Goal: Task Accomplishment & Management: Manage account settings

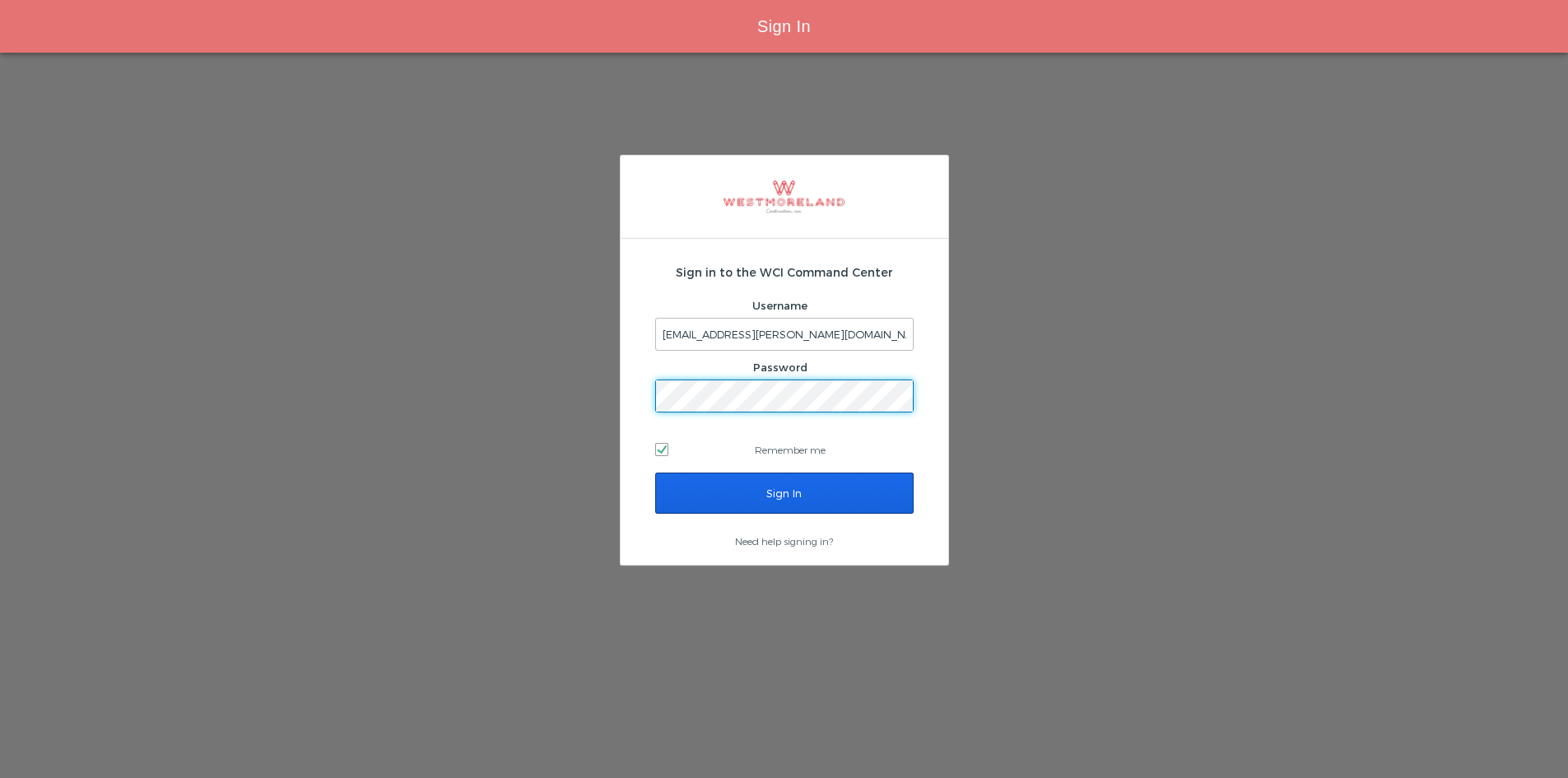
click at [790, 480] on input "Sign In" at bounding box center [784, 493] width 258 height 41
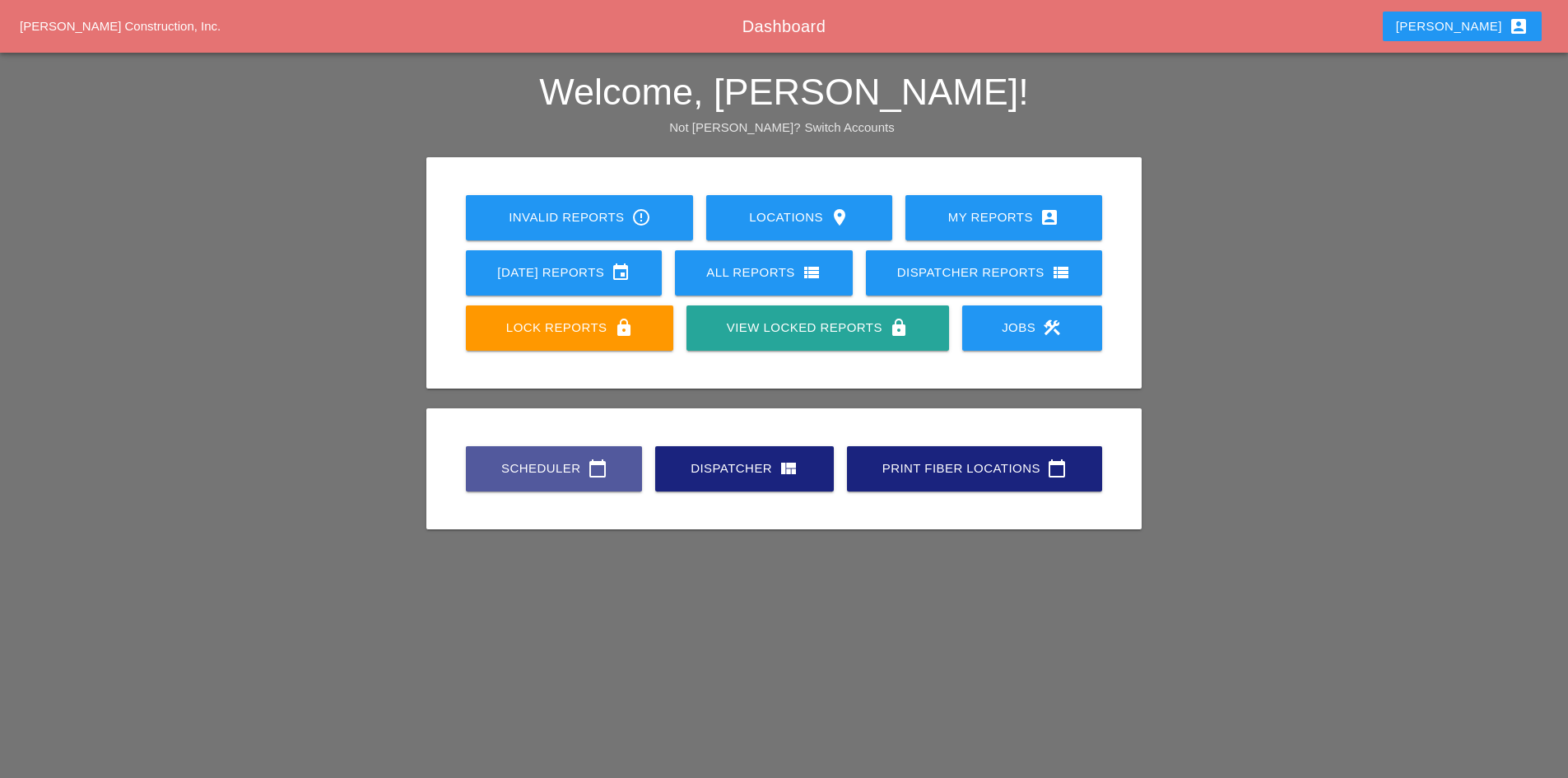
click at [491, 451] on link "Scheduler calendar_today" at bounding box center [553, 468] width 176 height 46
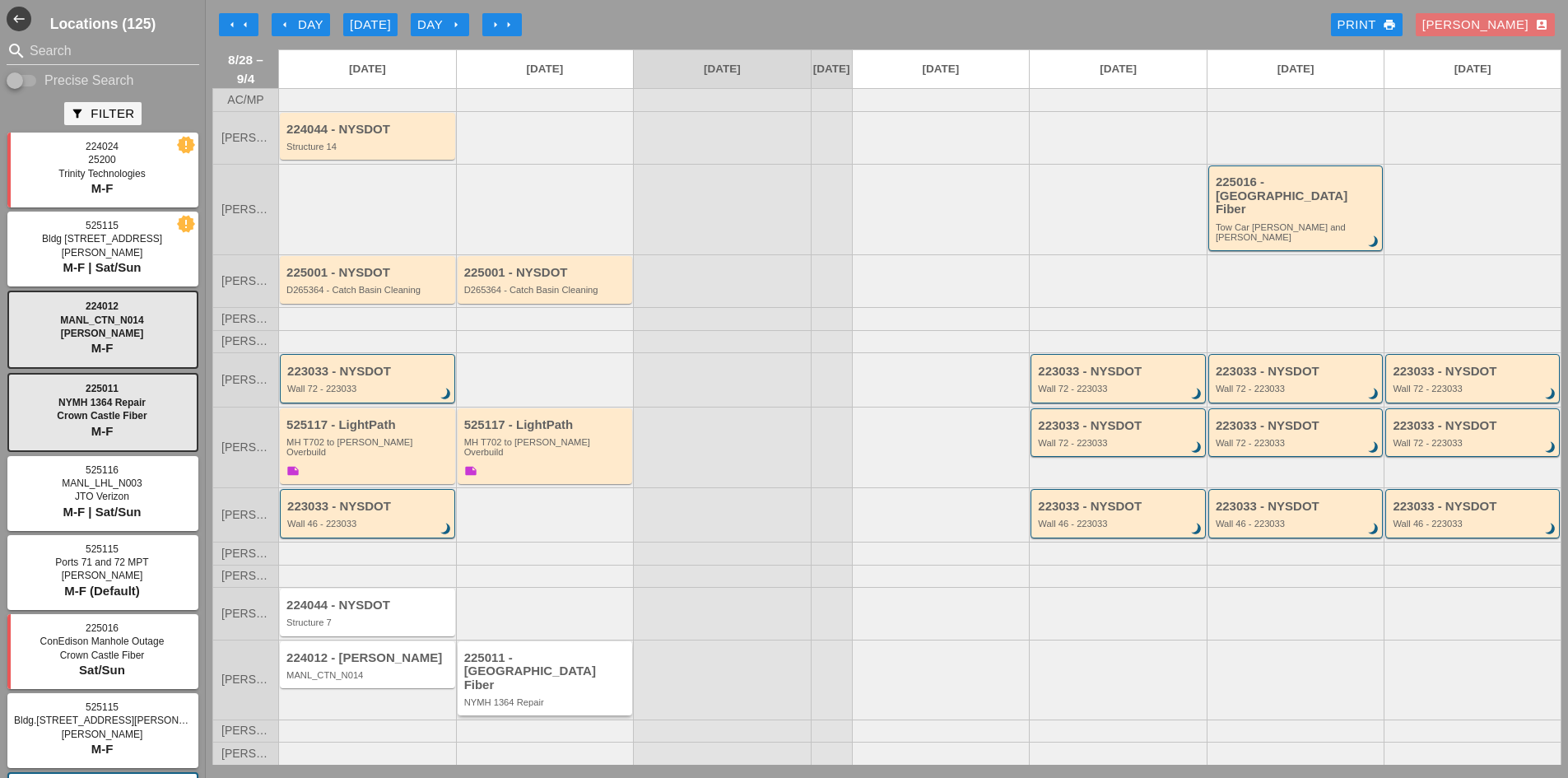
click at [548, 698] on div "225011 - [GEOGRAPHIC_DATA] Fiber NYMH 1364 Repair" at bounding box center [546, 678] width 176 height 74
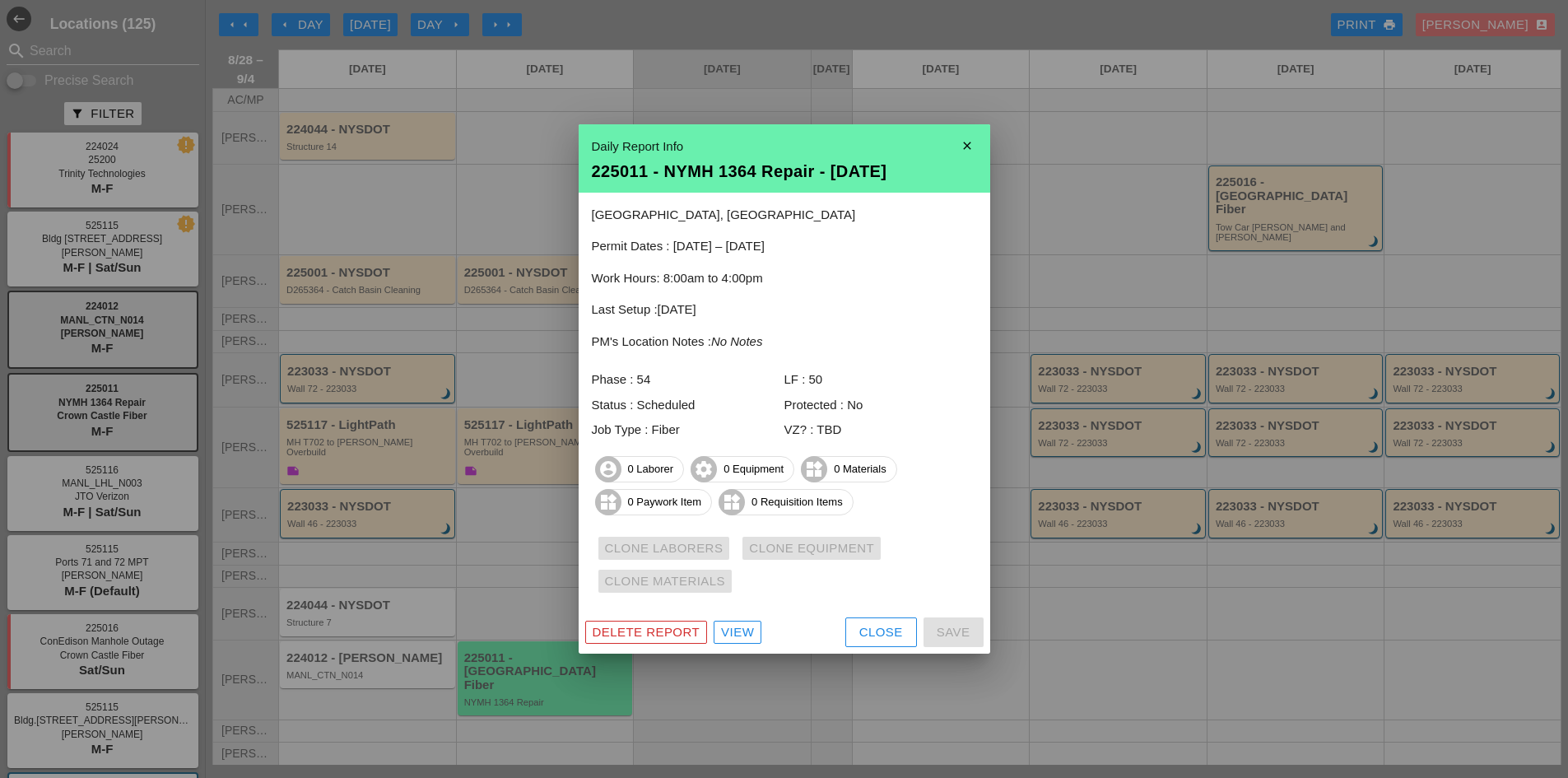
click at [873, 645] on button "Close" at bounding box center [880, 632] width 71 height 29
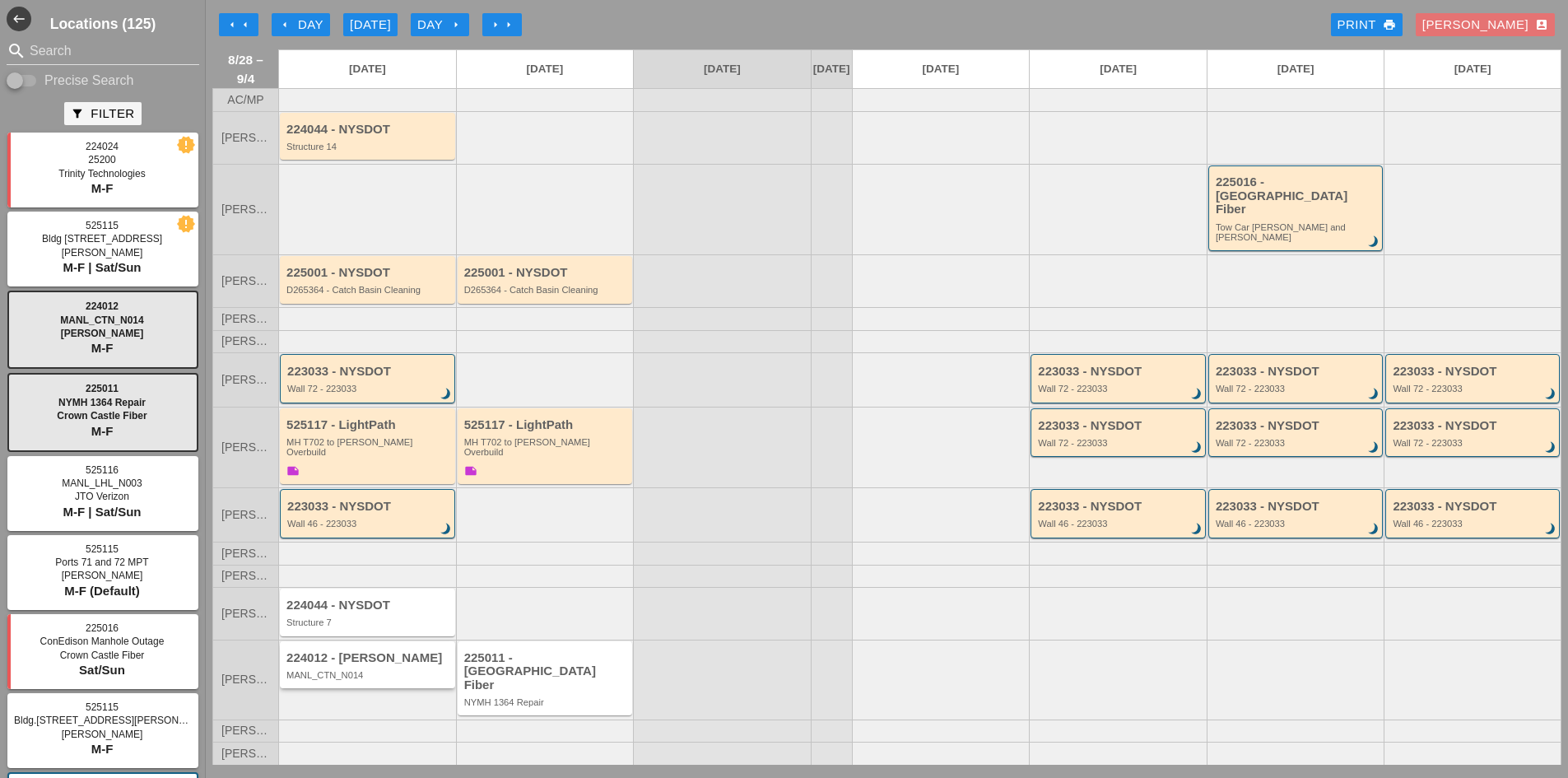
click at [416, 681] on div "224012 - Hellman MANL_CTN_N014" at bounding box center [368, 666] width 164 height 29
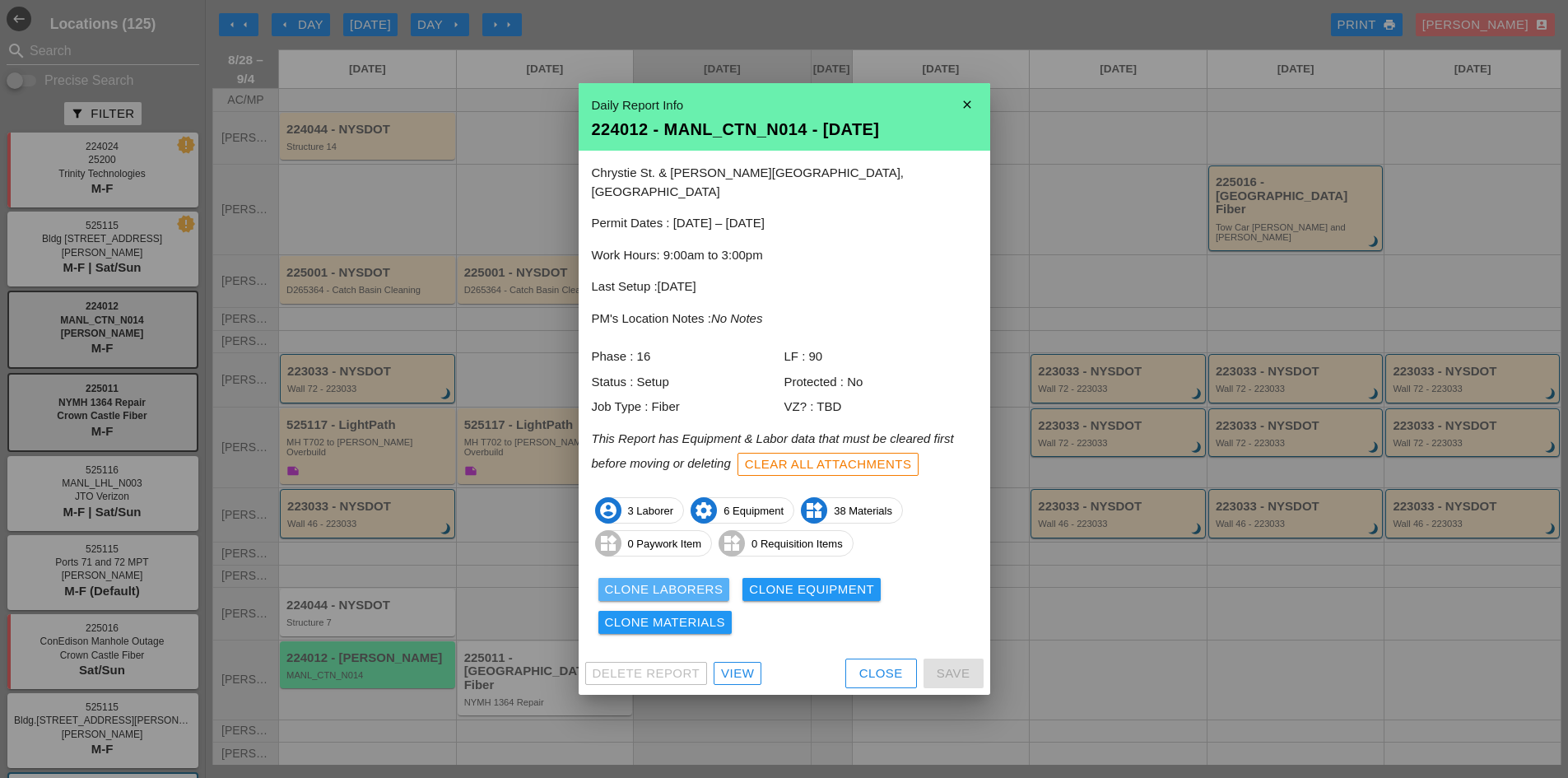
click at [691, 588] on div "Clone Laborers" at bounding box center [664, 590] width 119 height 19
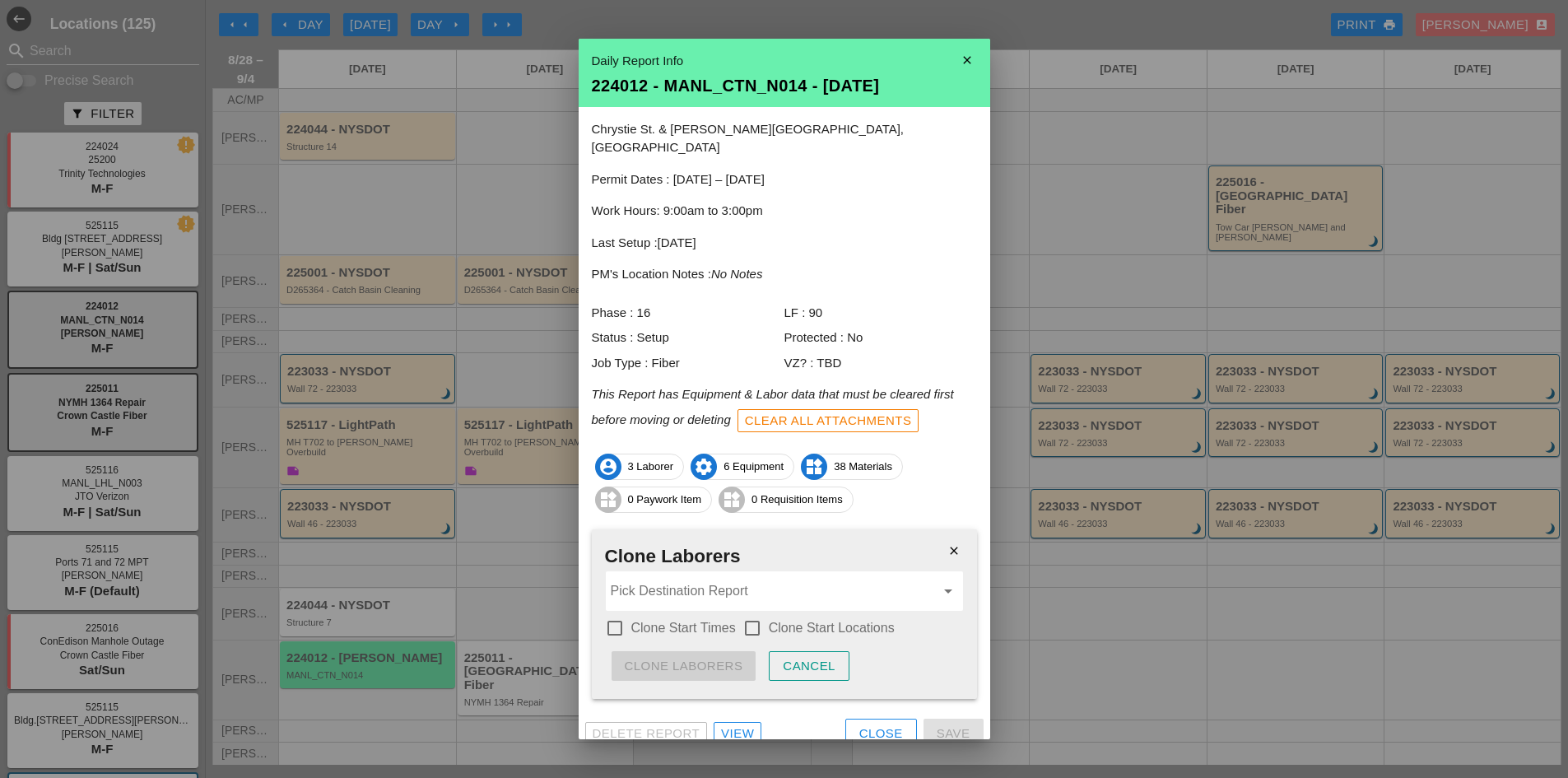
click at [691, 588] on div "Pick Destination Report arrow_drop_down" at bounding box center [784, 591] width 357 height 40
click at [699, 612] on span "1364" at bounding box center [707, 614] width 24 height 12
type input "225011 - NYMH 1364 Repair - [DATE]"
click at [683, 620] on label "Clone Start Times" at bounding box center [683, 627] width 104 height 16
checkbox input "true"
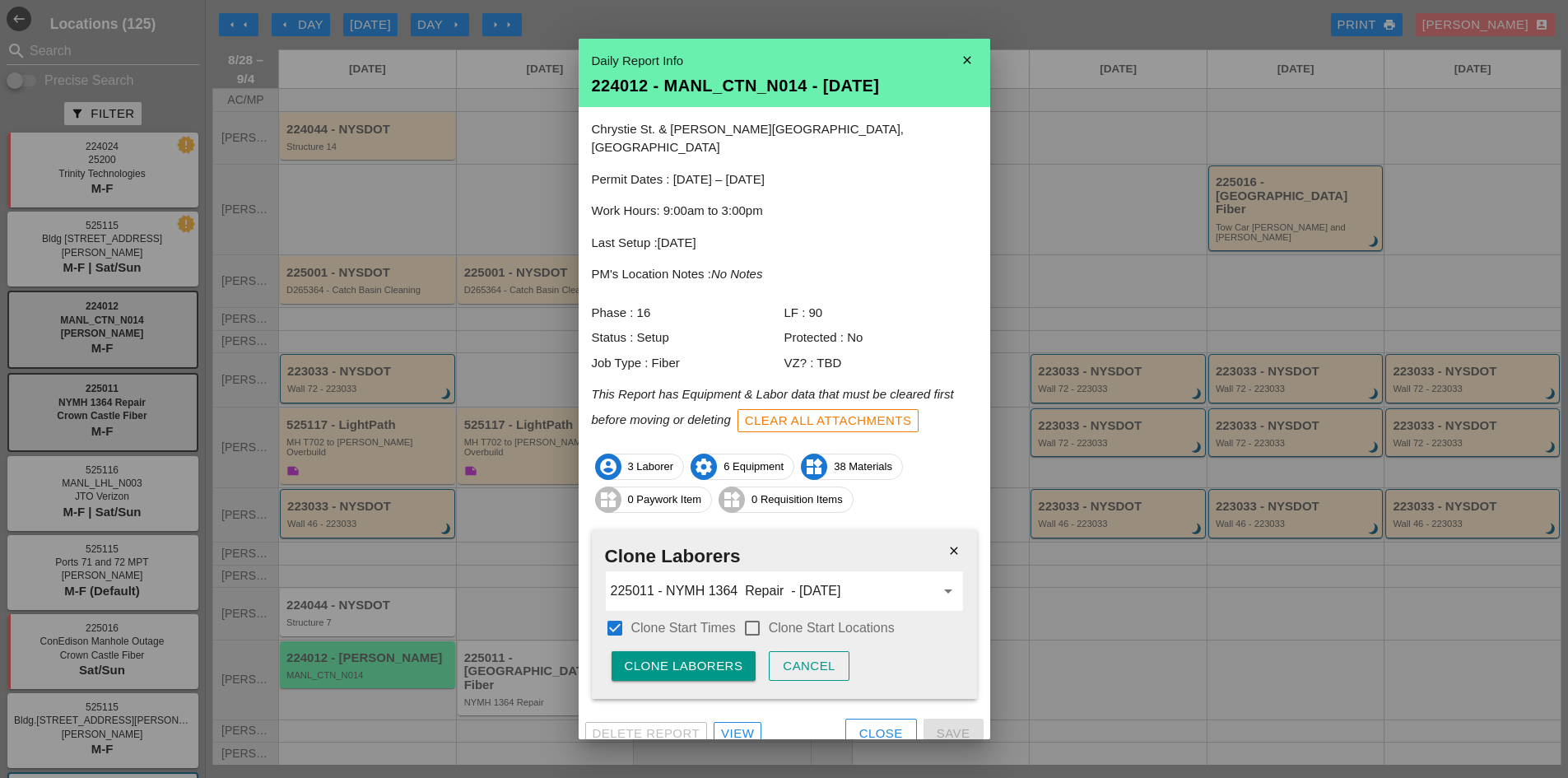
click at [759, 614] on div at bounding box center [752, 627] width 28 height 28
checkbox input "true"
click at [719, 657] on div "Clone Laborers" at bounding box center [684, 666] width 119 height 19
click at [719, 657] on div "Are you sure?" at bounding box center [676, 666] width 104 height 19
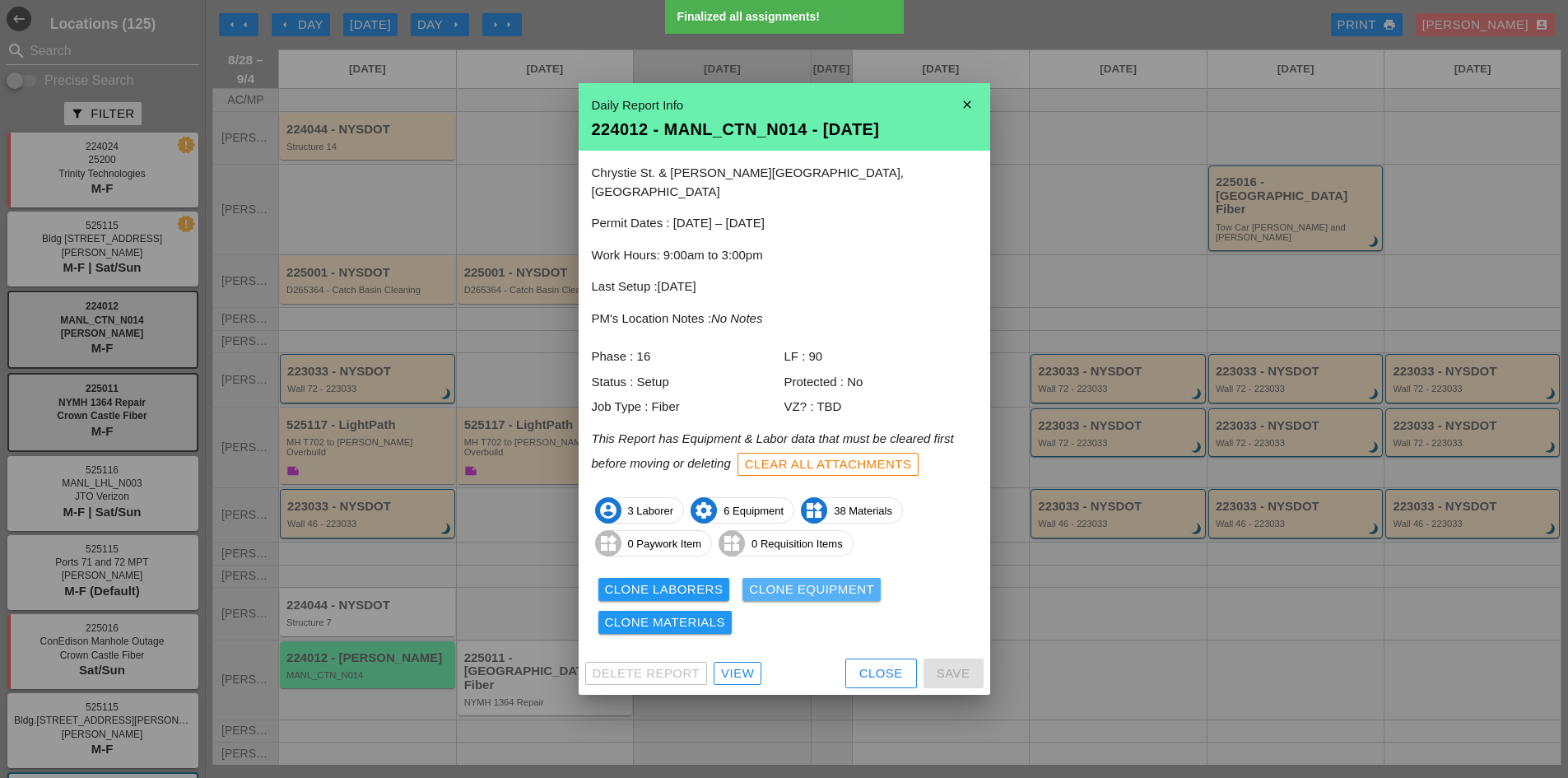
click at [801, 587] on div "Clone Equipment" at bounding box center [811, 590] width 125 height 19
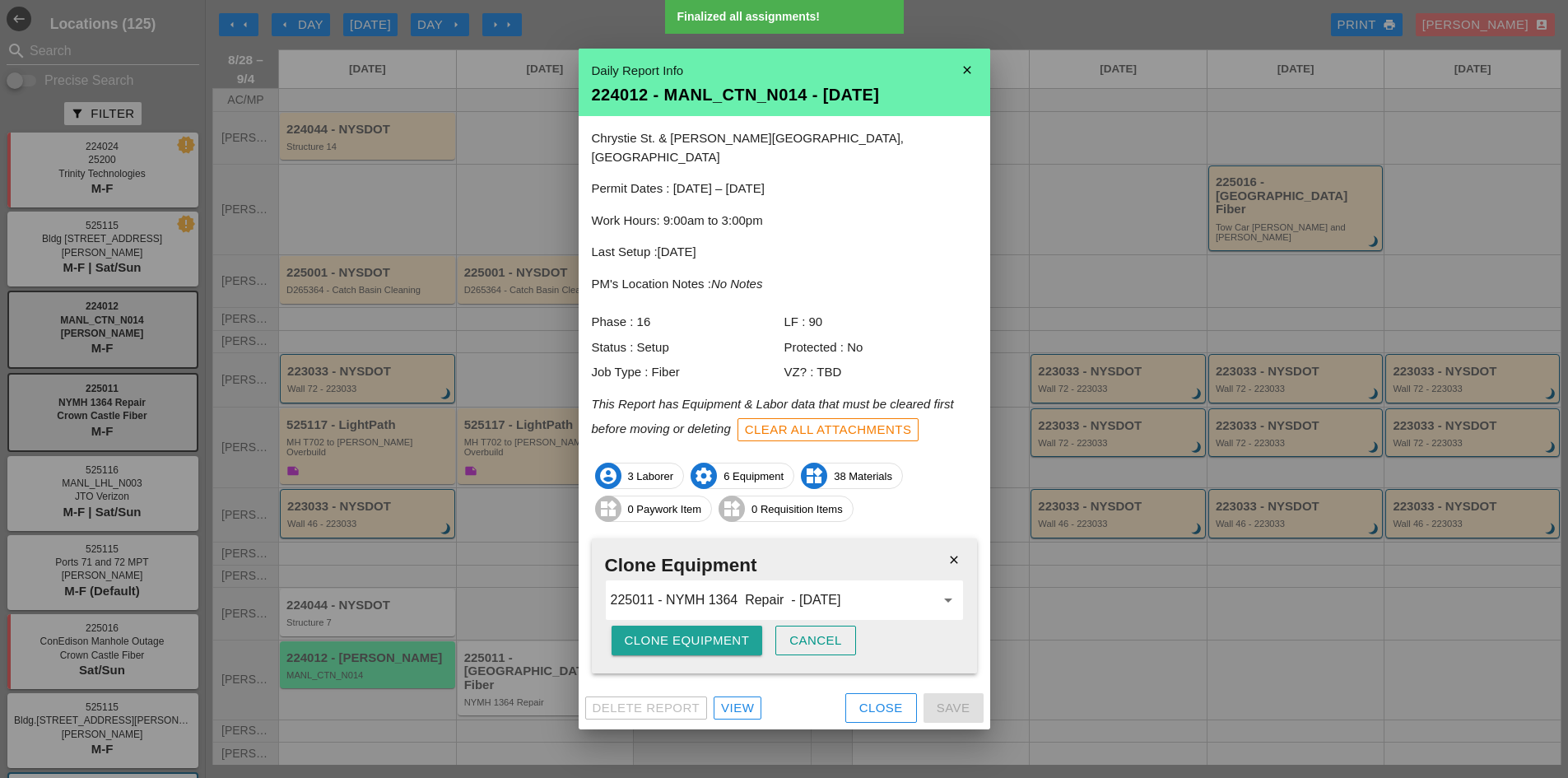
click at [689, 641] on button "Clone Equipment" at bounding box center [688, 640] width 151 height 29
click at [689, 641] on button "Are you sure?" at bounding box center [677, 640] width 131 height 29
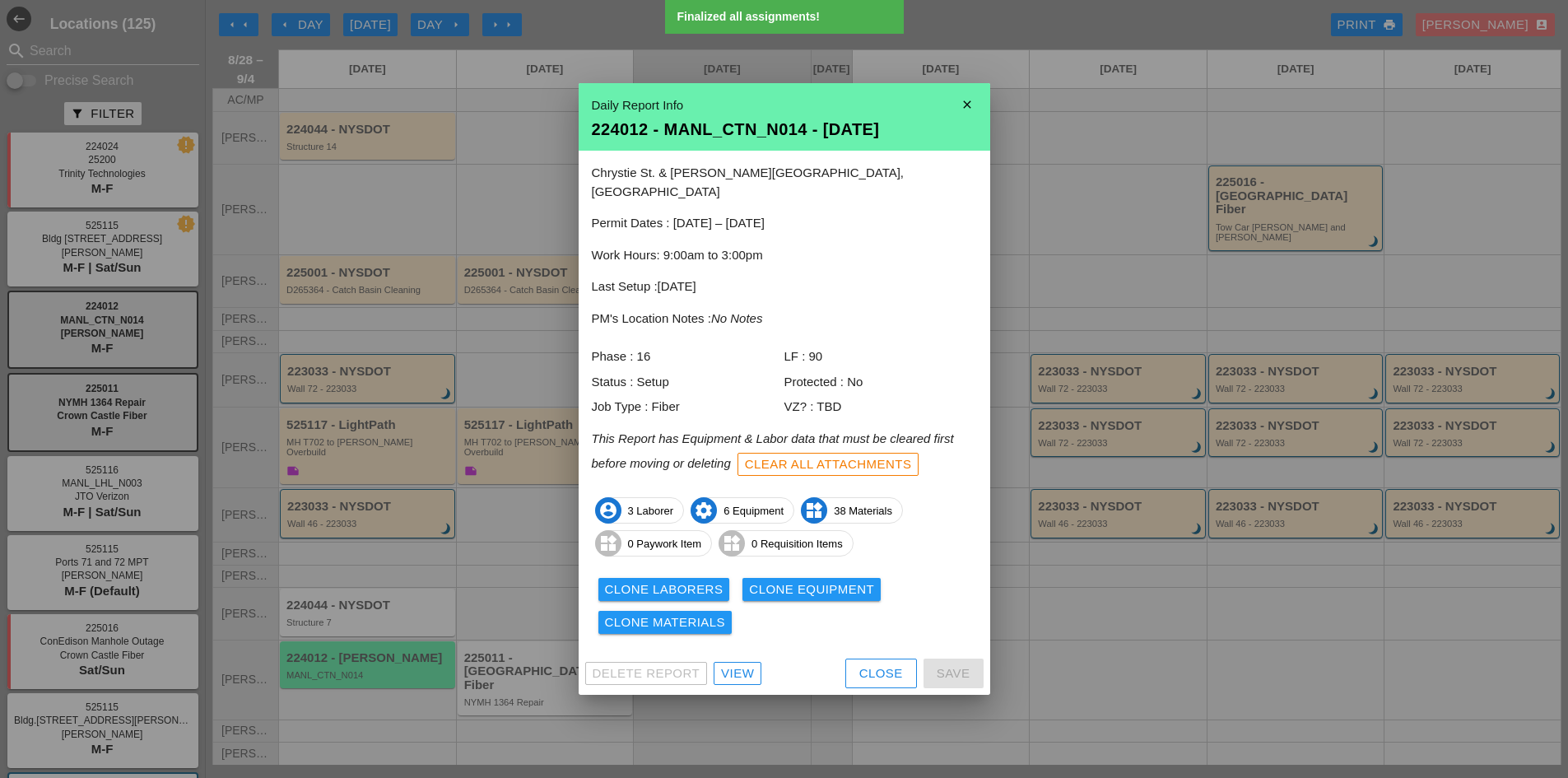
click at [687, 614] on div "Clone Materials" at bounding box center [665, 623] width 121 height 19
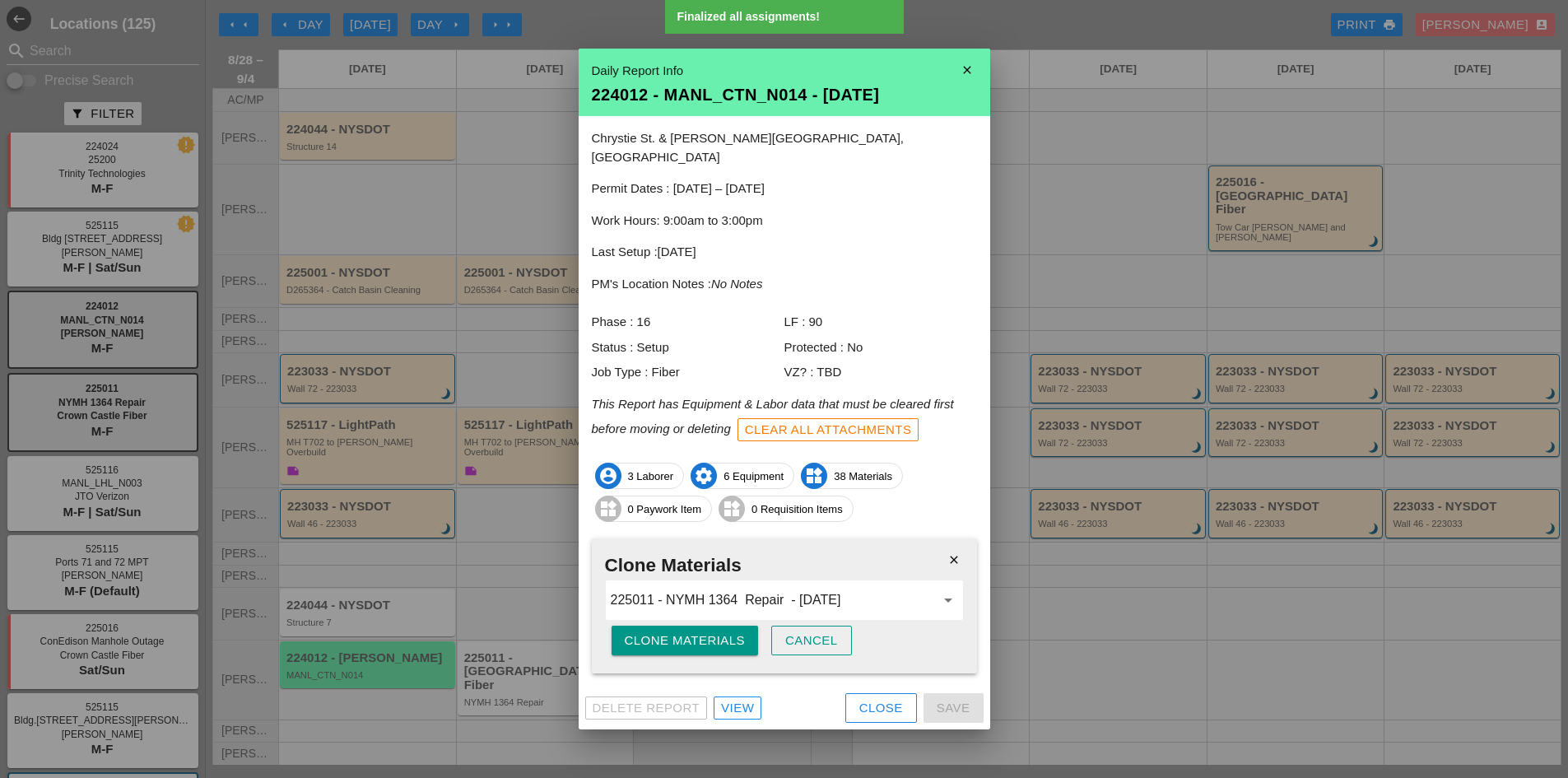
click at [670, 632] on div "Clone Materials" at bounding box center [685, 641] width 121 height 19
click at [670, 632] on div "Are you sure?" at bounding box center [676, 641] width 104 height 19
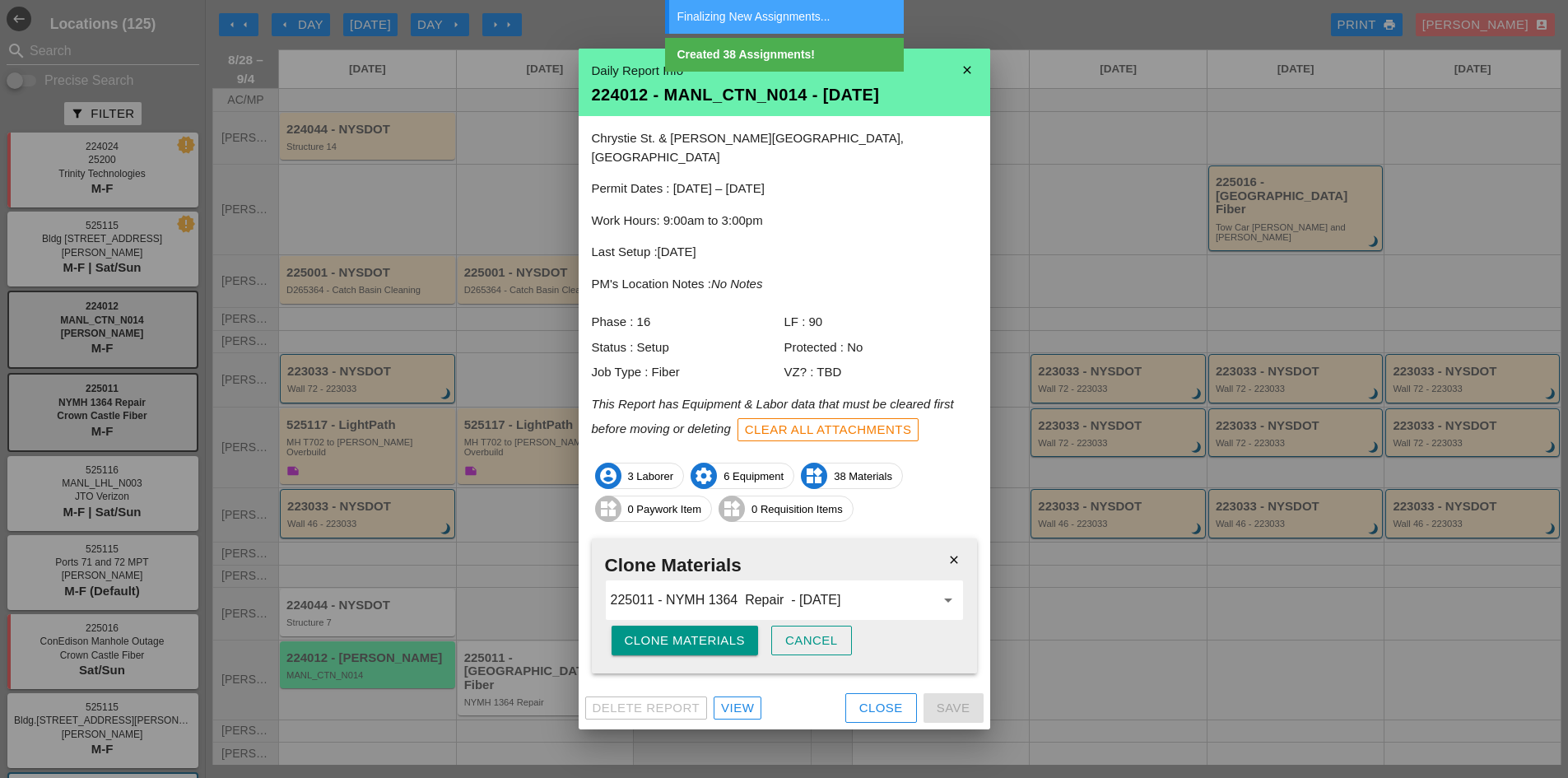
click at [859, 699] on div "Close" at bounding box center [880, 708] width 44 height 19
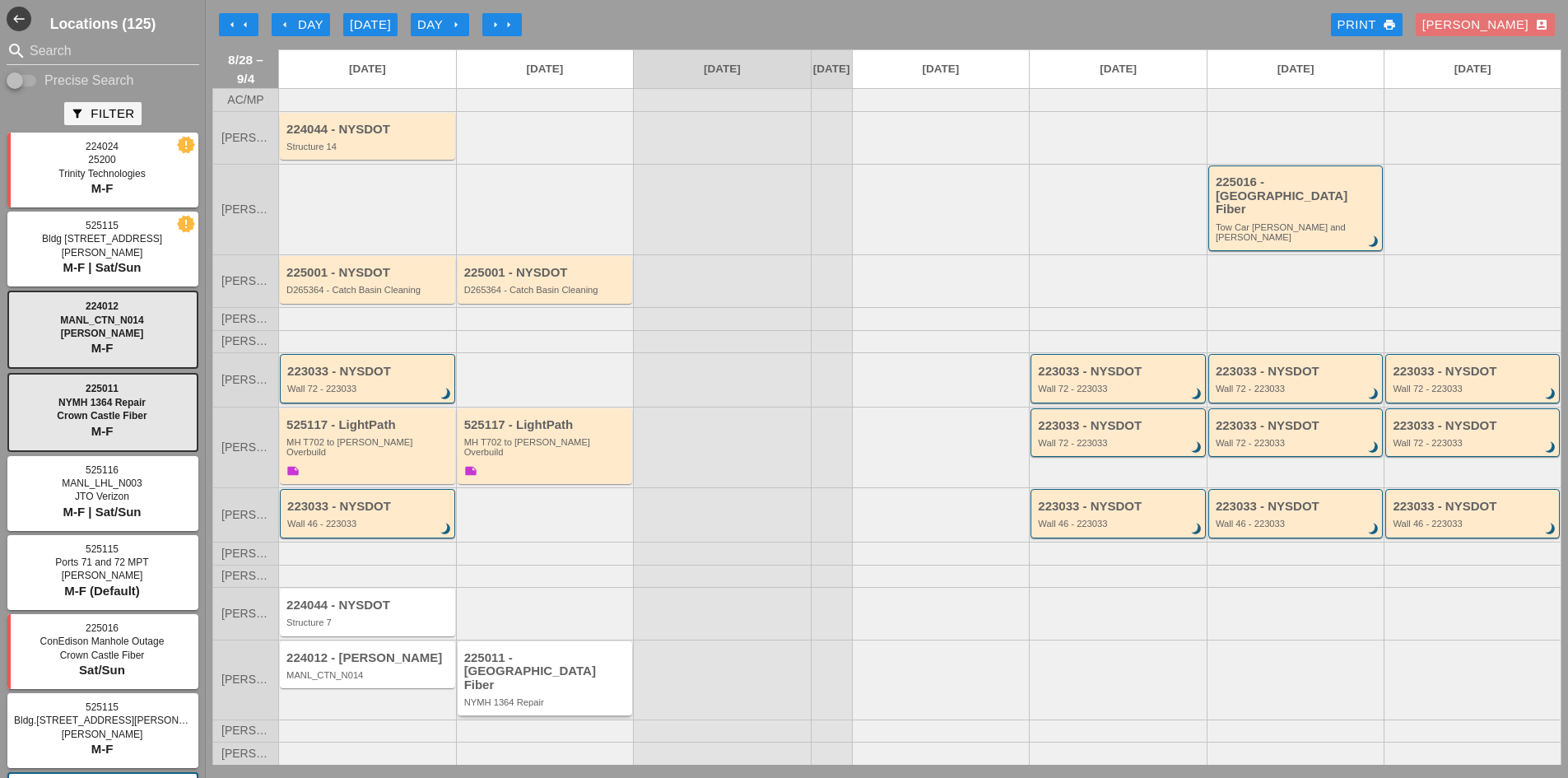
click at [558, 682] on div "225011 - [GEOGRAPHIC_DATA] Fiber" at bounding box center [546, 672] width 164 height 41
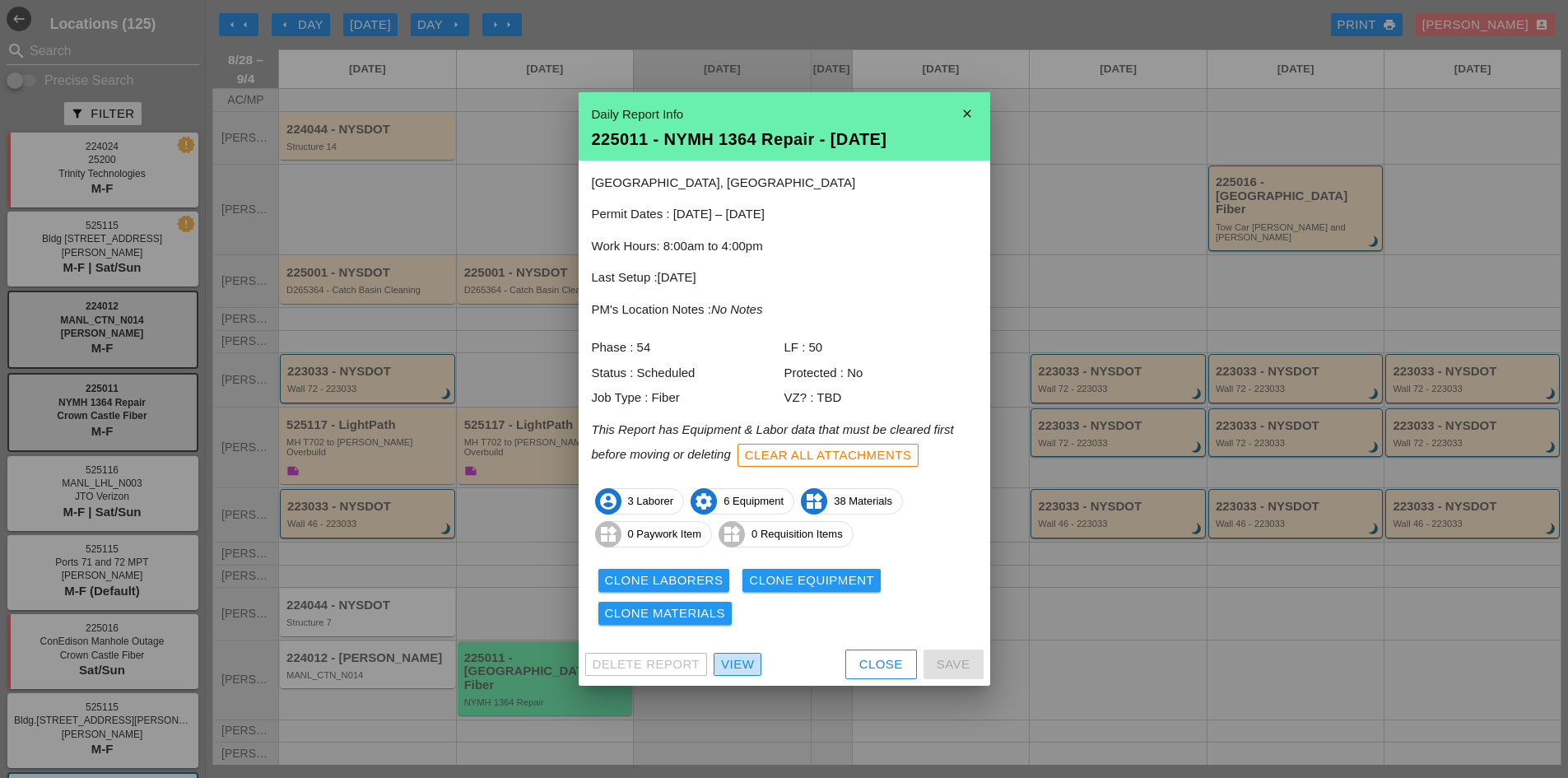
click at [739, 668] on div "View" at bounding box center [738, 664] width 33 height 19
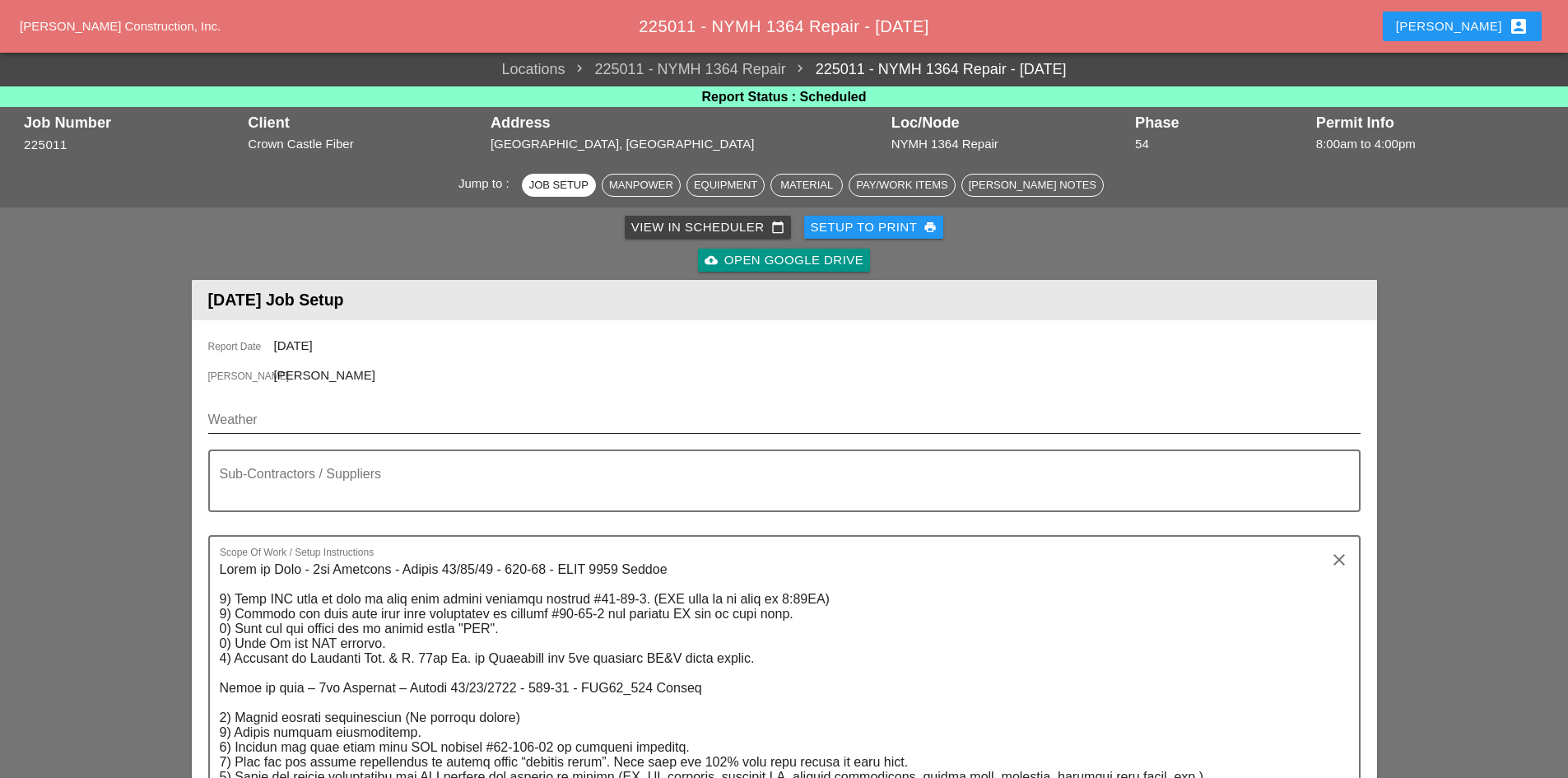
click at [271, 421] on input "Weather" at bounding box center [773, 419] width 1129 height 27
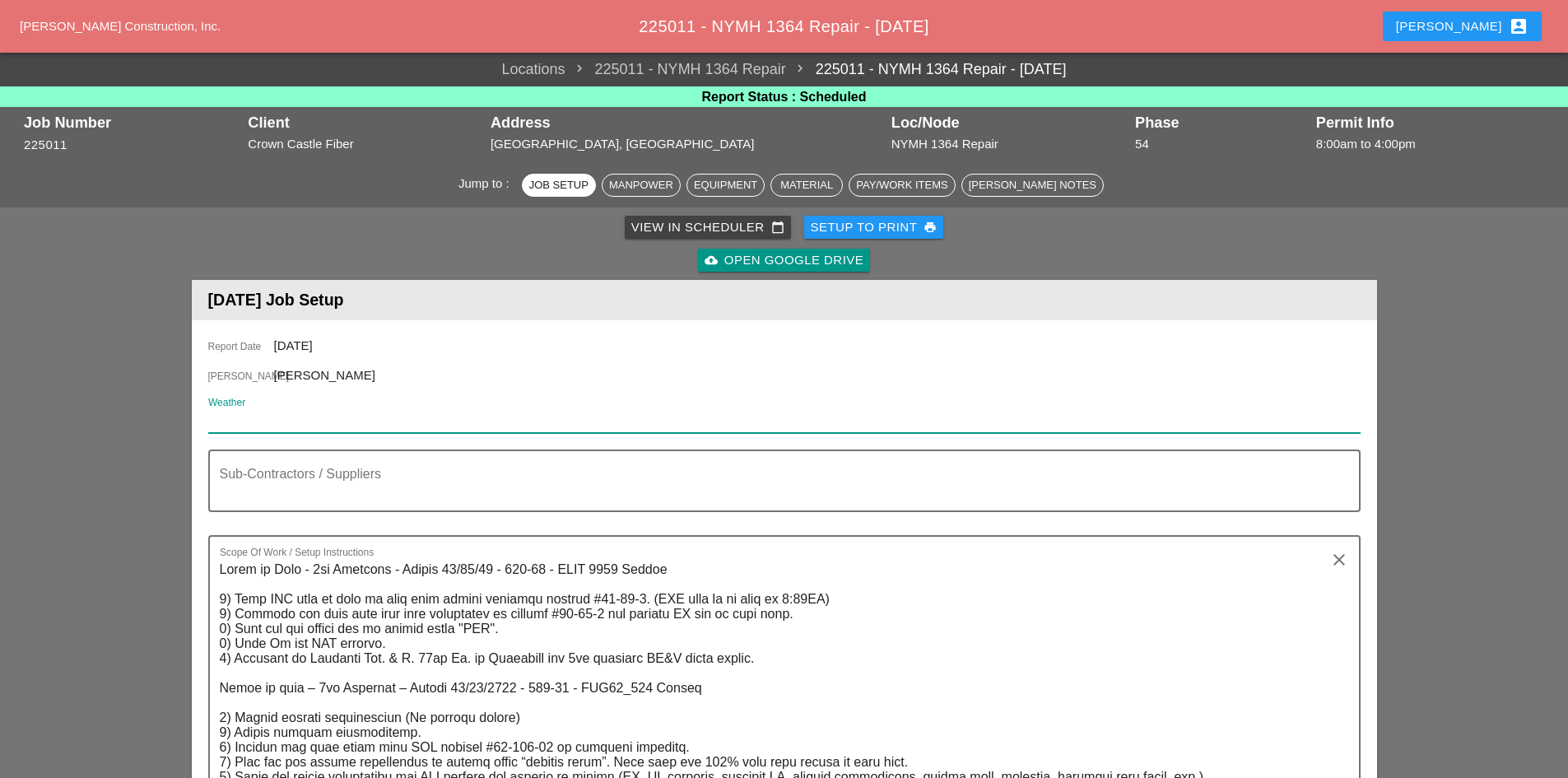
click at [280, 426] on input "Weather" at bounding box center [773, 419] width 1129 height 27
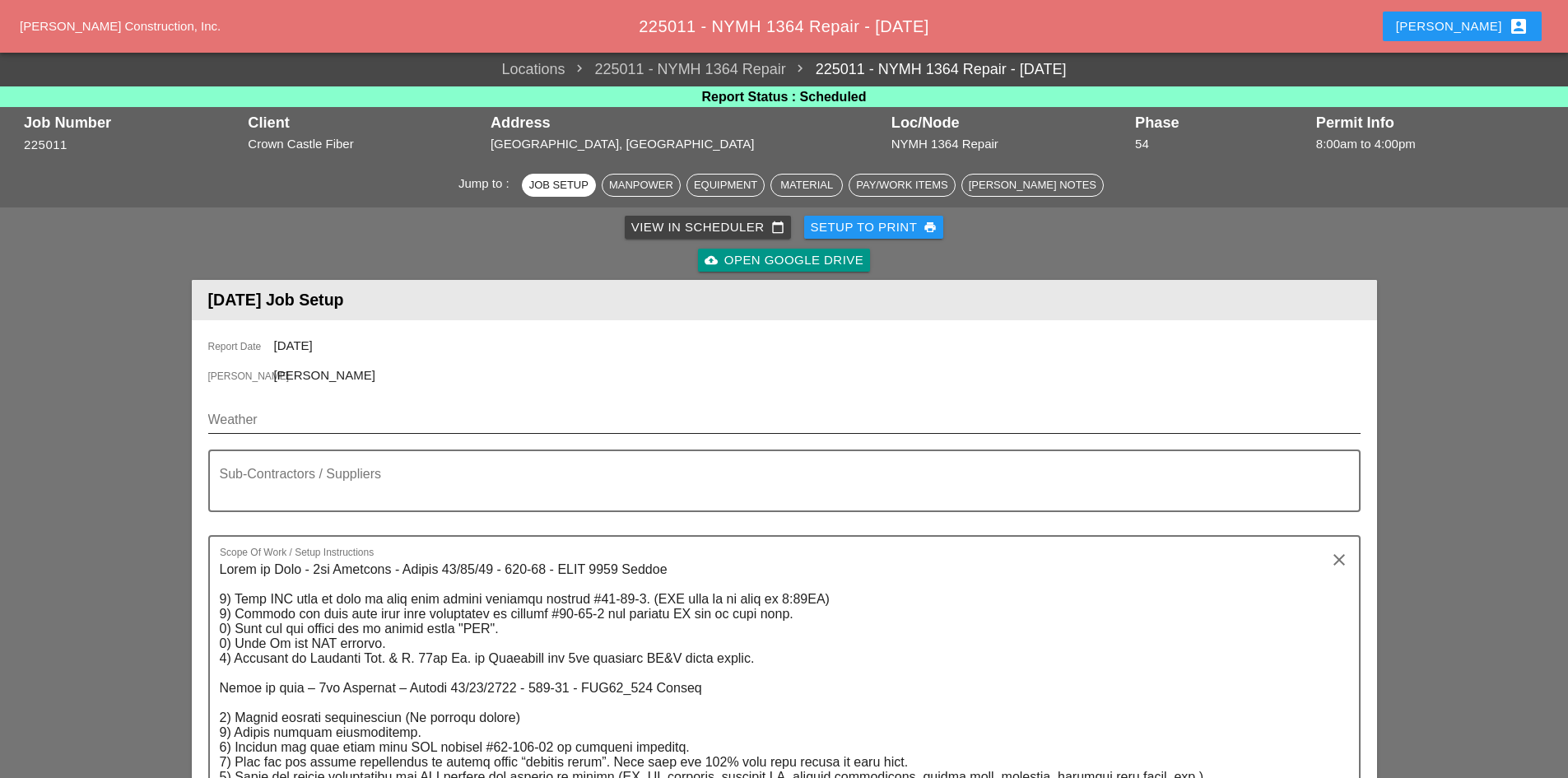
click at [604, 434] on div "Weather" at bounding box center [784, 428] width 1152 height 43
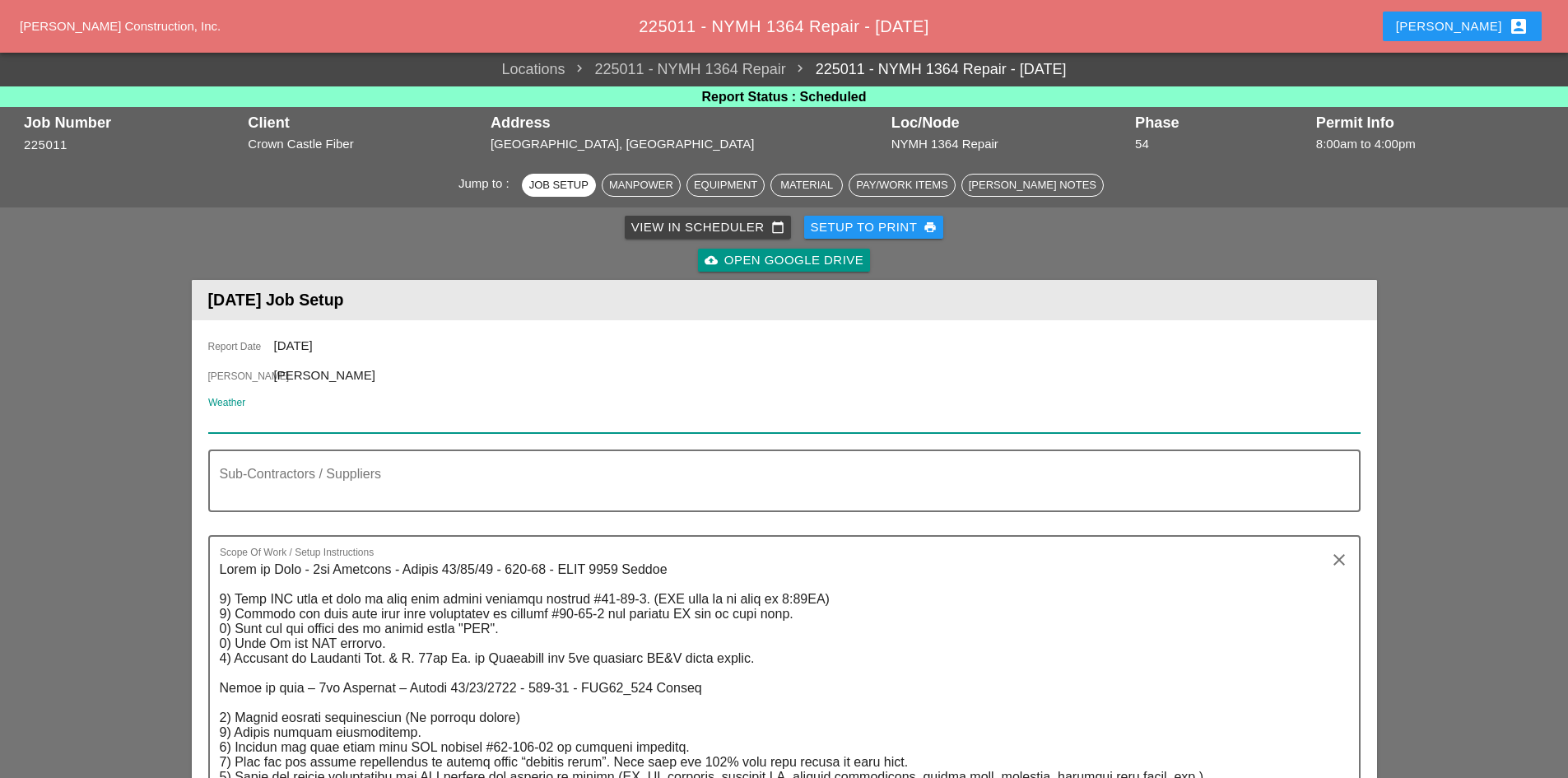
click at [592, 419] on input "Weather" at bounding box center [773, 419] width 1129 height 27
paste input "Fri 29 Day 80° 15% WSW 9 mph Partly cloudy skies. Slight chance of an afternoon…"
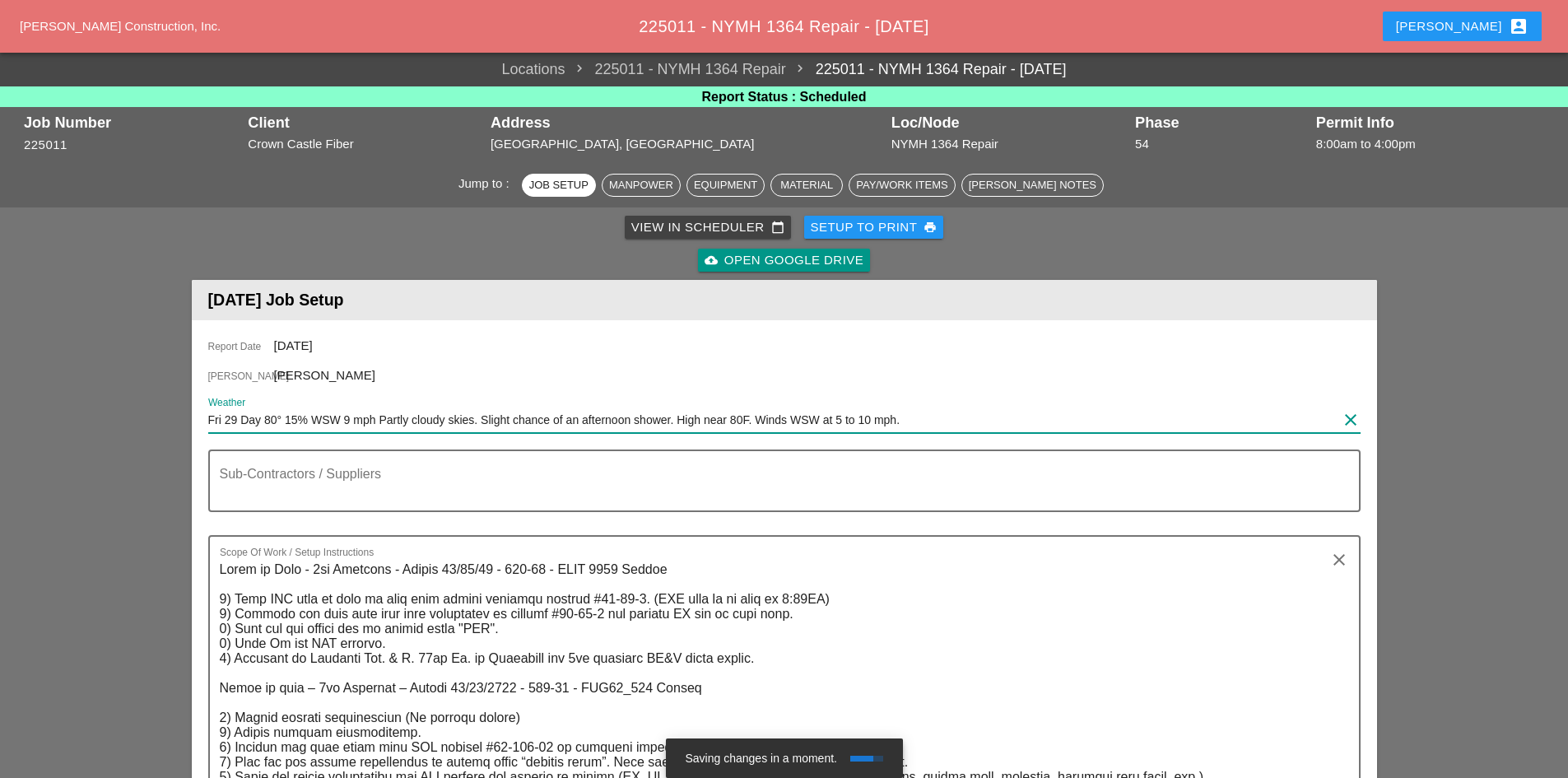
type input "Fri 29 Day 80° 15% WSW 9 mph Partly cloudy skies. Slight chance of an afternoon…"
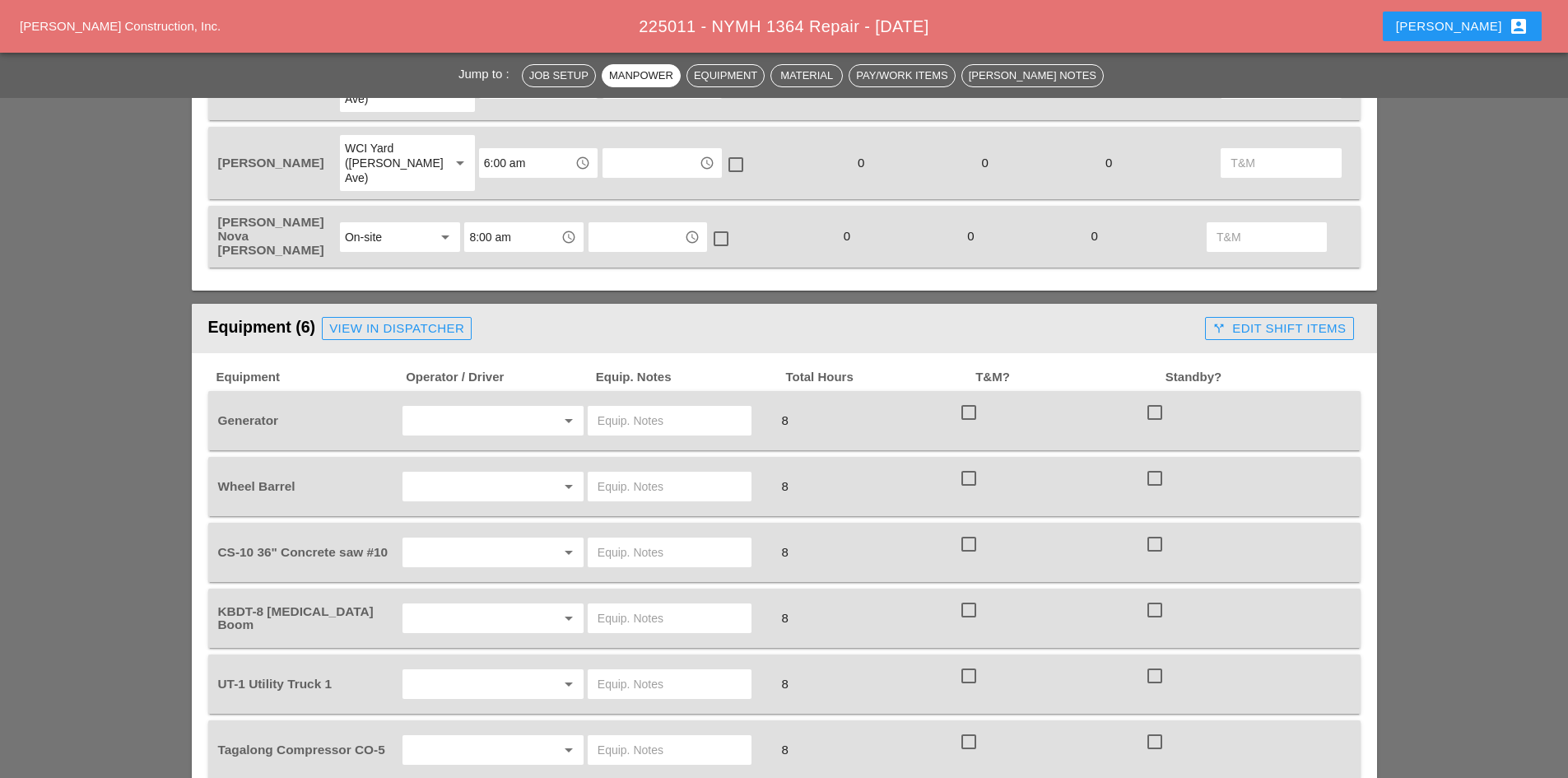
scroll to position [1070, 0]
click at [521, 406] on input "text" at bounding box center [469, 419] width 125 height 27
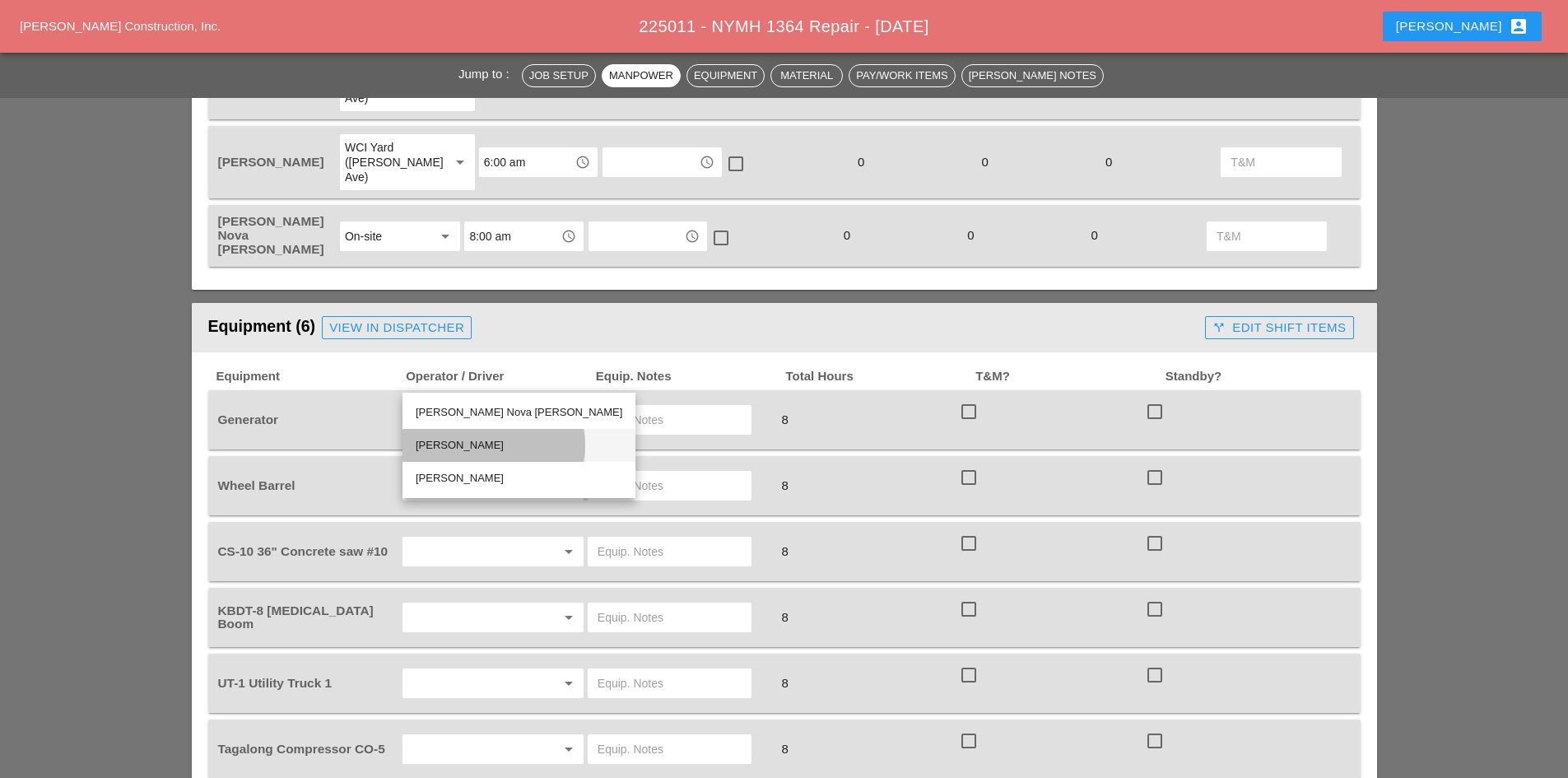
click at [475, 454] on div "[PERSON_NAME]" at bounding box center [519, 445] width 207 height 20
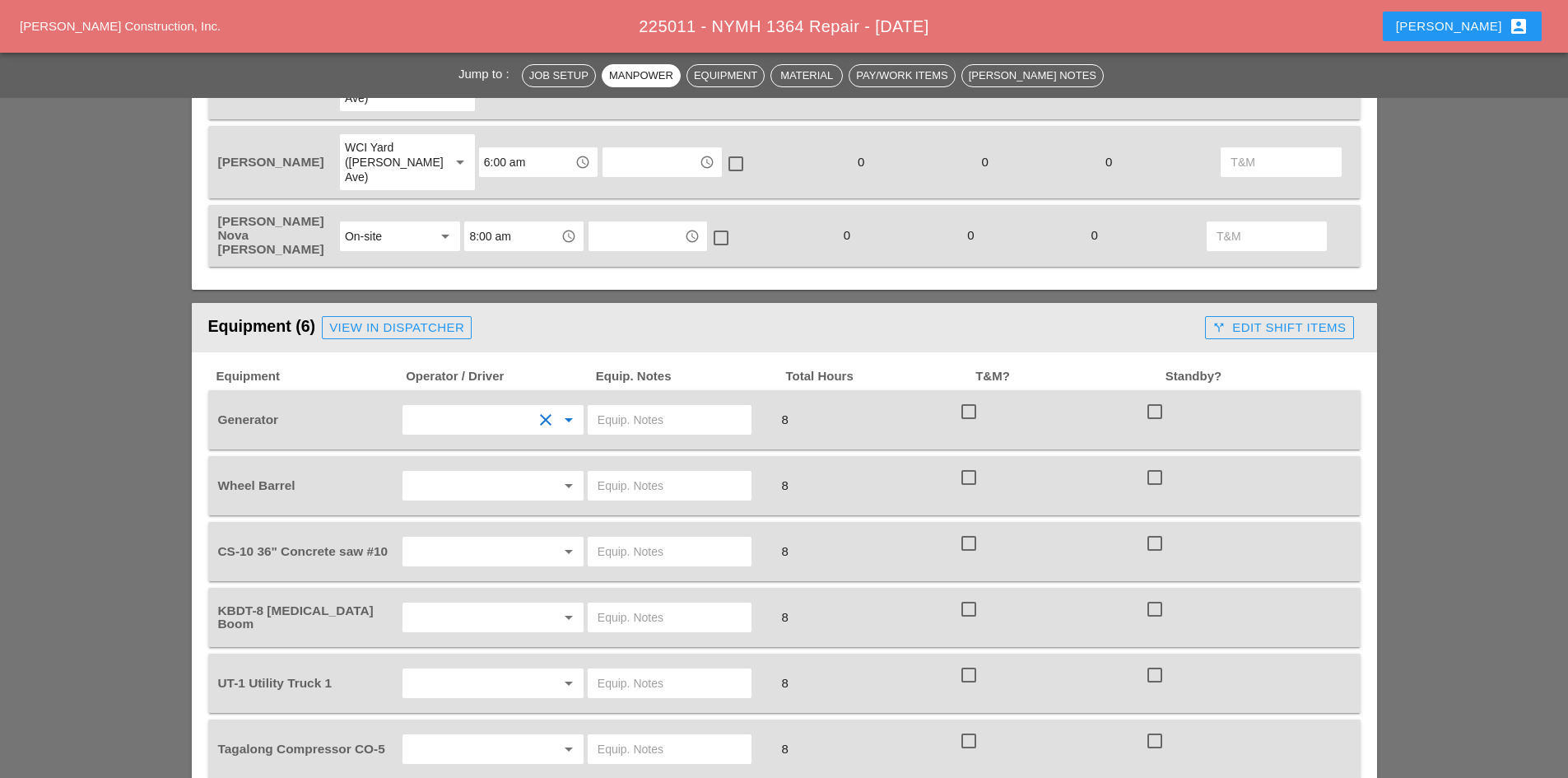
click at [614, 406] on input "text" at bounding box center [669, 419] width 144 height 27
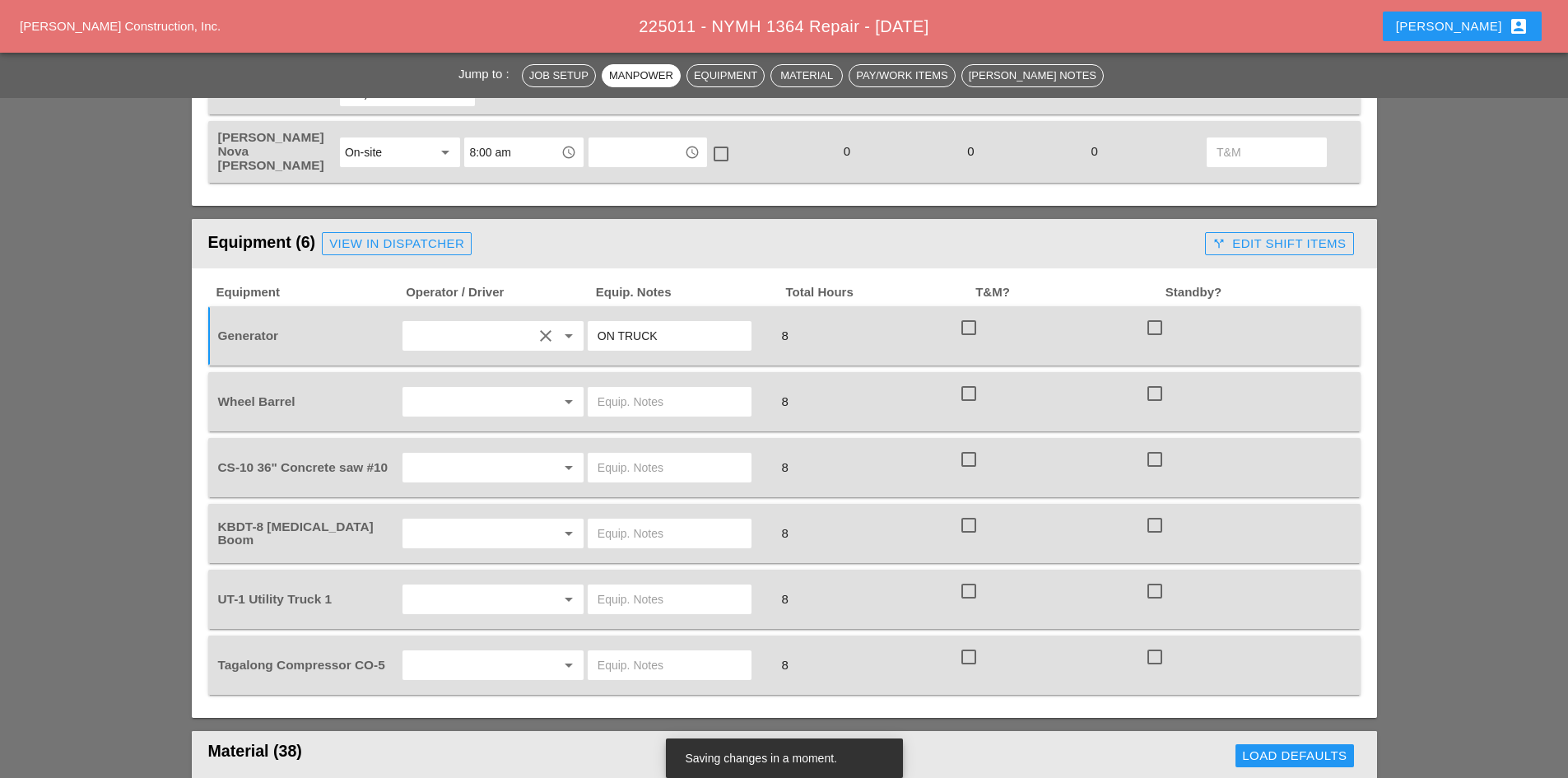
scroll to position [1235, 0]
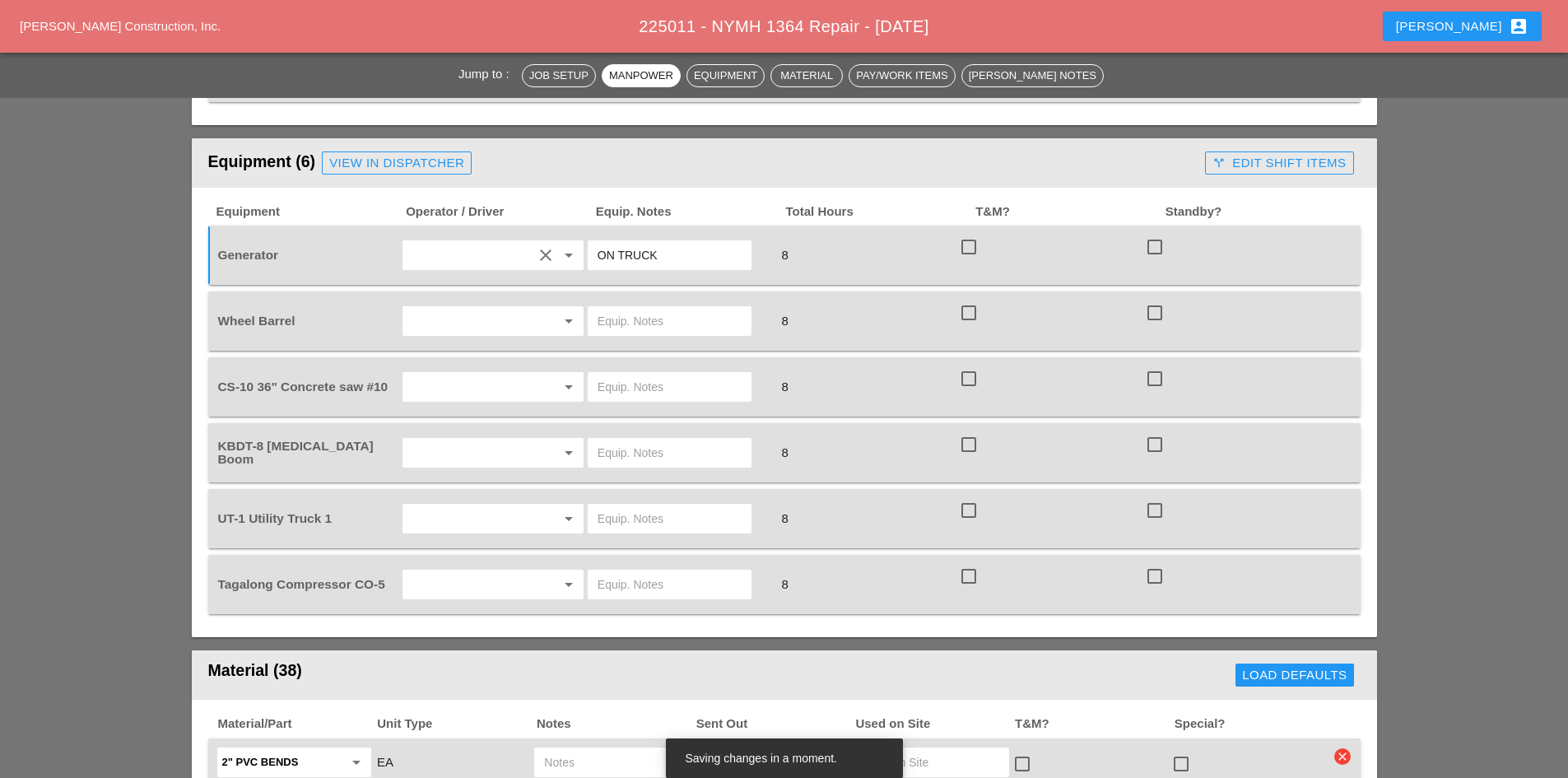
type input "ON TRUCK"
drag, startPoint x: 461, startPoint y: 293, endPoint x: 454, endPoint y: 281, distance: 13.9
click at [455, 306] on div "arrow_drop_down" at bounding box center [493, 321] width 182 height 31
click at [454, 308] on input "text" at bounding box center [469, 321] width 125 height 27
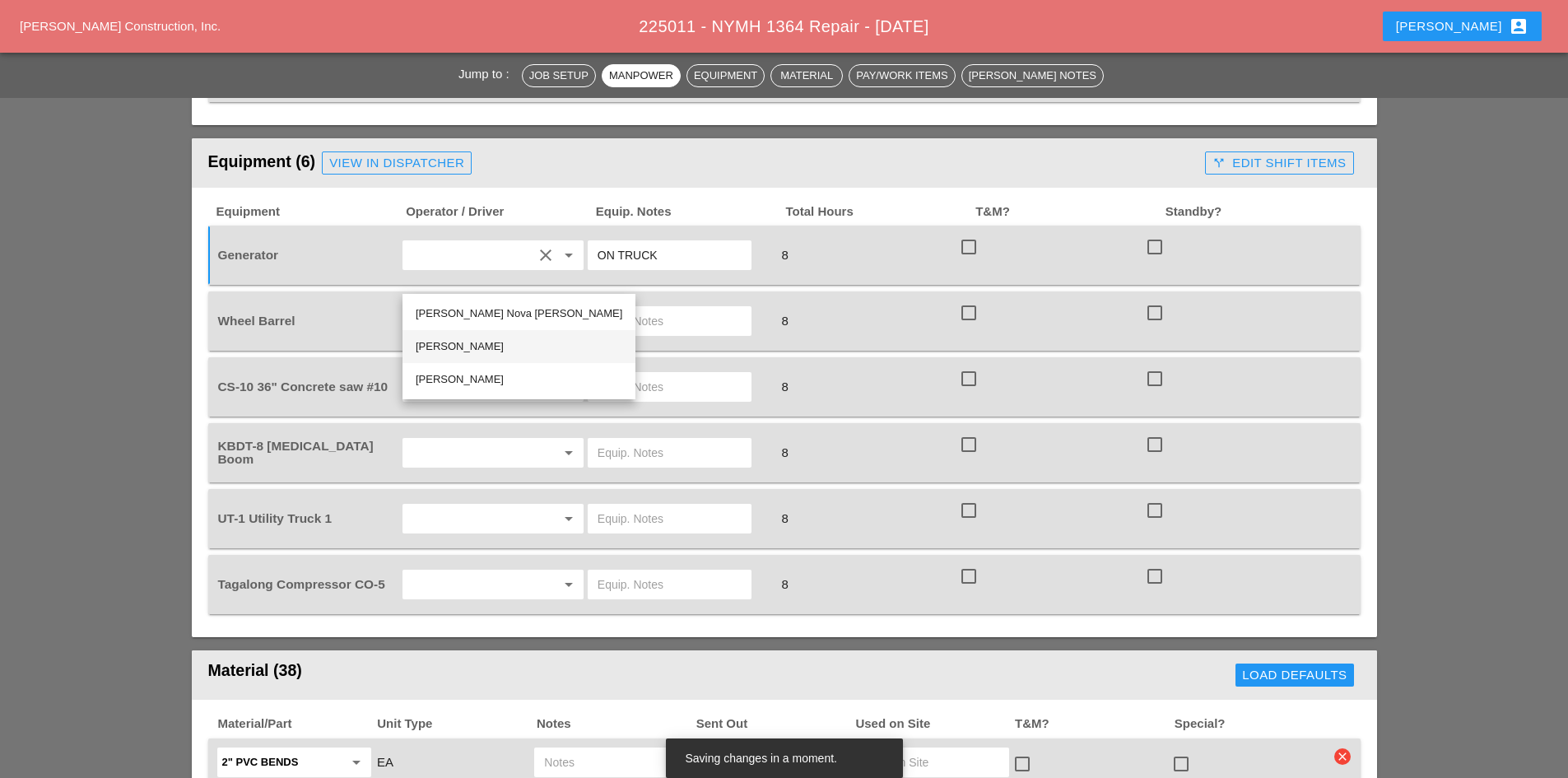
click at [469, 352] on div "[PERSON_NAME]" at bounding box center [519, 346] width 207 height 20
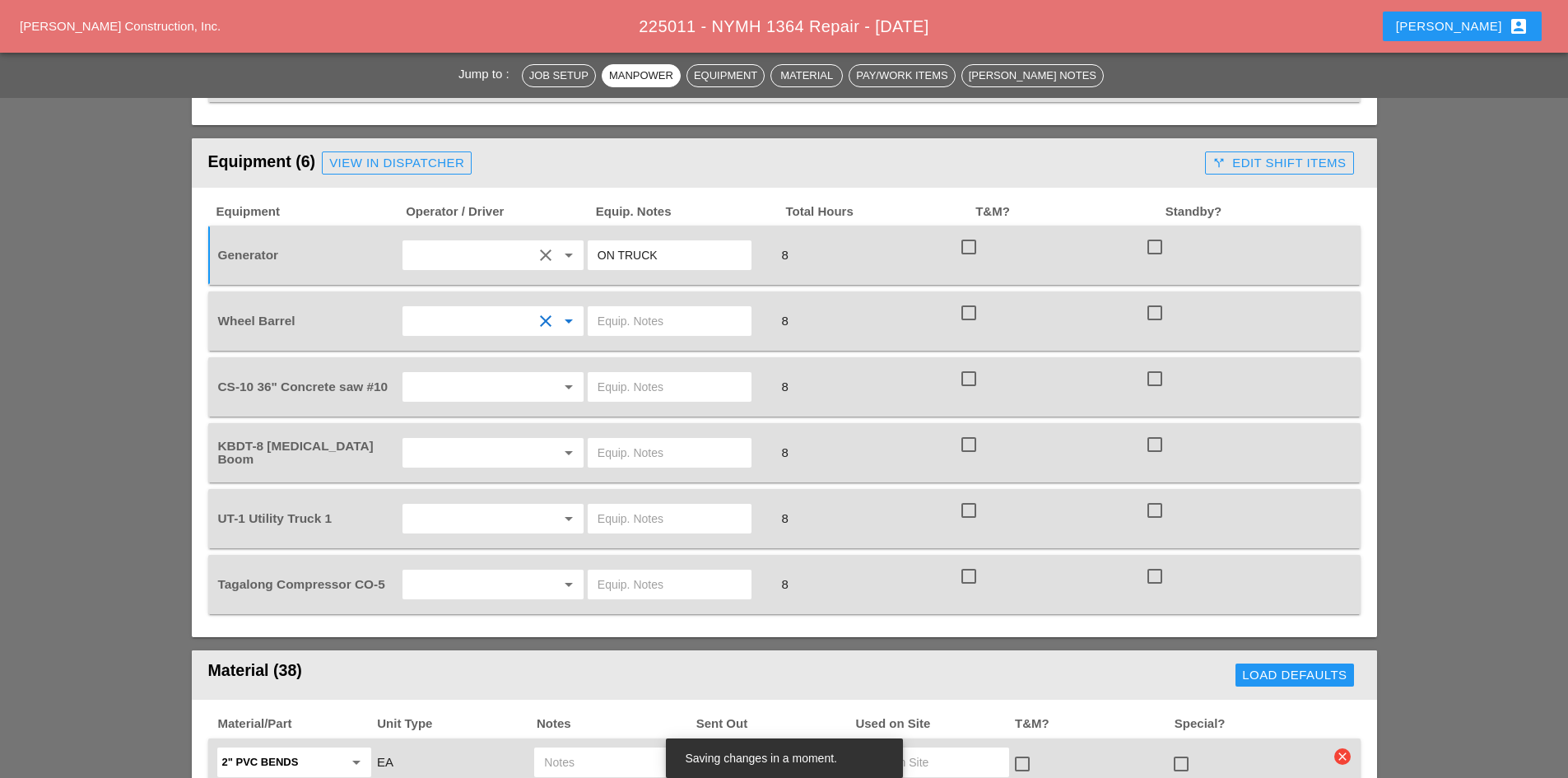
click at [640, 306] on div at bounding box center [670, 321] width 164 height 29
click at [637, 308] on input "text" at bounding box center [669, 321] width 144 height 27
type input "ON TRUCK"
click at [490, 242] on input "Rudolph Bell" at bounding box center [469, 255] width 125 height 27
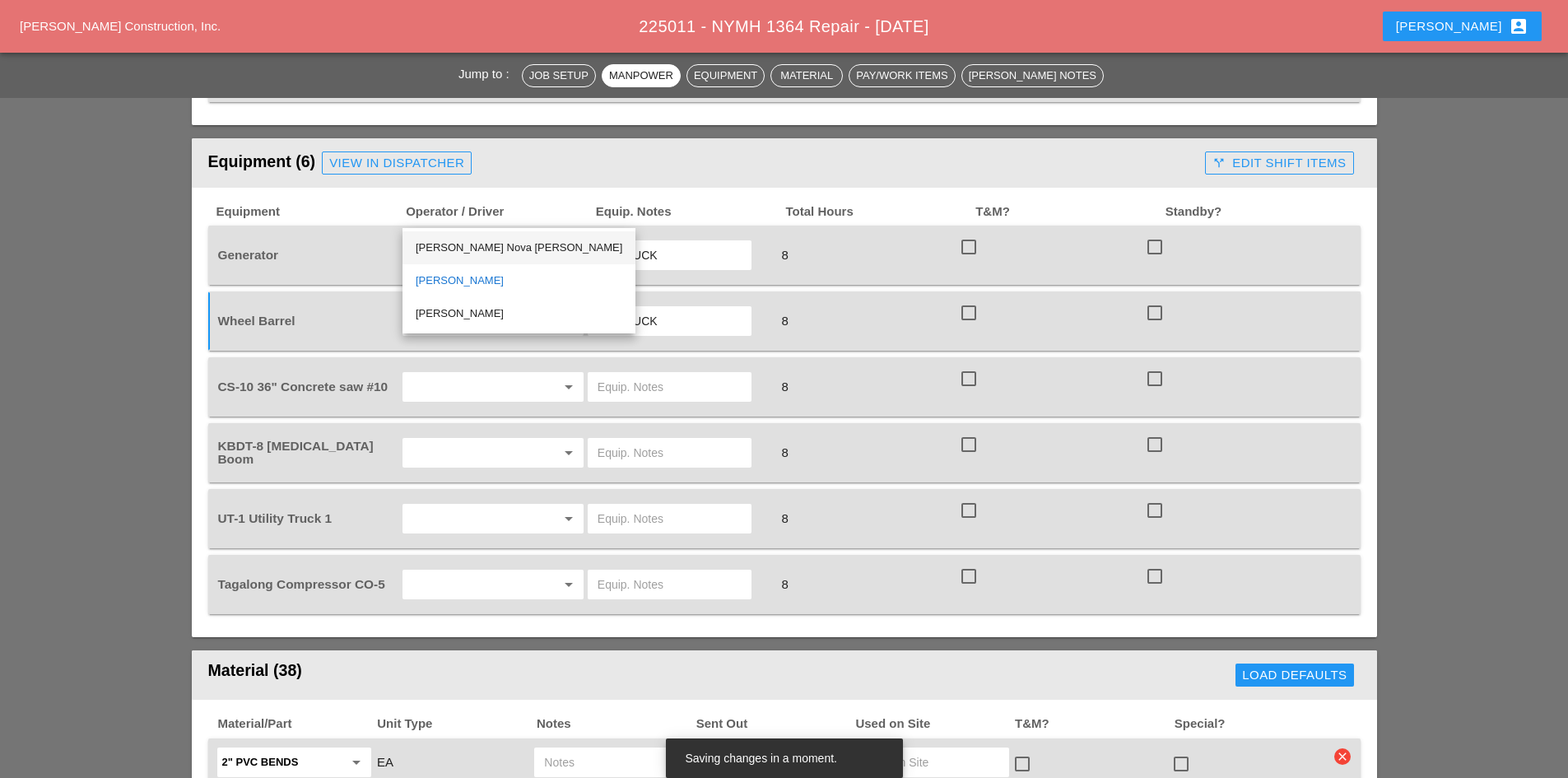
click at [492, 249] on div "[PERSON_NAME] Nova [PERSON_NAME]" at bounding box center [519, 247] width 207 height 20
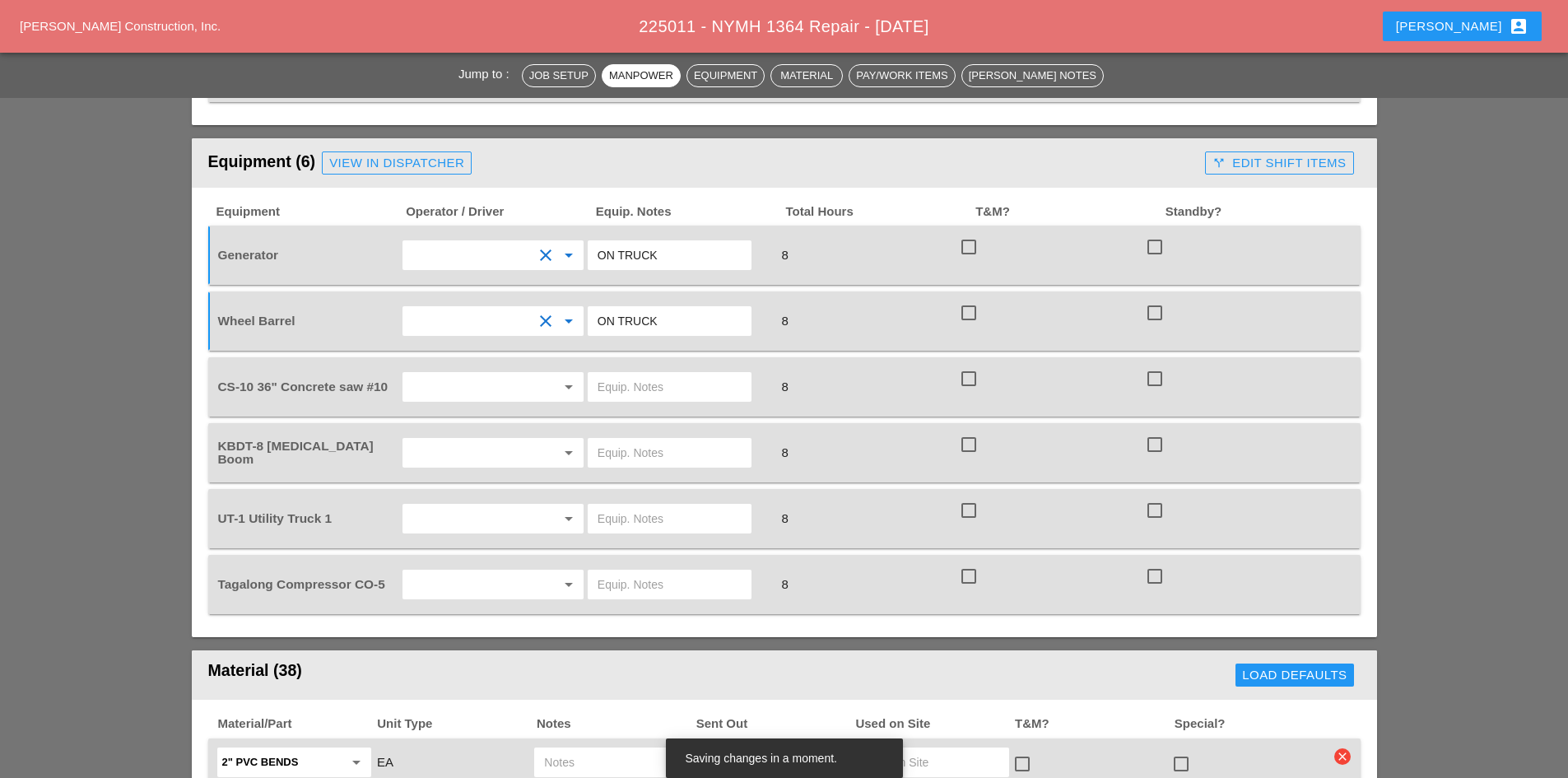
click at [472, 308] on input "text" at bounding box center [469, 321] width 125 height 27
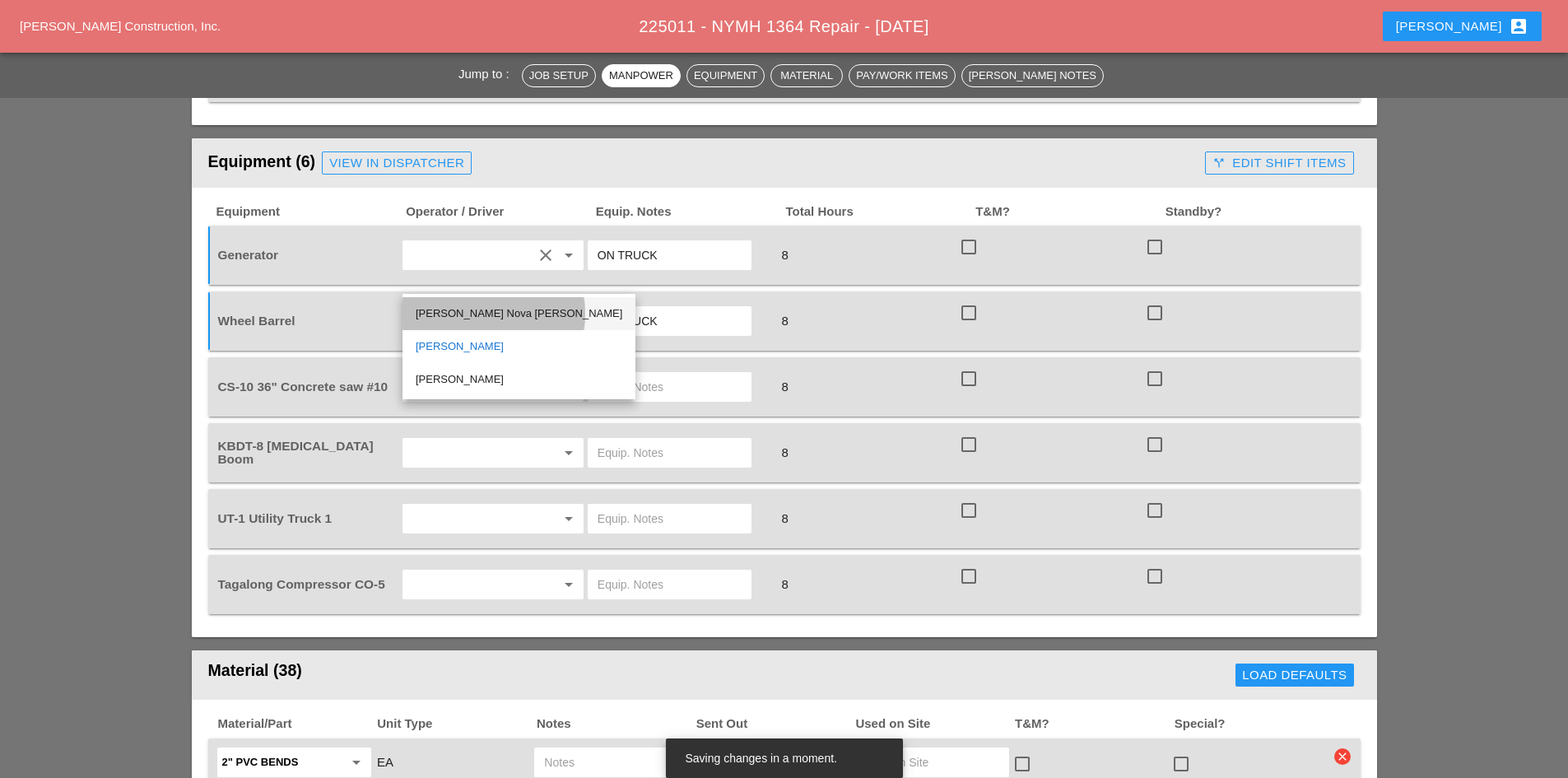
click at [460, 315] on div "[PERSON_NAME] Nova [PERSON_NAME]" at bounding box center [519, 313] width 207 height 20
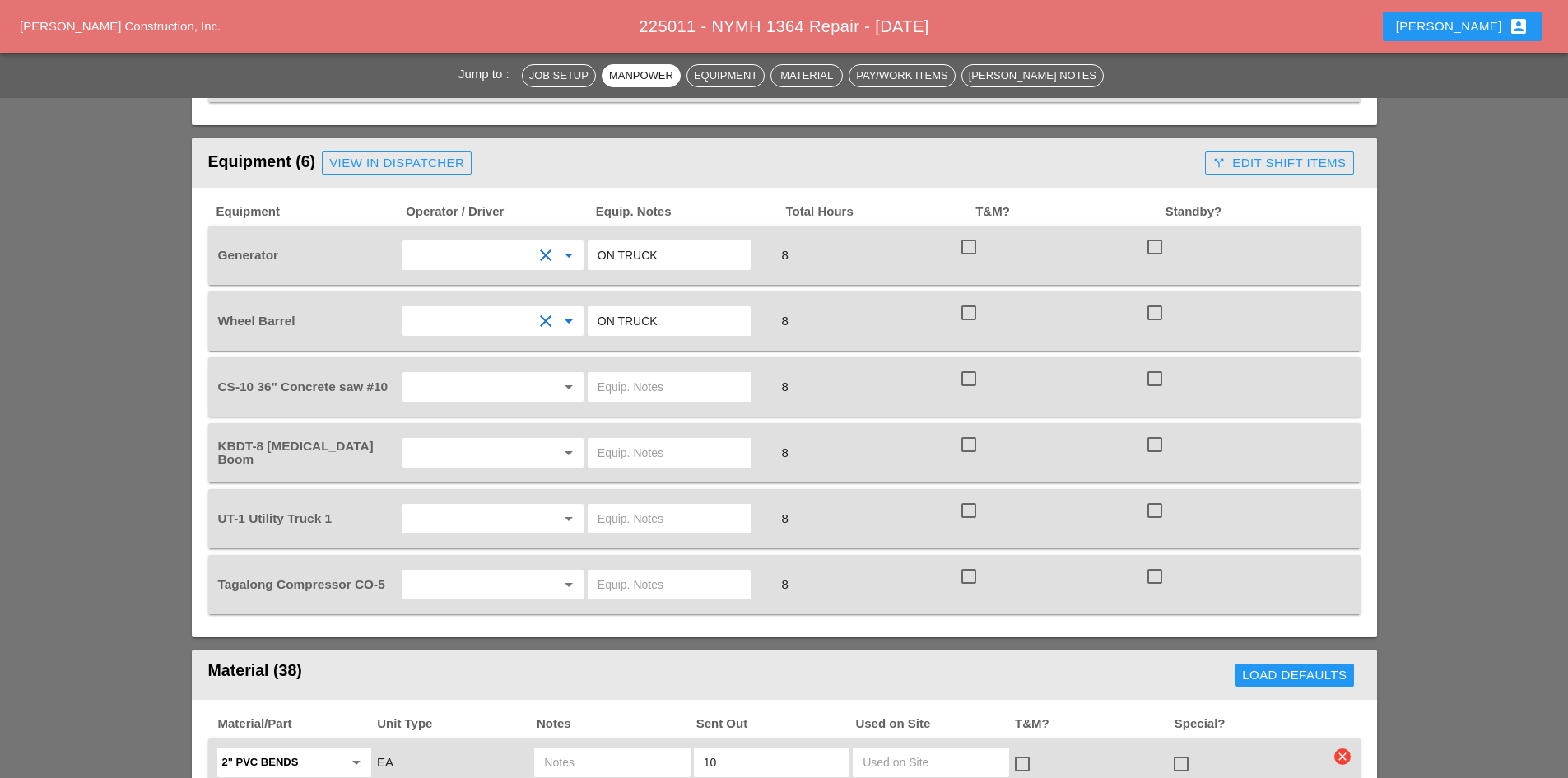
click at [488, 242] on input "Maximiliano Nova Alejo" at bounding box center [469, 255] width 125 height 27
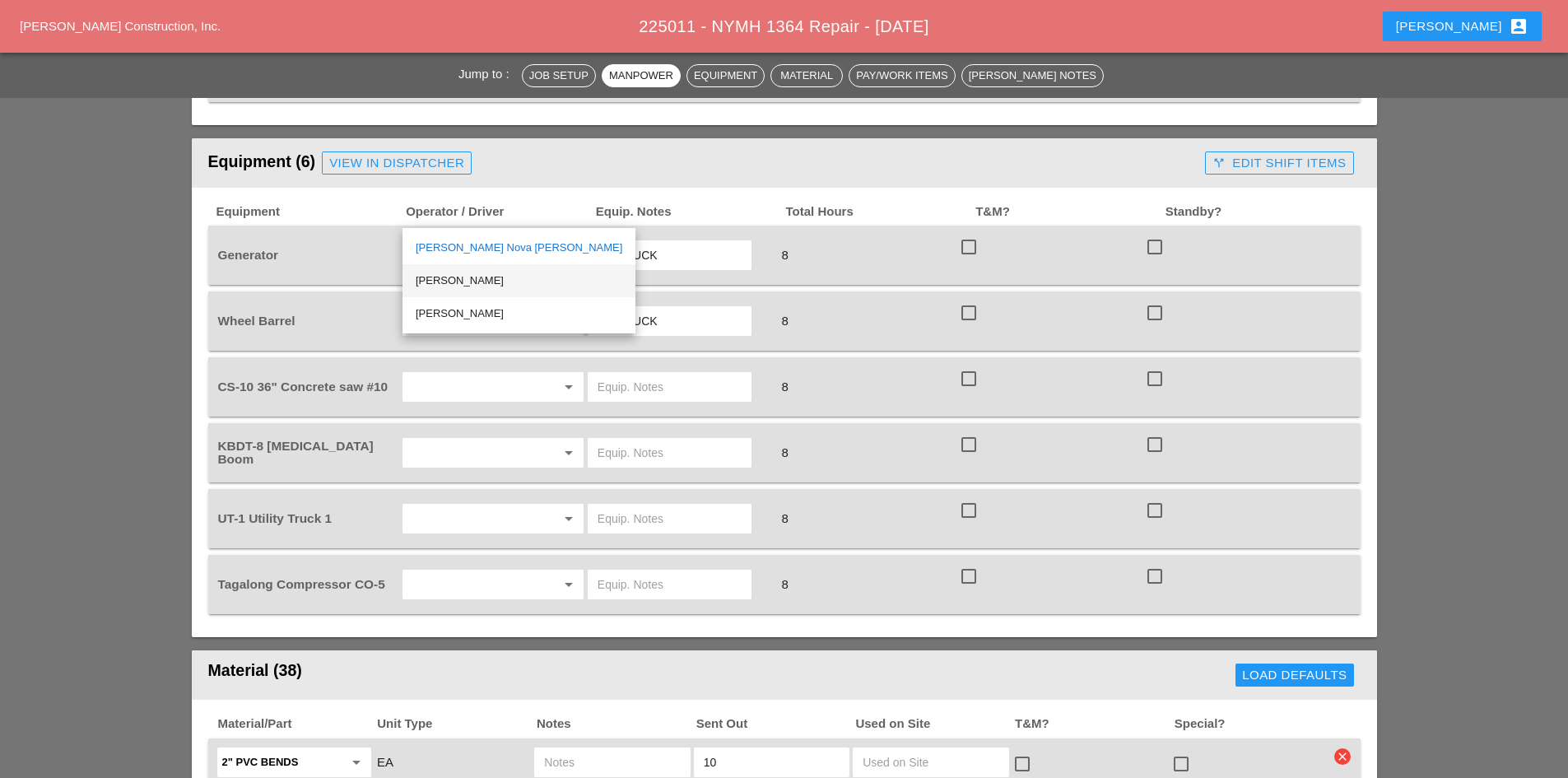
click at [466, 282] on div "[PERSON_NAME]" at bounding box center [519, 281] width 207 height 20
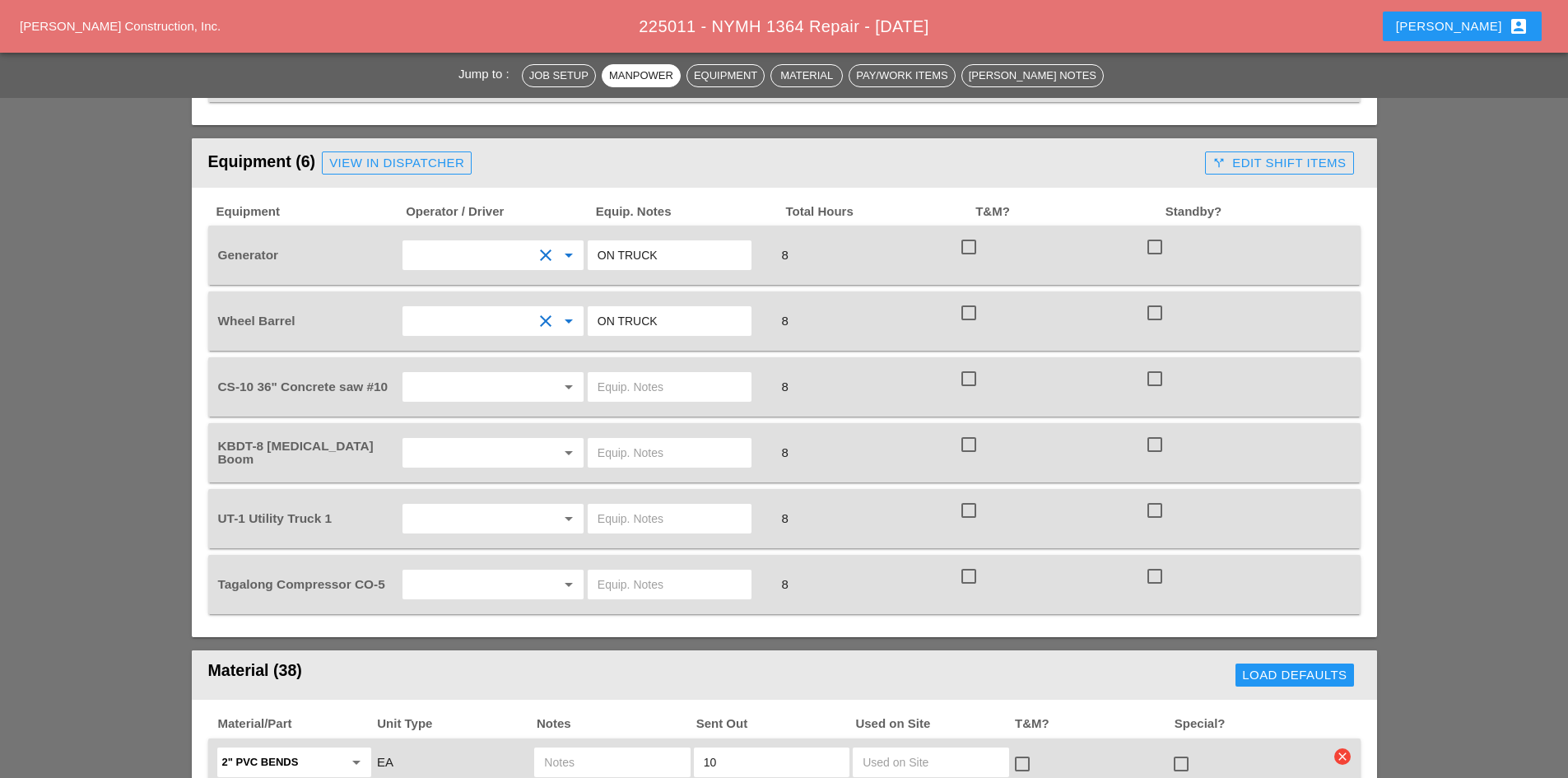
click at [467, 308] on input "Maximiliano Nova Alejo" at bounding box center [469, 321] width 125 height 27
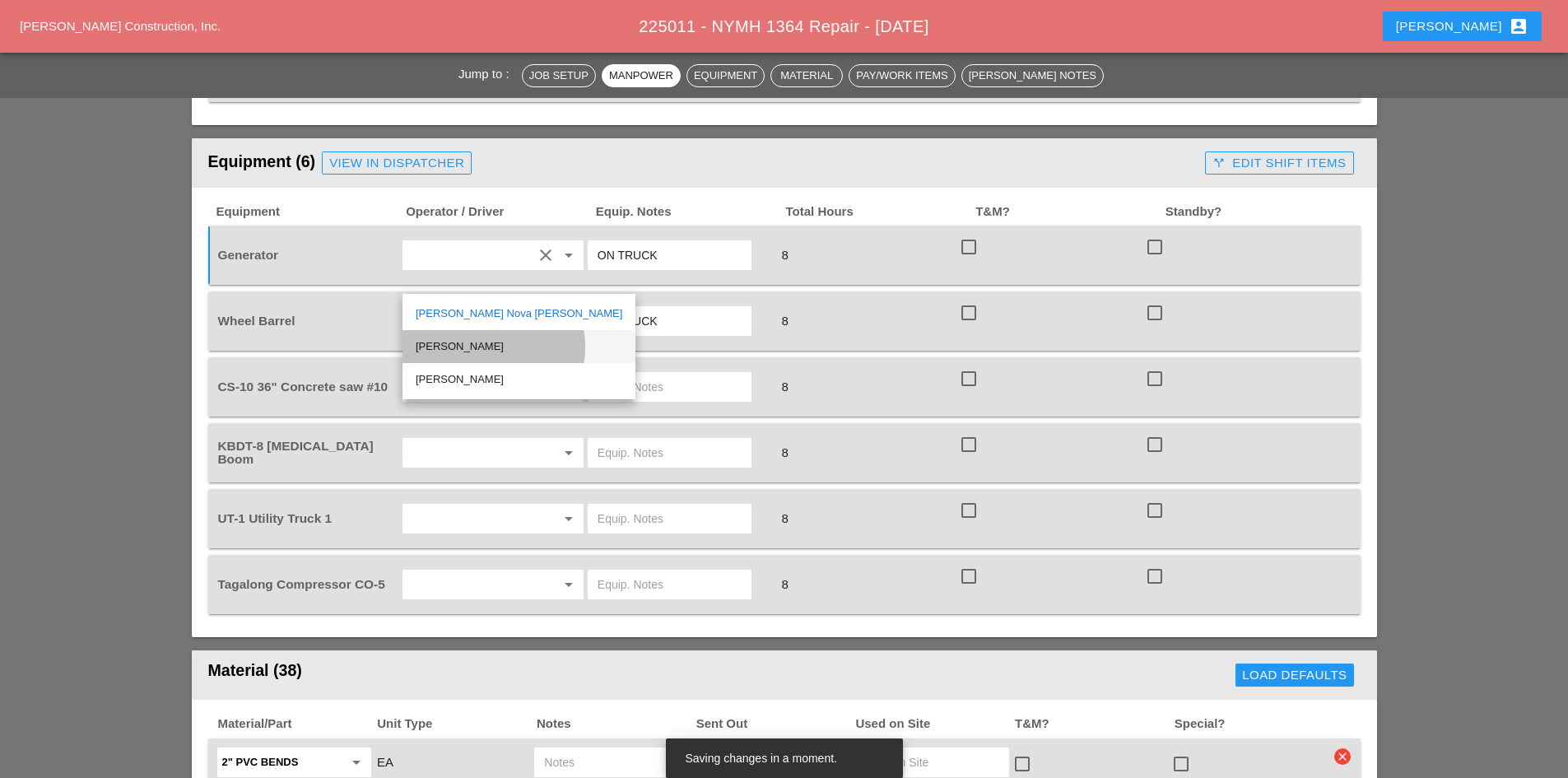
click at [462, 341] on div "[PERSON_NAME]" at bounding box center [519, 346] width 207 height 20
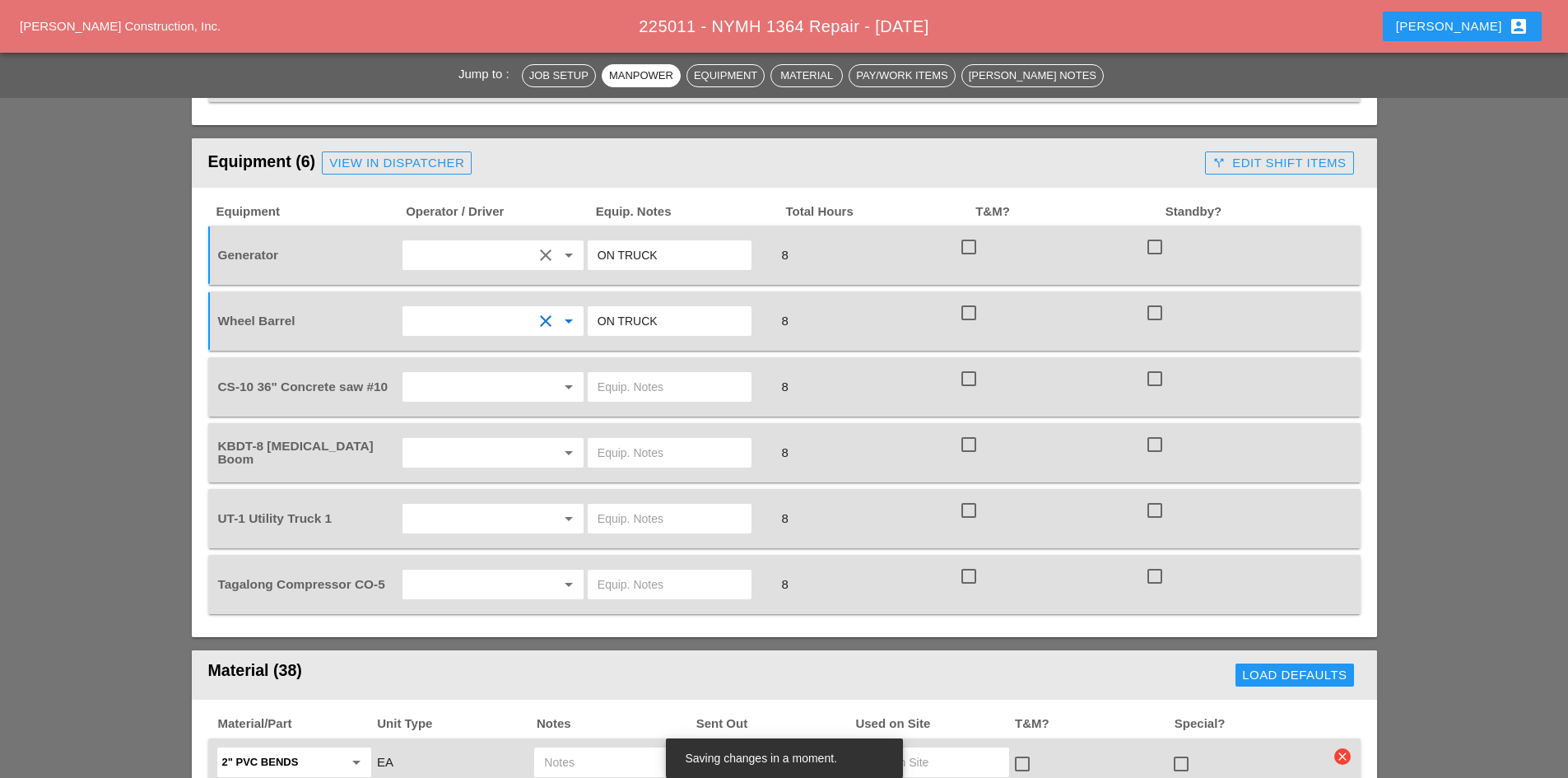
click at [466, 374] on input "text" at bounding box center [469, 386] width 125 height 27
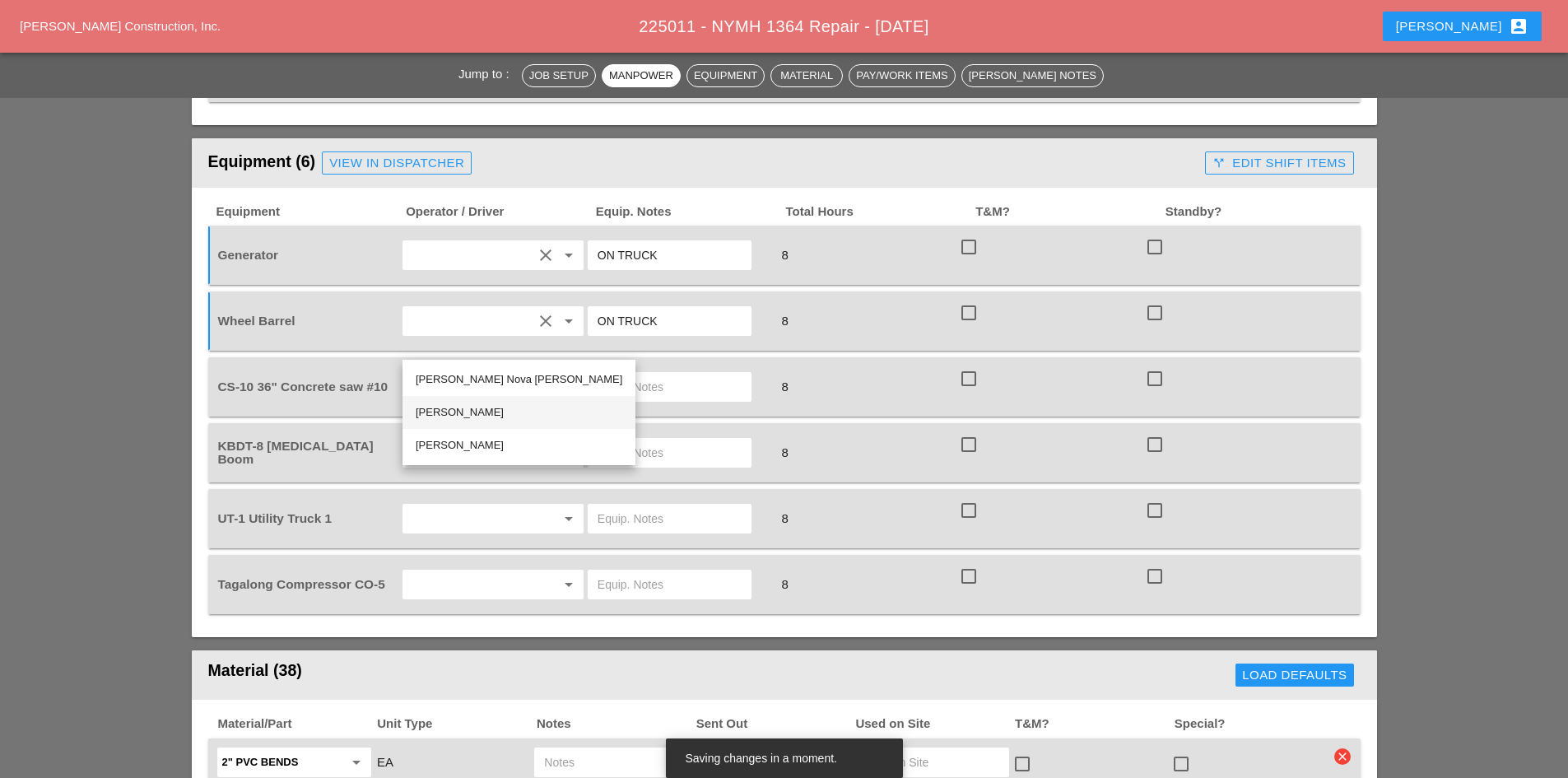
click at [461, 405] on div "[PERSON_NAME]" at bounding box center [519, 412] width 207 height 20
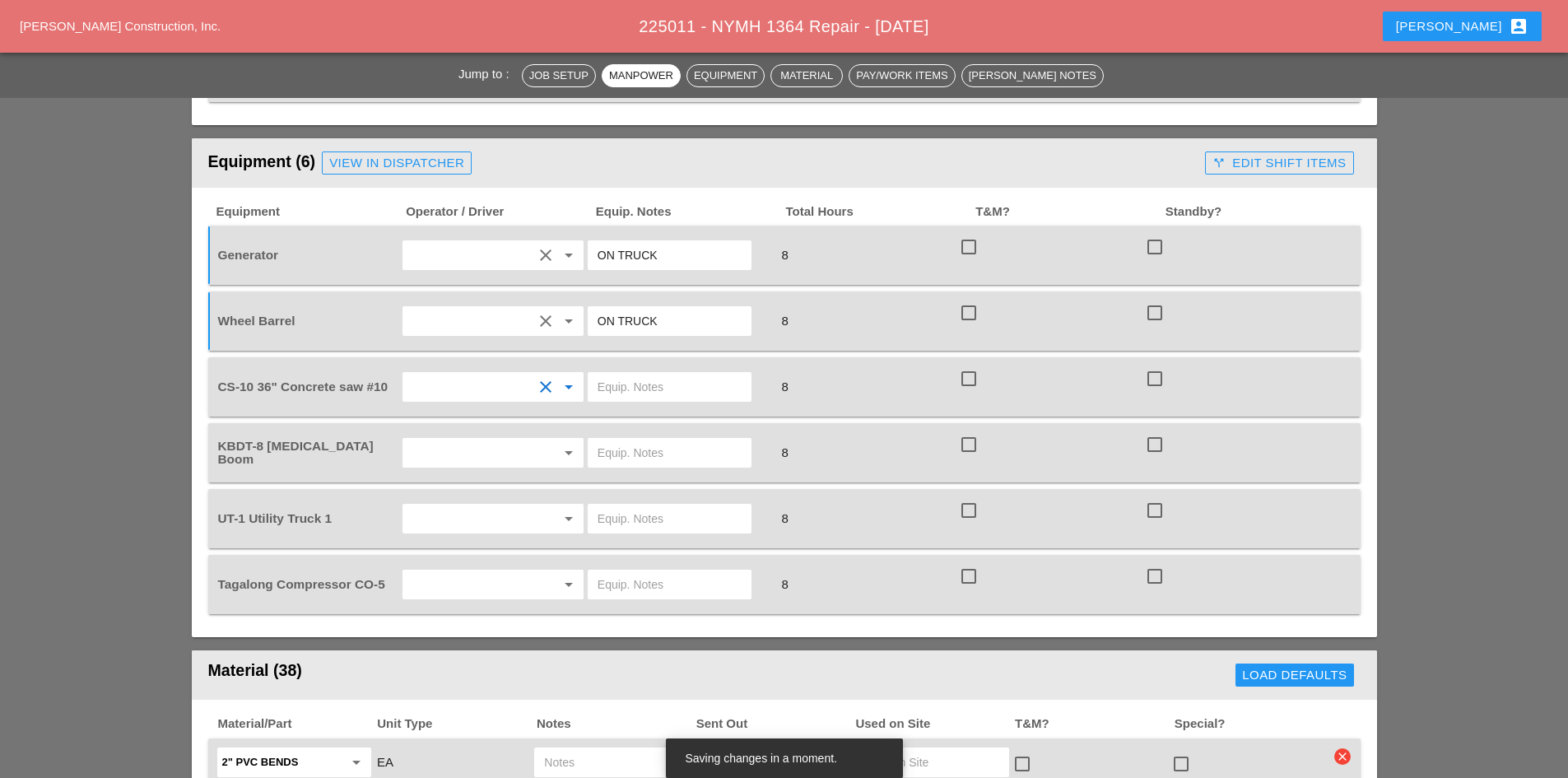
click at [683, 374] on input "text" at bounding box center [669, 386] width 144 height 27
type input "W/ CONCRETE SAW"
click at [540, 443] on div at bounding box center [546, 453] width 20 height 20
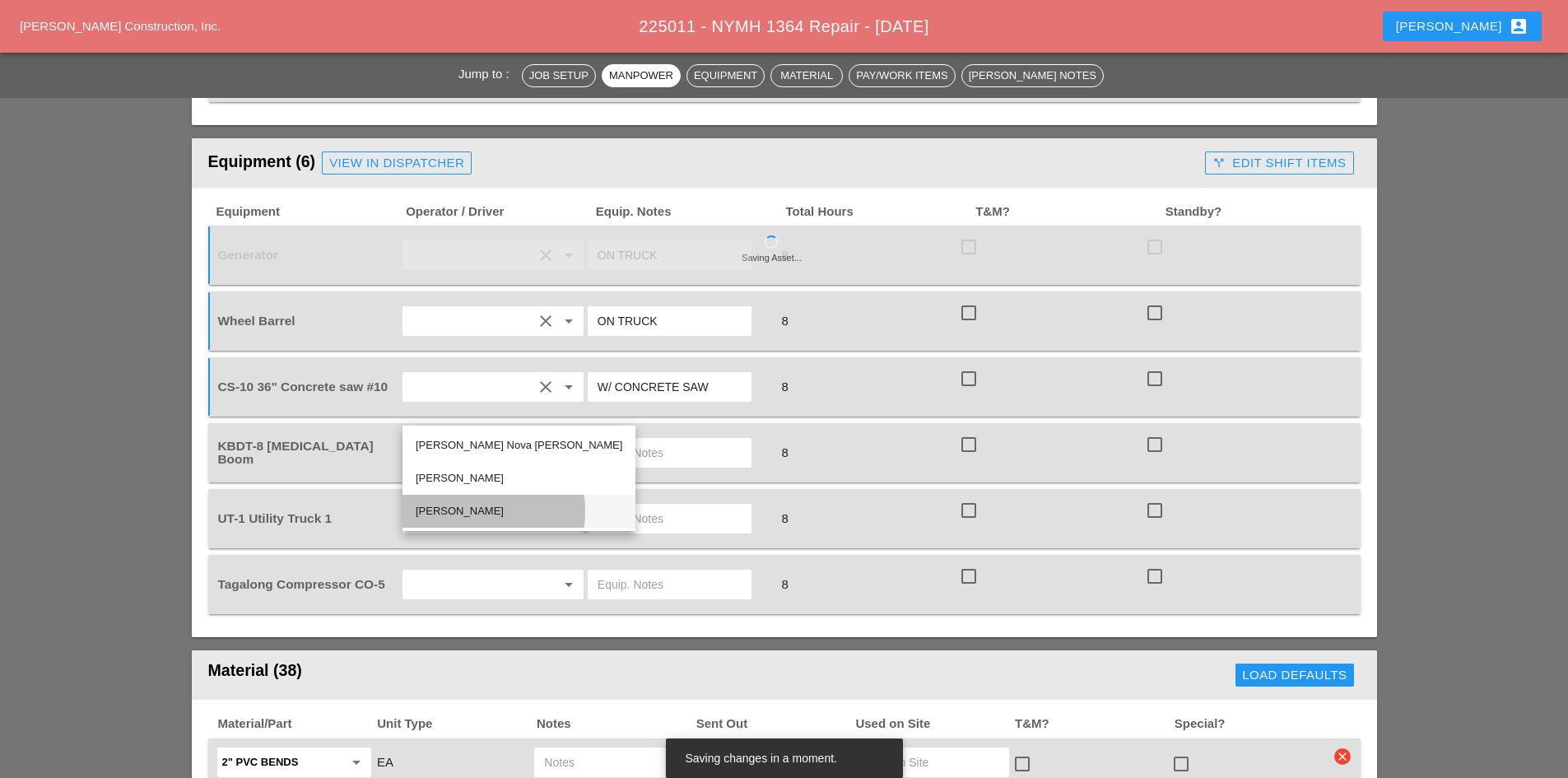
click at [481, 509] on div "[PERSON_NAME]" at bounding box center [519, 510] width 207 height 20
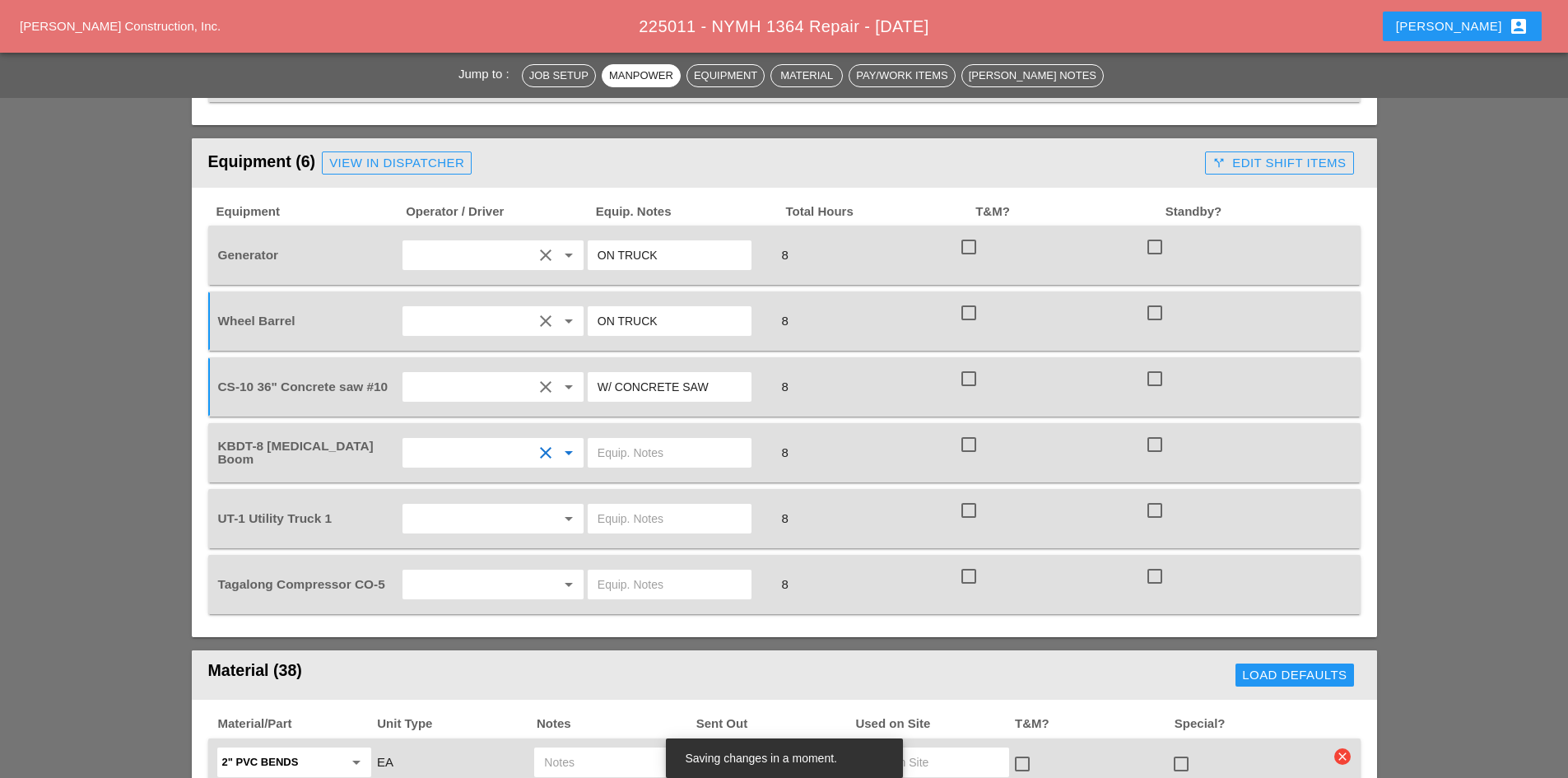
click at [595, 438] on div at bounding box center [670, 453] width 164 height 29
click at [604, 440] on input "text" at bounding box center [669, 453] width 144 height 27
type input "W/ MATERIALS"
click at [483, 505] on input "text" at bounding box center [469, 518] width 125 height 27
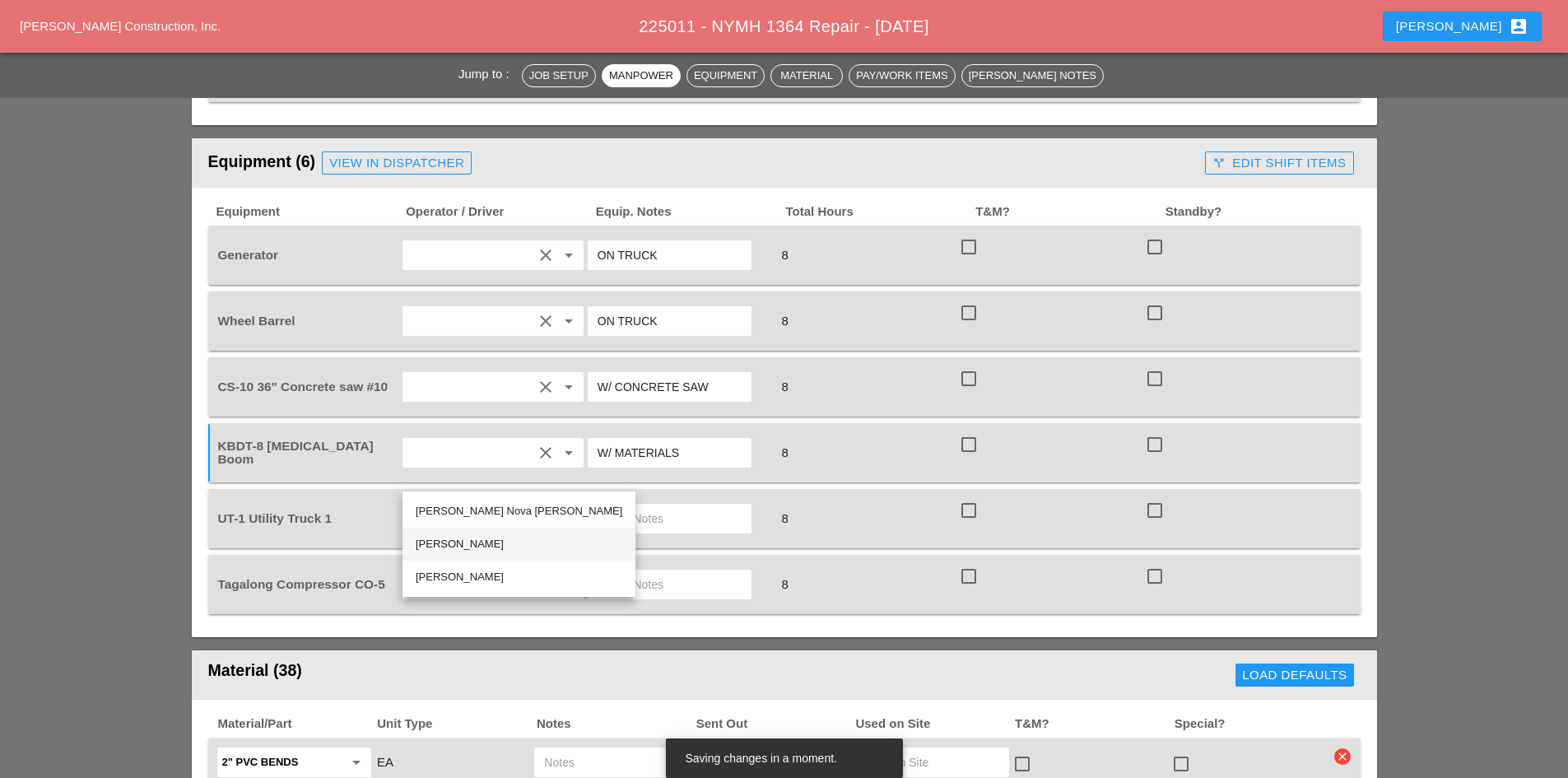
click at [475, 555] on div "[PERSON_NAME]" at bounding box center [519, 544] width 207 height 33
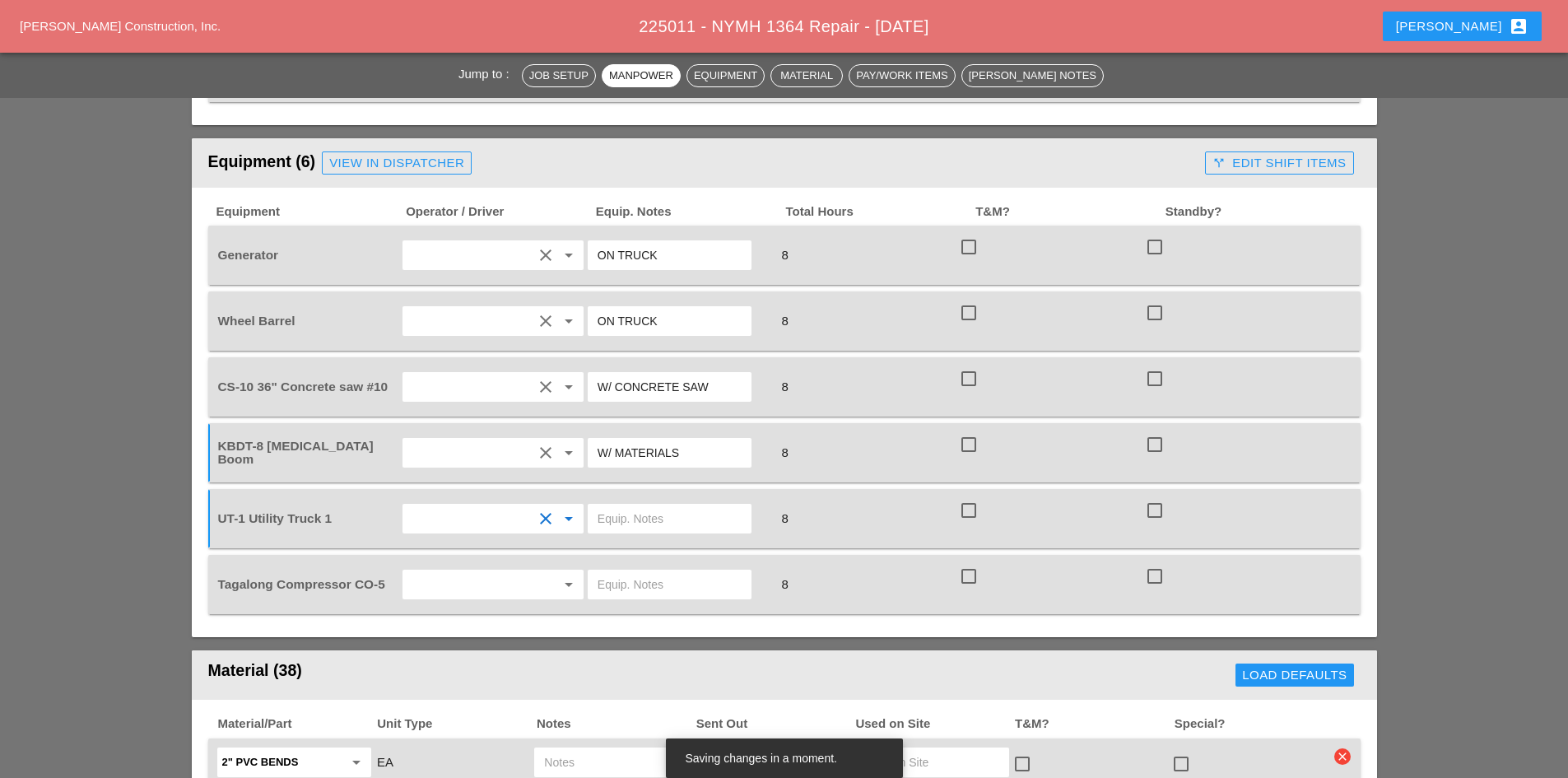
drag, startPoint x: 713, startPoint y: 340, endPoint x: 568, endPoint y: 341, distance: 145.0
click at [568, 364] on div "CS-10 36" Concrete saw #10 clear arrow_drop_down W/ CONCRETE SAW 8 check_box_ou…" at bounding box center [772, 387] width 1114 height 46
type input "W/ CONCRETE SAW"
click at [670, 374] on input "text" at bounding box center [669, 386] width 144 height 27
click at [655, 374] on input "FULL SWTUP" at bounding box center [669, 386] width 144 height 27
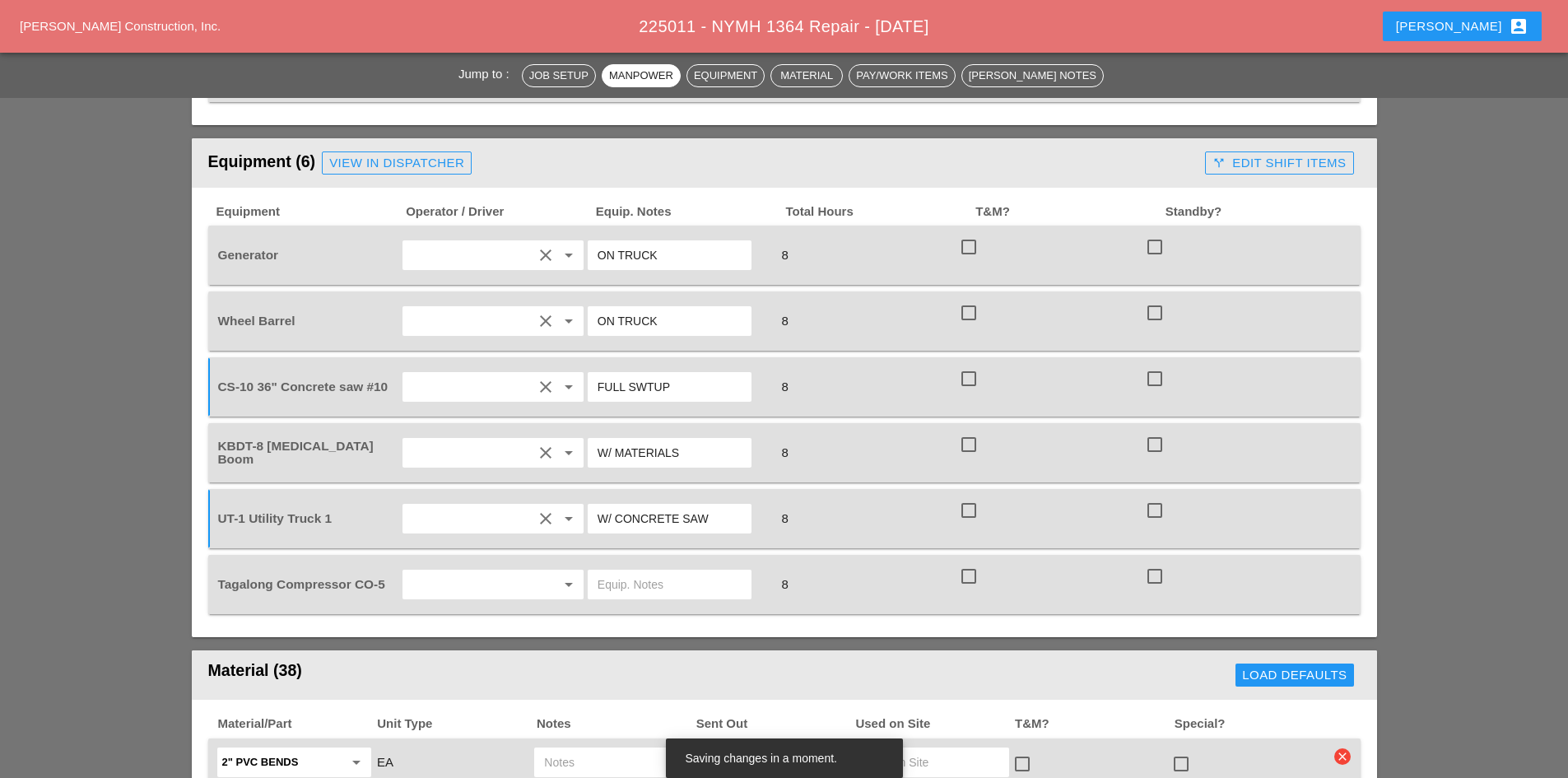
click at [655, 374] on input "FULL SWTUP" at bounding box center [669, 386] width 144 height 27
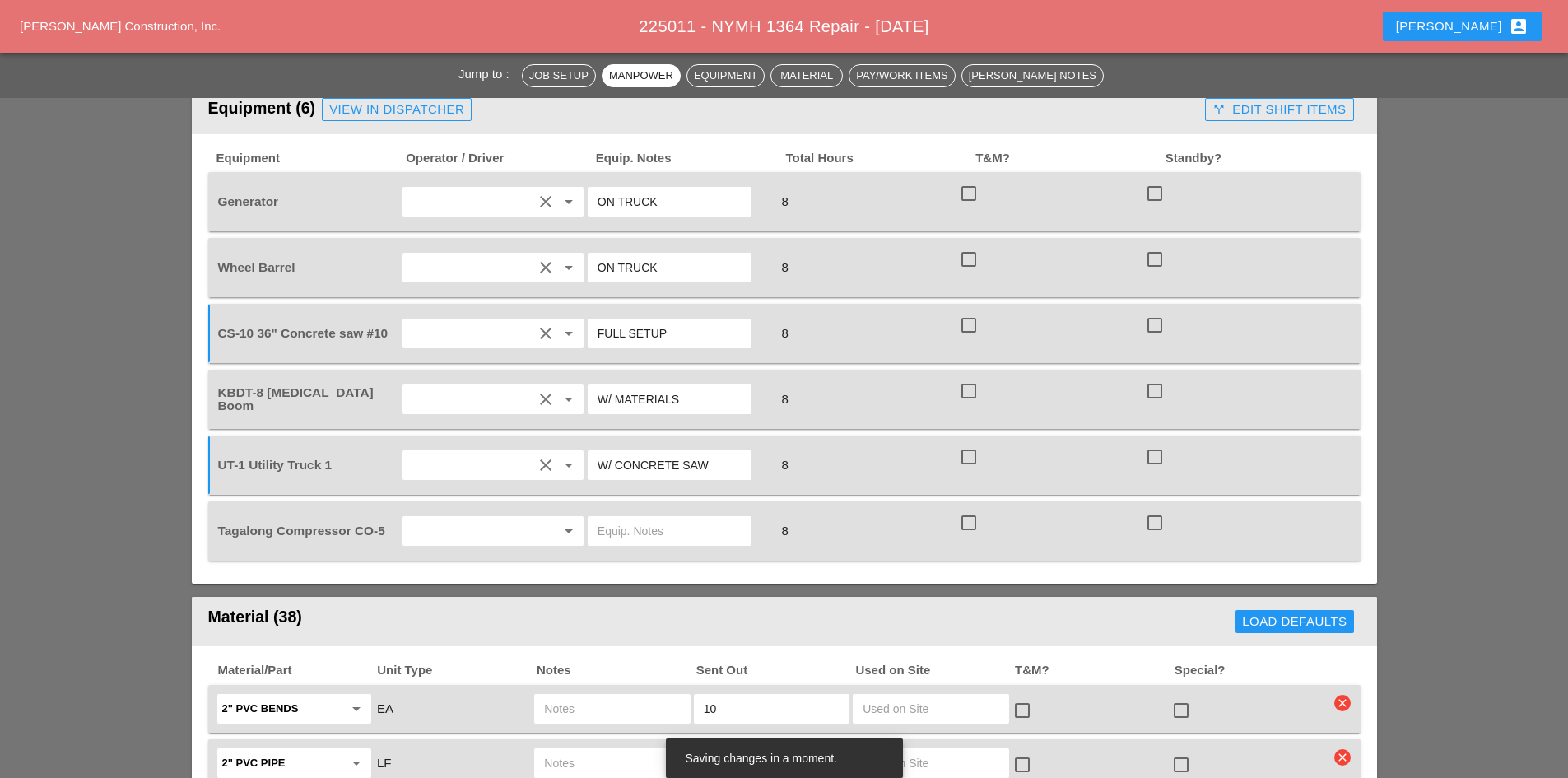
scroll to position [1317, 0]
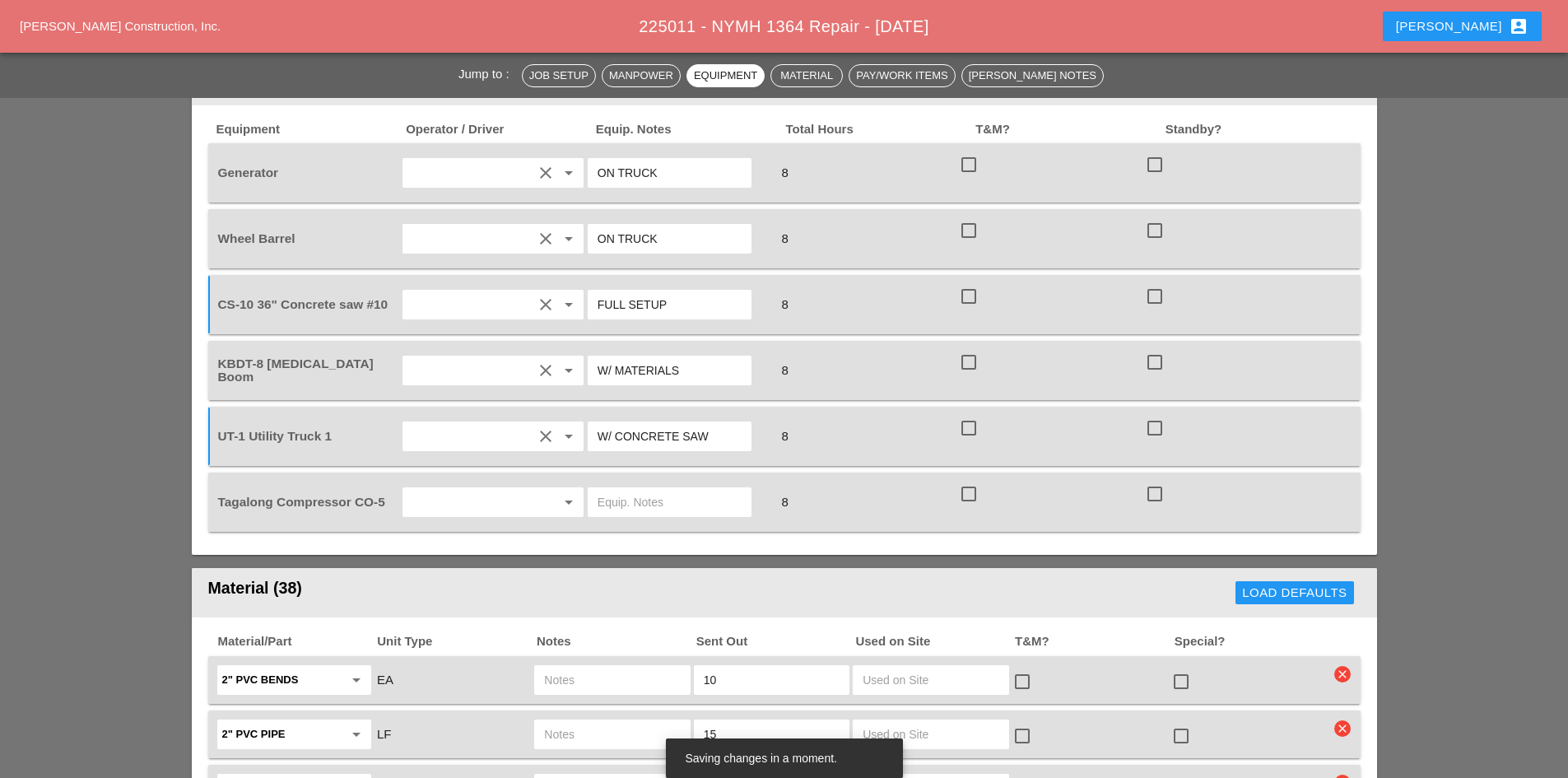
type input "FULL SETUP"
click at [441, 489] on input "text" at bounding box center [469, 502] width 125 height 27
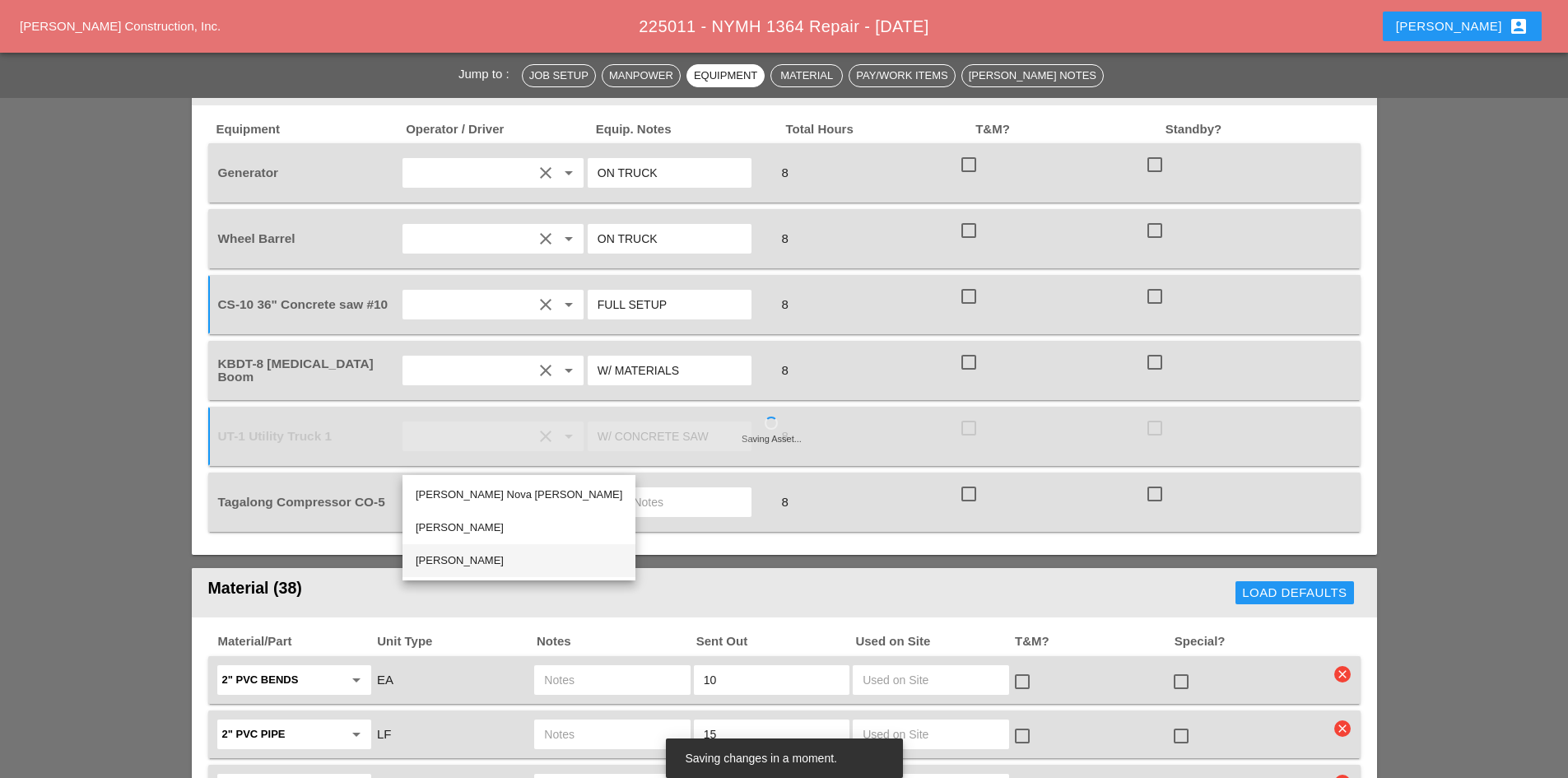
click at [462, 560] on div "[PERSON_NAME]" at bounding box center [519, 560] width 207 height 20
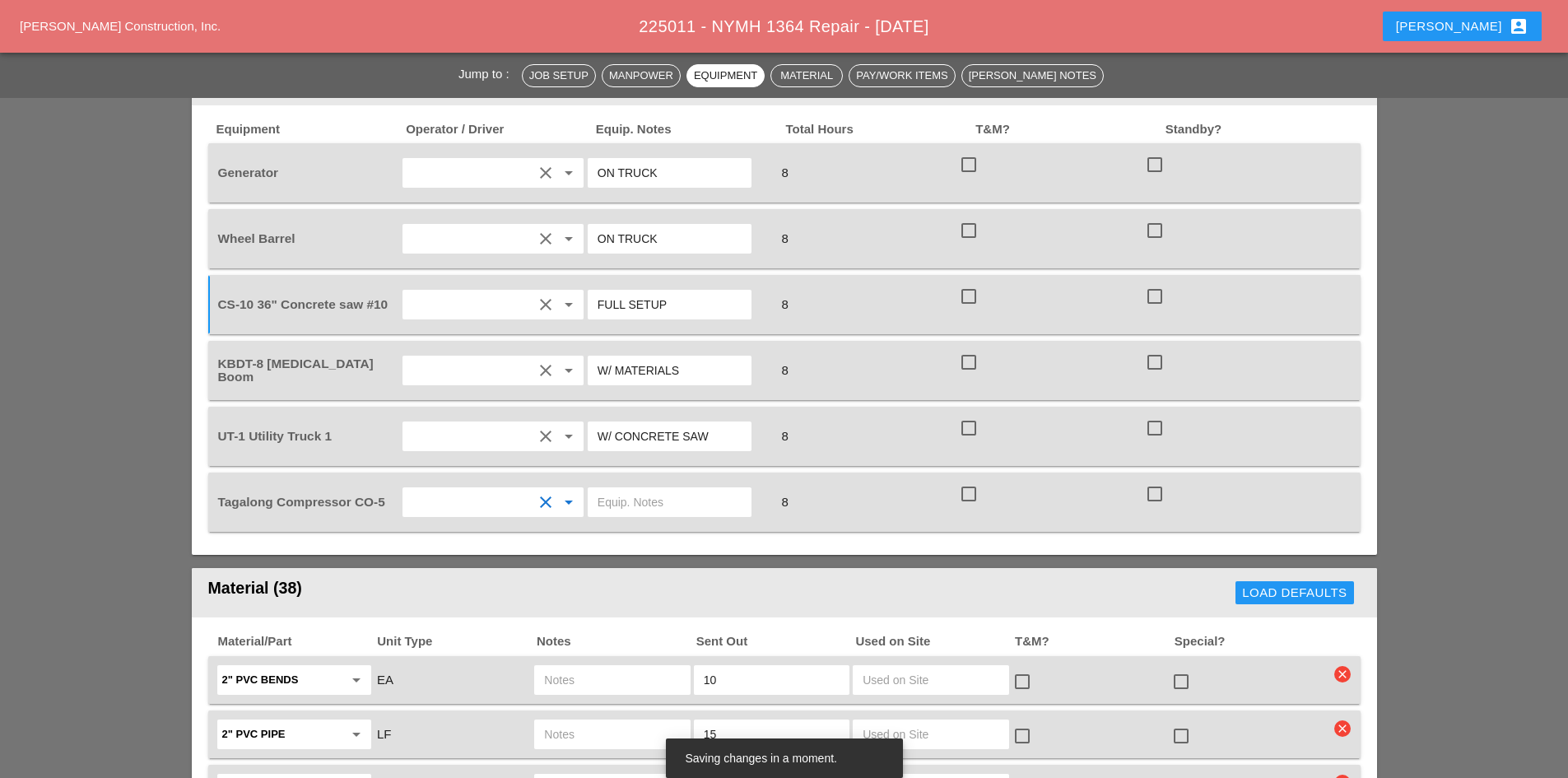
click at [626, 489] on input "text" at bounding box center [669, 502] width 144 height 27
type input "W/ KBDT"
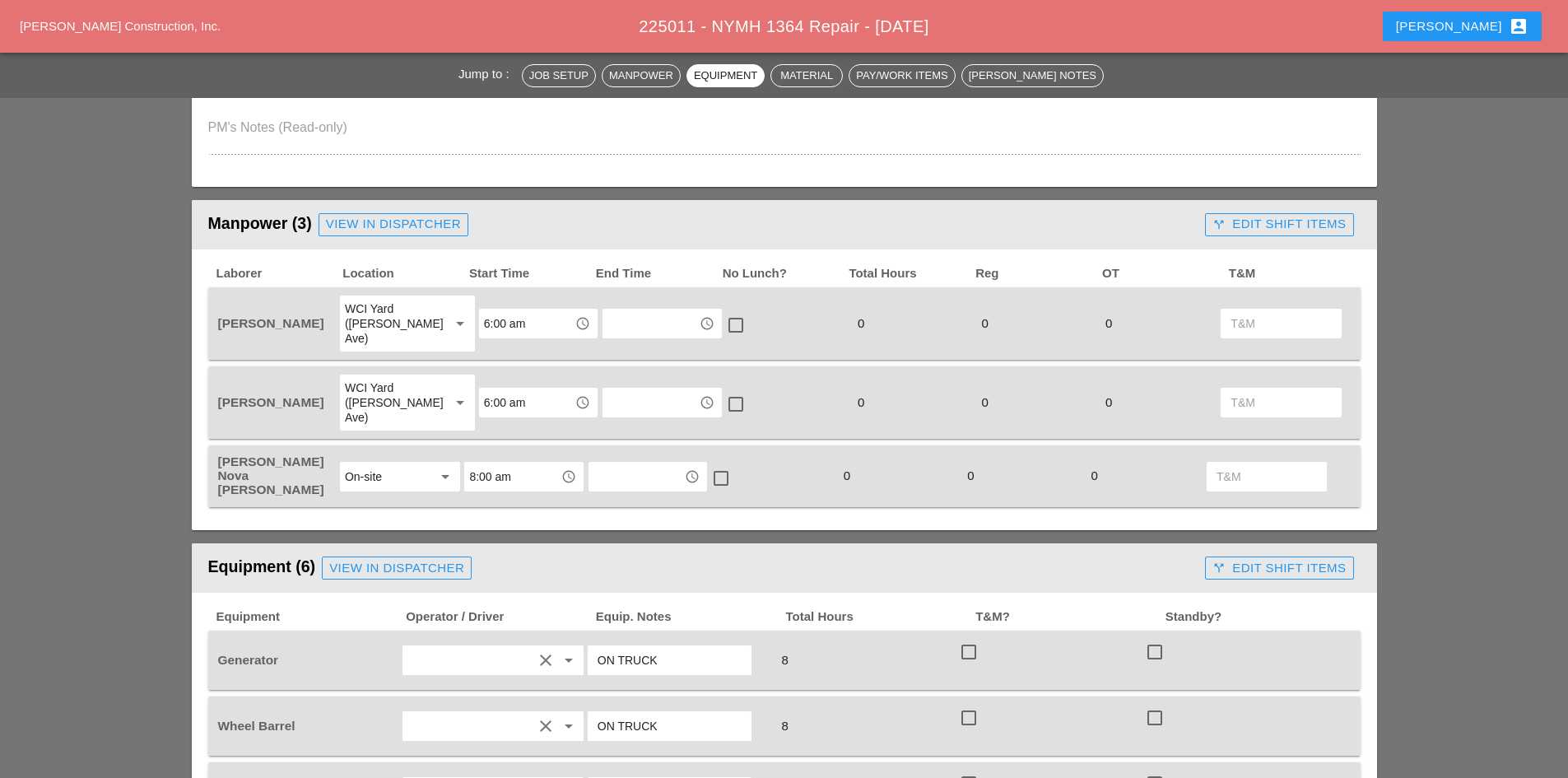
scroll to position [823, 0]
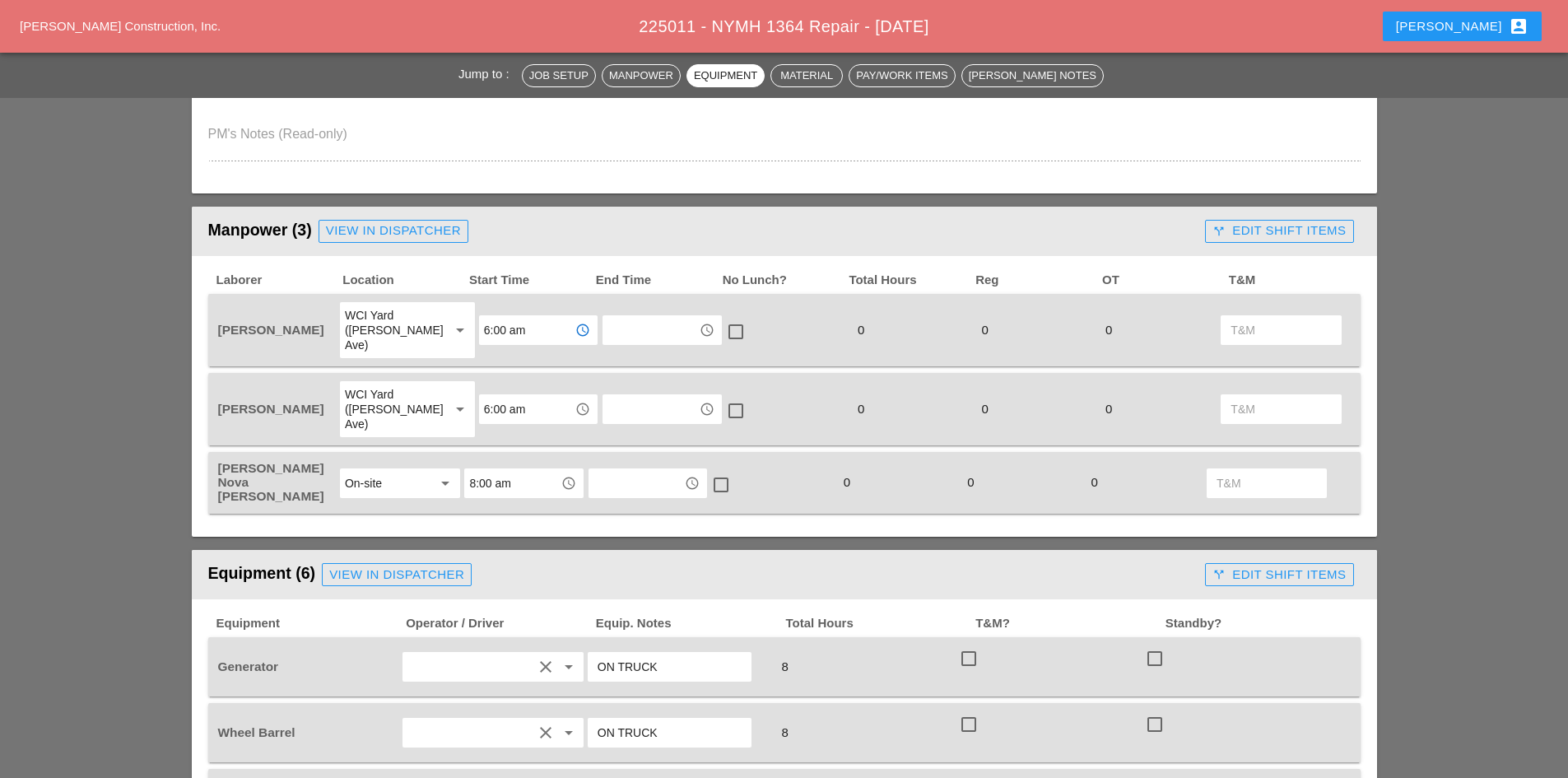
click at [524, 324] on input "6:00 am" at bounding box center [526, 330] width 85 height 27
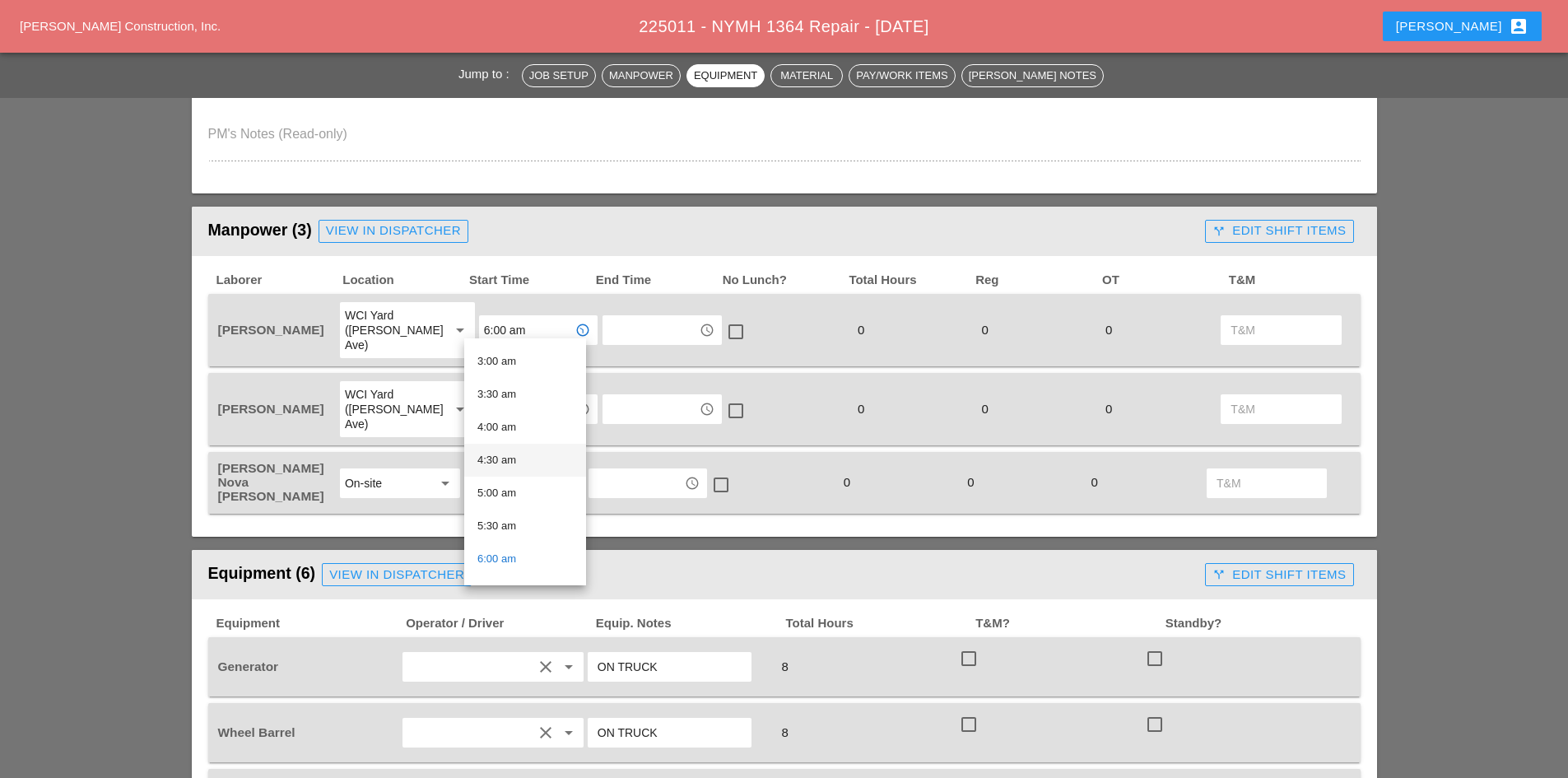
scroll to position [247, 0]
click at [518, 531] on div "6:30 am" at bounding box center [525, 539] width 96 height 20
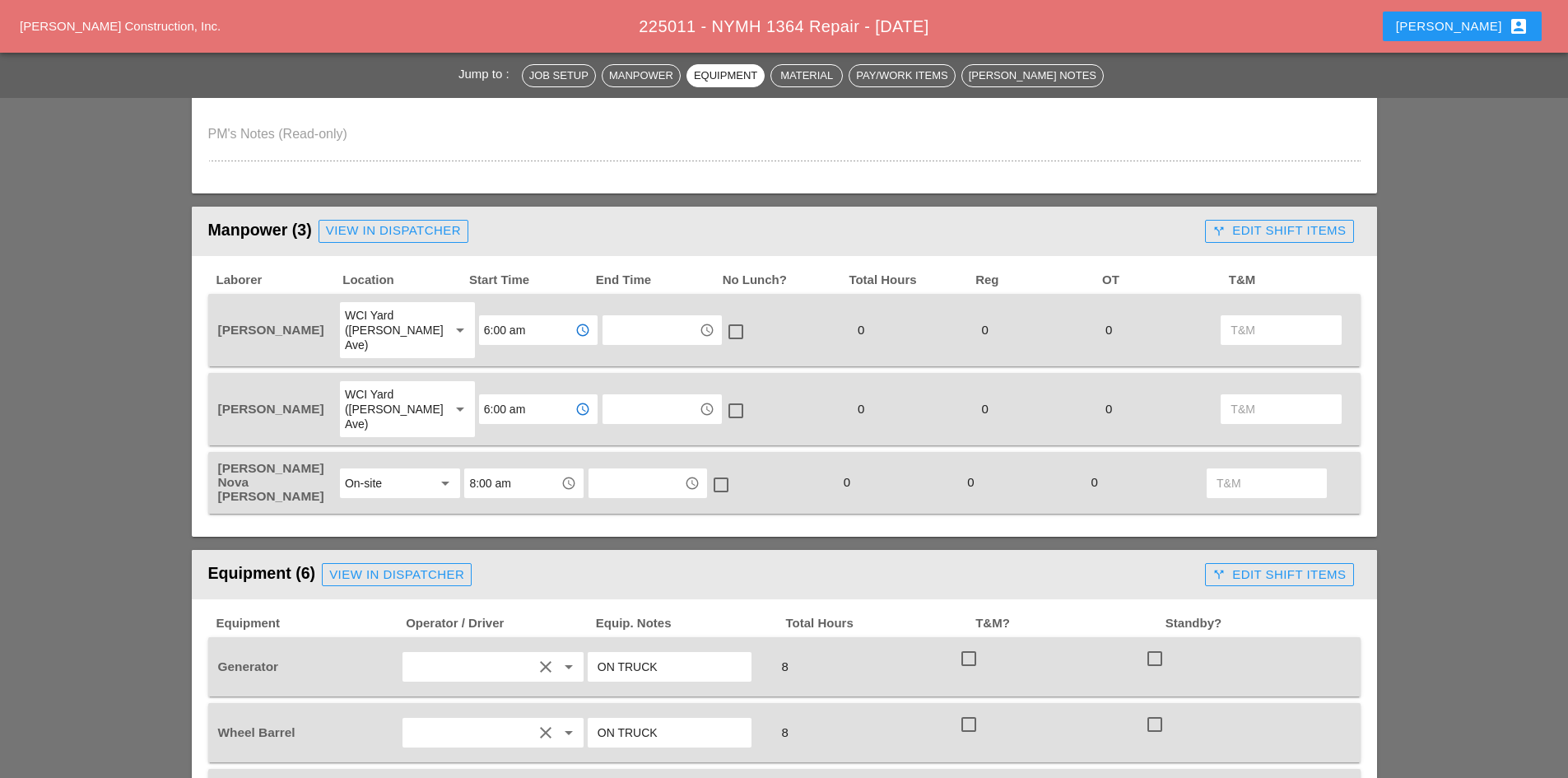
click at [499, 396] on input "6:00 am" at bounding box center [526, 409] width 85 height 27
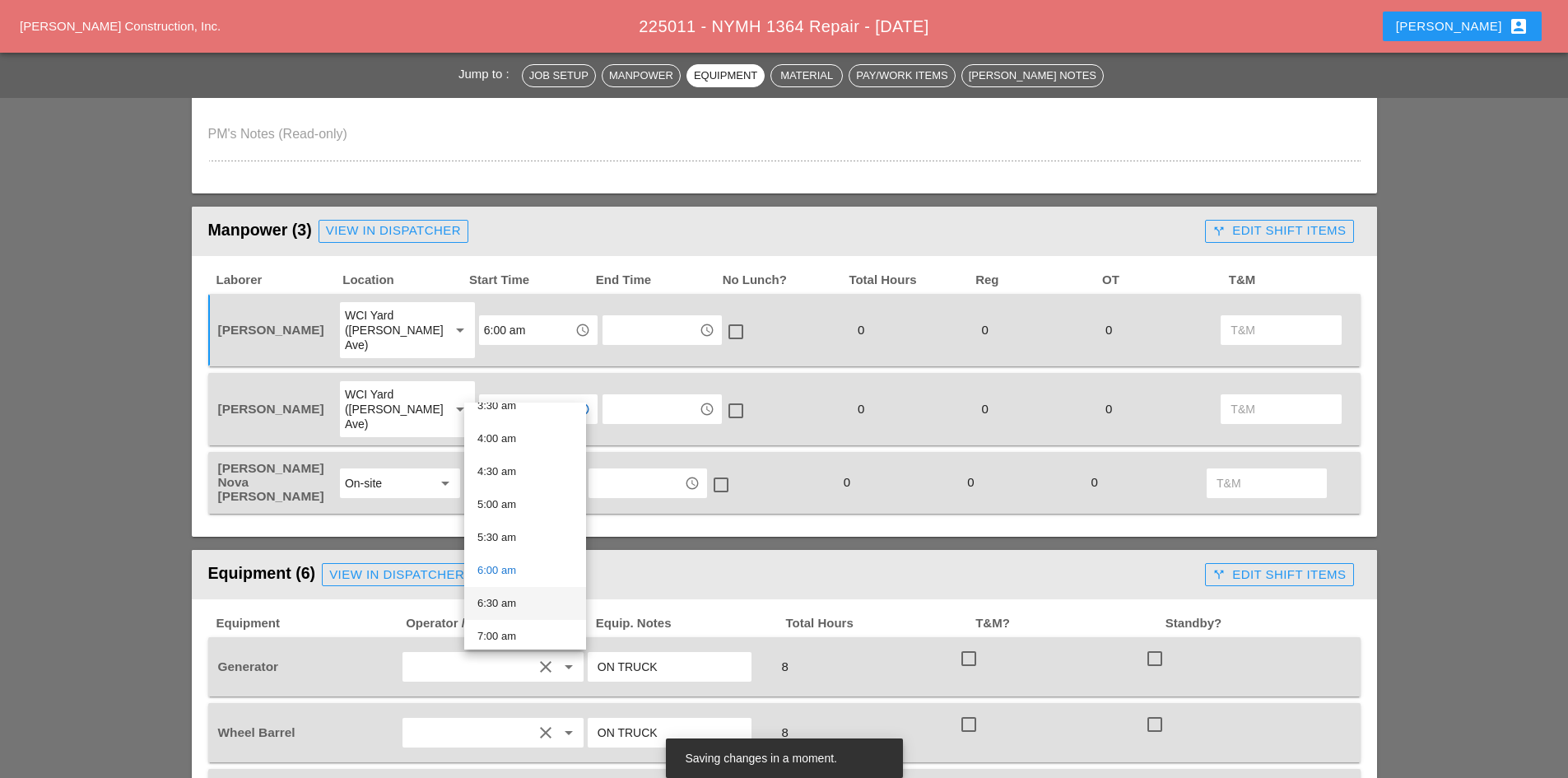
click at [515, 596] on div "6:30 am" at bounding box center [525, 603] width 96 height 20
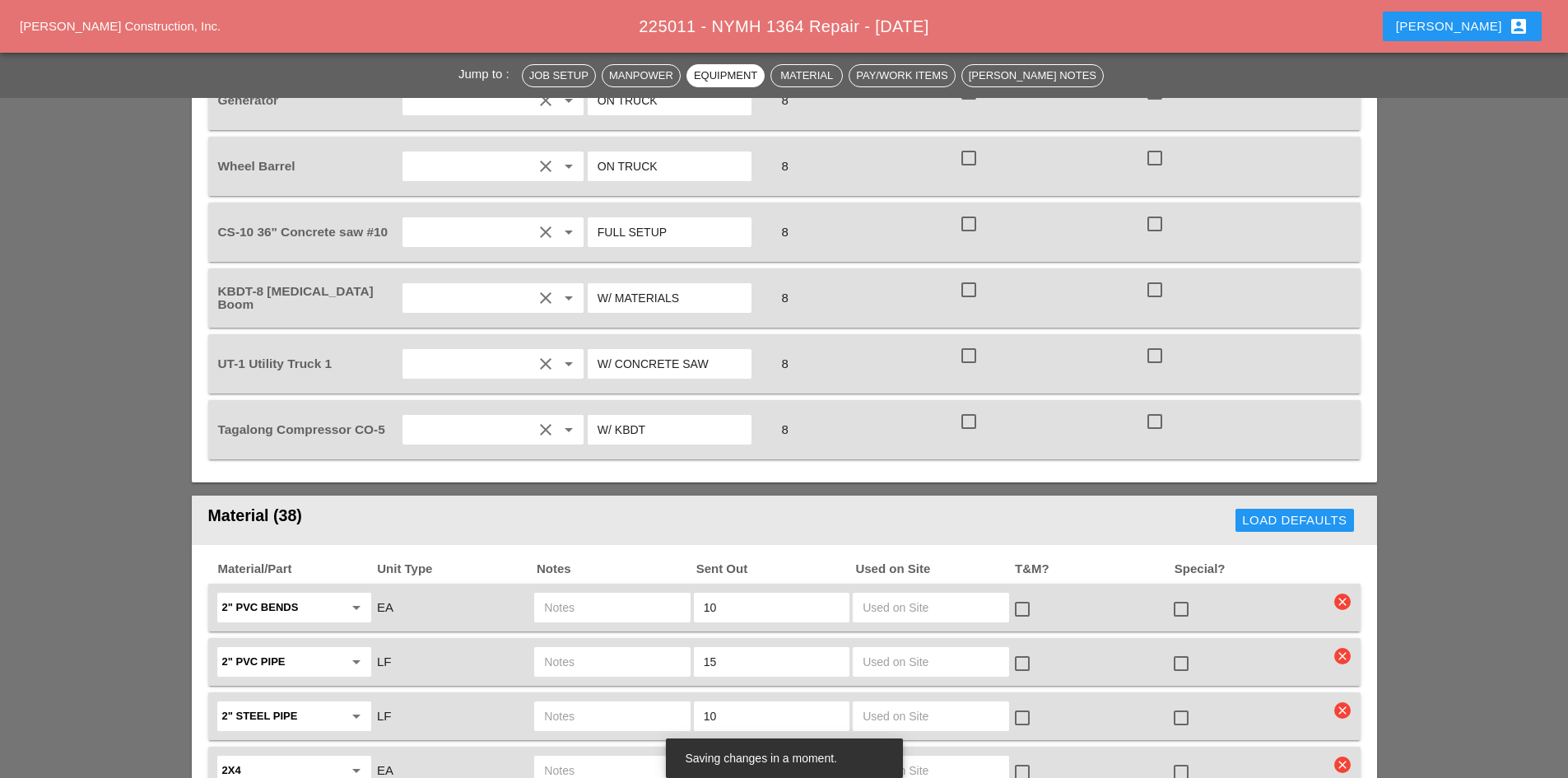
scroll to position [1399, 0]
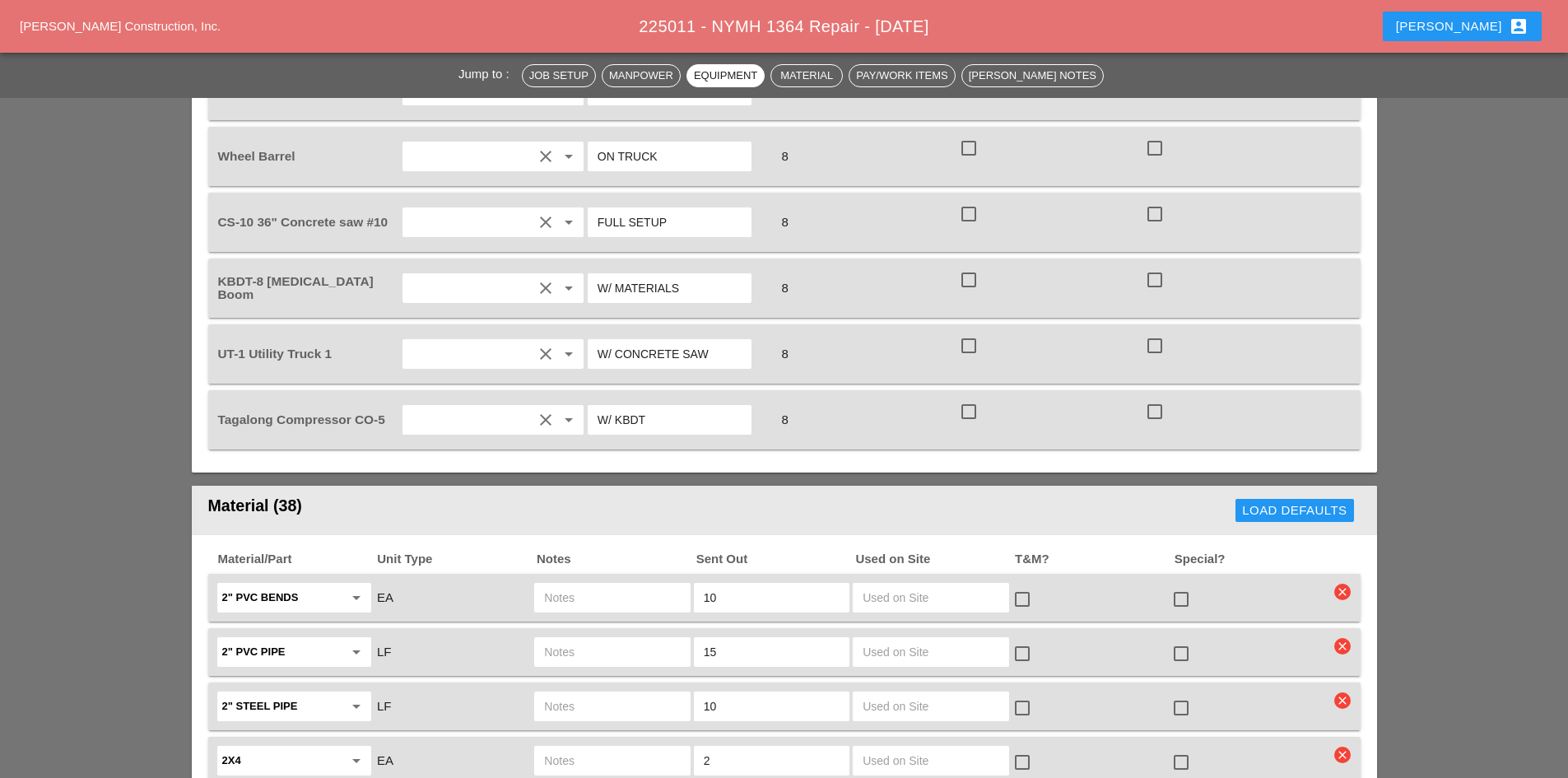
click at [1195, 644] on div "check_box_outline_blank" at bounding box center [1184, 653] width 27 height 20
click at [1185, 585] on div at bounding box center [1181, 599] width 28 height 28
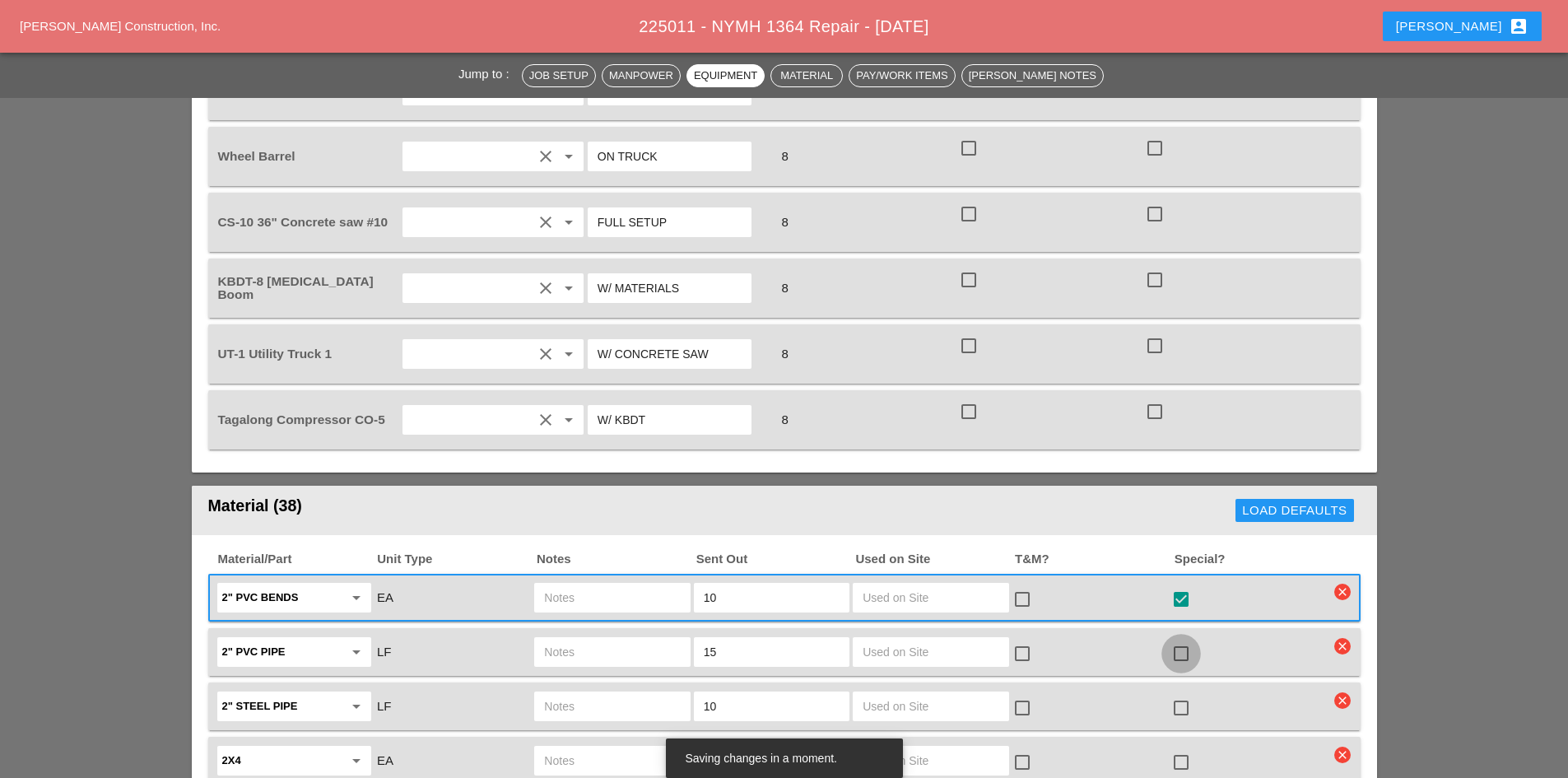
click at [1180, 639] on div at bounding box center [1181, 653] width 28 height 28
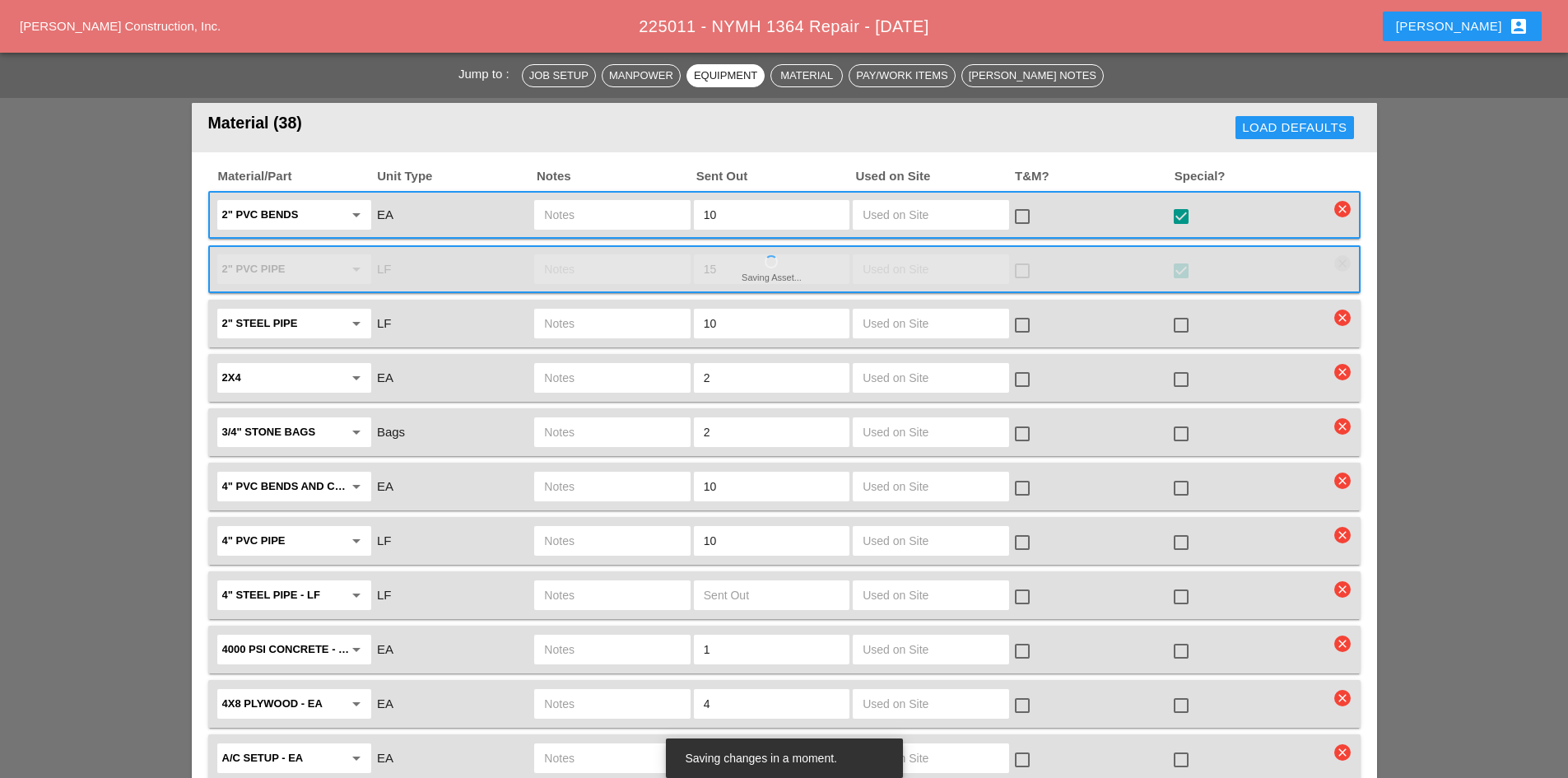
scroll to position [1811, 0]
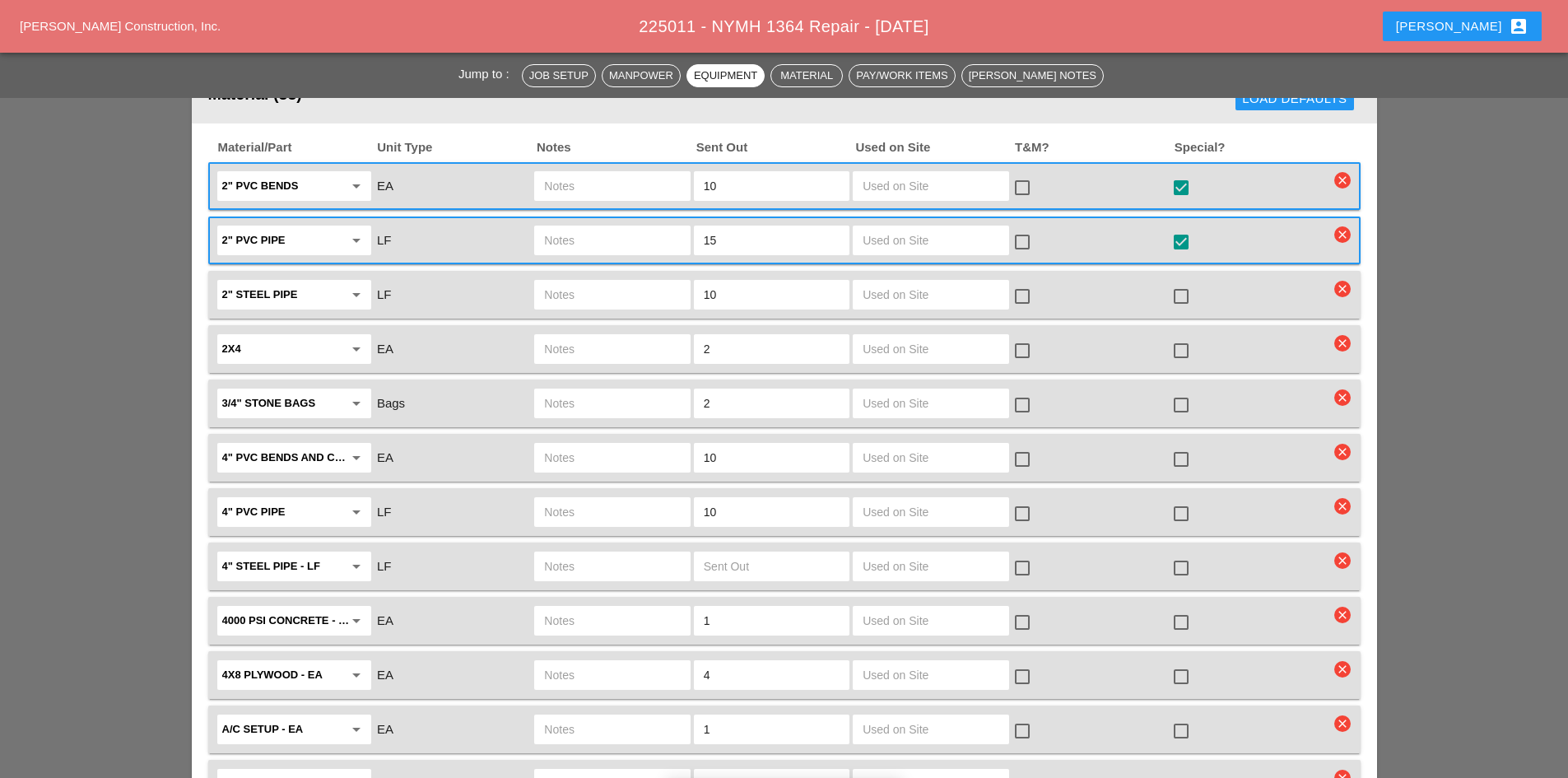
click at [1180, 608] on div at bounding box center [1181, 622] width 28 height 28
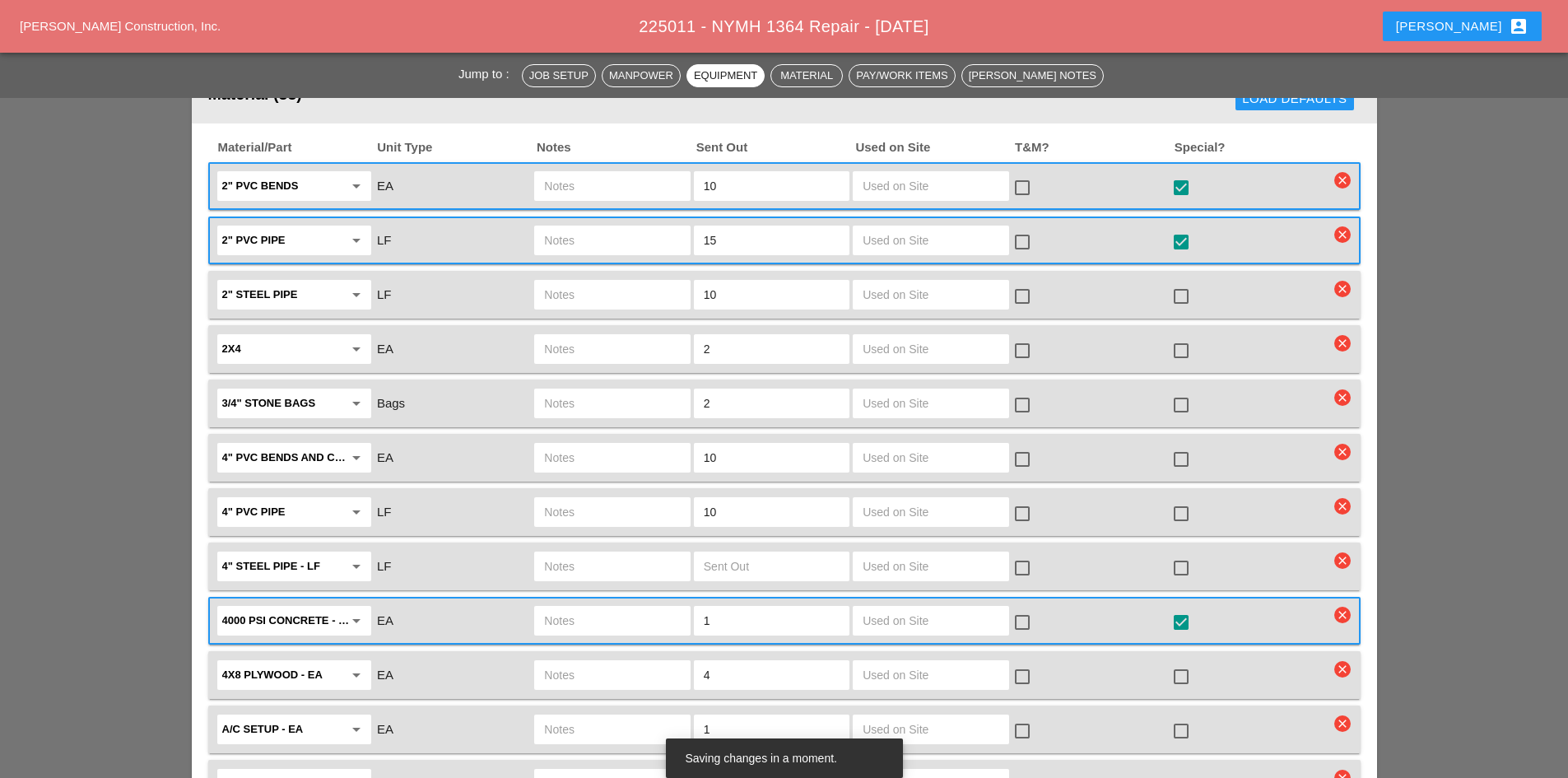
click at [617, 608] on input "text" at bounding box center [612, 621] width 136 height 27
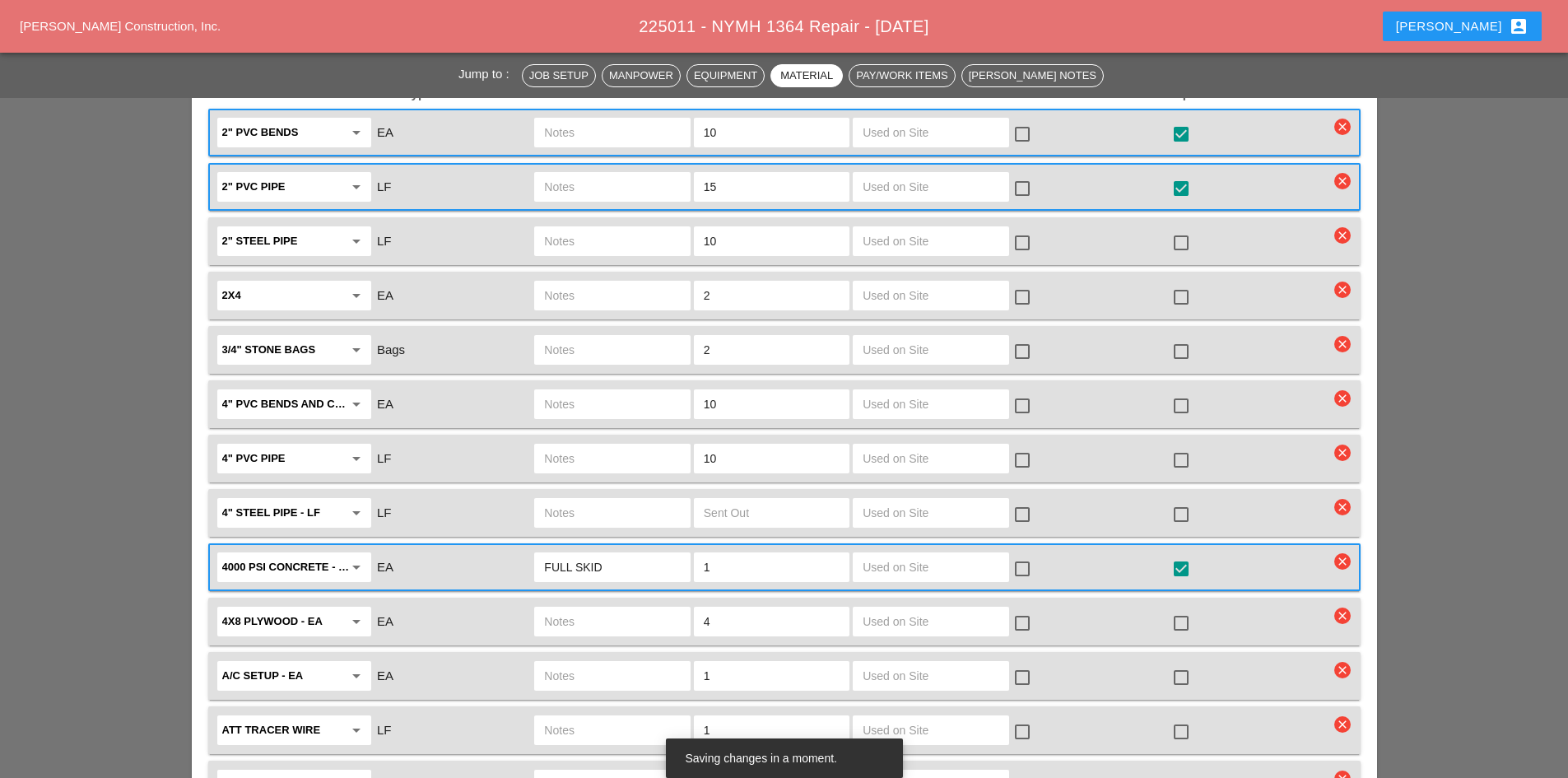
scroll to position [1893, 0]
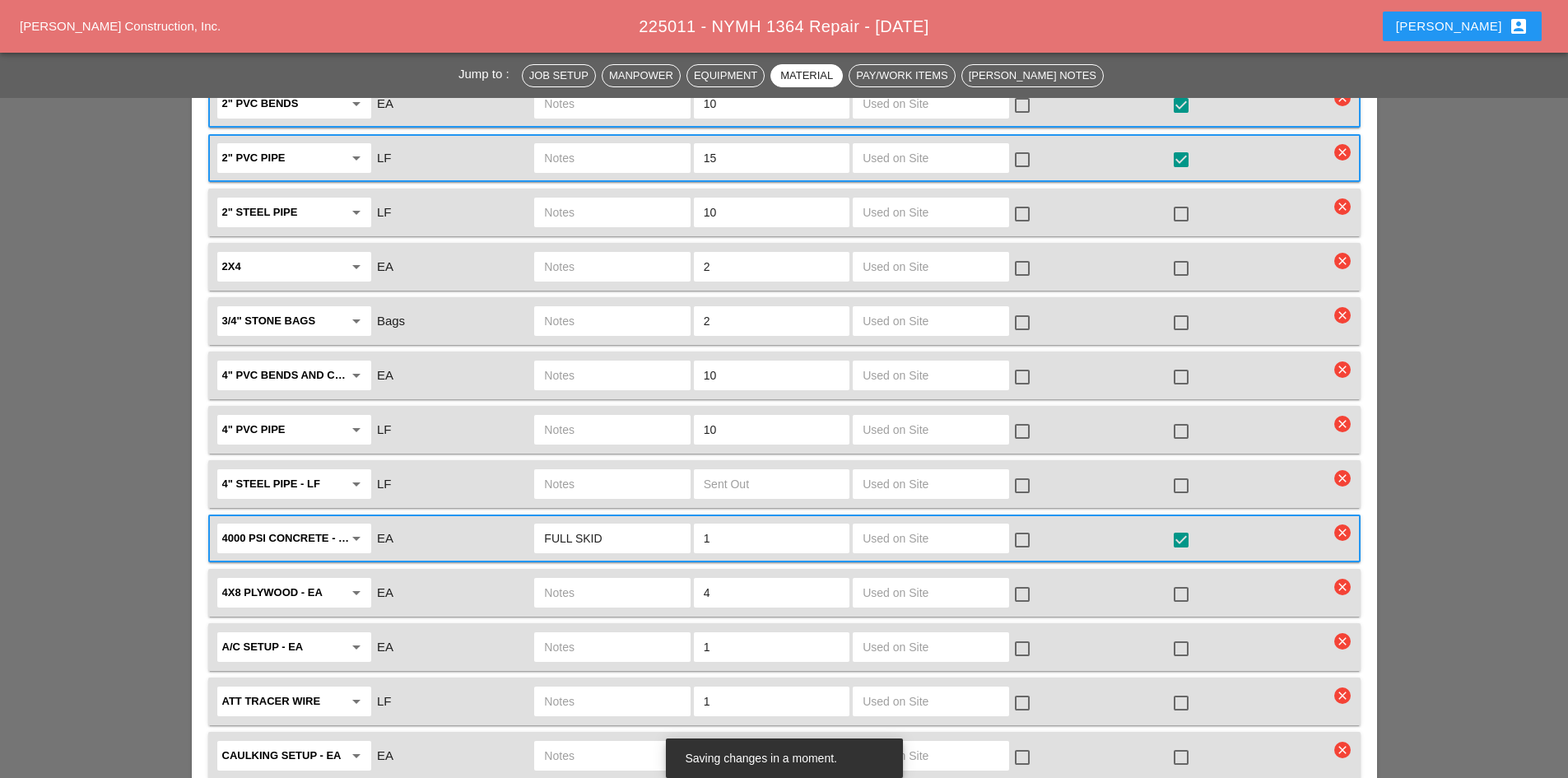
type input "FULL SKID"
click at [1181, 634] on div at bounding box center [1181, 648] width 28 height 28
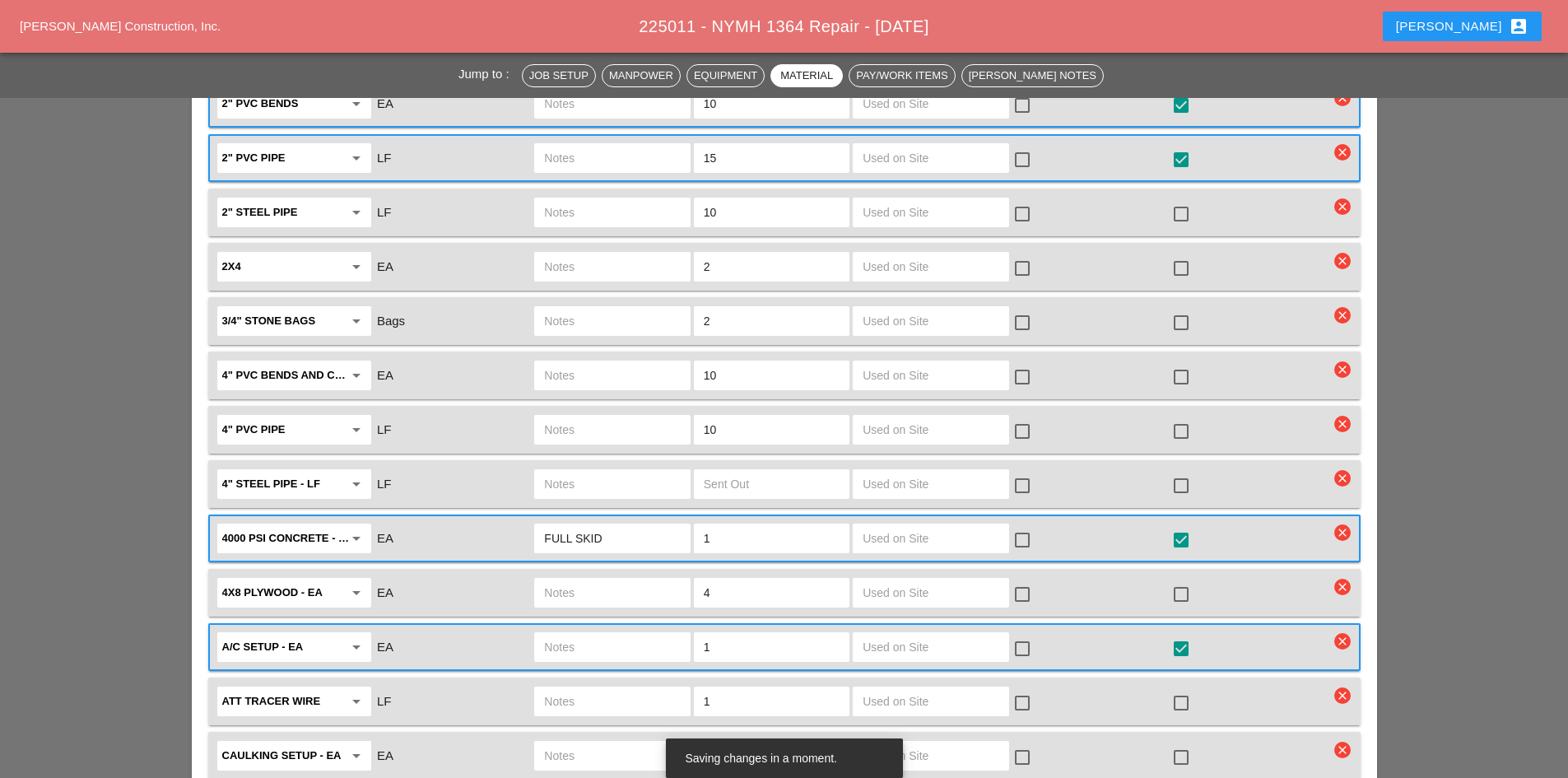
click at [634, 633] on input "text" at bounding box center [612, 646] width 136 height 27
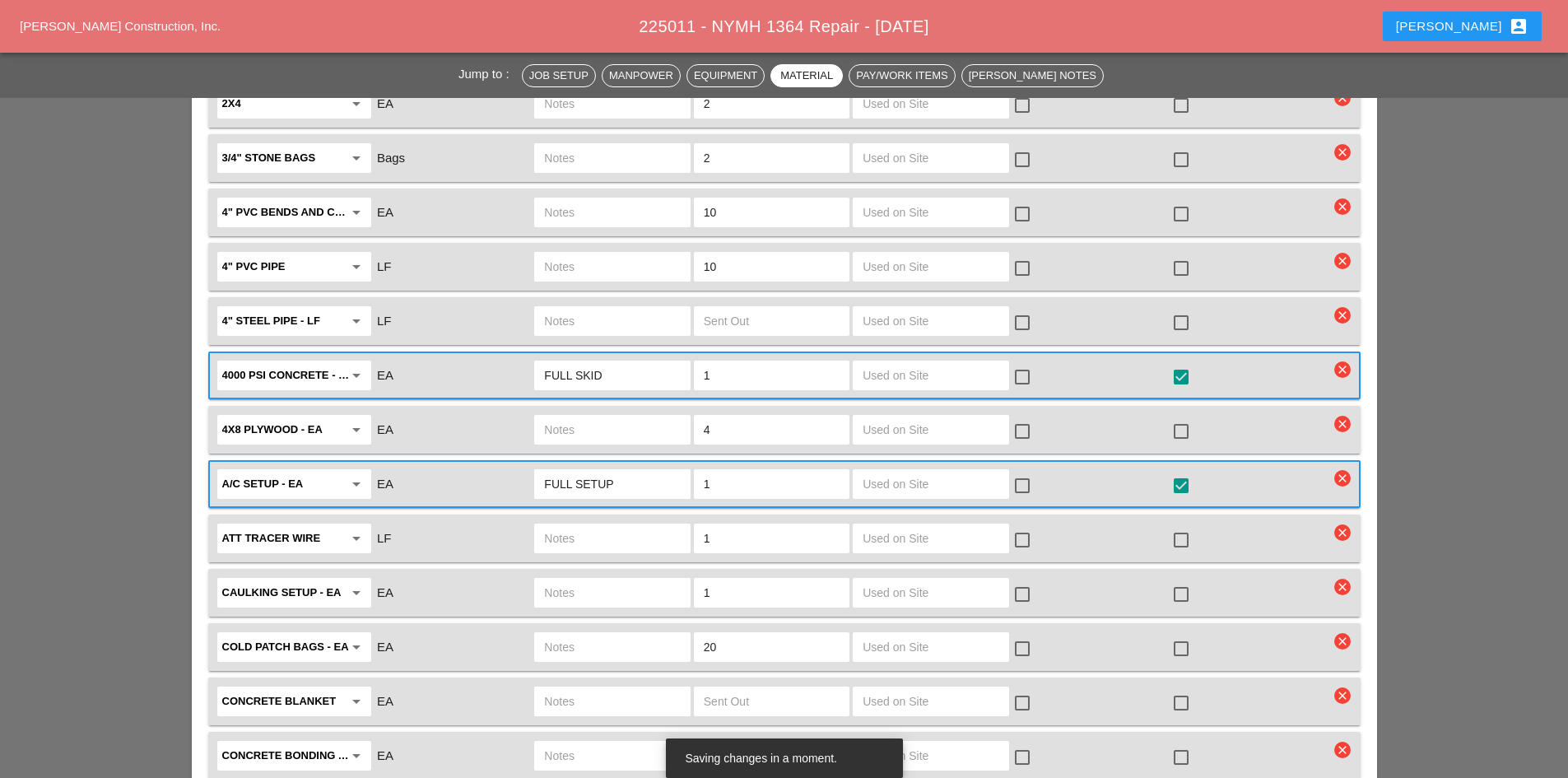
scroll to position [2058, 0]
type input "FULL SETUP"
click at [1182, 633] on div at bounding box center [1181, 646] width 28 height 28
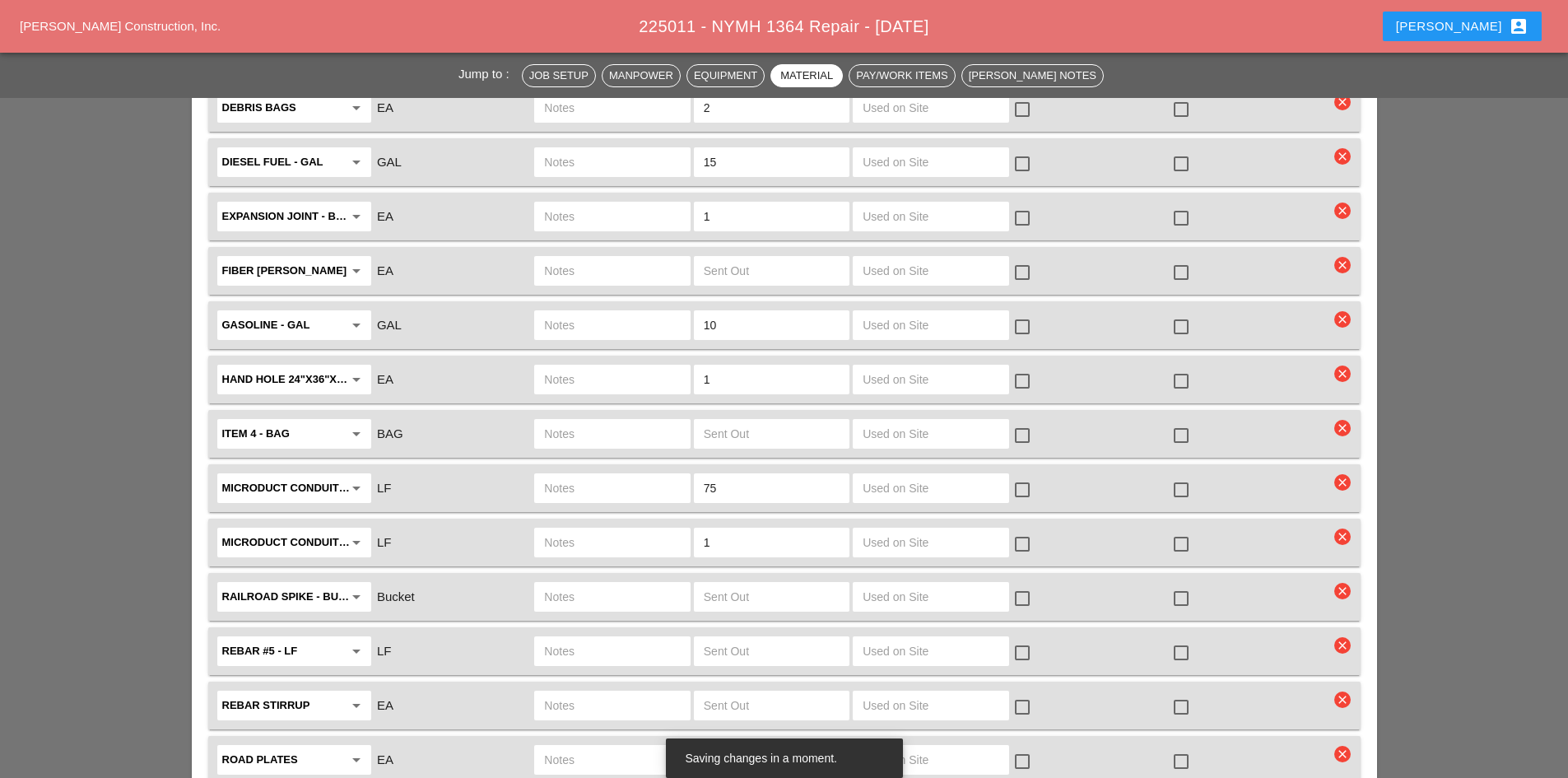
scroll to position [2799, 0]
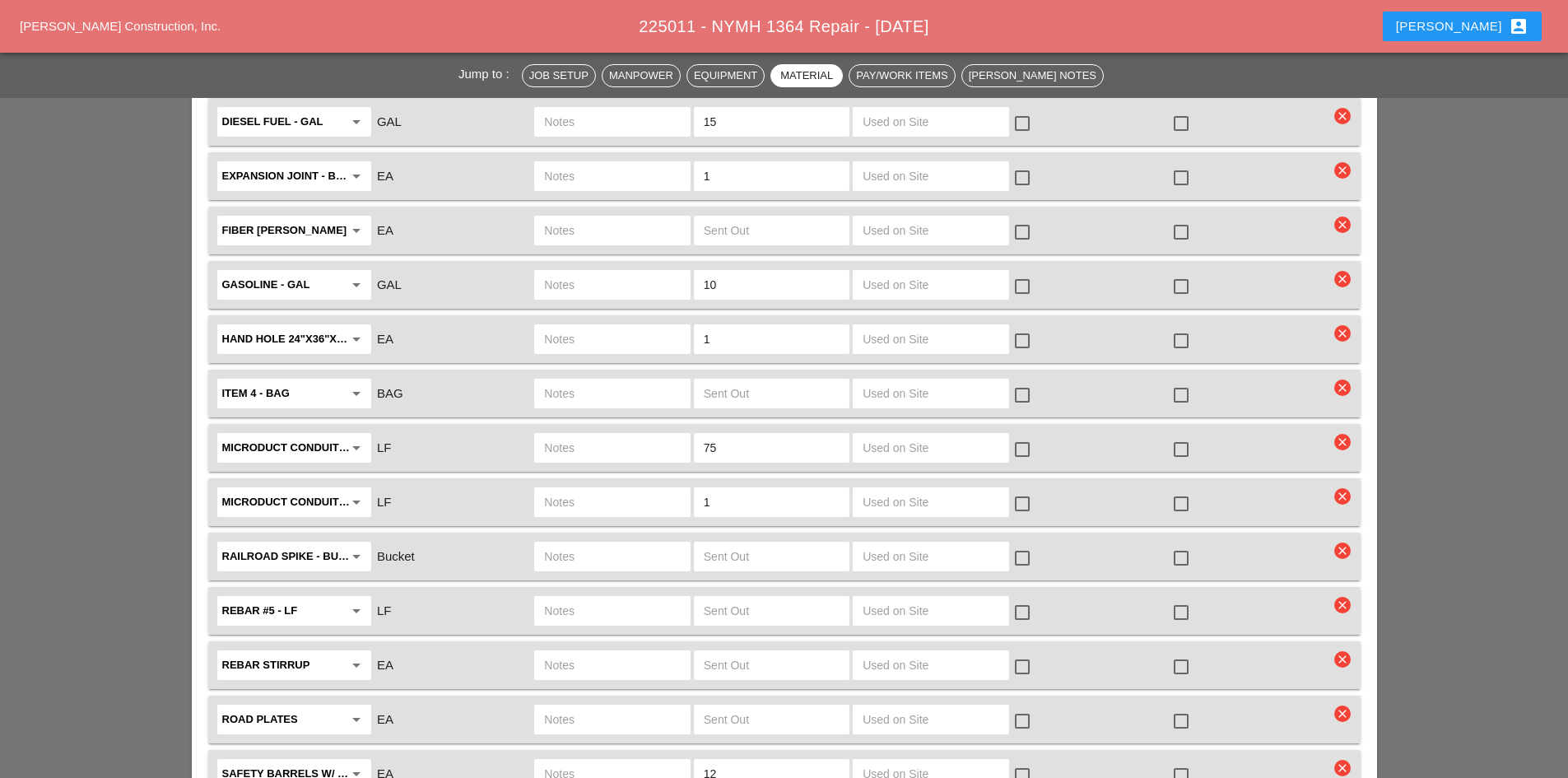
click at [644, 433] on div at bounding box center [612, 448] width 156 height 29
click at [640, 435] on input "7-TUBE MICRO 75LF" at bounding box center [612, 448] width 136 height 27
type input "7-TUBE MICRO 75 LF"
click at [1181, 435] on div at bounding box center [1181, 449] width 28 height 28
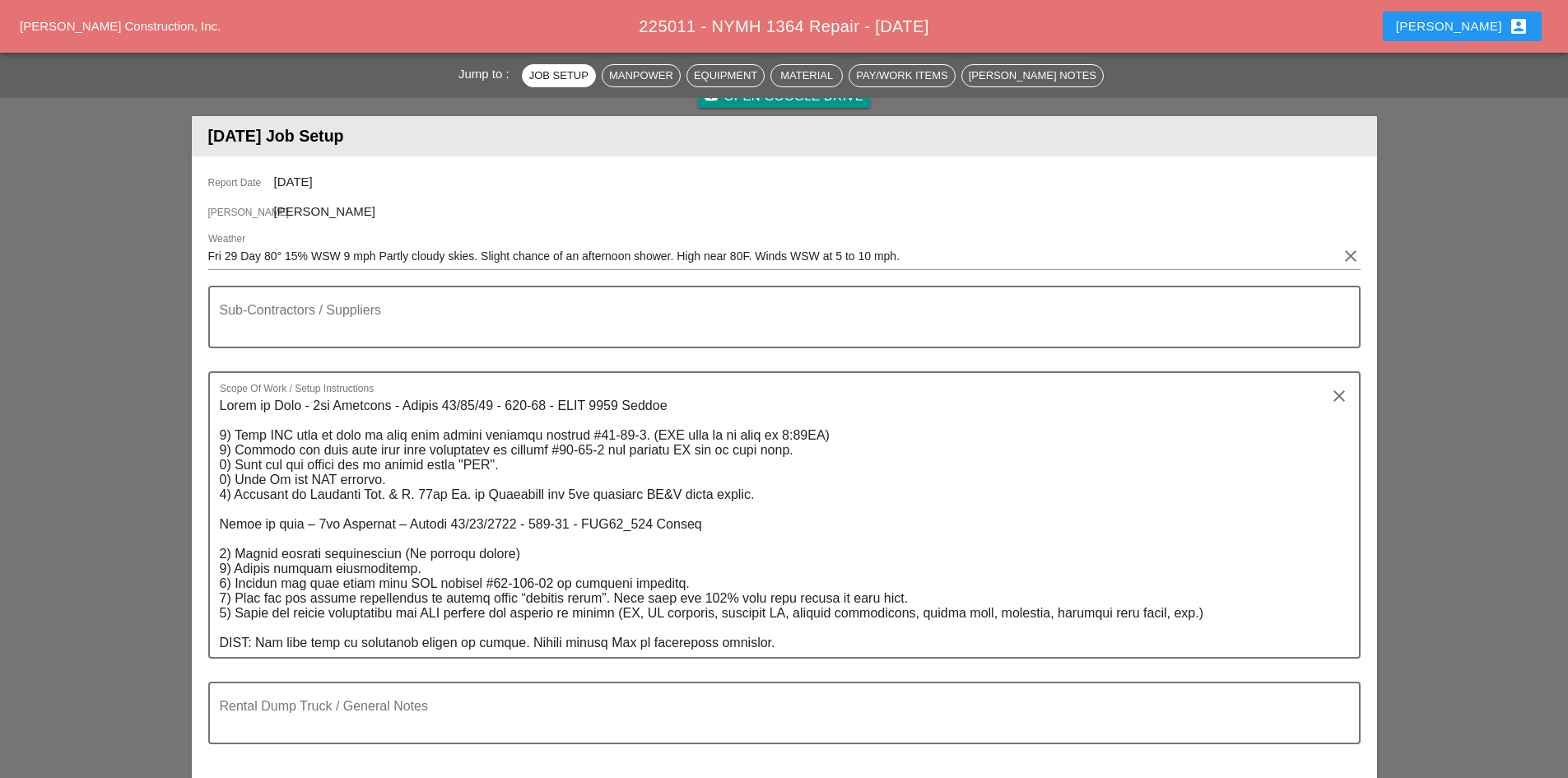
scroll to position [164, 0]
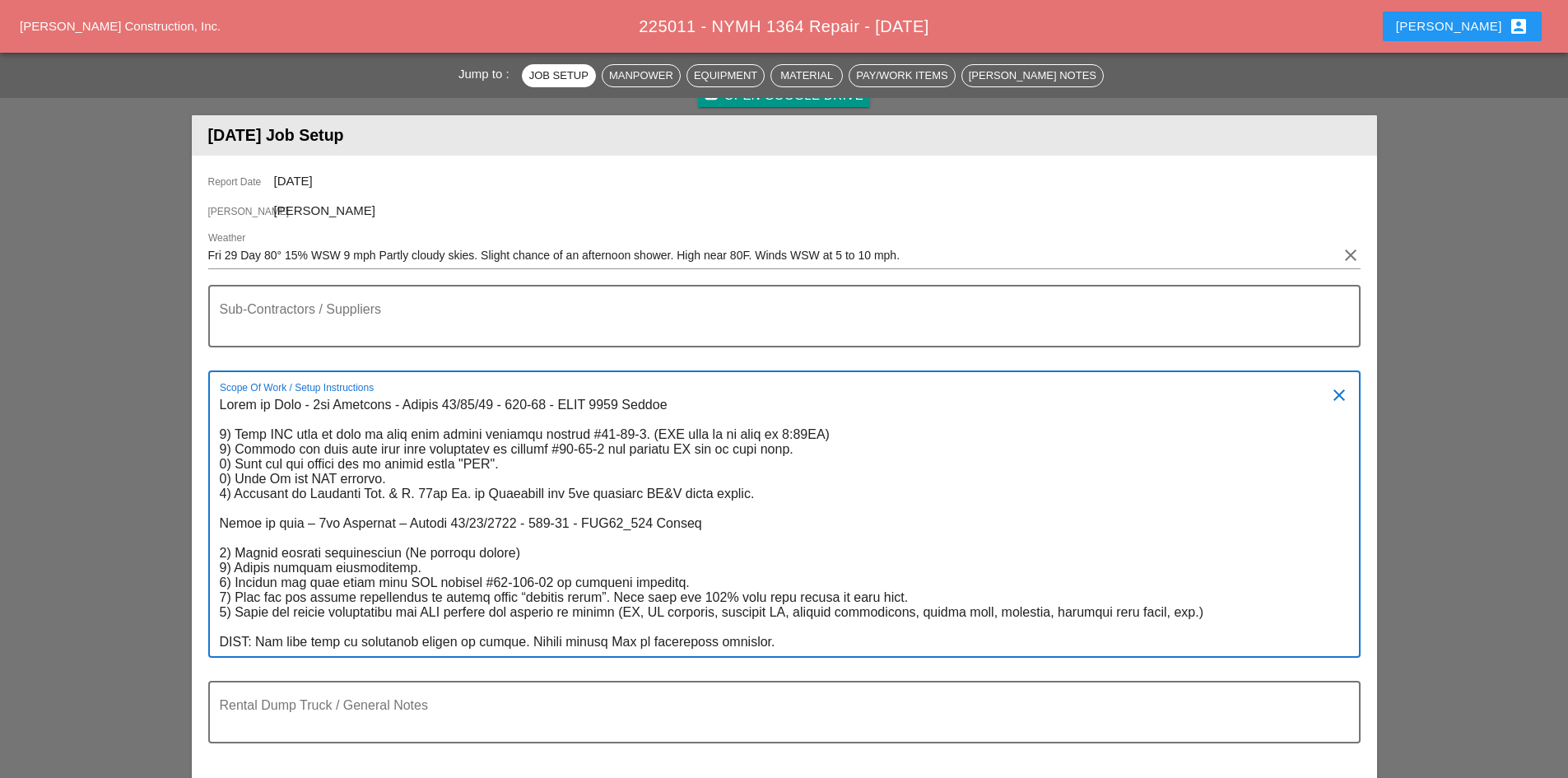
drag, startPoint x: 626, startPoint y: 404, endPoint x: 557, endPoint y: 400, distance: 69.1
click at [557, 400] on textarea "Scope Of Work / Setup Instructions" at bounding box center [777, 523] width 1116 height 264
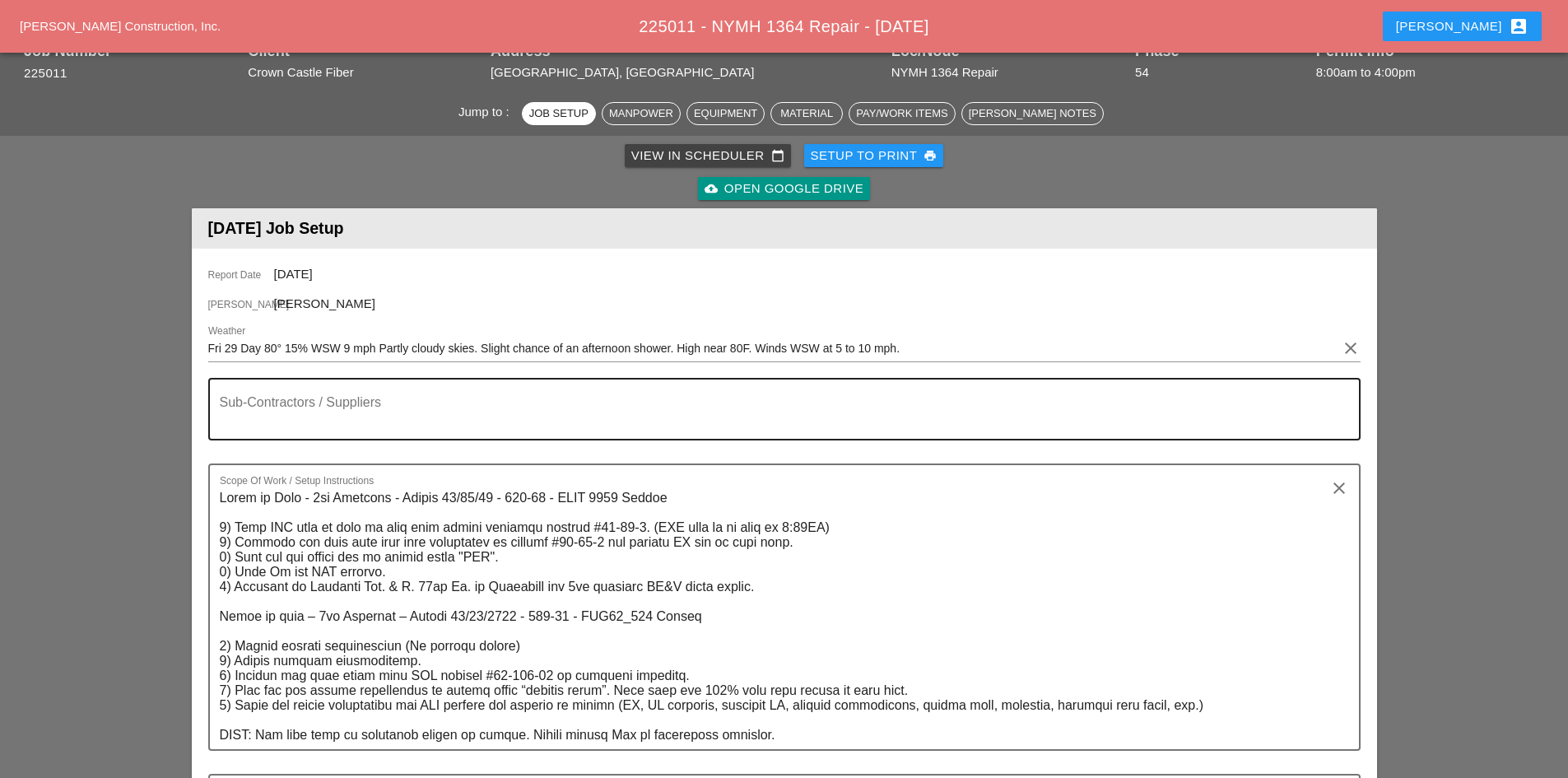
scroll to position [0, 0]
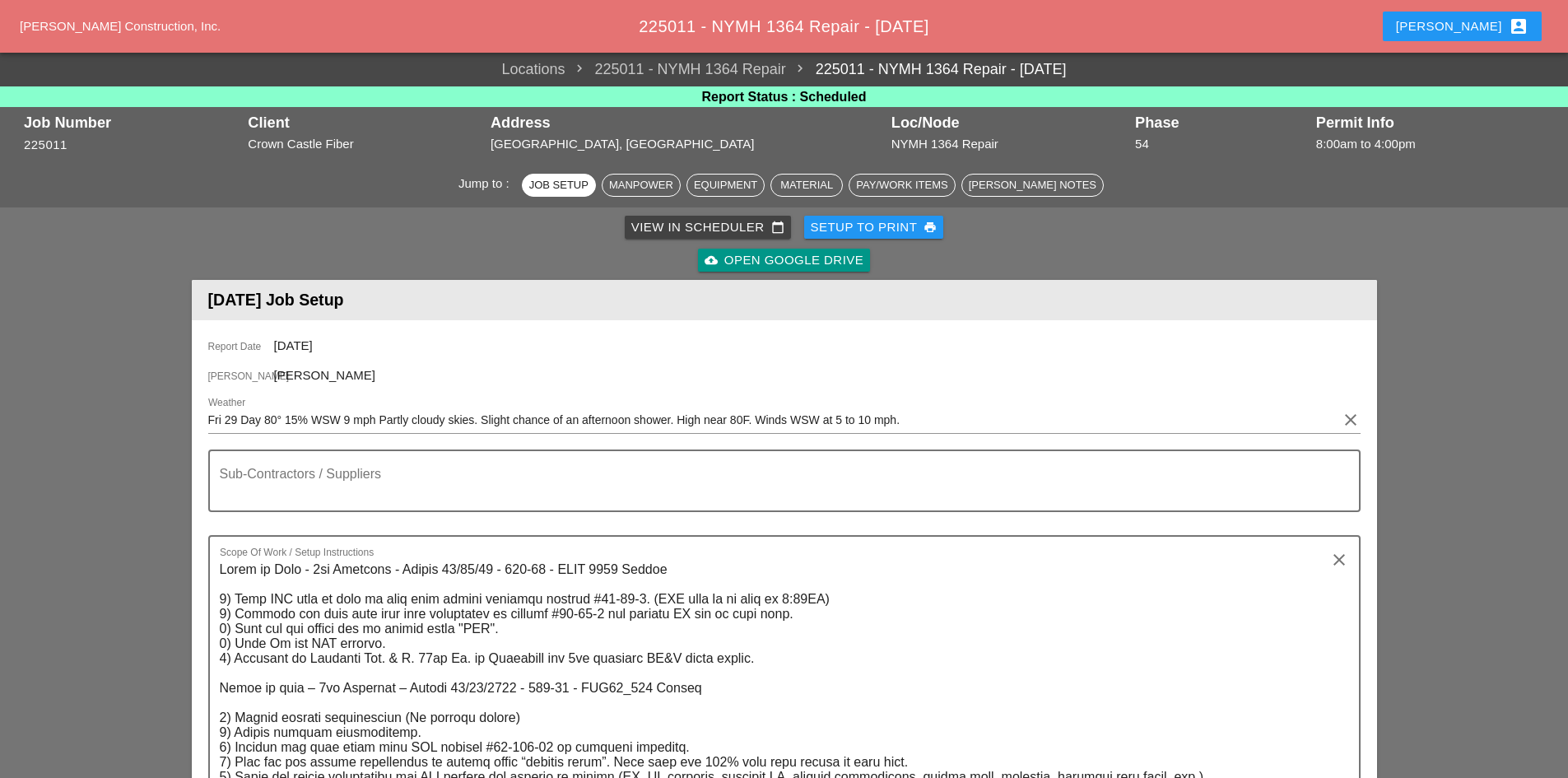
click at [1477, 11] on button "[PERSON_NAME] account_box" at bounding box center [1462, 26] width 159 height 29
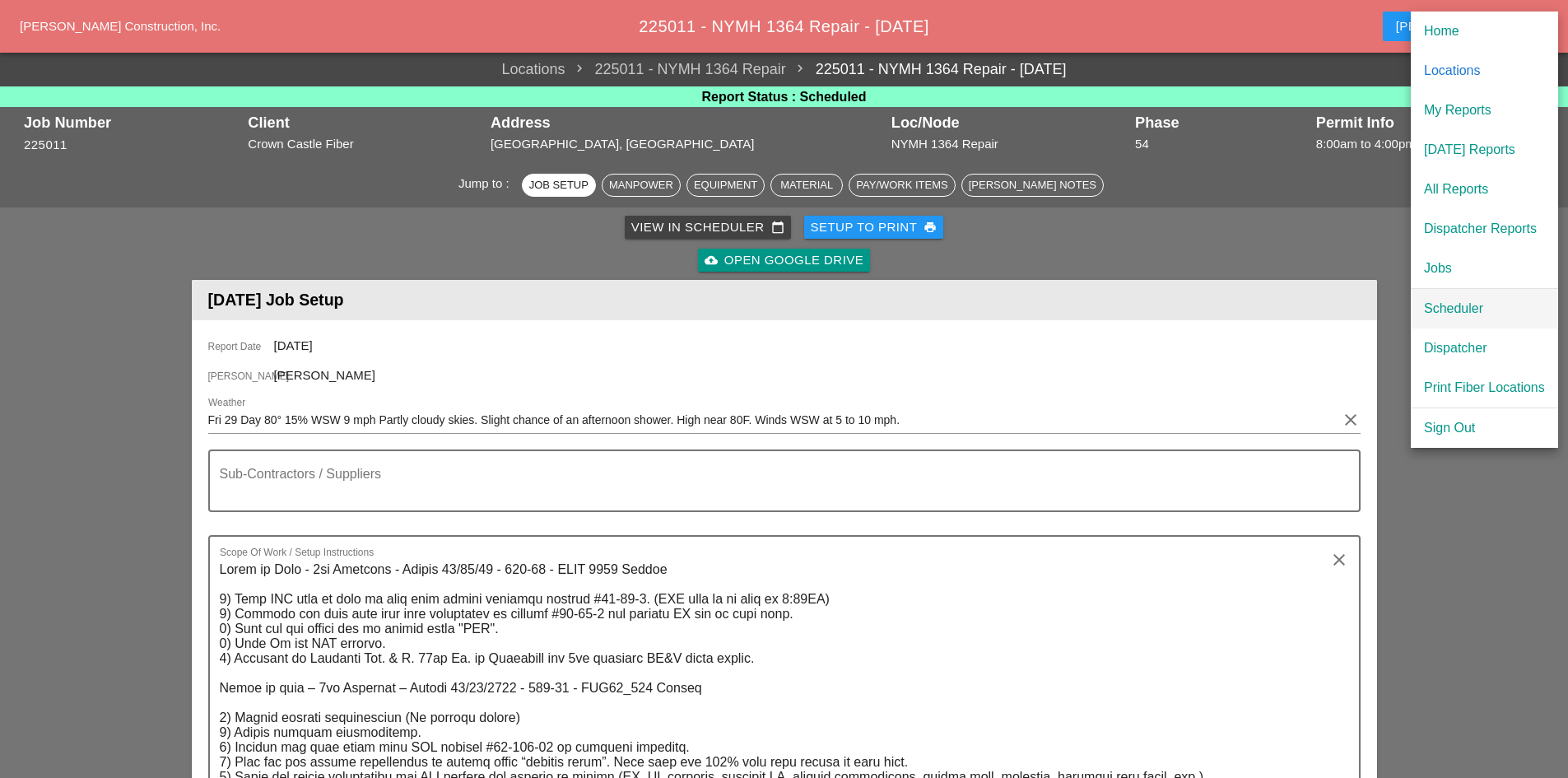
click at [1463, 312] on div "Scheduler" at bounding box center [1485, 308] width 121 height 20
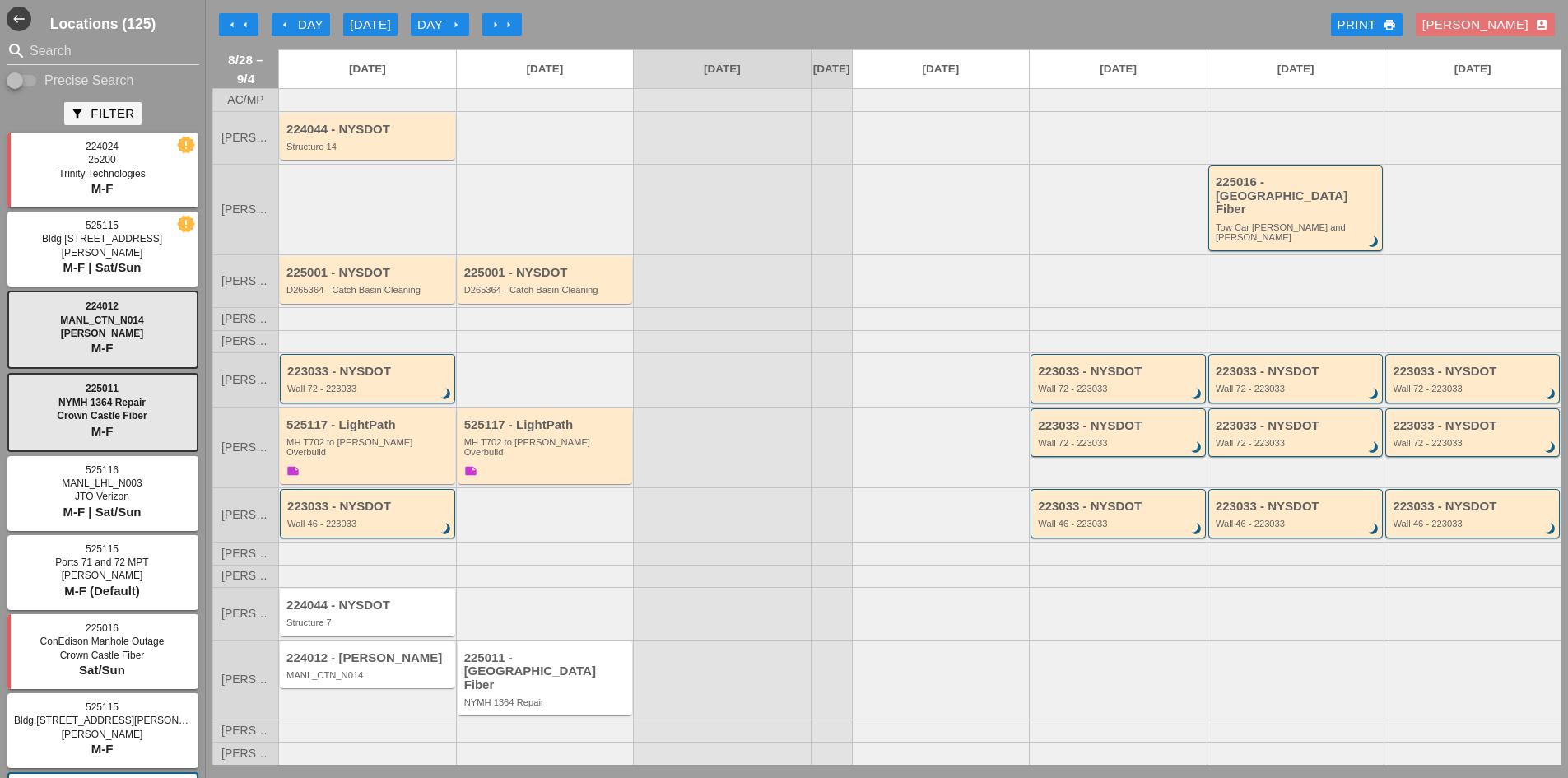
click at [589, 708] on div "225011 - [GEOGRAPHIC_DATA] Fiber NYMH 1364 Repair" at bounding box center [545, 679] width 178 height 80
click at [583, 700] on div "225011 - [GEOGRAPHIC_DATA] Fiber NYMH 1364 Repair" at bounding box center [546, 678] width 176 height 74
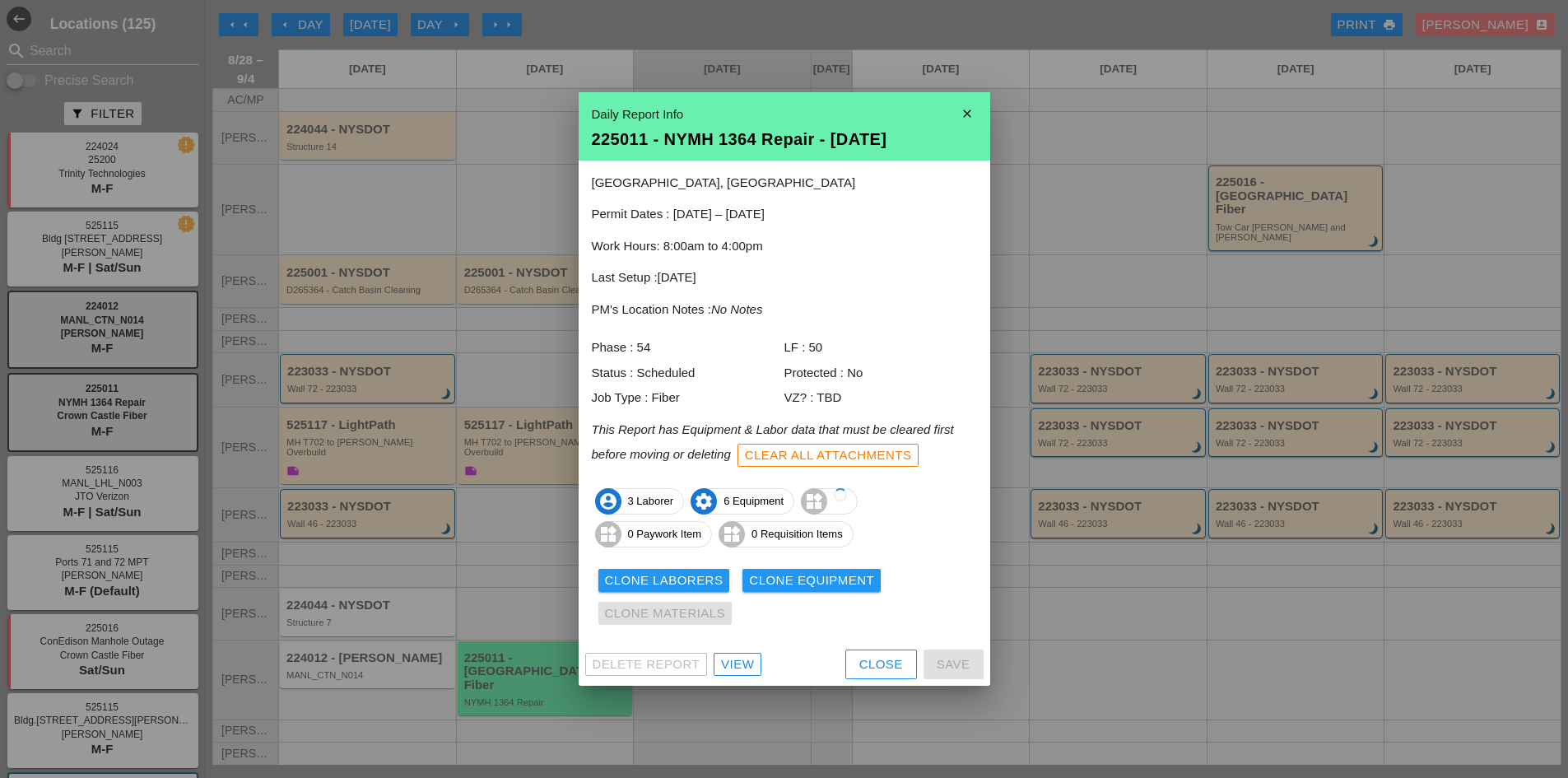
click at [734, 664] on div "View" at bounding box center [738, 664] width 33 height 19
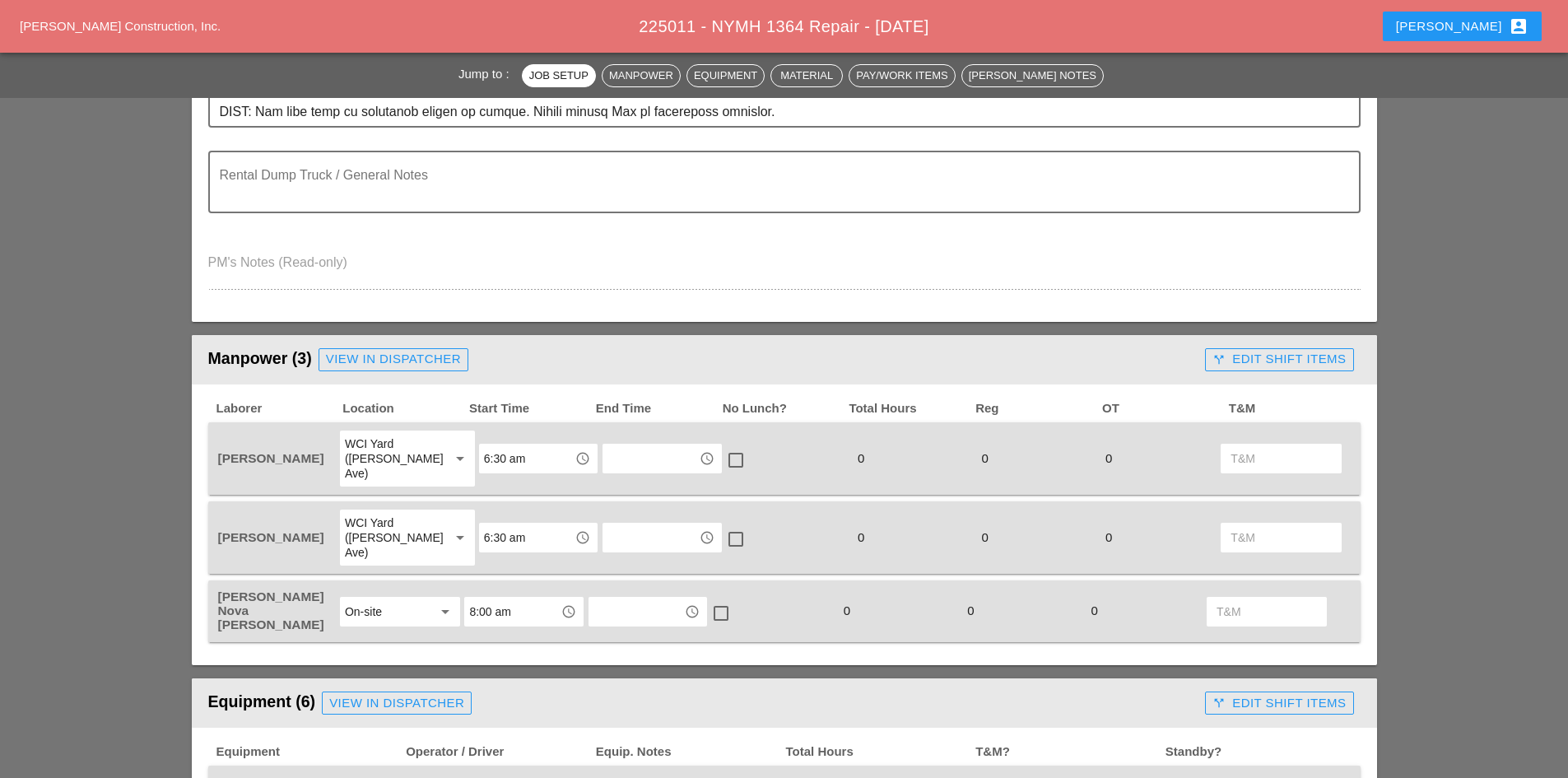
scroll to position [741, 0]
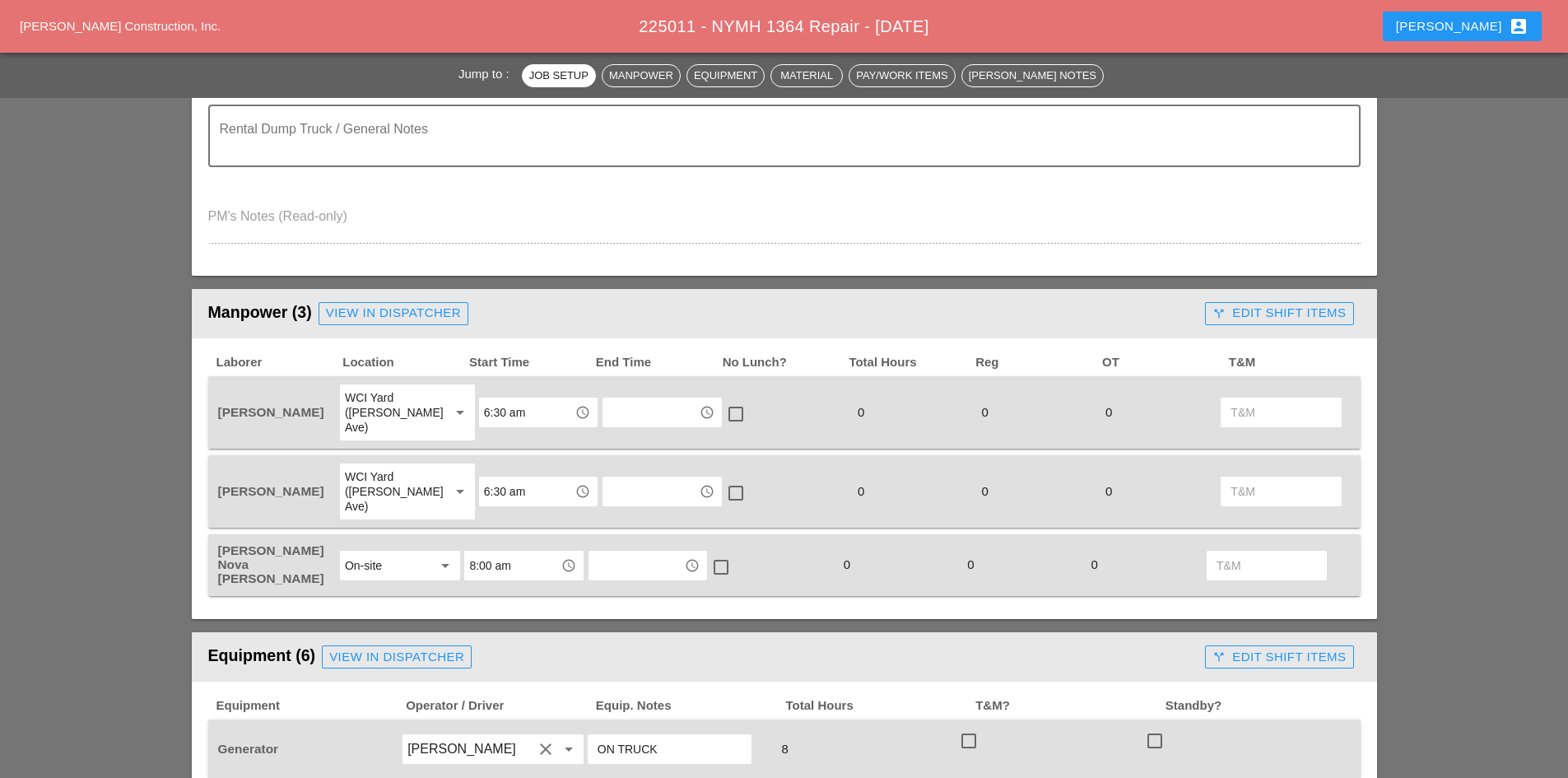
click at [412, 475] on div "WCI Yard ([PERSON_NAME] Ave)" at bounding box center [391, 491] width 91 height 45
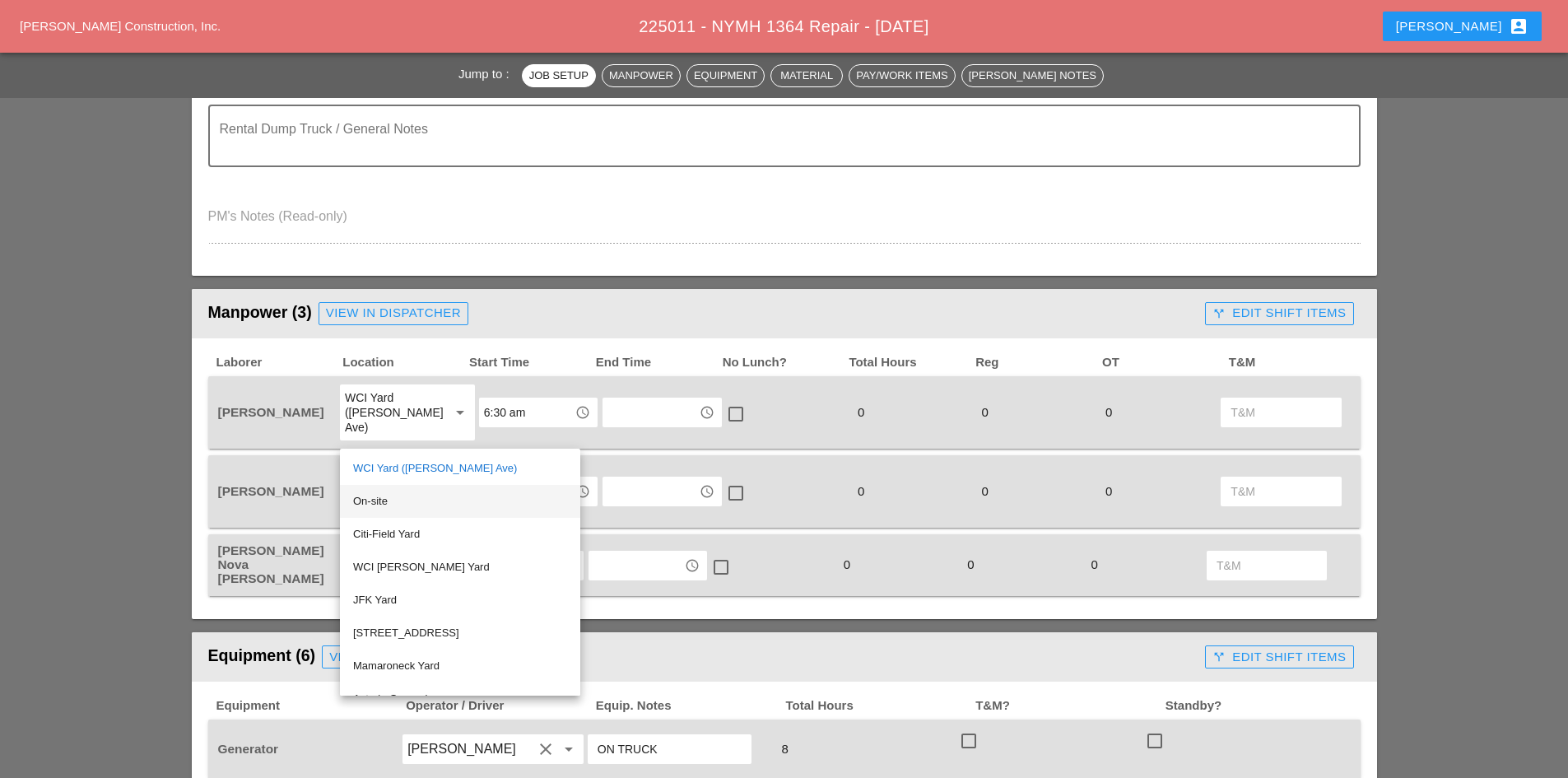
click at [394, 494] on div "On-site" at bounding box center [460, 501] width 214 height 20
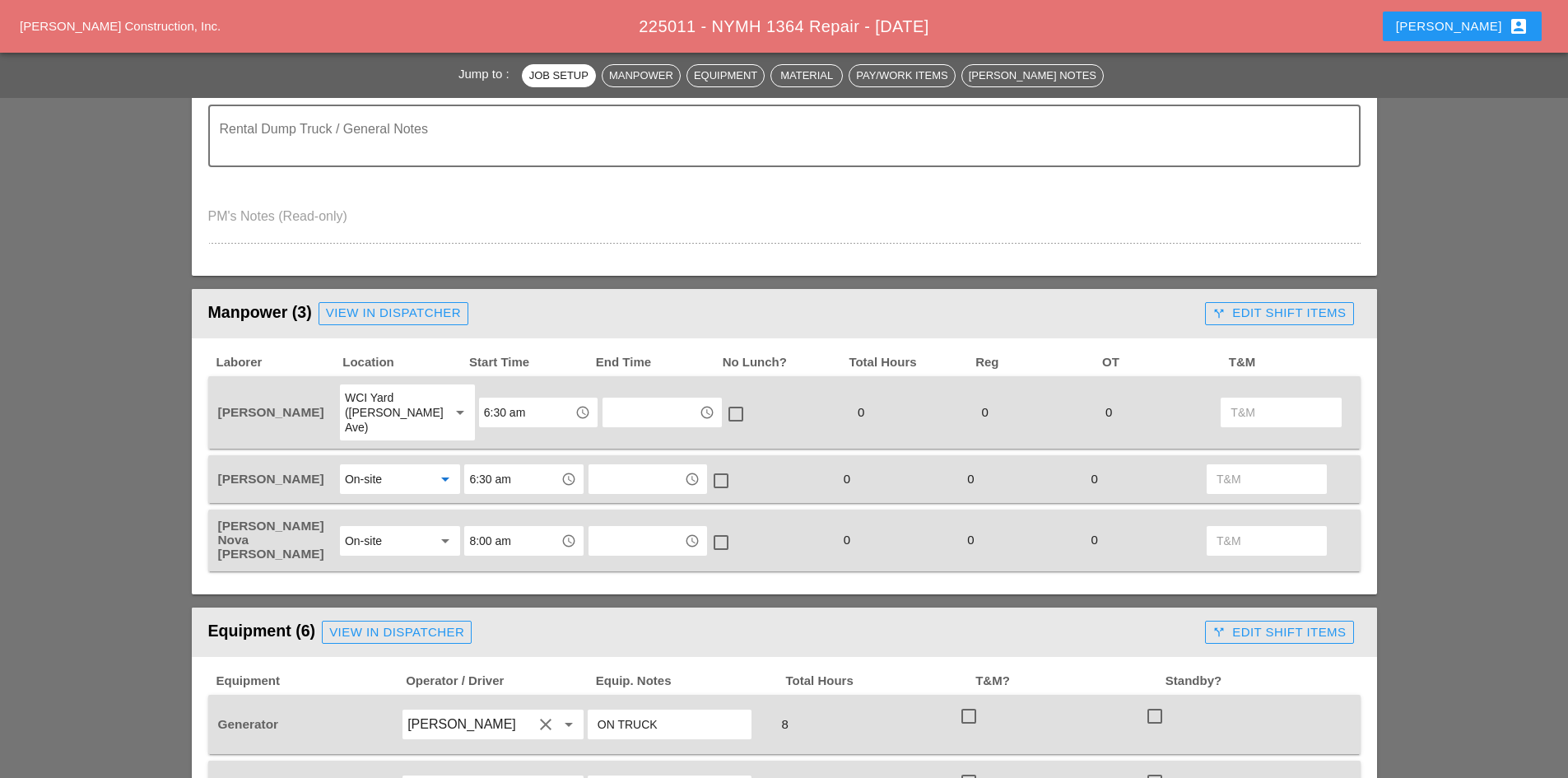
click at [504, 469] on input "6:30 am" at bounding box center [511, 479] width 85 height 27
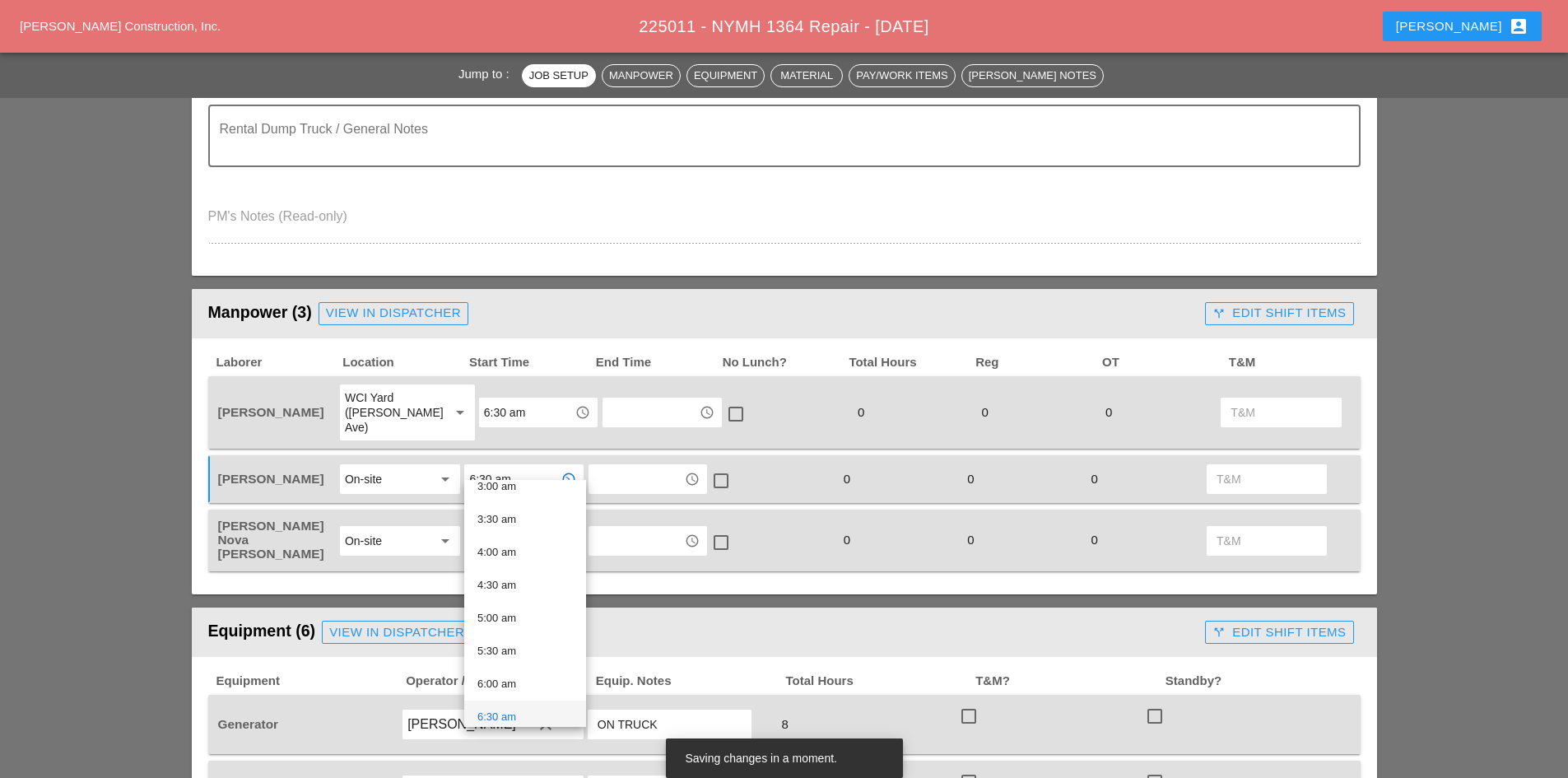
scroll to position [330, 0]
click at [519, 660] on div "7:30 am" at bounding box center [525, 664] width 96 height 20
type input "7:30 am"
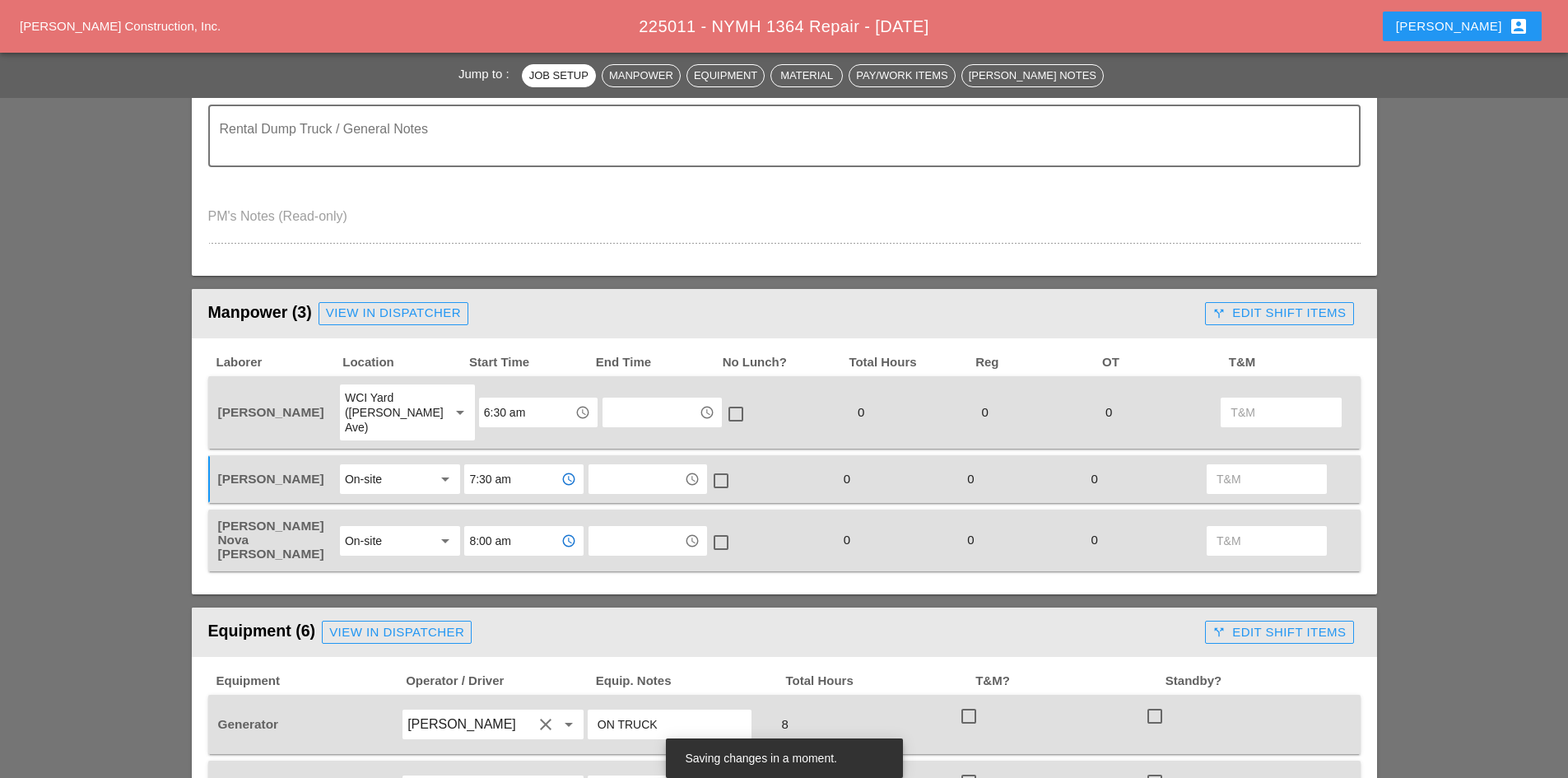
click at [516, 528] on input "8:00 am" at bounding box center [511, 540] width 85 height 27
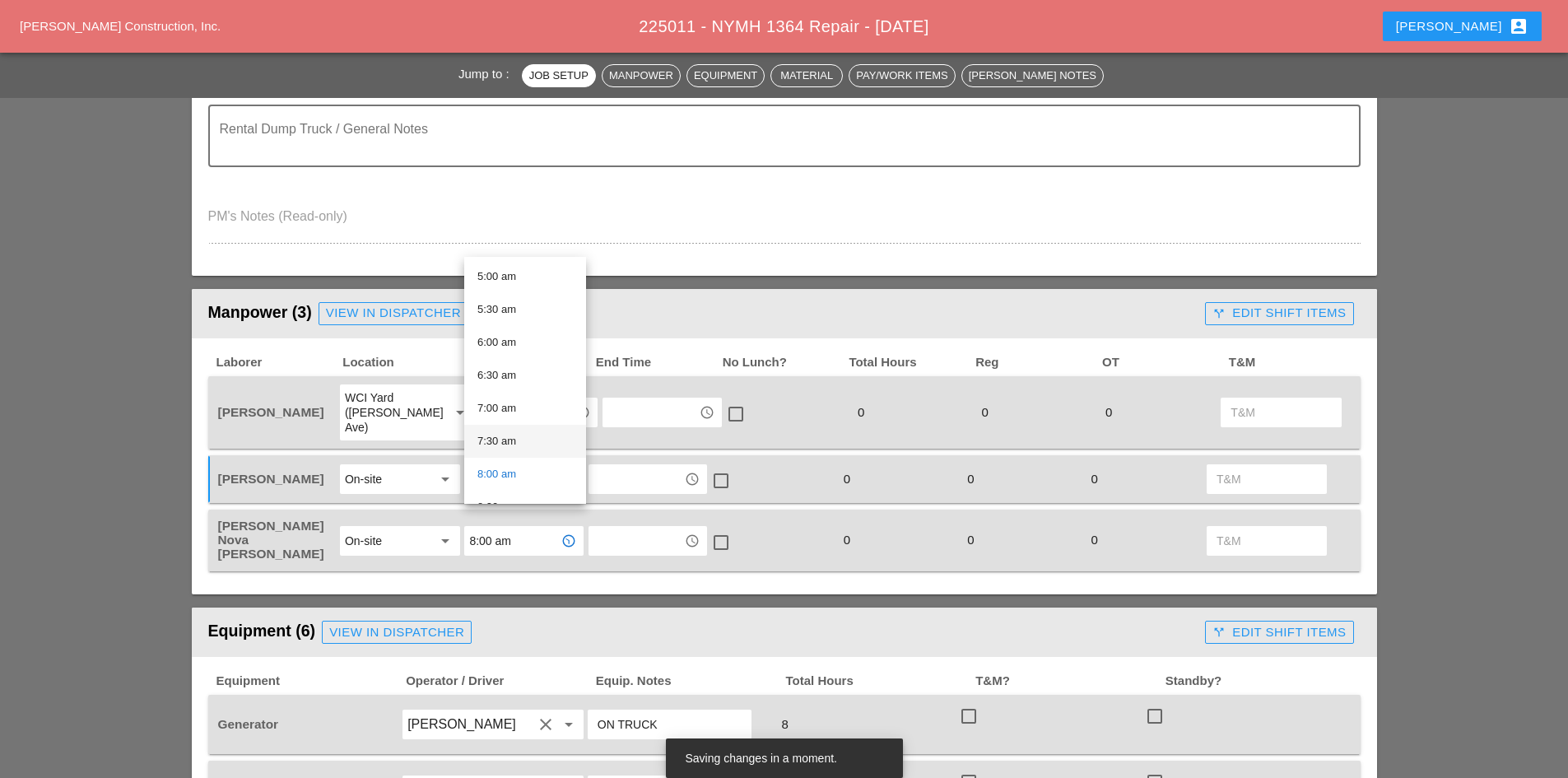
click at [520, 440] on div "7:30 am" at bounding box center [525, 441] width 96 height 20
type input "7:30 am"
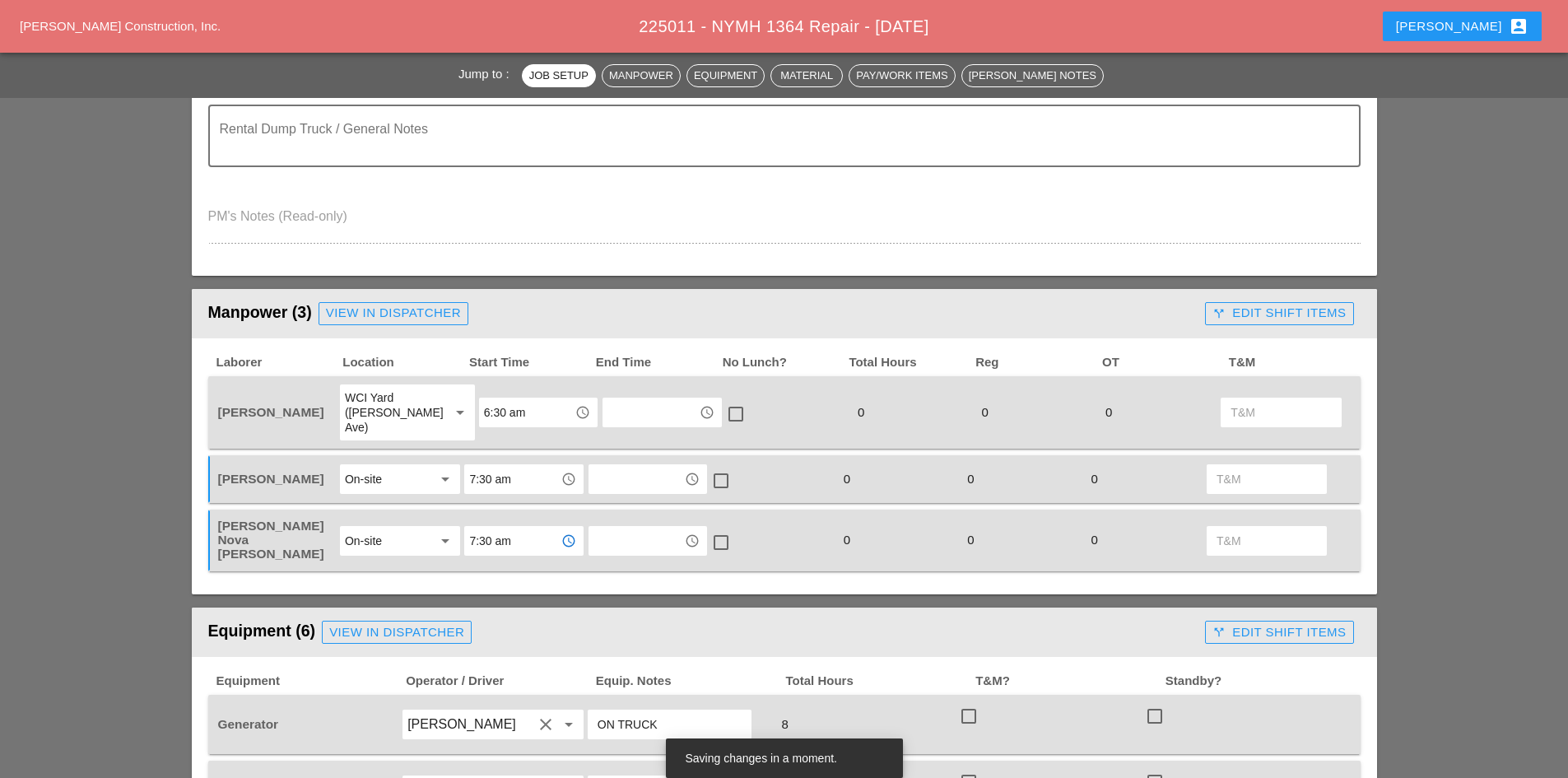
click at [500, 406] on input "6:30 am" at bounding box center [526, 412] width 85 height 27
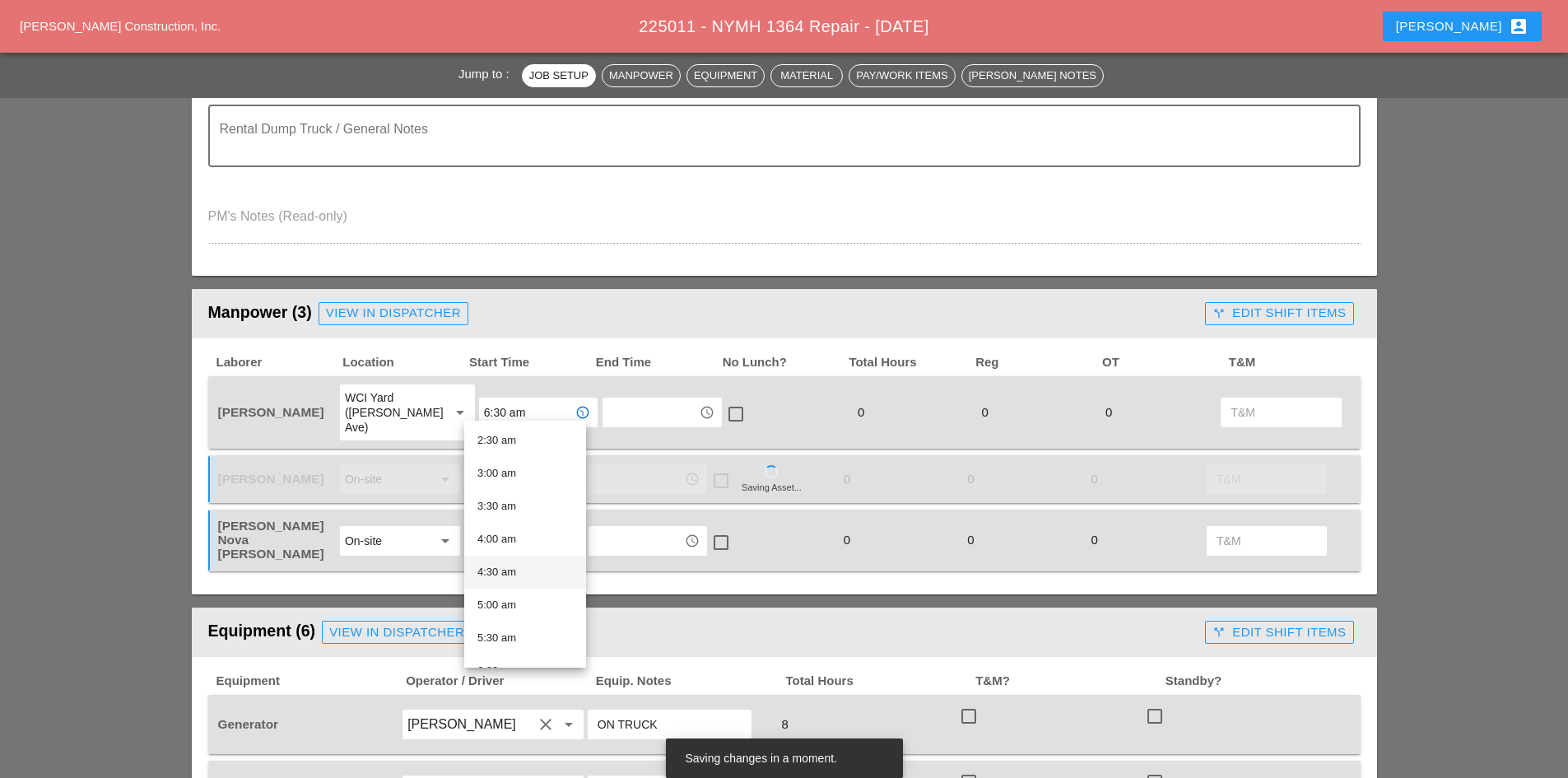
scroll to position [247, 0]
click at [520, 582] on div "6:00 am" at bounding box center [525, 588] width 96 height 20
type input "6:00 am"
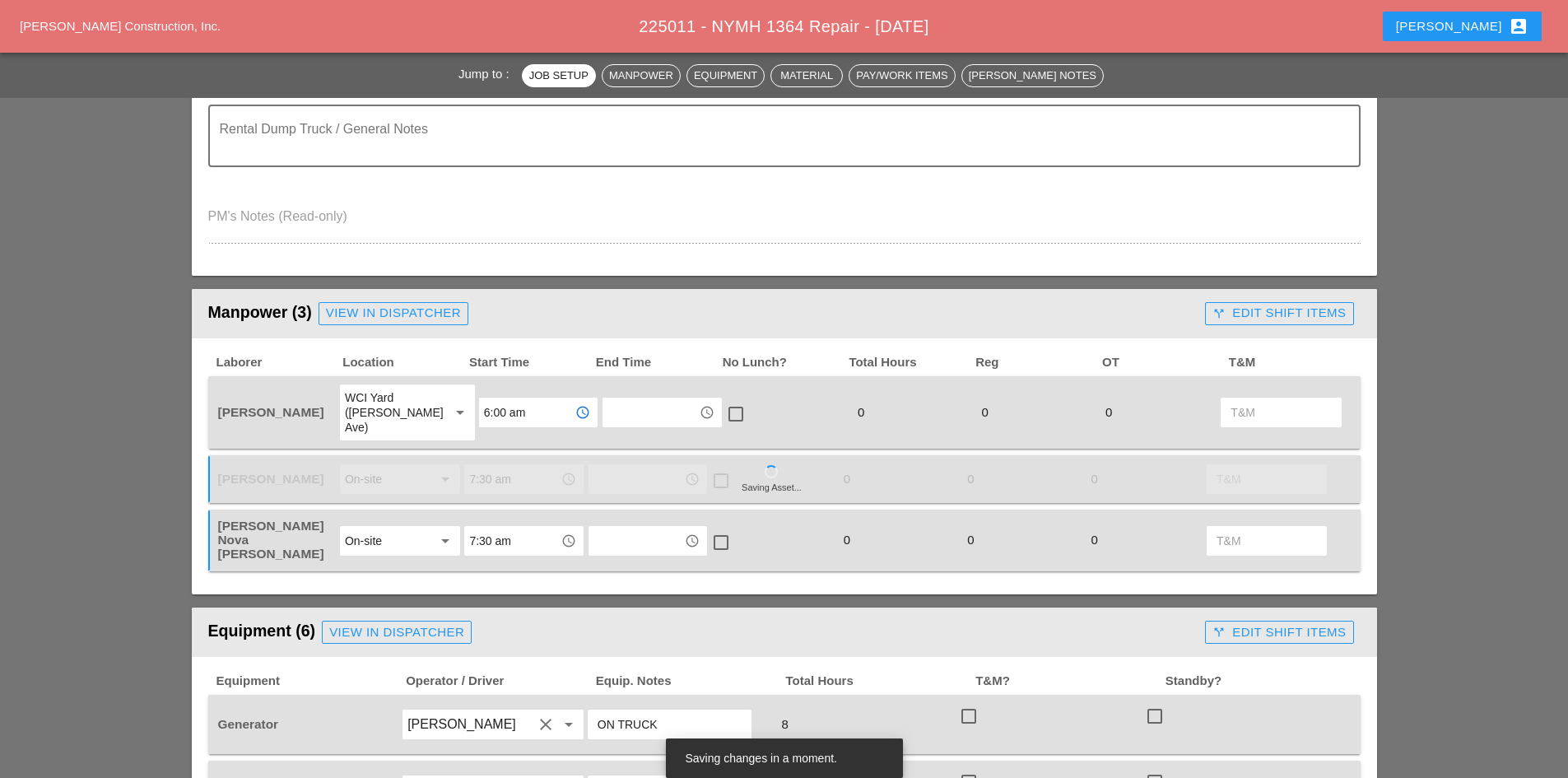
click at [610, 576] on div "Manpower (3) View in Dispatcher - All Workers Must Show up 15 Minutes Before St…" at bounding box center [784, 698] width 1185 height 818
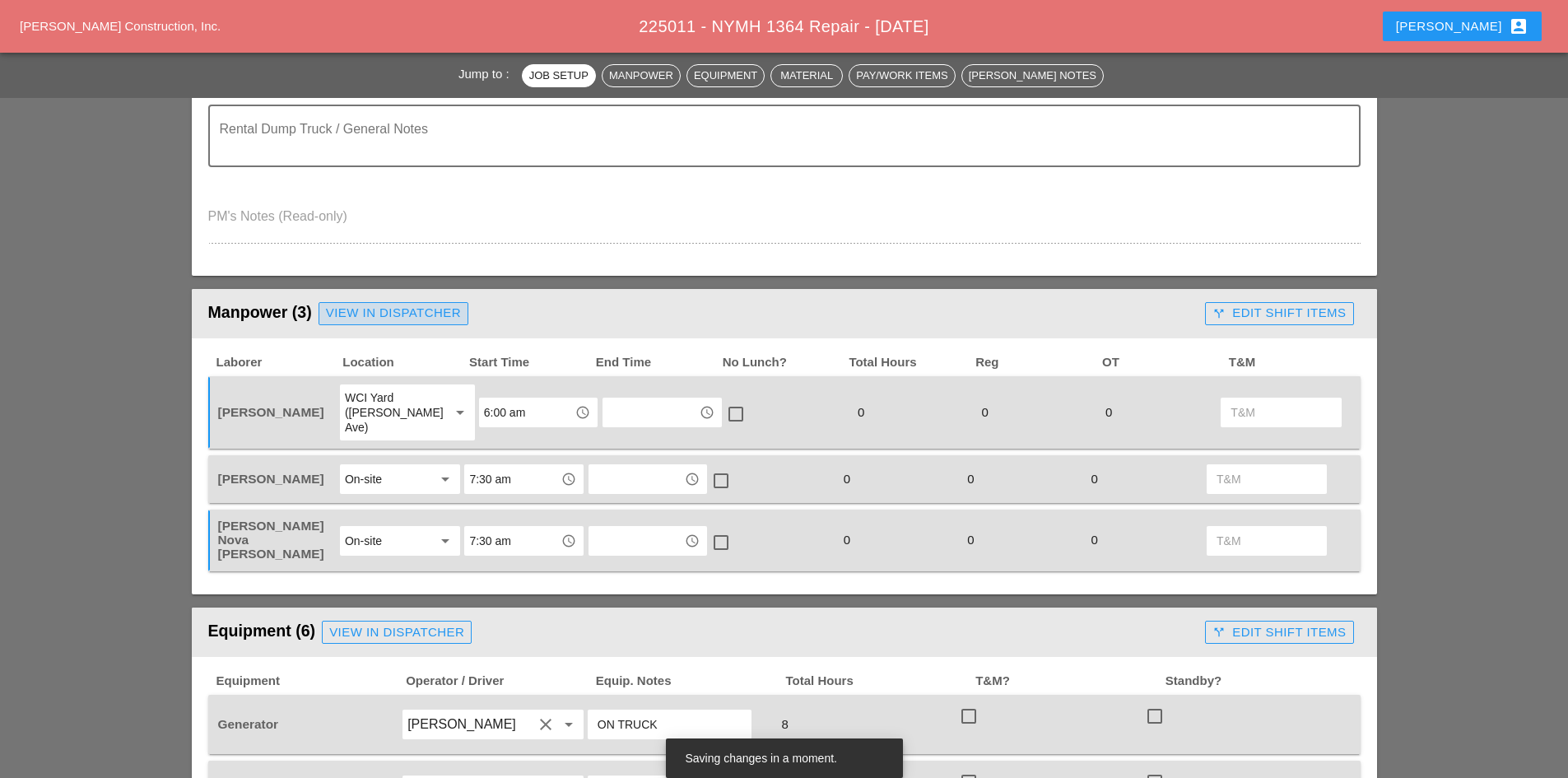
drag, startPoint x: 374, startPoint y: 314, endPoint x: 868, endPoint y: 83, distance: 545.3
click at [374, 314] on div "View in Dispatcher" at bounding box center [393, 313] width 135 height 19
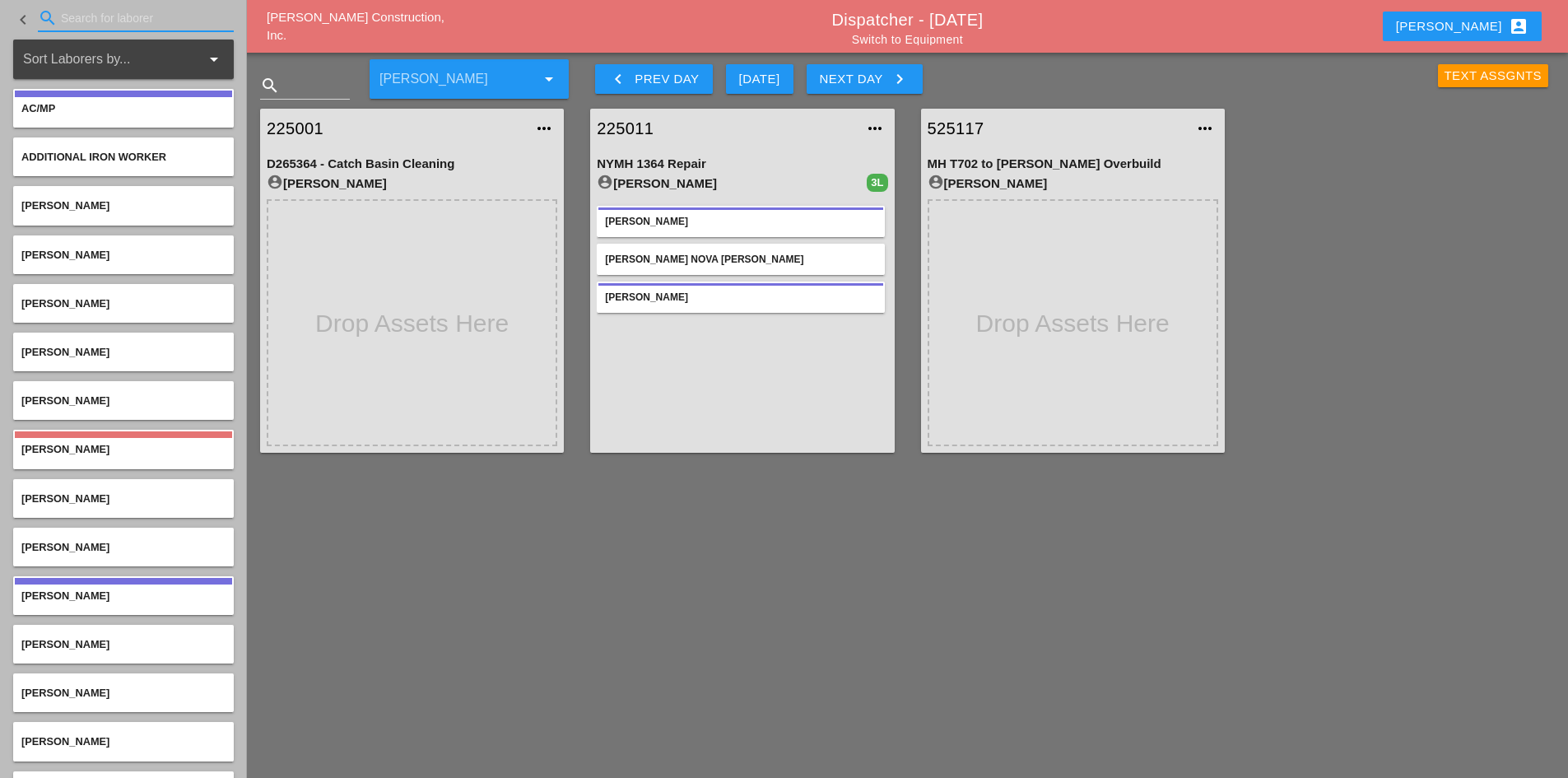
click at [89, 20] on input "Search for laborer" at bounding box center [136, 18] width 150 height 27
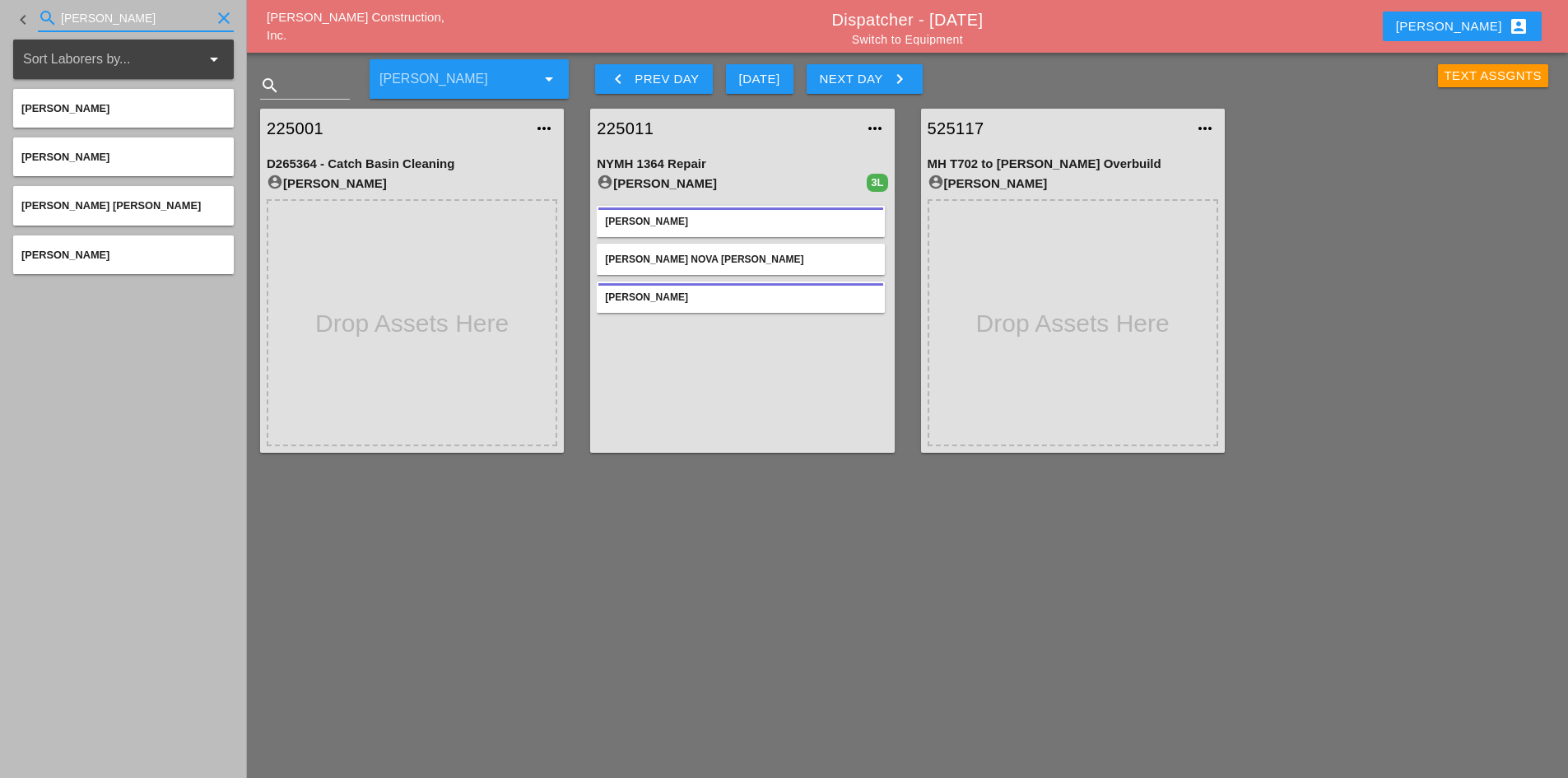
type input "[PERSON_NAME]"
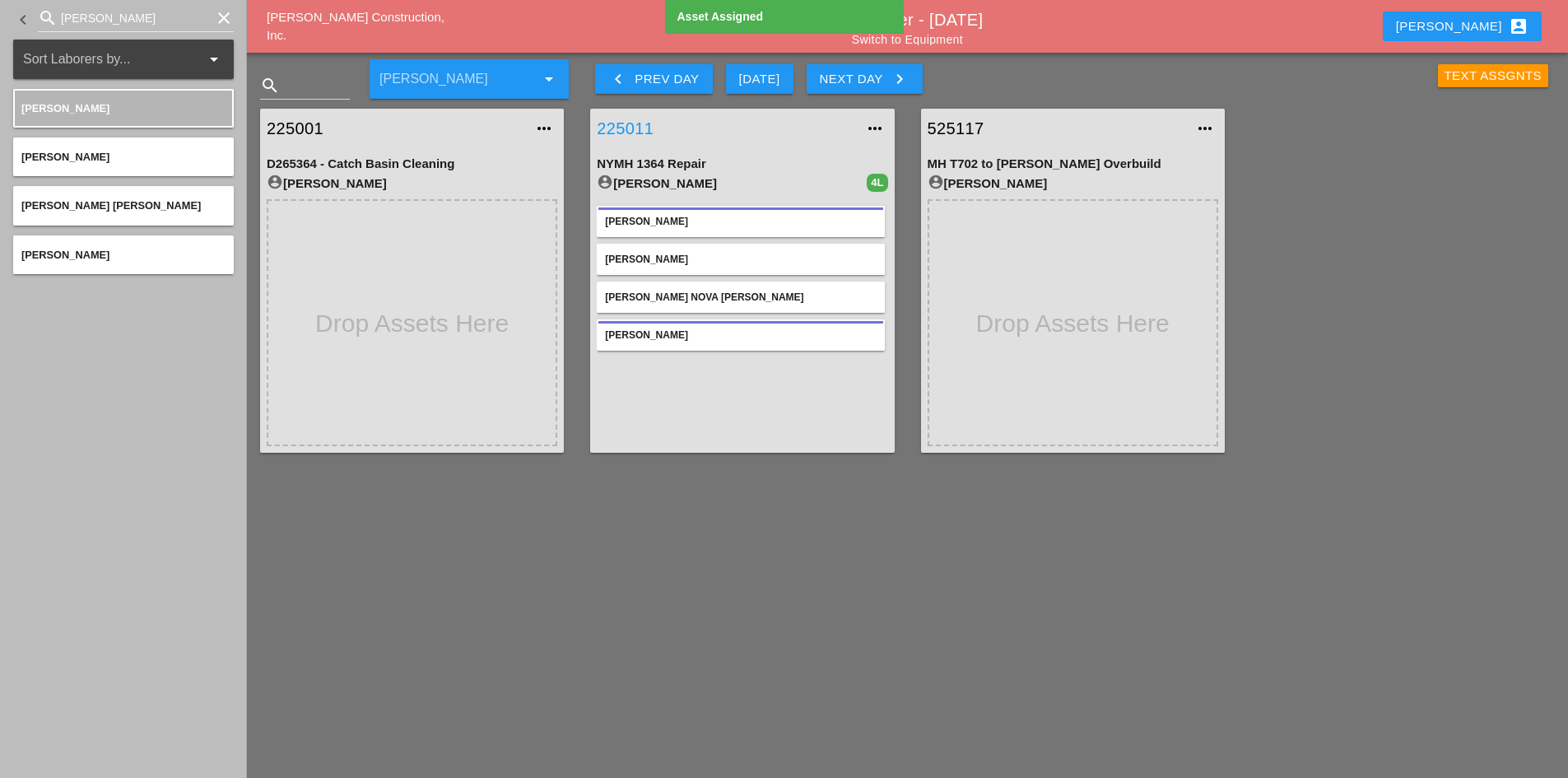
click at [641, 128] on link "225011" at bounding box center [725, 128] width 257 height 25
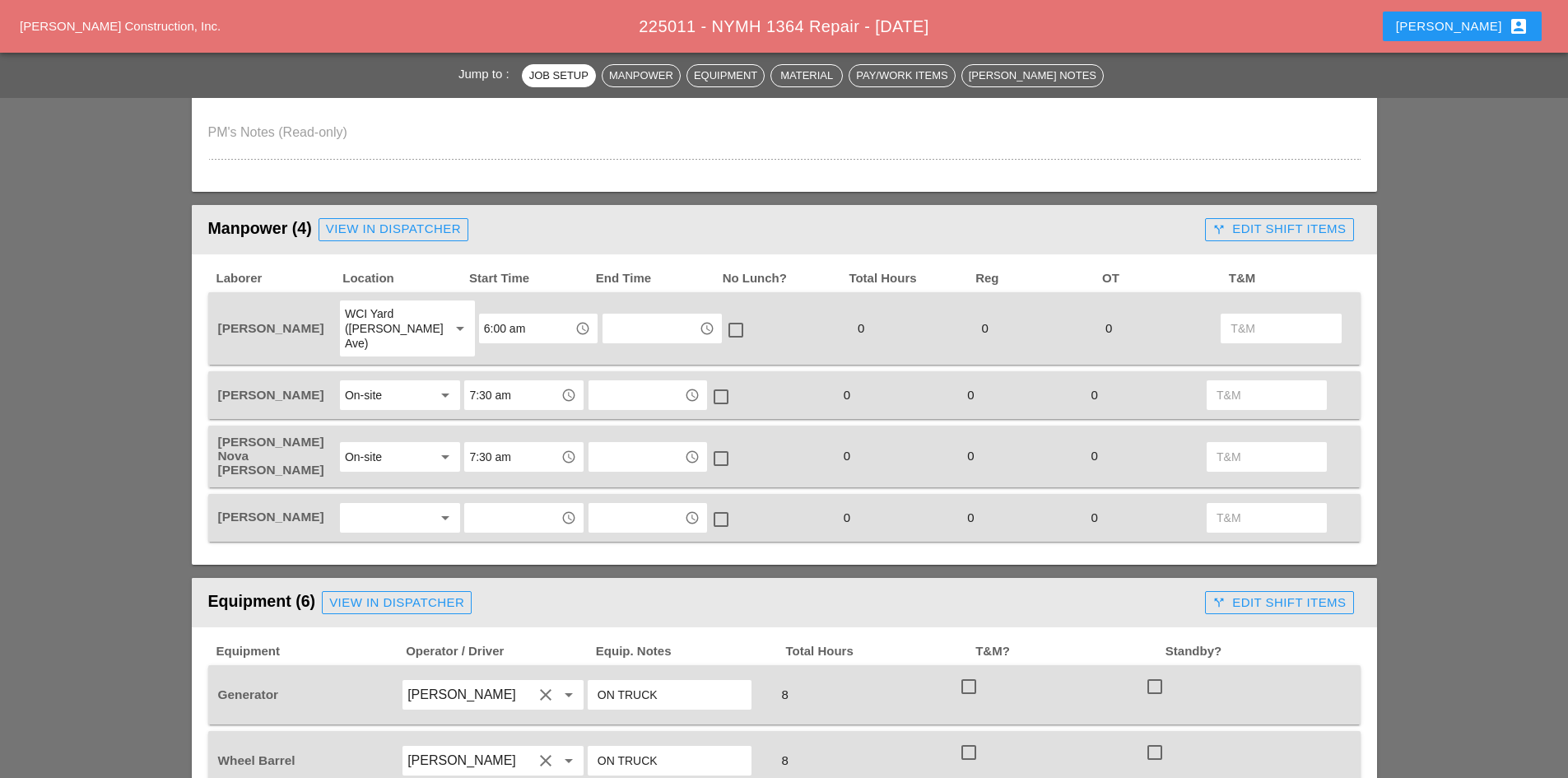
scroll to position [823, 0]
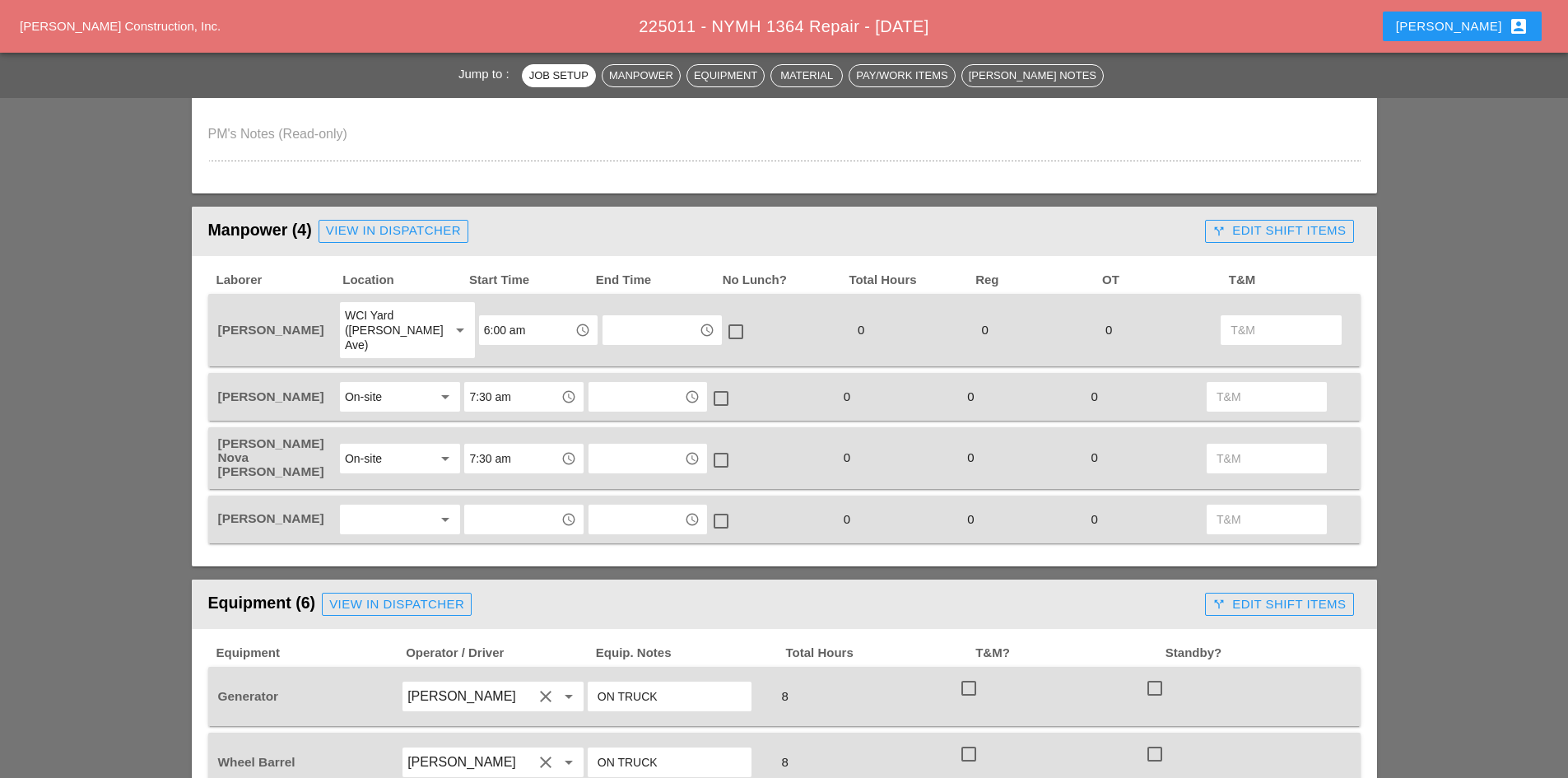
click at [385, 506] on div at bounding box center [388, 519] width 87 height 27
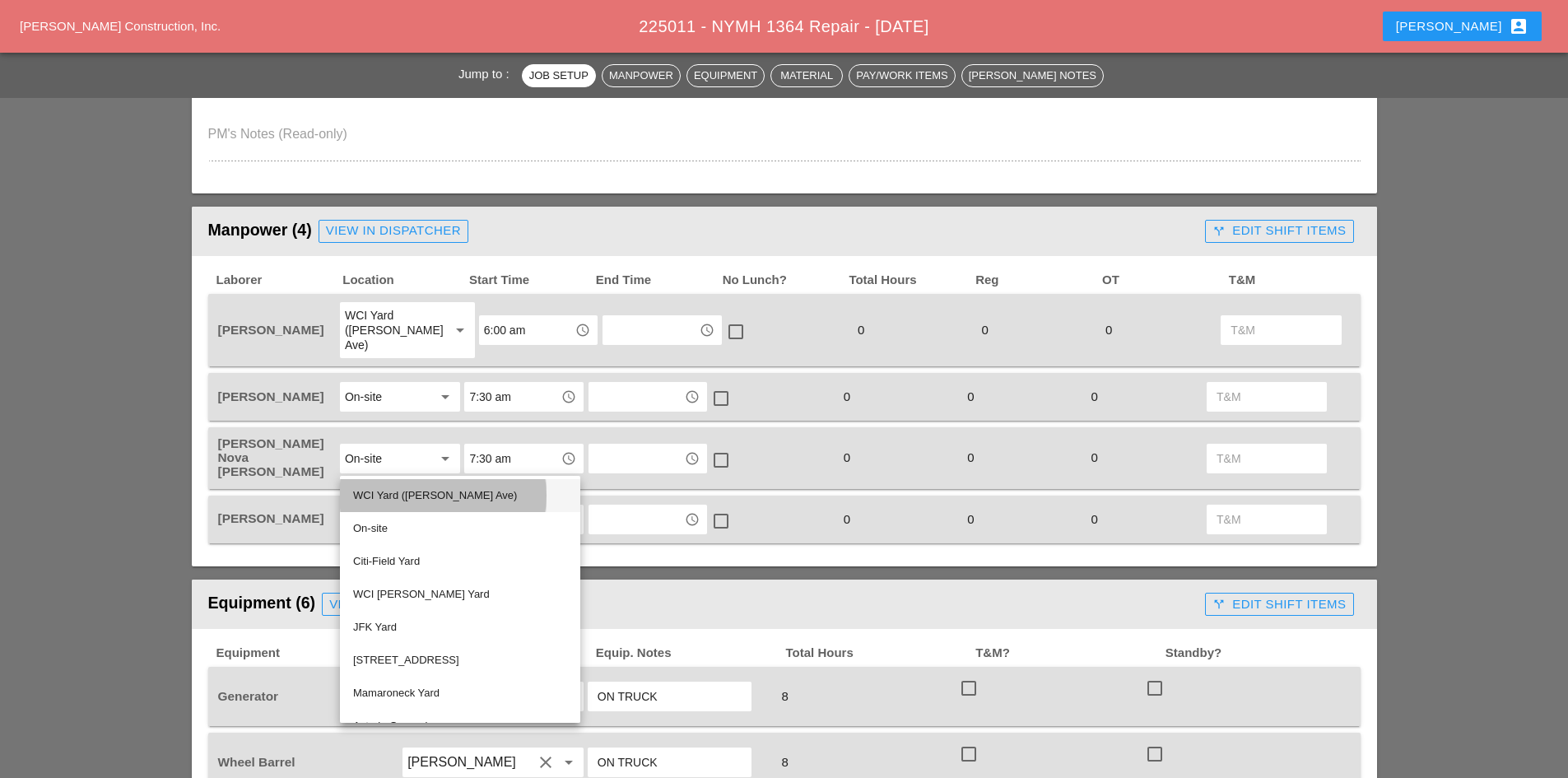
click at [407, 500] on div "WCI Yard ([PERSON_NAME] Ave)" at bounding box center [460, 495] width 214 height 20
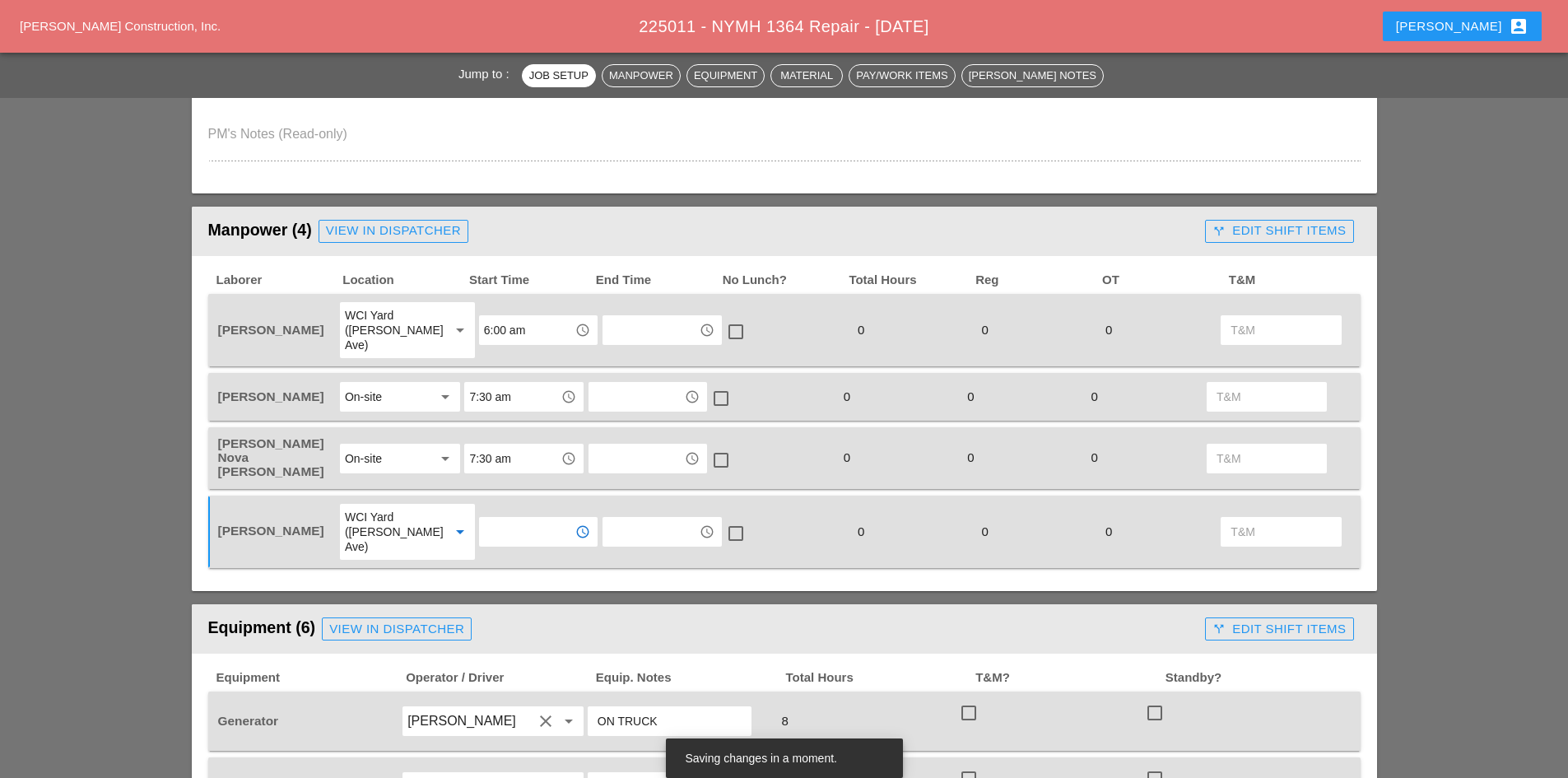
click at [489, 519] on input "text" at bounding box center [526, 532] width 85 height 27
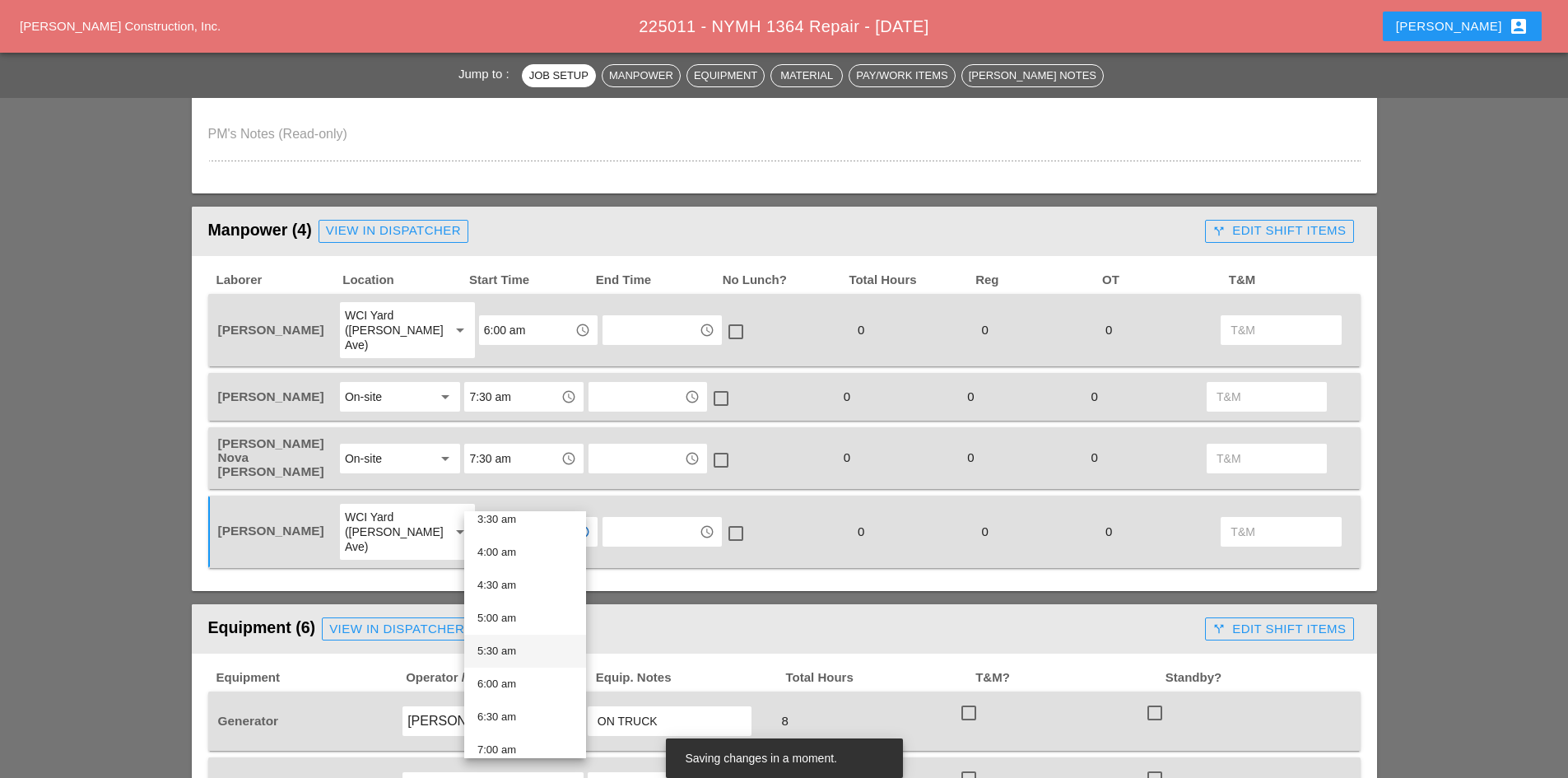
scroll to position [247, 0]
click at [515, 686] on div "6:00 am" at bounding box center [525, 679] width 96 height 20
type input "6:00 am"
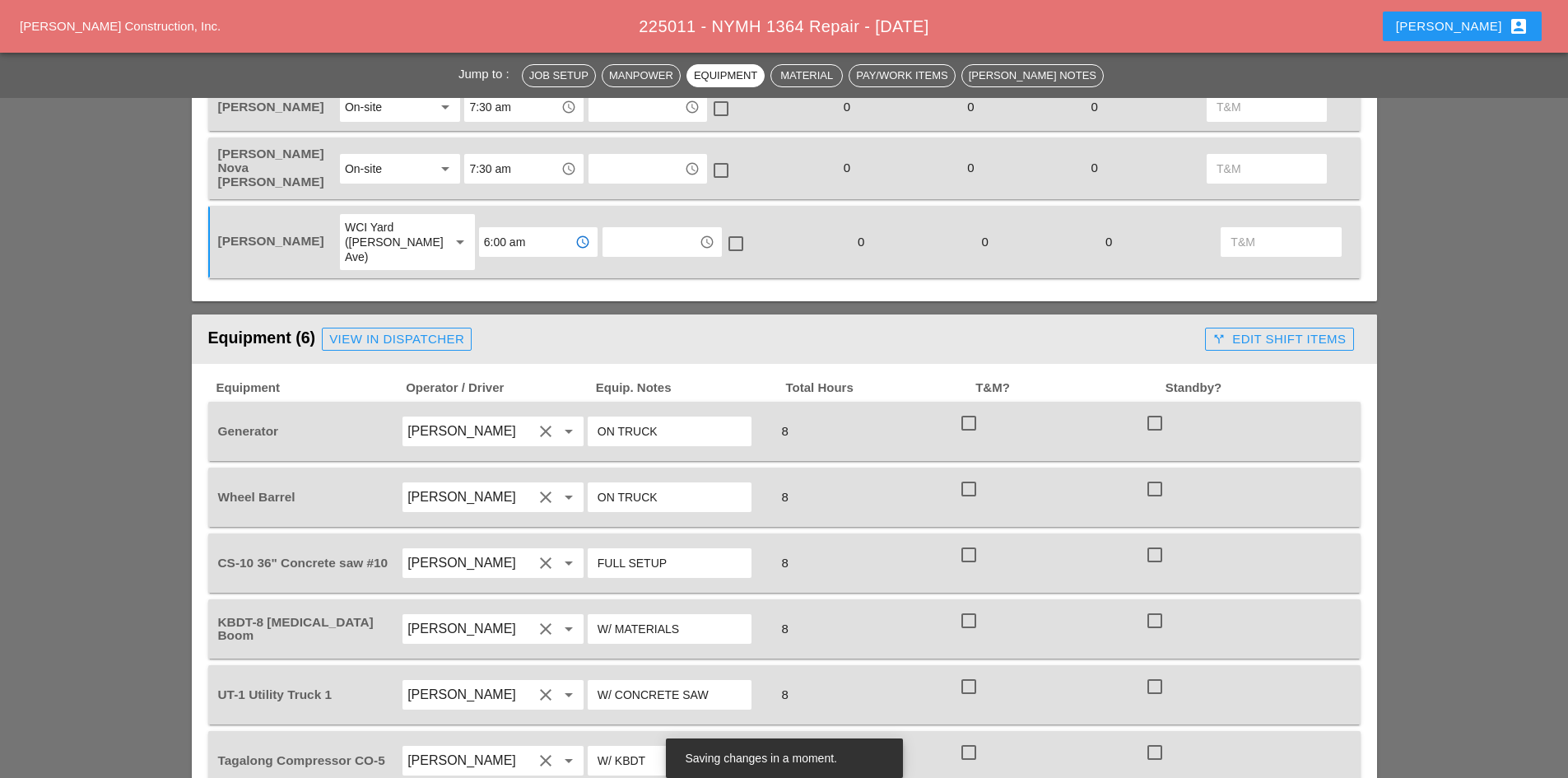
scroll to position [1152, 0]
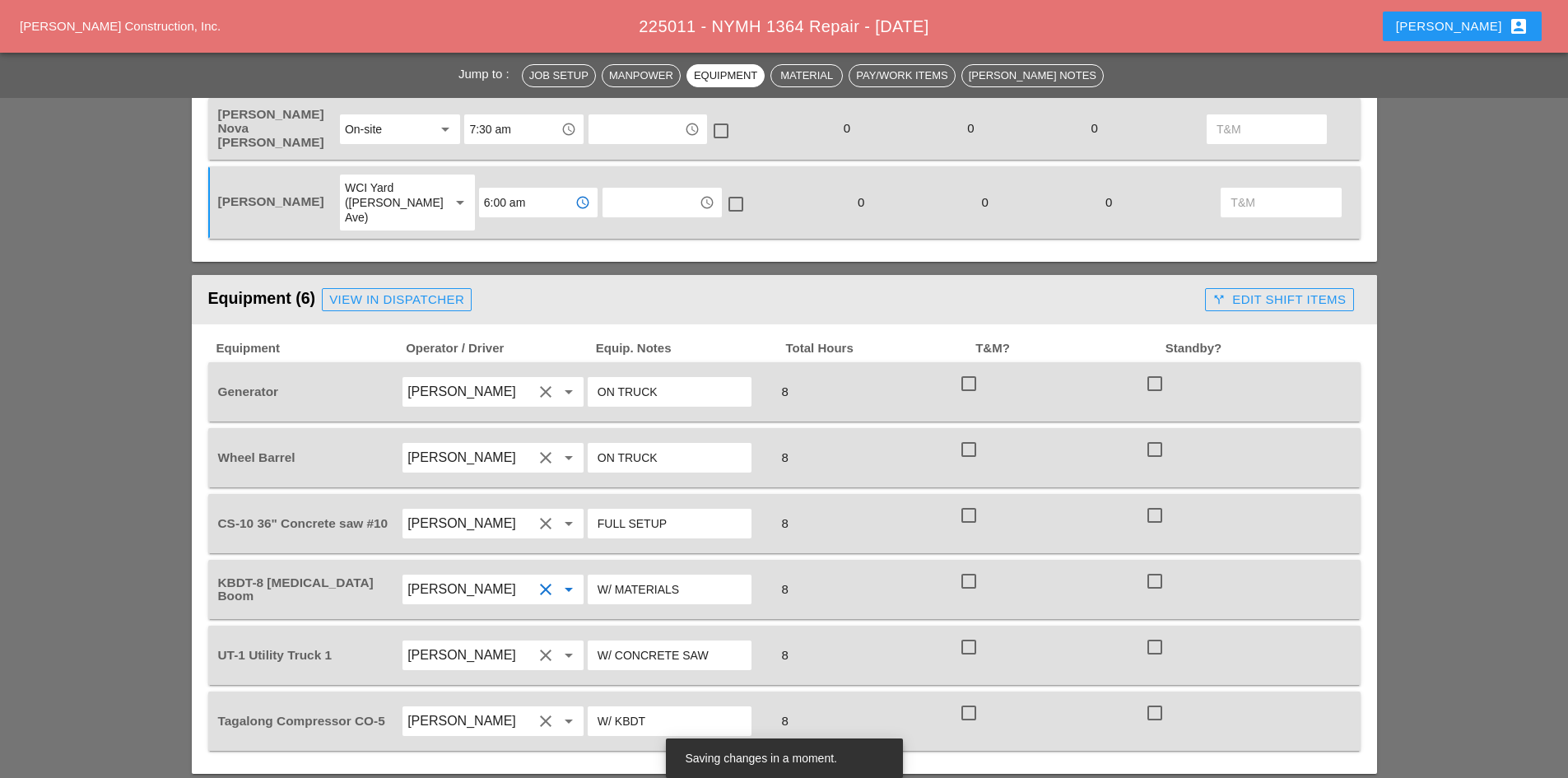
click at [468, 576] on input "[PERSON_NAME]" at bounding box center [469, 589] width 125 height 27
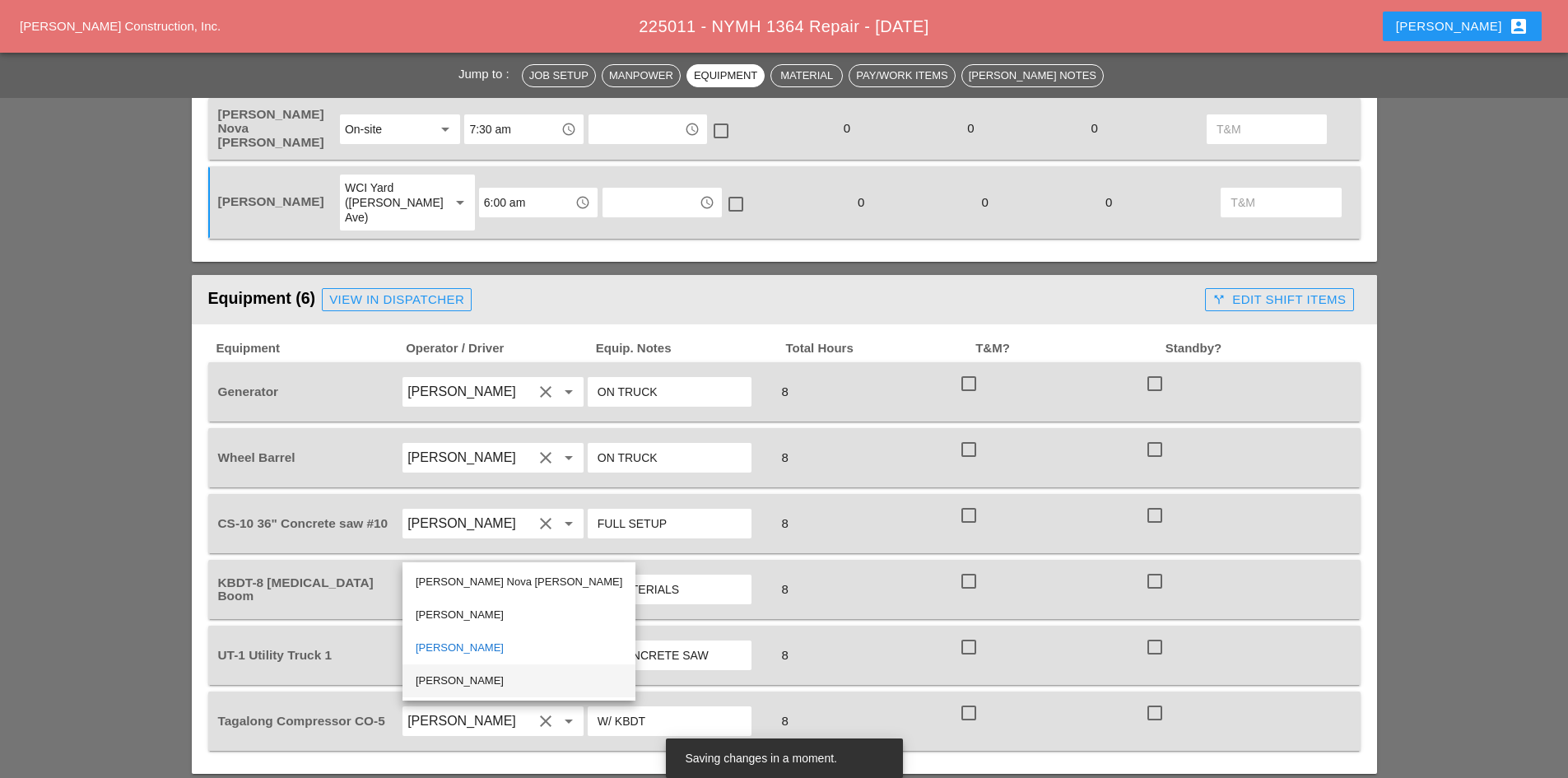
click at [475, 686] on div "[PERSON_NAME]" at bounding box center [519, 680] width 207 height 20
type input "[PERSON_NAME]"
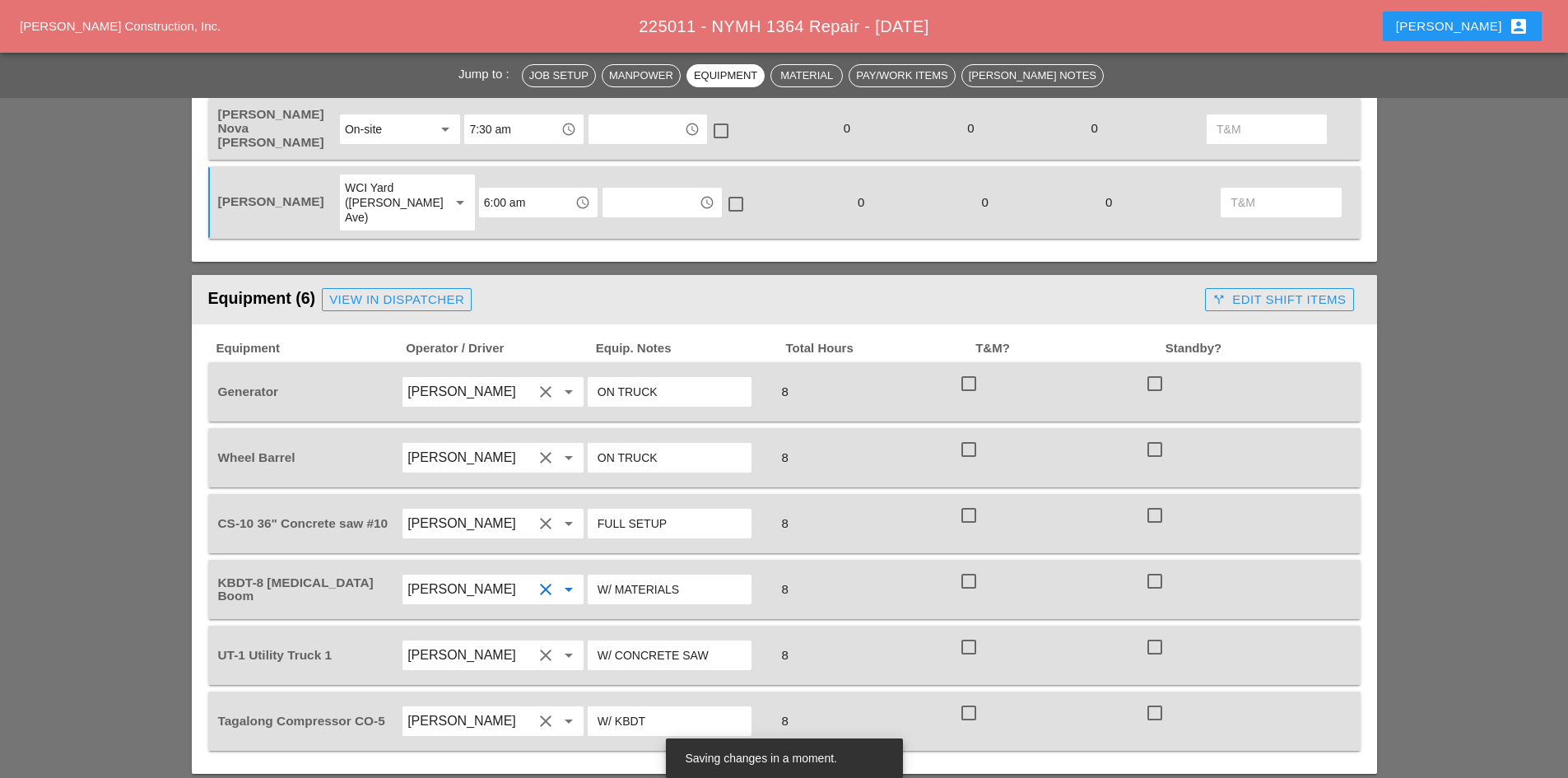
click at [490, 707] on input "[PERSON_NAME]" at bounding box center [469, 720] width 125 height 27
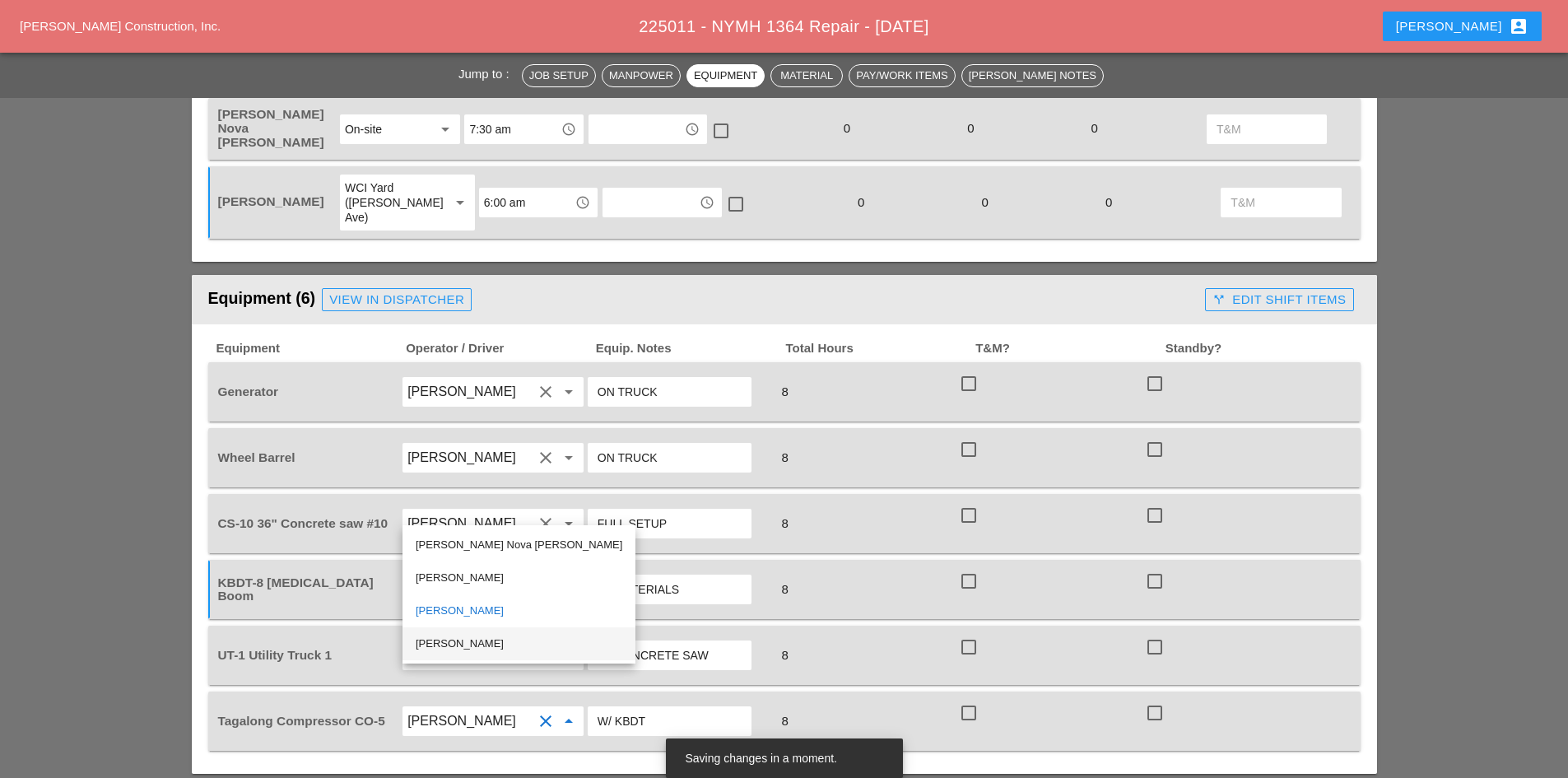
click at [480, 649] on div "[PERSON_NAME]" at bounding box center [519, 643] width 207 height 20
type input "[PERSON_NAME]"
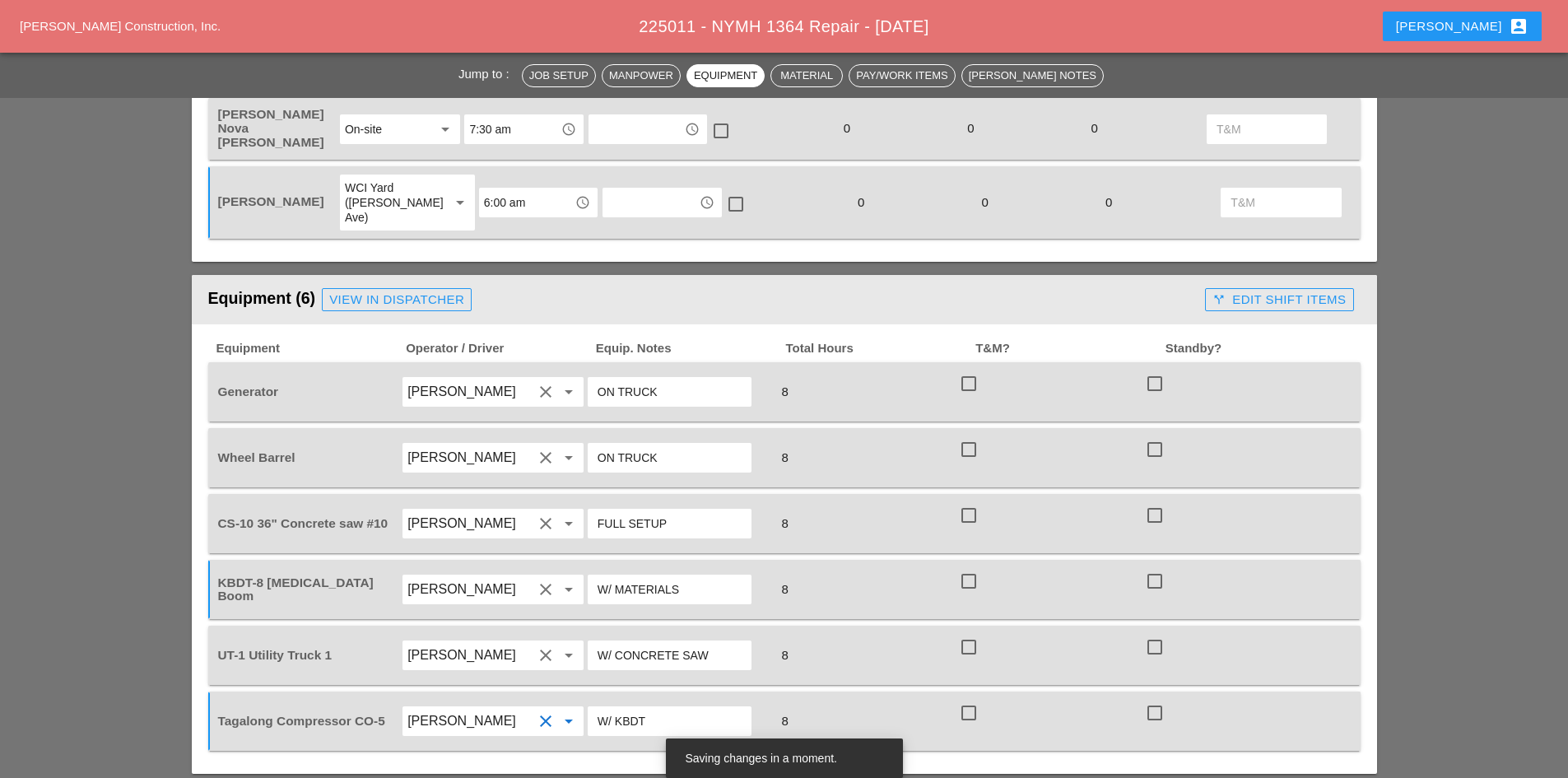
click at [695, 576] on input "W/ MATERIALS" at bounding box center [669, 589] width 144 height 27
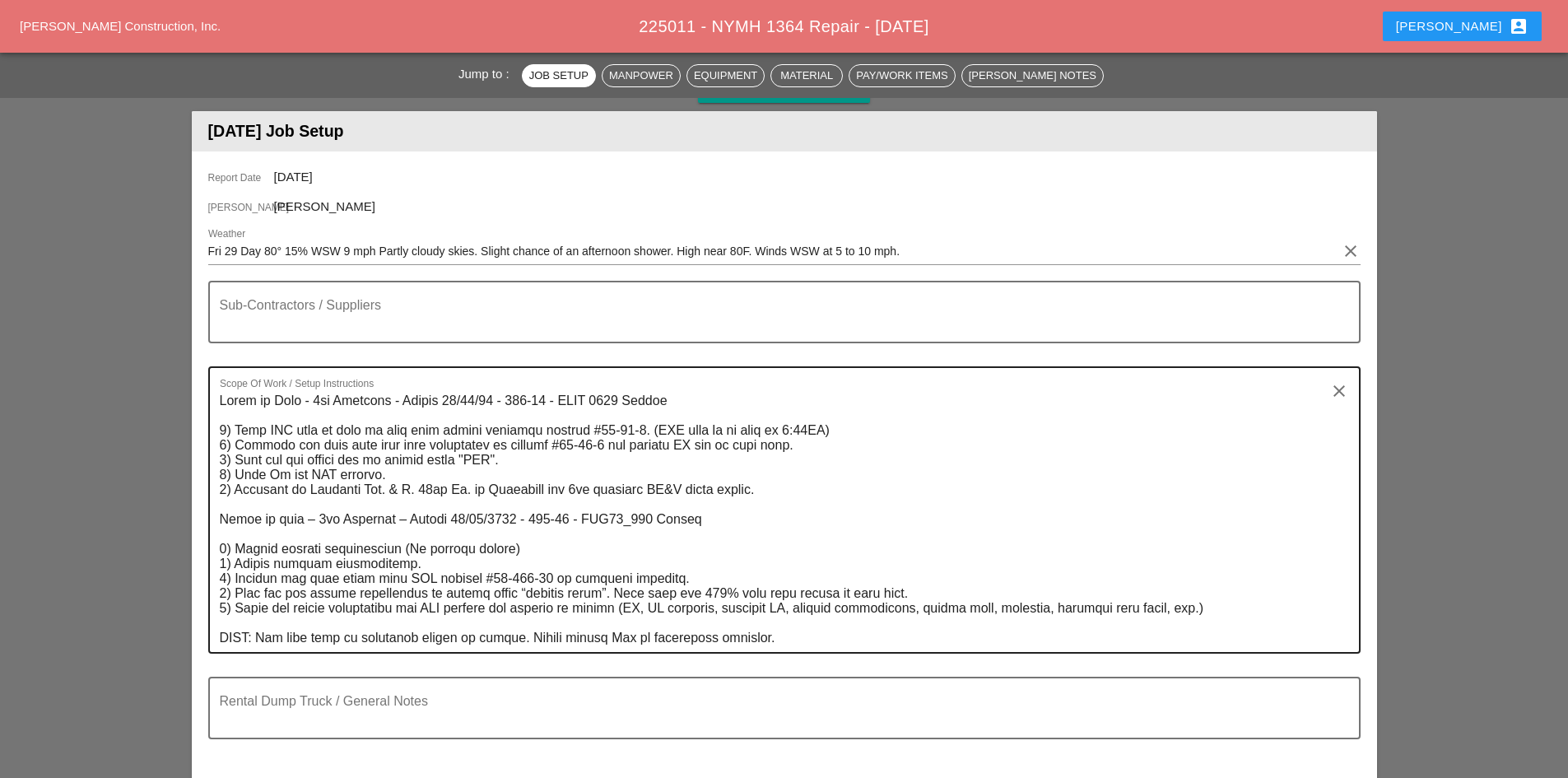
scroll to position [83, 0]
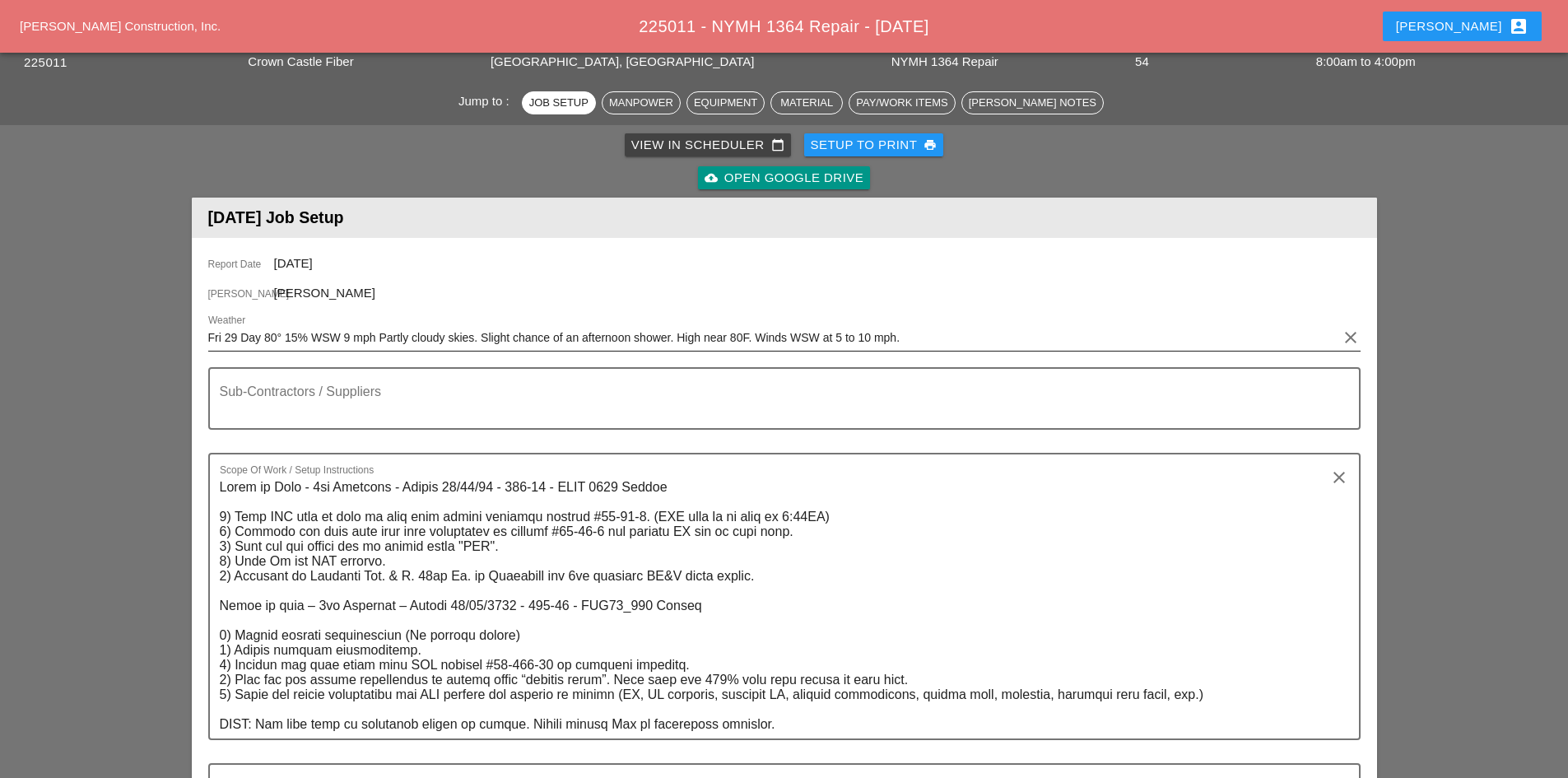
type input "W/ MATERIALS / COMPRESSOR"
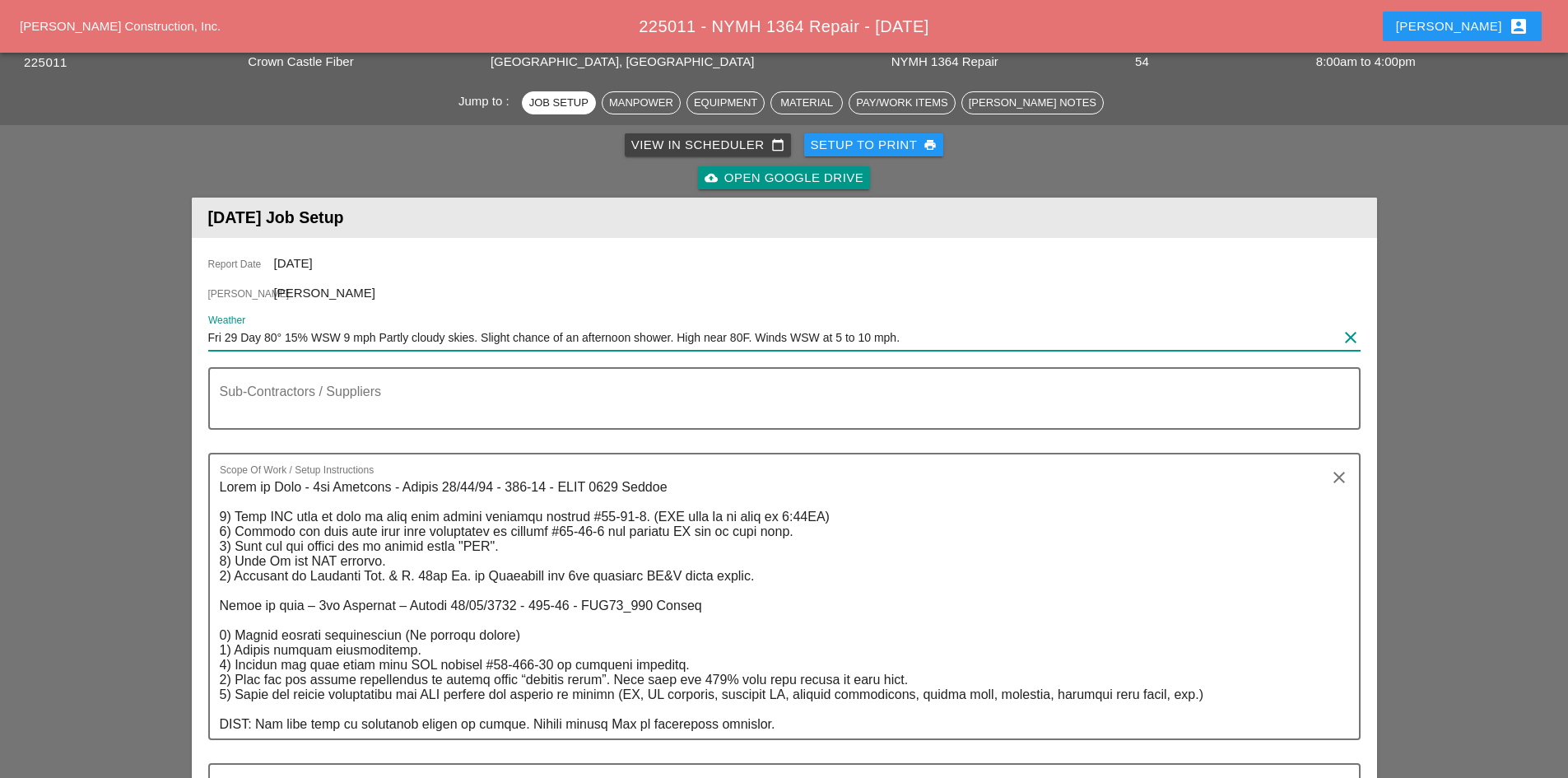
scroll to position [0, 0]
drag, startPoint x: 933, startPoint y: 337, endPoint x: 104, endPoint y: 329, distance: 829.0
click at [1506, 31] on div "[PERSON_NAME] account_box" at bounding box center [1462, 26] width 133 height 20
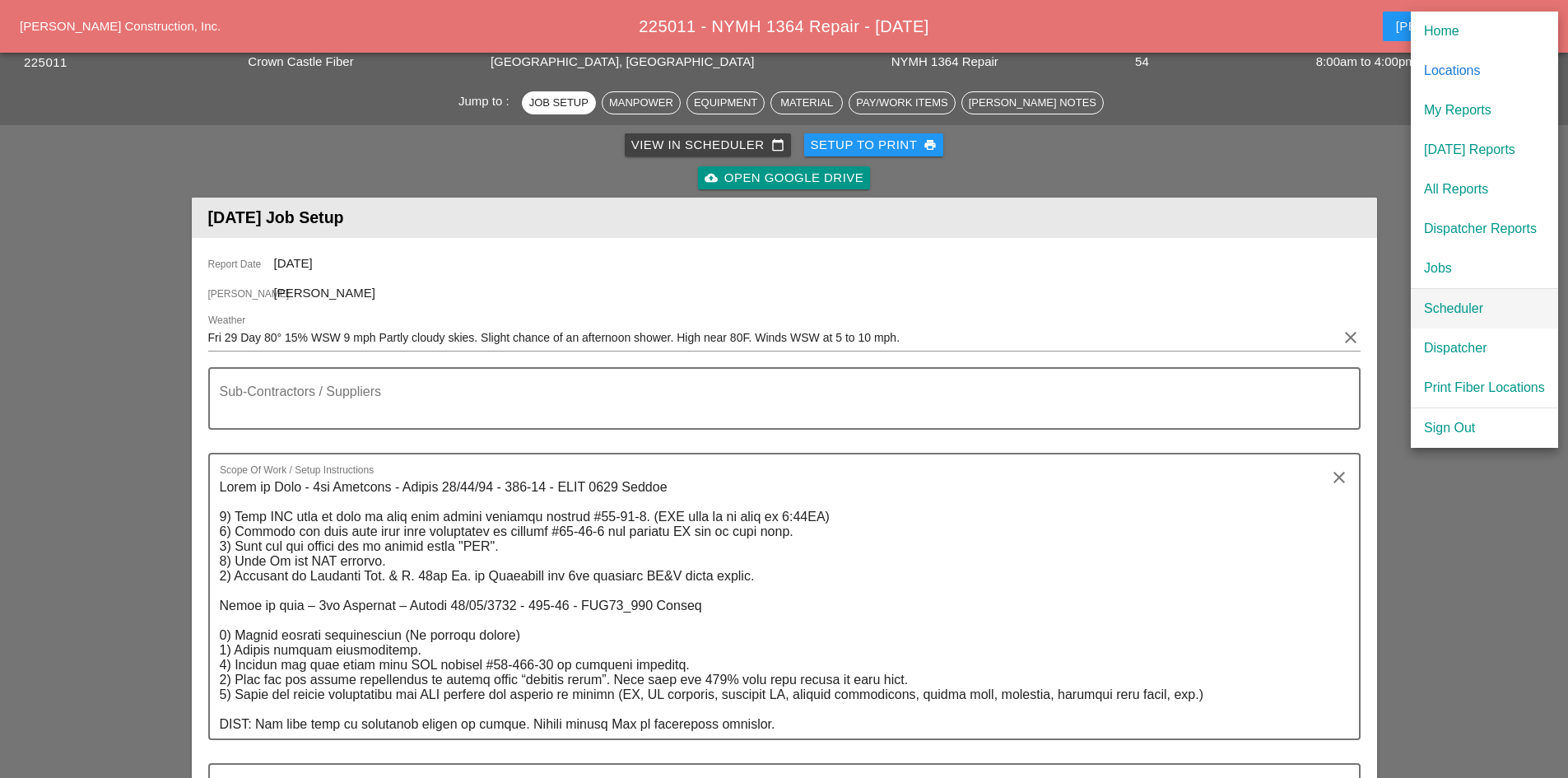
click at [1491, 294] on link "Scheduler" at bounding box center [1484, 309] width 147 height 40
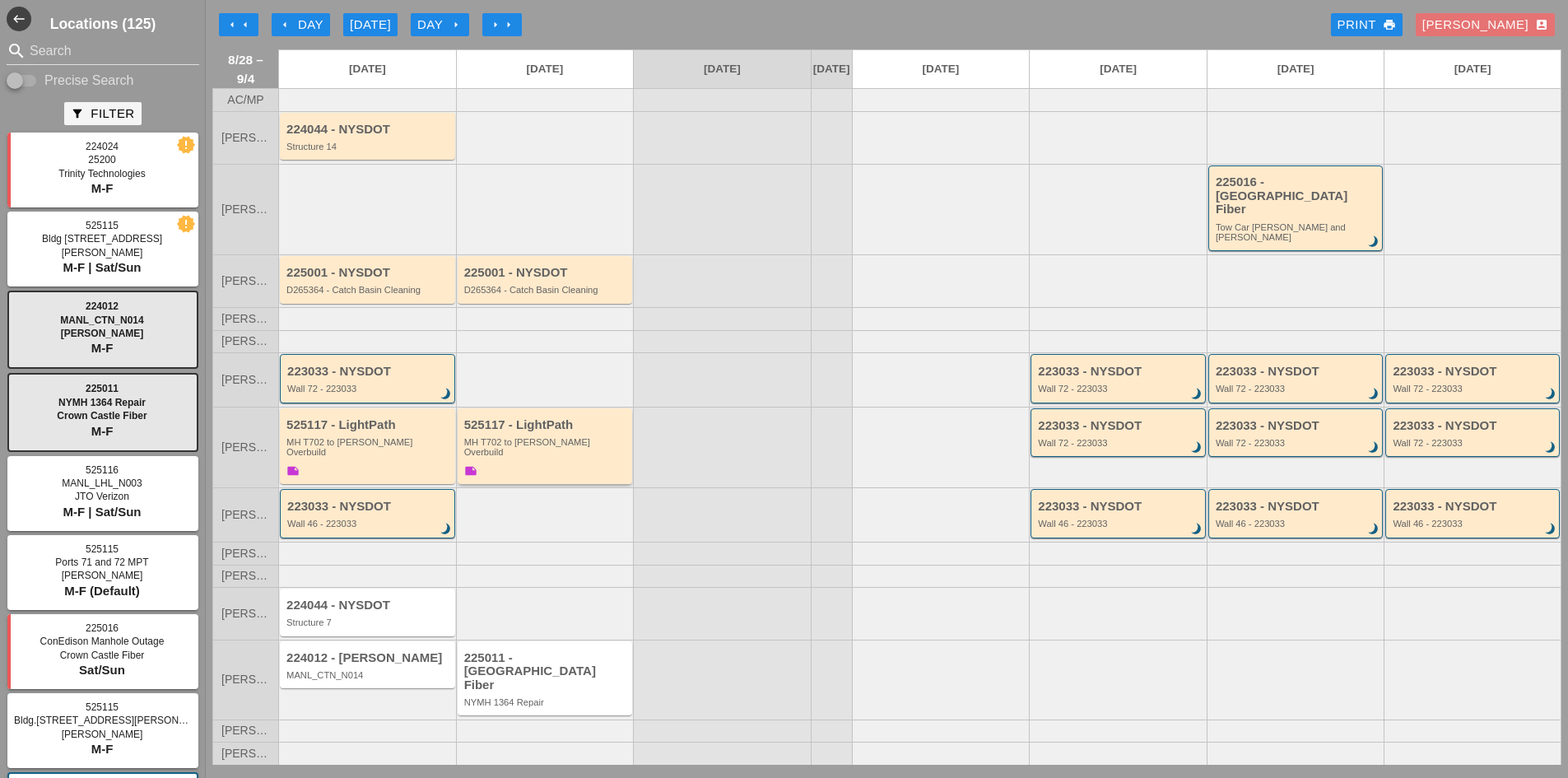
click at [529, 469] on div "525117 - LightPath MH T702 to [PERSON_NAME] Overbuild note" at bounding box center [546, 449] width 164 height 62
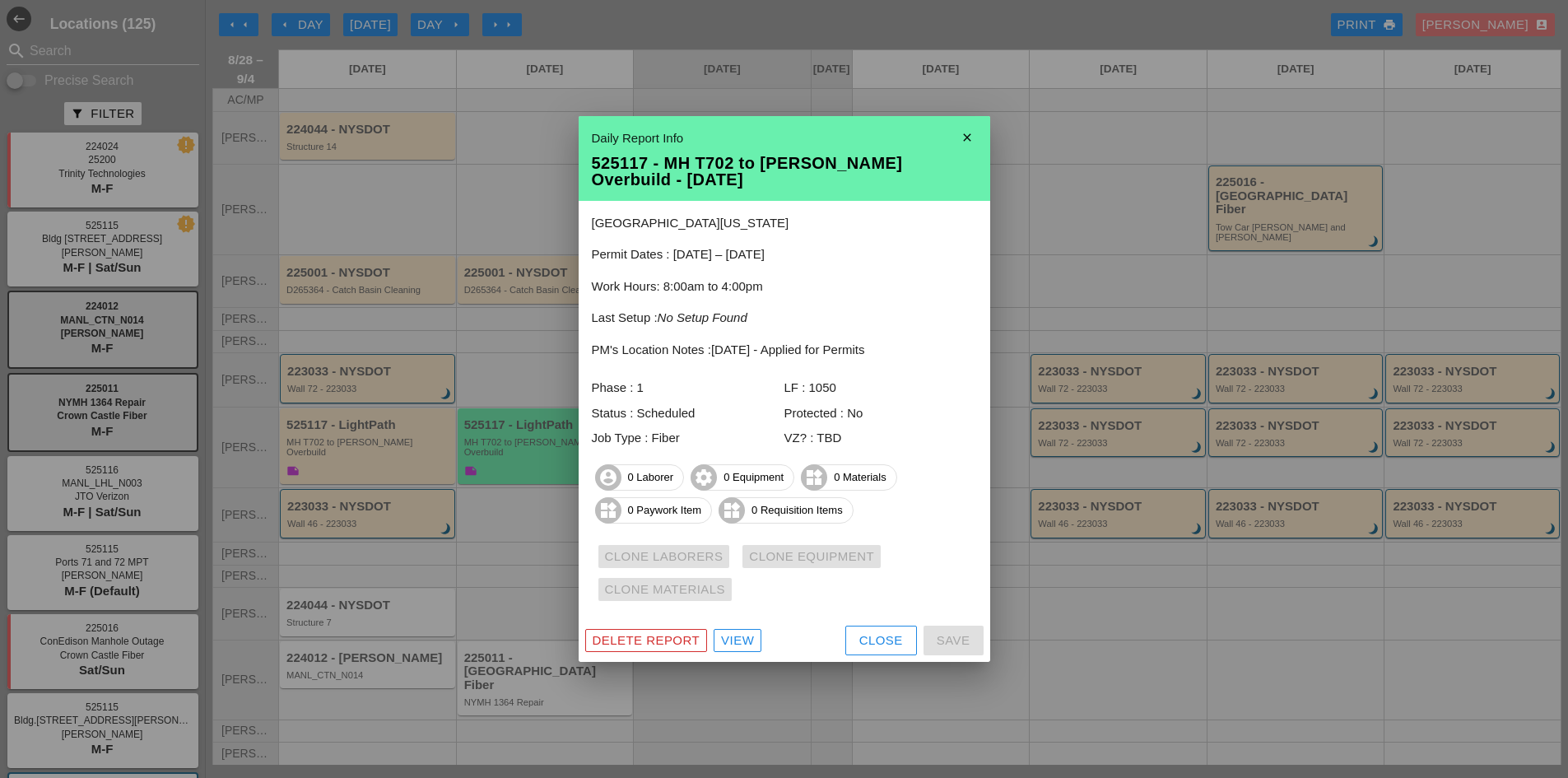
click at [886, 651] on button "Close" at bounding box center [880, 640] width 71 height 29
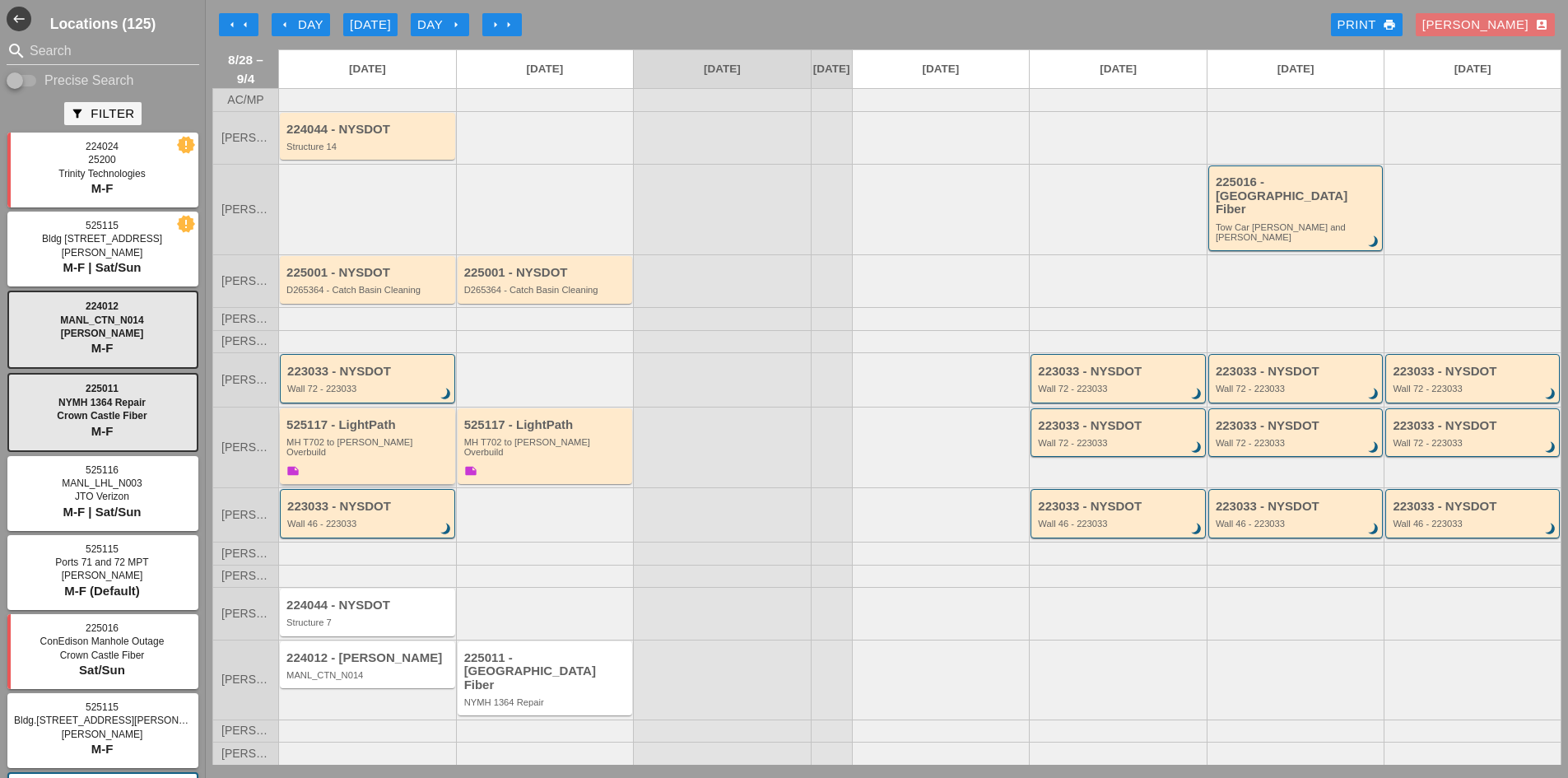
click at [413, 458] on div "MH T702 to [PERSON_NAME] Overbuild" at bounding box center [368, 448] width 164 height 21
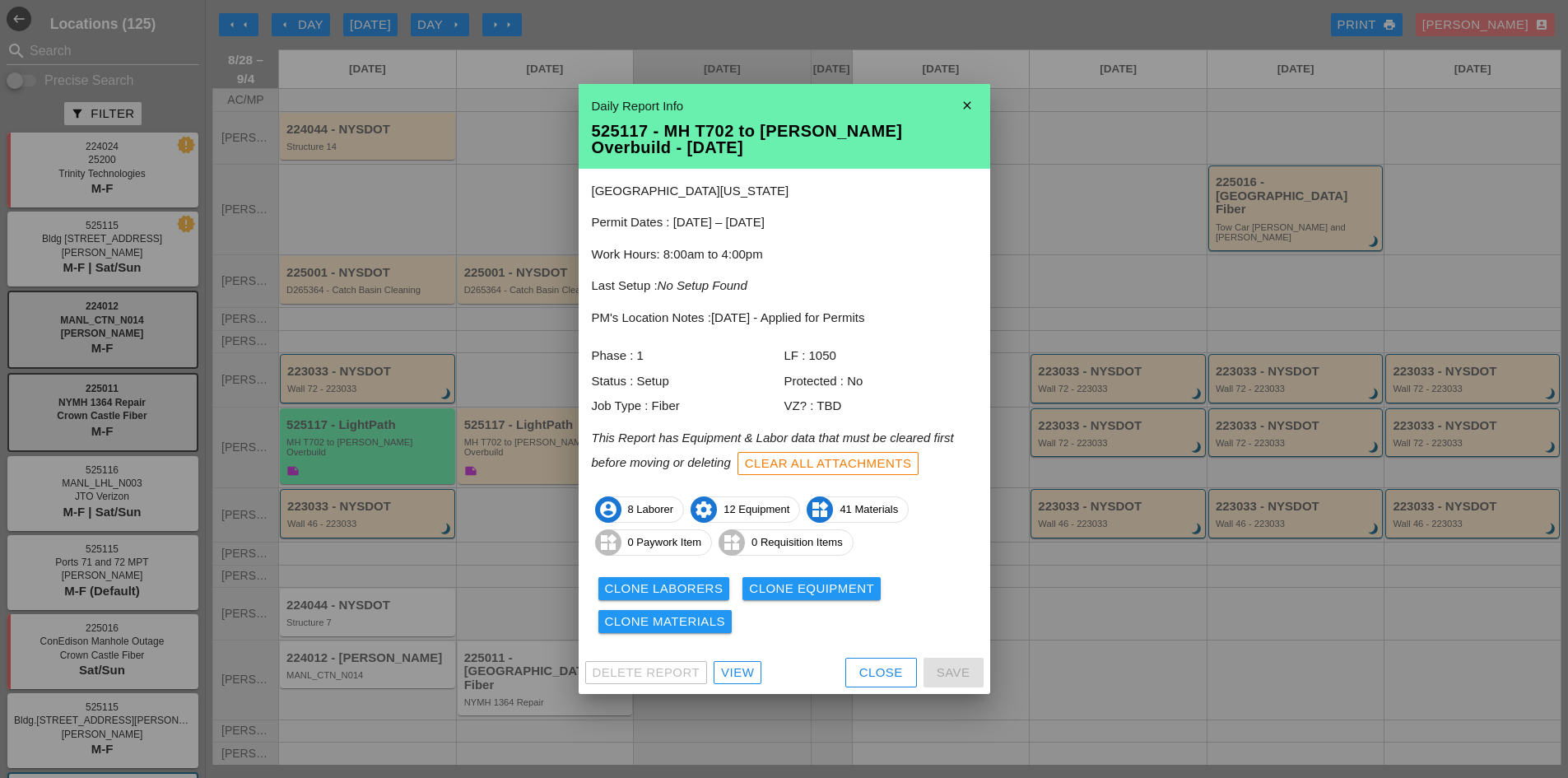
click at [693, 590] on div "Clone Laborers" at bounding box center [664, 589] width 119 height 19
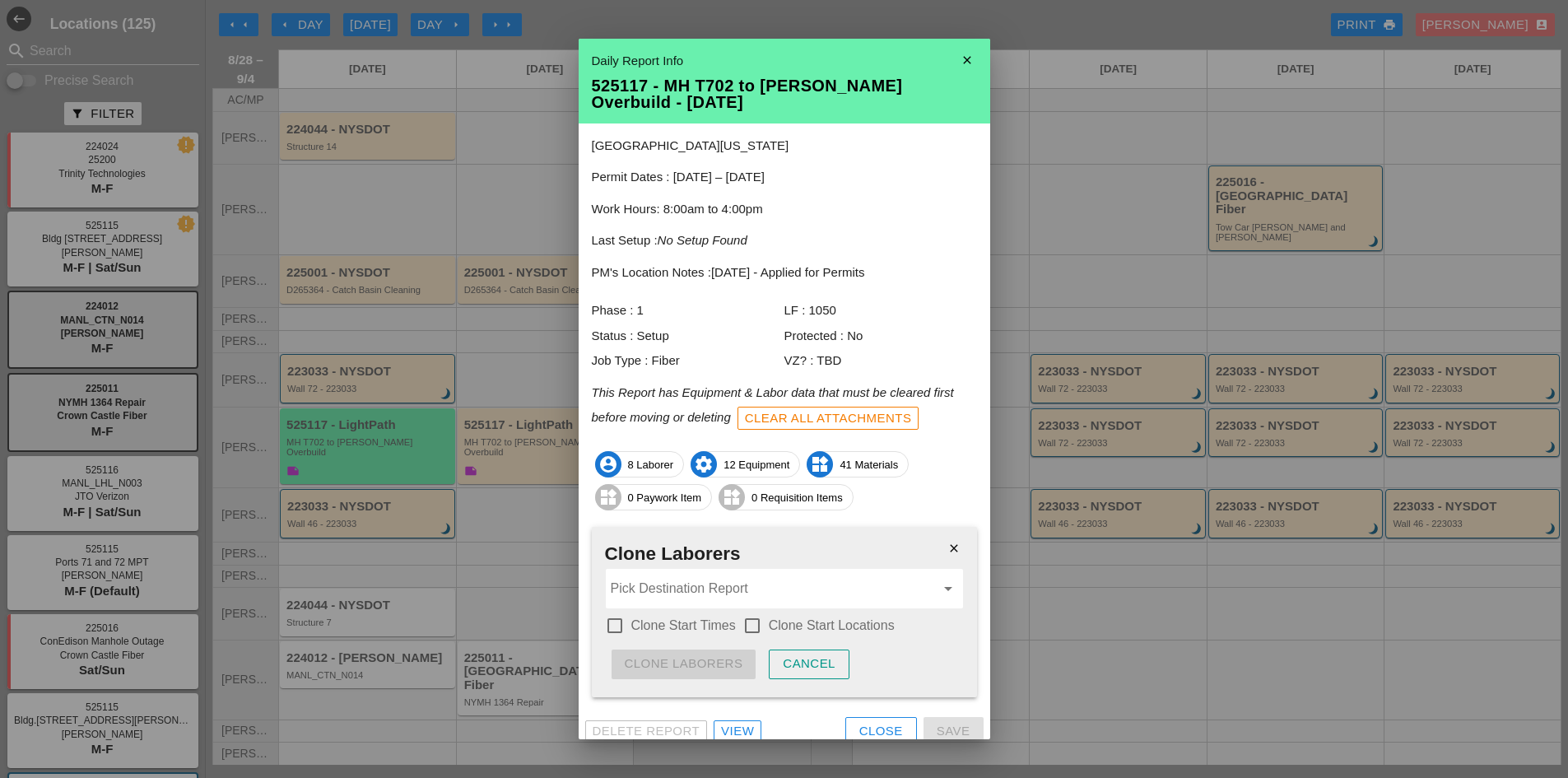
click at [693, 590] on input "Pick Destination Report" at bounding box center [773, 589] width 324 height 27
drag, startPoint x: 763, startPoint y: 619, endPoint x: 725, endPoint y: 615, distance: 38.2
click at [762, 619] on div "525117 - MH T702 to Bold yn MH Overbuild - [DATE]" at bounding box center [778, 628] width 318 height 20
type input "525117 - MH T702 to [PERSON_NAME] Overbuild - [DATE]"
click at [716, 620] on label "Clone Start Times" at bounding box center [683, 625] width 104 height 16
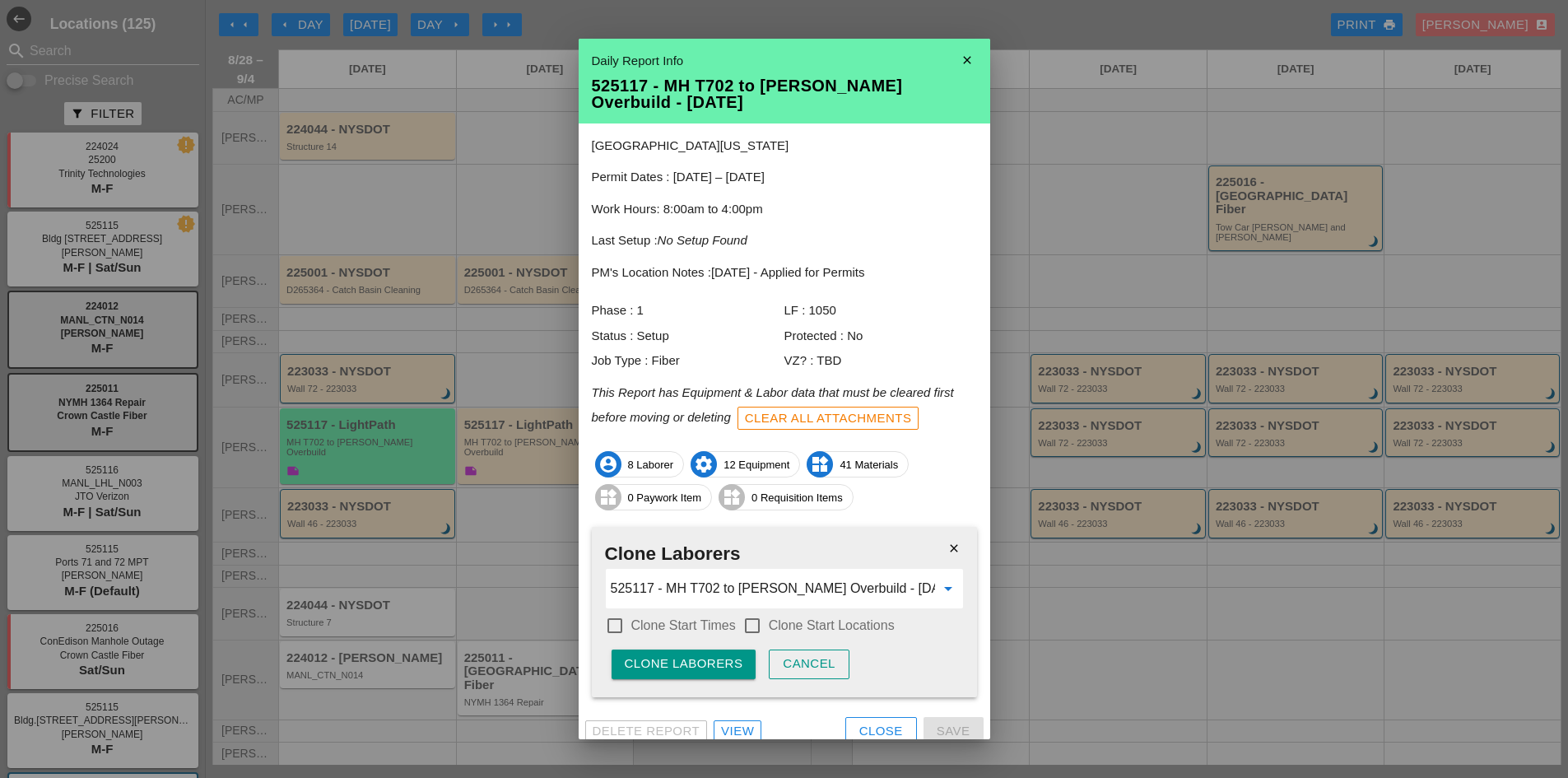
checkbox input "true"
click at [781, 624] on label "Clone Start Locations" at bounding box center [831, 625] width 126 height 16
checkbox input "true"
click at [727, 656] on div "Clone Laborers" at bounding box center [684, 664] width 119 height 19
click at [727, 656] on div "Are you sure?" at bounding box center [676, 664] width 104 height 19
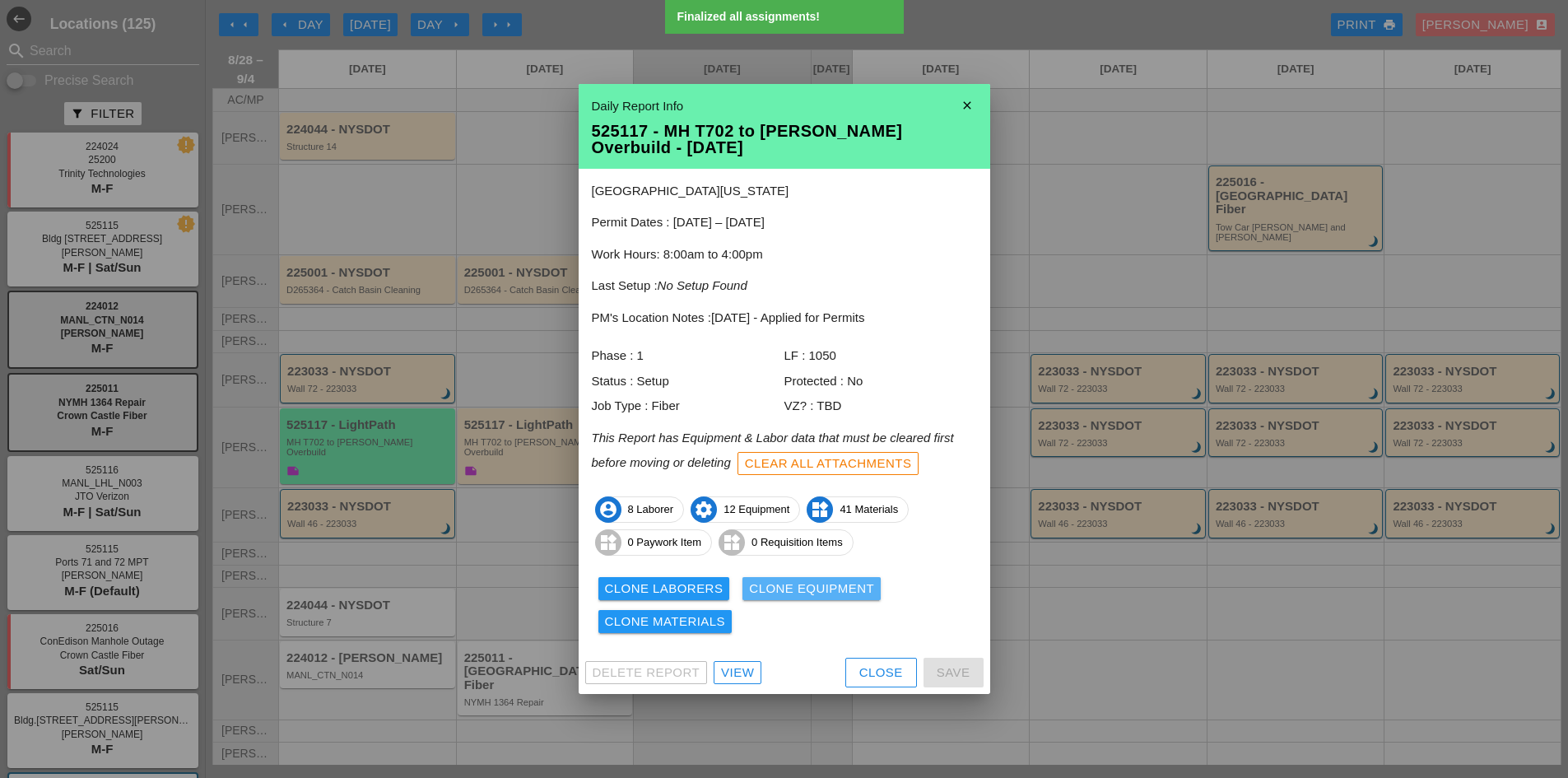
click at [818, 586] on div "Clone Equipment" at bounding box center [811, 589] width 125 height 19
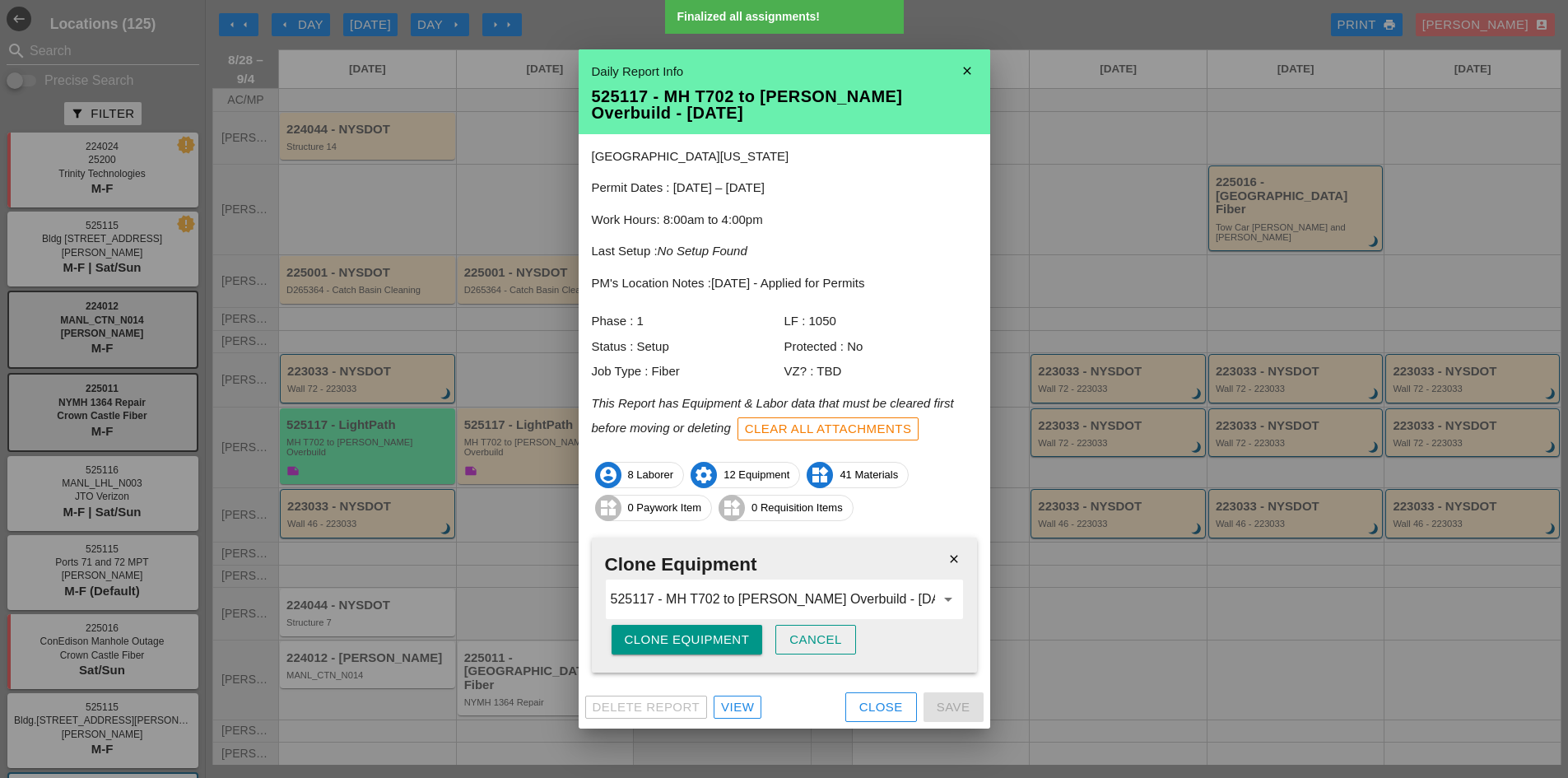
click at [750, 640] on button "Clone Equipment" at bounding box center [688, 639] width 151 height 29
click at [750, 640] on div "close Clone Equipment 525117 - MH T702 to [PERSON_NAME] Overbuild - [DATE] arro…" at bounding box center [785, 605] width 386 height 135
click at [722, 637] on div "Are you sure?" at bounding box center [676, 640] width 104 height 19
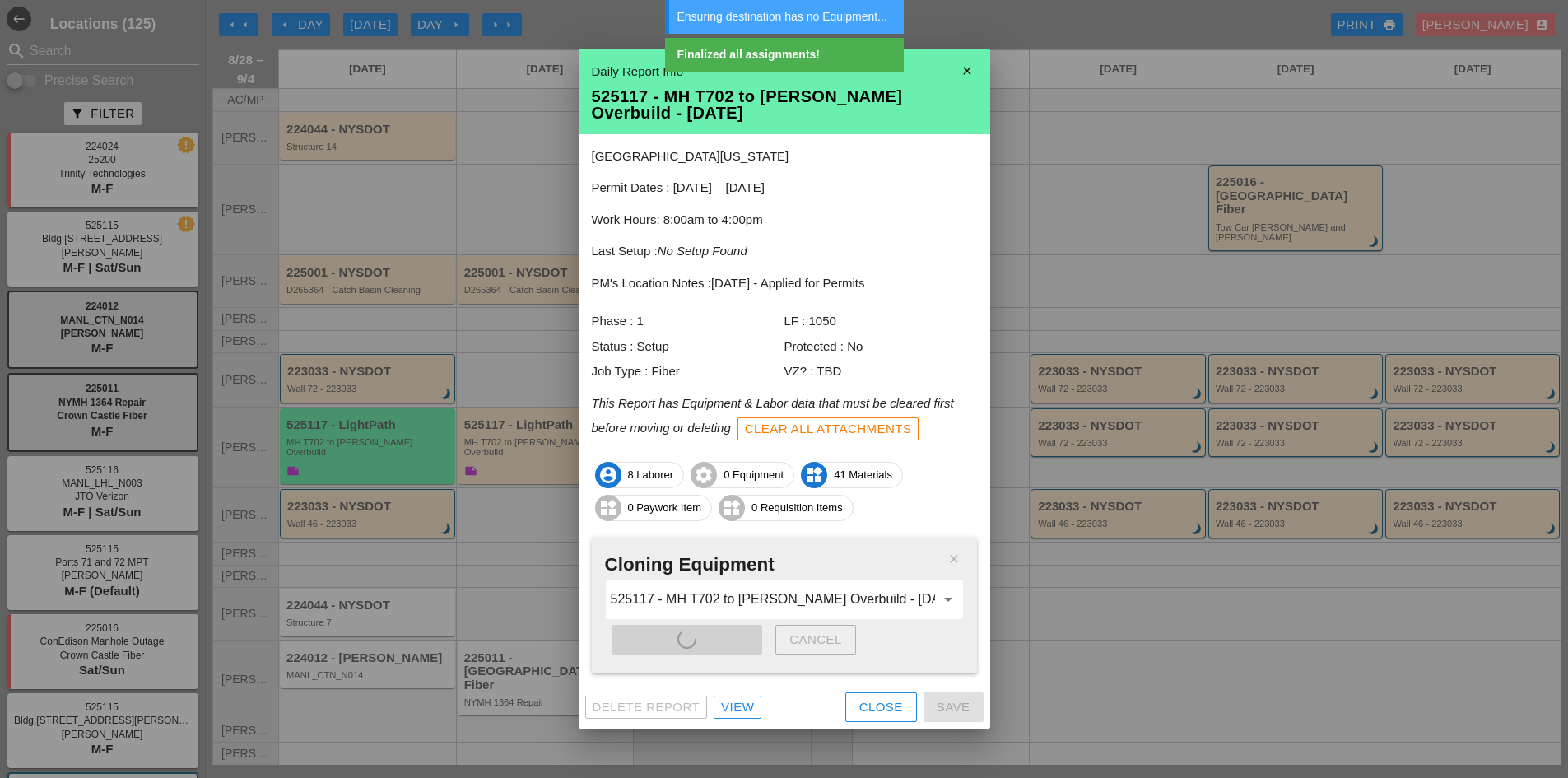
click at [722, 637] on div "close Cloning Equipment 525117 - MH T702 to [PERSON_NAME] Overbuild - [DATE] ar…" at bounding box center [785, 605] width 386 height 135
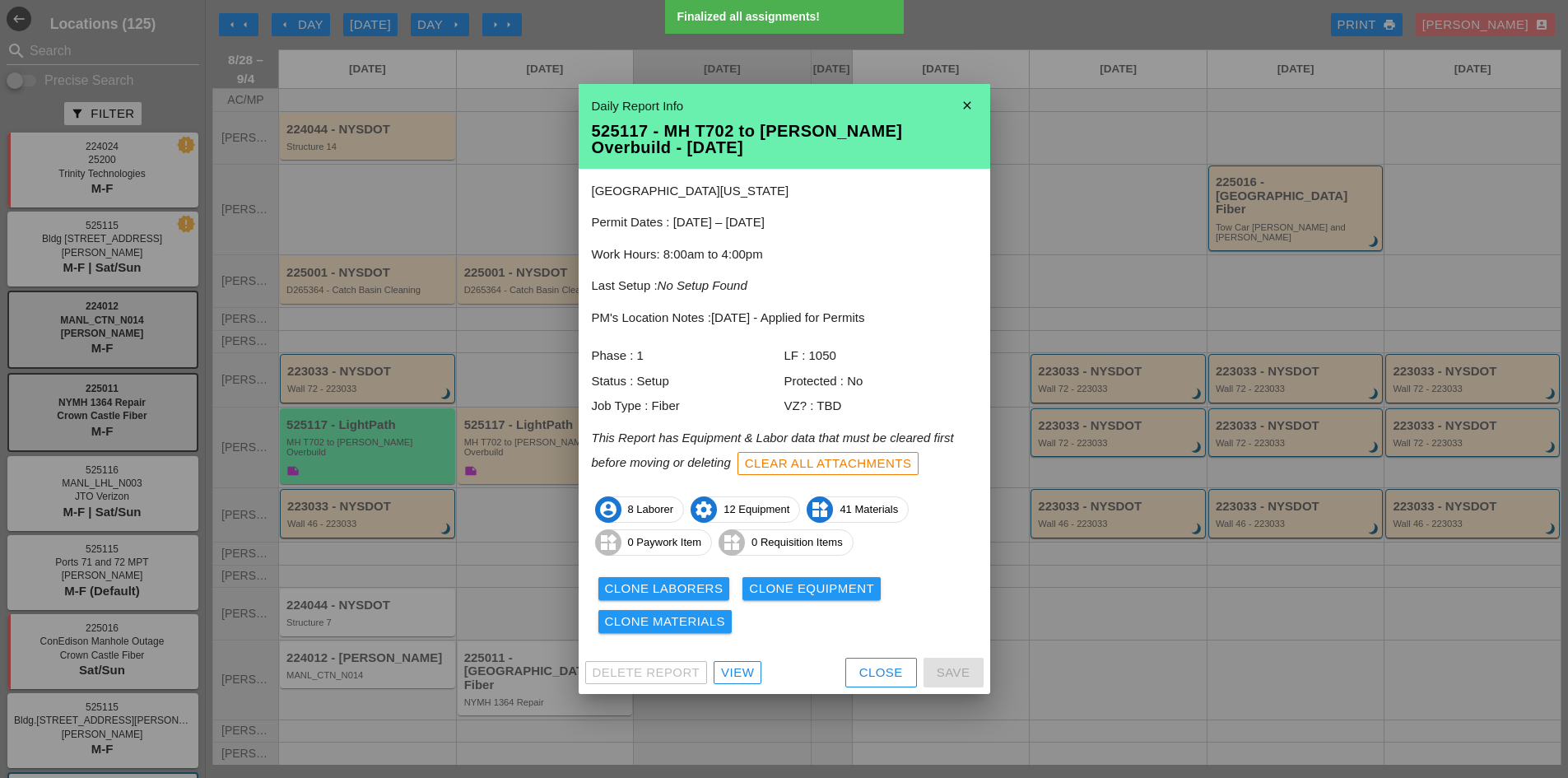
click at [702, 629] on div "Clone Materials" at bounding box center [665, 622] width 121 height 19
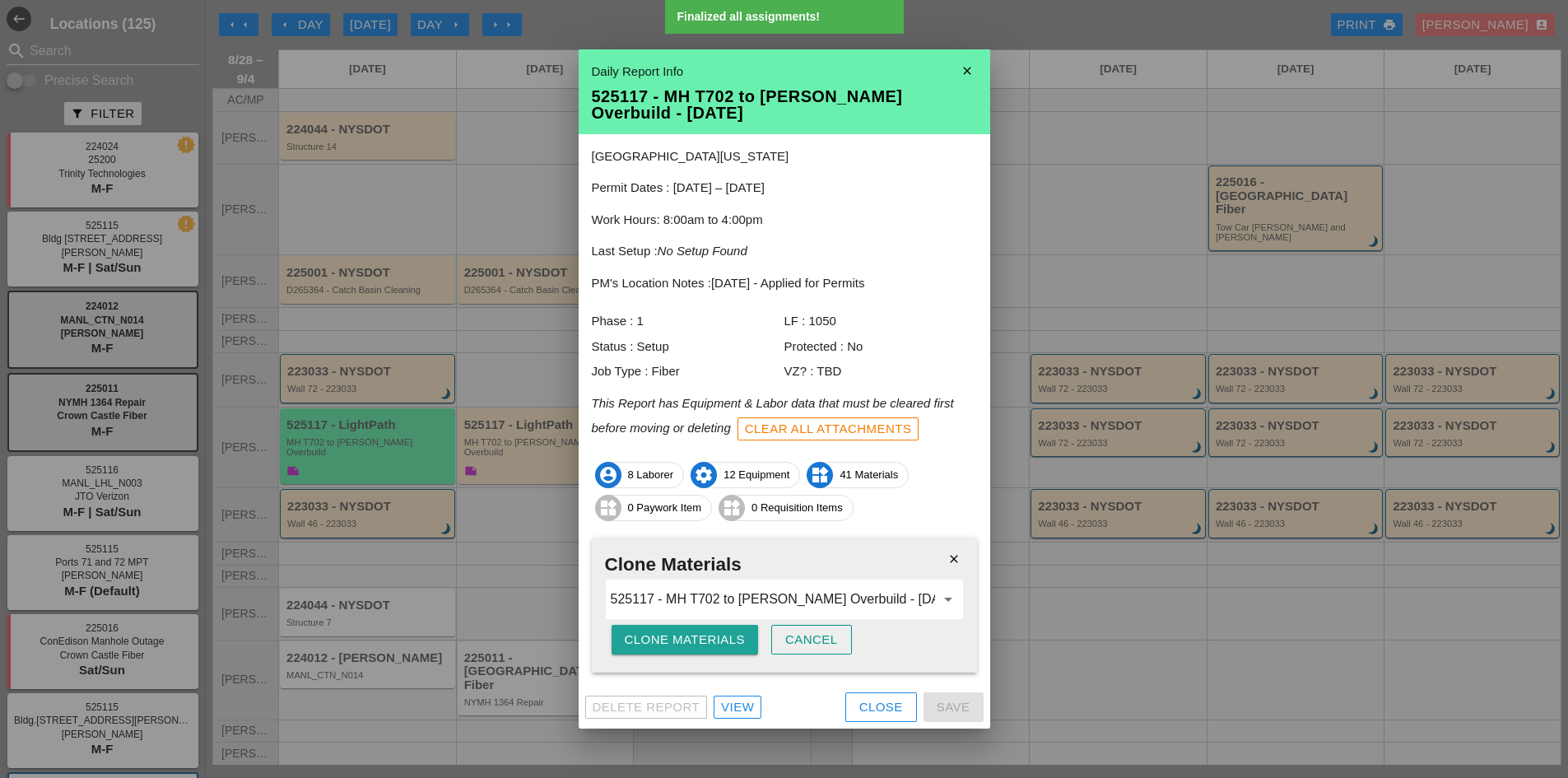
click at [702, 629] on button "Clone Materials" at bounding box center [685, 639] width 147 height 29
click at [702, 629] on button "Are you sure?" at bounding box center [677, 639] width 131 height 29
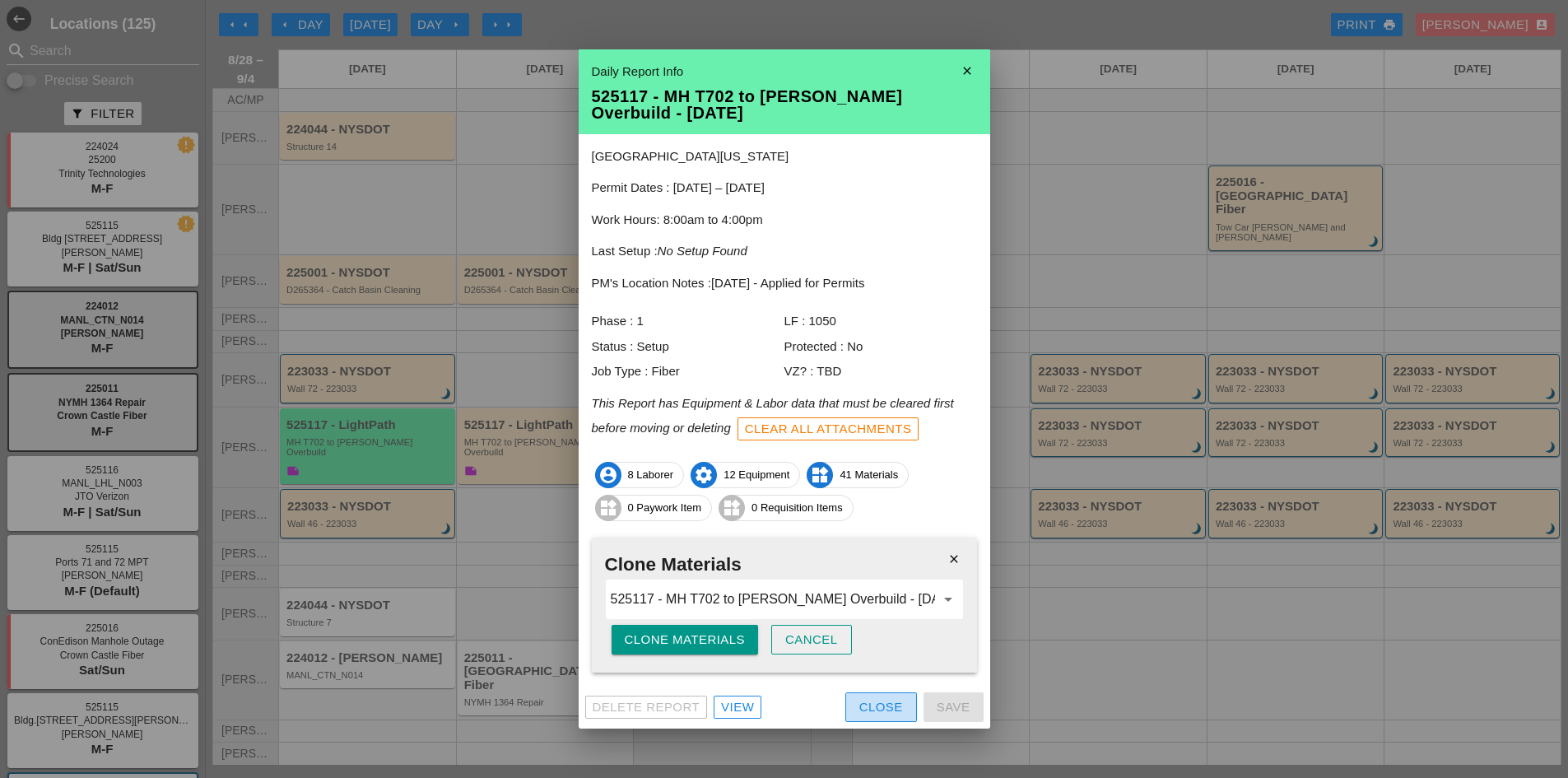
click at [874, 701] on div "Close" at bounding box center [880, 707] width 44 height 19
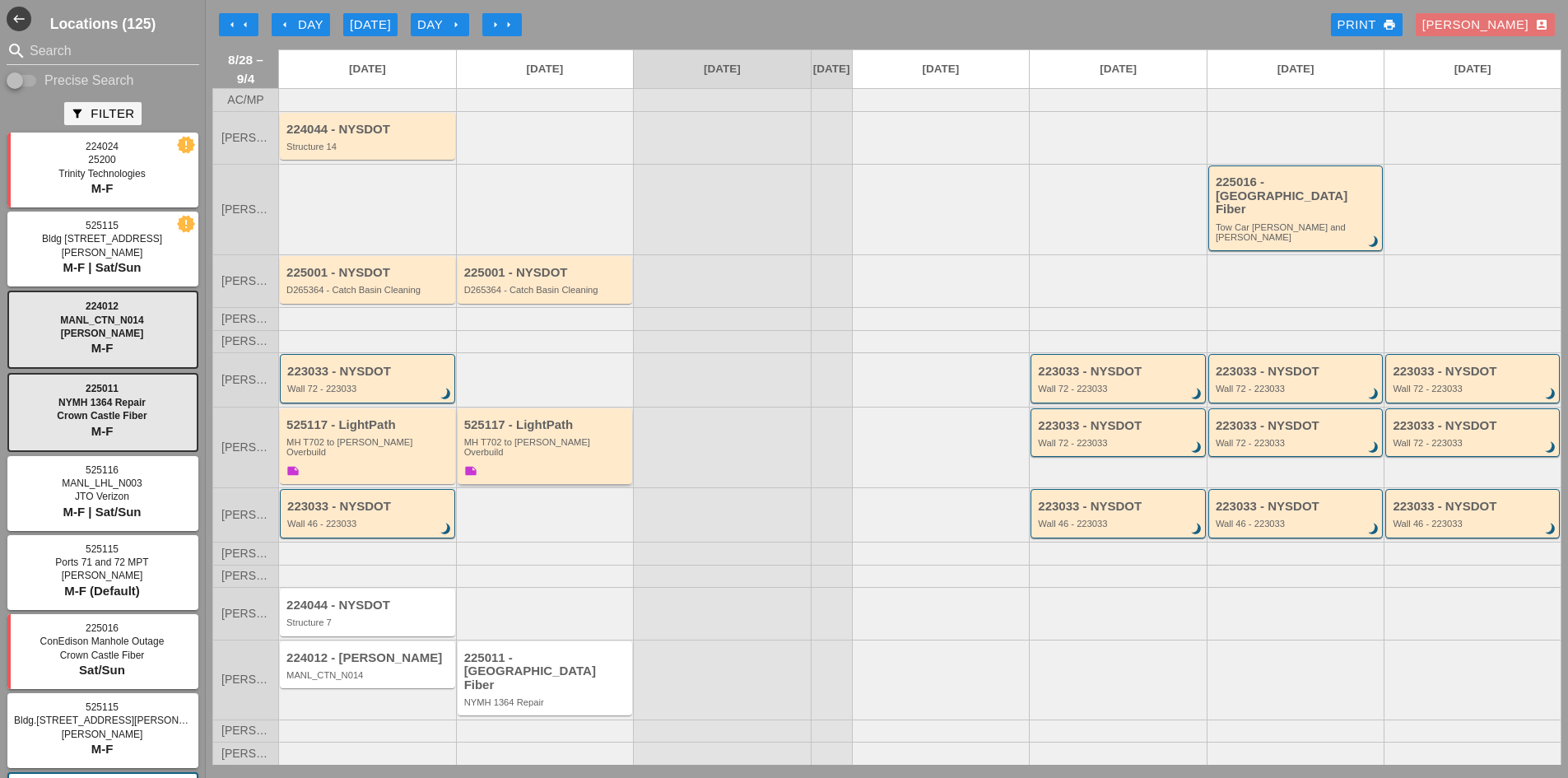
click at [565, 452] on div "MH T702 to [PERSON_NAME] Overbuild" at bounding box center [546, 448] width 164 height 21
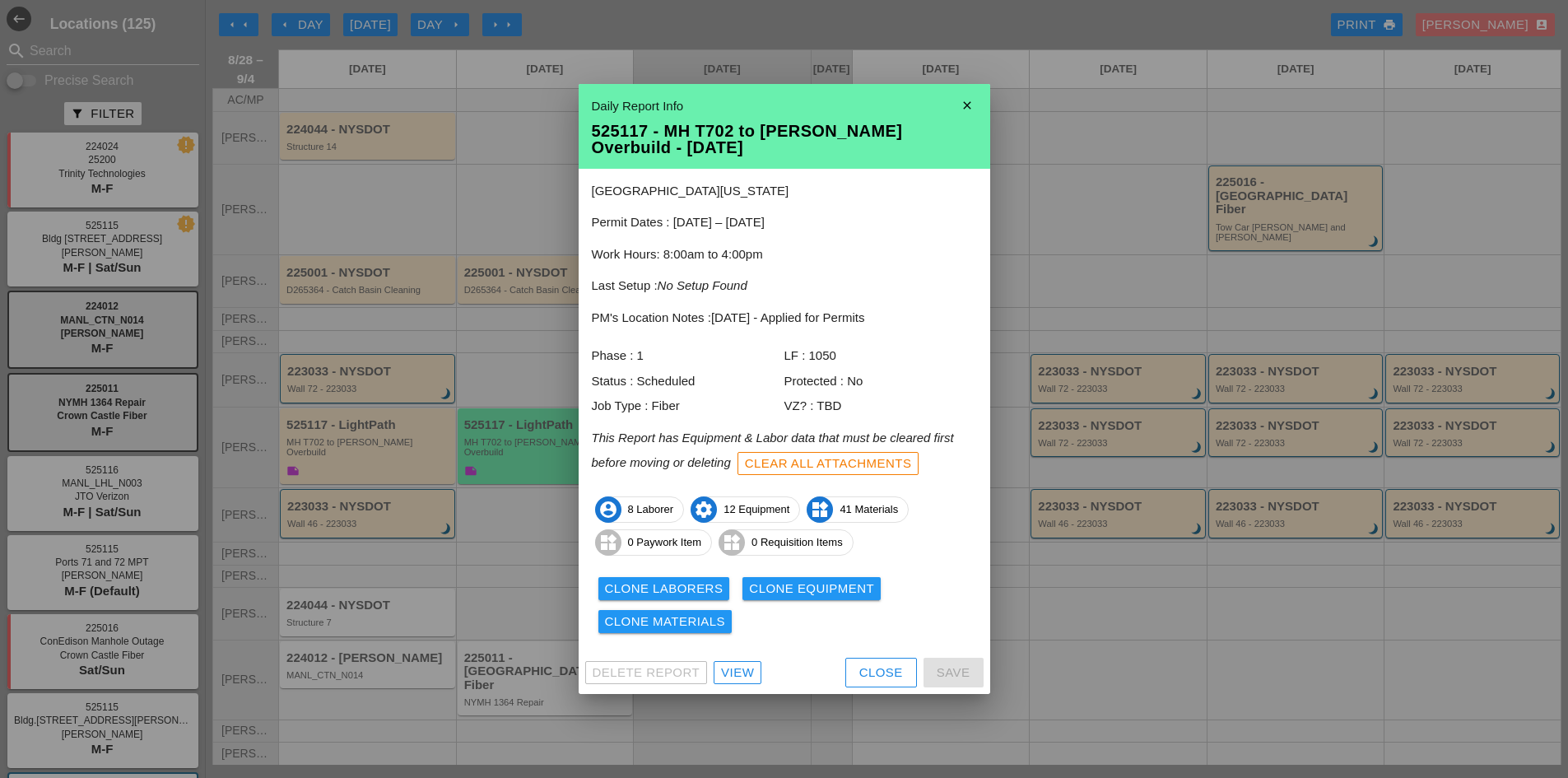
click at [735, 674] on div "View" at bounding box center [738, 673] width 33 height 19
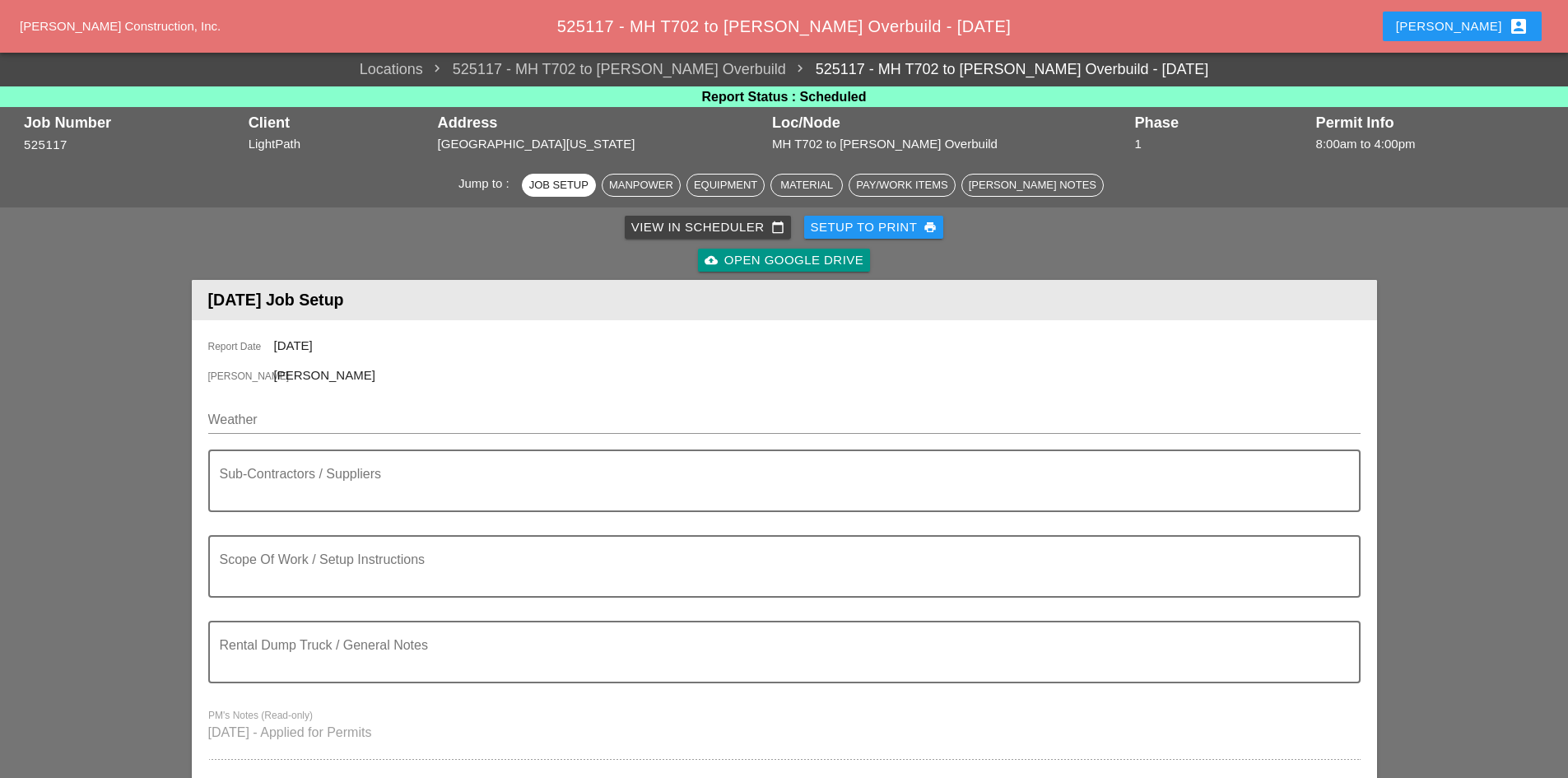
click at [336, 423] on input "Weather" at bounding box center [773, 419] width 1129 height 27
click at [329, 417] on input "Weather" at bounding box center [773, 419] width 1129 height 27
paste input "Fri 29 Day 80° 15% WSW 9 mph Partly cloudy skies. Slight chance of an afternoon…"
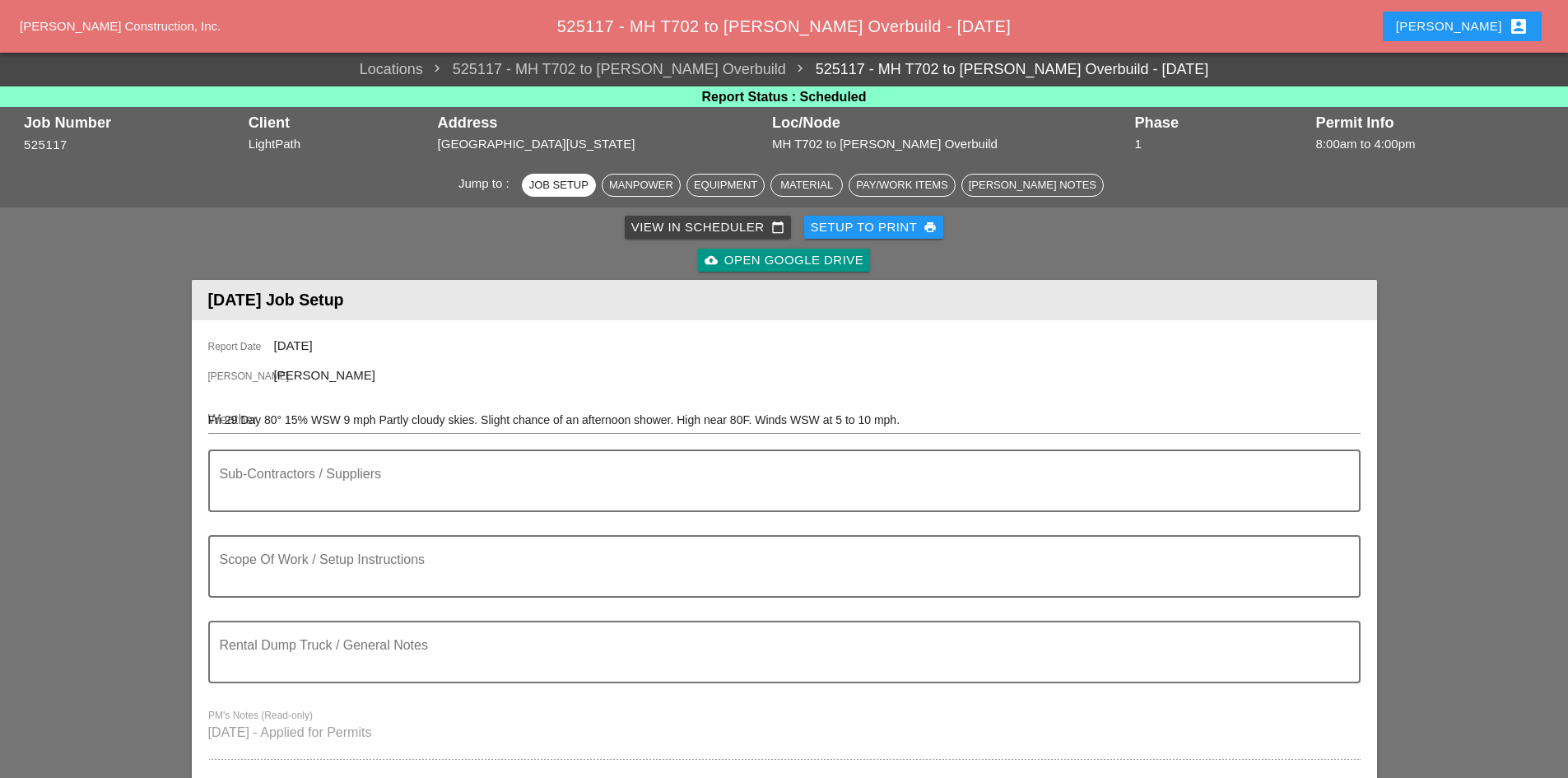
type input "Fri 29 Day 80° 15% WSW 9 mph Partly cloudy skies. Slight chance of an afternoon…"
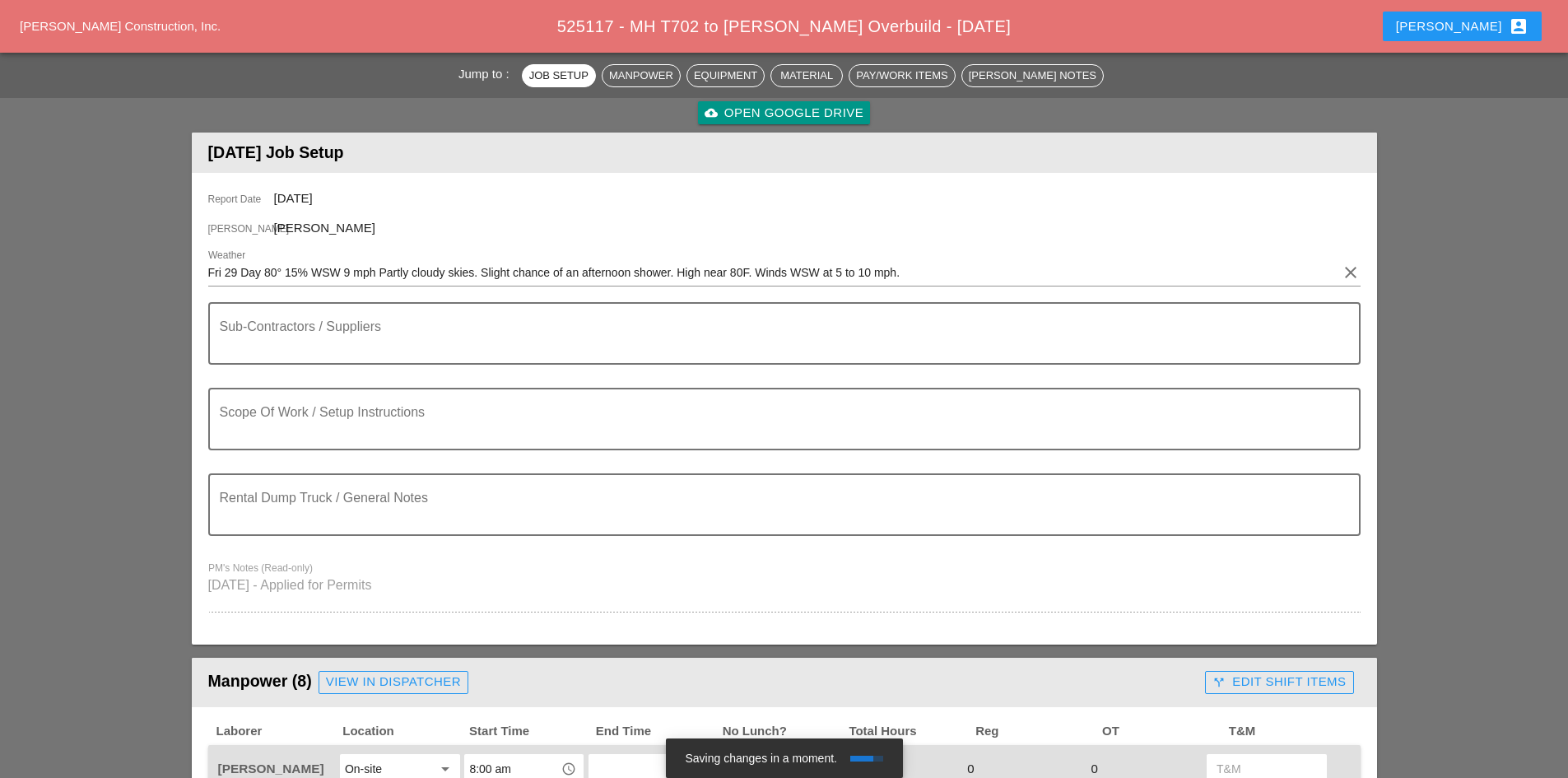
scroll to position [164, 0]
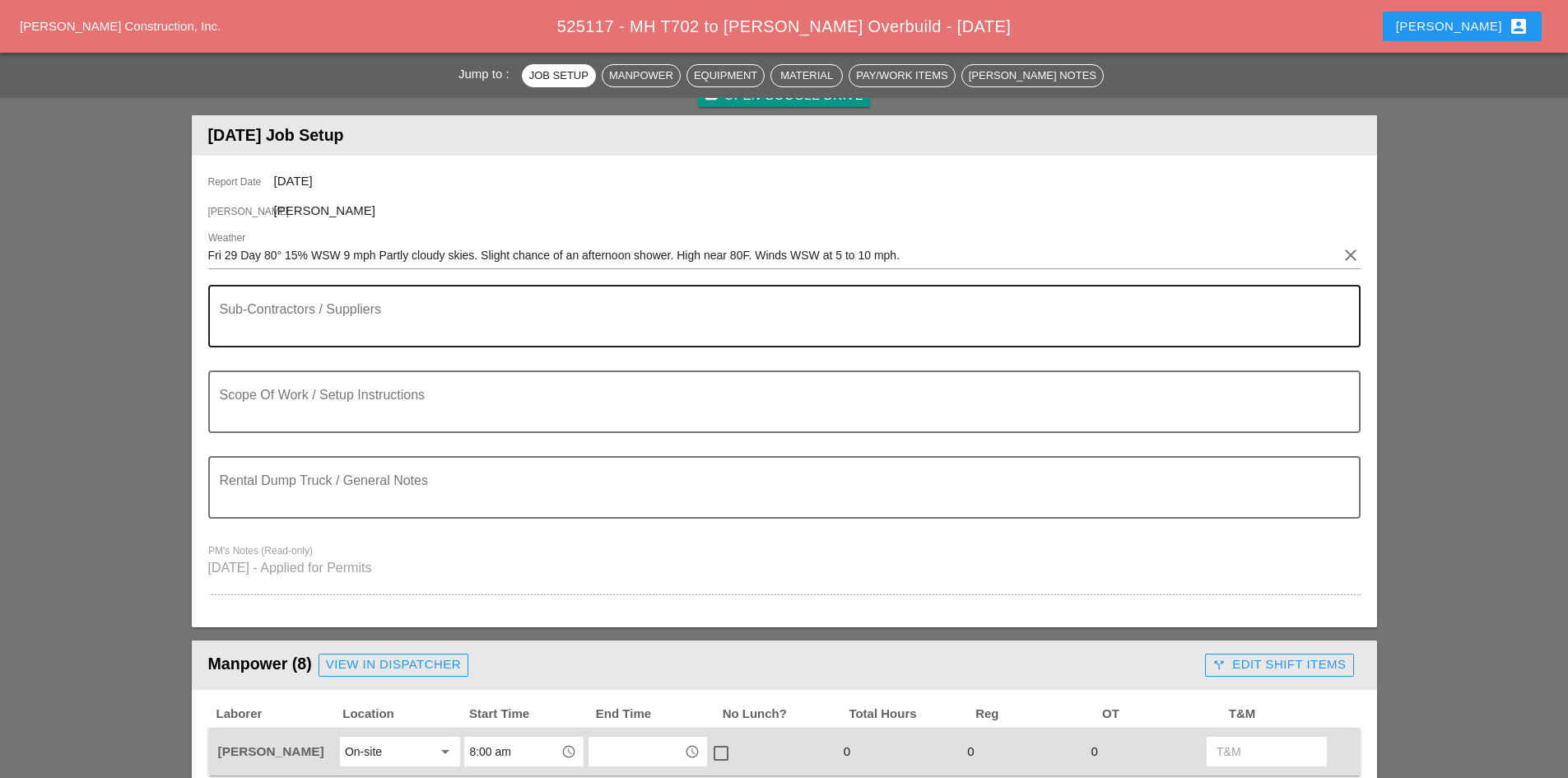
click at [515, 314] on textarea "Sub-Contractors / Suppliers" at bounding box center [777, 326] width 1116 height 40
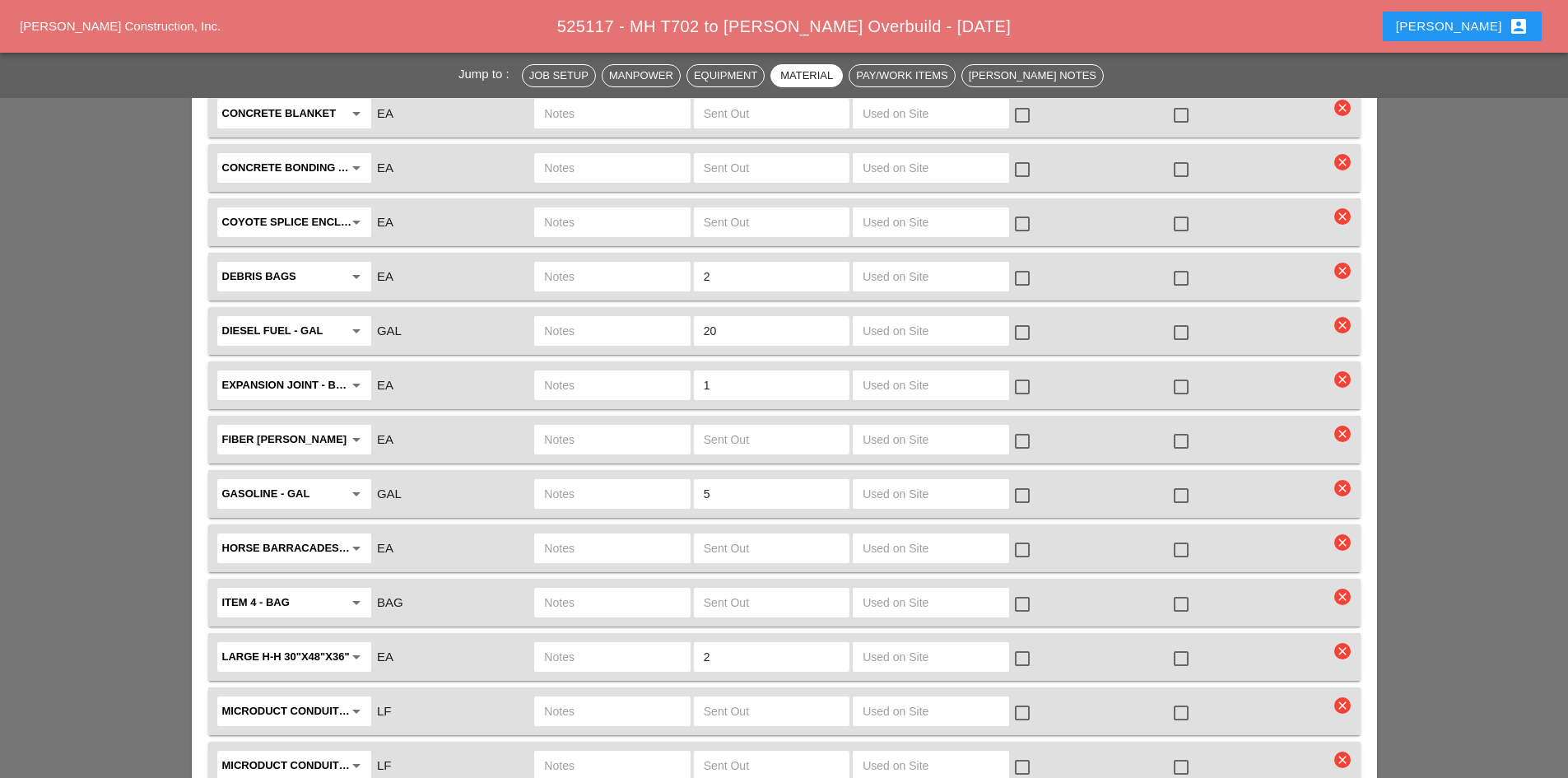
scroll to position [3046, 0]
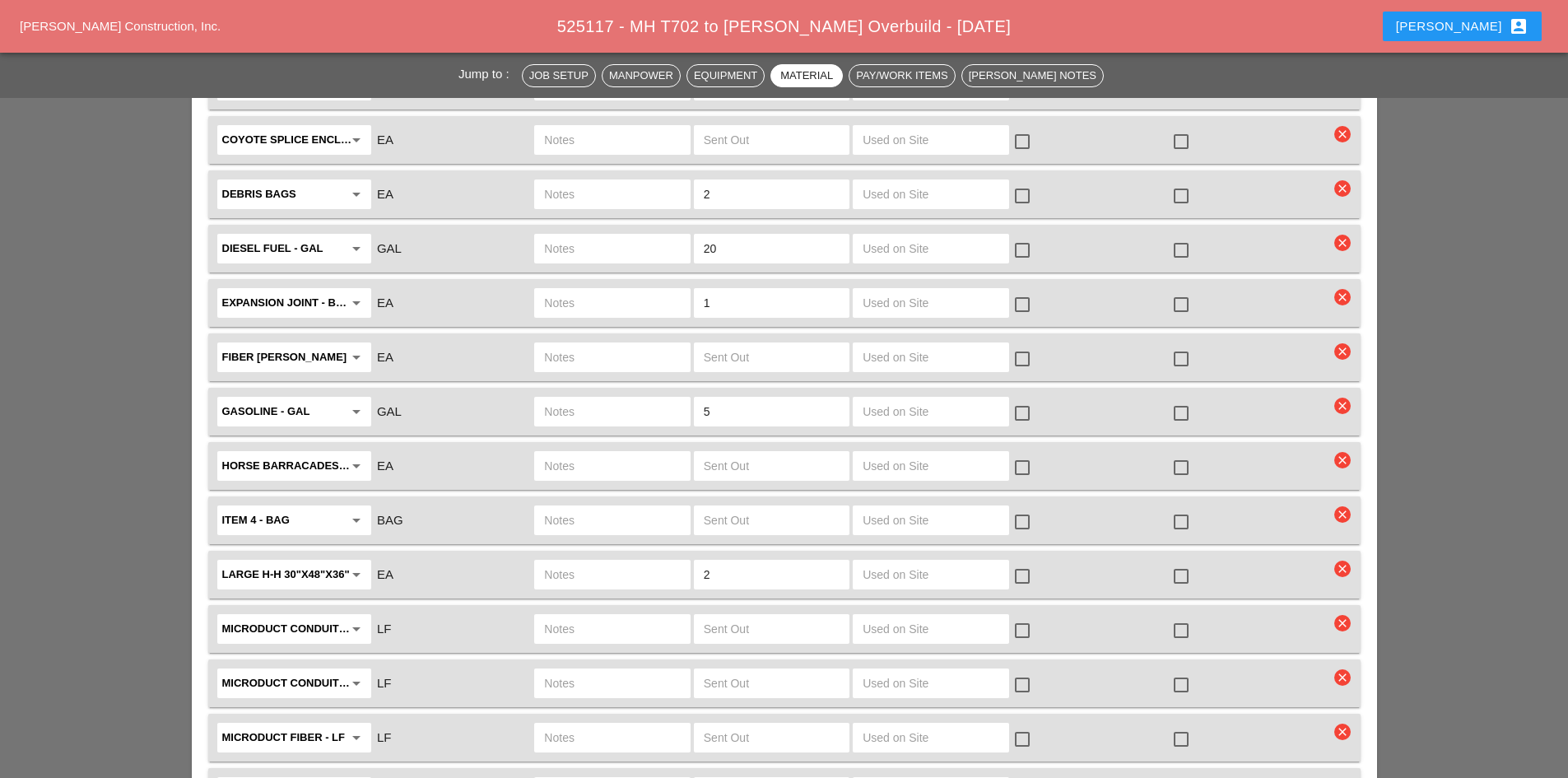
type textarea "=============================== RCA 19 TONS BINDER @ 11:00AM"
click at [1179, 508] on div at bounding box center [1181, 522] width 28 height 28
checkbox input "true"
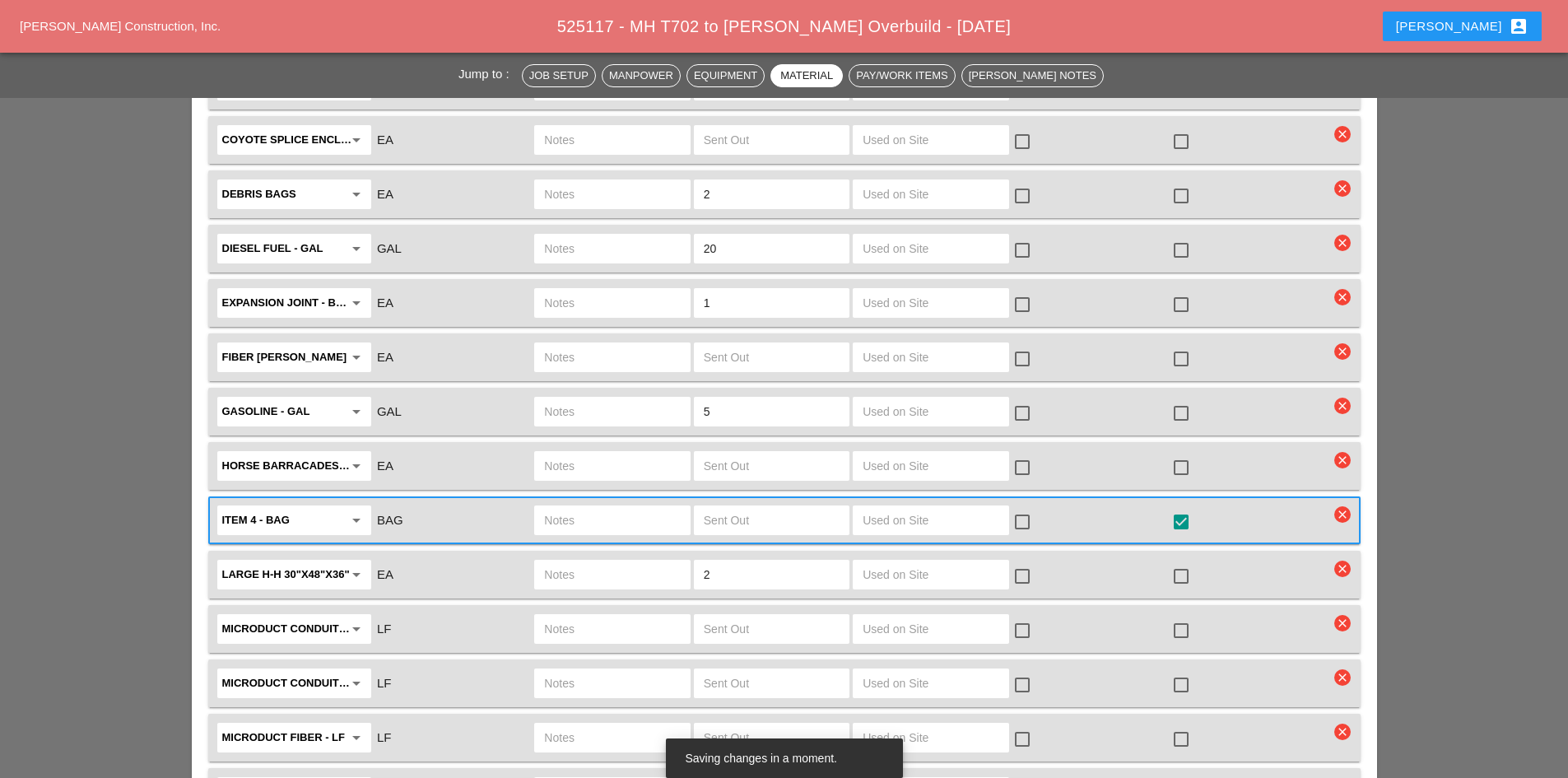
click at [664, 507] on input "text" at bounding box center [612, 520] width 136 height 27
click at [777, 507] on input "text" at bounding box center [772, 520] width 136 height 27
type input "4"
click at [645, 507] on input "text" at bounding box center [612, 520] width 136 height 27
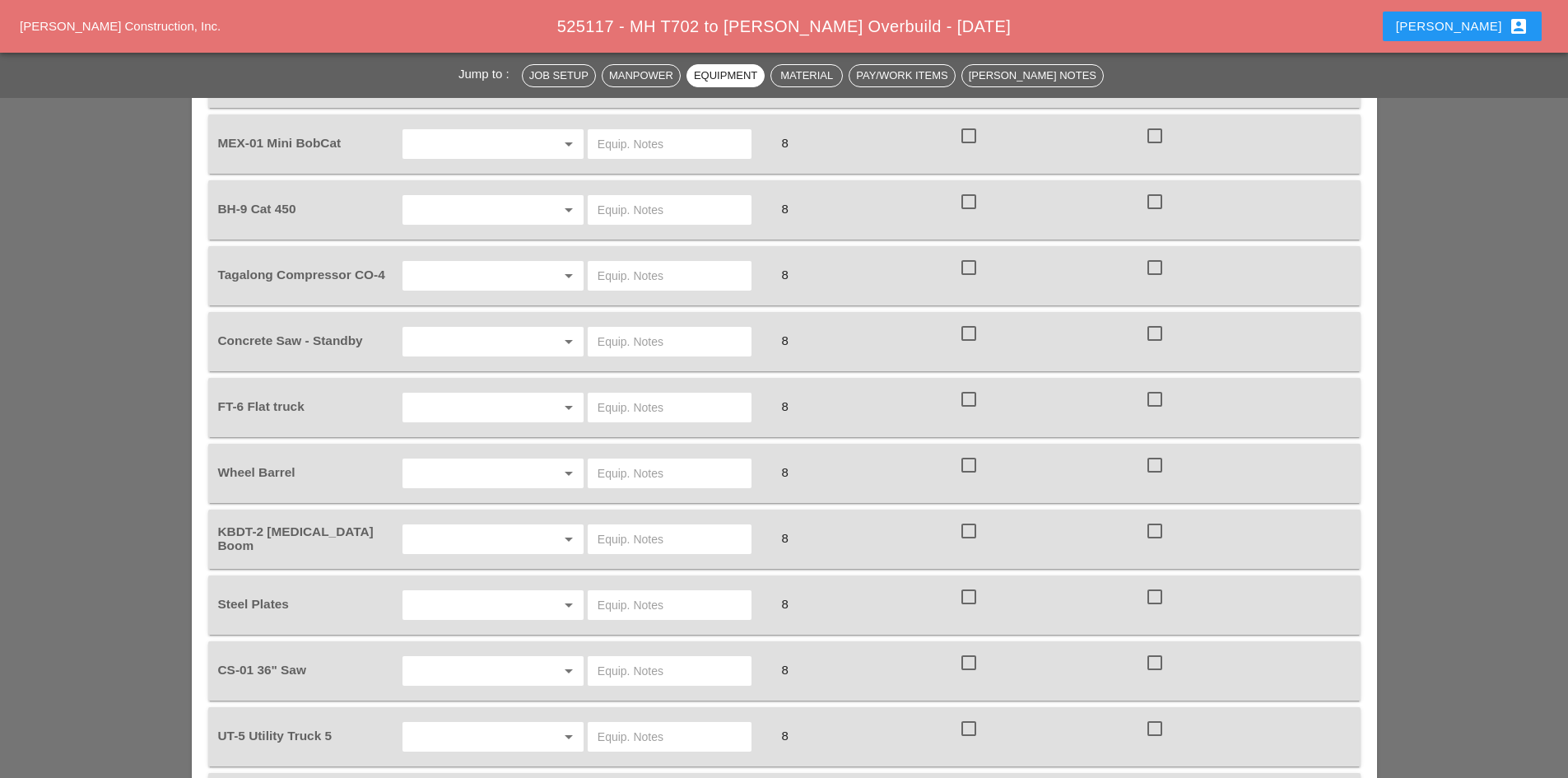
scroll to position [1152, 0]
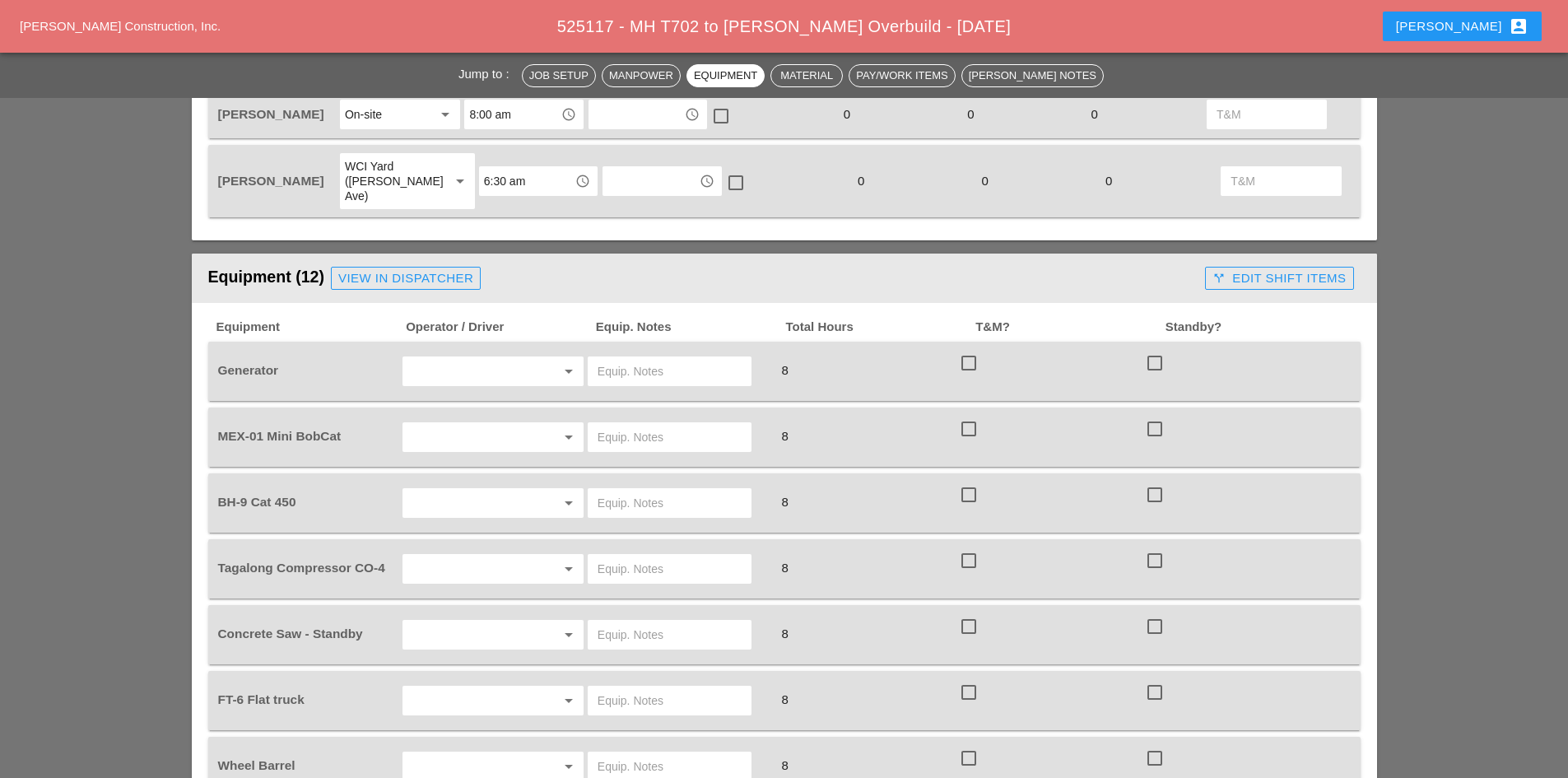
type input "4 BAG ITEM 4 ON KBDT"
click at [391, 269] on div "View in Dispatcher" at bounding box center [405, 279] width 135 height 19
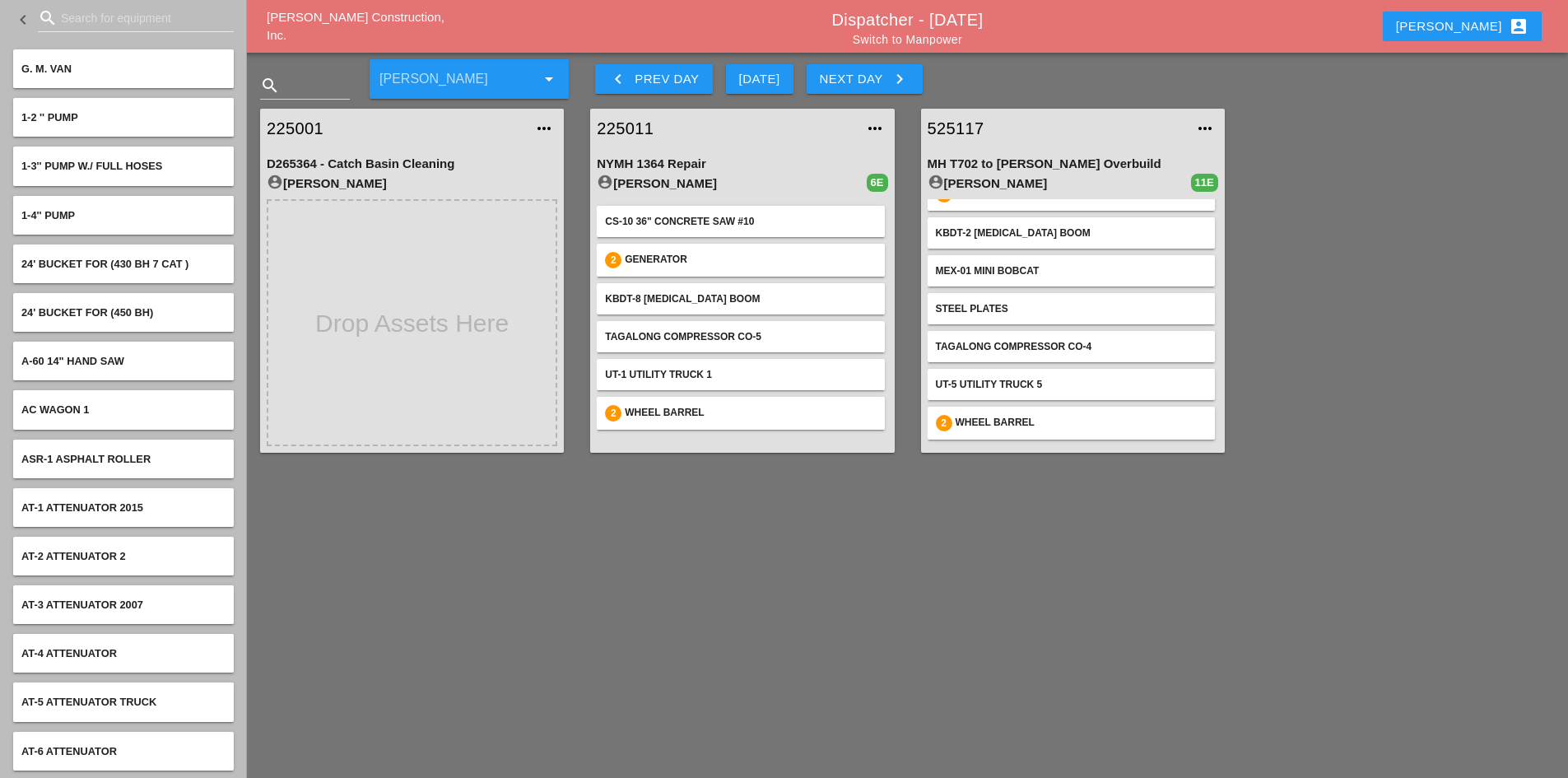
scroll to position [179, 0]
click at [964, 133] on link "525117" at bounding box center [1056, 128] width 257 height 25
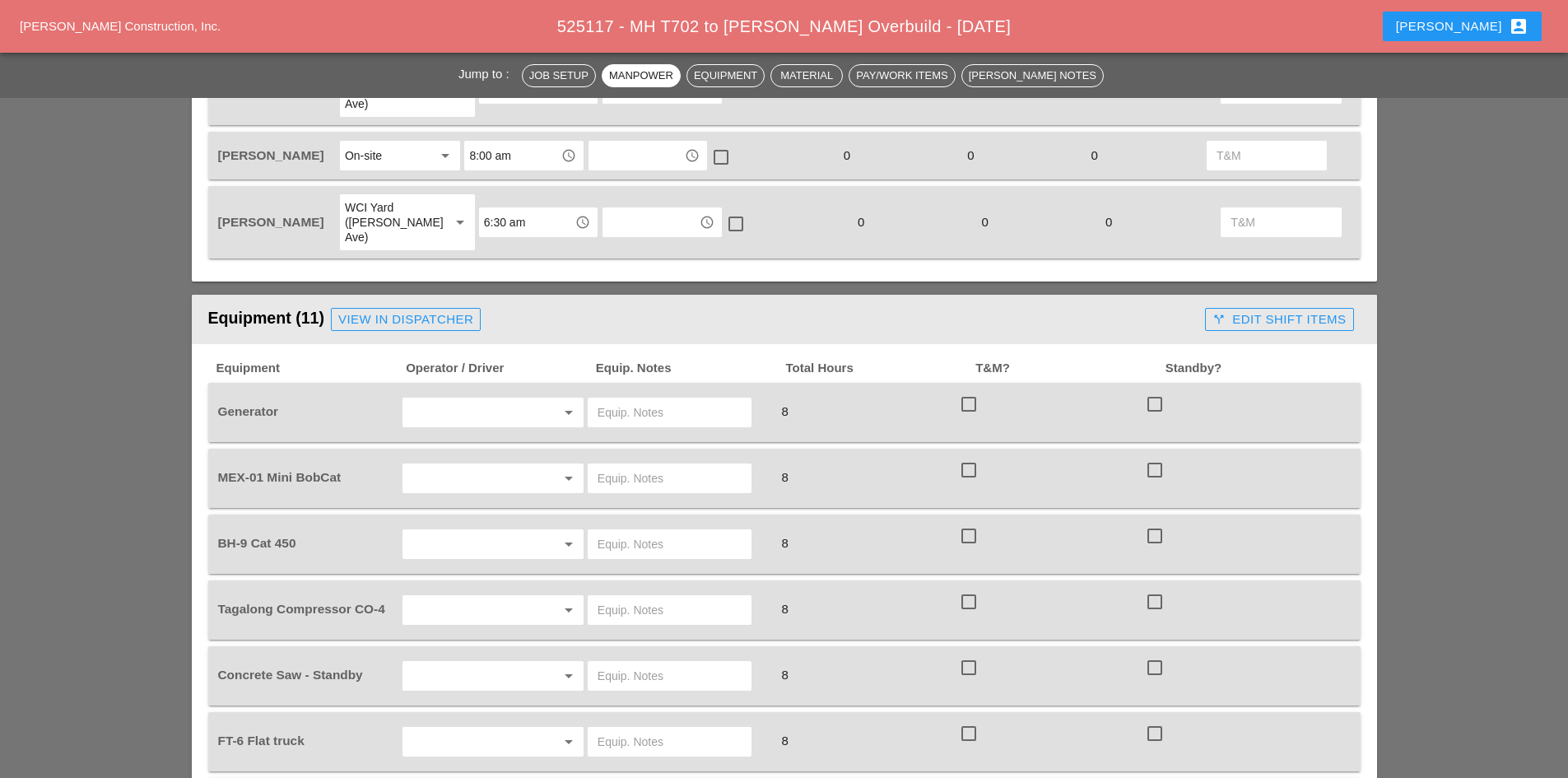
scroll to position [1152, 0]
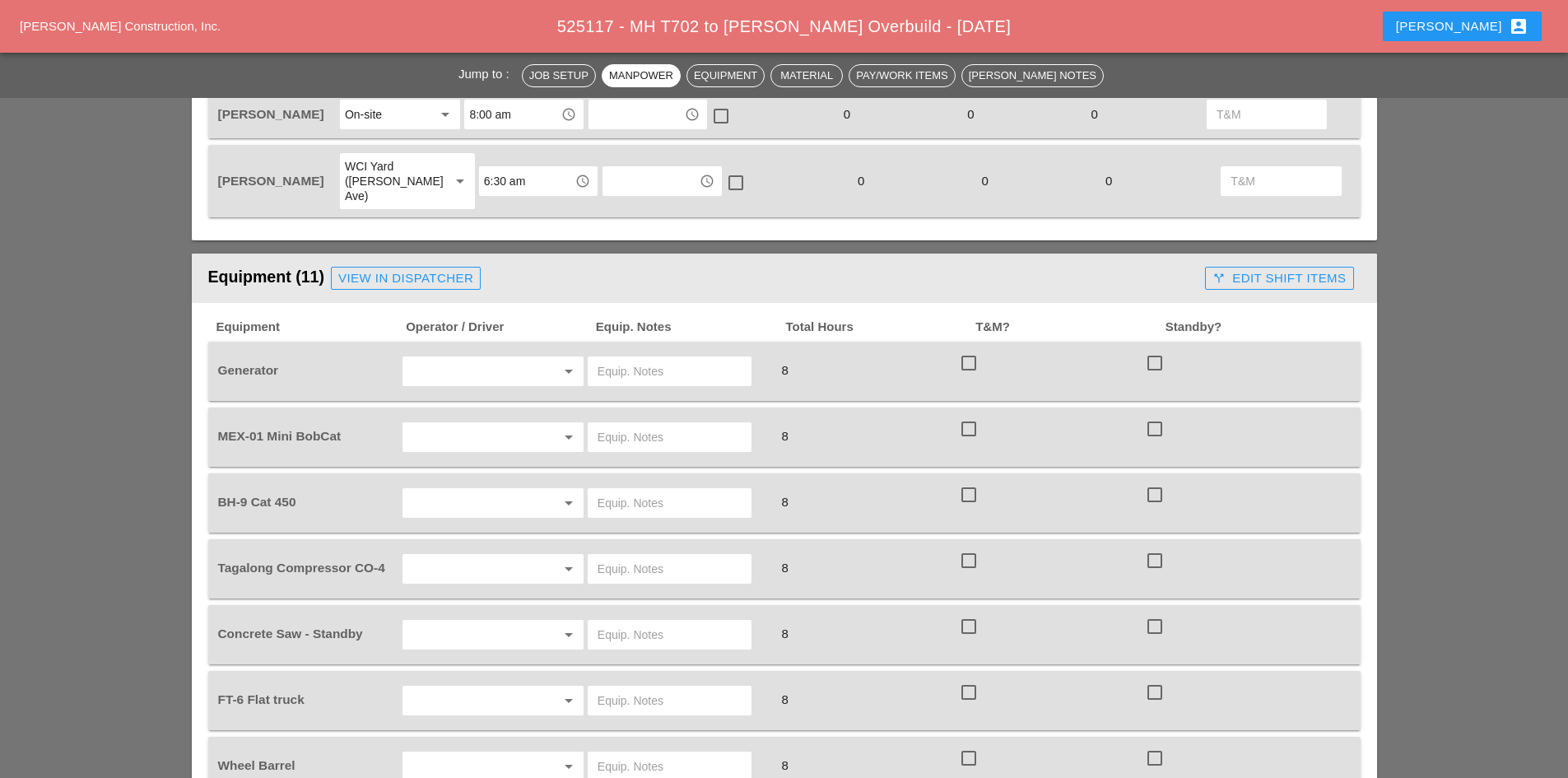
click at [442, 358] on input "text" at bounding box center [469, 371] width 125 height 27
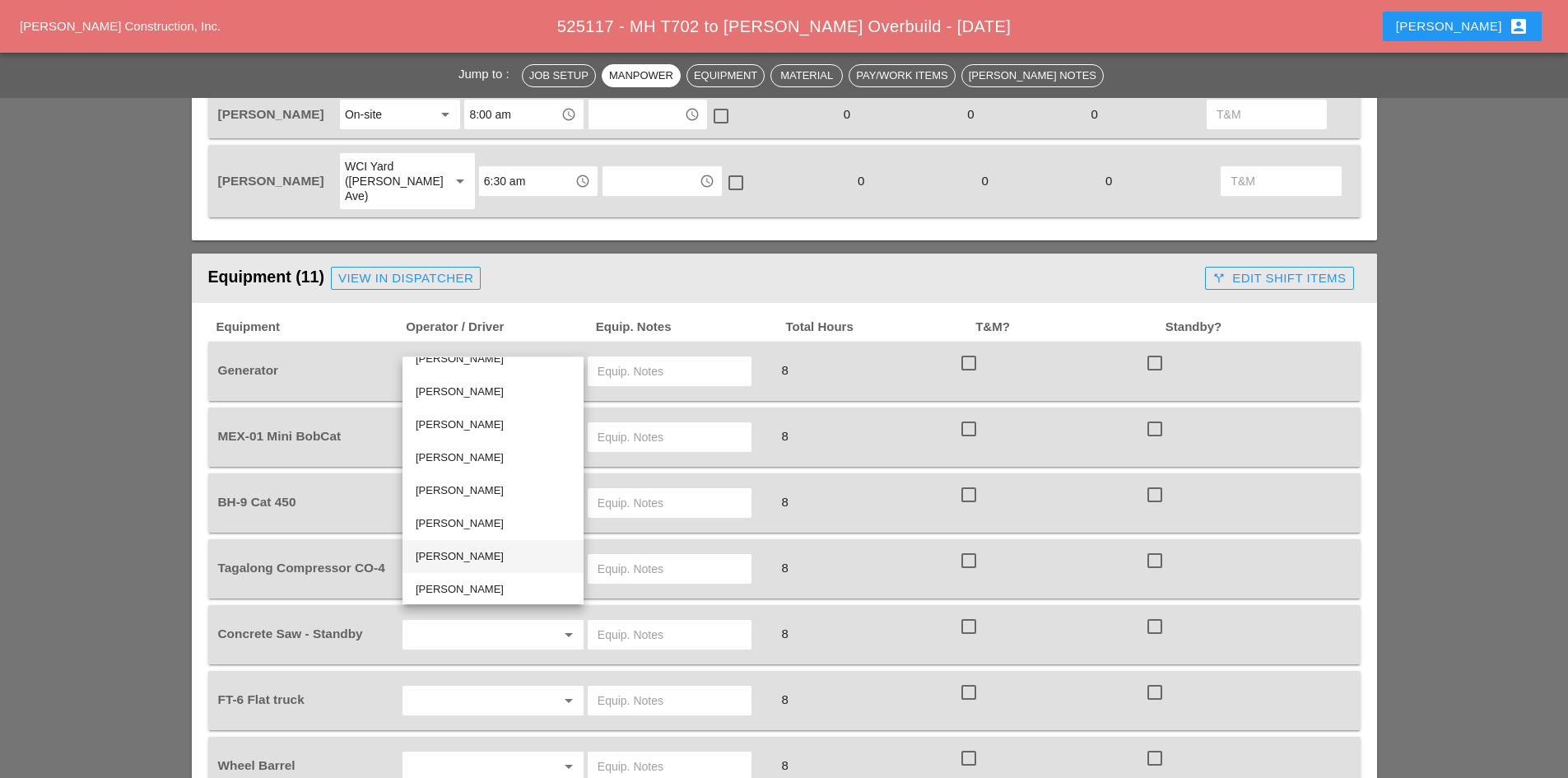
scroll to position [23, 0]
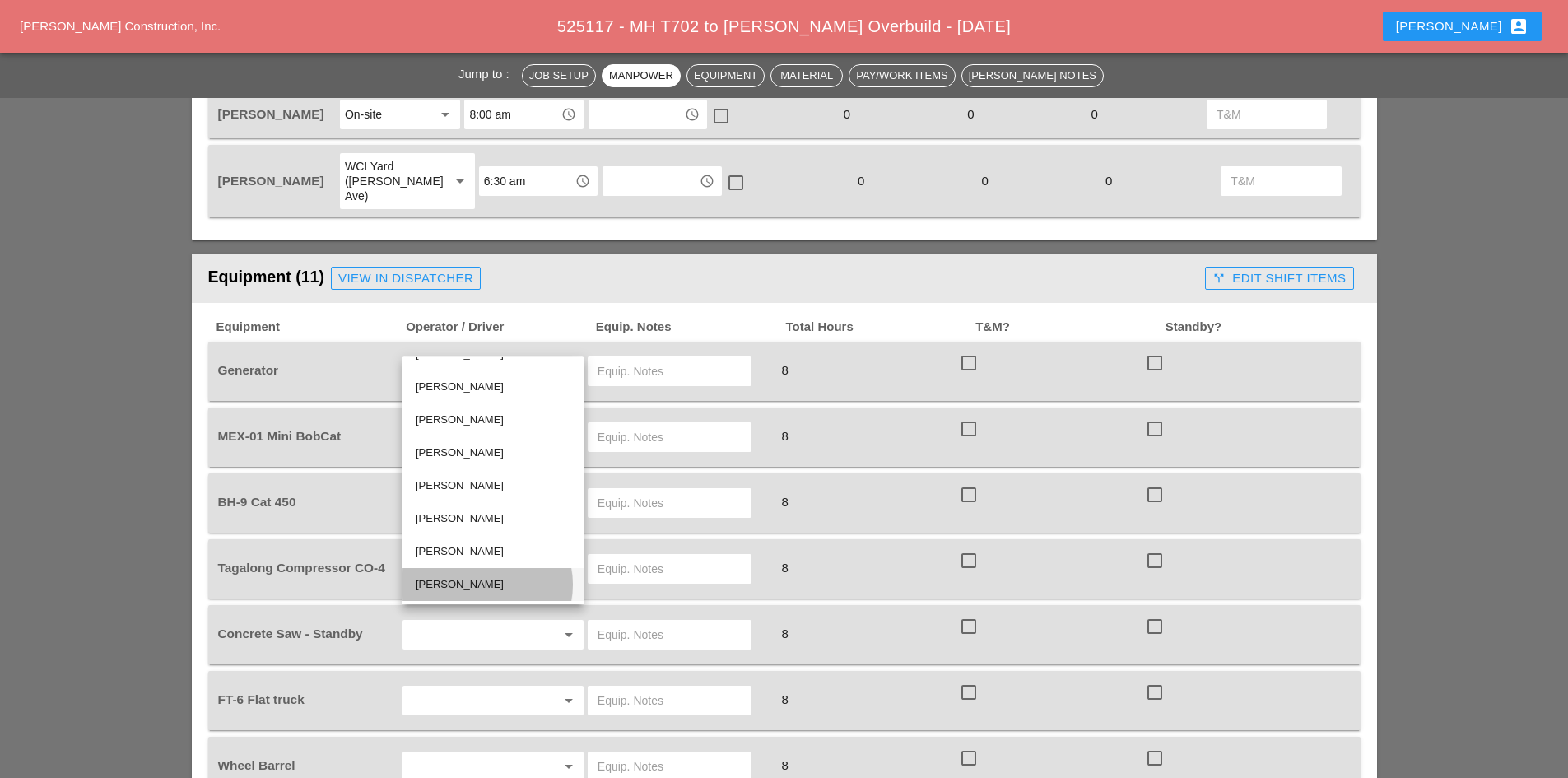
click at [471, 576] on div "[PERSON_NAME]" at bounding box center [493, 584] width 155 height 20
type input "[PERSON_NAME]"
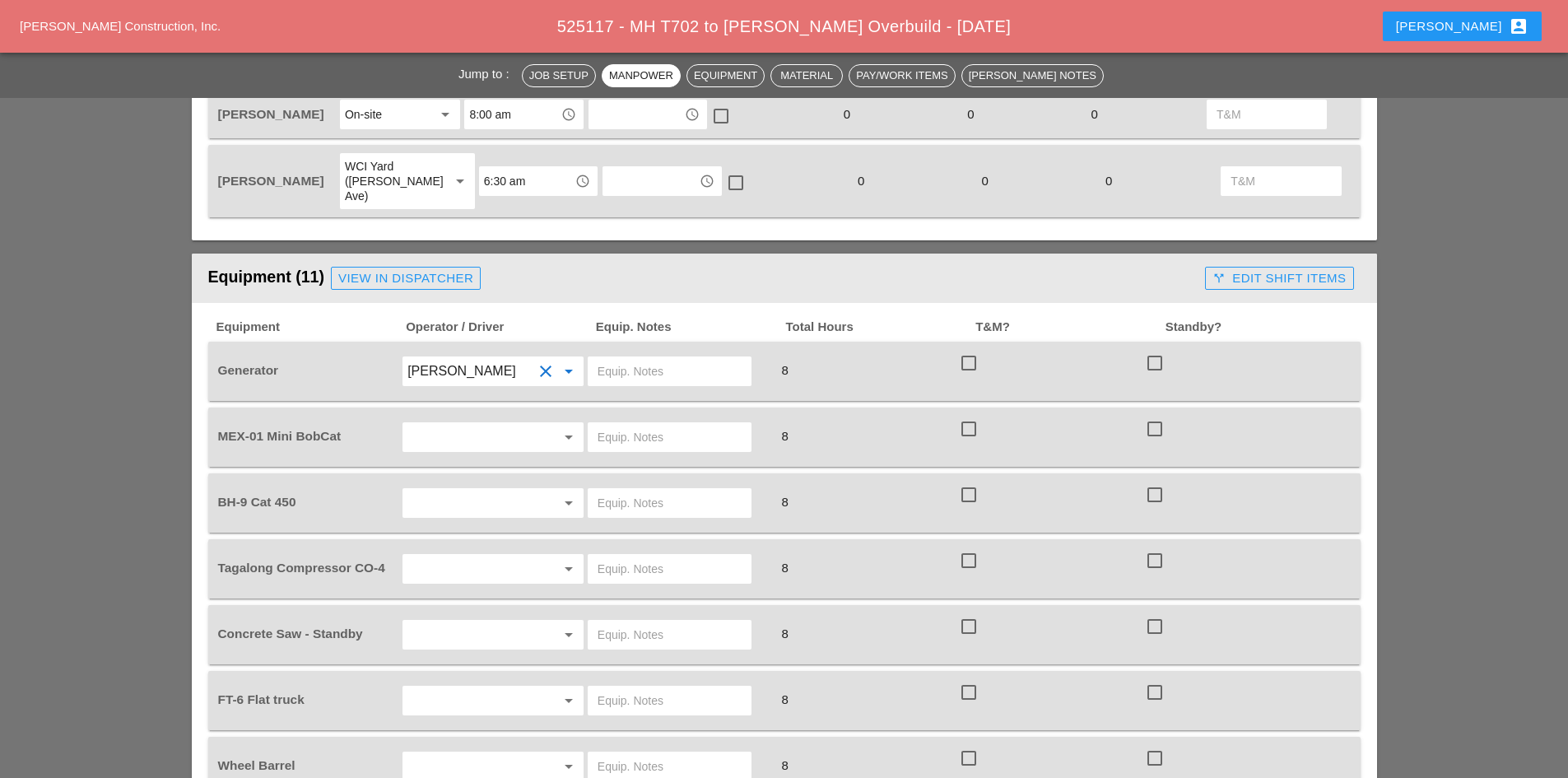
click at [612, 358] on input "text" at bounding box center [669, 371] width 144 height 27
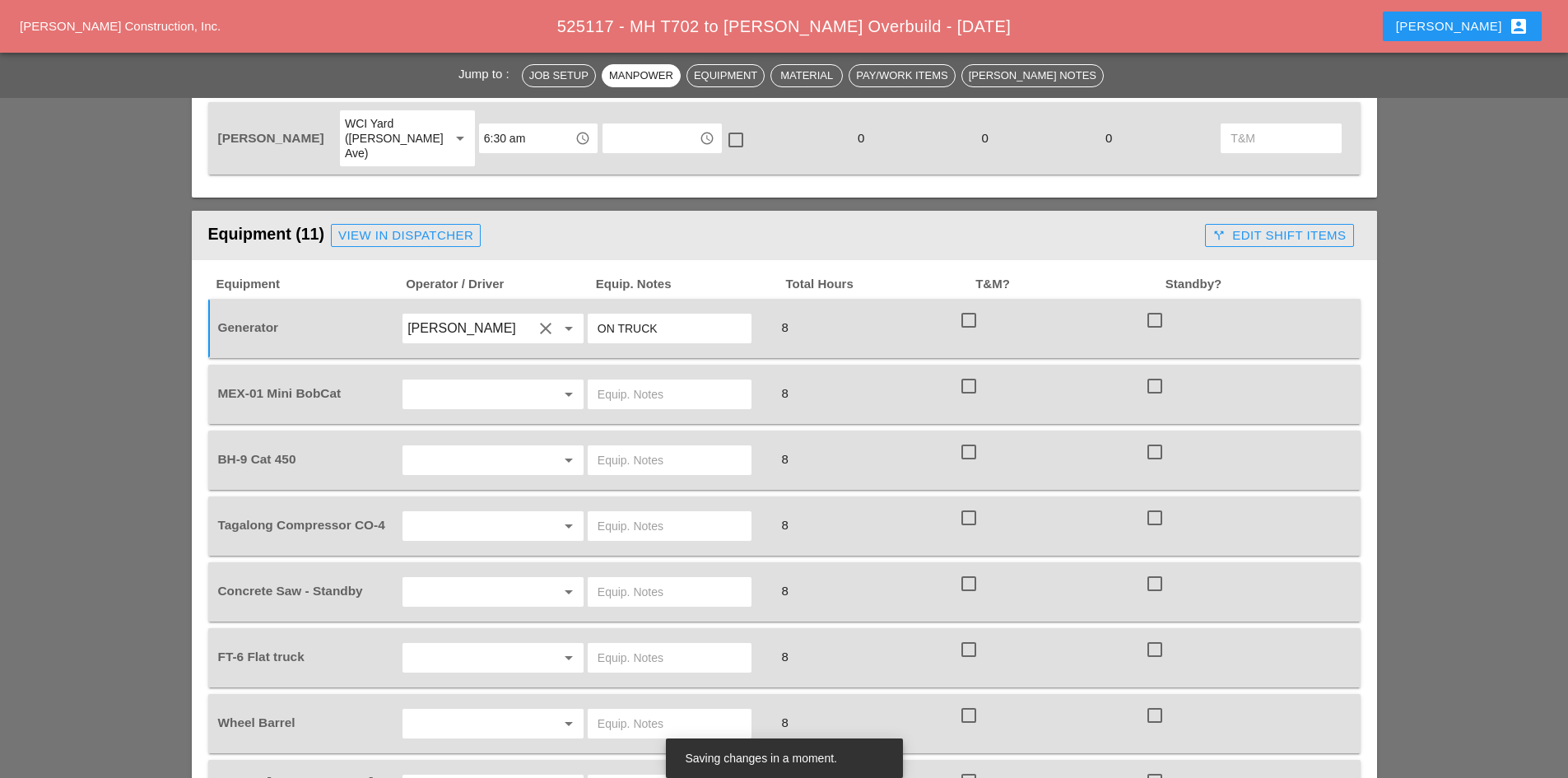
scroll to position [1235, 0]
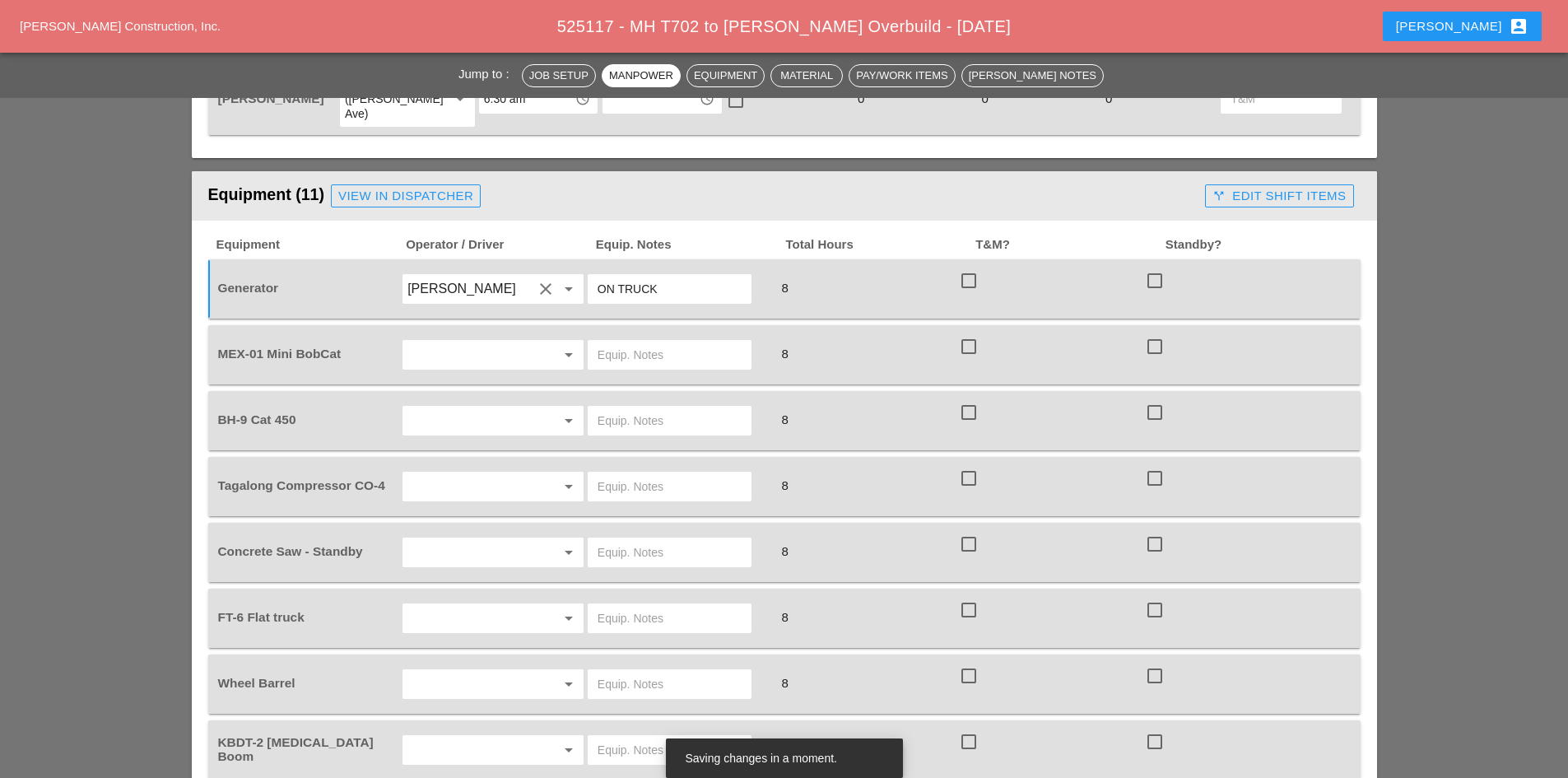
type input "ON TRUCK"
click at [540, 345] on div at bounding box center [546, 355] width 20 height 20
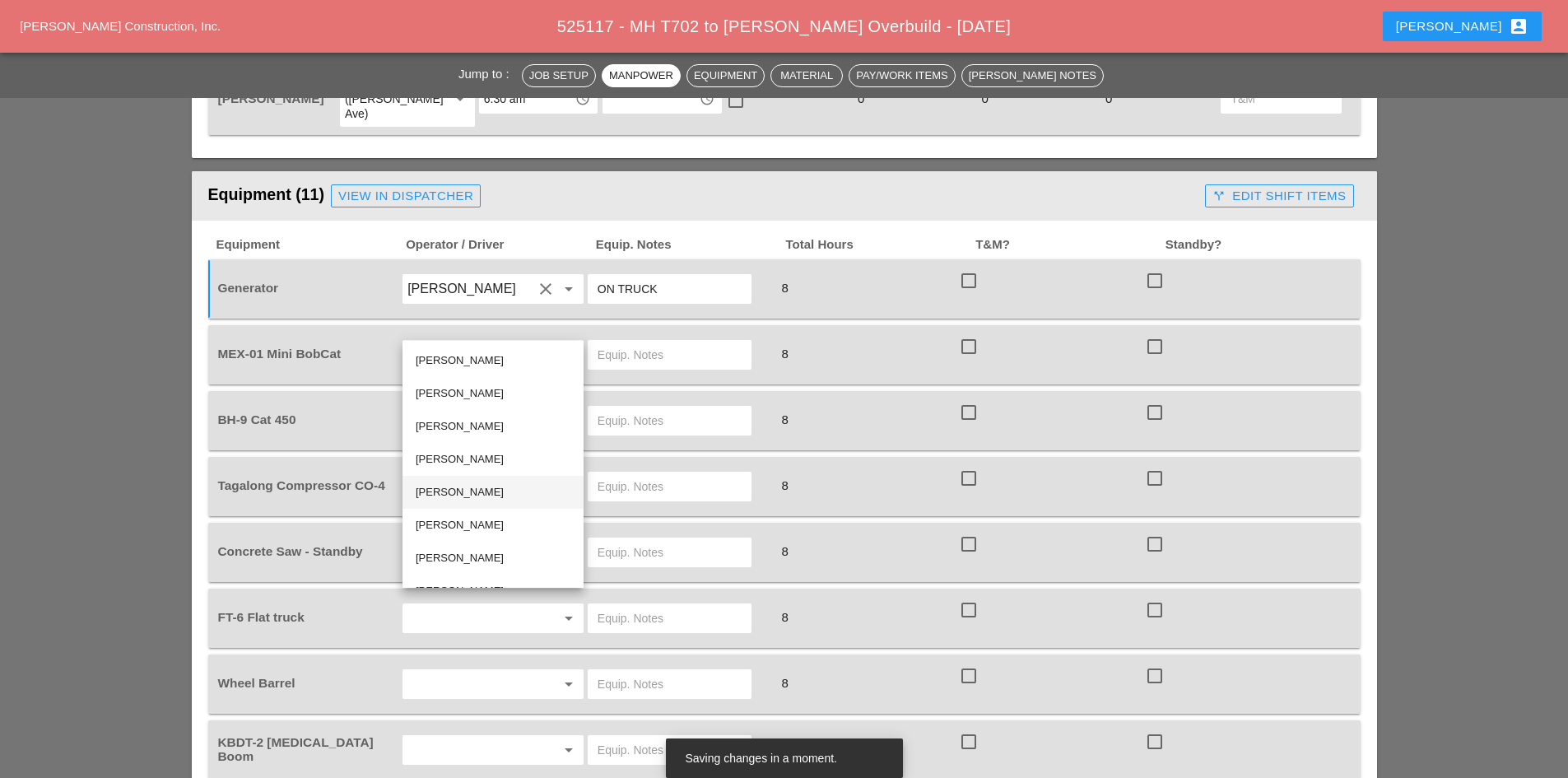
scroll to position [23, 0]
drag, startPoint x: 485, startPoint y: 500, endPoint x: 590, endPoint y: 380, distance: 159.5
click at [485, 499] on div "[PERSON_NAME]" at bounding box center [493, 502] width 155 height 20
type input "[PERSON_NAME]"
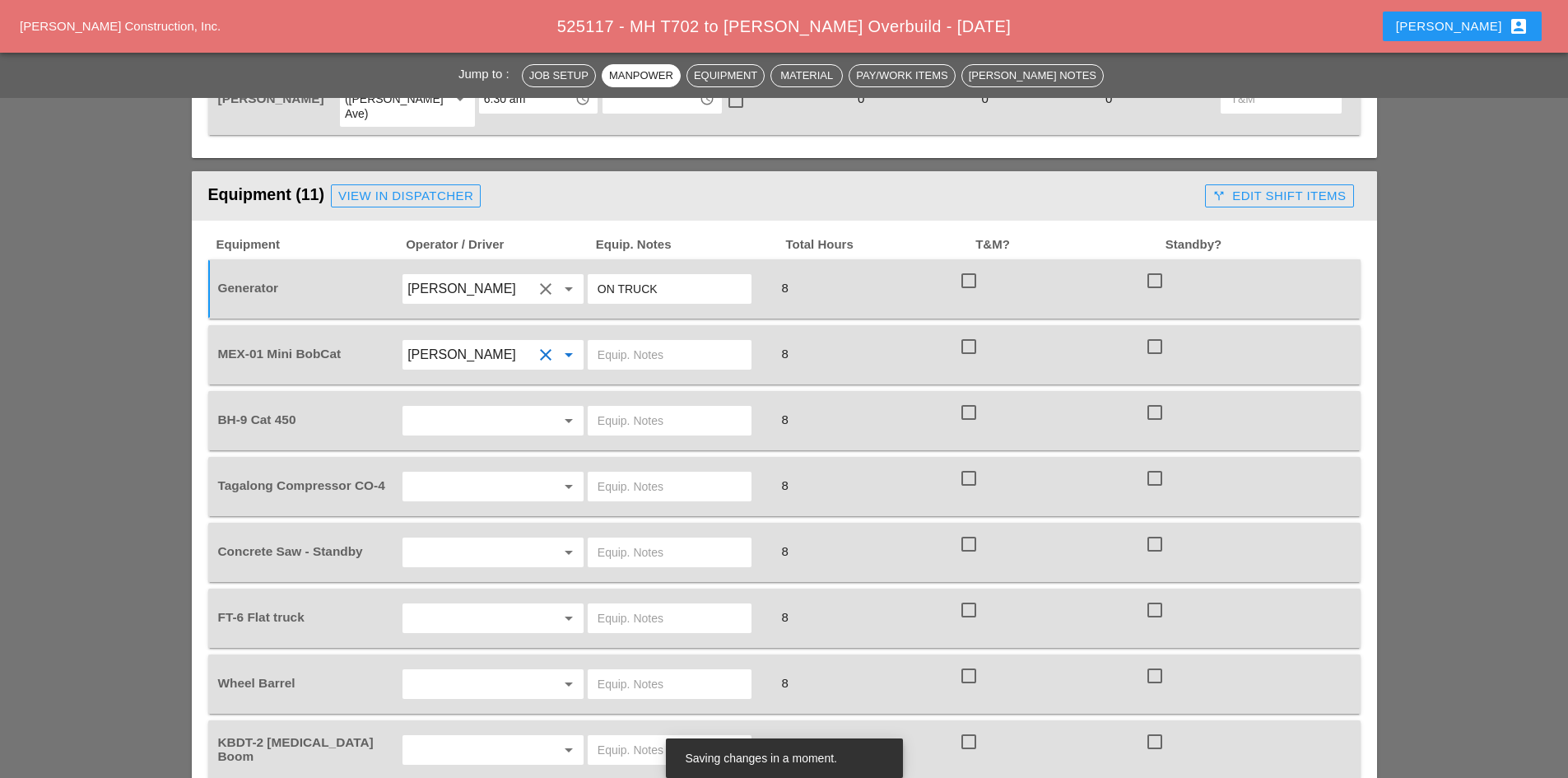
click at [635, 342] on input "text" at bounding box center [669, 355] width 144 height 27
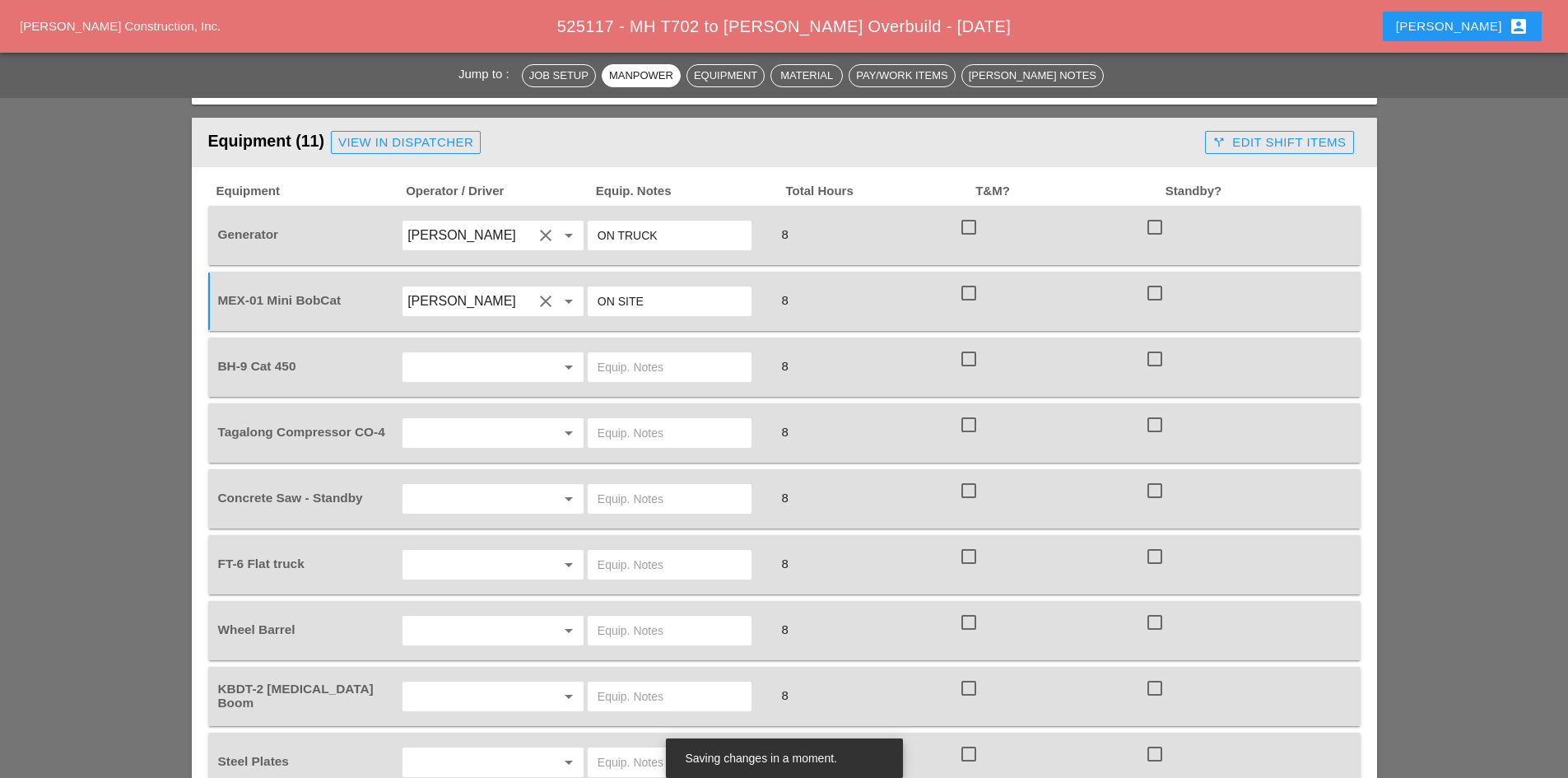
scroll to position [1317, 0]
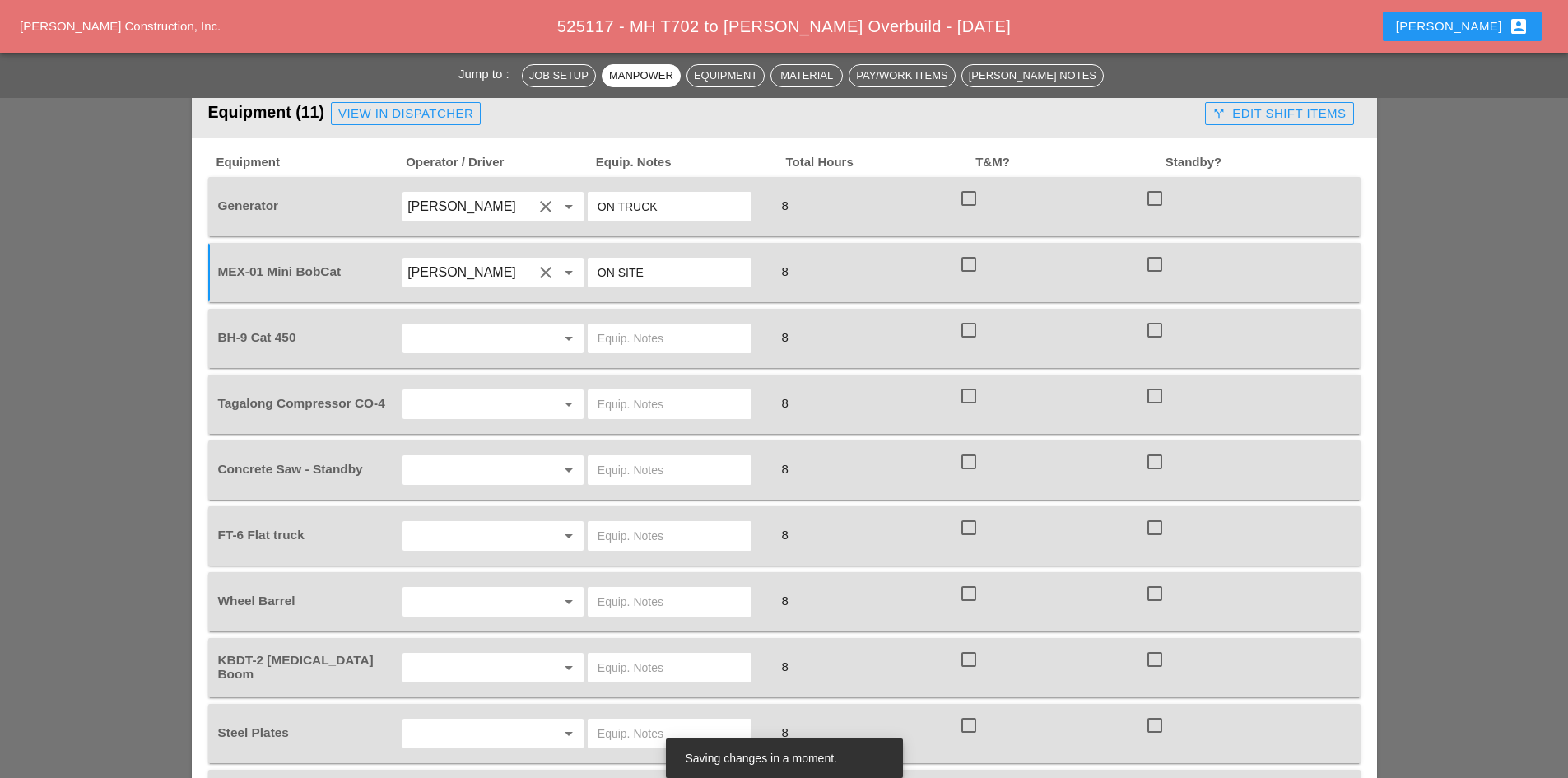
type input "ON SITE"
click at [504, 325] on input "text" at bounding box center [469, 338] width 125 height 27
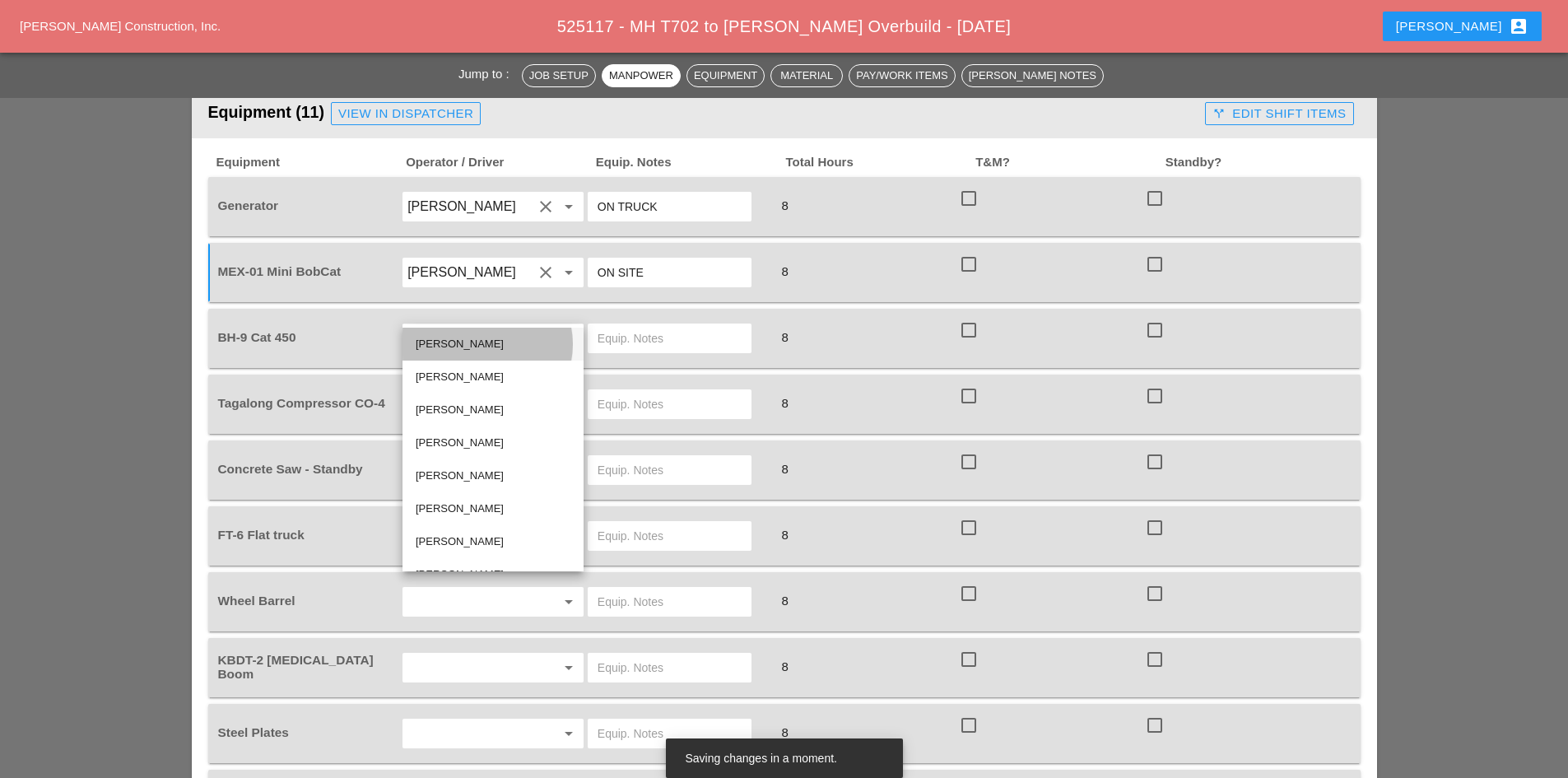
click at [460, 335] on div "[PERSON_NAME]" at bounding box center [493, 343] width 155 height 20
type input "[PERSON_NAME]"
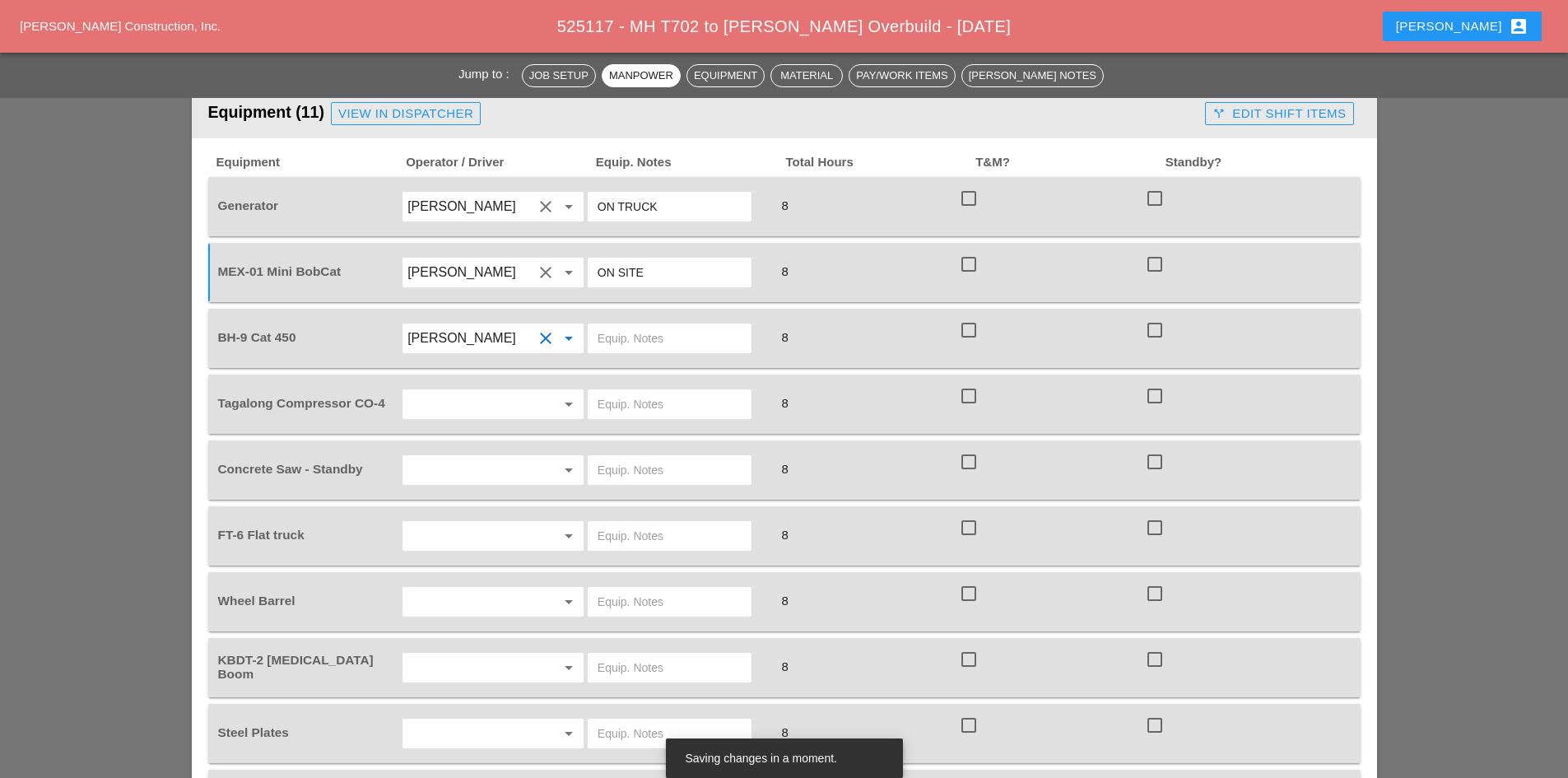
click at [648, 325] on input "text" at bounding box center [669, 338] width 144 height 27
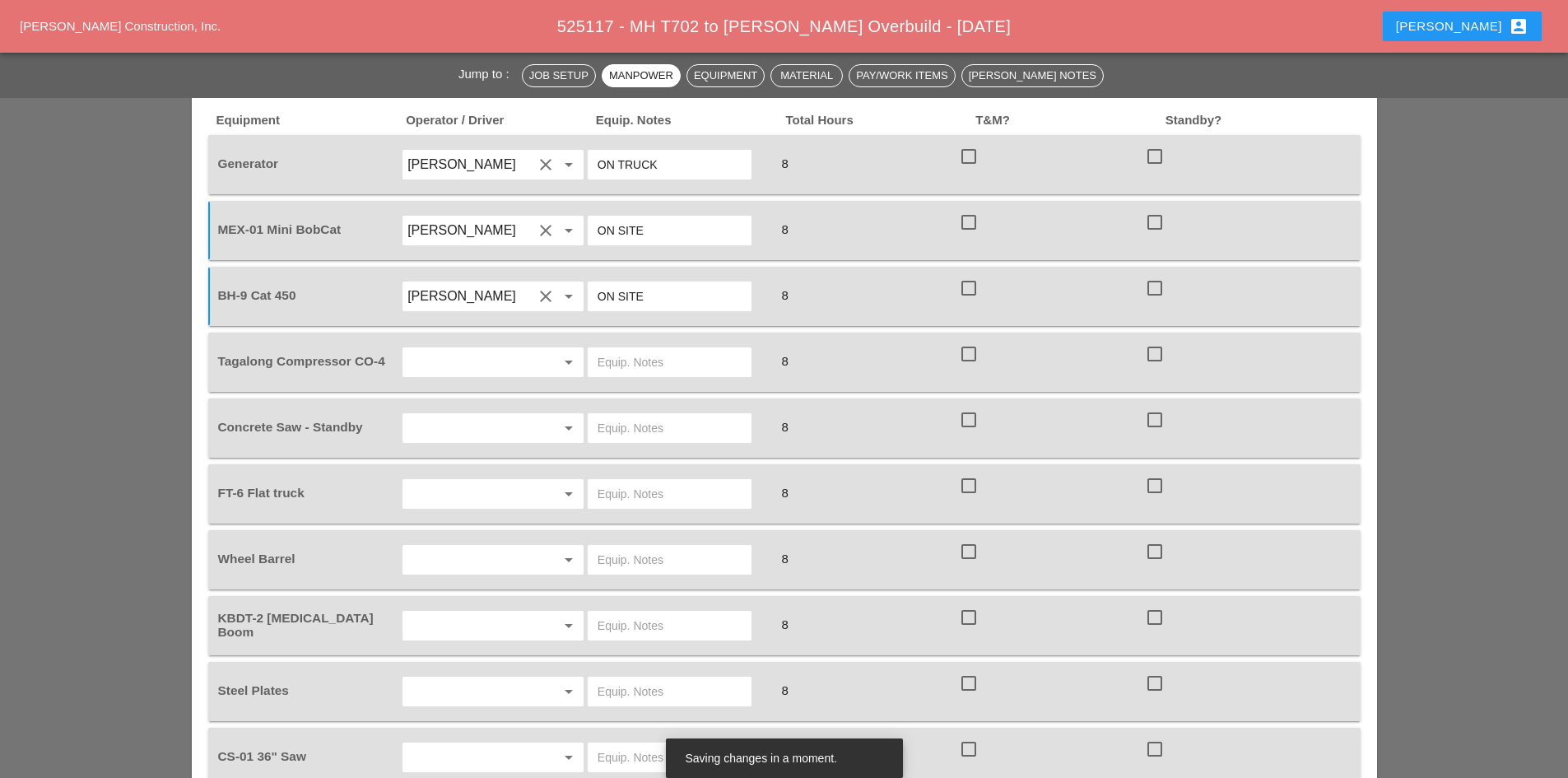
scroll to position [1399, 0]
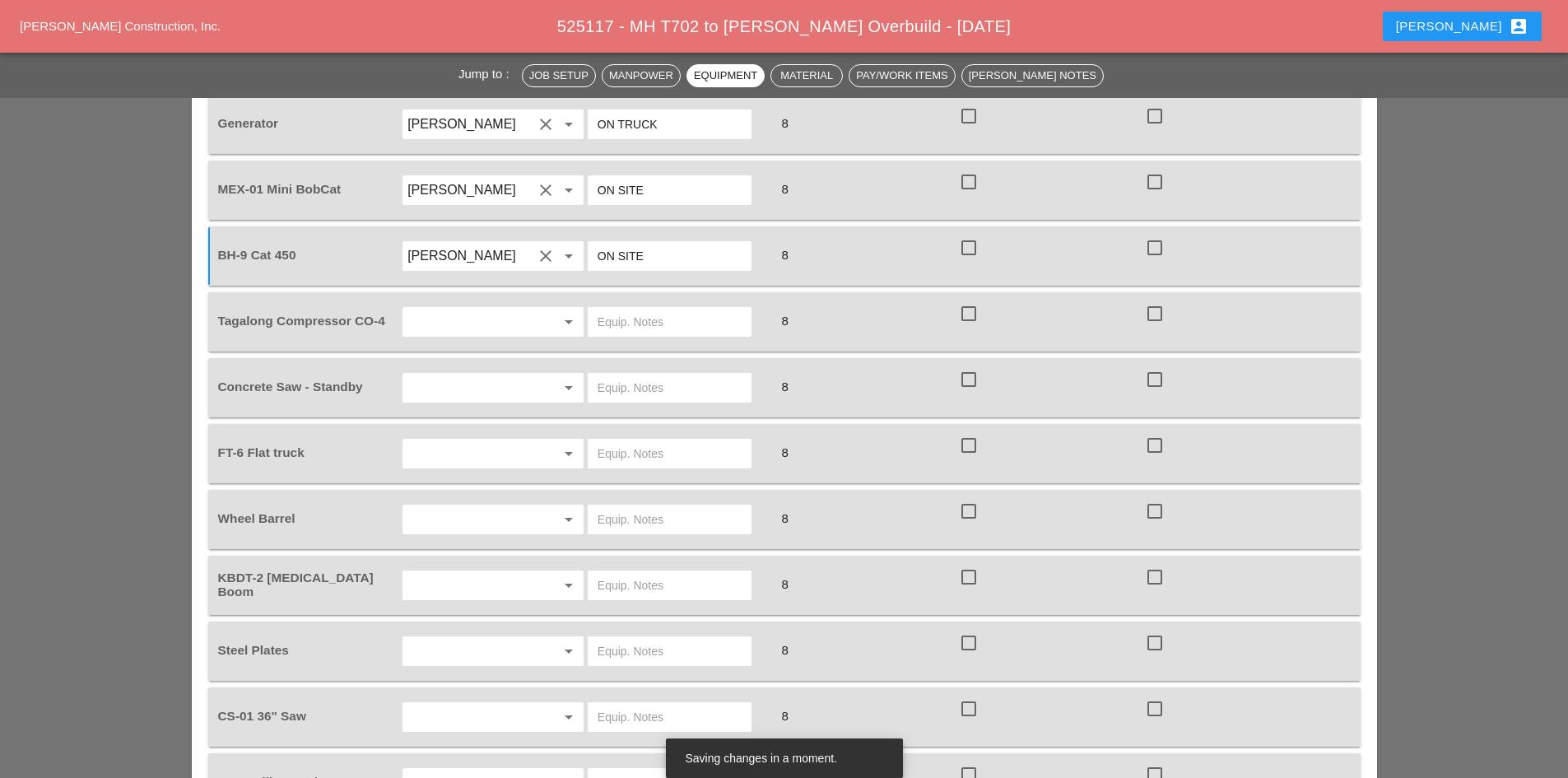
type input "ON SITE"
click at [665, 309] on input "text" at bounding box center [669, 322] width 144 height 27
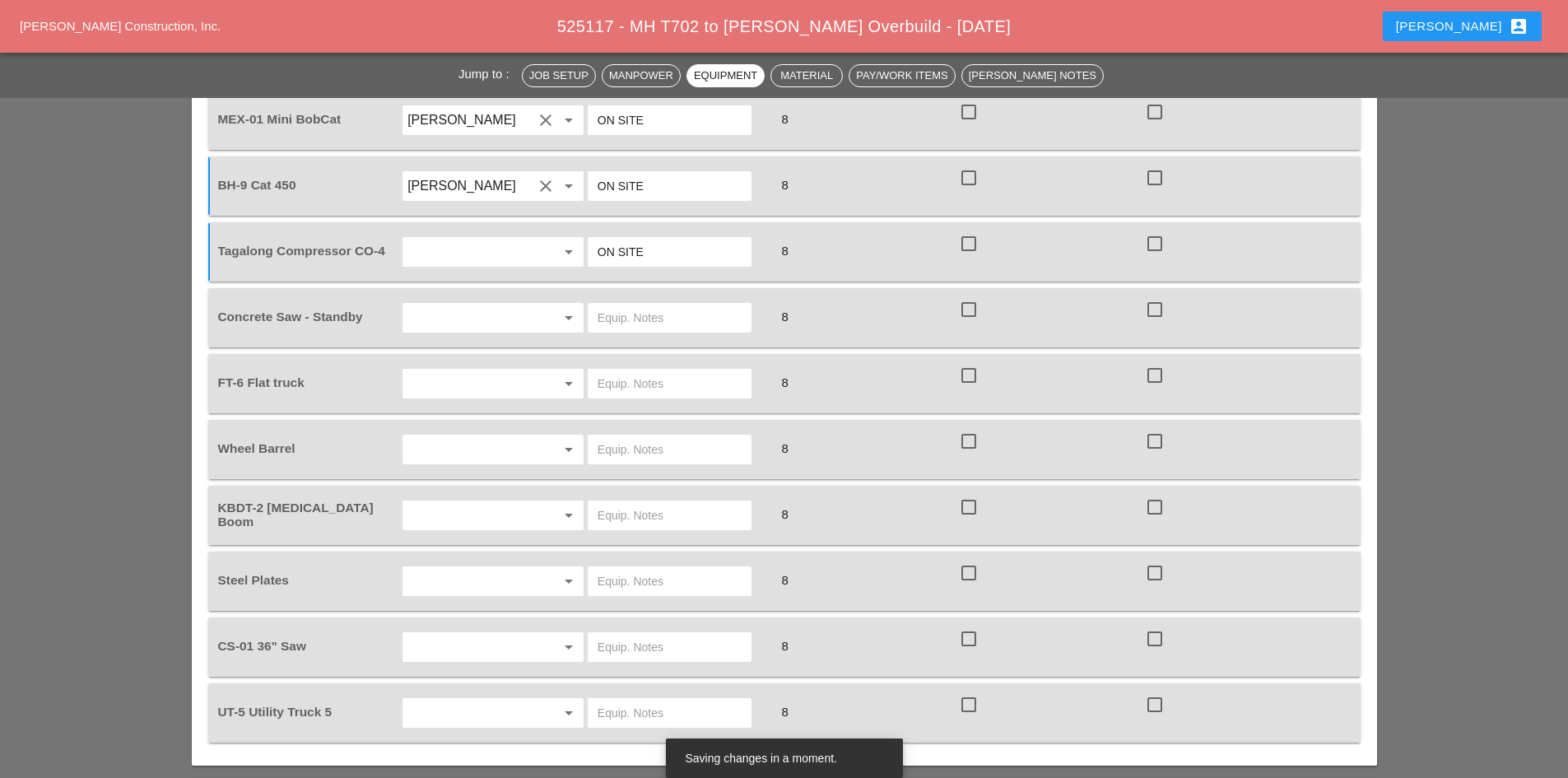
scroll to position [1564, 0]
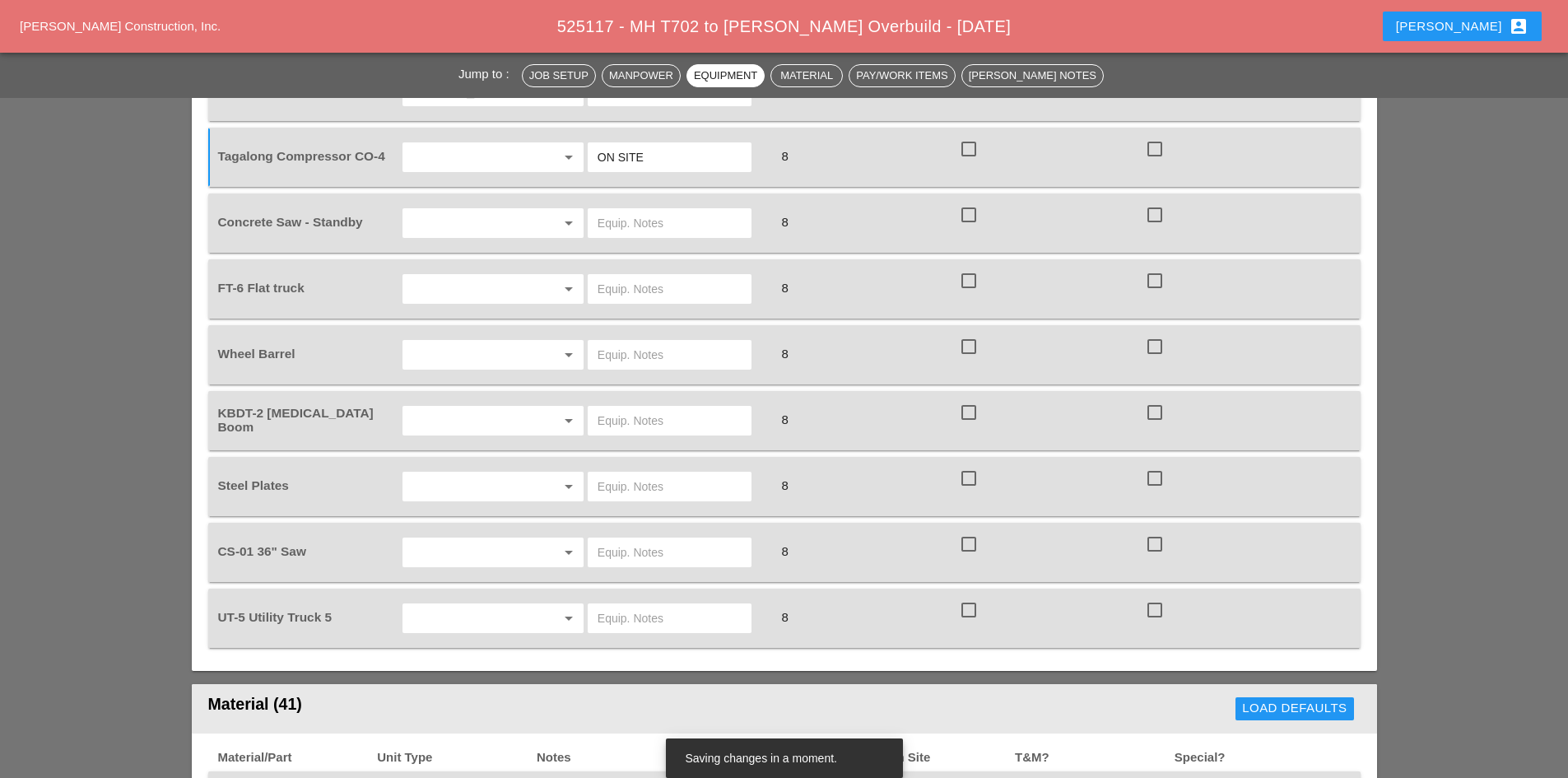
type input "ON SITE"
click at [614, 210] on input "text" at bounding box center [669, 223] width 144 height 27
type input "ON SITE"
click at [599, 275] on input "text" at bounding box center [669, 288] width 144 height 27
type input "ON SITE"
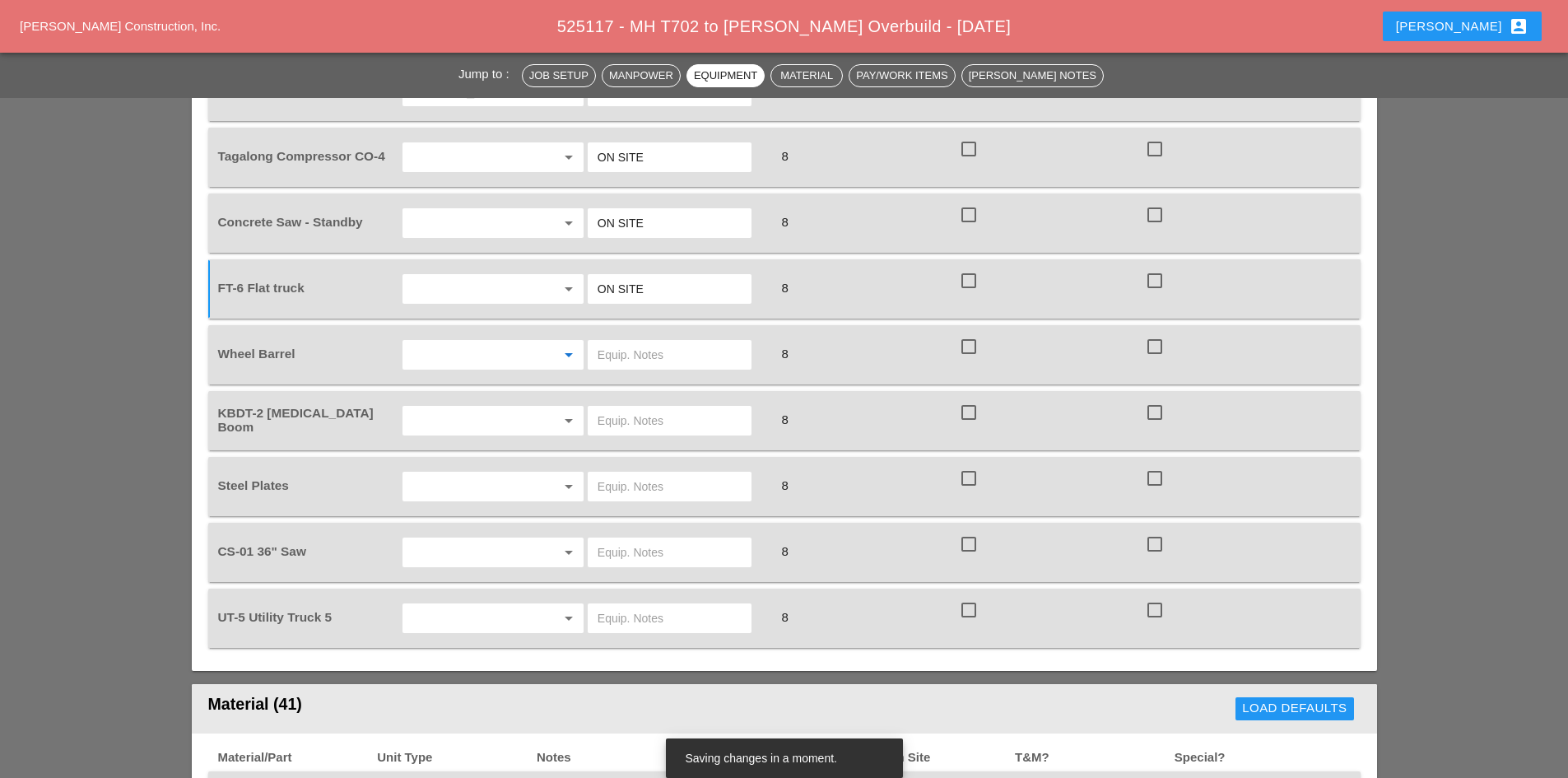
click at [506, 342] on input "text" at bounding box center [469, 355] width 125 height 27
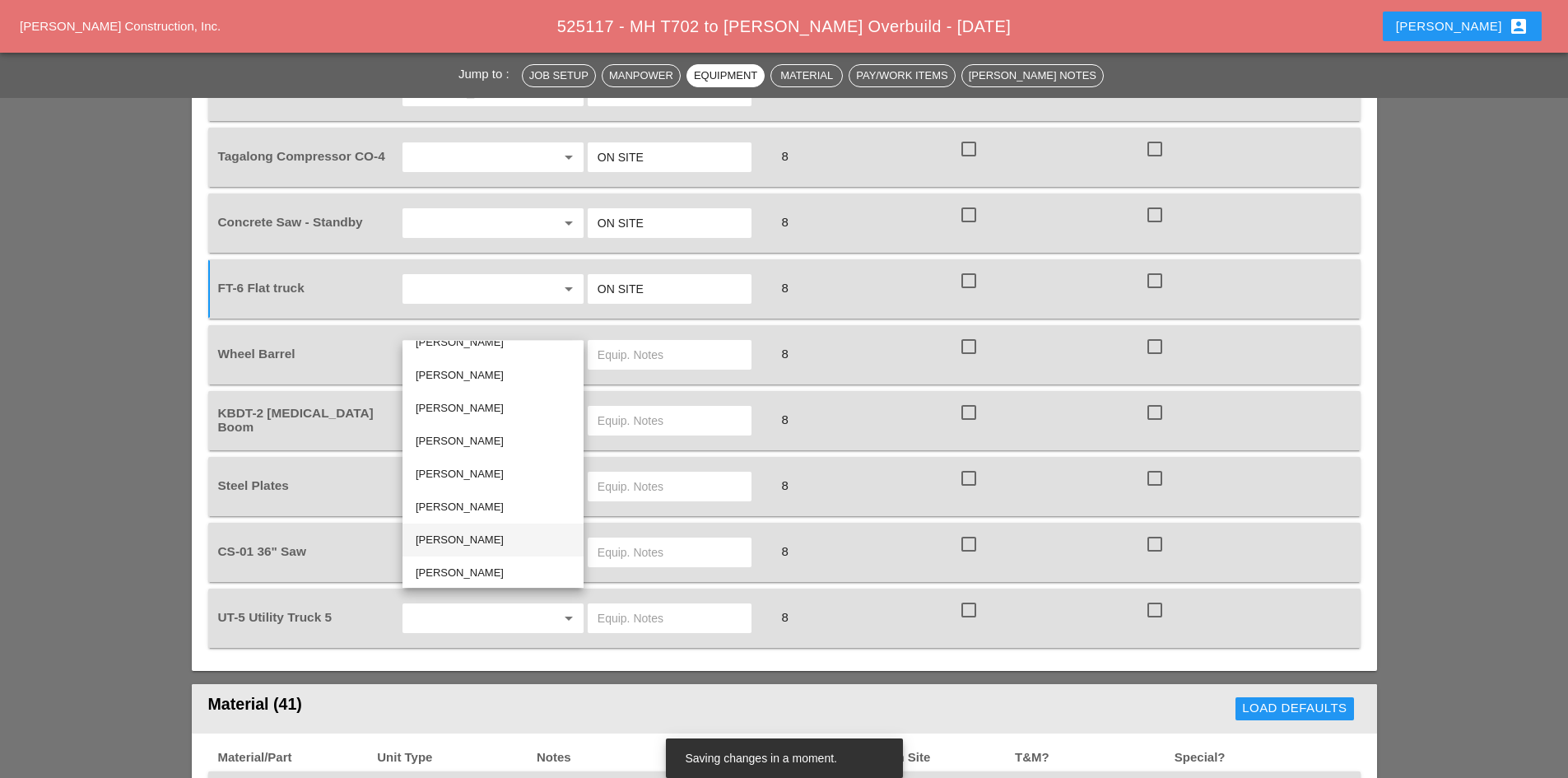
scroll to position [23, 0]
click at [456, 560] on div "[PERSON_NAME]" at bounding box center [493, 567] width 155 height 20
type input "[PERSON_NAME]"
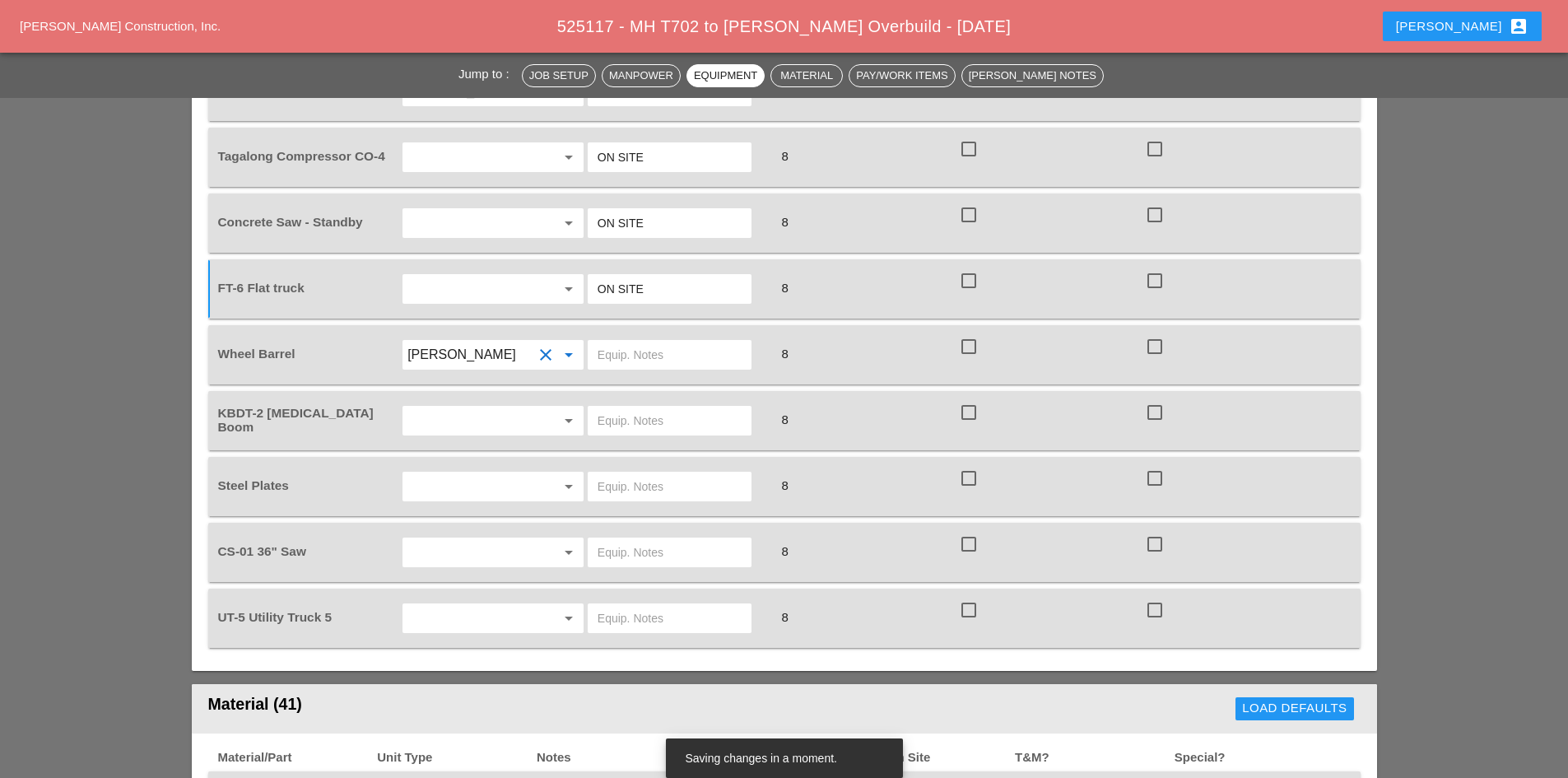
click at [633, 342] on input "text" at bounding box center [669, 355] width 144 height 27
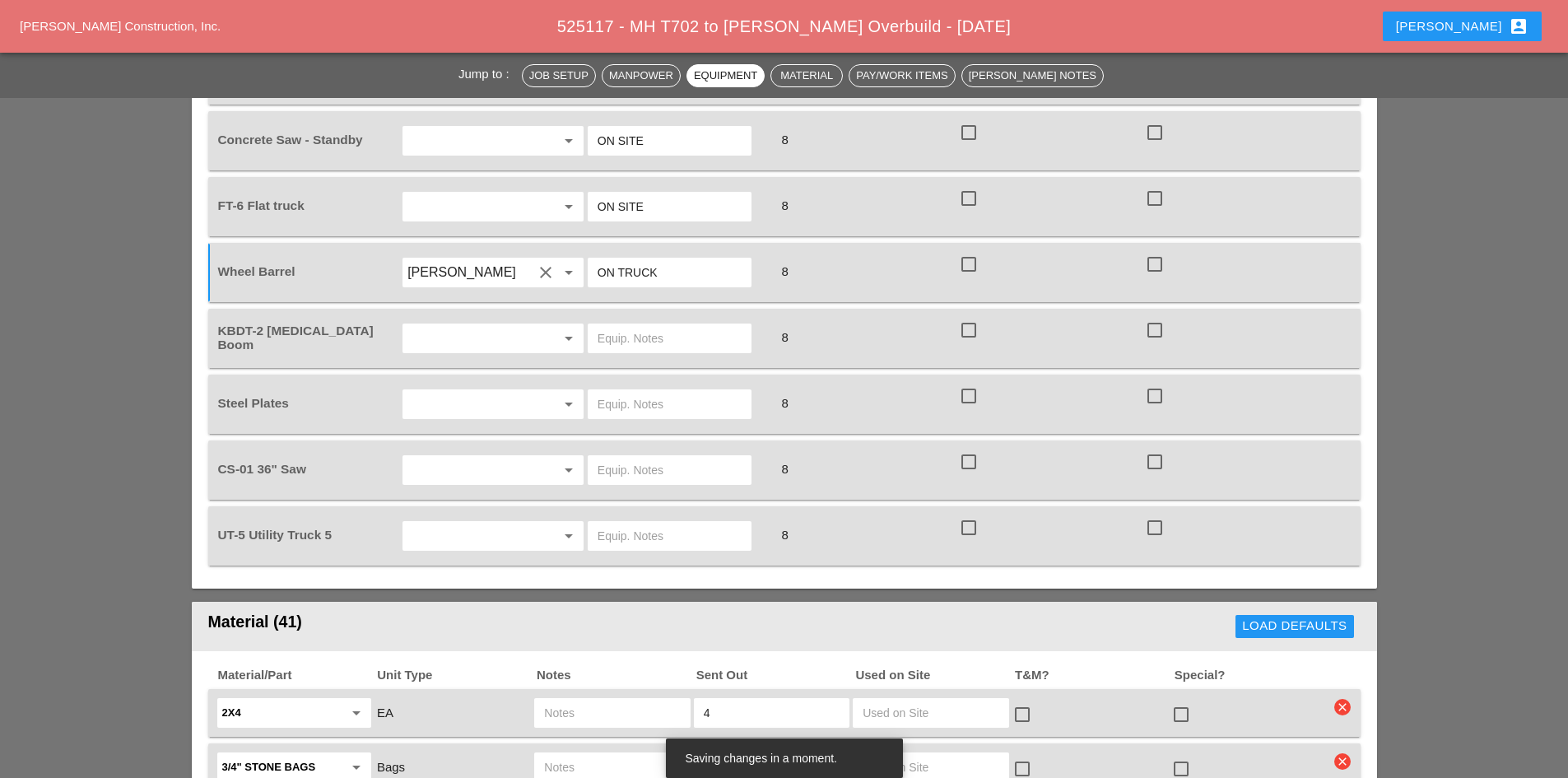
type input "ON TRUCK"
click at [512, 325] on input "text" at bounding box center [469, 338] width 125 height 27
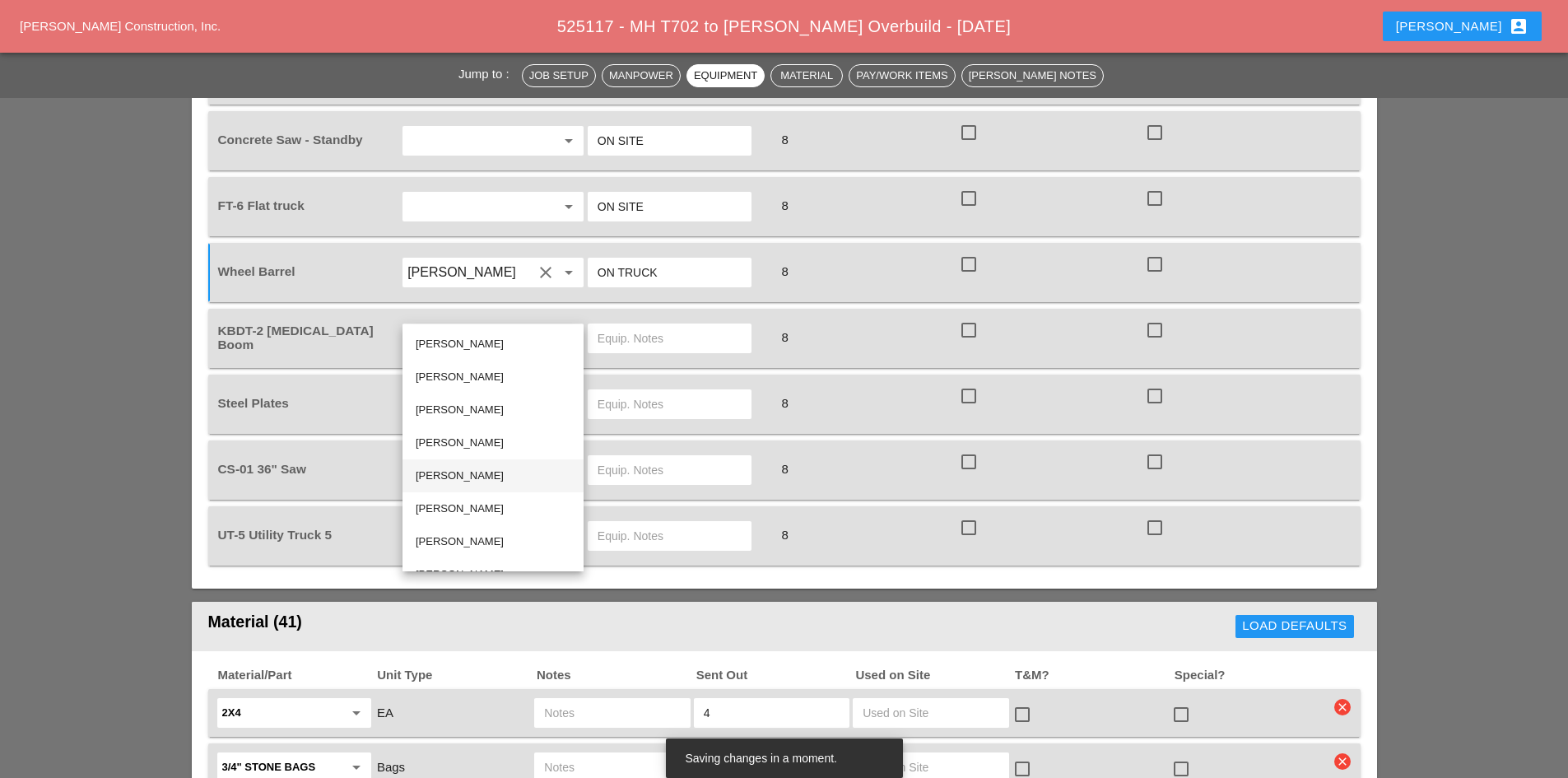
scroll to position [23, 0]
click at [483, 478] on div "[PERSON_NAME]" at bounding box center [493, 485] width 155 height 20
type input "[PERSON_NAME]"
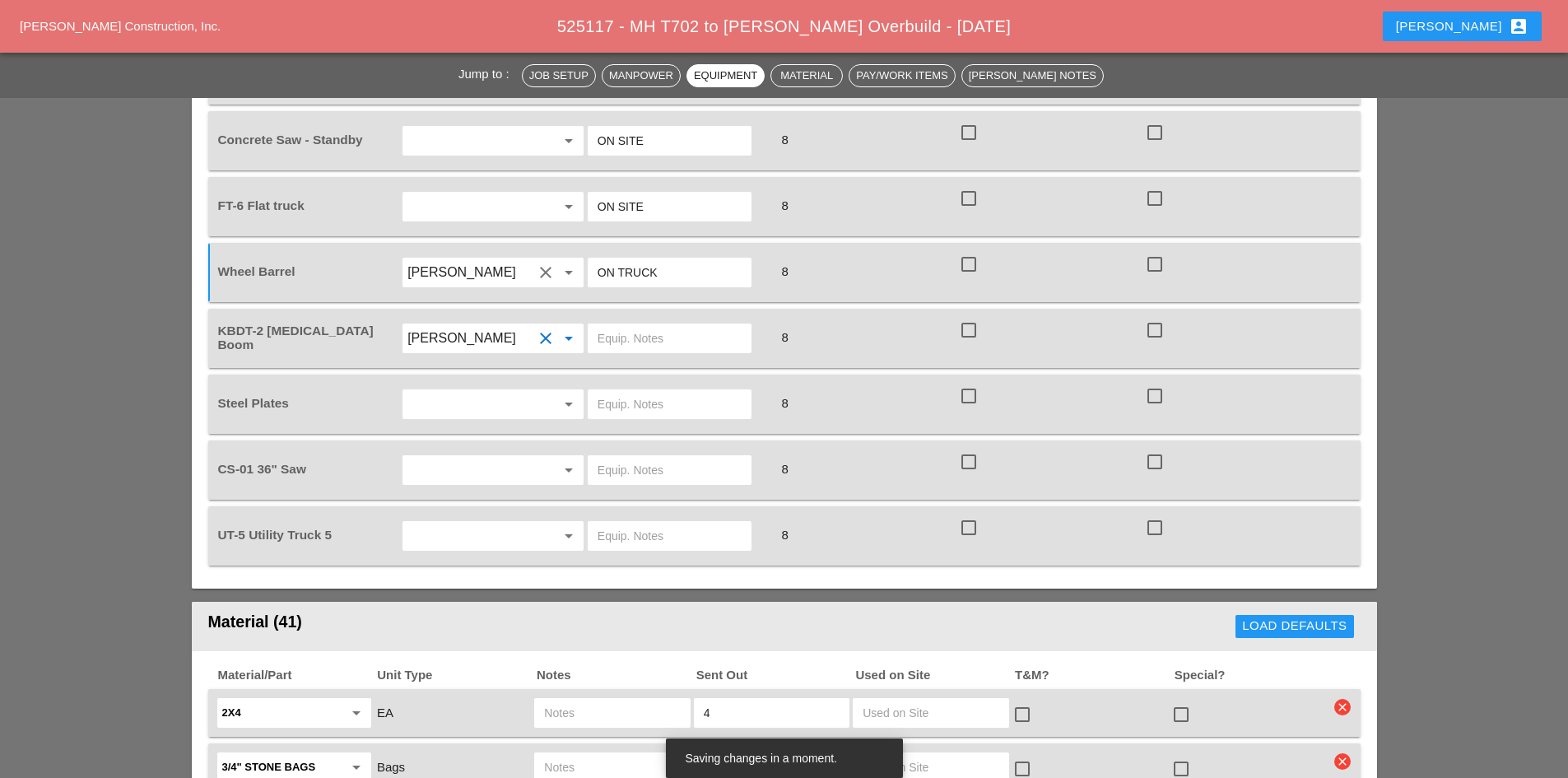
click at [614, 325] on input "text" at bounding box center [669, 338] width 144 height 27
type input "W/ 4 BAGS OF ITEM 4"
click at [521, 457] on input "text" at bounding box center [469, 470] width 125 height 27
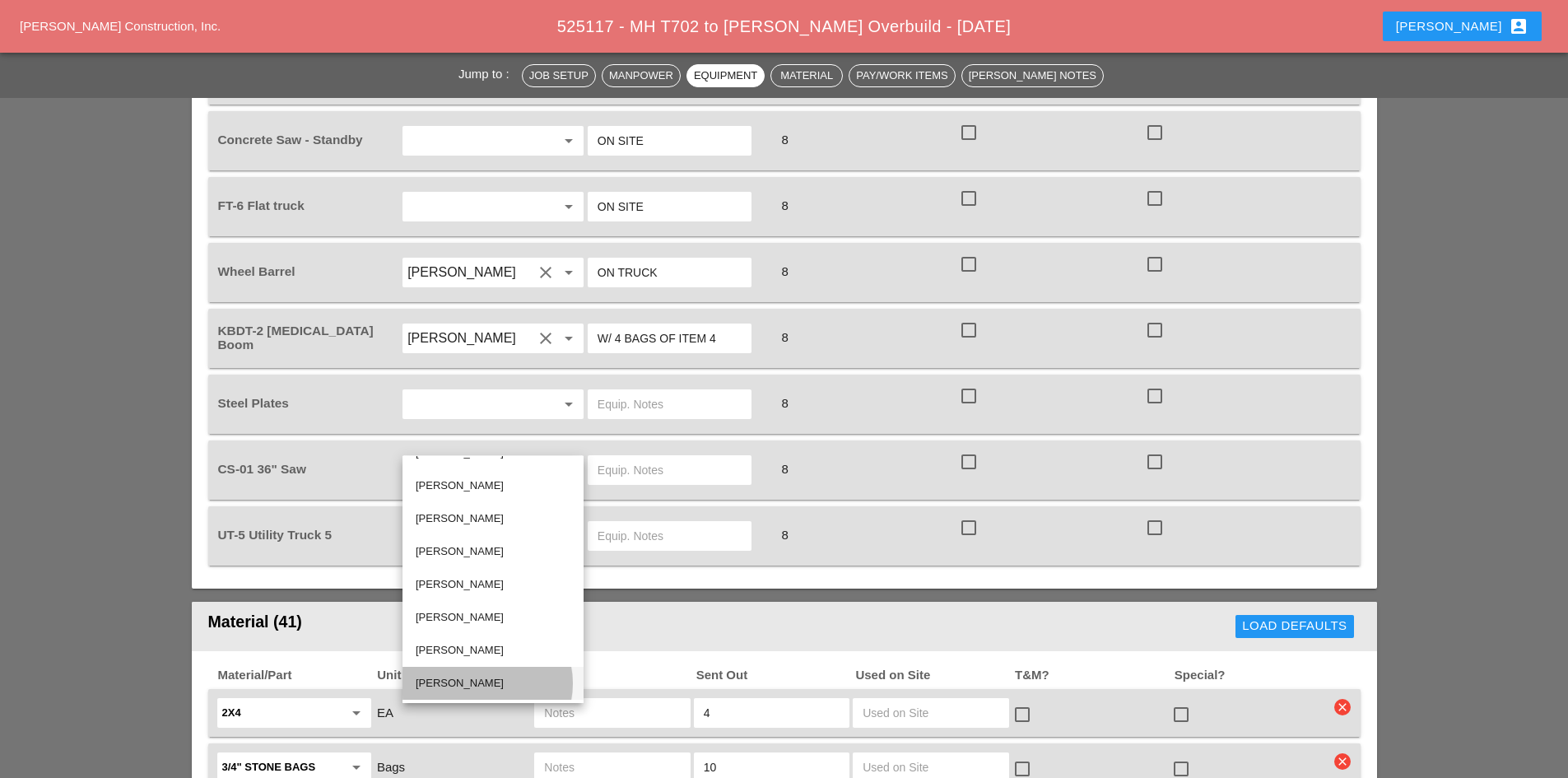
click at [488, 682] on div "[PERSON_NAME]" at bounding box center [493, 682] width 155 height 20
type input "[PERSON_NAME]"
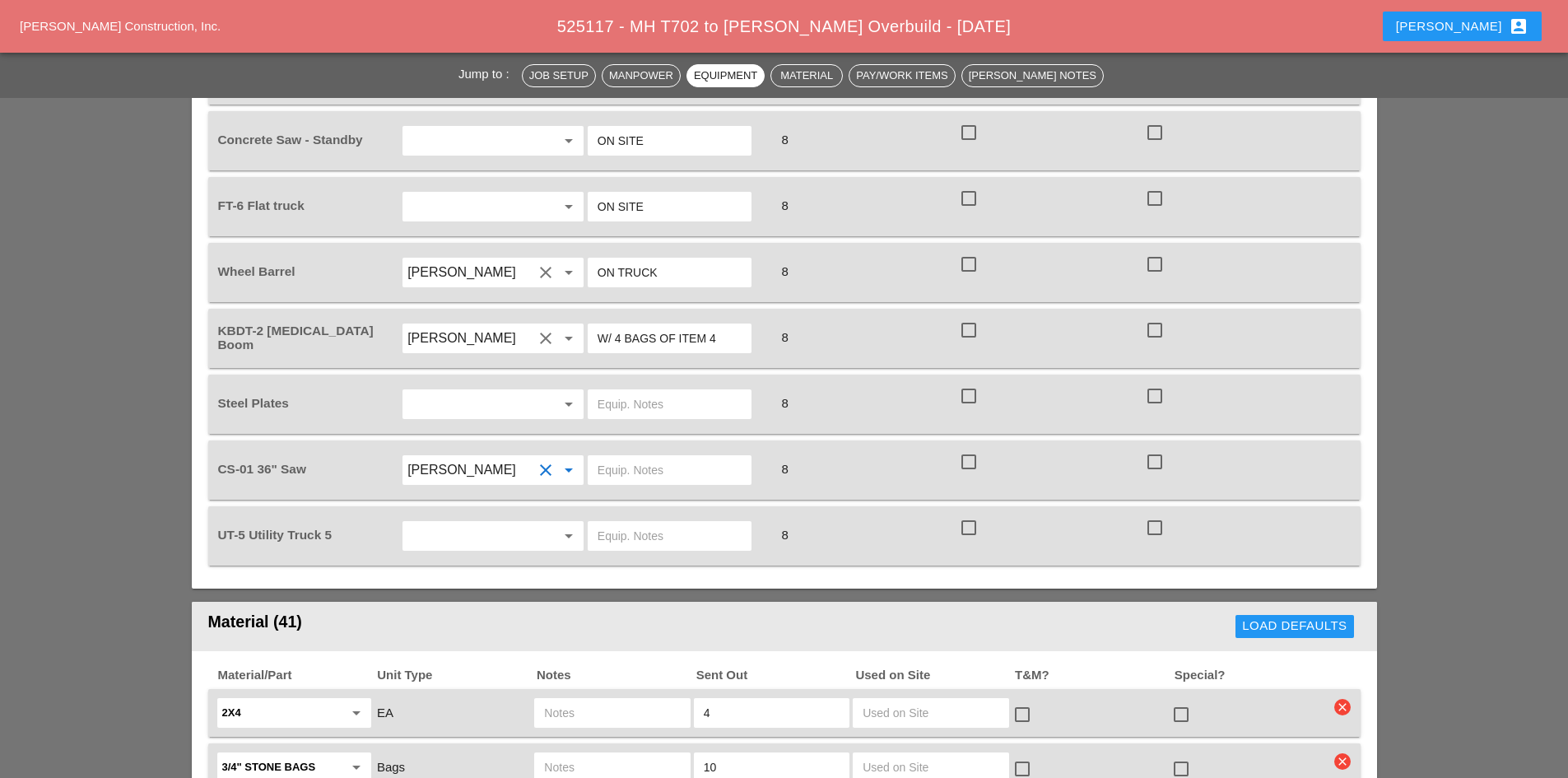
click at [600, 457] on input "text" at bounding box center [669, 470] width 144 height 27
type input "FULL SETUP"
click at [425, 522] on input "text" at bounding box center [469, 535] width 125 height 27
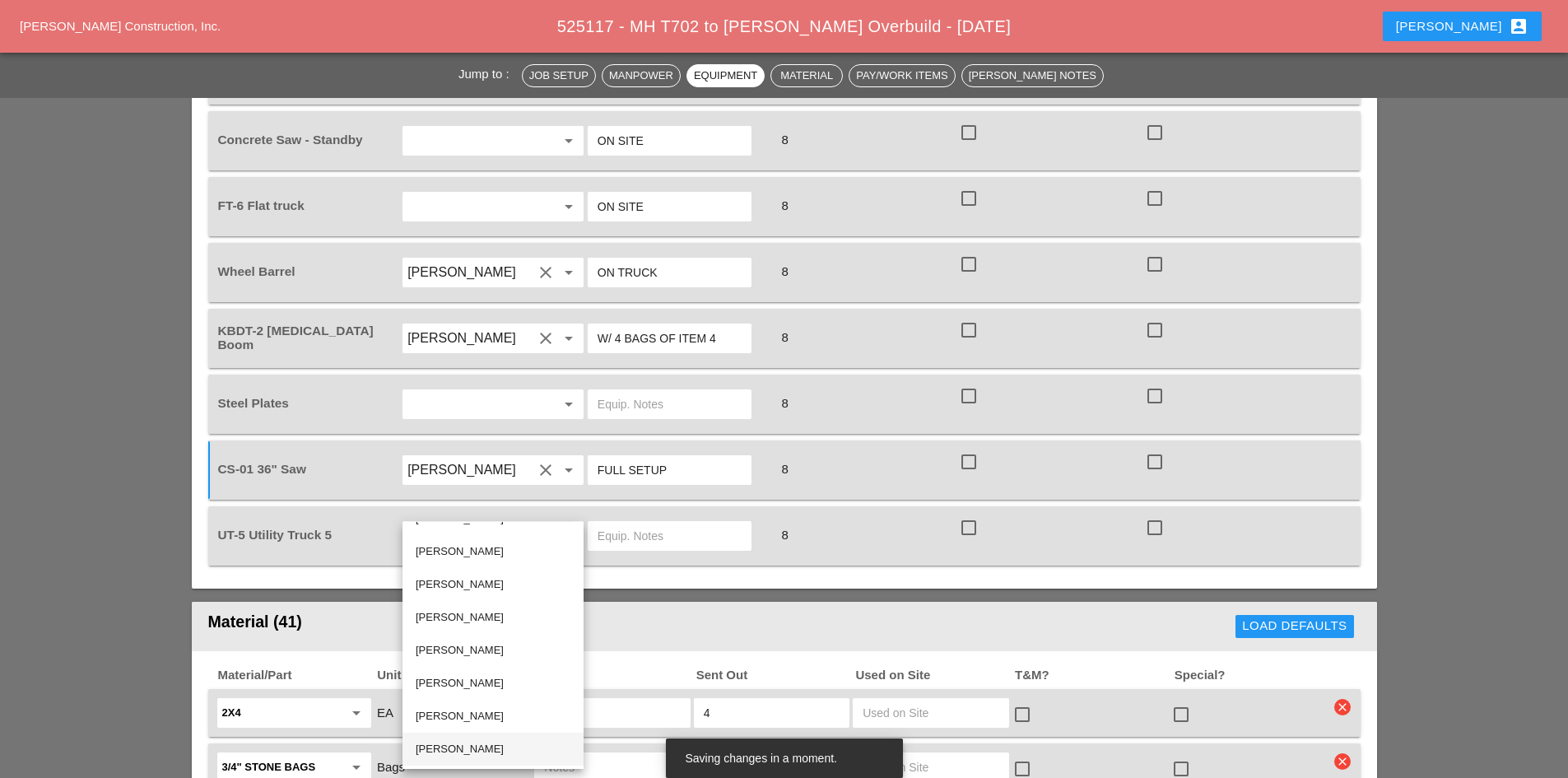
drag, startPoint x: 458, startPoint y: 745, endPoint x: 583, endPoint y: 616, distance: 179.6
click at [459, 745] on div "[PERSON_NAME]" at bounding box center [493, 749] width 155 height 20
type input "[PERSON_NAME]"
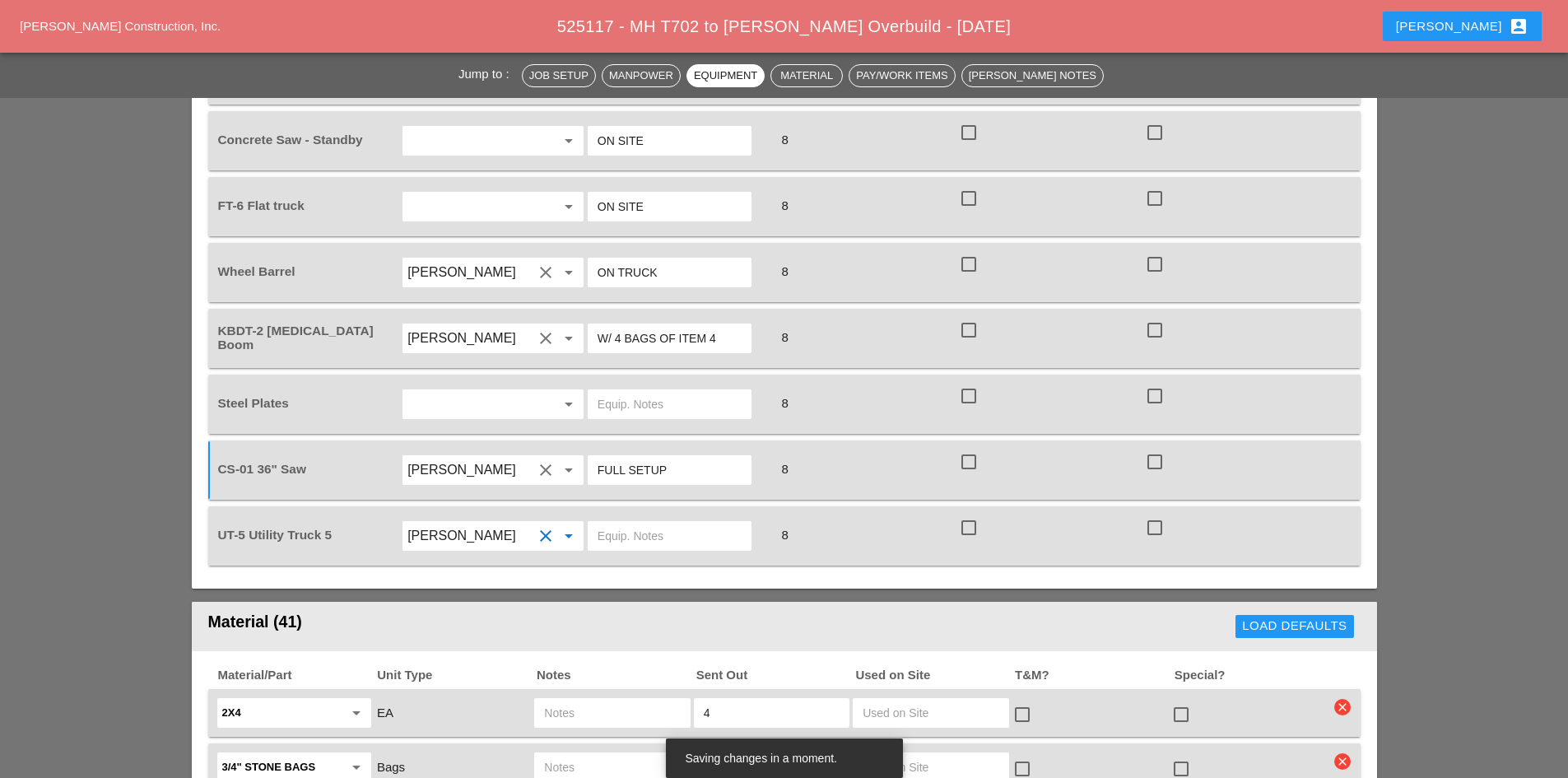
click at [626, 522] on input "text" at bounding box center [669, 535] width 144 height 27
type input "W/ CONCRETE SAW"
click at [483, 391] on input "text" at bounding box center [469, 404] width 125 height 27
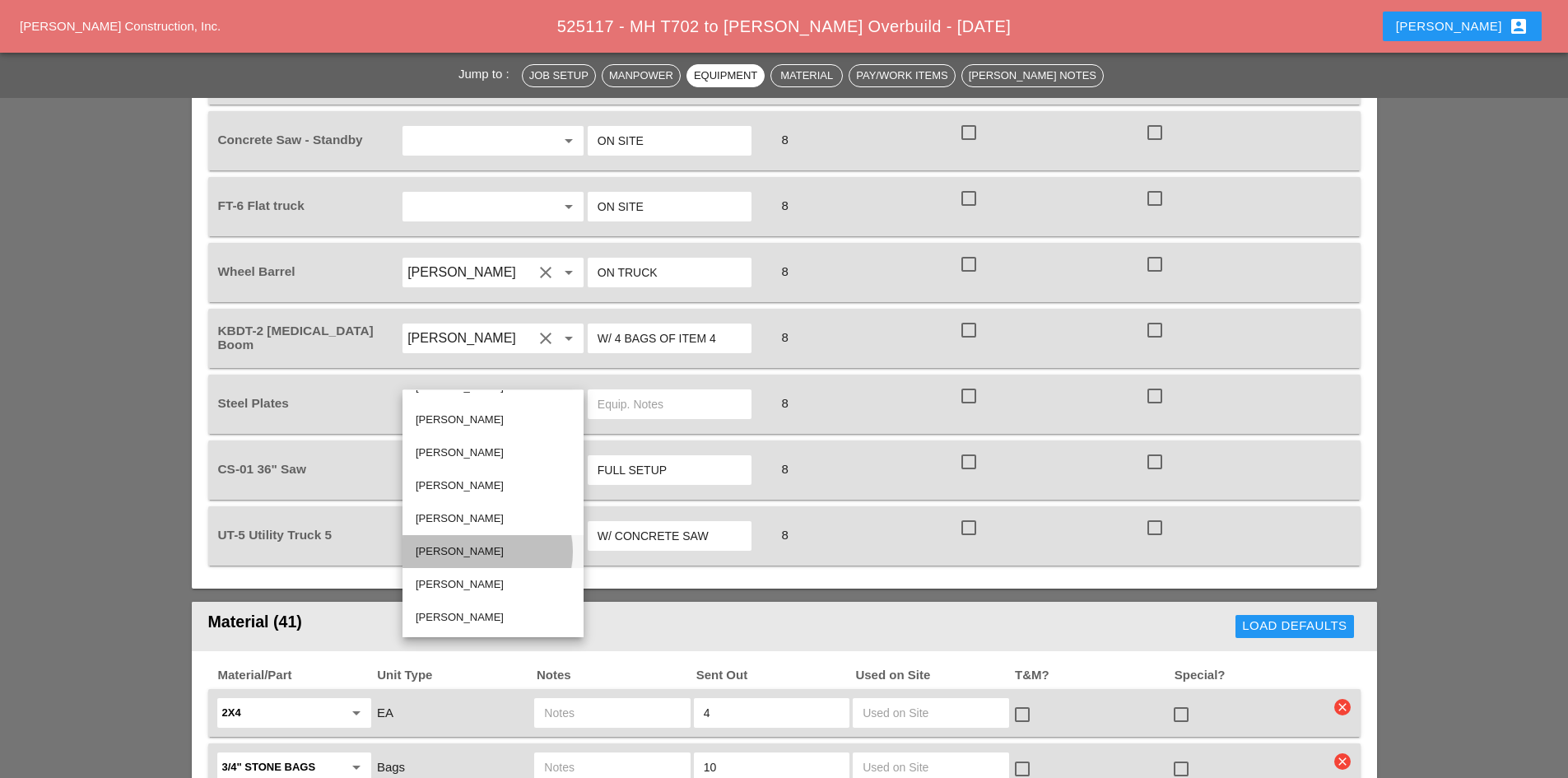
click at [495, 551] on div "[PERSON_NAME]" at bounding box center [493, 551] width 155 height 20
type input "[PERSON_NAME]"
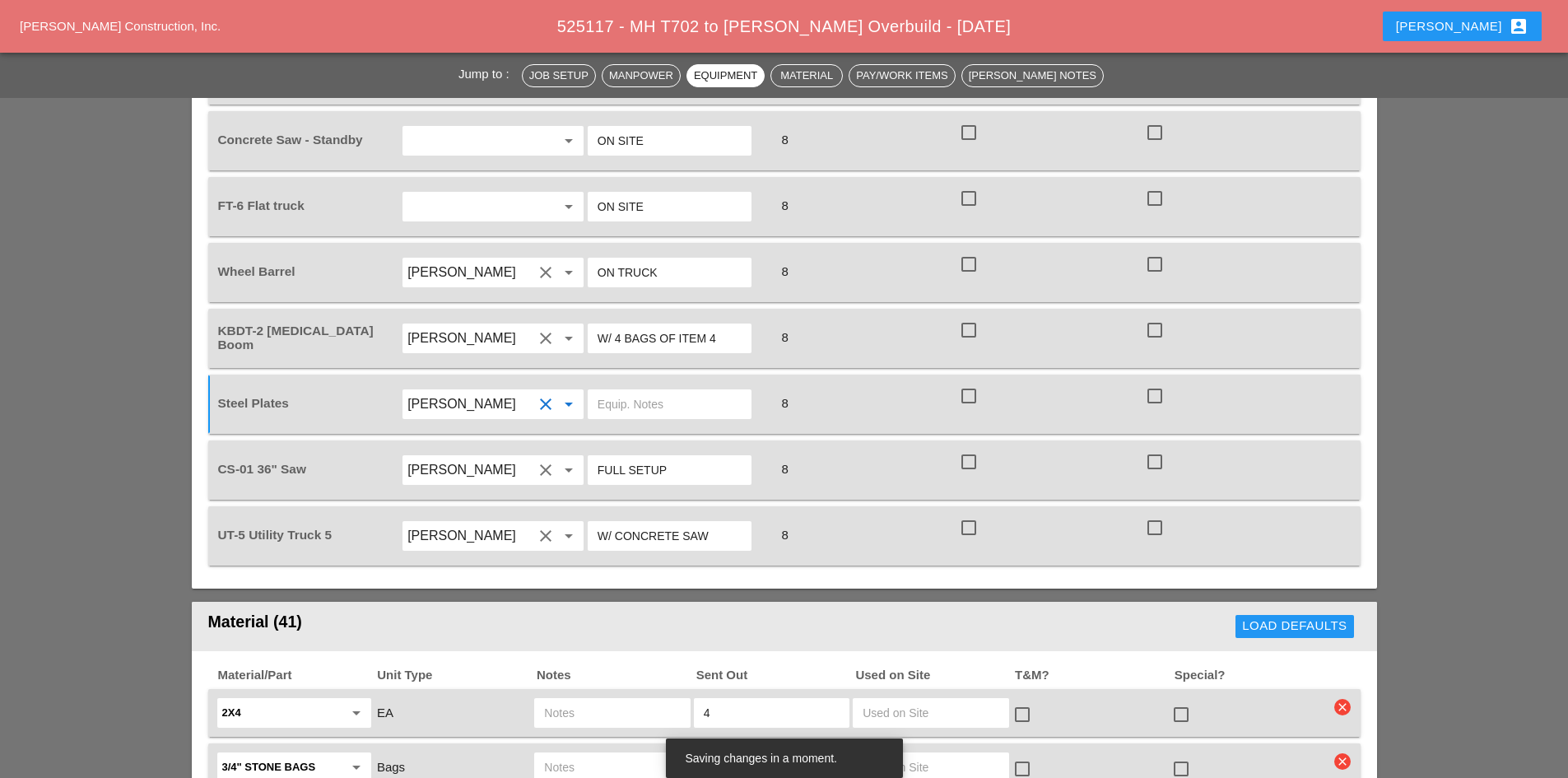
click at [643, 391] on input "text" at bounding box center [669, 404] width 144 height 27
type input "5 MED PLATES"
click at [720, 325] on input "W/ 4 BAGS OF ITEM 4" at bounding box center [669, 338] width 144 height 27
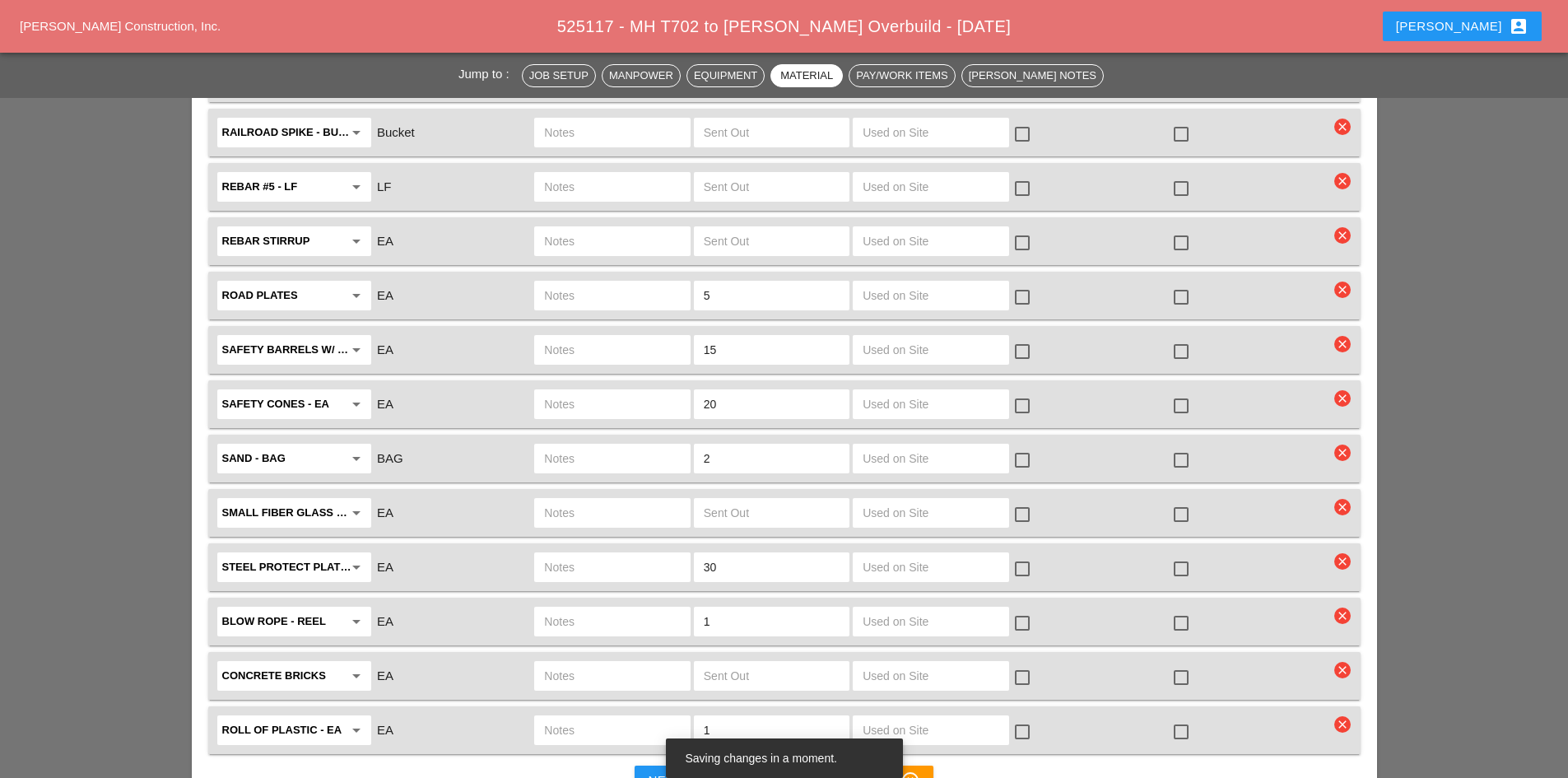
scroll to position [3704, 0]
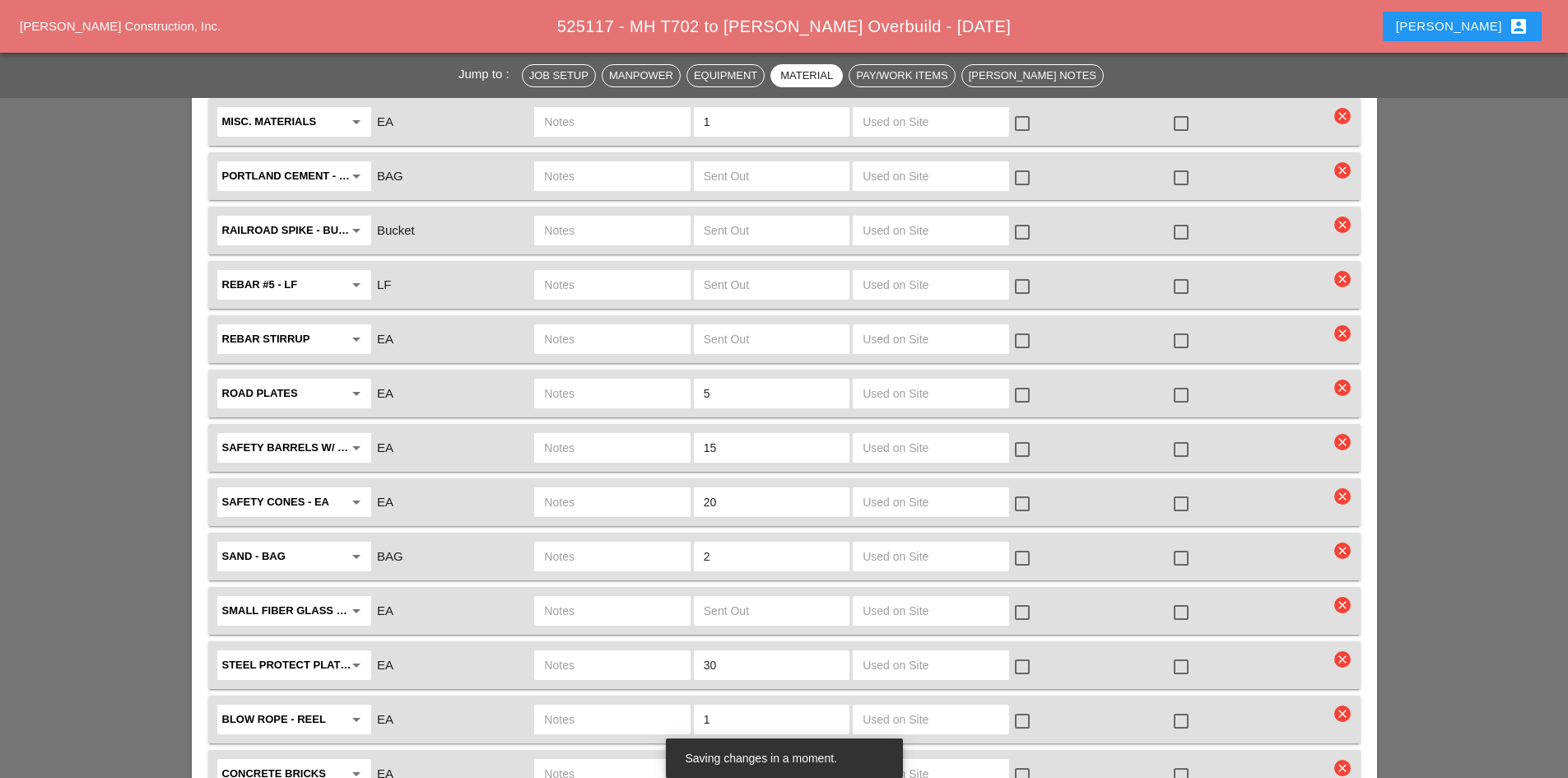
type input "W/ 4 BAGS OF ITEM 4 / 5 MED PLATES"
click at [1175, 381] on div at bounding box center [1181, 395] width 28 height 28
checkbox input "true"
click at [611, 380] on input "text" at bounding box center [612, 393] width 136 height 27
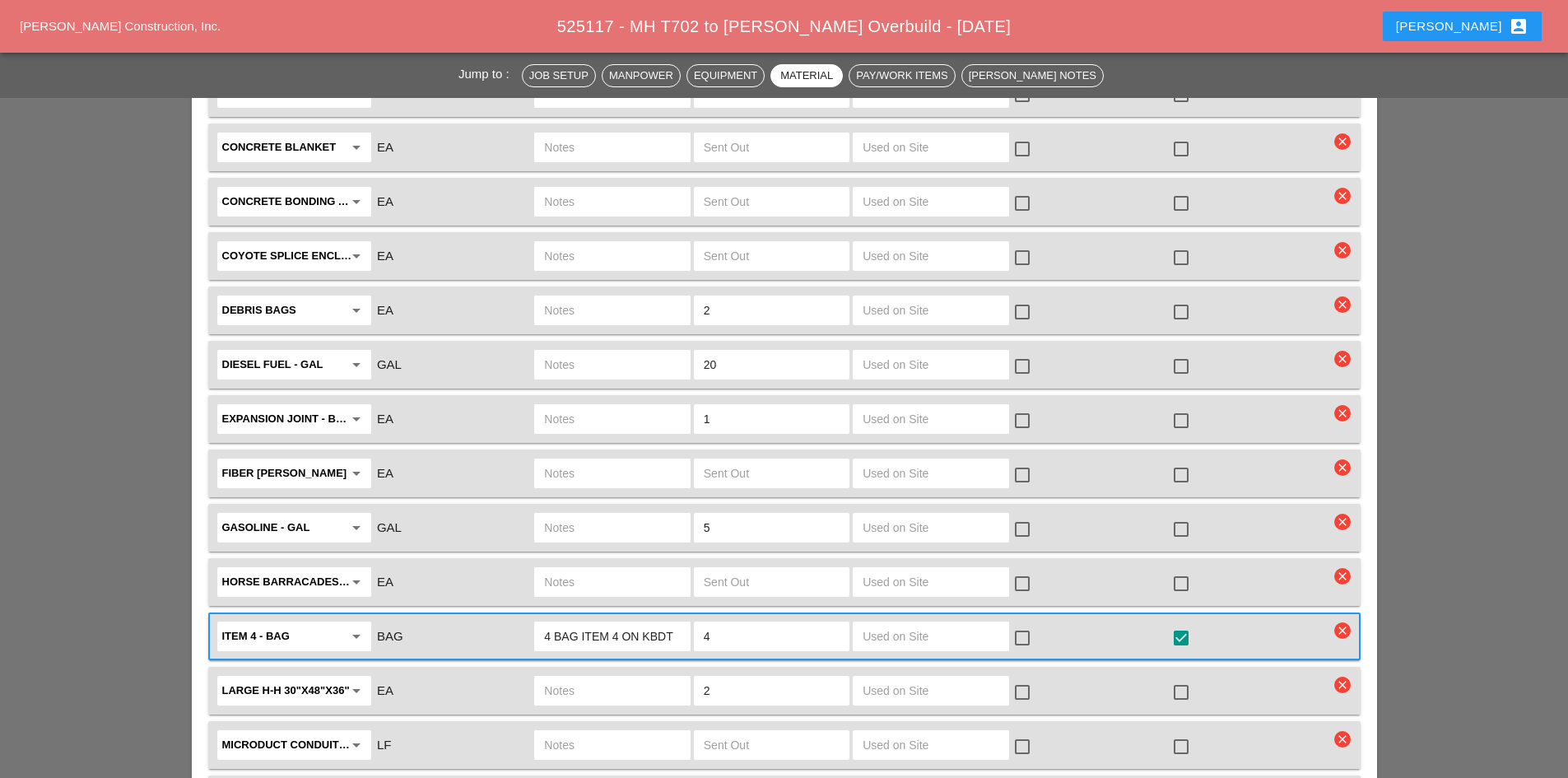
scroll to position [2552, 0]
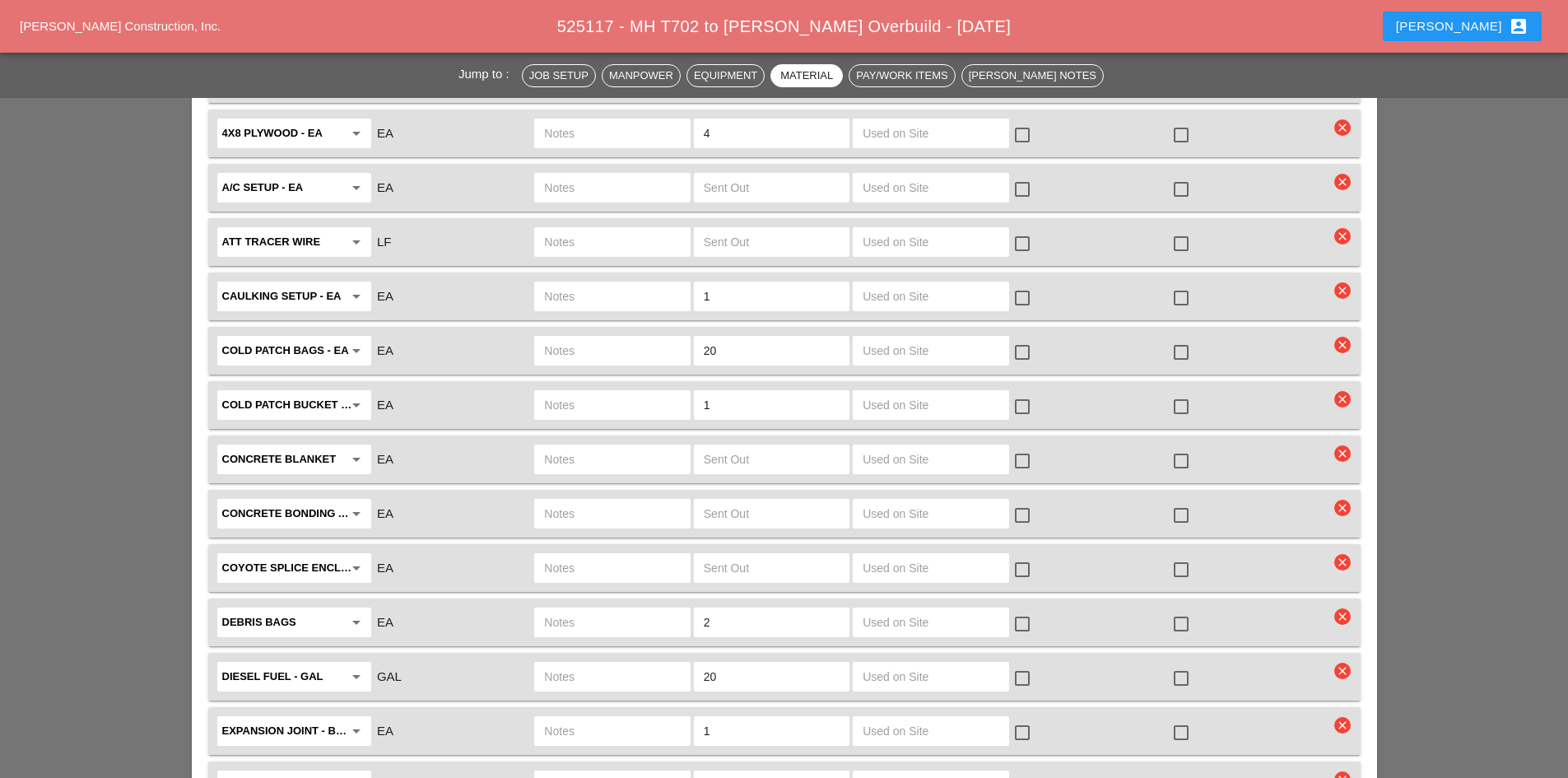
type input "5 MED PLATES"
click at [1491, 37] on button "[PERSON_NAME] account_box" at bounding box center [1462, 26] width 159 height 29
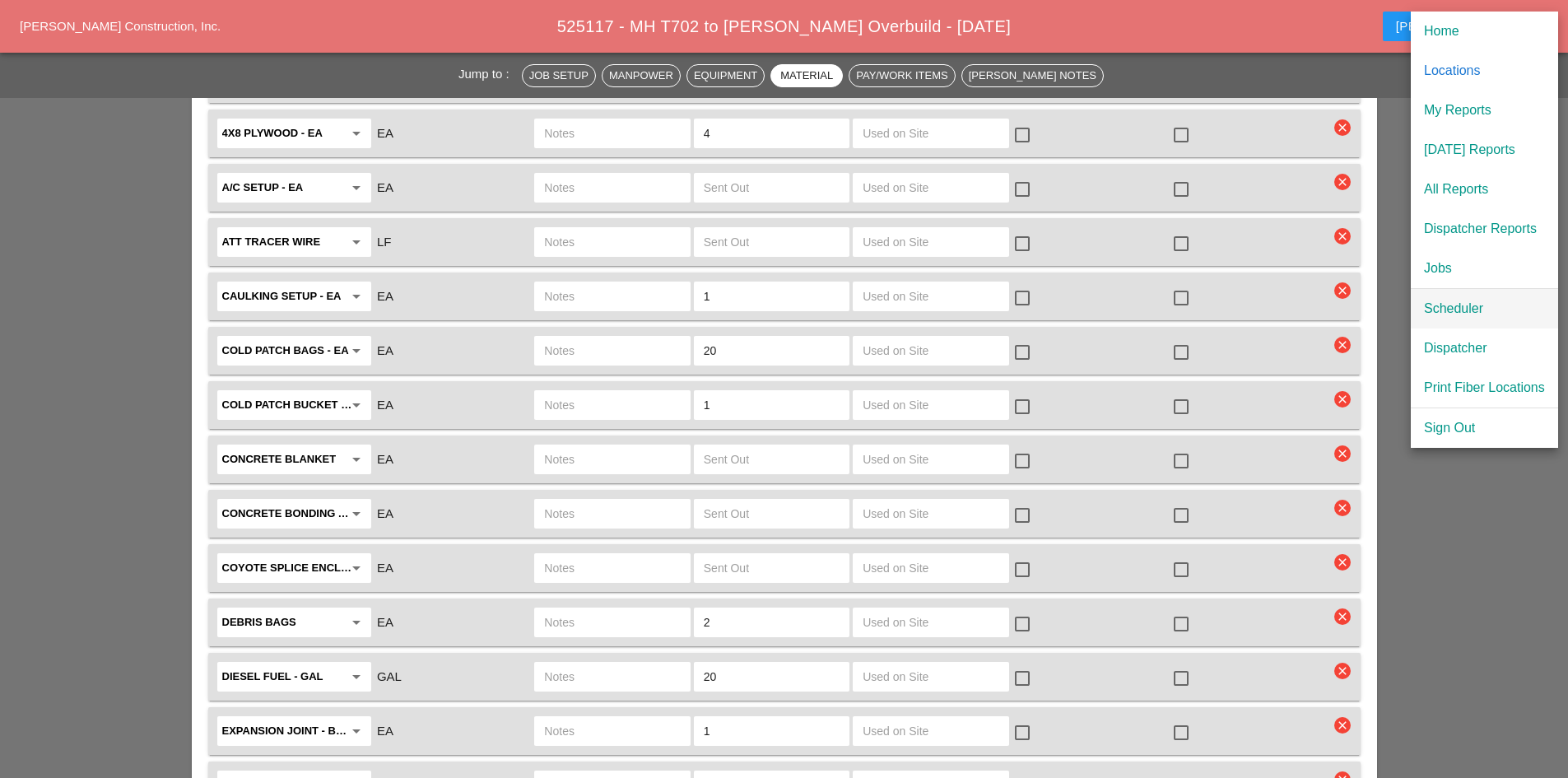
click at [1435, 304] on div "Scheduler" at bounding box center [1485, 308] width 121 height 20
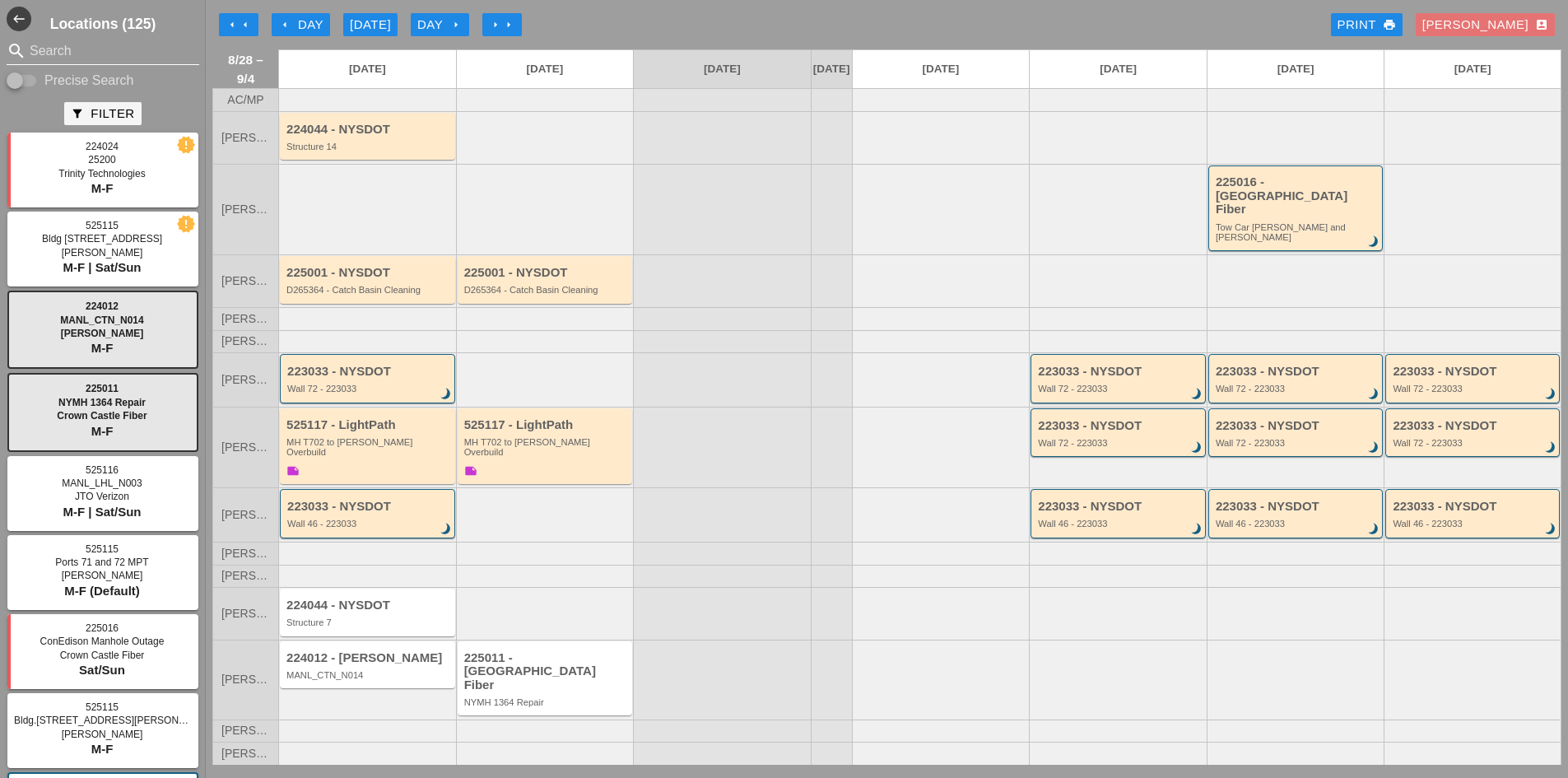
click at [104, 44] on input "Search" at bounding box center [102, 51] width 146 height 27
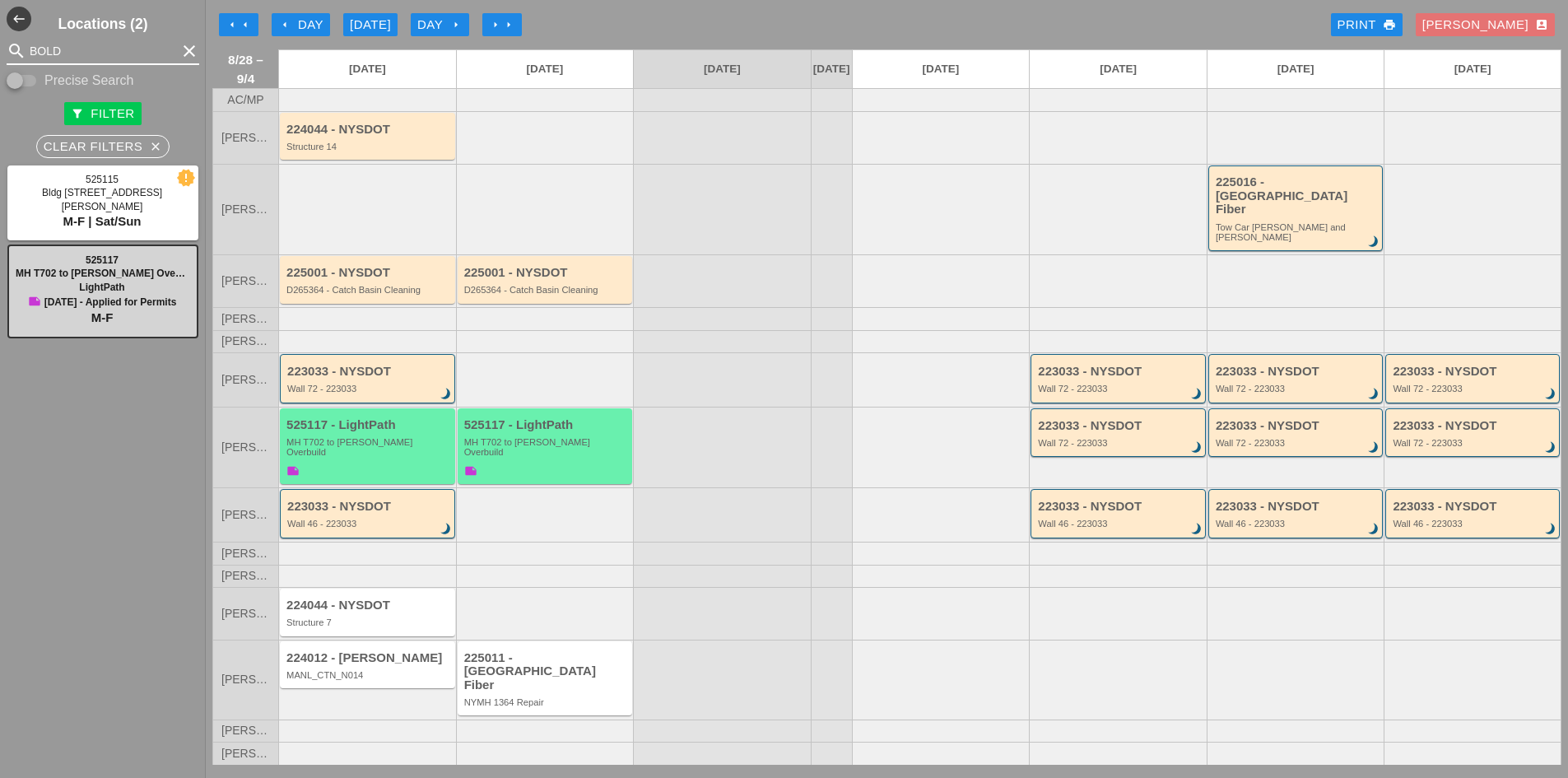
type input "BOLD"
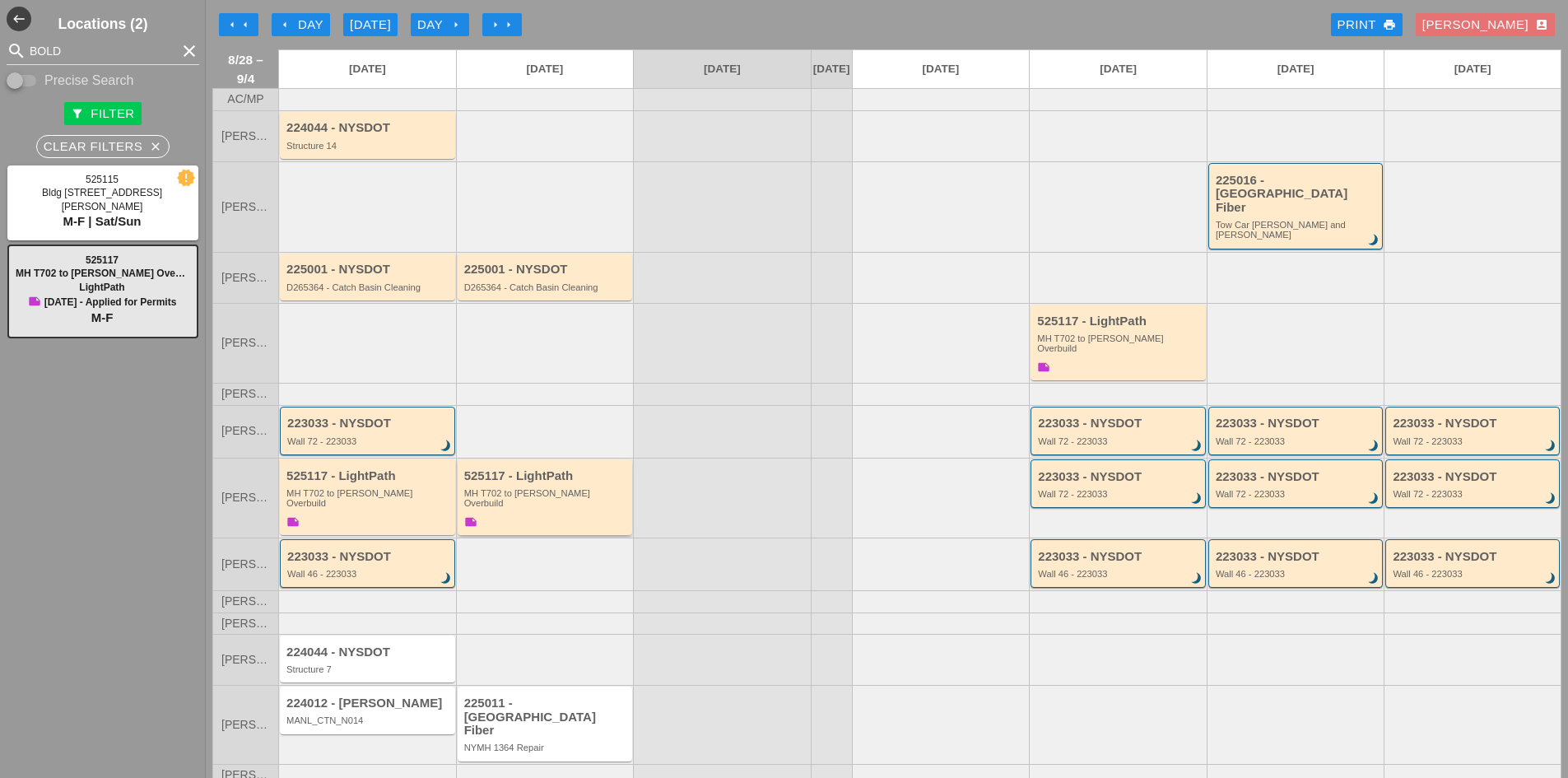
click at [582, 469] on div "525117 - LightPath" at bounding box center [546, 476] width 164 height 14
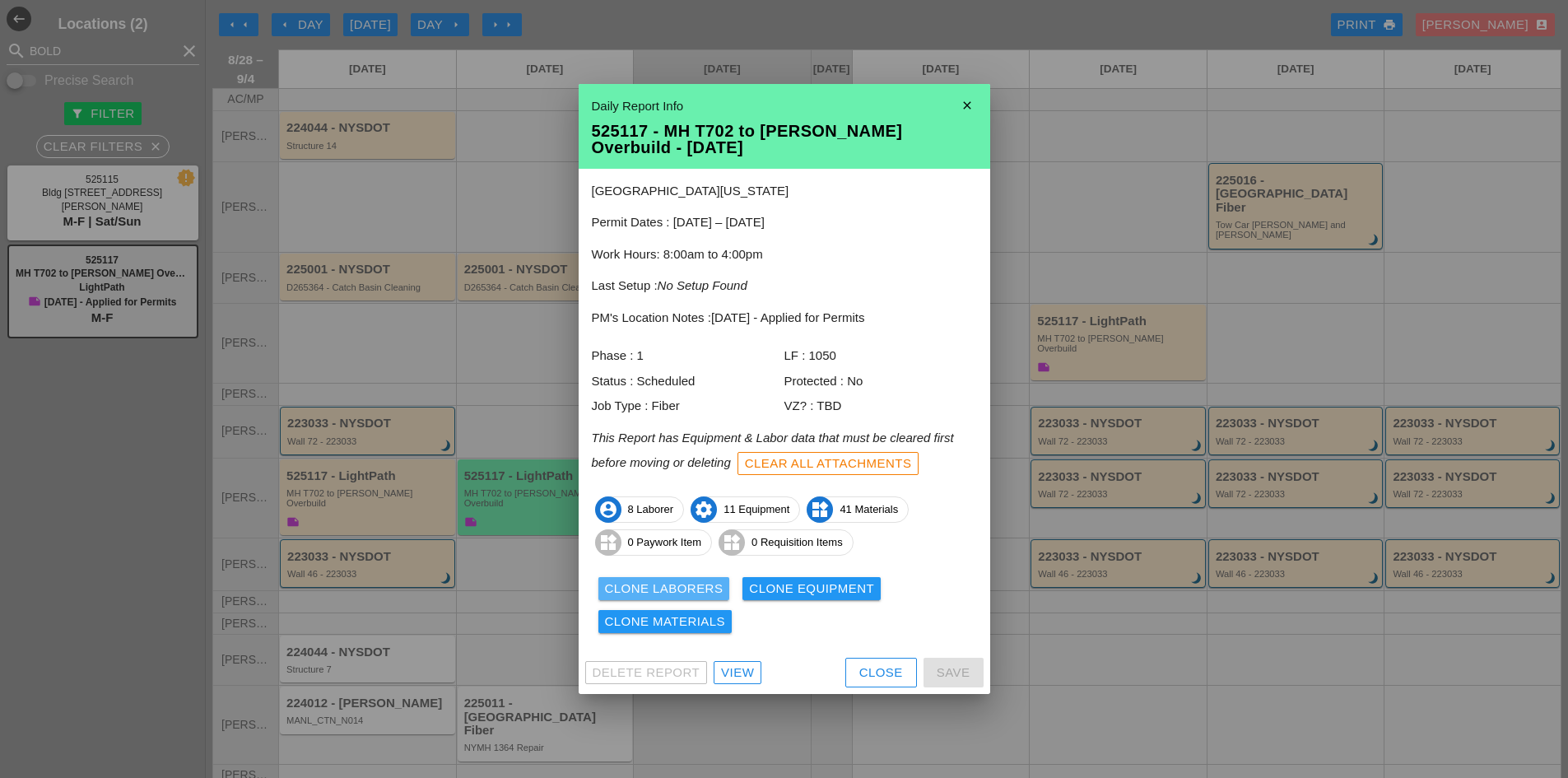
click at [705, 590] on div "Clone Laborers" at bounding box center [664, 589] width 119 height 19
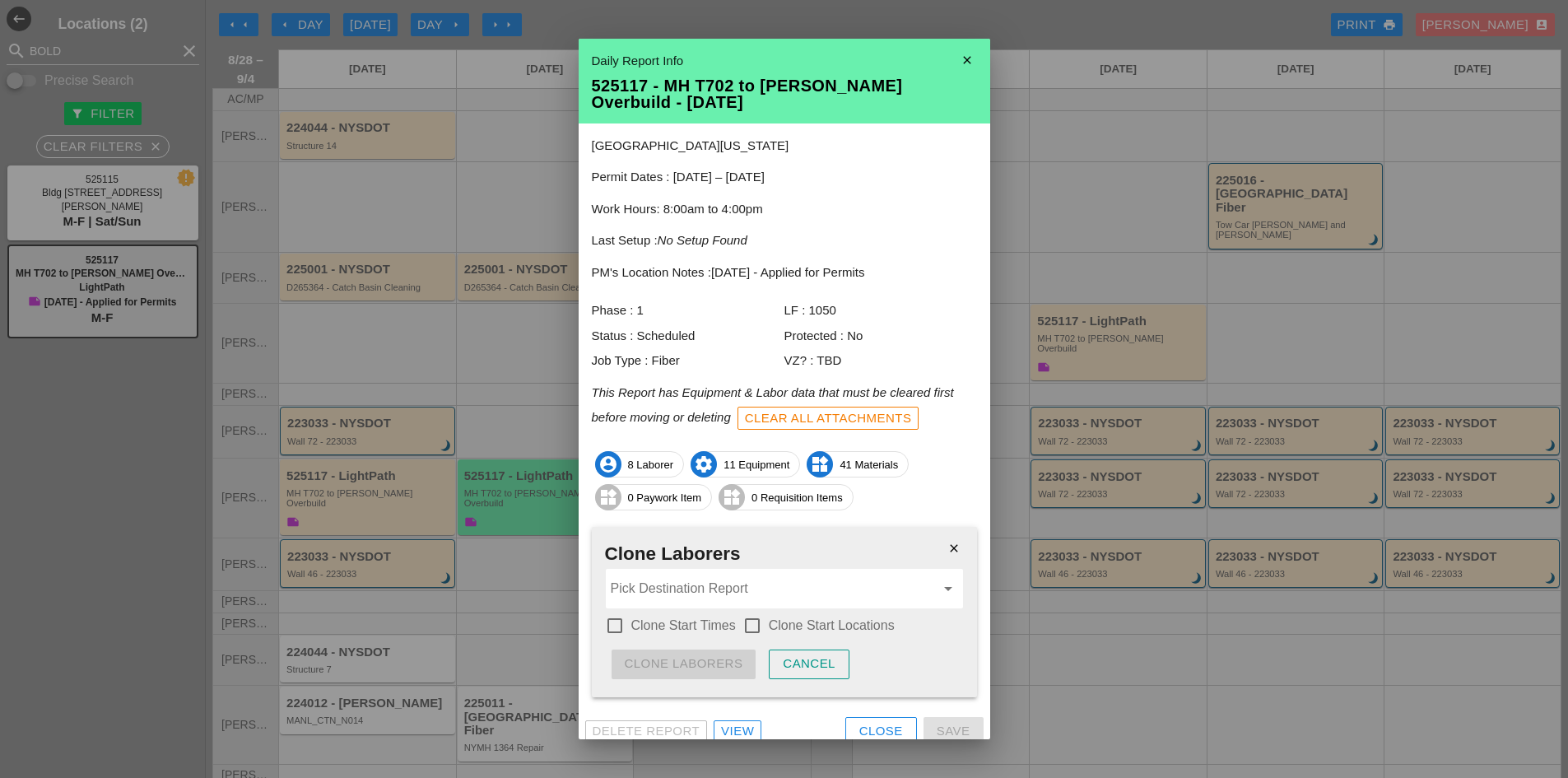
click at [705, 590] on input "Pick Destination Report" at bounding box center [773, 589] width 324 height 27
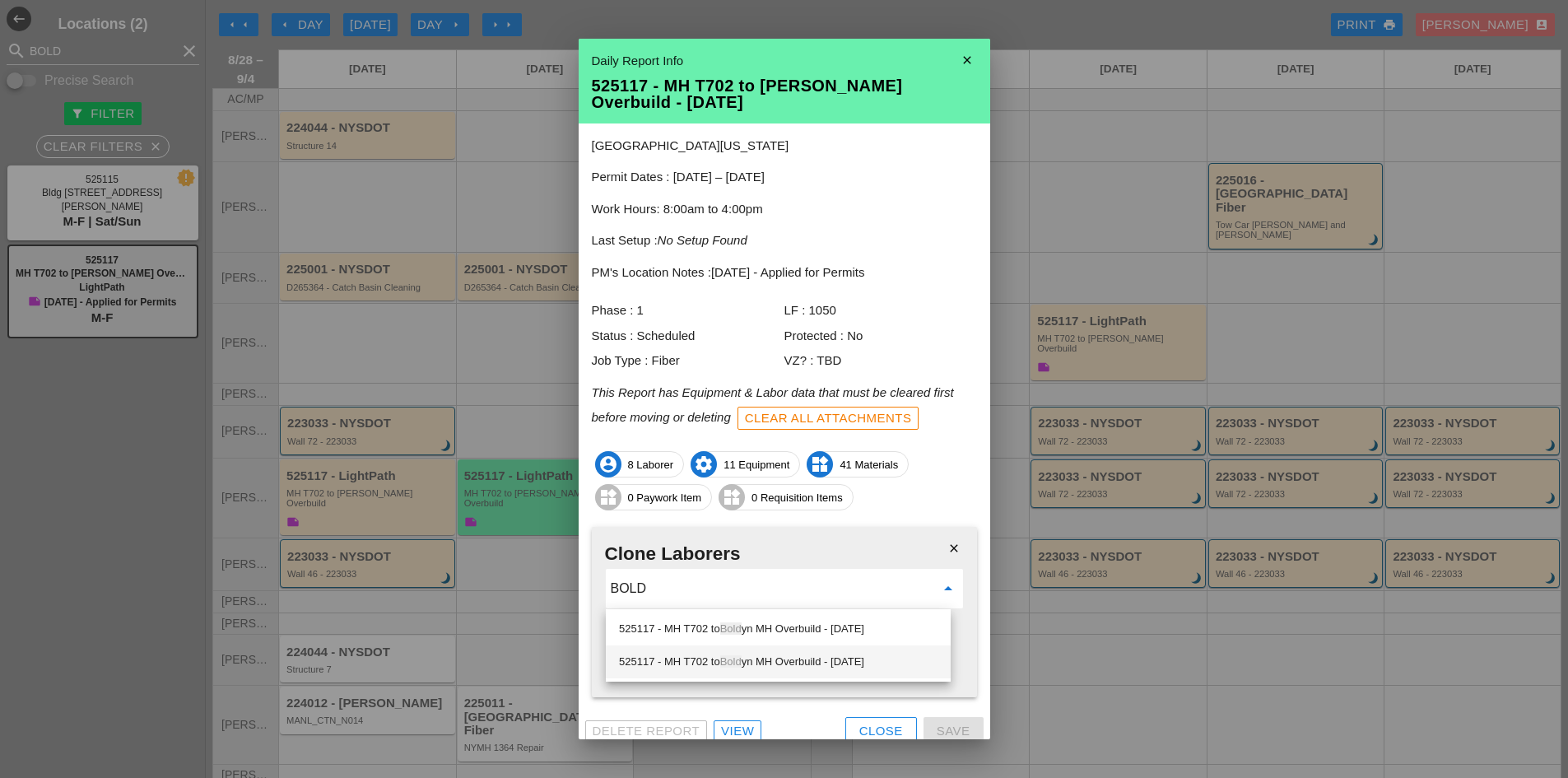
click at [779, 665] on div "525117 - MH T702 to Bold yn MH Overbuild - [DATE]" at bounding box center [778, 661] width 318 height 20
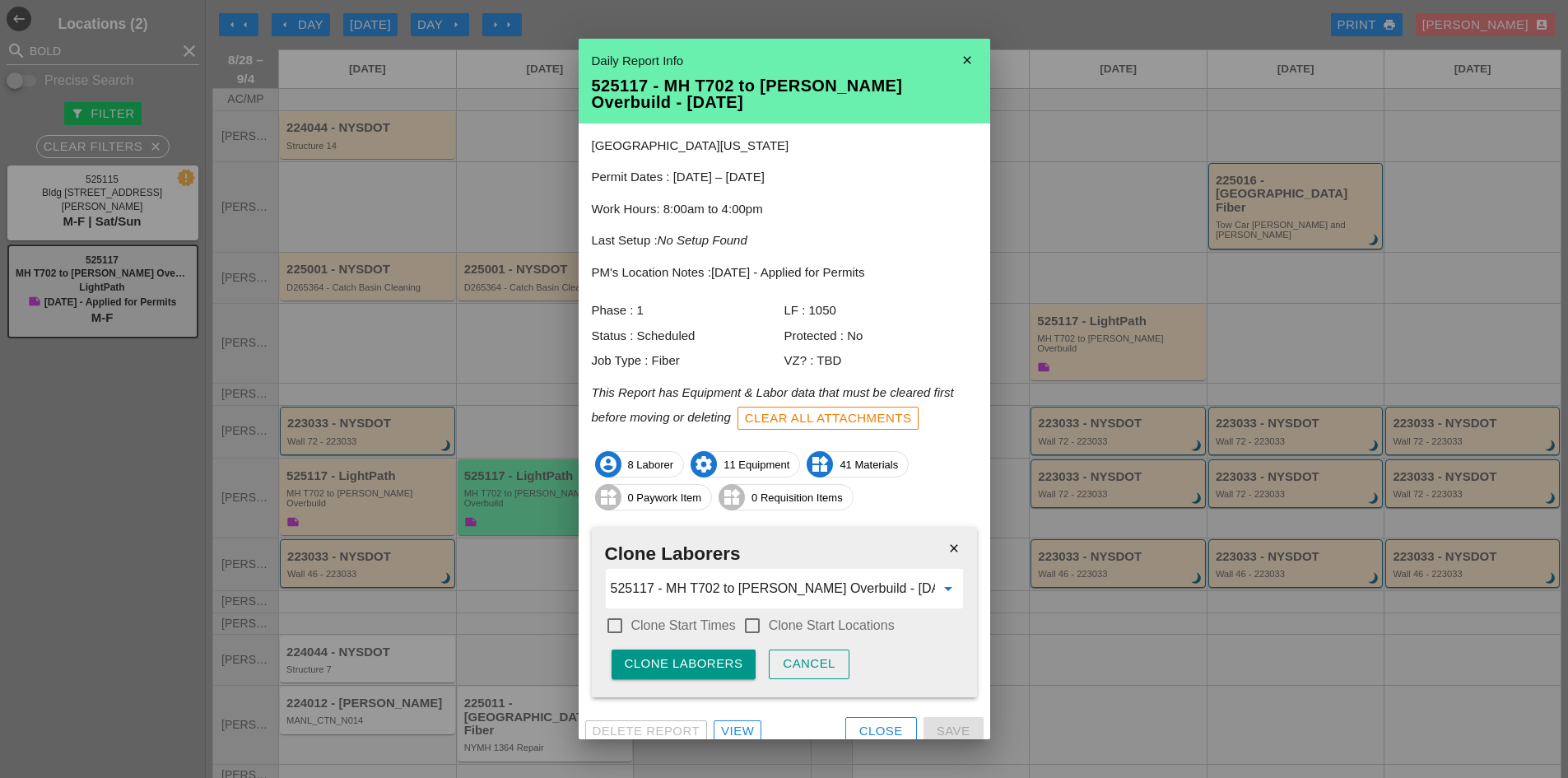
type input "525117 - MH T702 to [PERSON_NAME] Overbuild - [DATE]"
click at [699, 631] on label "Clone Start Times" at bounding box center [683, 625] width 104 height 16
checkbox input "true"
click at [750, 629] on div at bounding box center [752, 626] width 28 height 28
checkbox input "true"
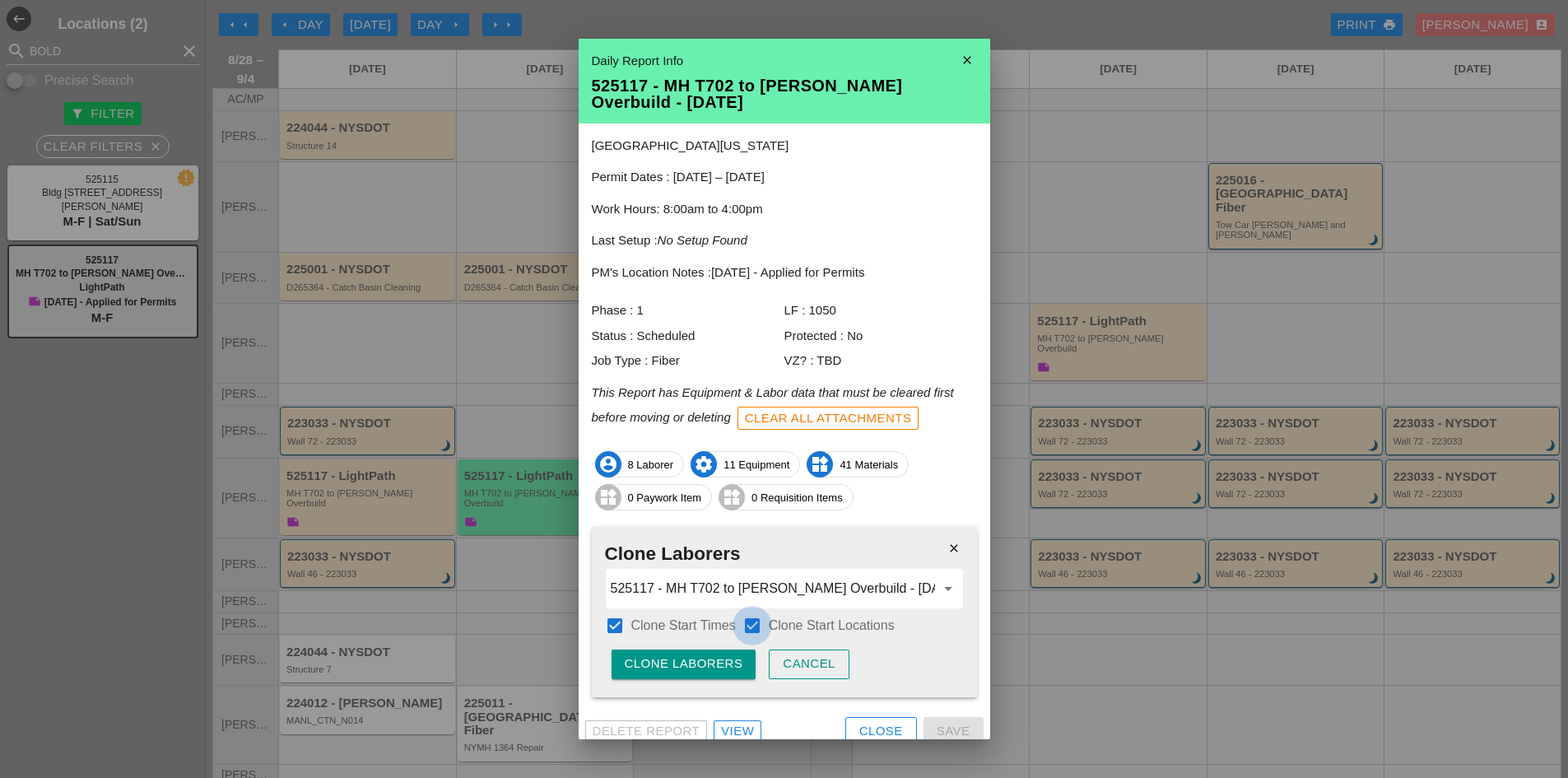
click at [715, 670] on div "Clone Laborers" at bounding box center [684, 664] width 119 height 19
click at [715, 670] on div "Are you sure?" at bounding box center [676, 664] width 104 height 19
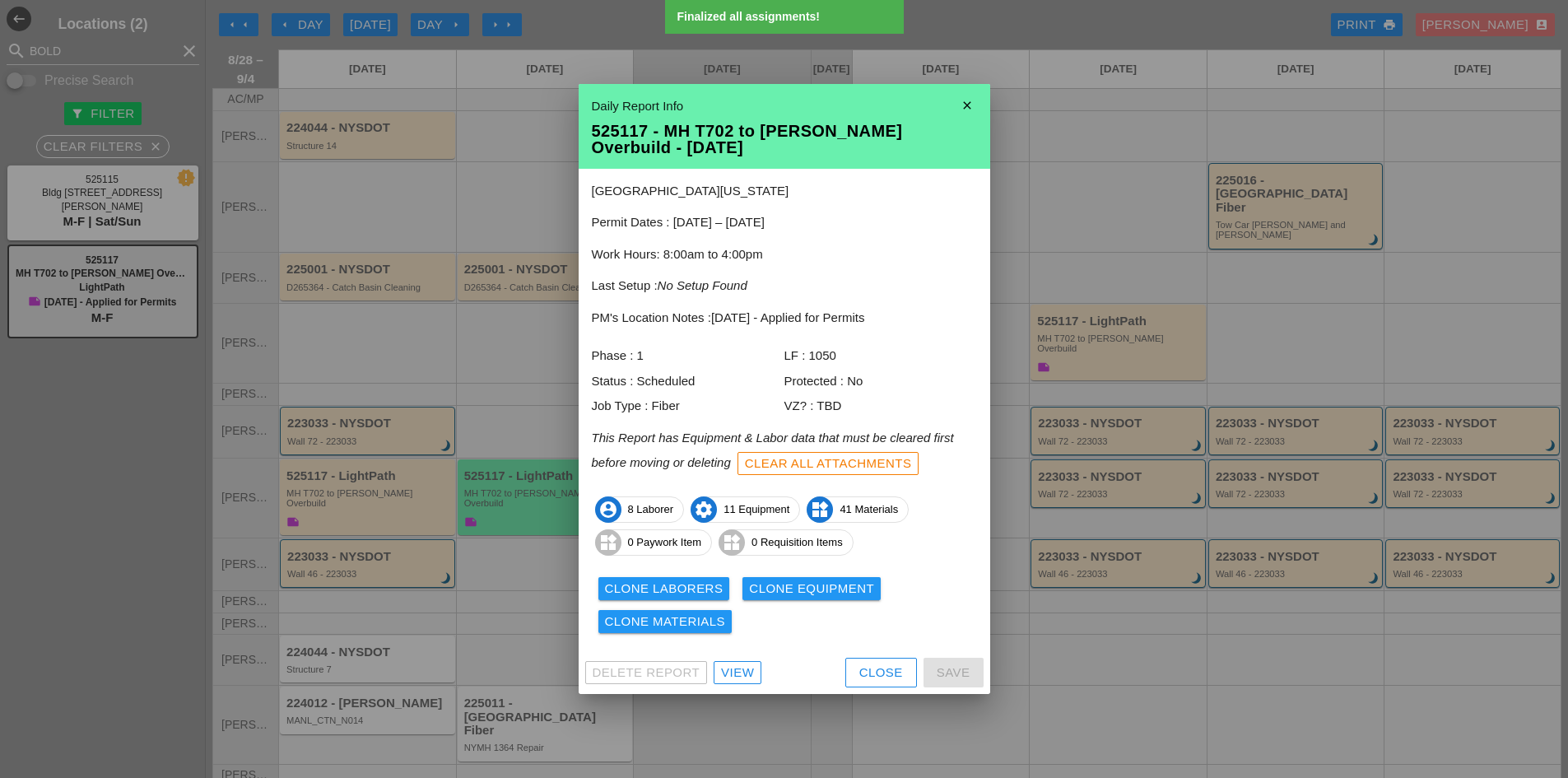
click at [788, 593] on div "Clone Equipment" at bounding box center [811, 589] width 125 height 19
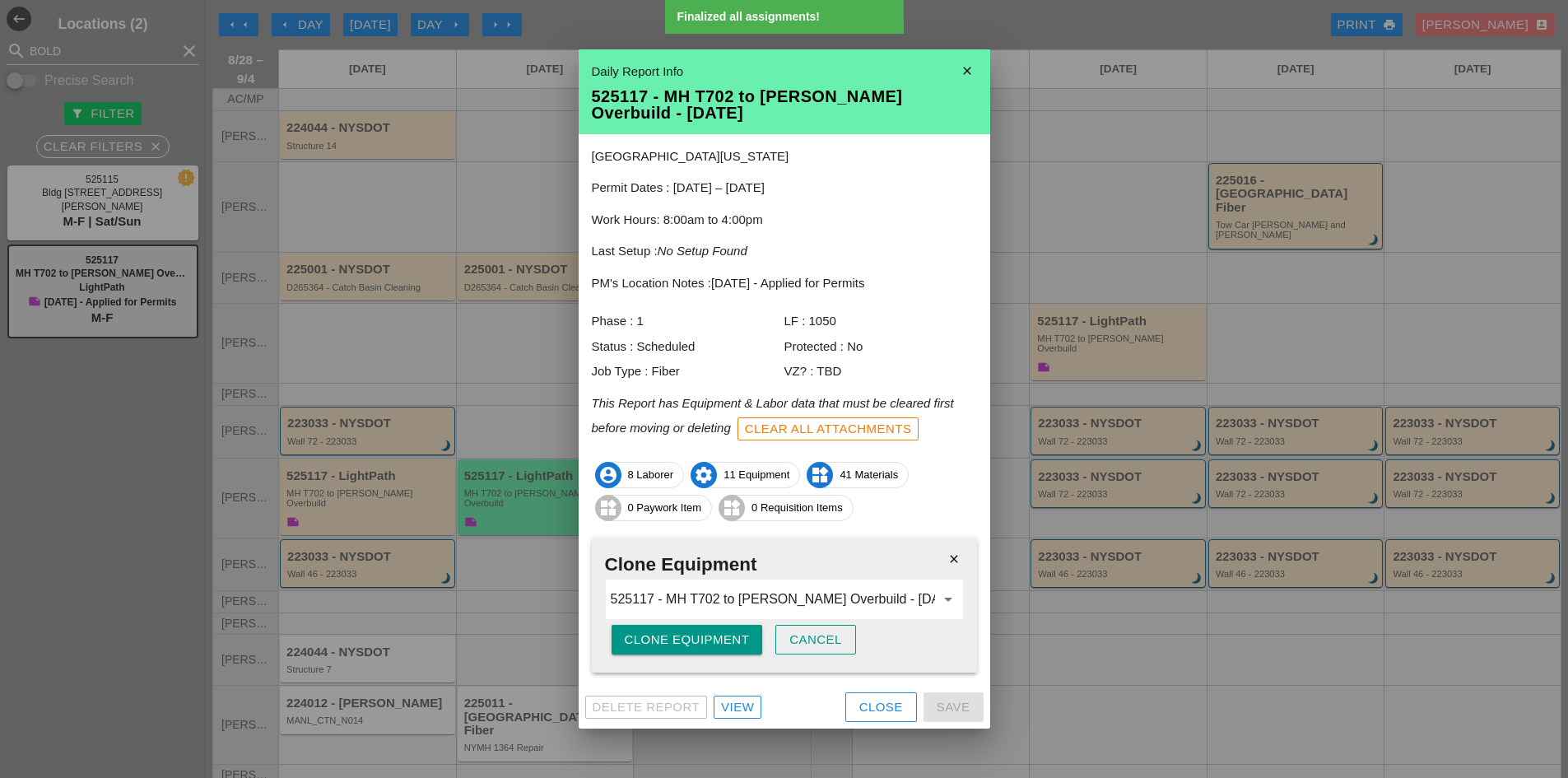
click at [734, 642] on div "Clone Equipment" at bounding box center [687, 640] width 125 height 19
click at [734, 642] on button "Are you sure?" at bounding box center [677, 639] width 131 height 29
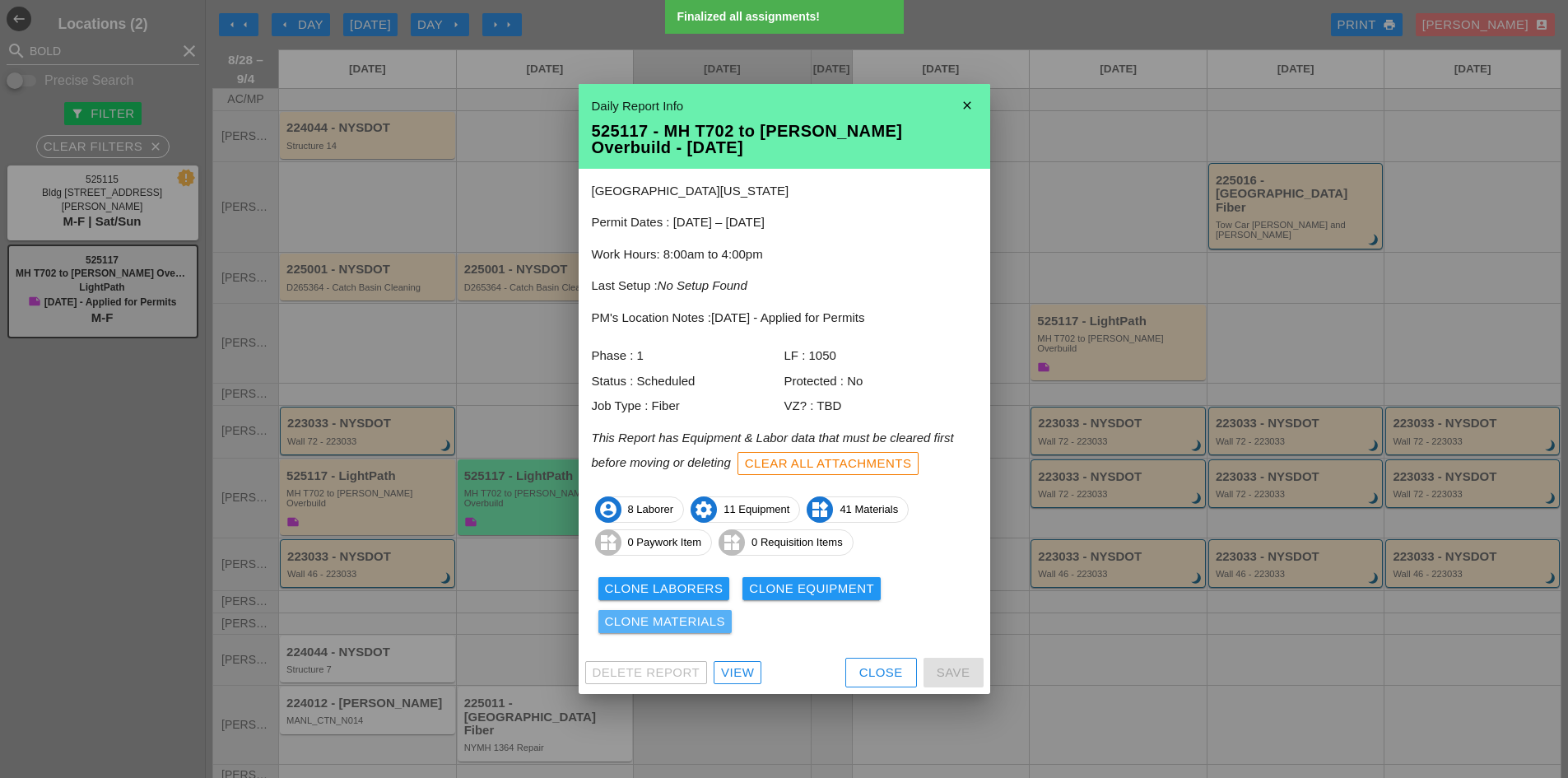
click at [670, 616] on div "Clone Materials" at bounding box center [665, 622] width 121 height 19
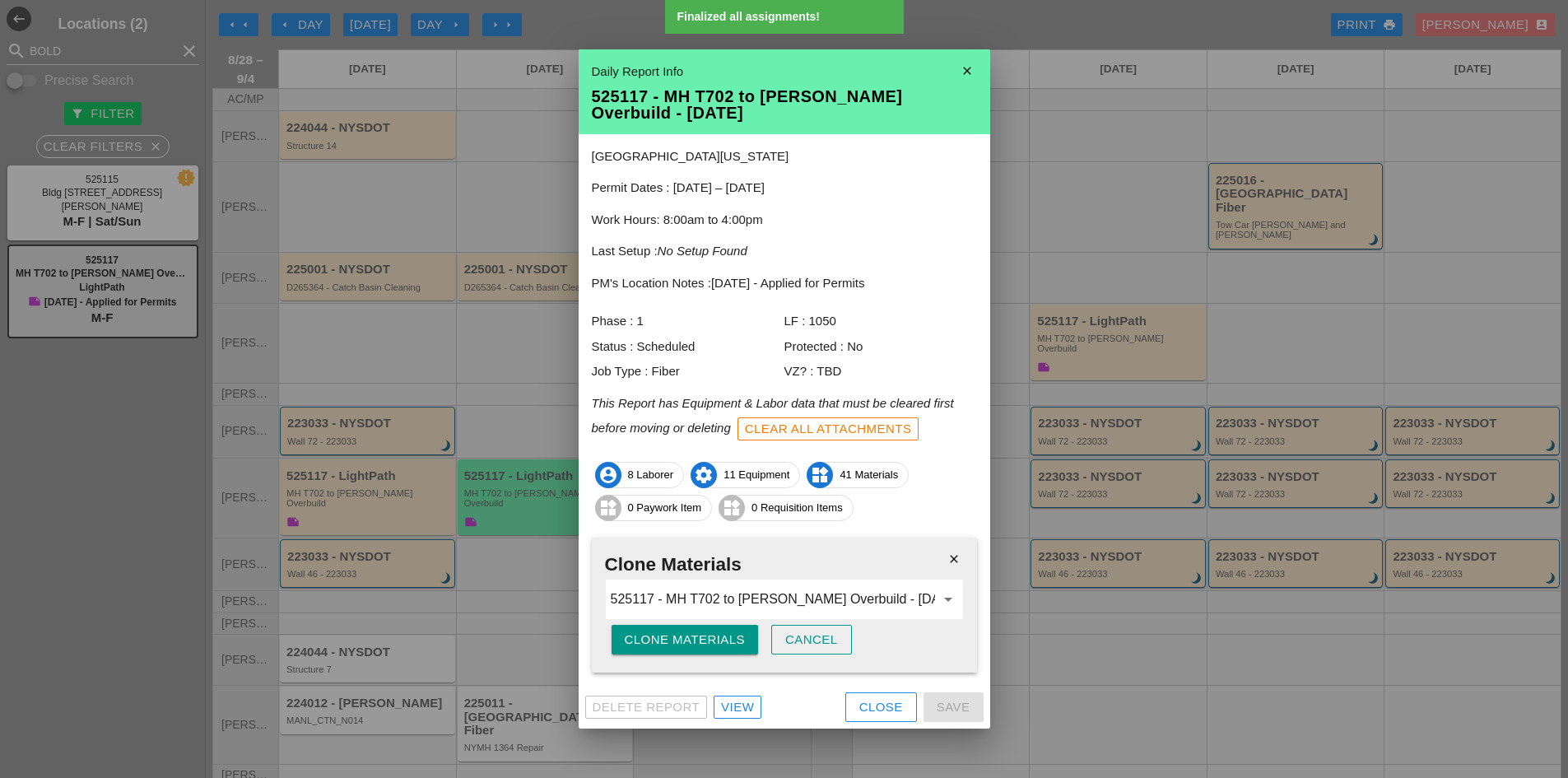
click at [670, 636] on div "Clone Materials" at bounding box center [685, 640] width 121 height 19
click at [670, 636] on div "Are you sure?" at bounding box center [676, 640] width 104 height 19
click at [859, 712] on div "Close" at bounding box center [880, 707] width 44 height 19
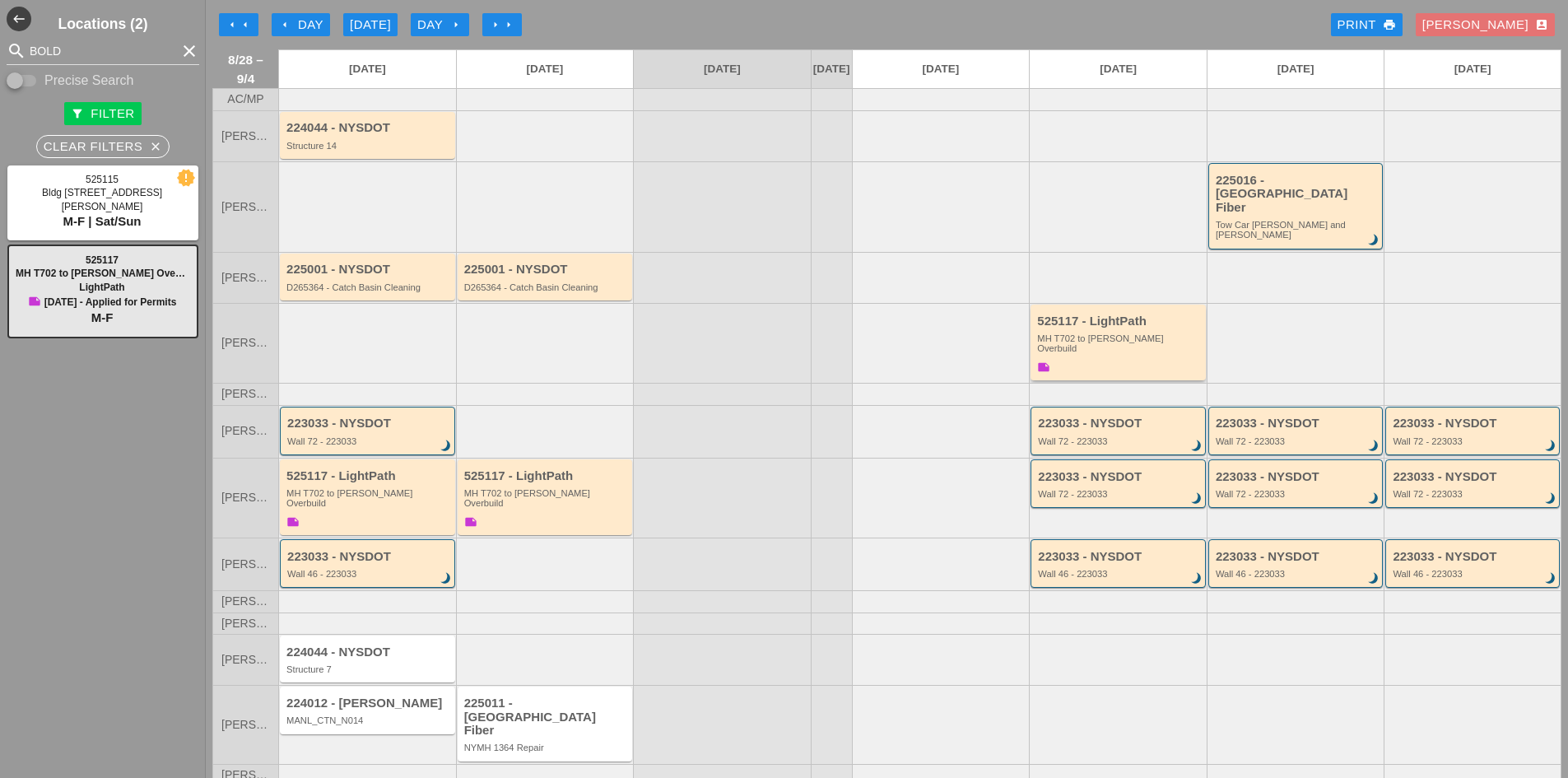
click at [1085, 314] on div "525117 - LightPath" at bounding box center [1119, 321] width 164 height 14
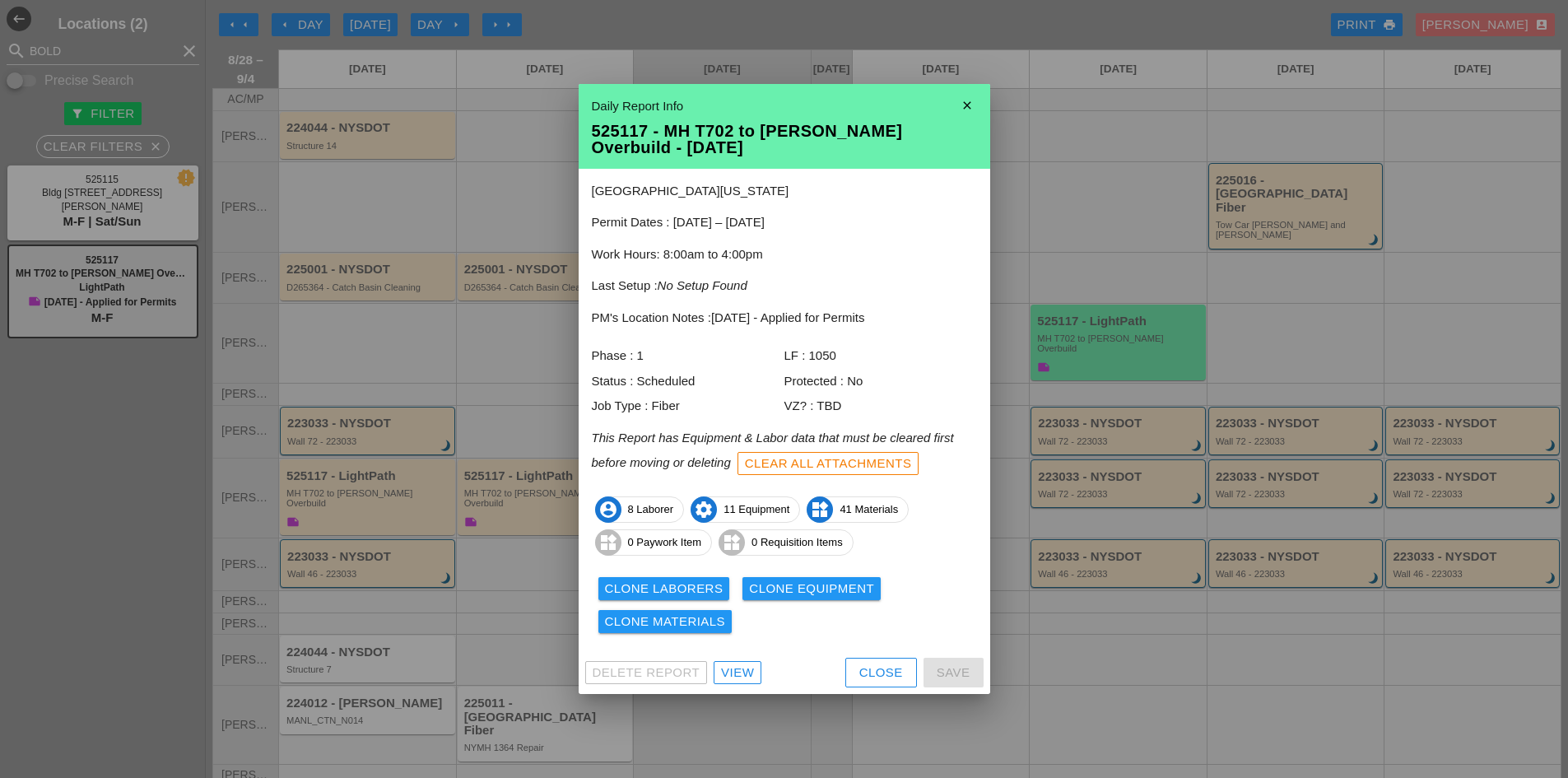
click at [750, 672] on div "View" at bounding box center [738, 673] width 33 height 19
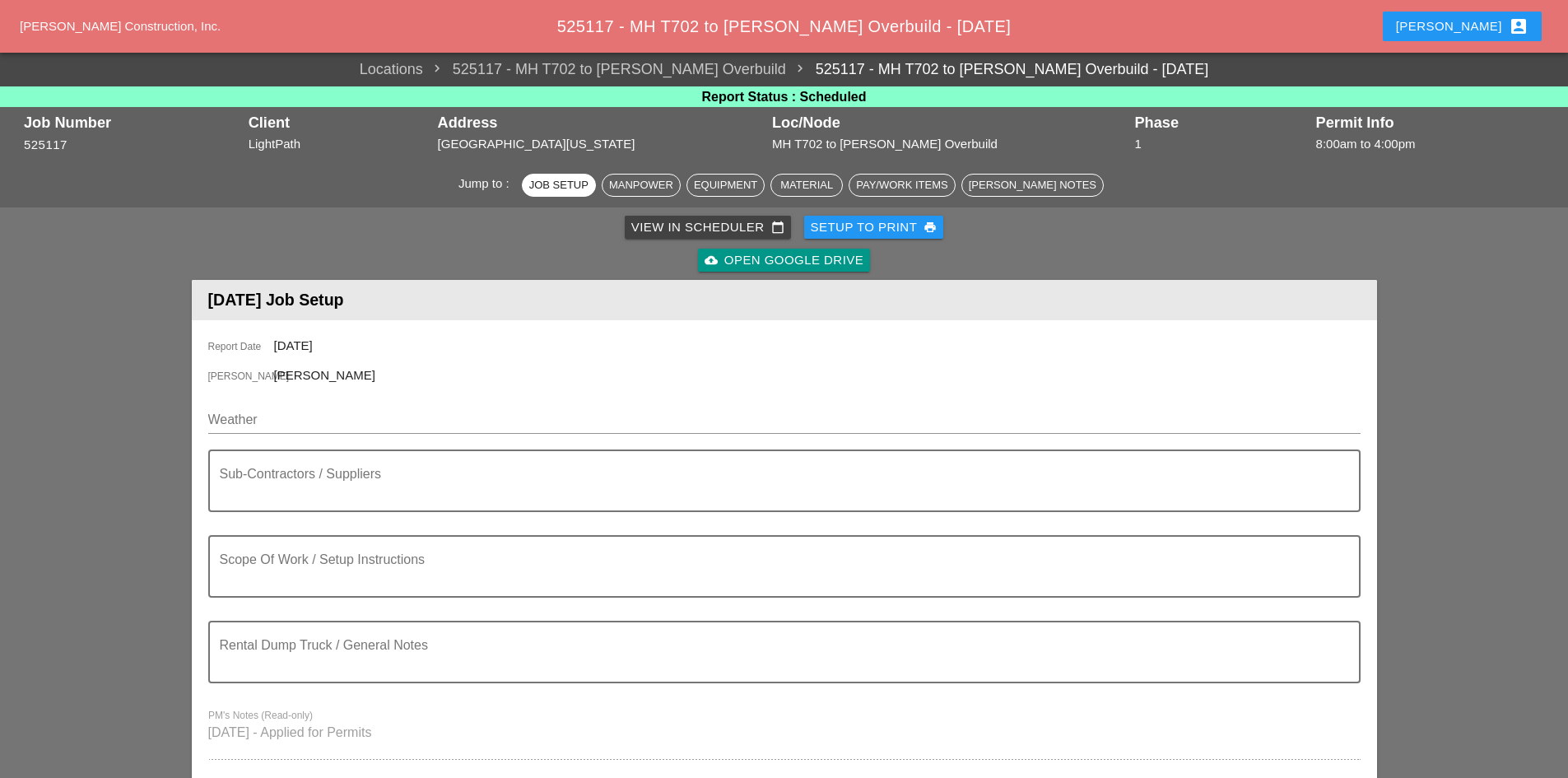
scroll to position [576, 0]
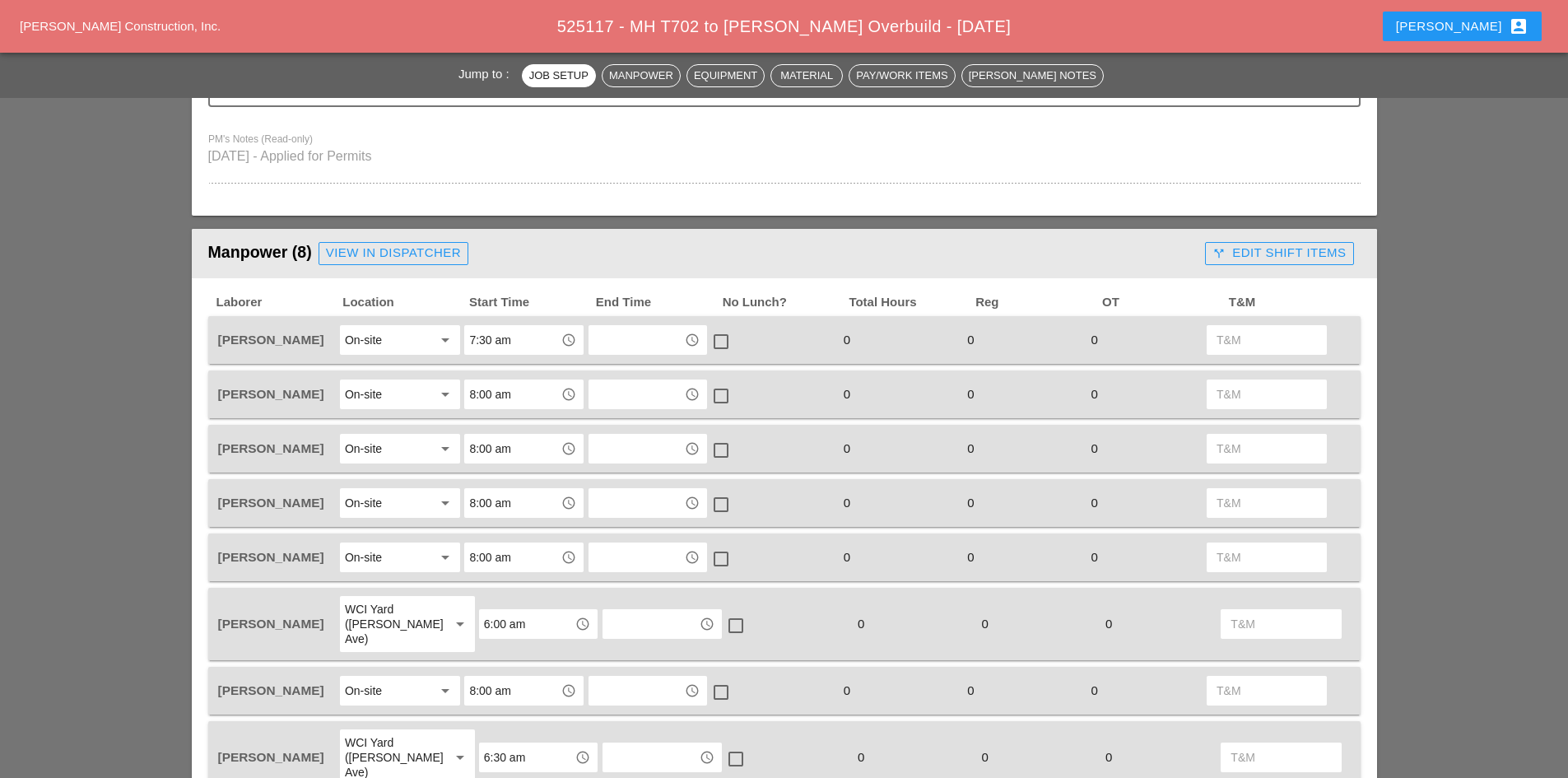
click at [366, 259] on div "View in Dispatcher" at bounding box center [393, 253] width 135 height 19
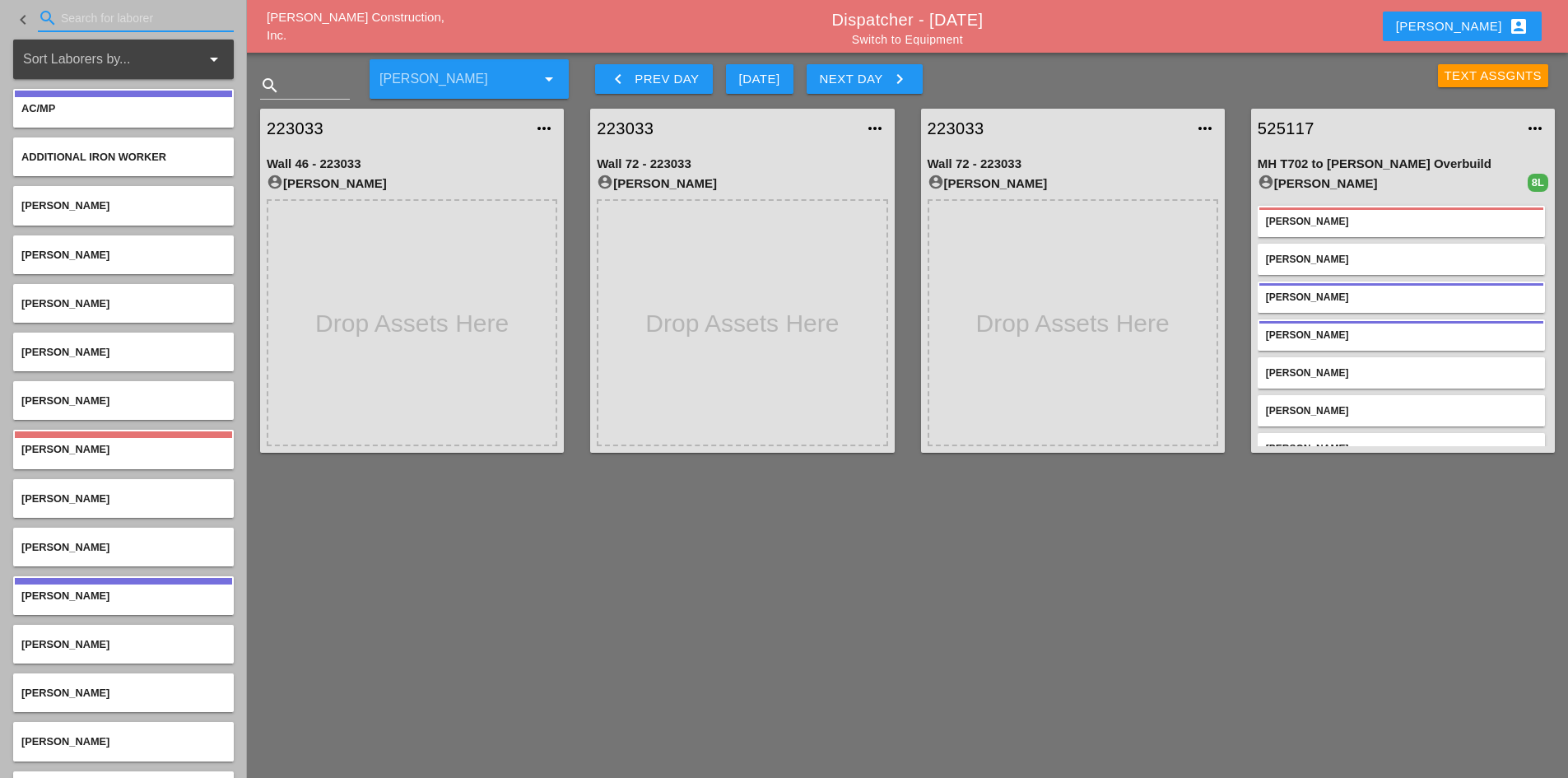
click at [153, 26] on input "Search for laborer" at bounding box center [136, 18] width 150 height 27
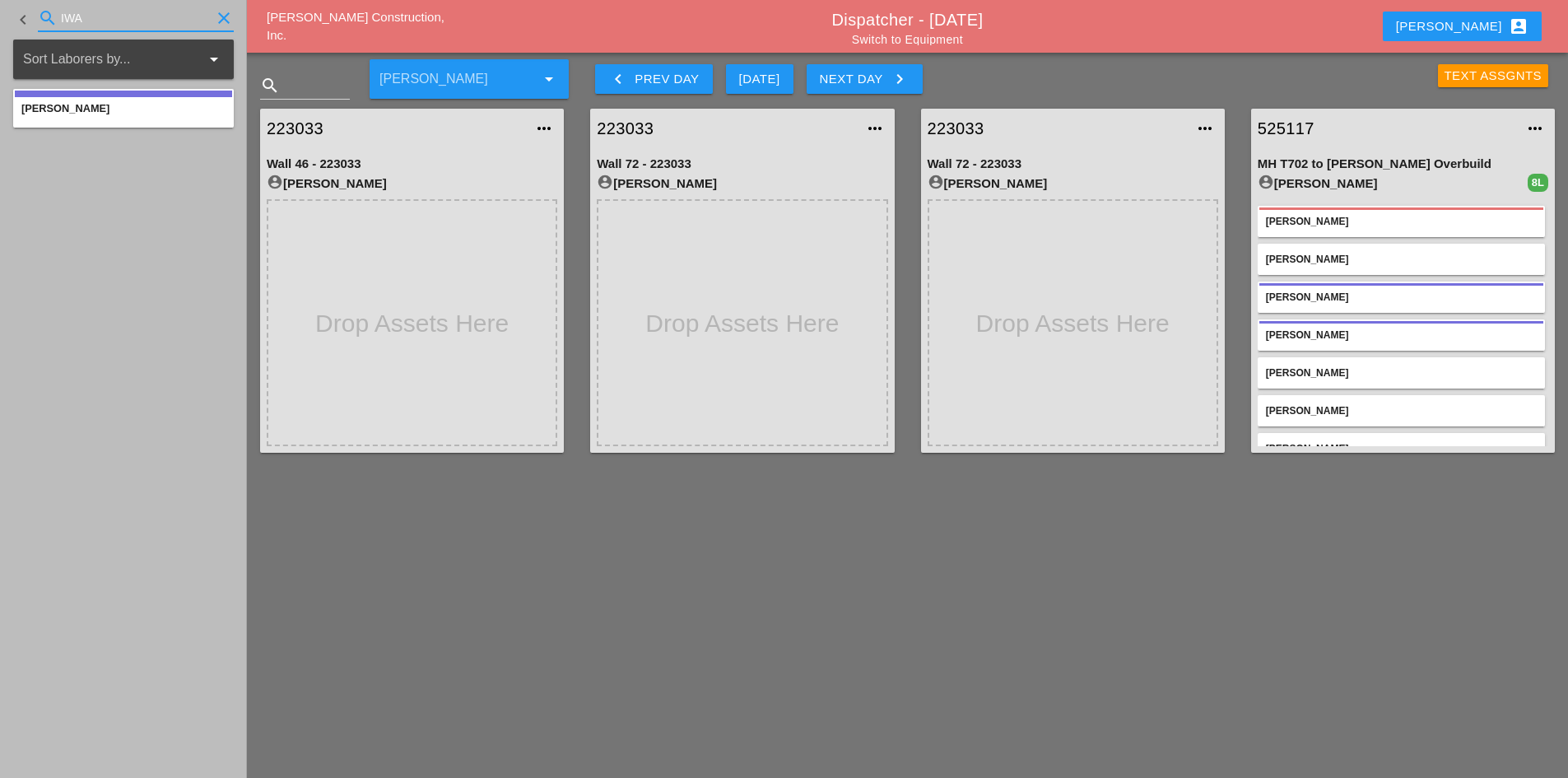
type input "IWA"
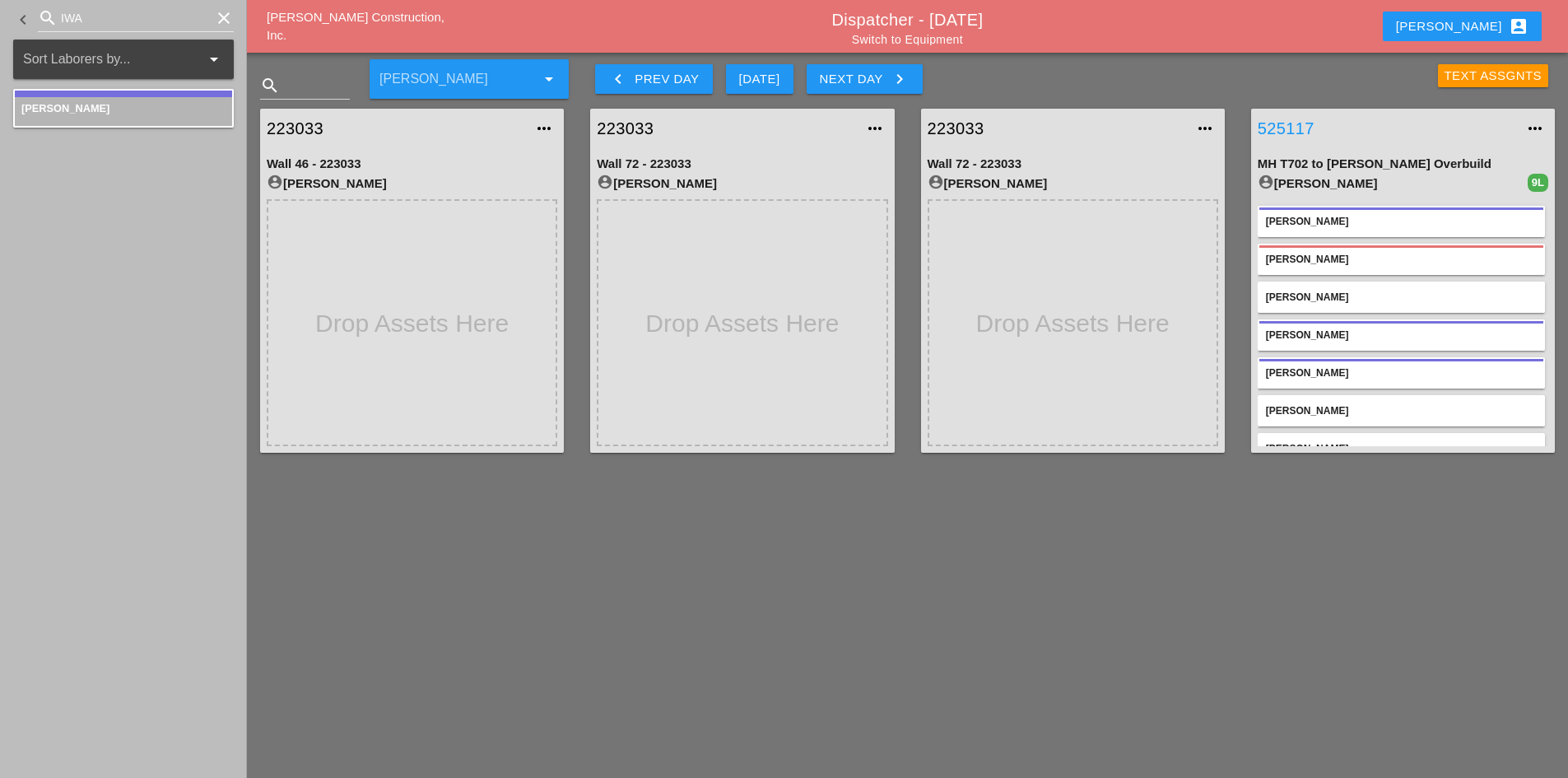
click at [1283, 133] on link "525117" at bounding box center [1386, 128] width 257 height 25
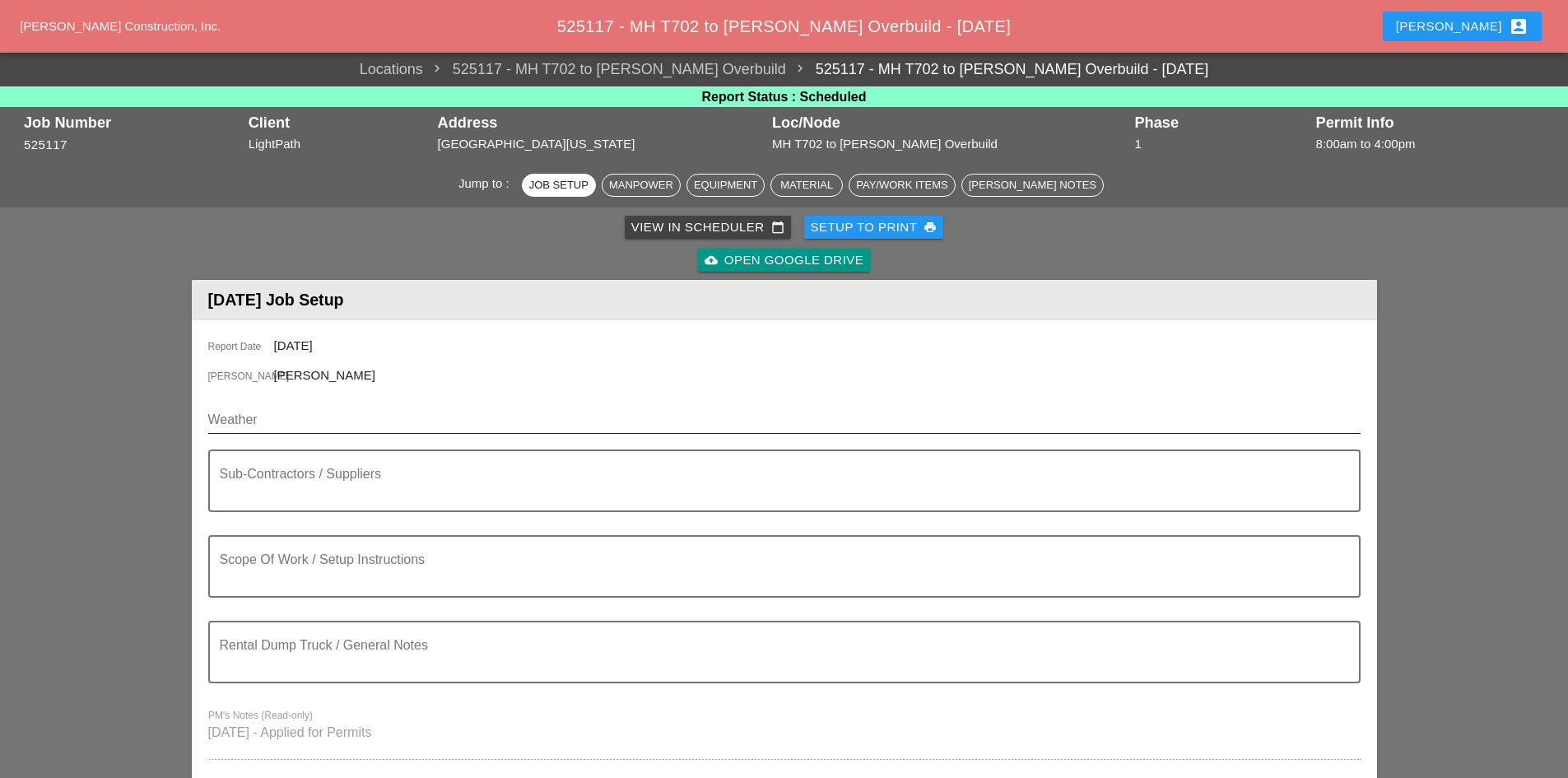
click at [330, 415] on input "Weather" at bounding box center [773, 419] width 1129 height 27
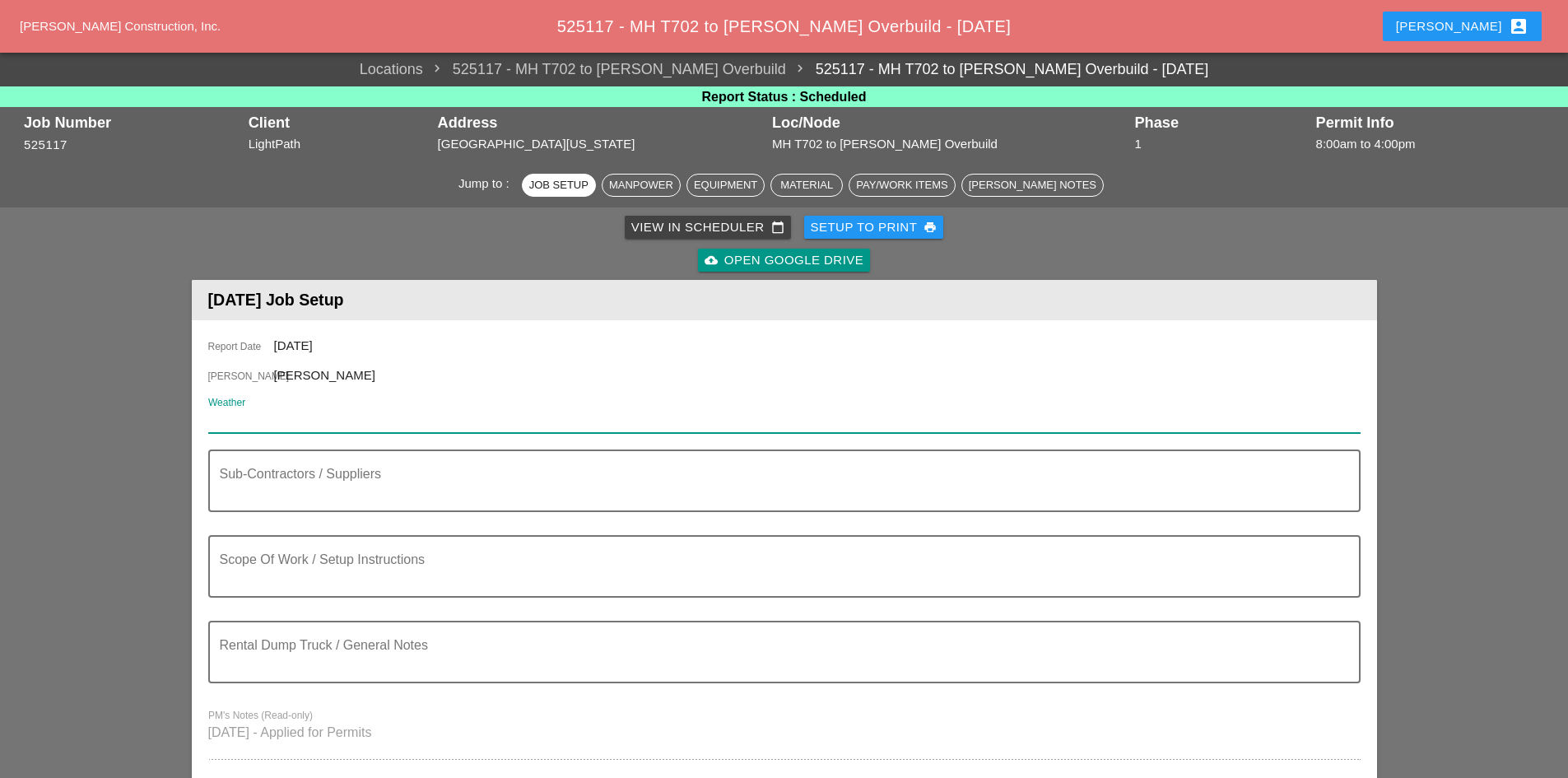
paste input "Tue 02 Day 79° 15% E 8 mph Intervals of clouds and sunshine. Slight chance of a…"
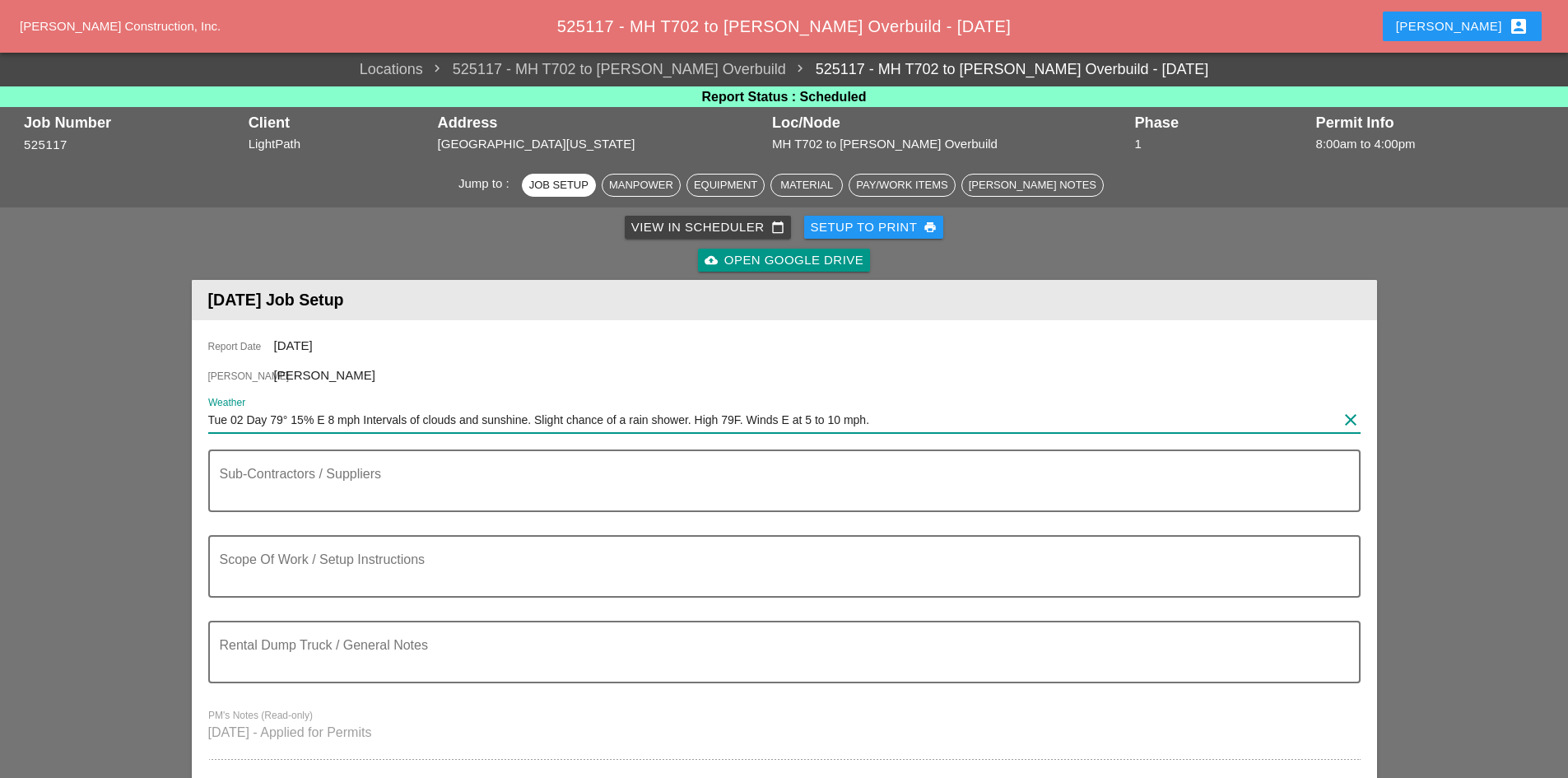
scroll to position [83, 0]
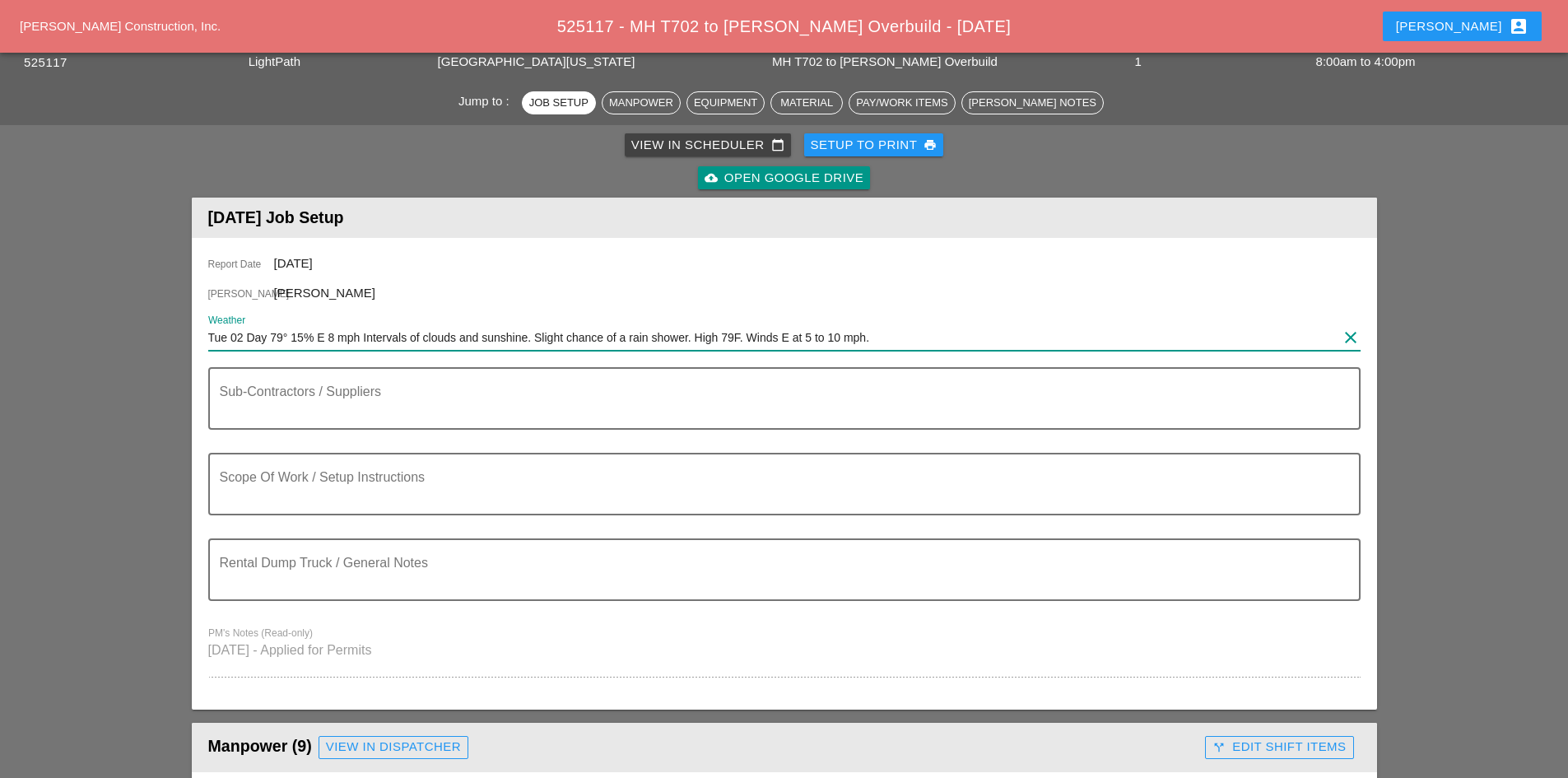
type input "Tue 02 Day 79° 15% E 8 mph Intervals of clouds and sunshine. Slight chance of a…"
click at [377, 605] on div "Rental Dump Truck / General Notes" at bounding box center [784, 580] width 1152 height 85
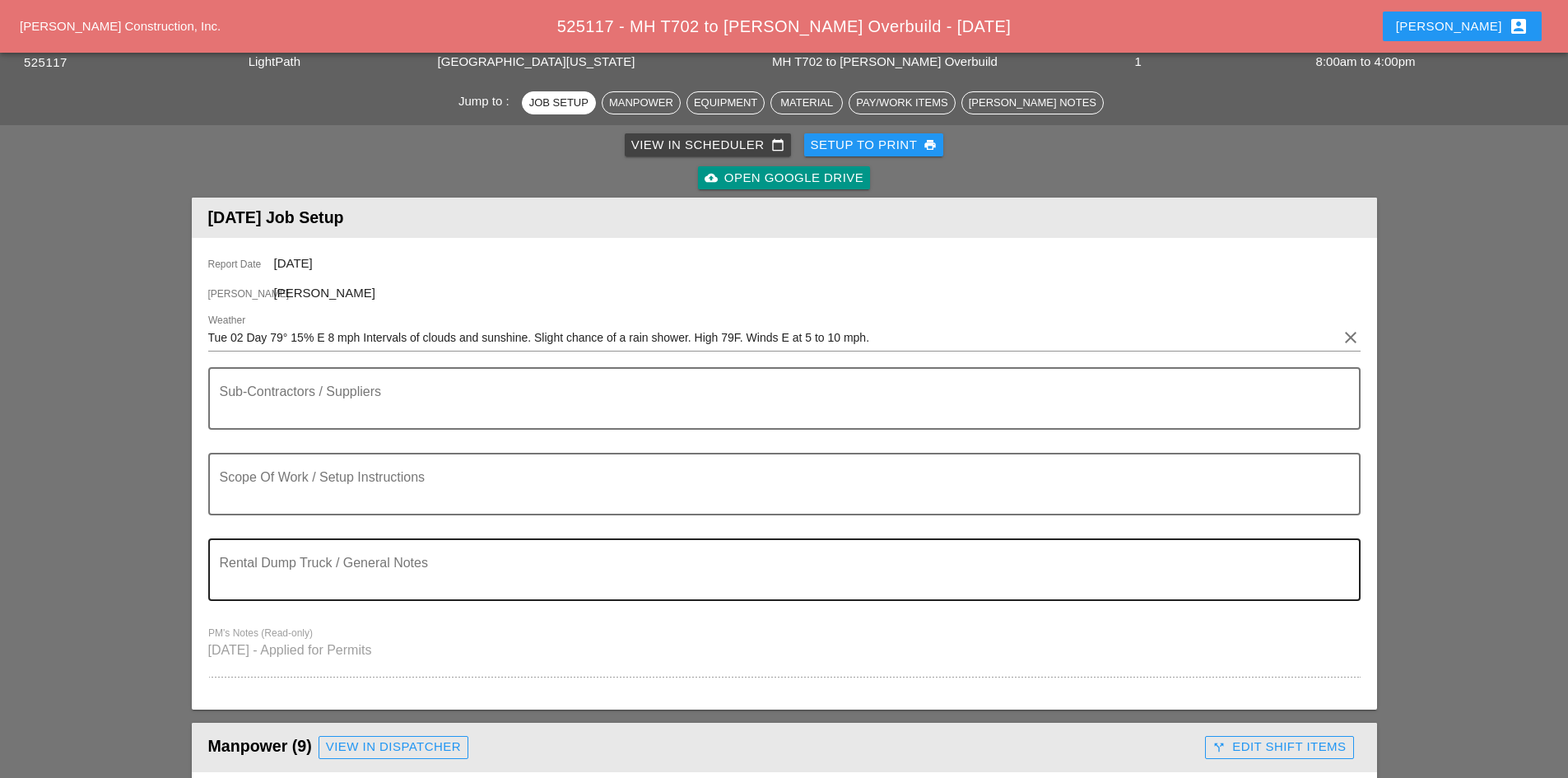
click at [377, 564] on textarea "Rental Dump Truck / General Notes" at bounding box center [777, 579] width 1116 height 40
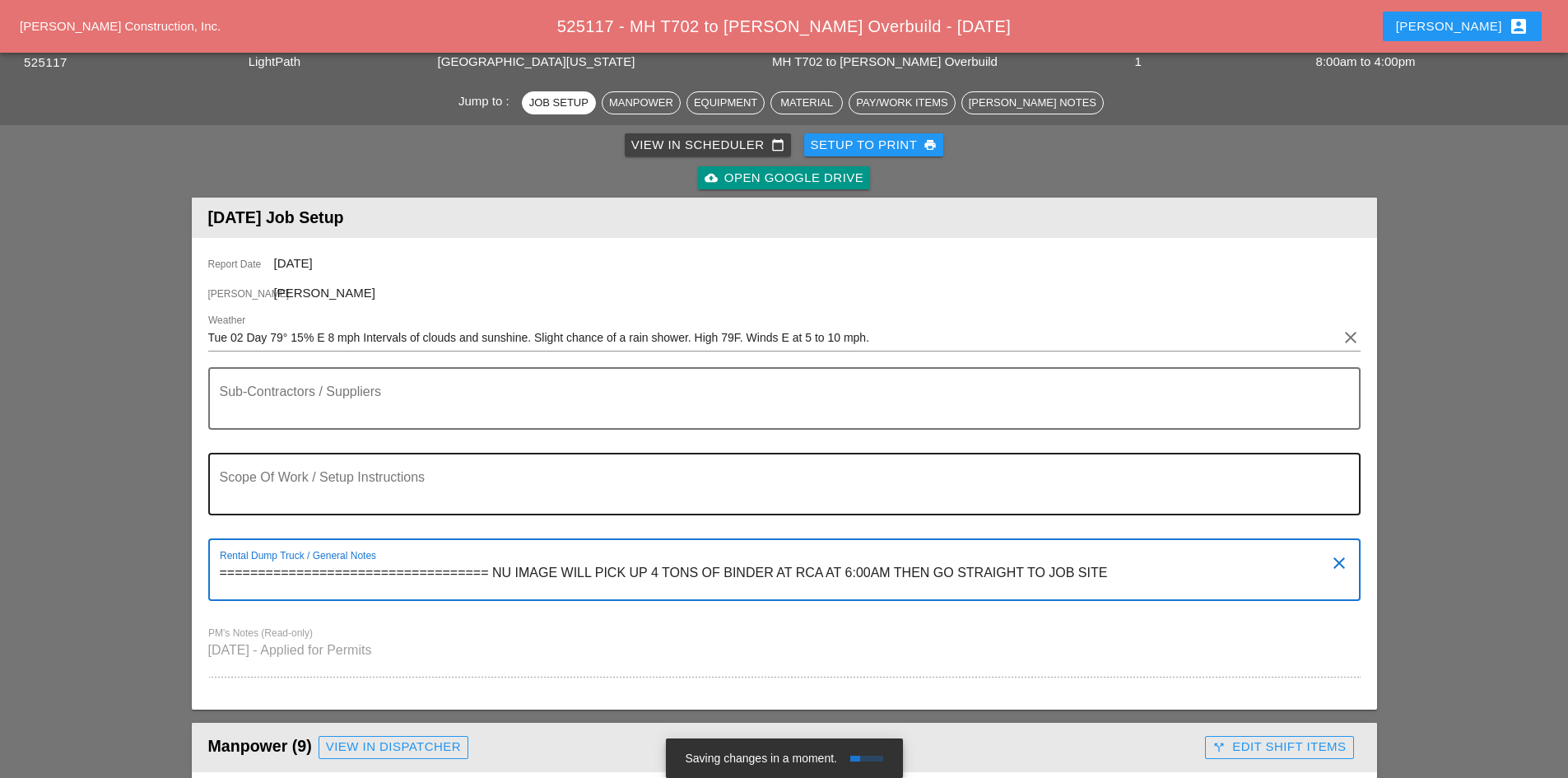
type textarea "=================================== NU IMAGE WILL PICK UP 4 TONS OF BINDER AT R…"
click at [426, 481] on textarea "Scope Of Work / Setup Instructions" at bounding box center [777, 494] width 1116 height 40
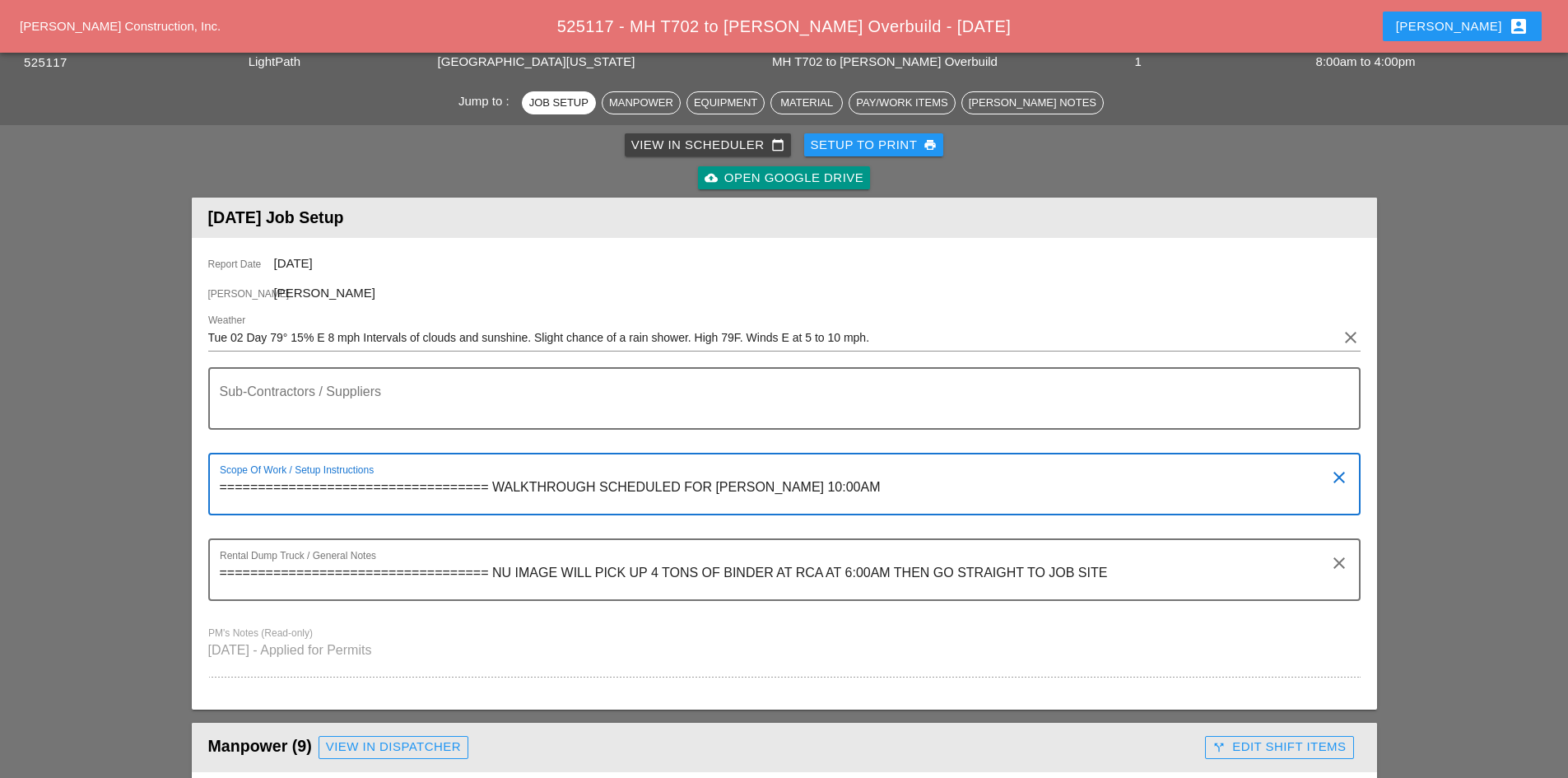
click at [852, 493] on textarea "=================================== WALKTHROUGH SCHEDULED FOR [PERSON_NAME] 10:…" at bounding box center [777, 494] width 1116 height 40
click at [866, 485] on textarea "=================================== WALKTHROUGH SCHEDULED FOR [PERSON_NAME] 10:…" at bounding box center [777, 494] width 1116 height 40
paste textarea "[GEOGRAPHIC_DATA]"
click at [1085, 489] on textarea "=================================== WALKTHROUGH SCHEDULED FOR [PERSON_NAME] 10:…" at bounding box center [777, 494] width 1116 height 40
type textarea "=================================== WALKTHROUGH SCHEDULED FOR [PERSON_NAME] 10:…"
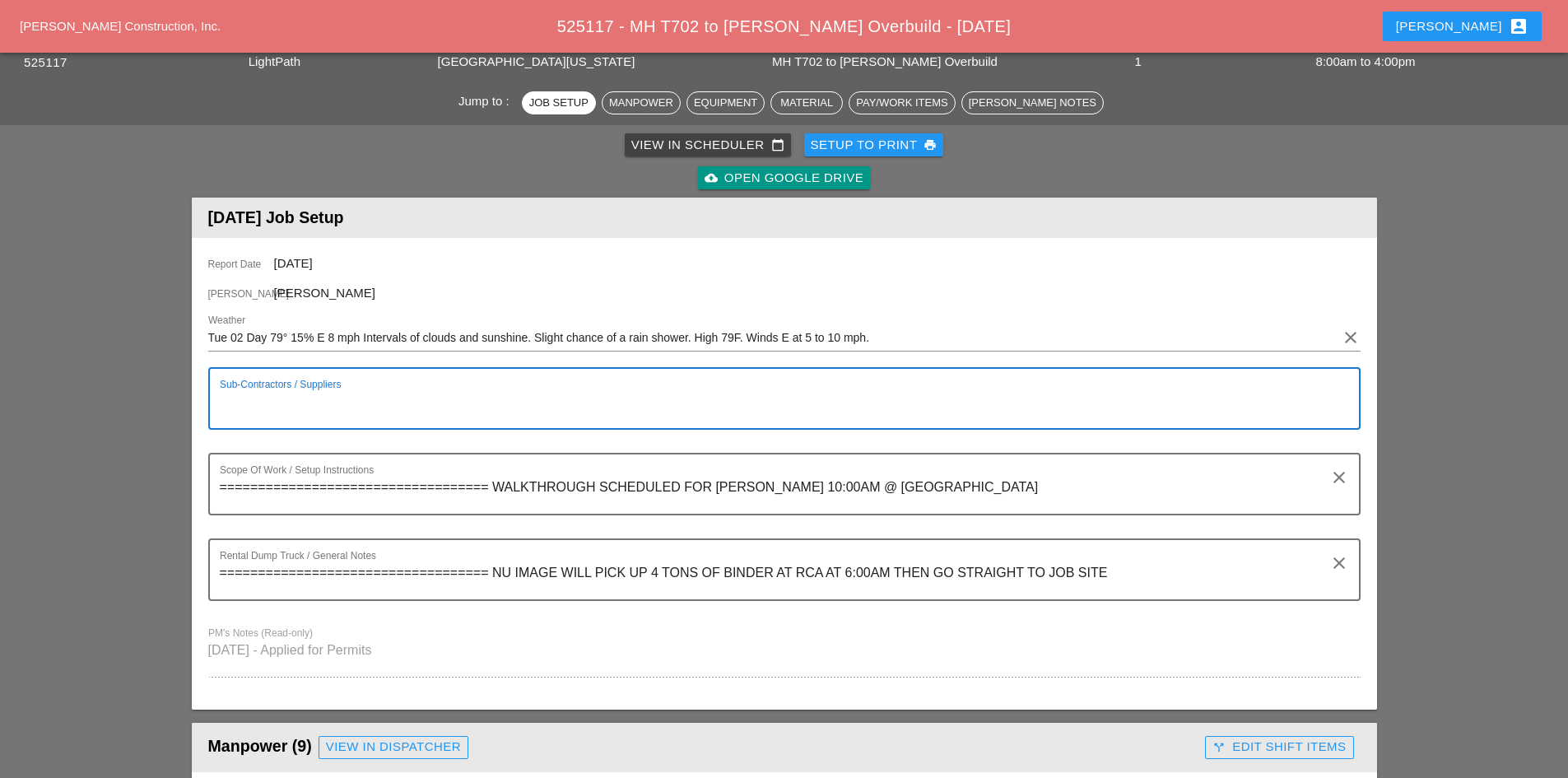
click at [755, 412] on textarea "Sub-Contractors / Suppliers" at bounding box center [777, 408] width 1116 height 40
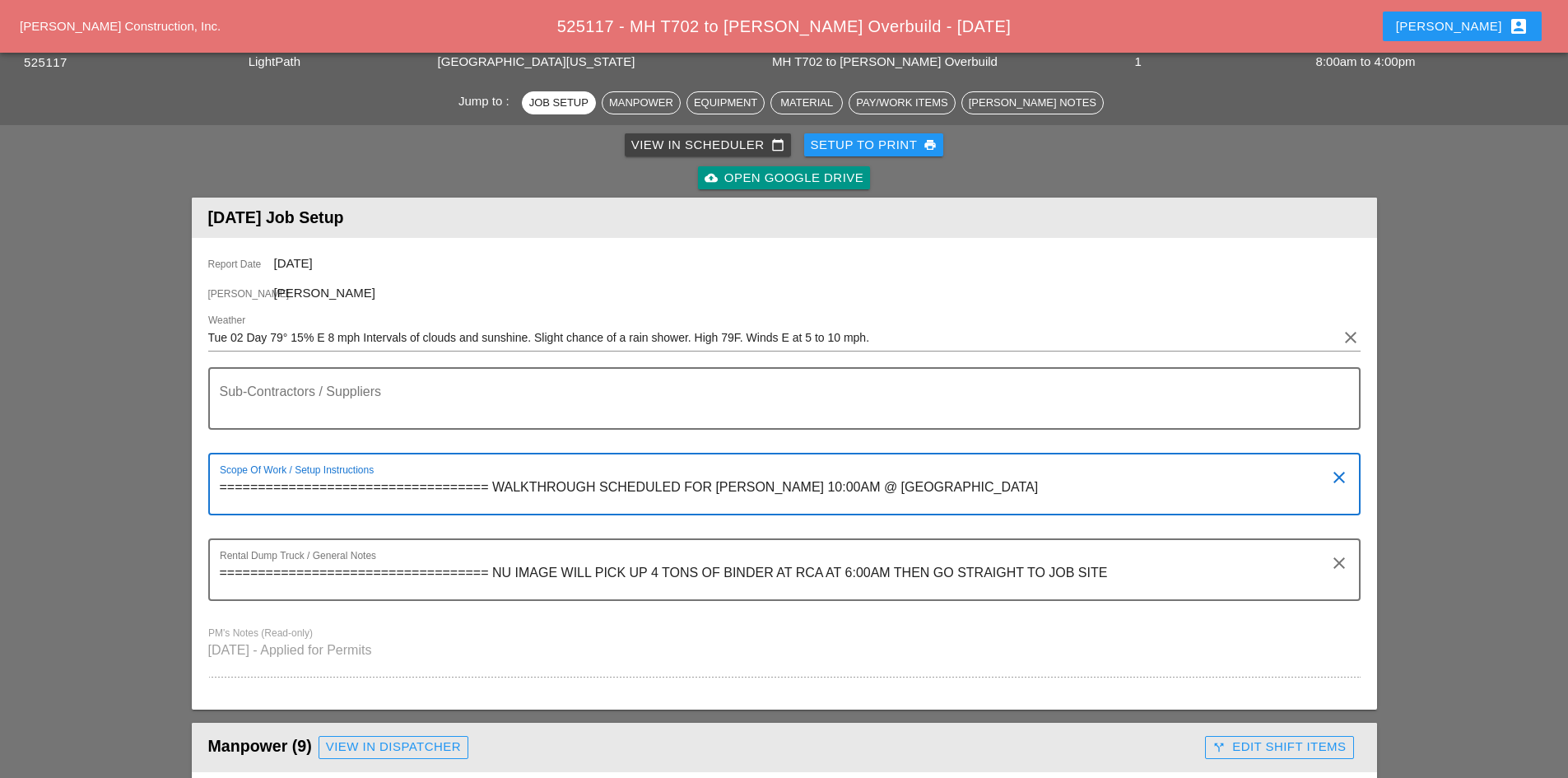
drag, startPoint x: 485, startPoint y: 486, endPoint x: 185, endPoint y: 492, distance: 300.1
click at [329, 378] on div "Sub-Contractors / Suppliers" at bounding box center [777, 398] width 1116 height 59
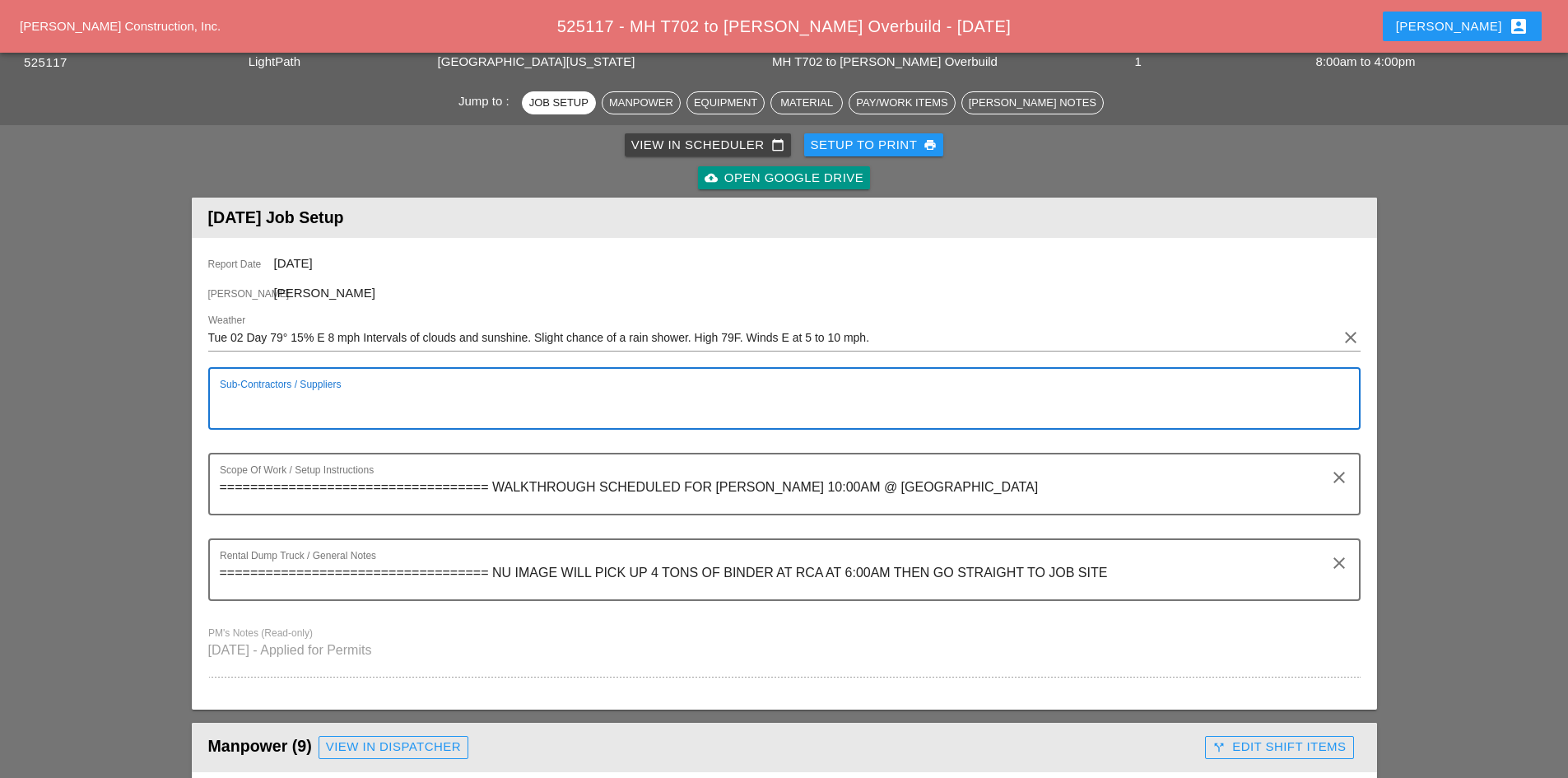
paste textarea "==================================="
type textarea "==================================="
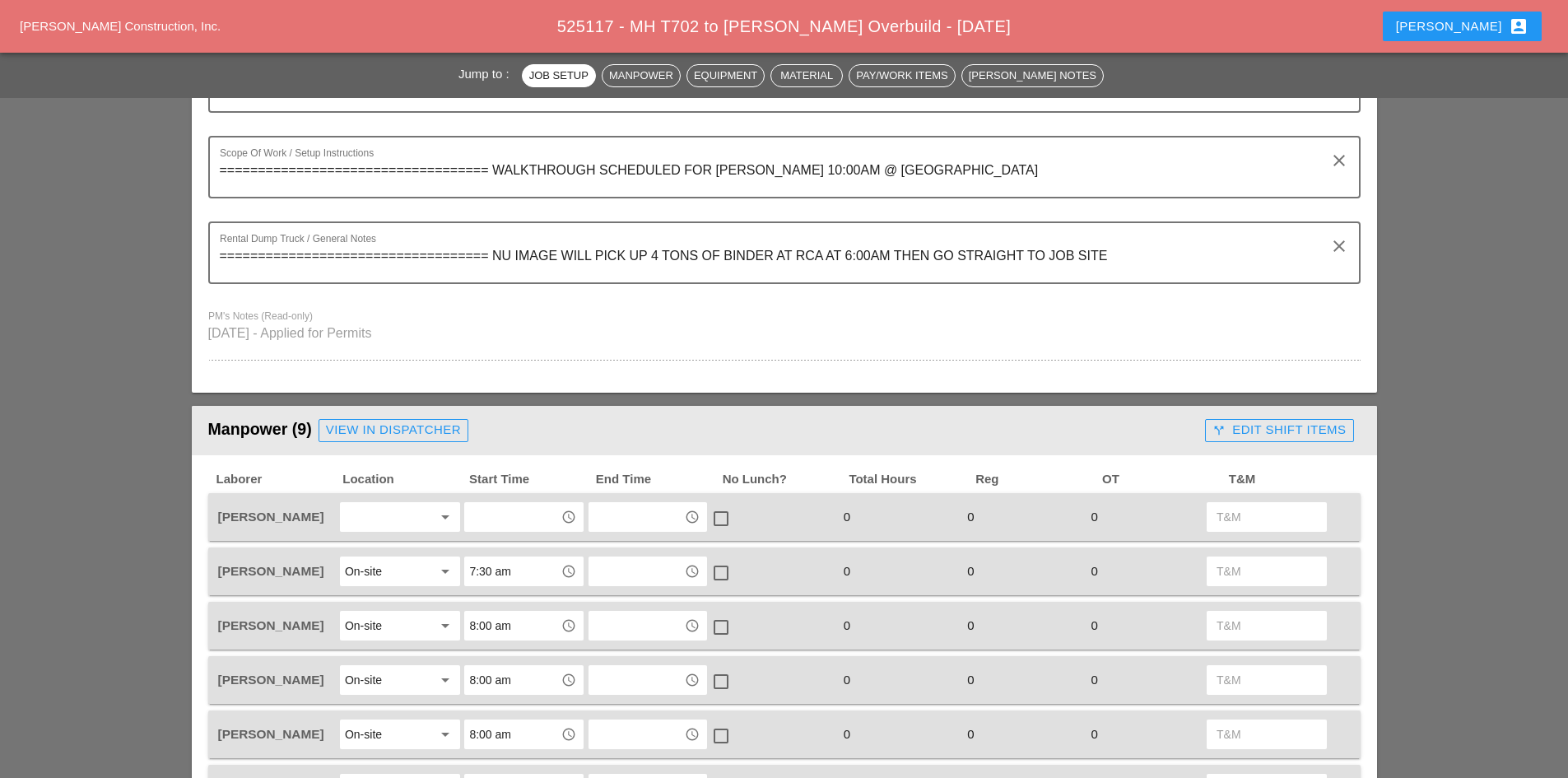
scroll to position [741, 0]
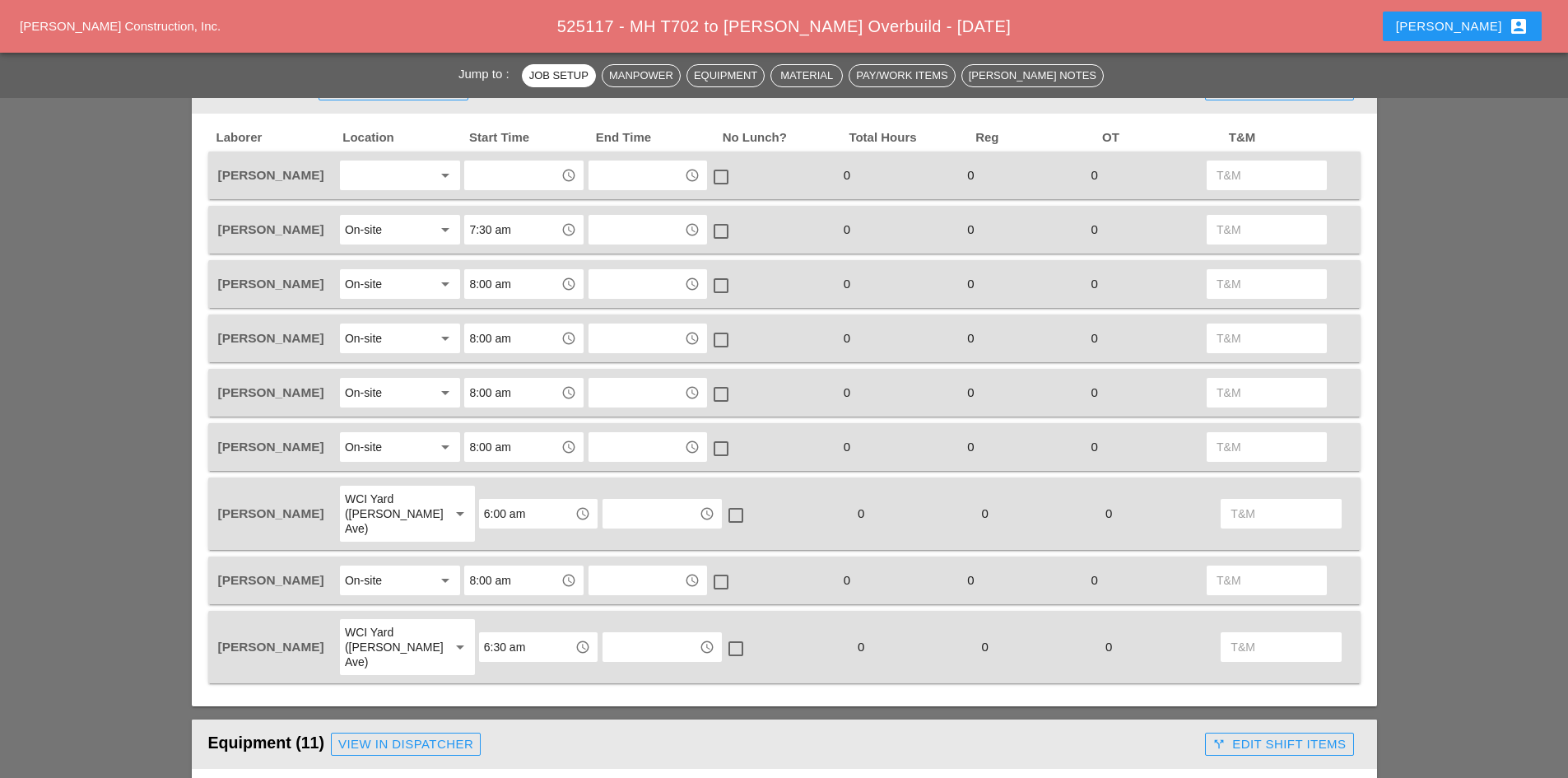
click at [392, 186] on div at bounding box center [388, 175] width 87 height 27
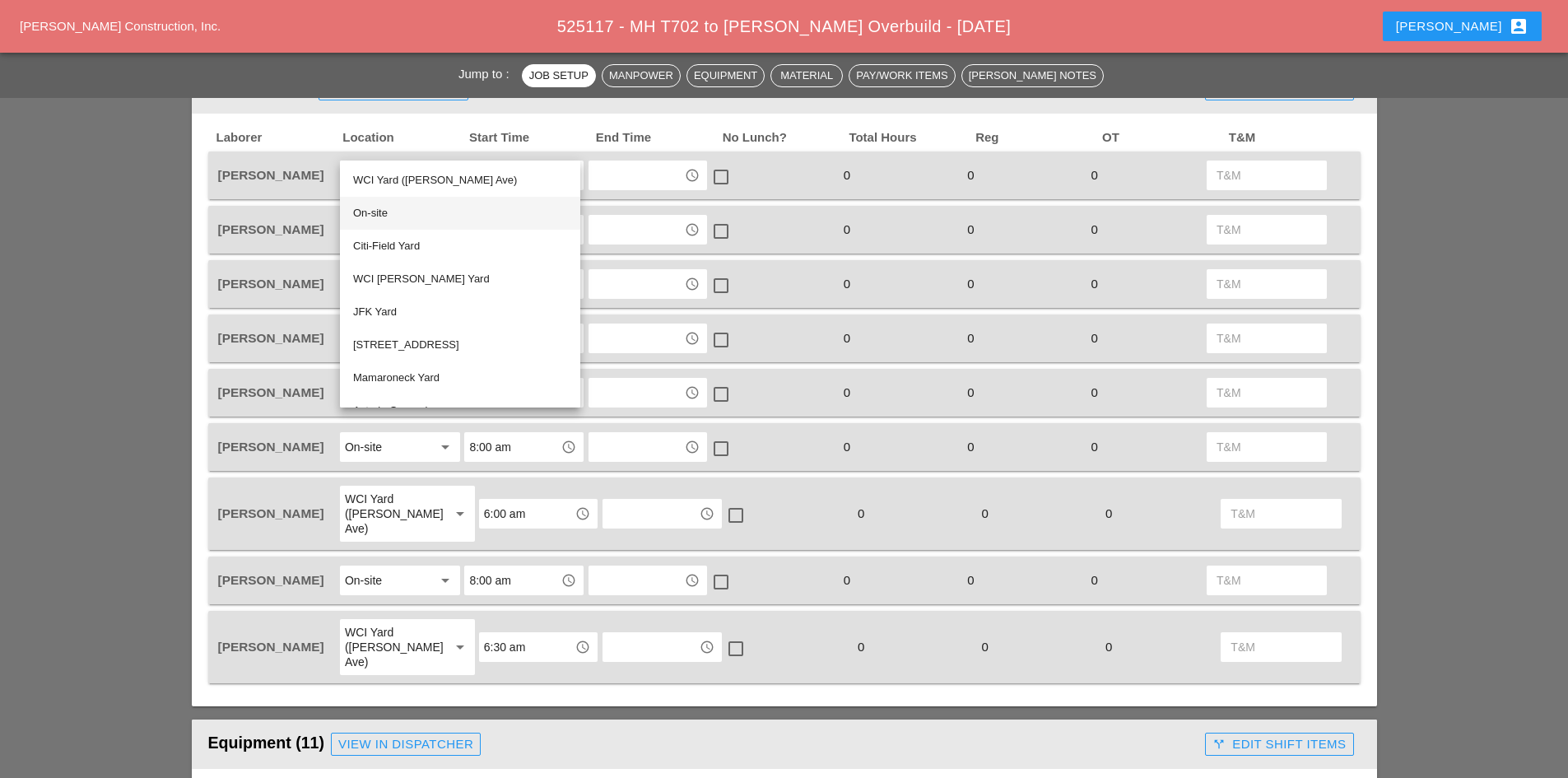
click at [380, 219] on div "On-site" at bounding box center [460, 213] width 214 height 20
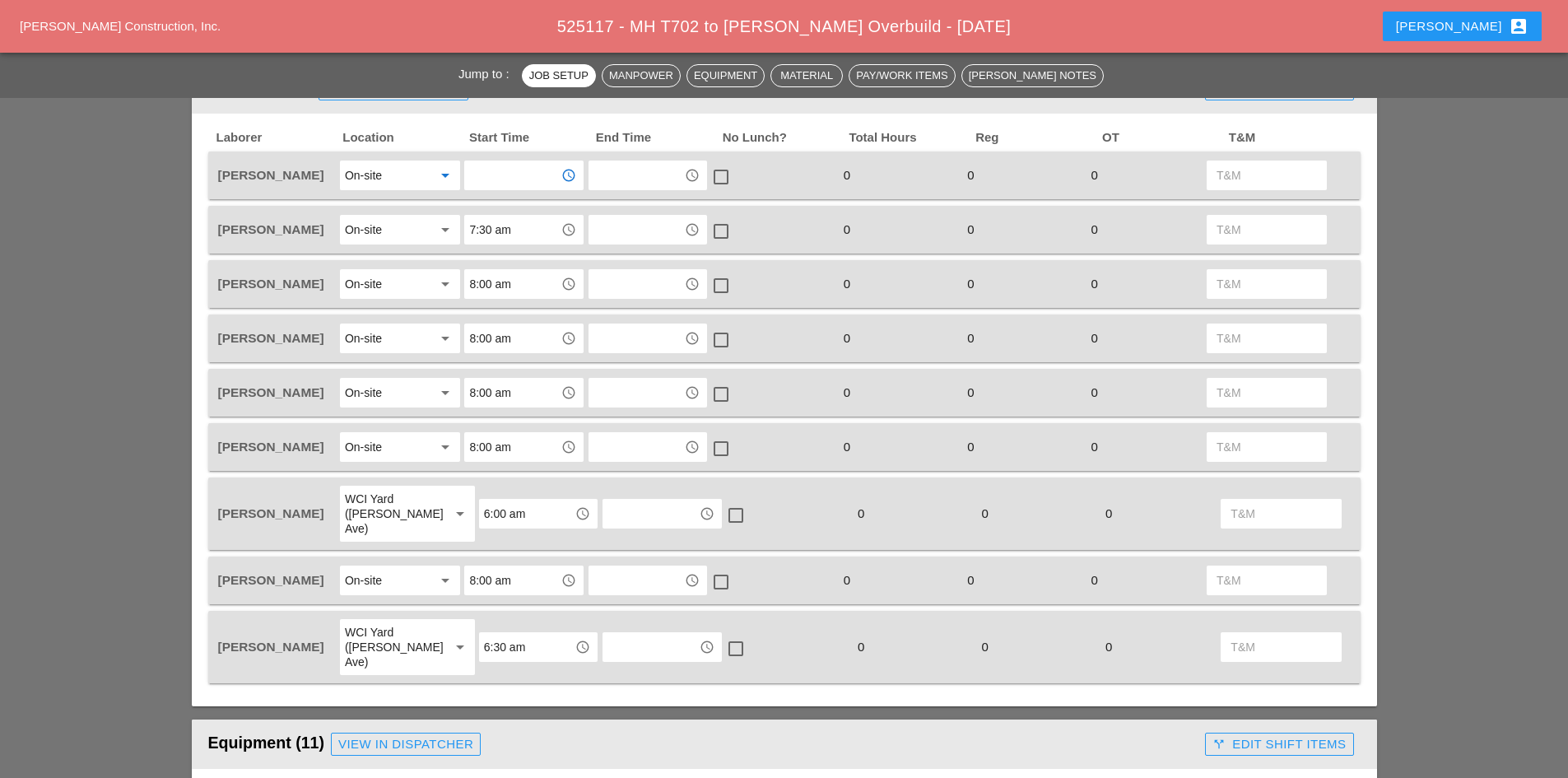
click at [491, 182] on input "text" at bounding box center [511, 175] width 85 height 27
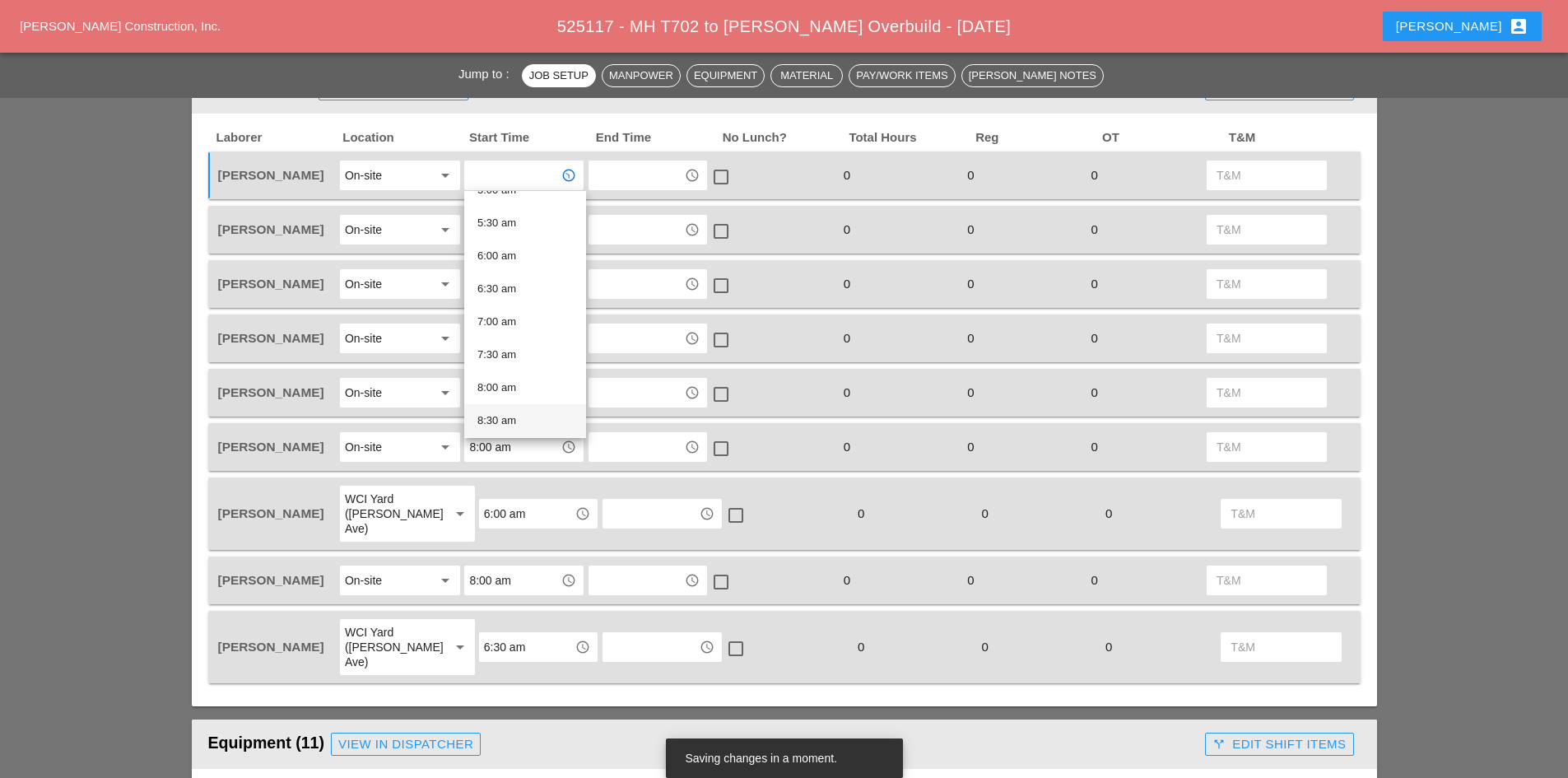
scroll to position [411, 0]
click at [513, 331] on div "8:00 am" at bounding box center [525, 325] width 96 height 20
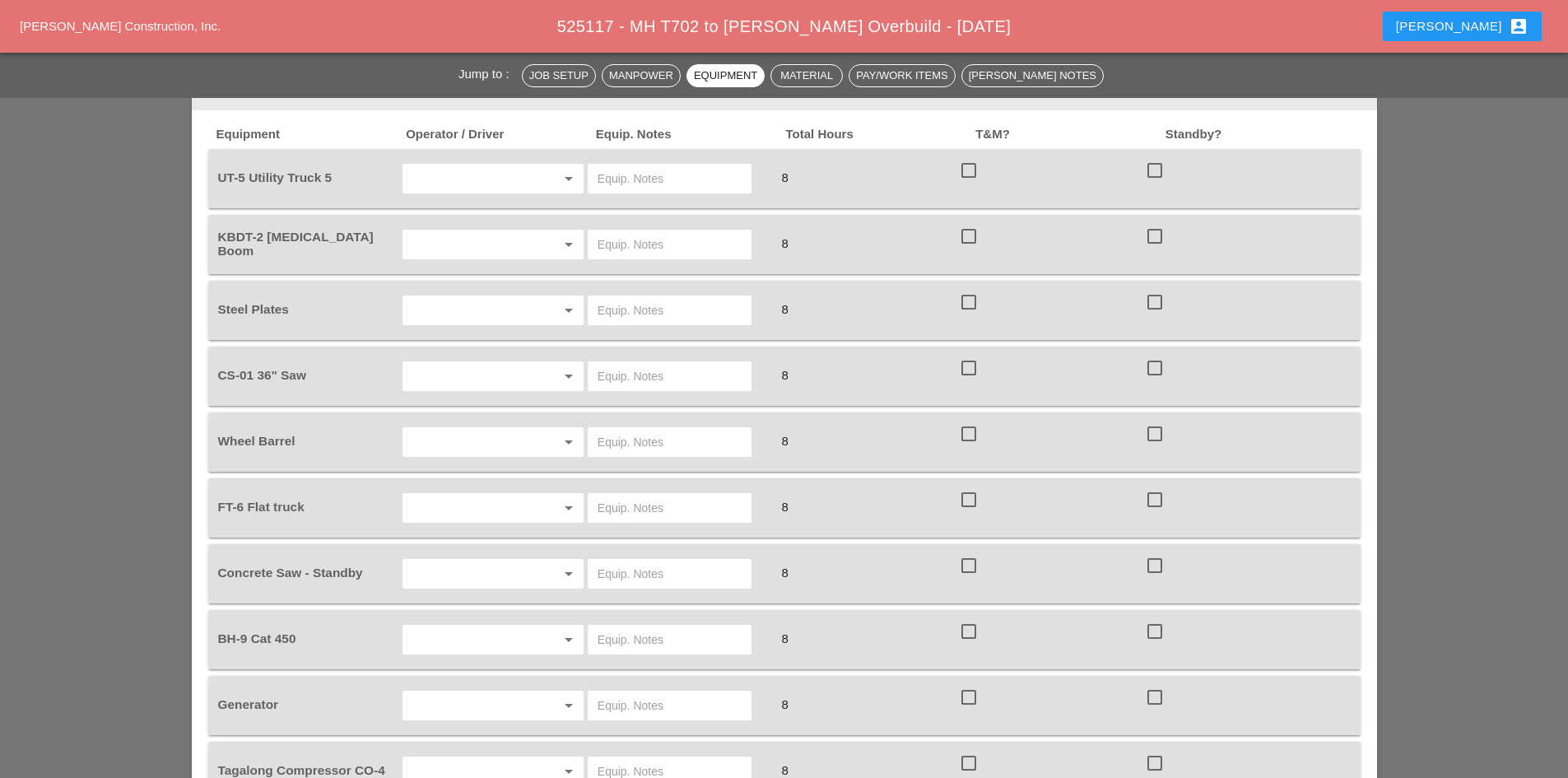
scroll to position [1317, 0]
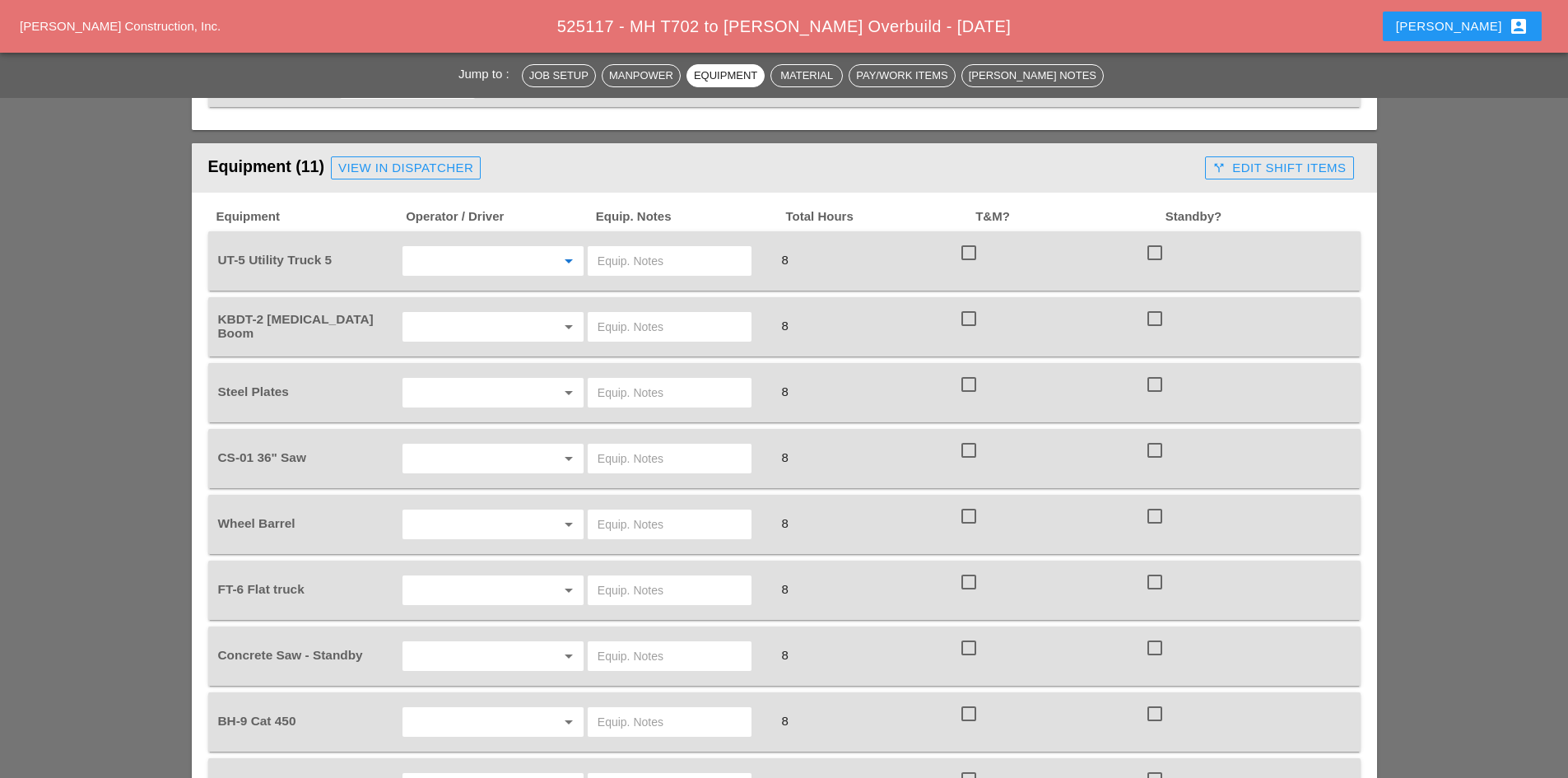
click at [466, 248] on input "text" at bounding box center [469, 261] width 125 height 27
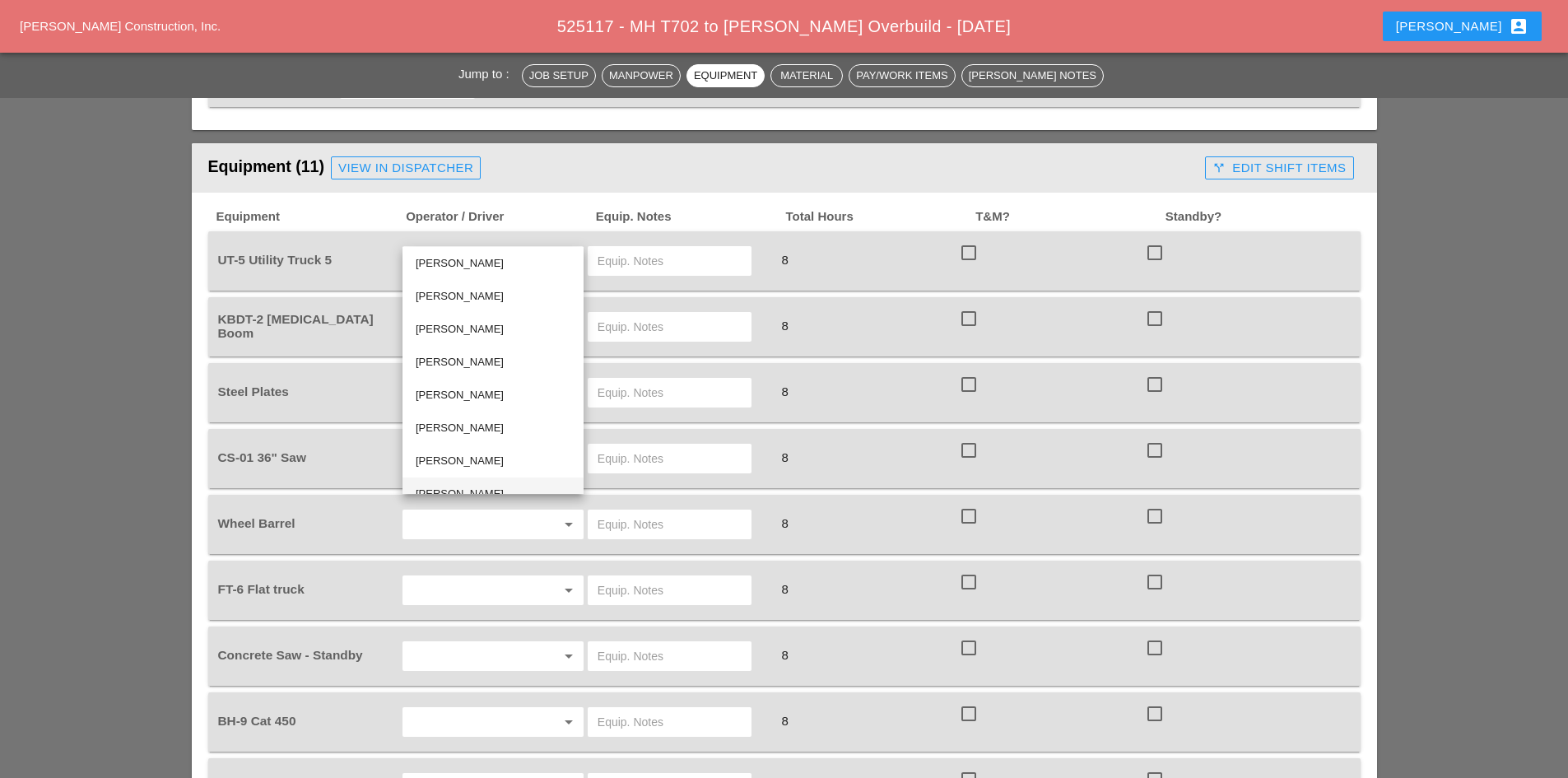
scroll to position [56, 0]
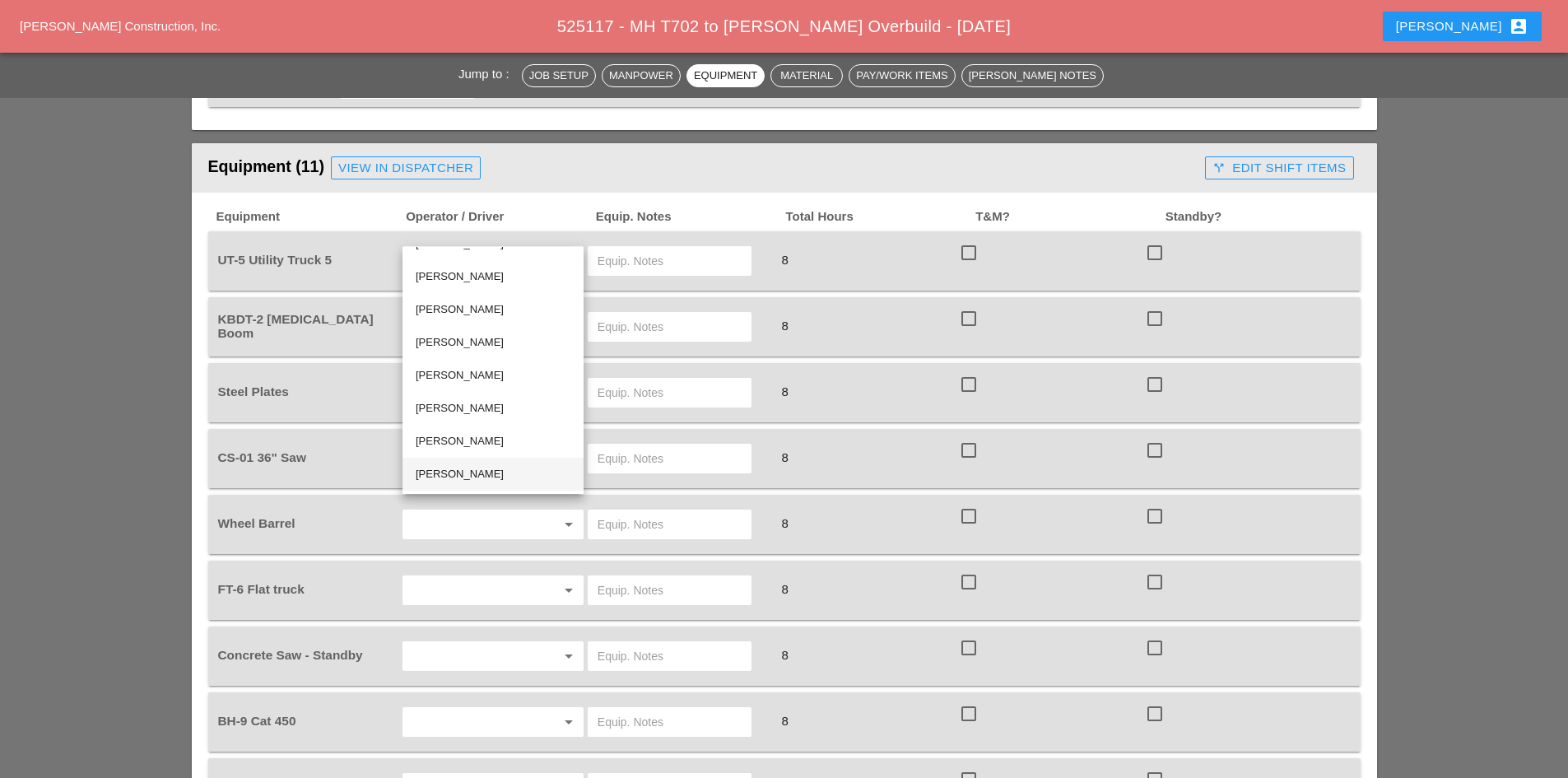
click at [480, 464] on div "[PERSON_NAME]" at bounding box center [493, 473] width 155 height 20
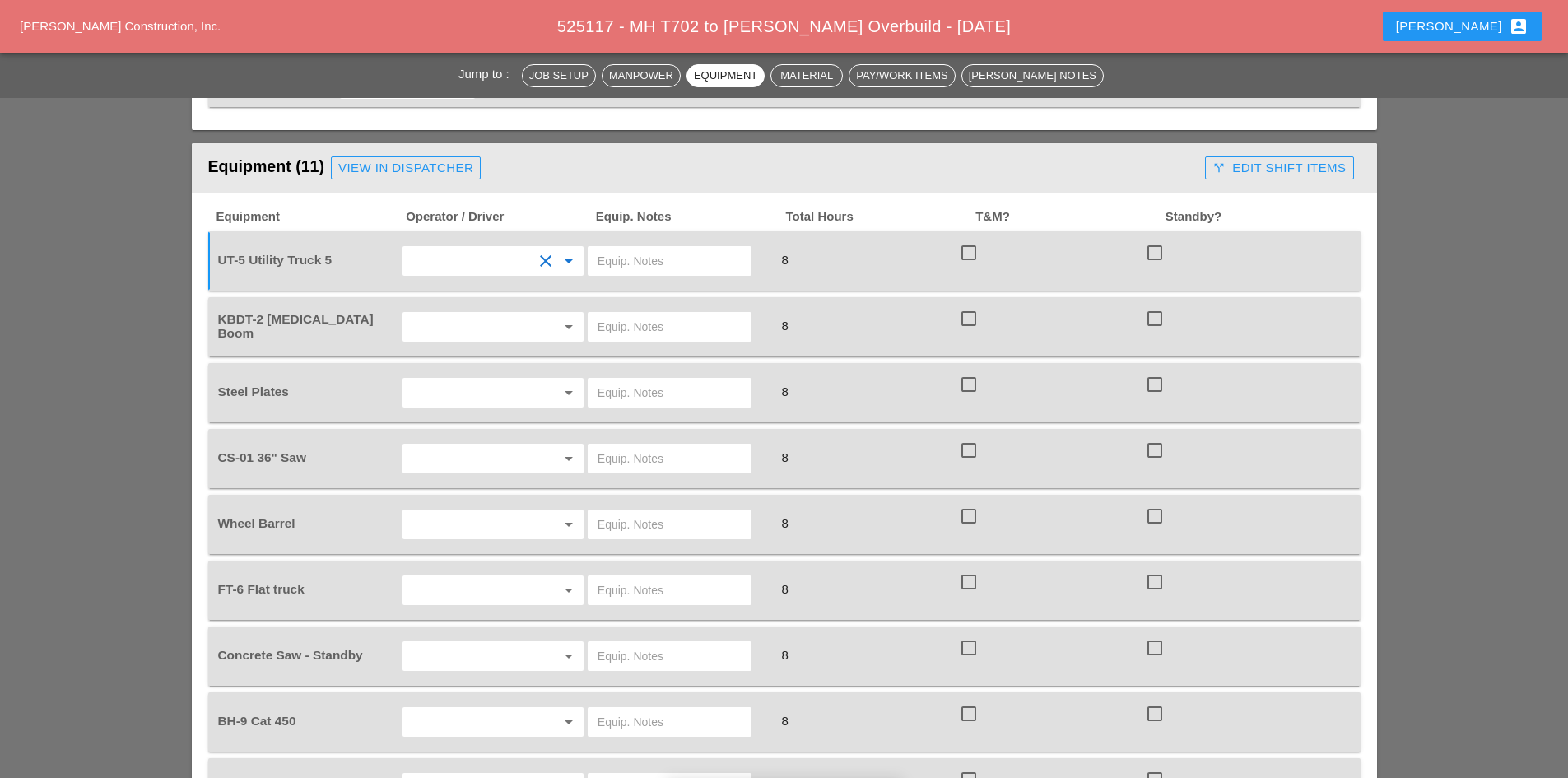
click at [625, 248] on input "text" at bounding box center [669, 261] width 144 height 27
type input "W/ CONCRETE SAW"
click at [496, 313] on input "text" at bounding box center [469, 326] width 125 height 27
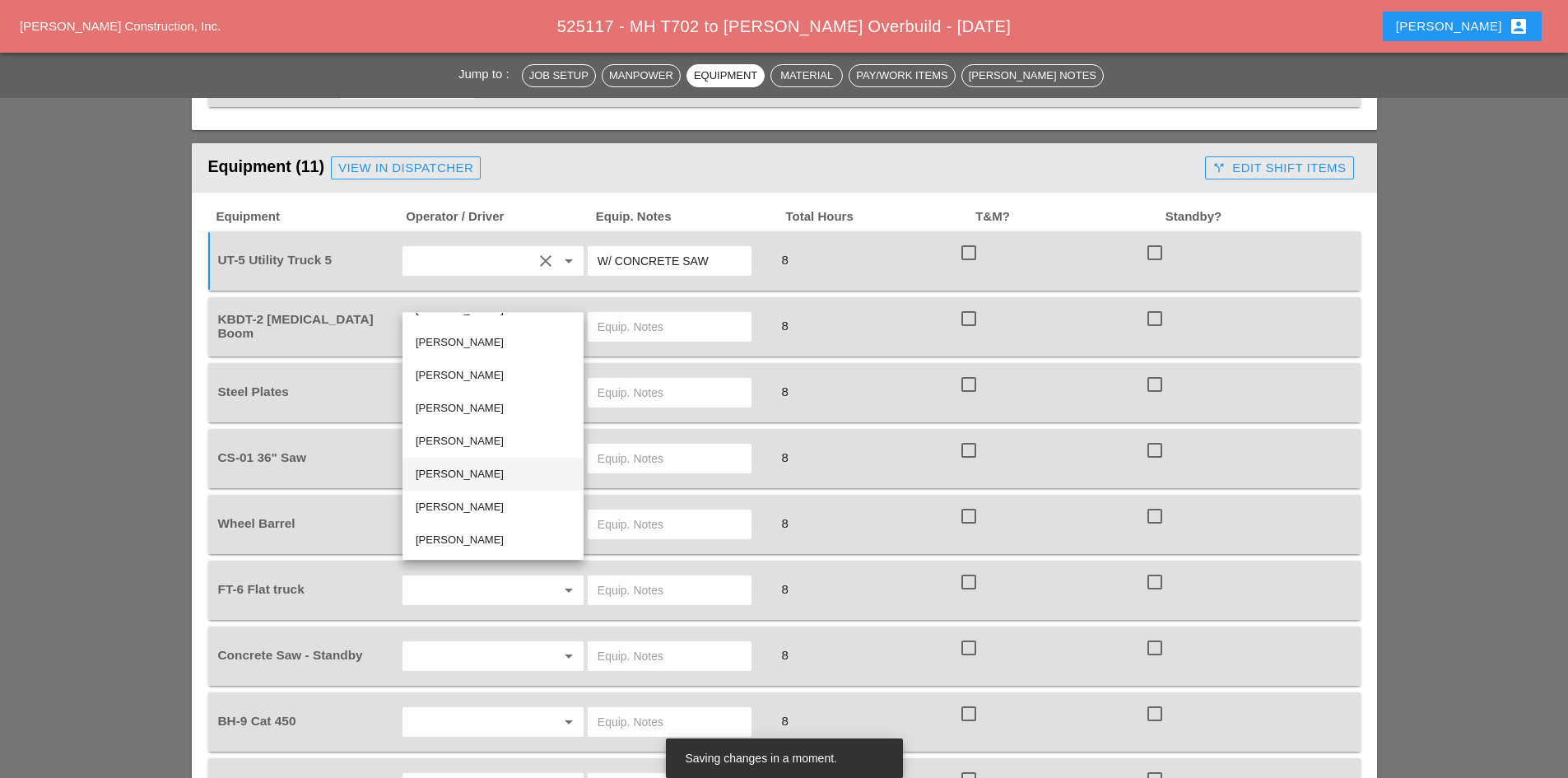
click at [502, 486] on div "[PERSON_NAME]" at bounding box center [493, 474] width 155 height 33
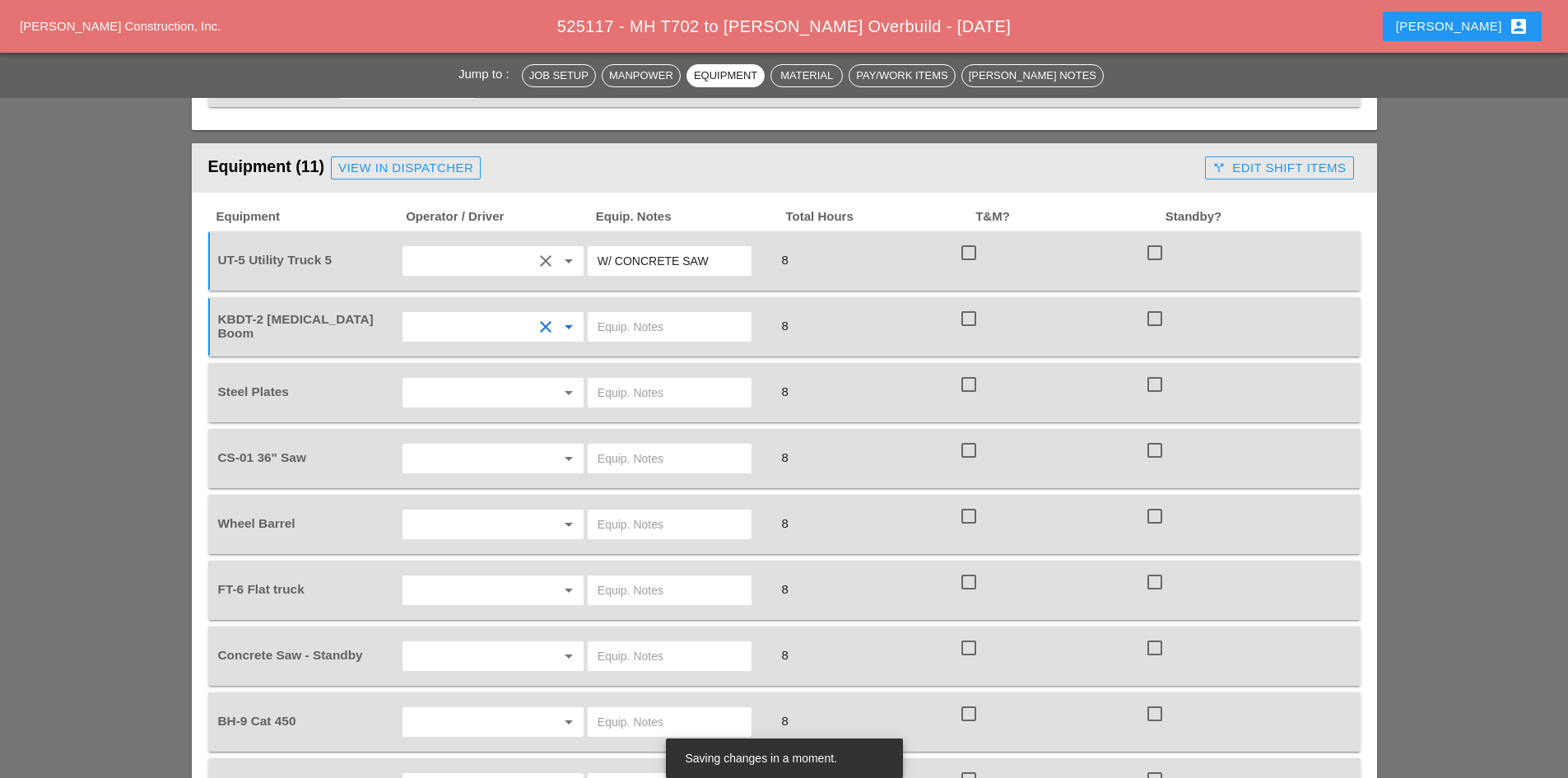
click at [640, 313] on input "text" at bounding box center [669, 326] width 144 height 27
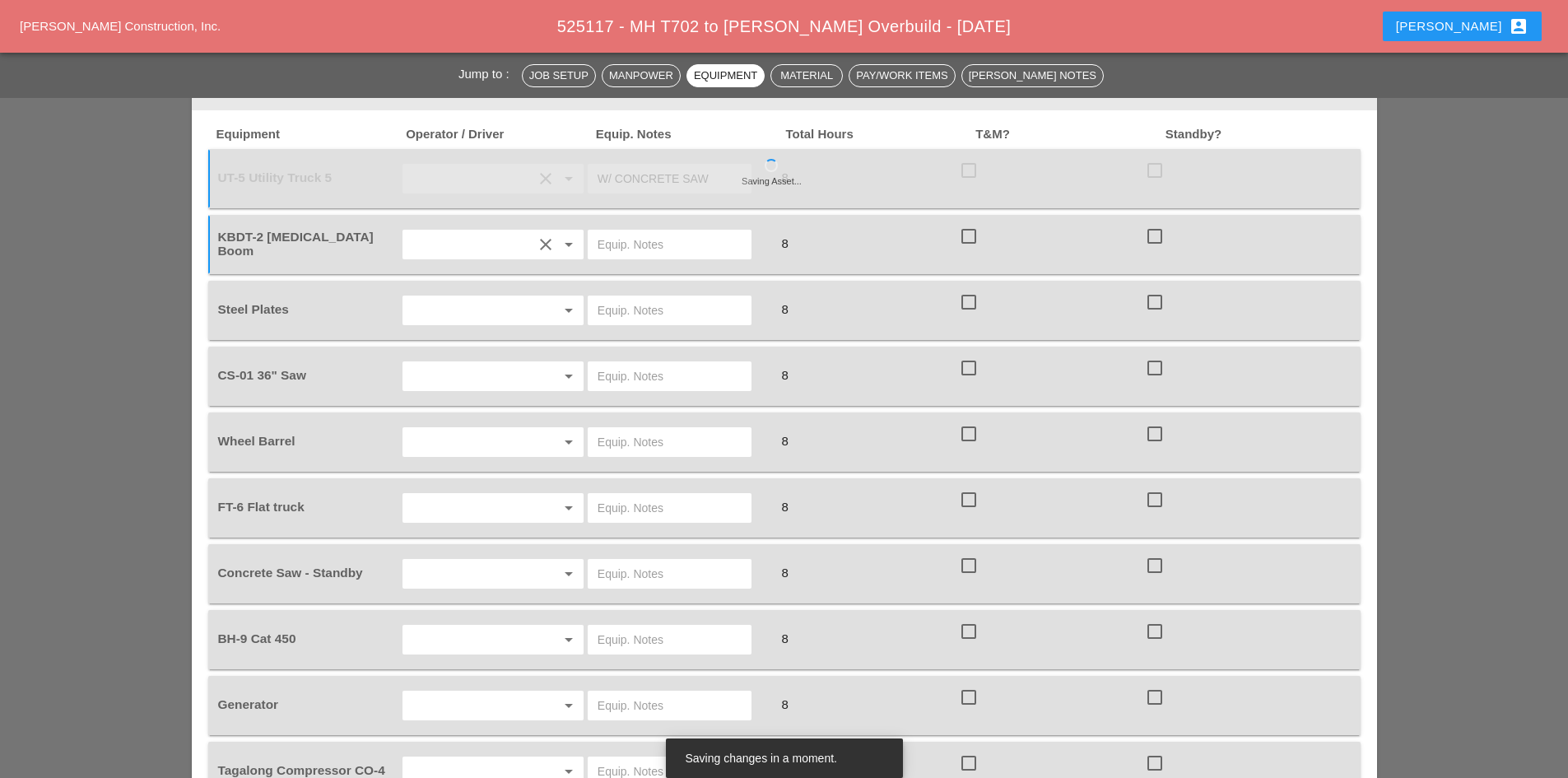
click at [485, 297] on input "text" at bounding box center [469, 310] width 125 height 27
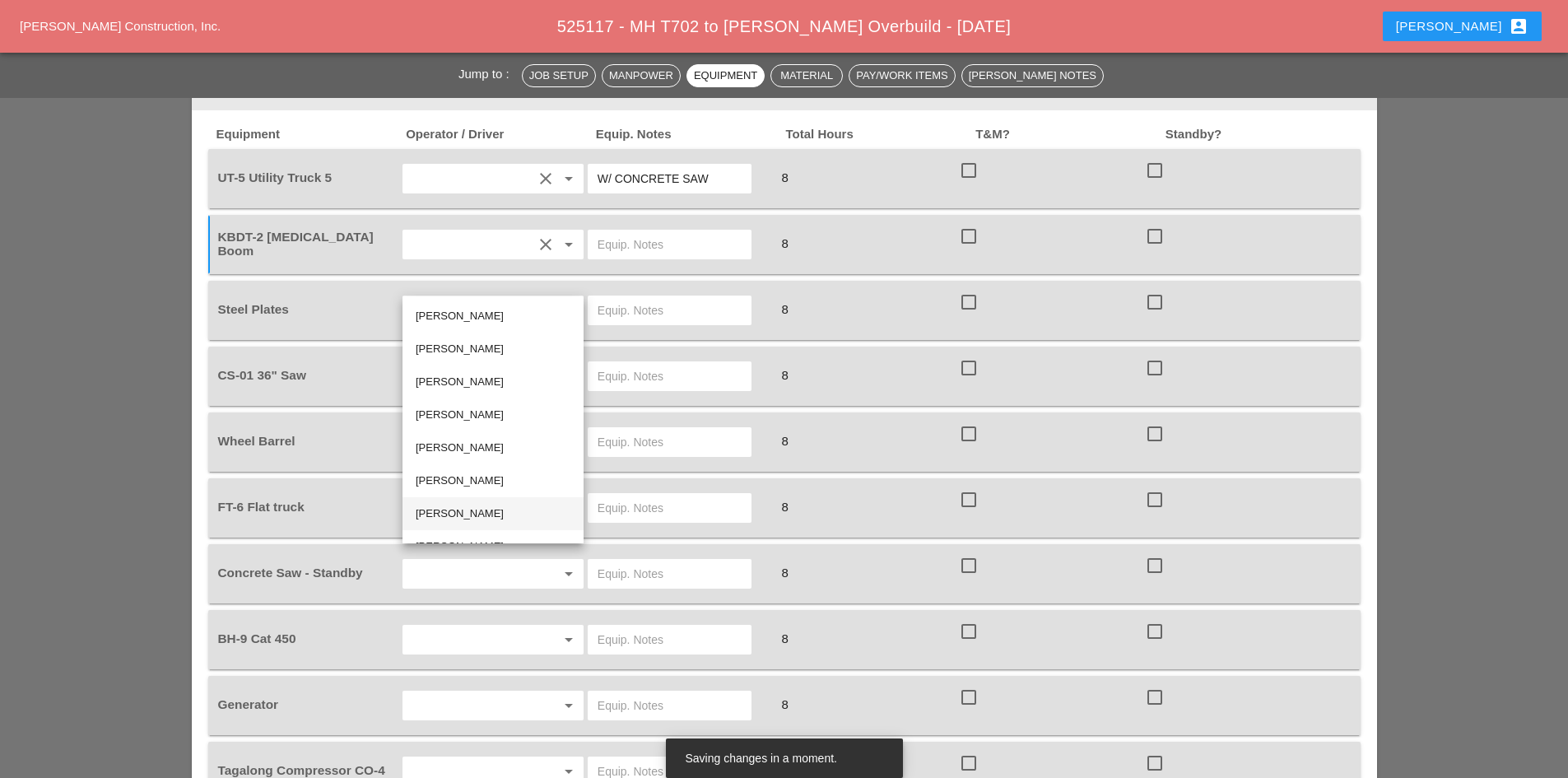
scroll to position [56, 0]
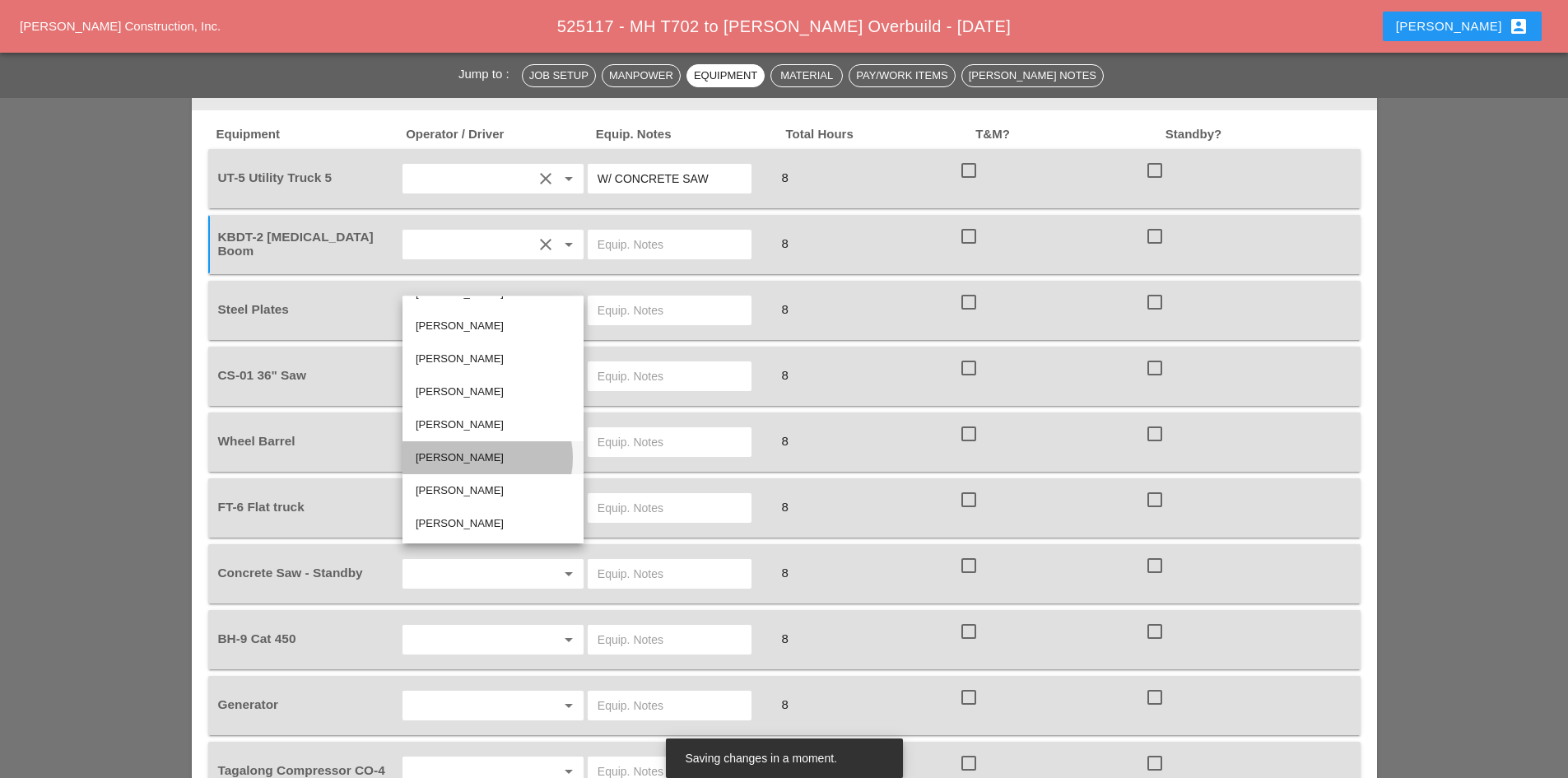
click at [489, 461] on div "[PERSON_NAME]" at bounding box center [493, 457] width 155 height 20
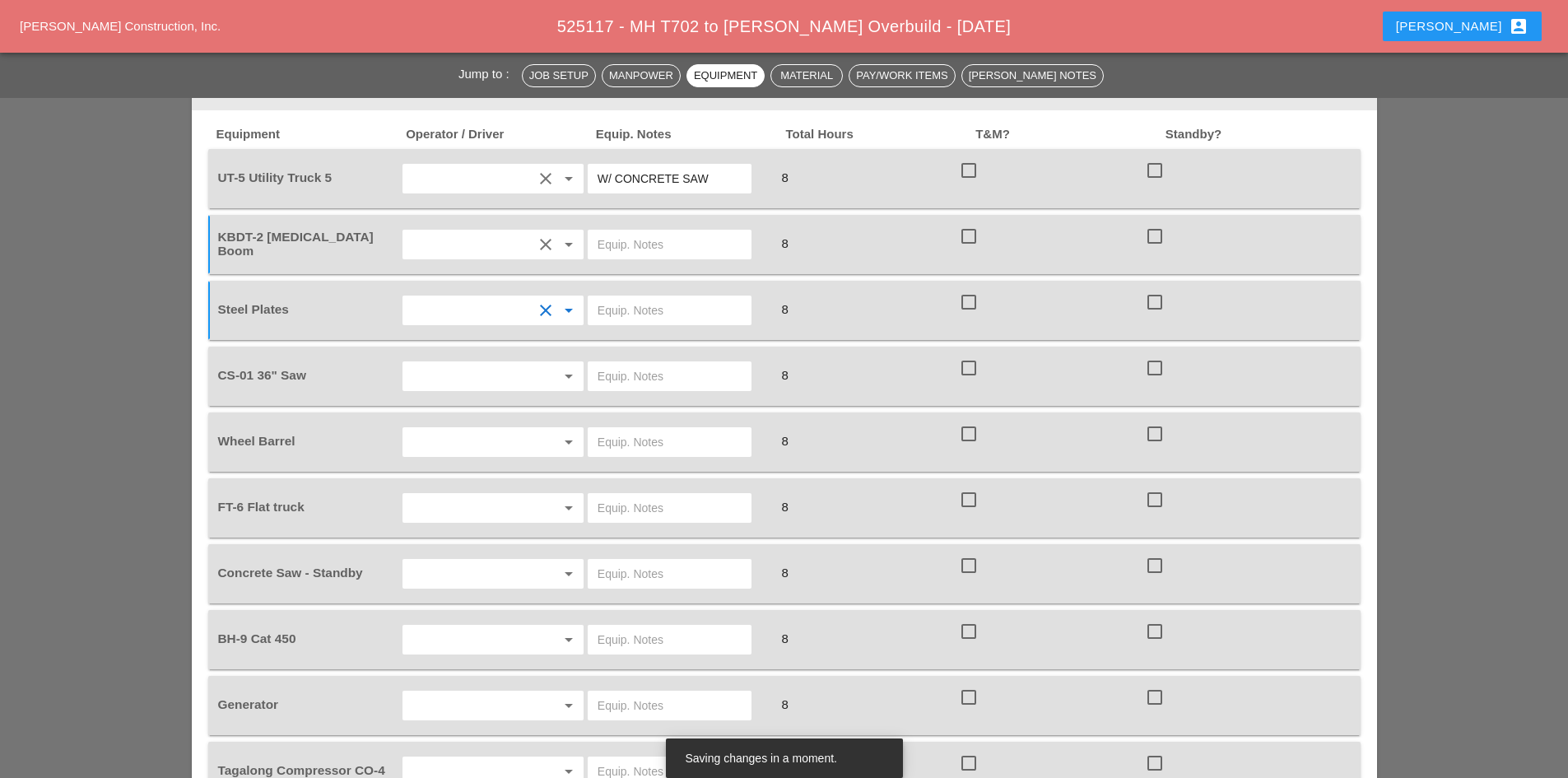
click at [608, 363] on input "text" at bounding box center [669, 376] width 144 height 27
drag, startPoint x: 633, startPoint y: 346, endPoint x: 538, endPoint y: 344, distance: 95.0
click at [538, 353] on div "CS-01 36" Saw arrow_drop_down ON SITE 8 check_box_outline_blank check_box_outli…" at bounding box center [772, 376] width 1114 height 46
drag, startPoint x: 671, startPoint y: 346, endPoint x: 575, endPoint y: 347, distance: 96.0
click at [573, 353] on div "CS-01 36" Saw arrow_drop_down ON SITE 8 check_box_outline_blank check_box_outli…" at bounding box center [772, 376] width 1114 height 46
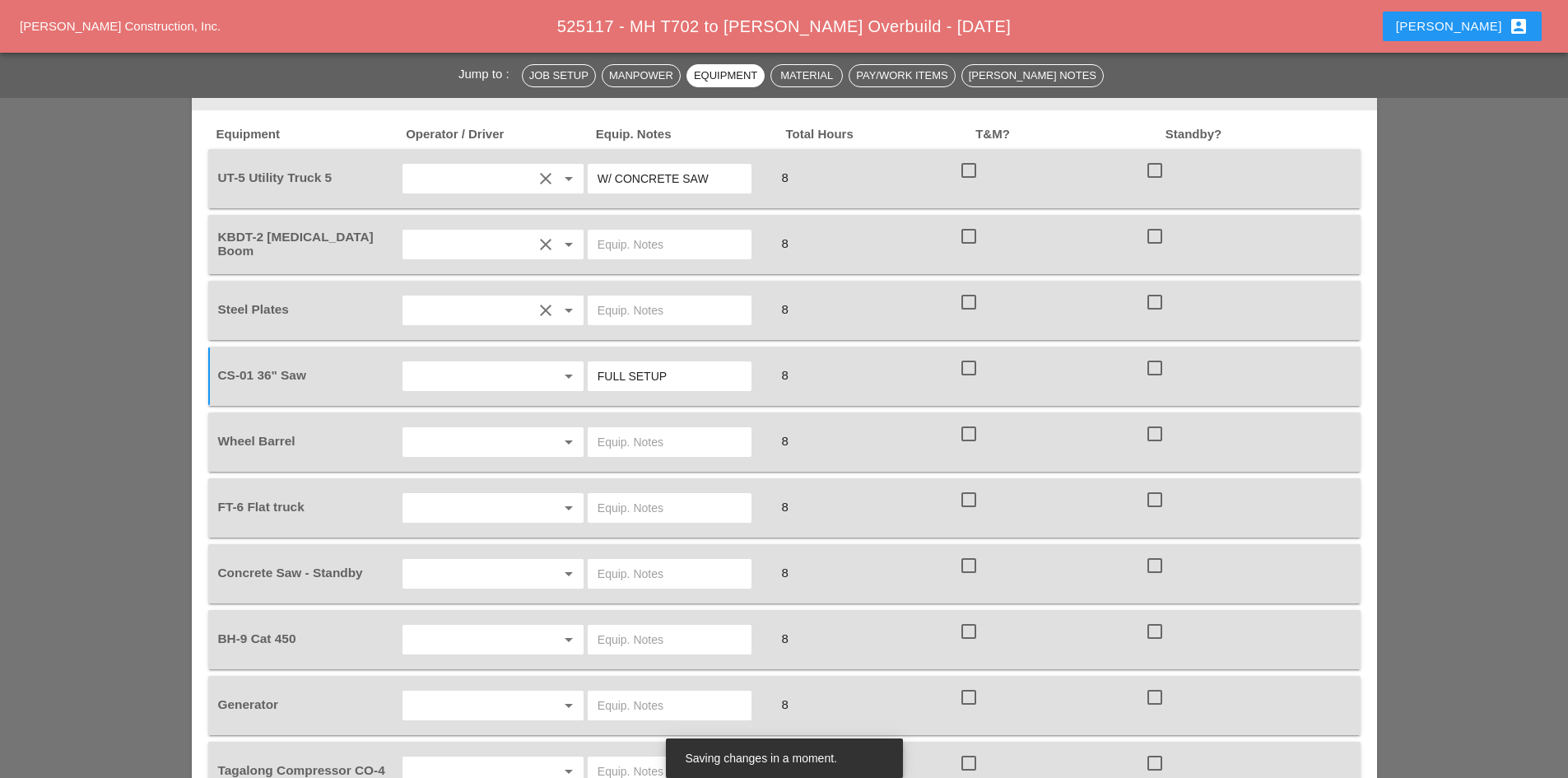
type input "FULL SETUP"
click at [538, 367] on div at bounding box center [546, 376] width 20 height 20
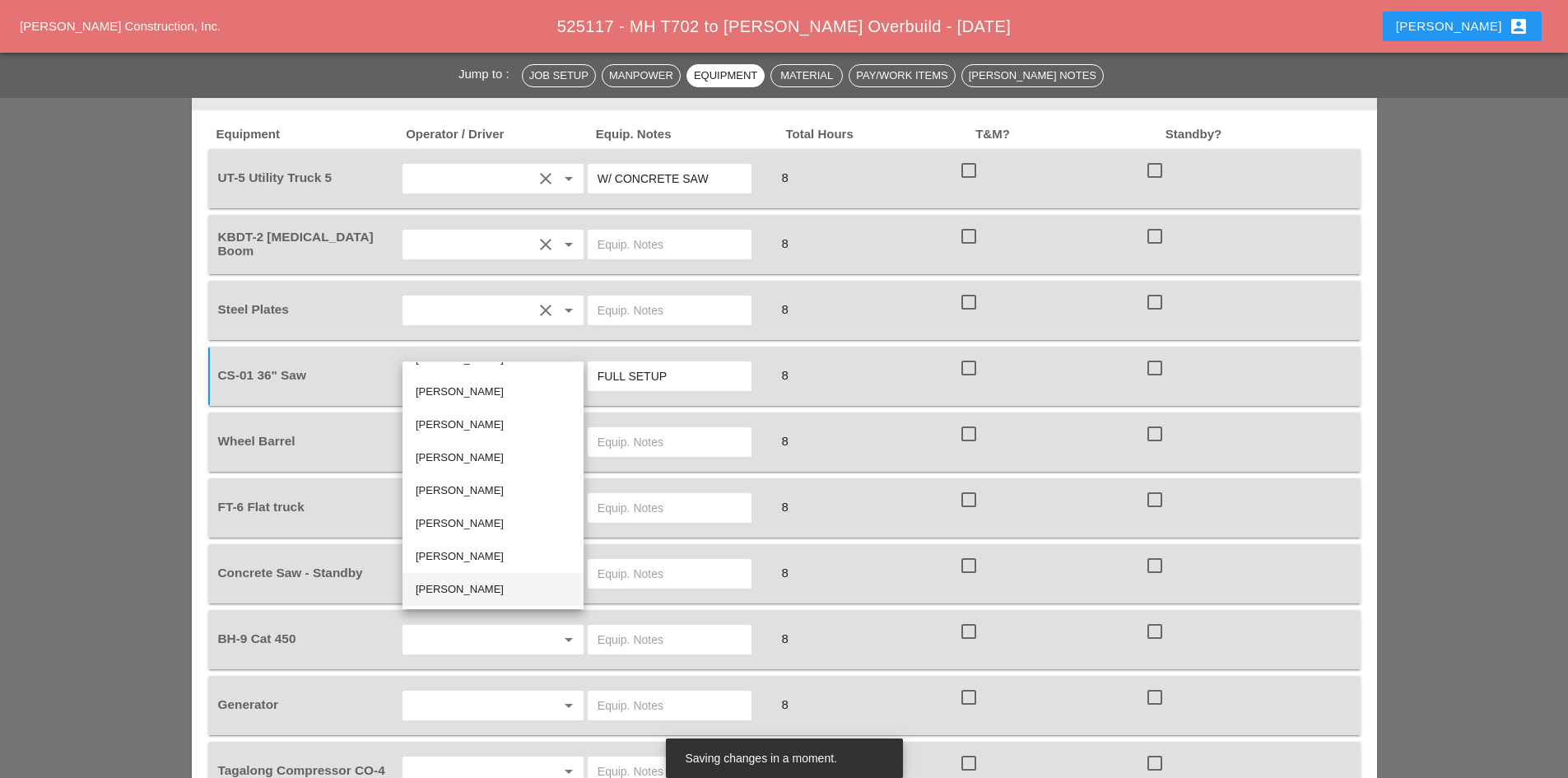
click at [497, 587] on div "[PERSON_NAME]" at bounding box center [493, 589] width 155 height 20
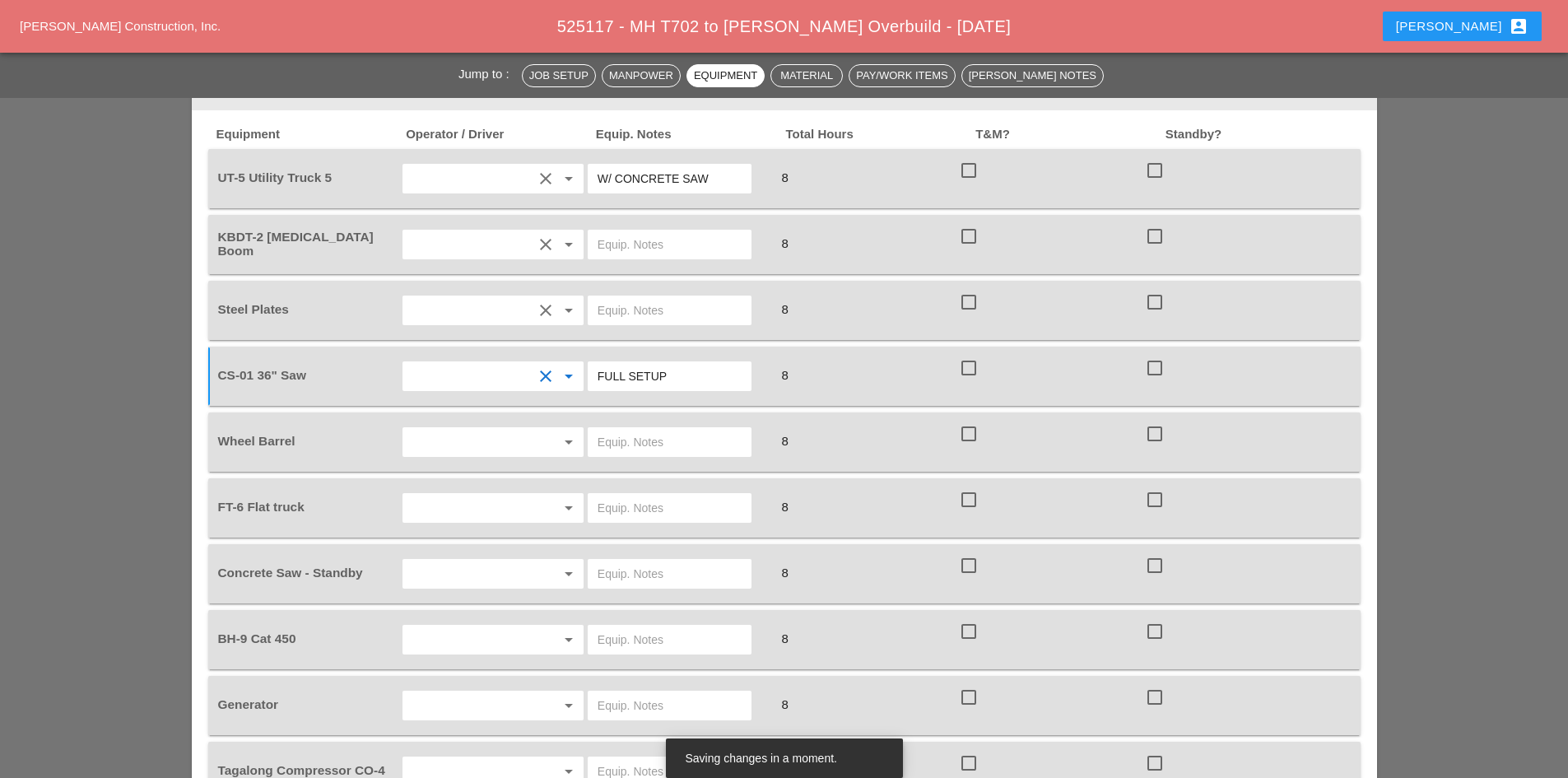
click at [639, 429] on input "text" at bounding box center [669, 441] width 144 height 27
click at [505, 429] on div "arrow_drop_down" at bounding box center [493, 442] width 186 height 46
click at [500, 429] on input "text" at bounding box center [469, 441] width 125 height 27
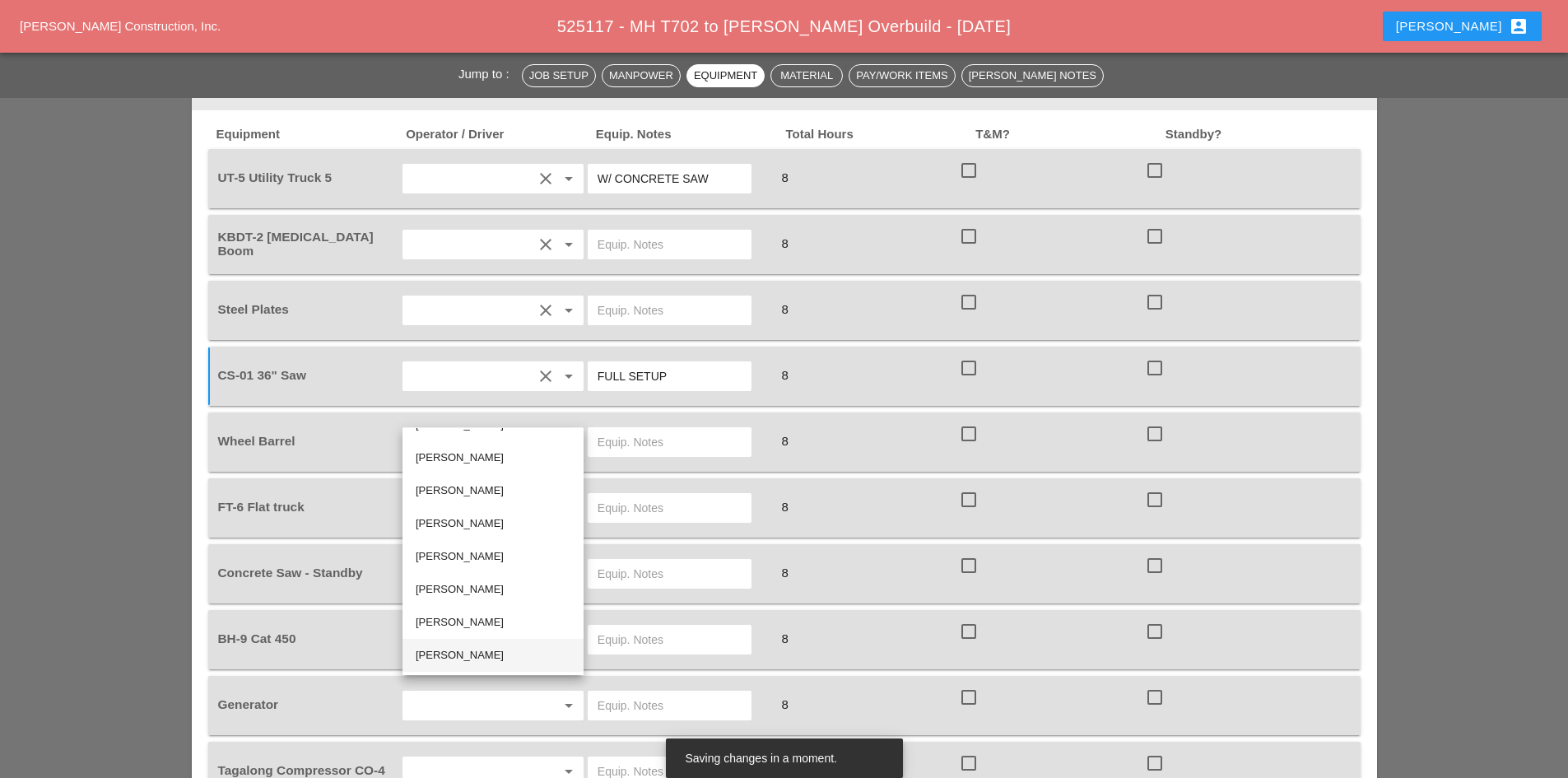
click at [478, 651] on div "[PERSON_NAME]" at bounding box center [493, 655] width 155 height 20
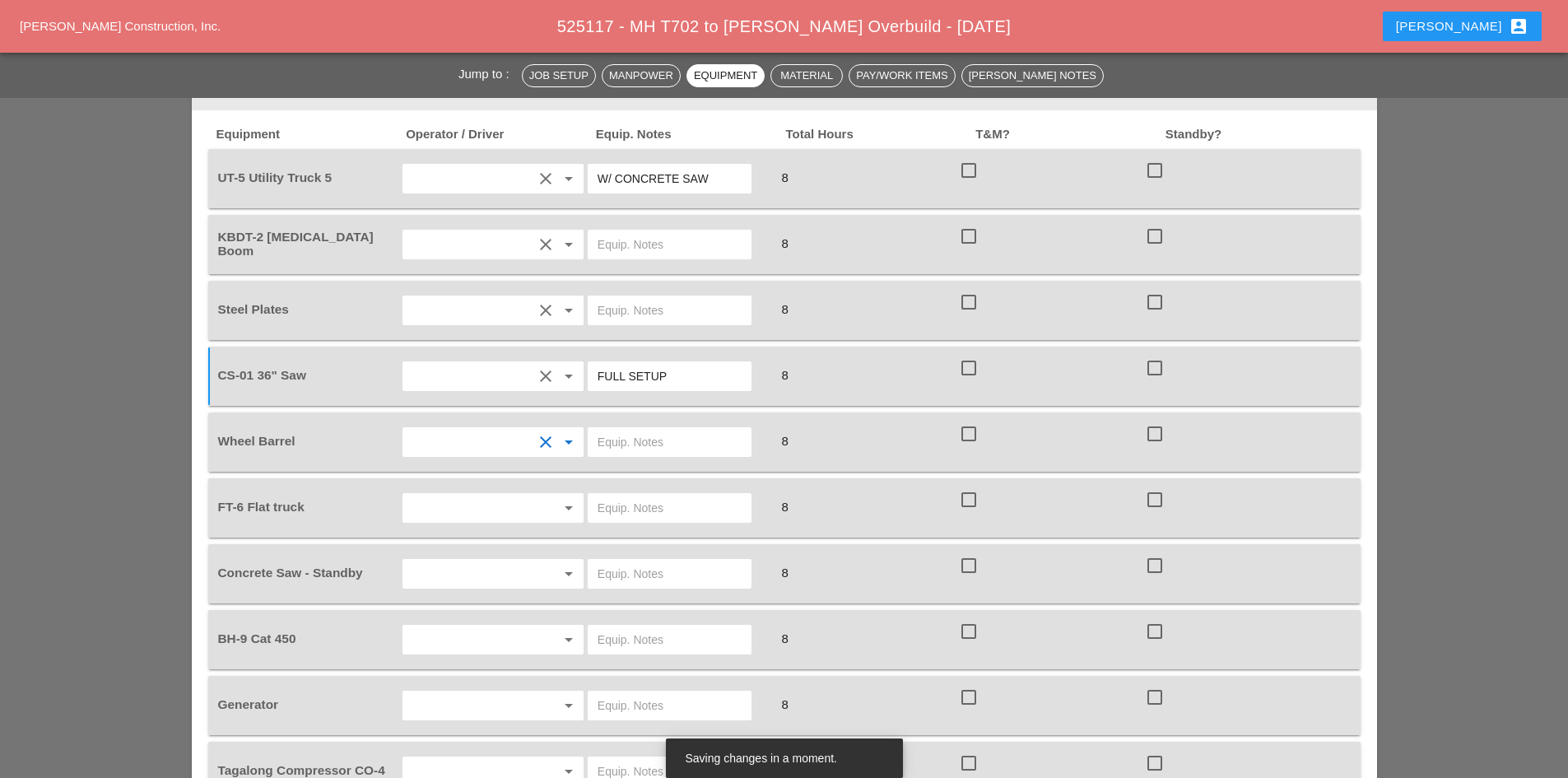
click at [626, 429] on input "text" at bounding box center [669, 441] width 144 height 27
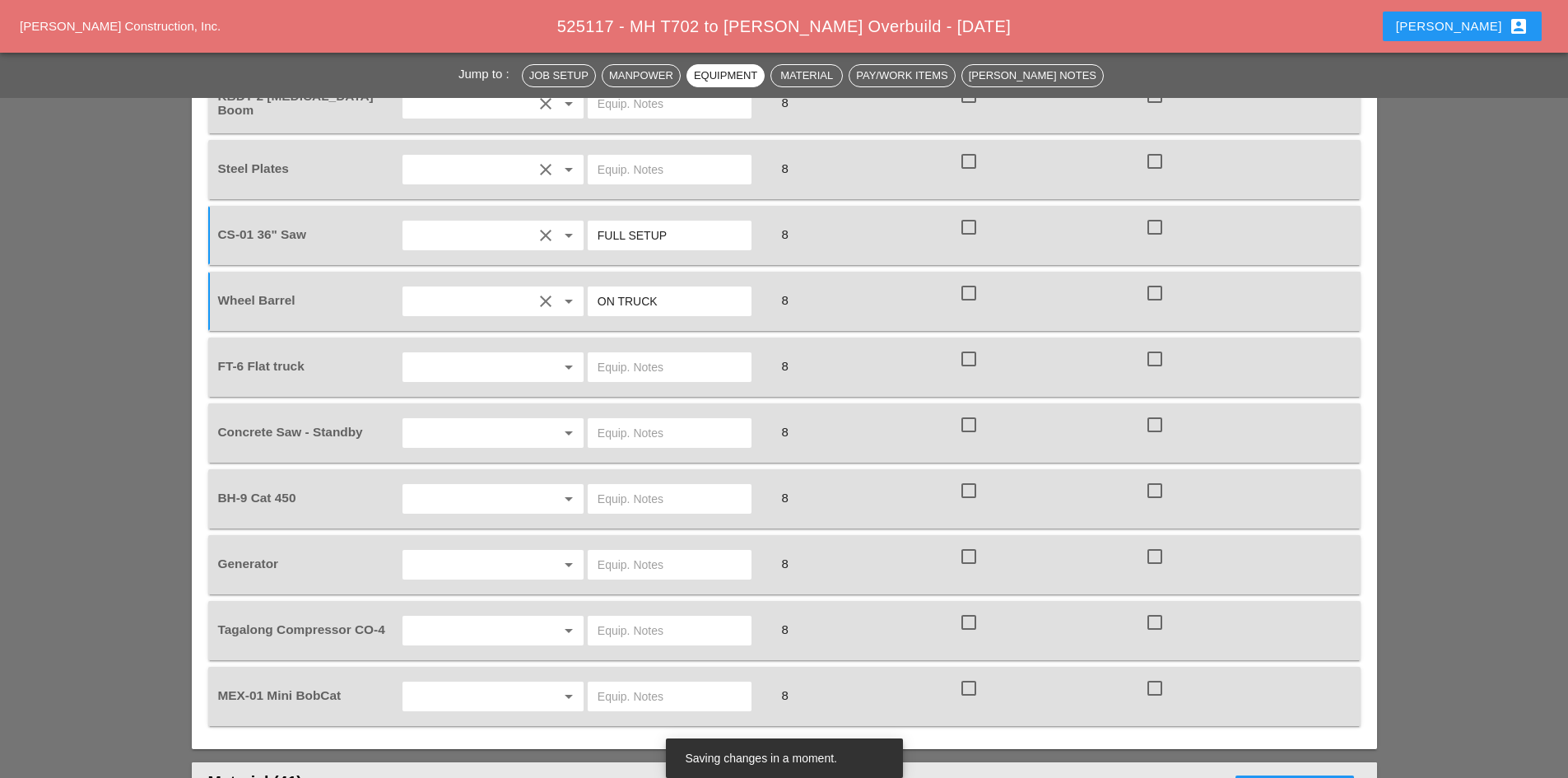
scroll to position [1564, 0]
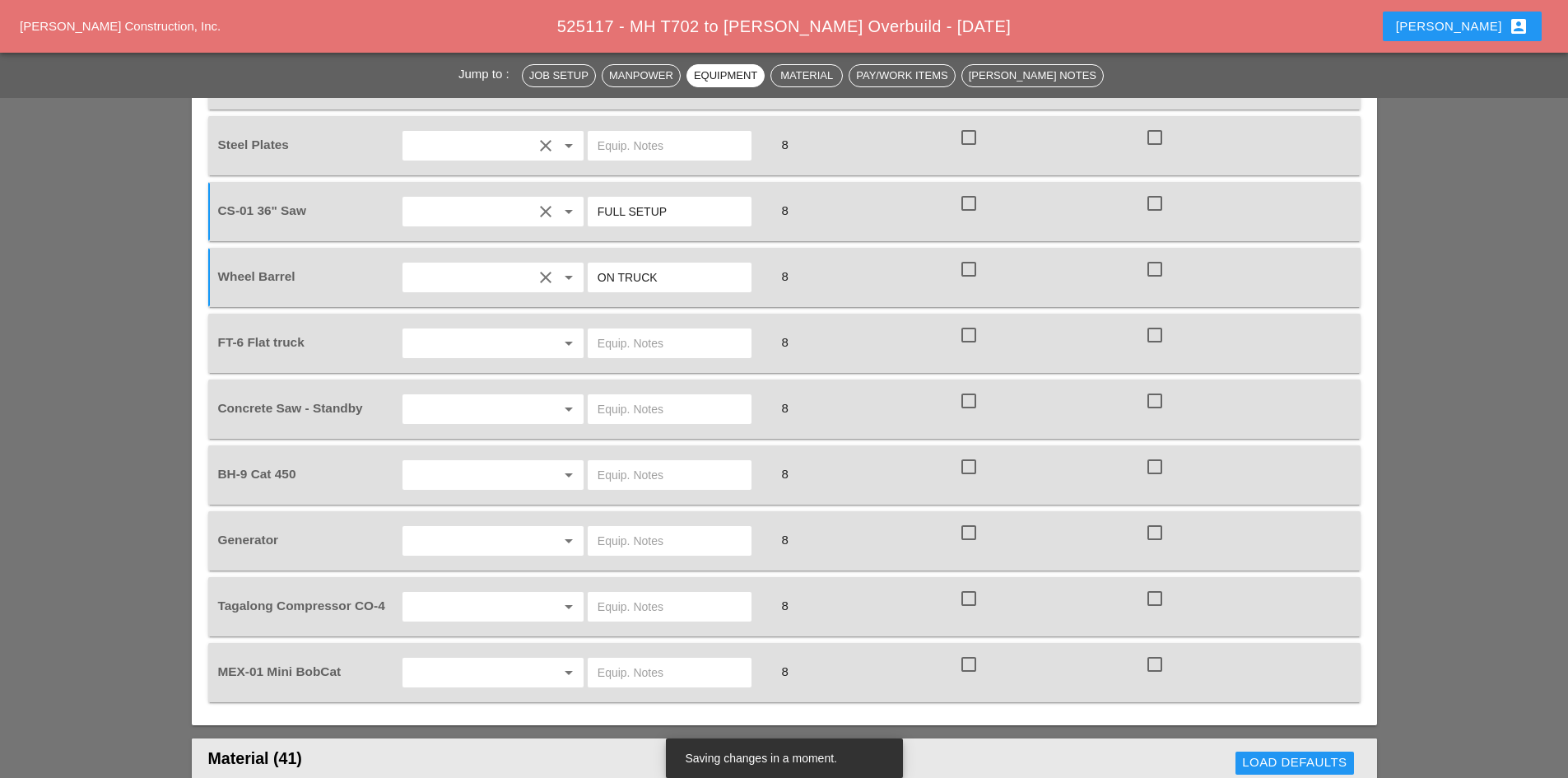
type input "ON TRUCK"
click at [616, 330] on input "text" at bounding box center [669, 343] width 144 height 27
drag, startPoint x: 655, startPoint y: 312, endPoint x: 522, endPoint y: 300, distance: 133.5
click at [522, 320] on div "FT-6 Flat truck arrow_drop_down ON SITE 8 check_box_outline_blank check_box_out…" at bounding box center [772, 343] width 1114 height 46
type input "ON SITE"
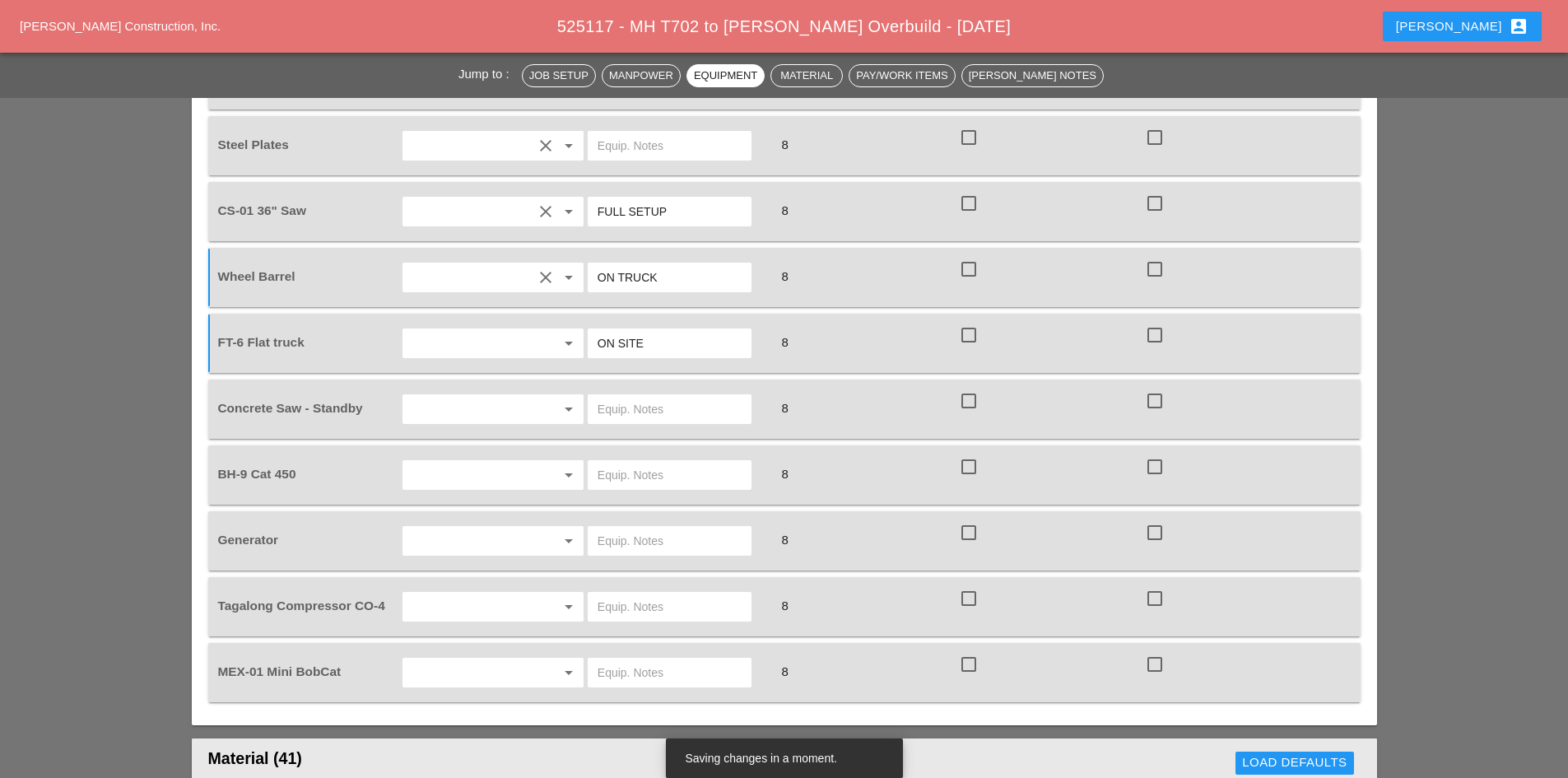
click at [688, 396] on input "text" at bounding box center [669, 409] width 144 height 27
paste input "ON SITE"
type input "ON SITE"
click at [655, 462] on input "text" at bounding box center [669, 475] width 144 height 27
paste input "ON SITE"
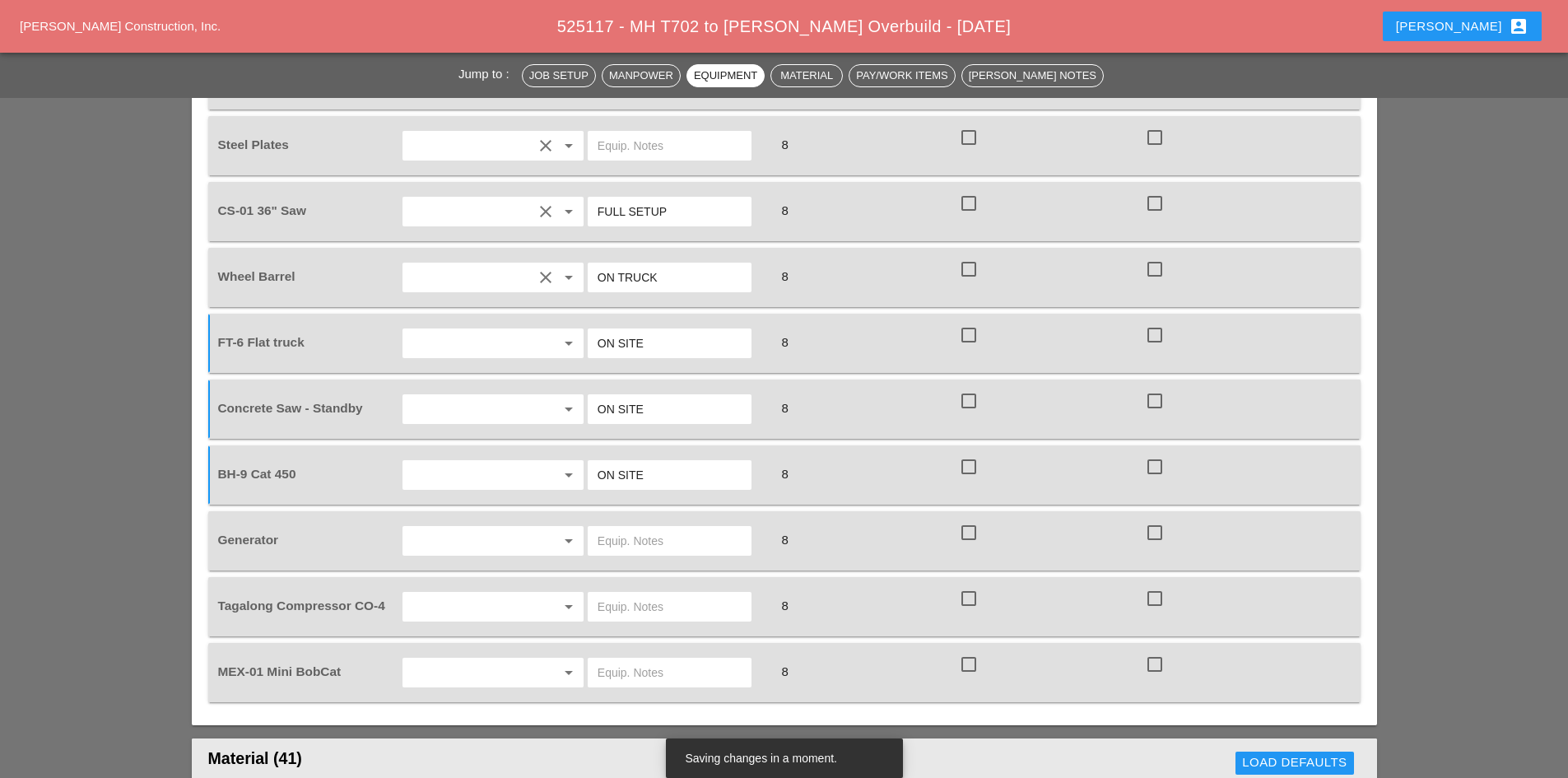
type input "ON SITE"
click at [643, 528] on input "text" at bounding box center [669, 540] width 144 height 27
click at [480, 528] on input "text" at bounding box center [469, 540] width 125 height 27
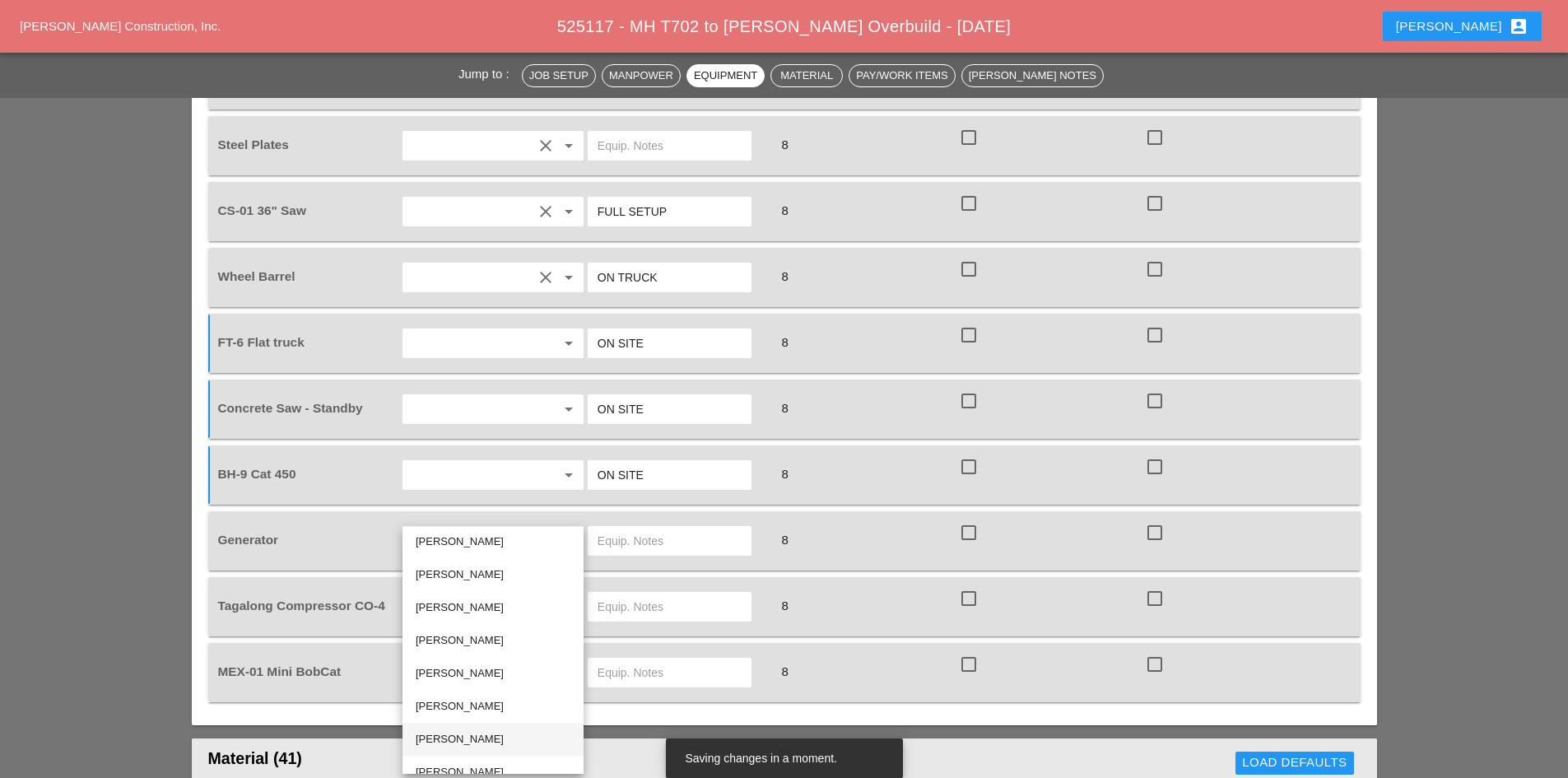
scroll to position [56, 0]
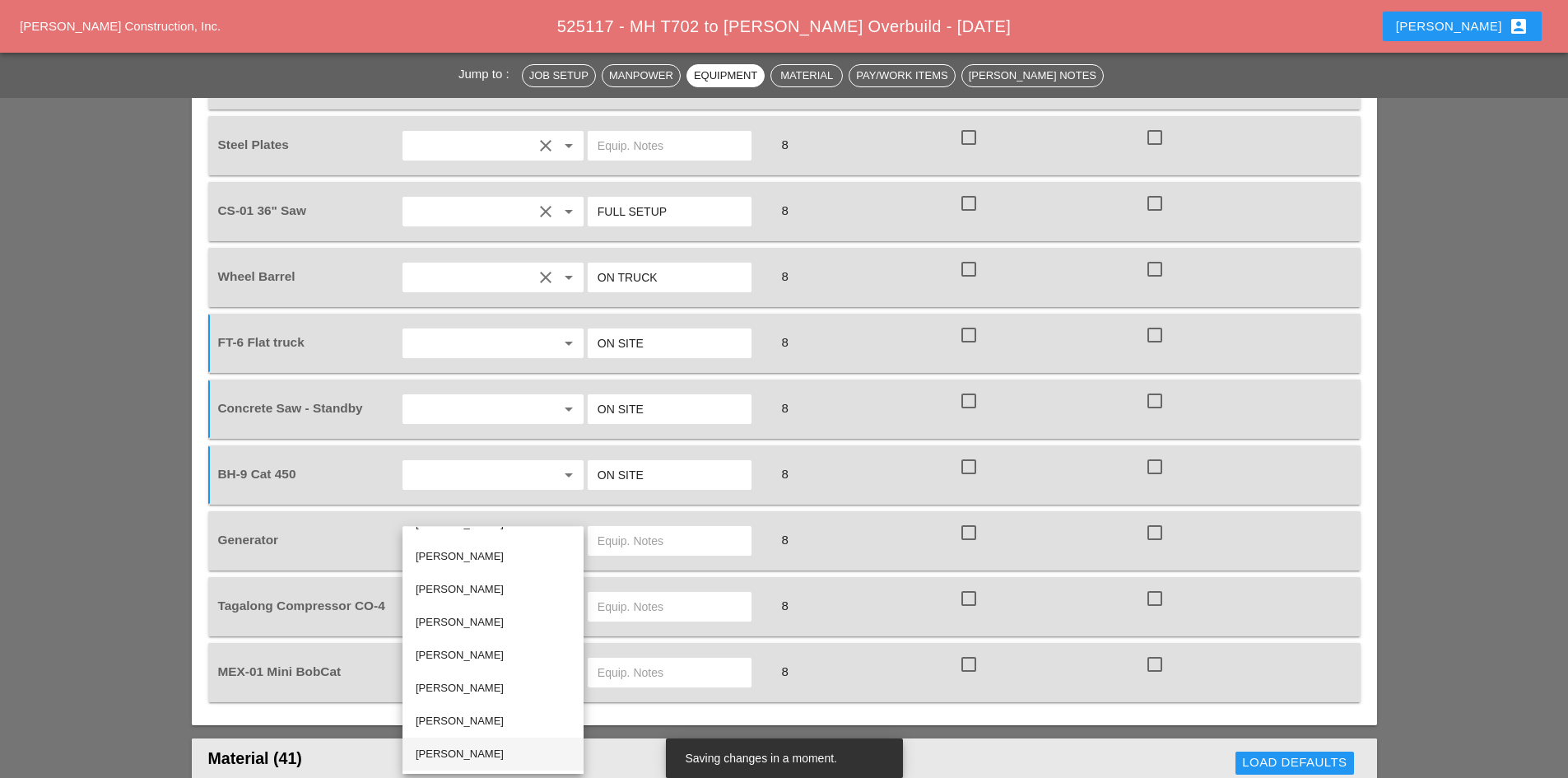
drag, startPoint x: 453, startPoint y: 755, endPoint x: 526, endPoint y: 664, distance: 116.7
click at [454, 754] on div "[PERSON_NAME]" at bounding box center [493, 754] width 155 height 20
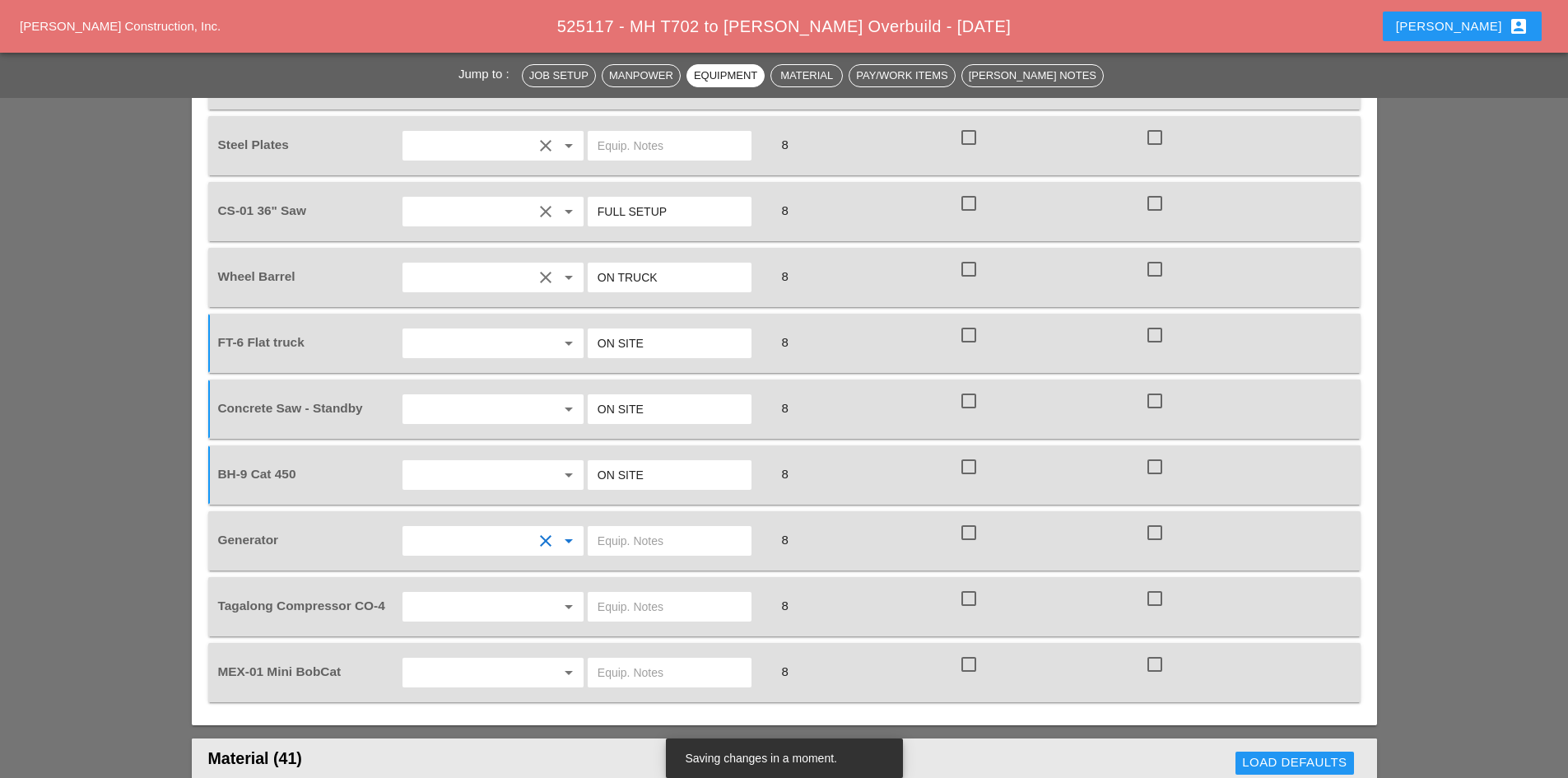
click at [627, 528] on input "text" at bounding box center [669, 540] width 144 height 27
type input "ON TRUCK"
click at [614, 594] on input "text" at bounding box center [669, 607] width 144 height 27
paste input "ON SITE"
type input "ON SITE"
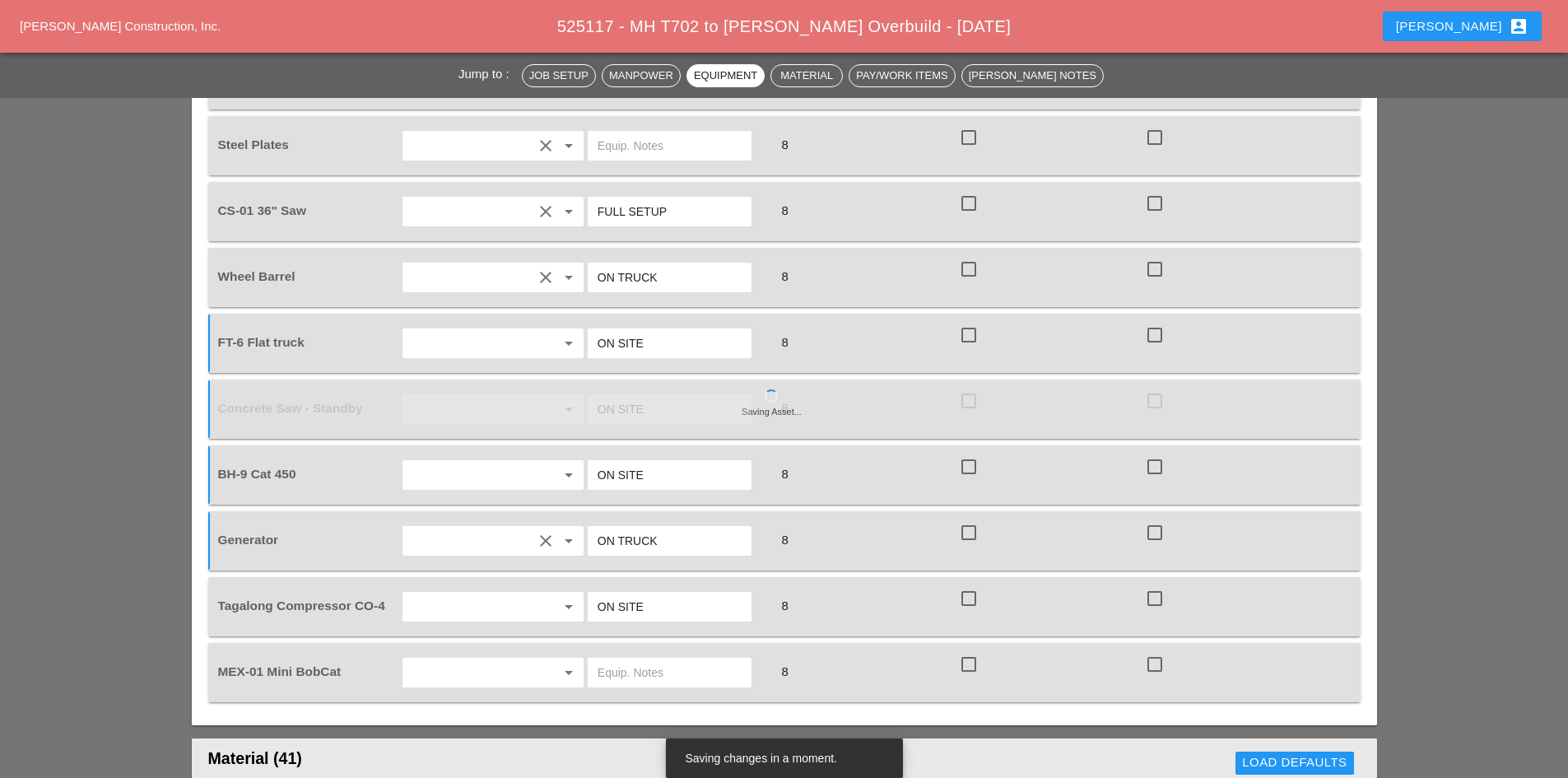
click at [614, 659] on input "text" at bounding box center [669, 672] width 144 height 27
paste input "ON SITE"
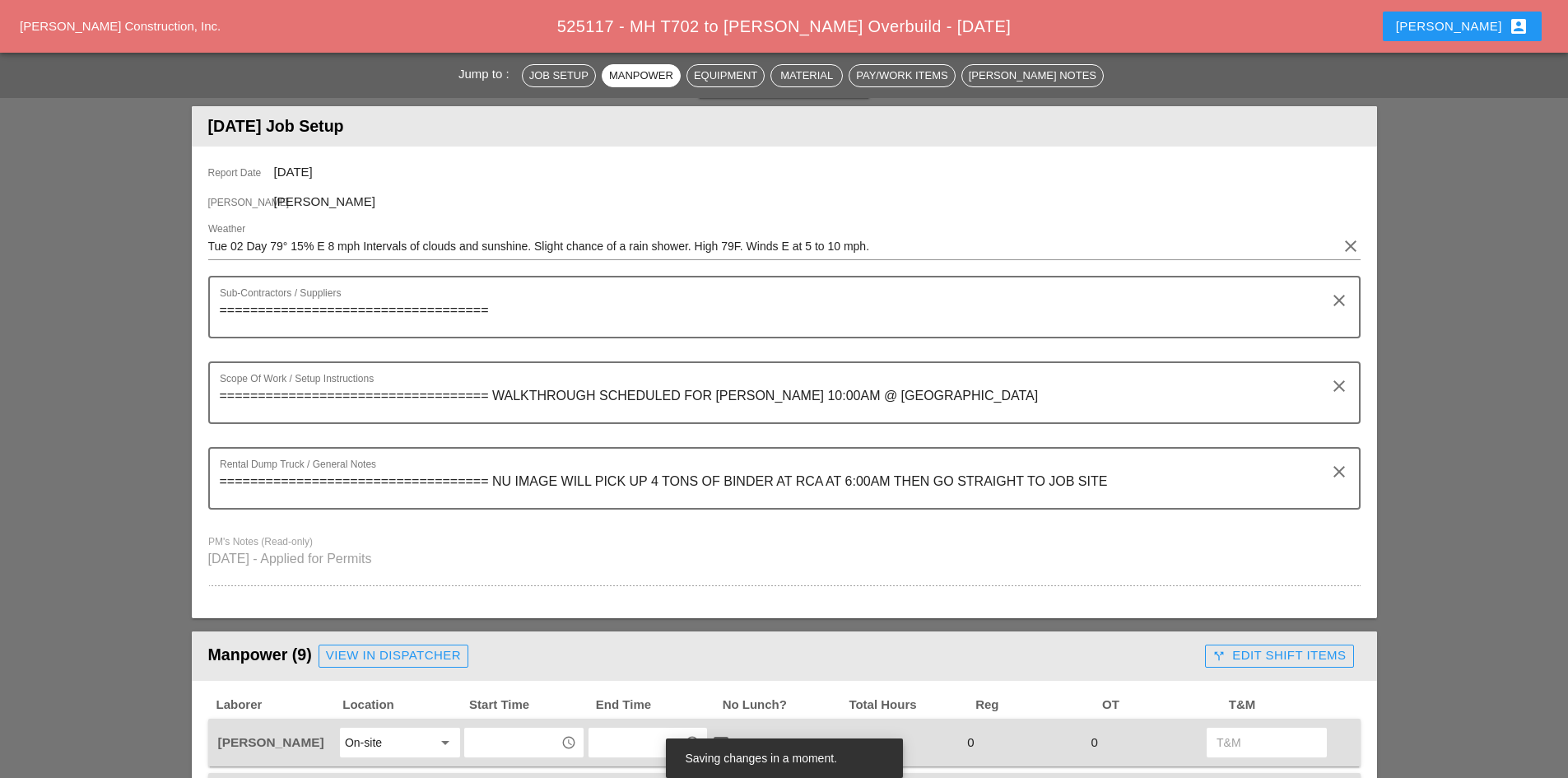
scroll to position [330, 0]
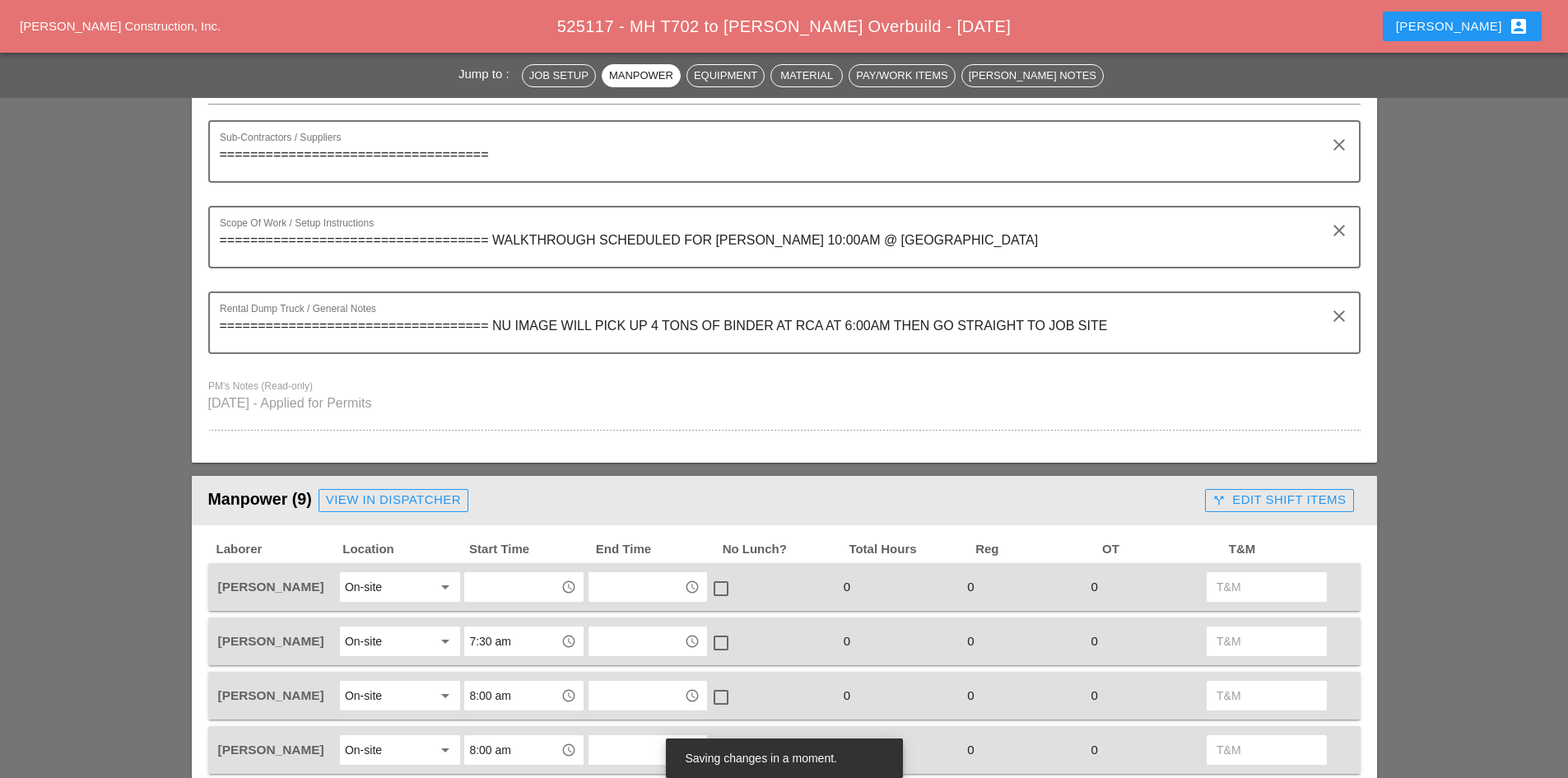
type input "ON SITE"
click at [393, 502] on div "View in Dispatcher" at bounding box center [393, 500] width 135 height 19
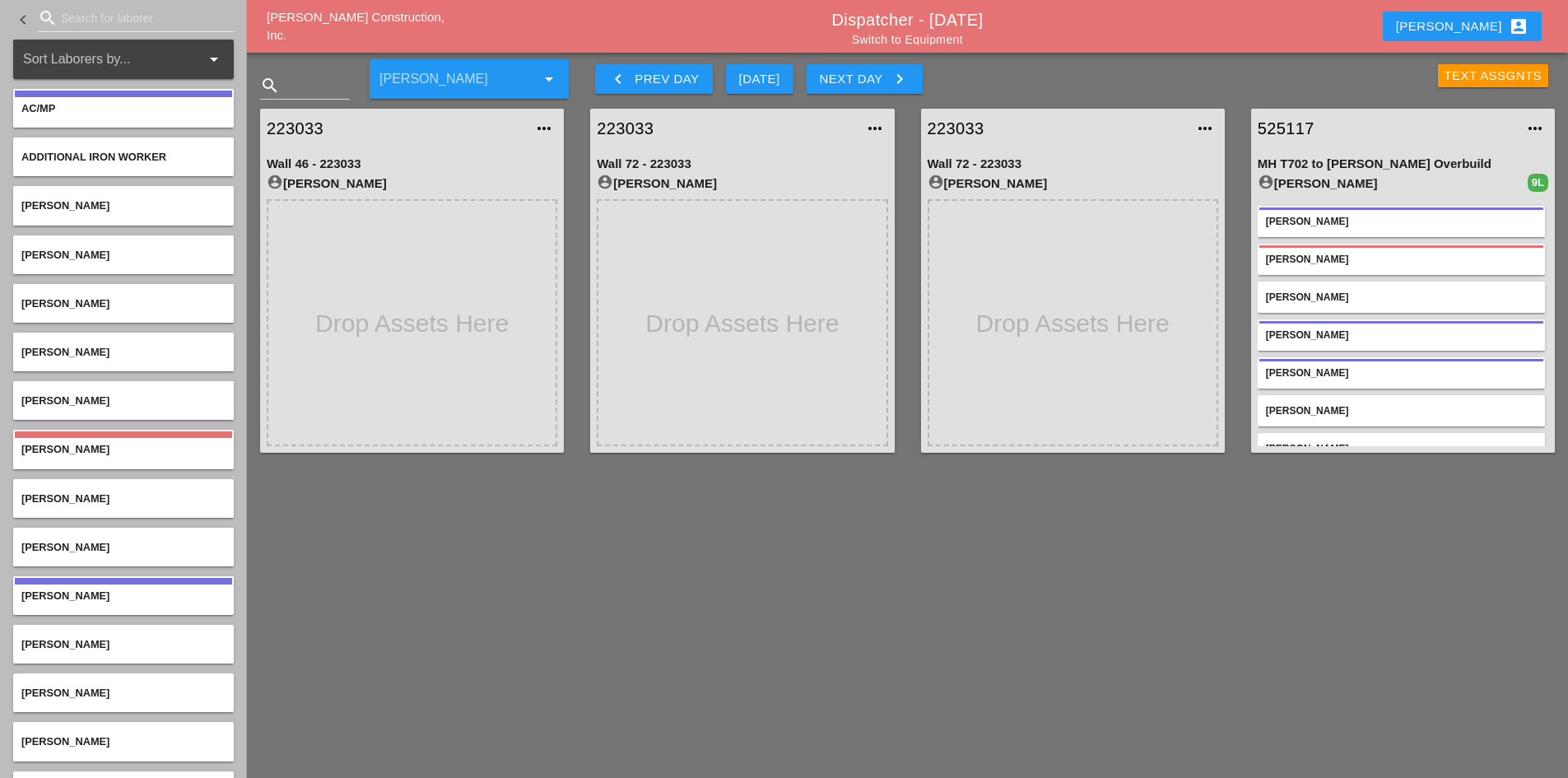
click at [1333, 225] on div "[PERSON_NAME]" at bounding box center [1401, 221] width 271 height 15
click at [1334, 332] on div "[PERSON_NAME]" at bounding box center [1401, 335] width 271 height 15
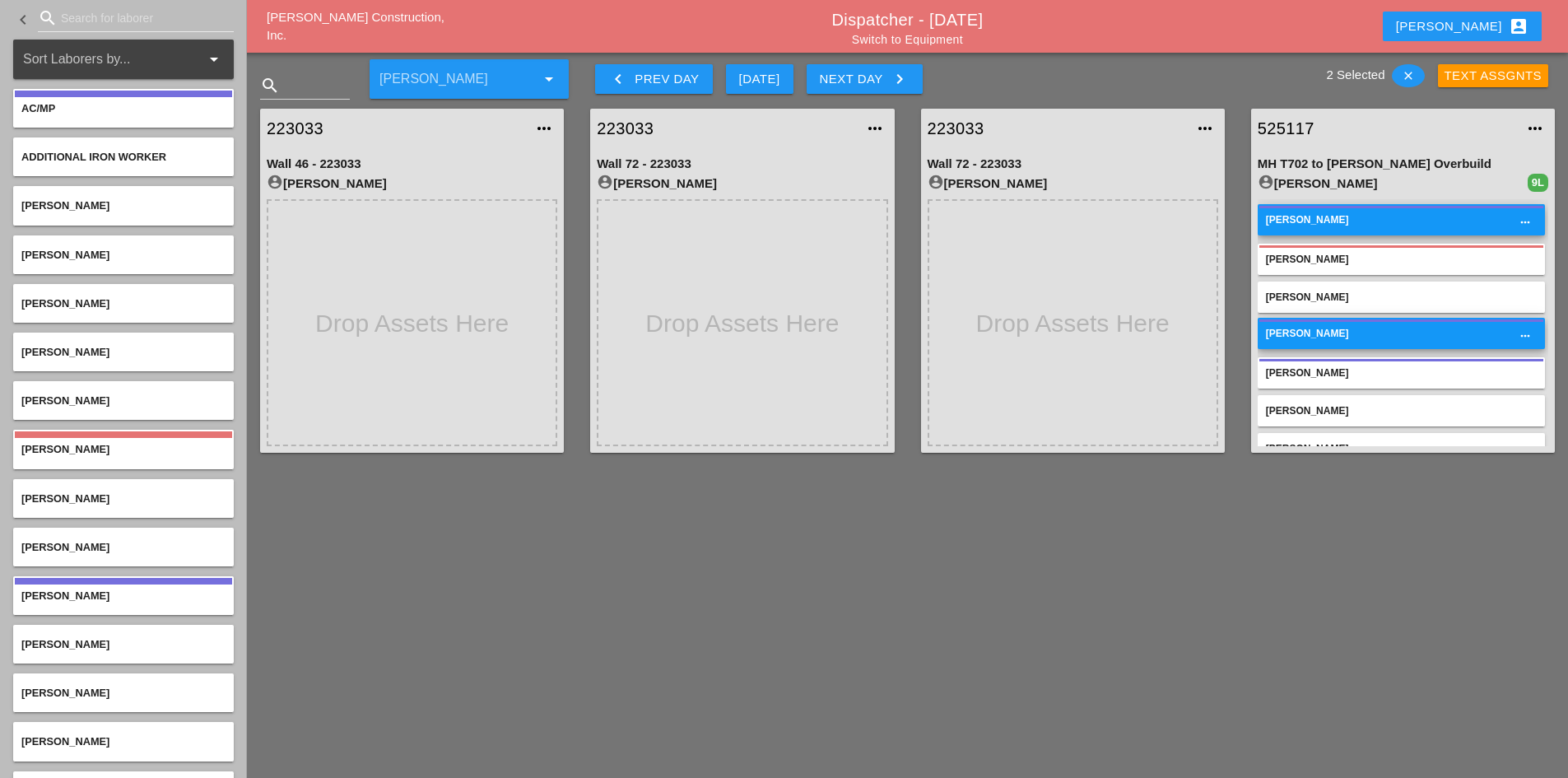
click at [1316, 367] on div "[PERSON_NAME]" at bounding box center [1401, 373] width 271 height 15
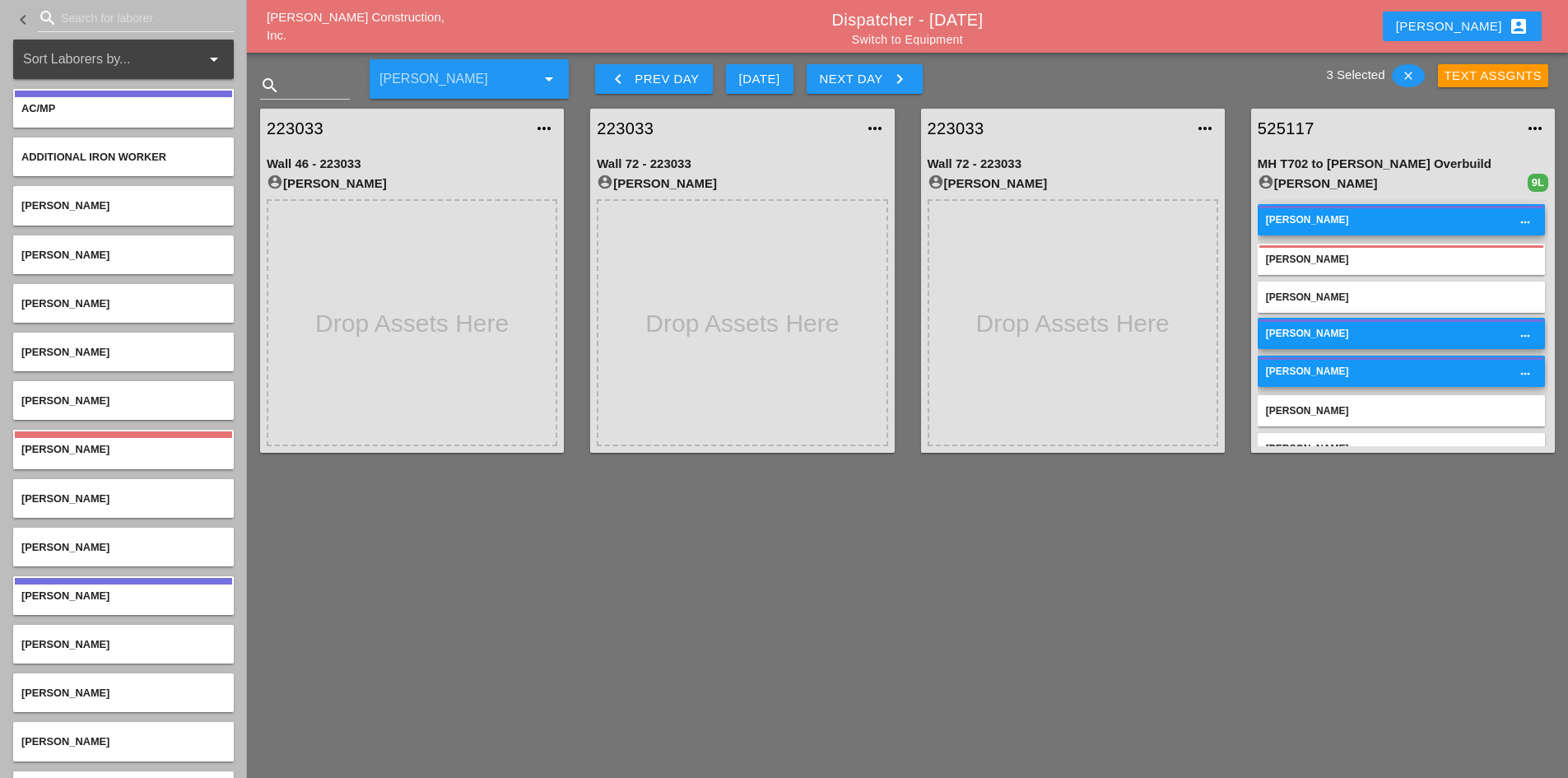
click at [1318, 261] on div "[PERSON_NAME]" at bounding box center [1401, 259] width 271 height 15
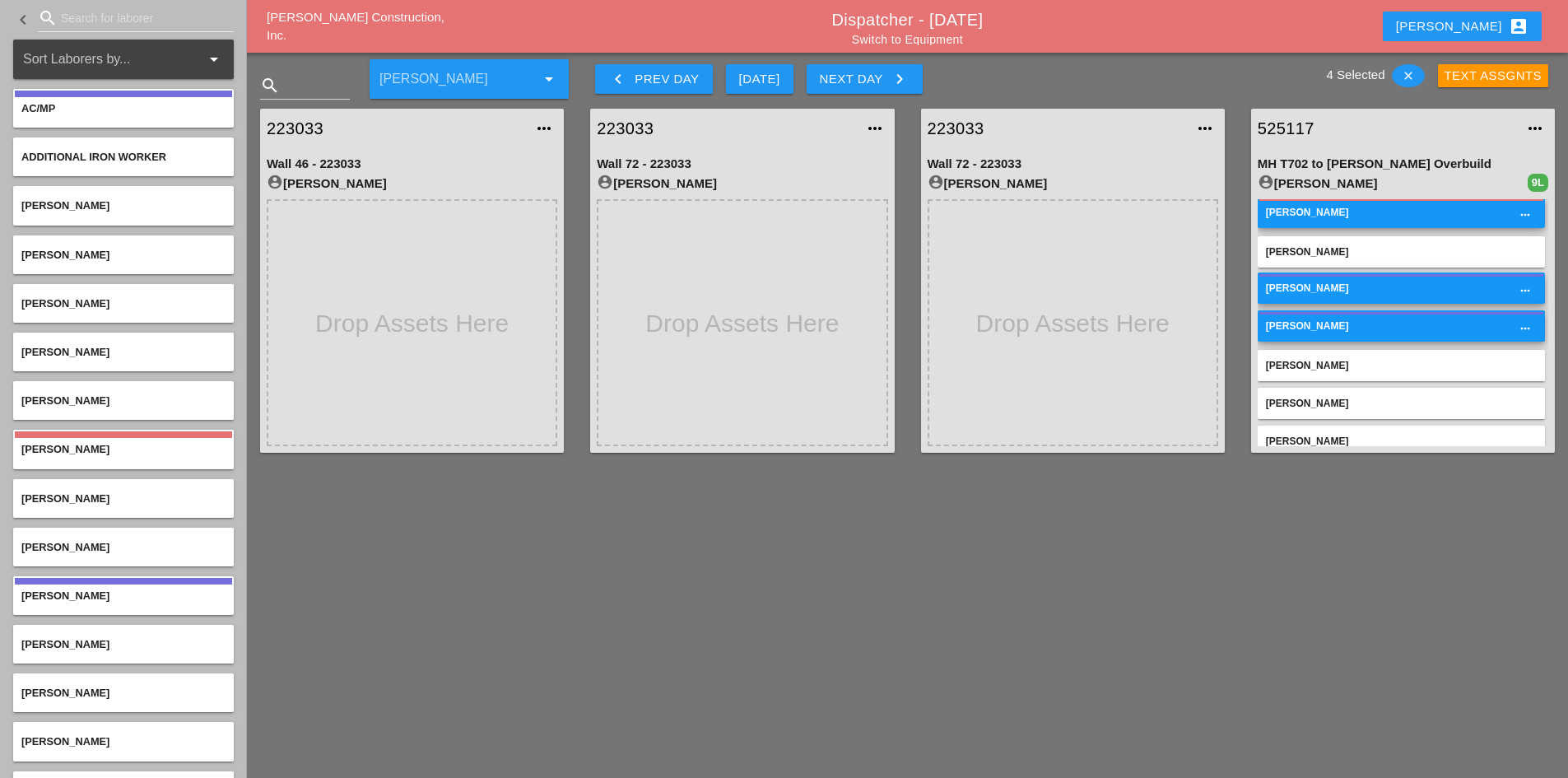
scroll to position [83, 0]
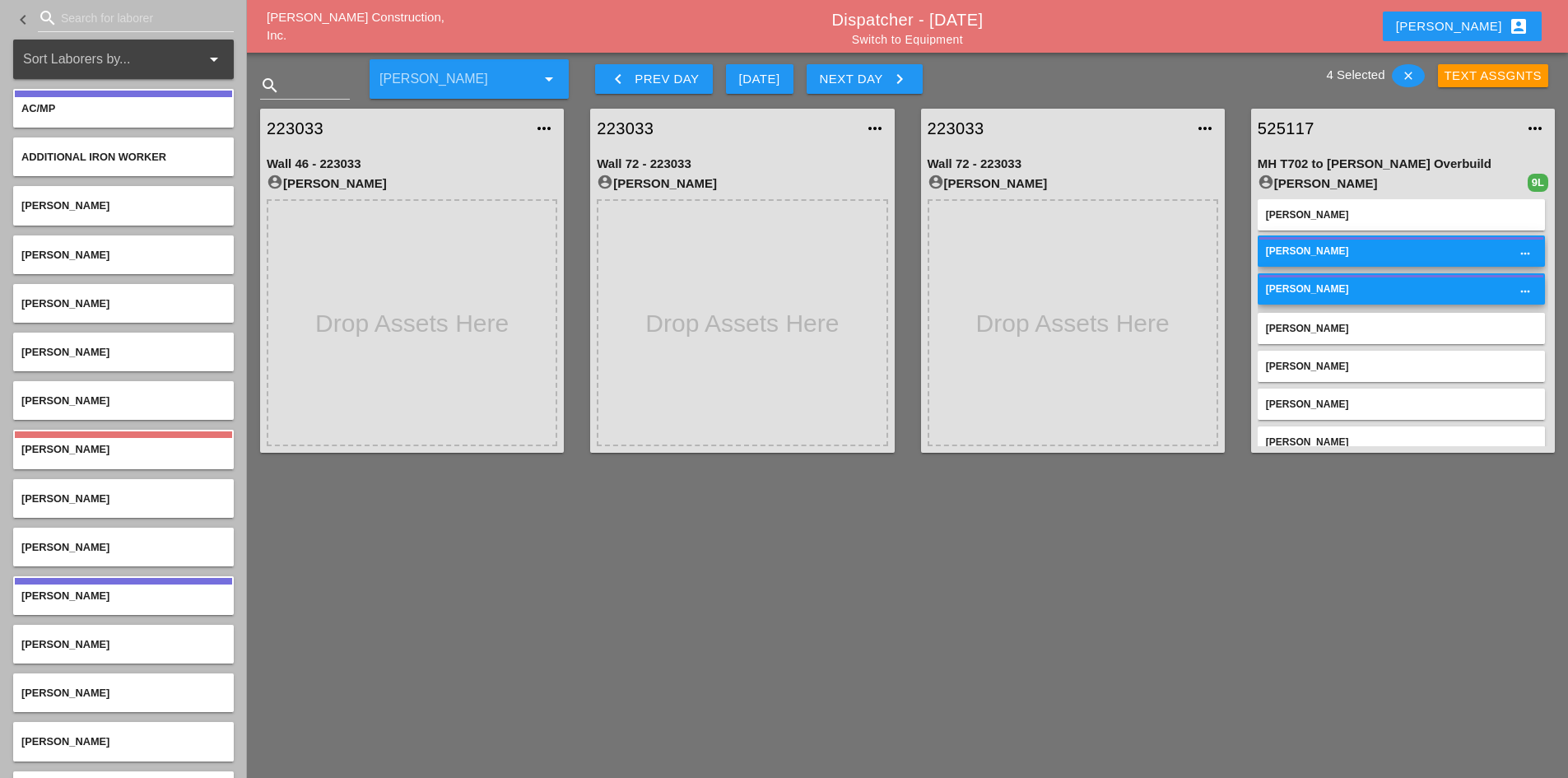
click at [1340, 332] on div "[PERSON_NAME]" at bounding box center [1401, 328] width 271 height 15
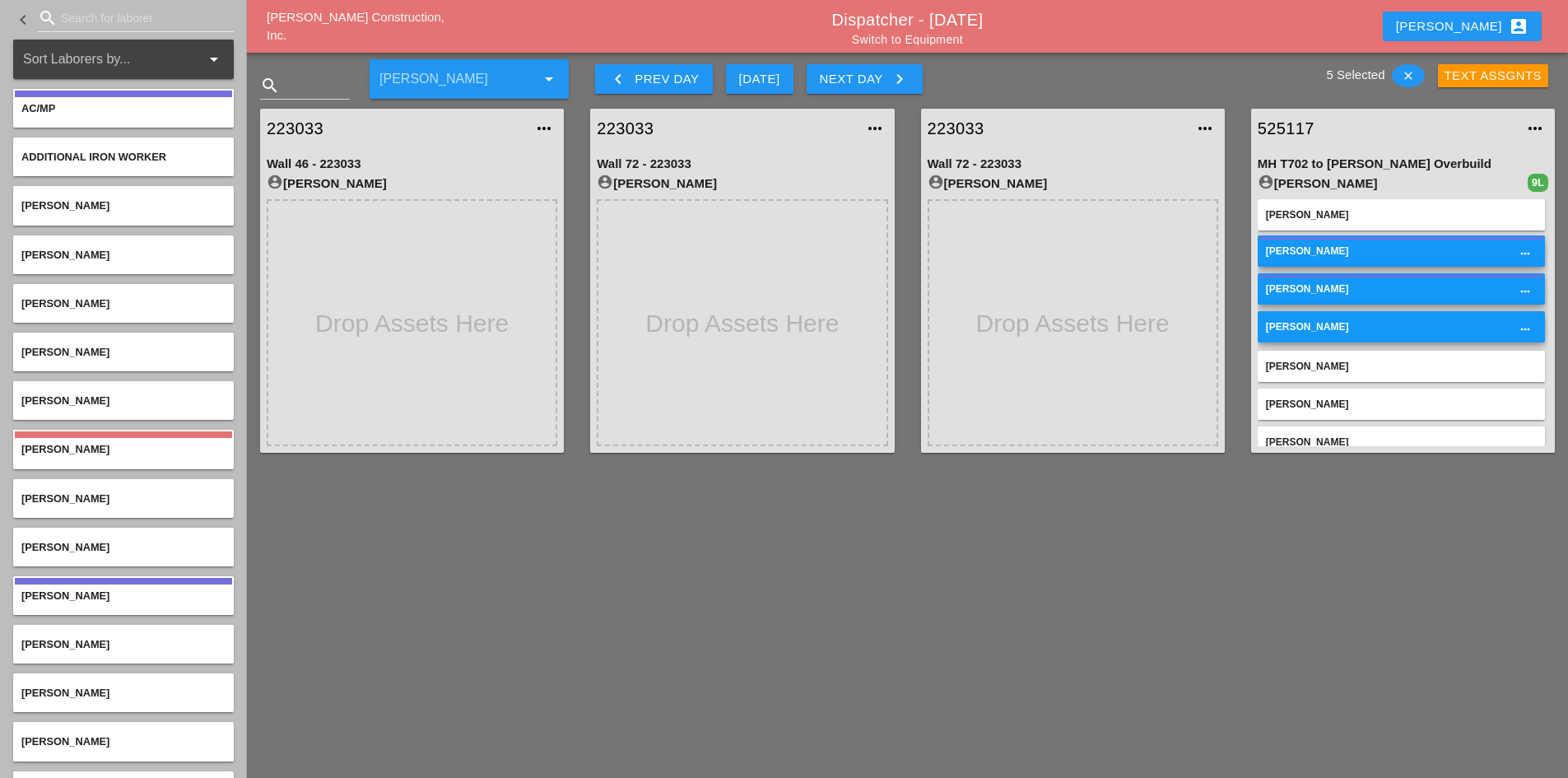
click at [1349, 362] on div "[PERSON_NAME]" at bounding box center [1401, 366] width 271 height 15
click at [1337, 393] on div "[PERSON_NAME]" at bounding box center [1401, 404] width 287 height 31
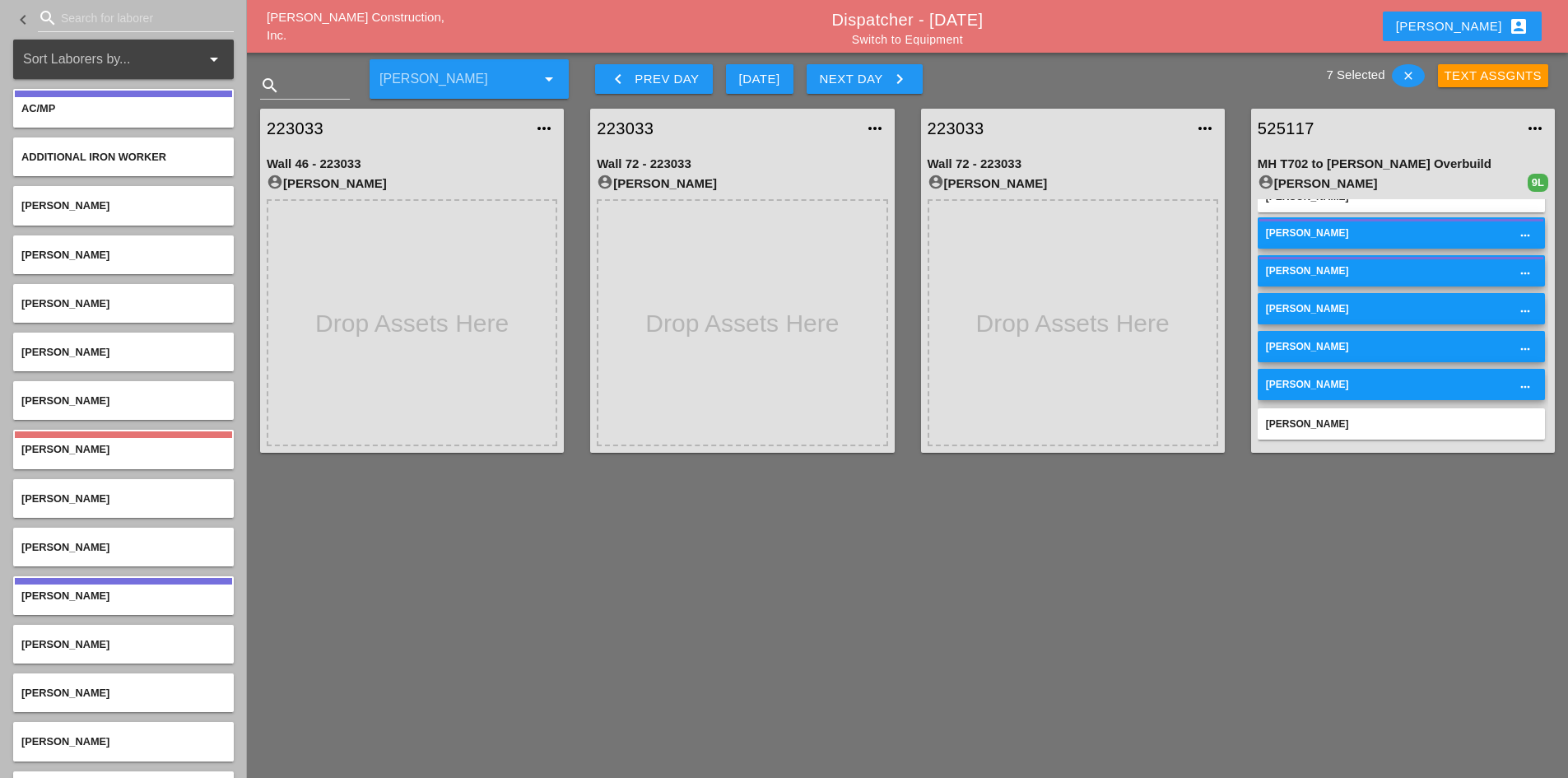
click at [1331, 417] on div "[PERSON_NAME]" at bounding box center [1401, 423] width 271 height 15
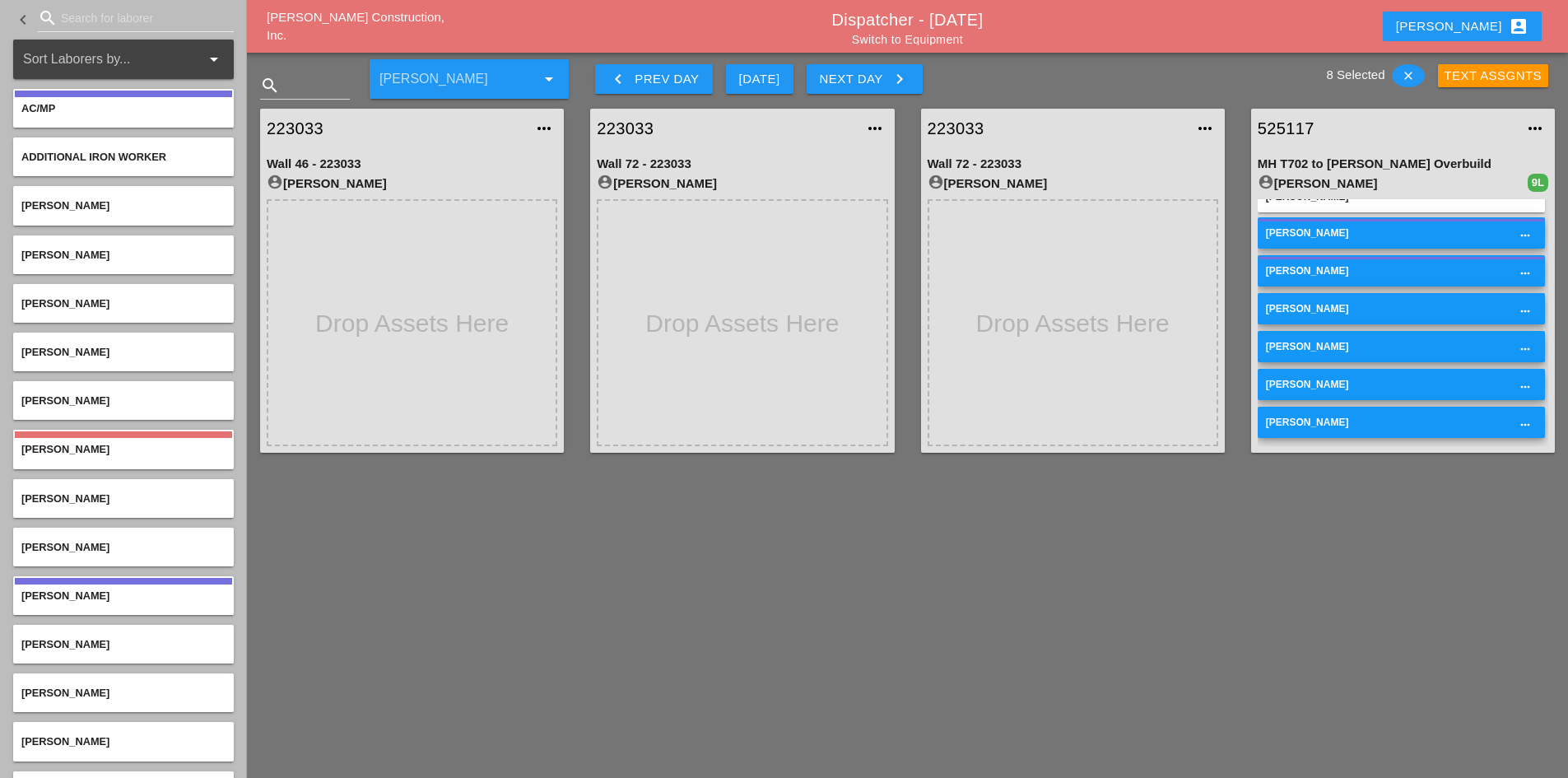
scroll to position [18, 0]
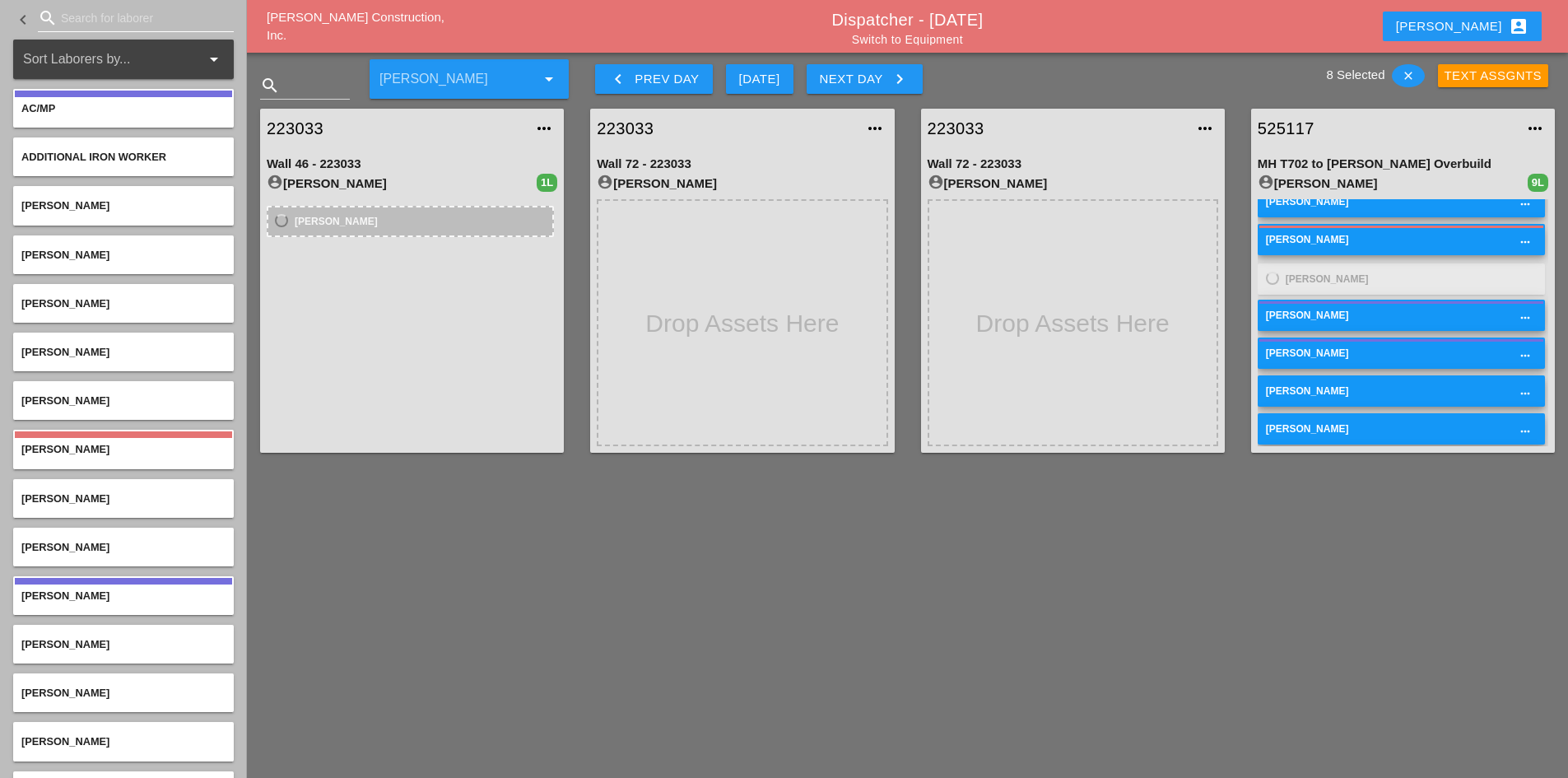
click at [96, 15] on input "Search for laborer" at bounding box center [136, 18] width 150 height 27
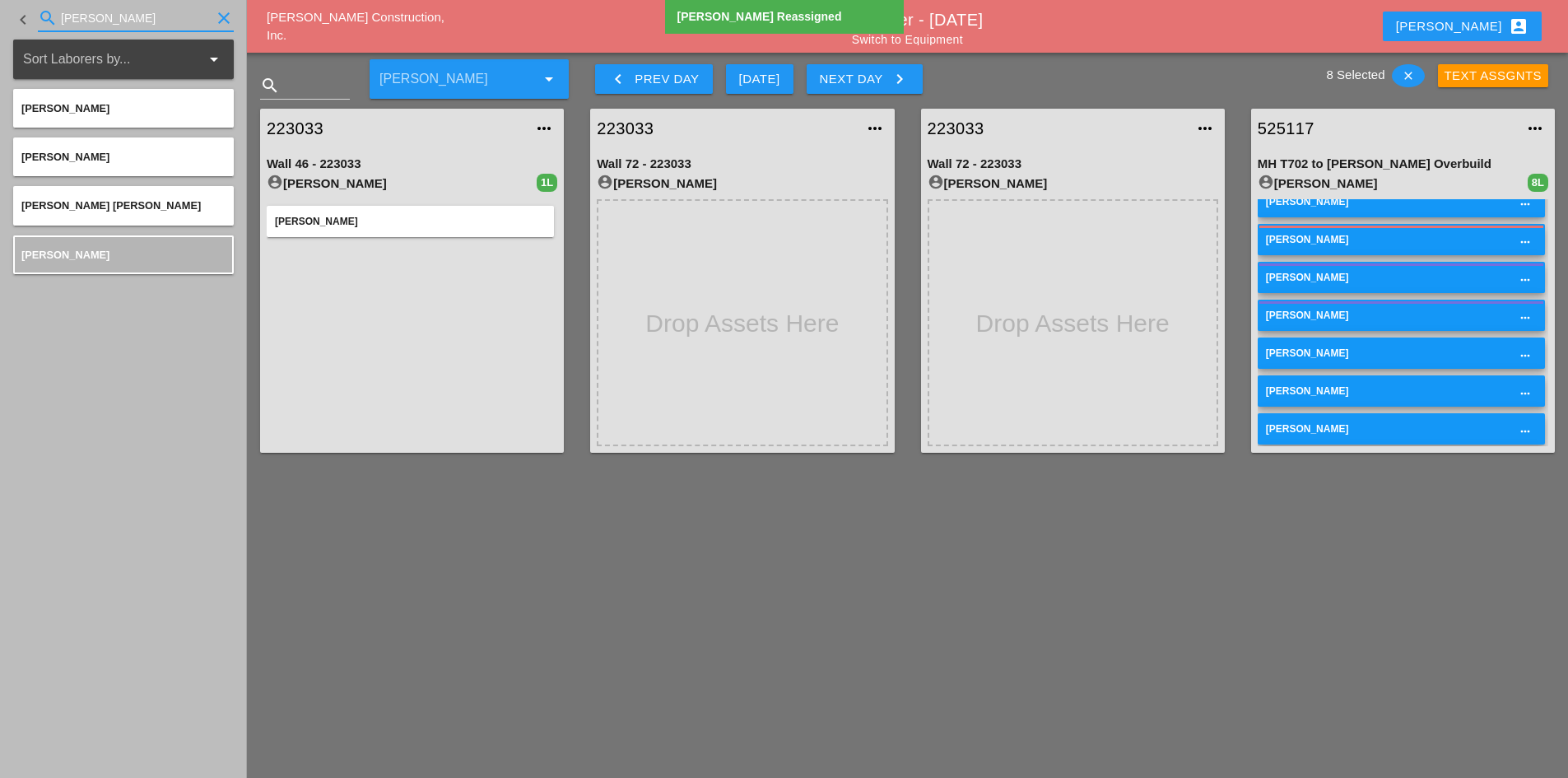
type input "[PERSON_NAME]"
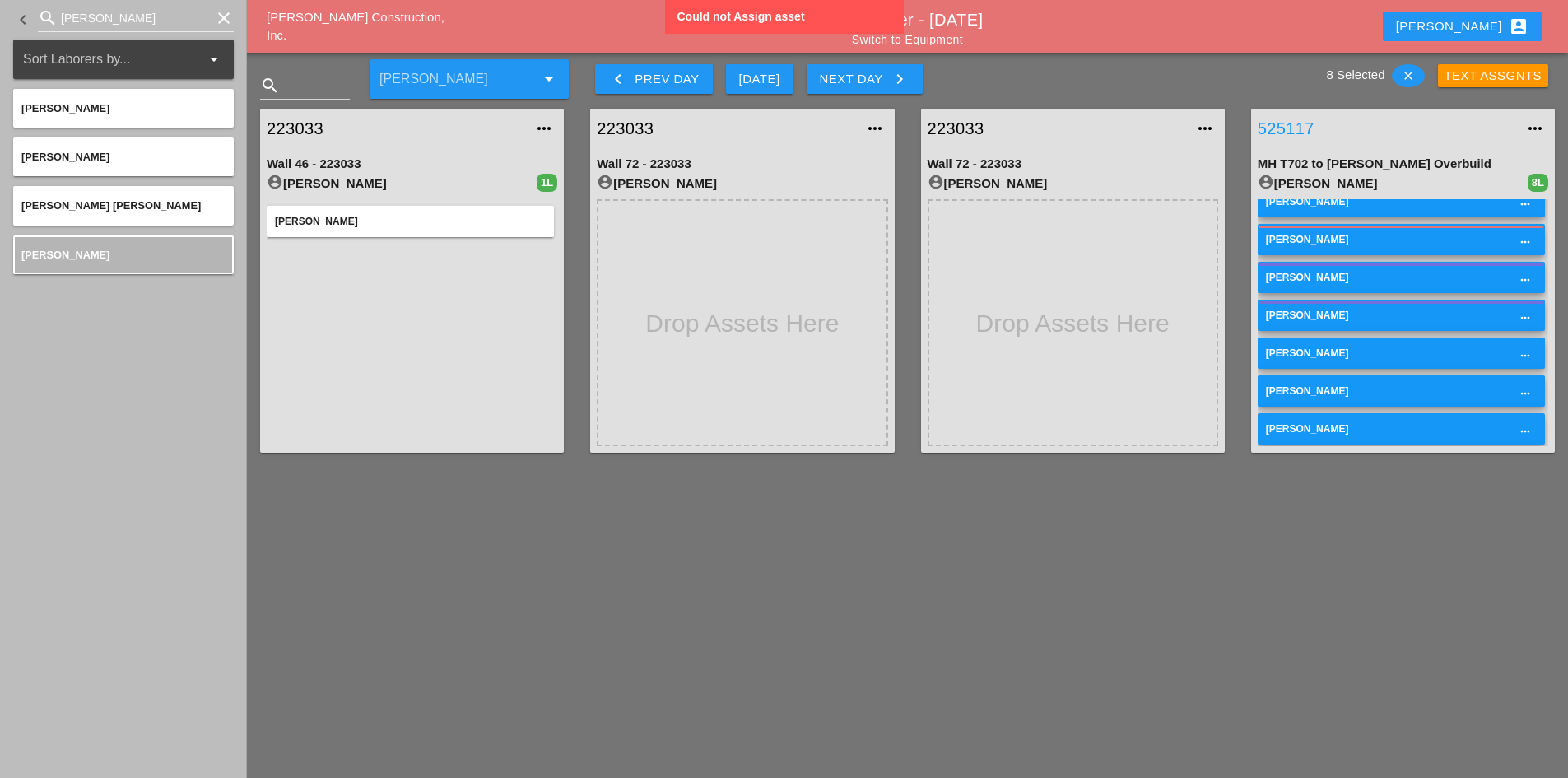
click at [1280, 119] on link "525117" at bounding box center [1386, 128] width 257 height 25
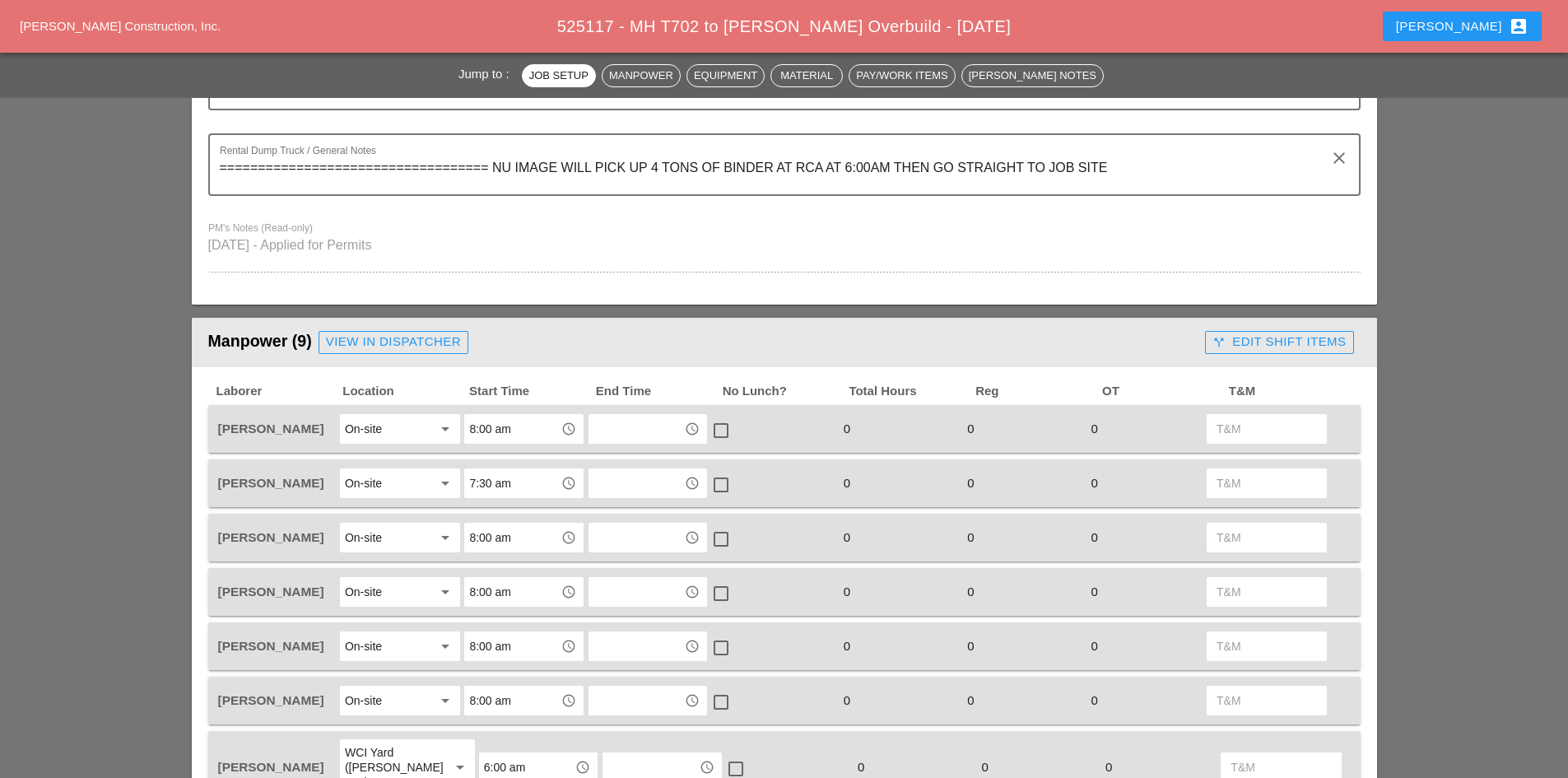
scroll to position [741, 0]
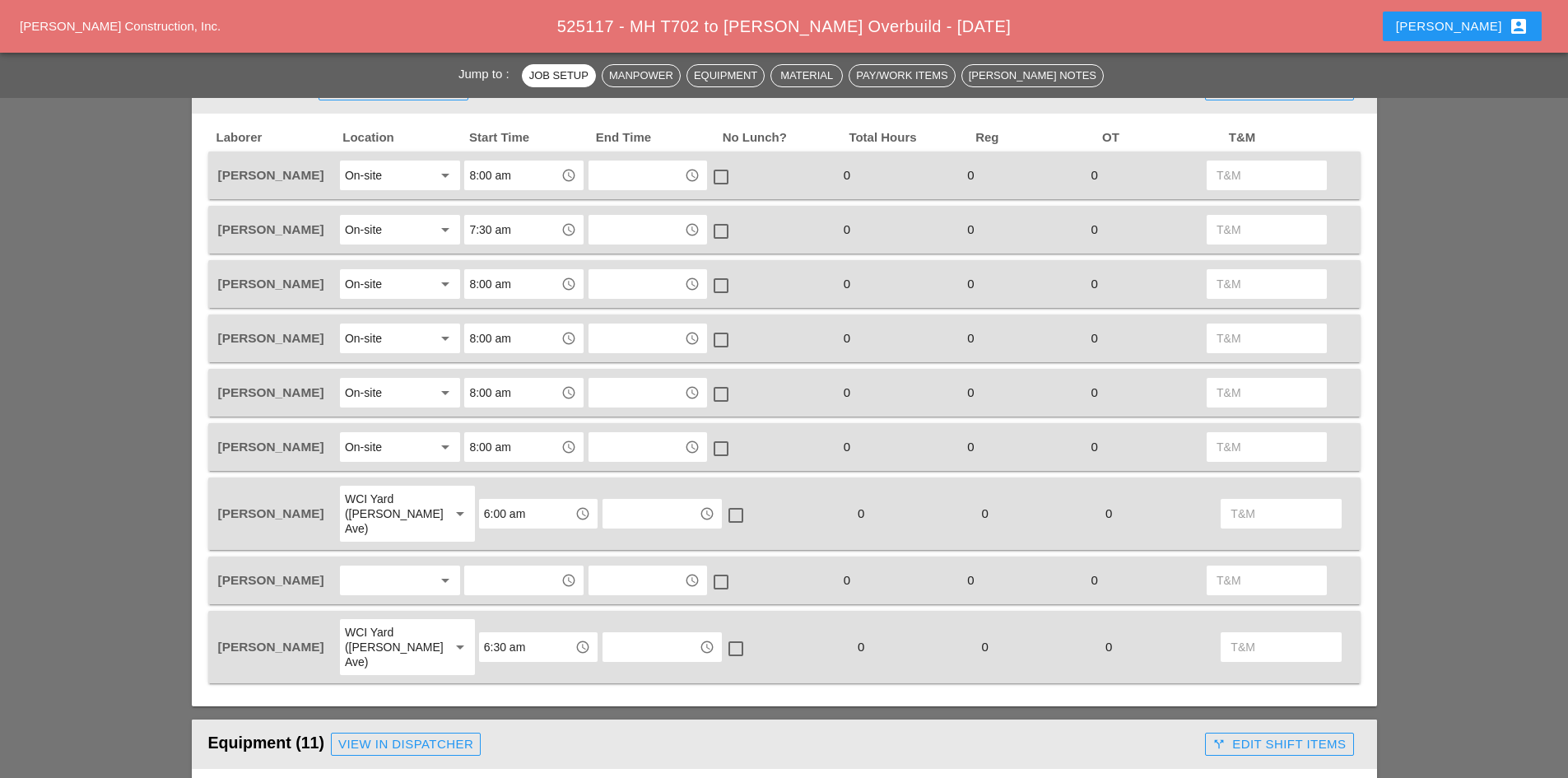
click at [418, 567] on div at bounding box center [388, 580] width 87 height 27
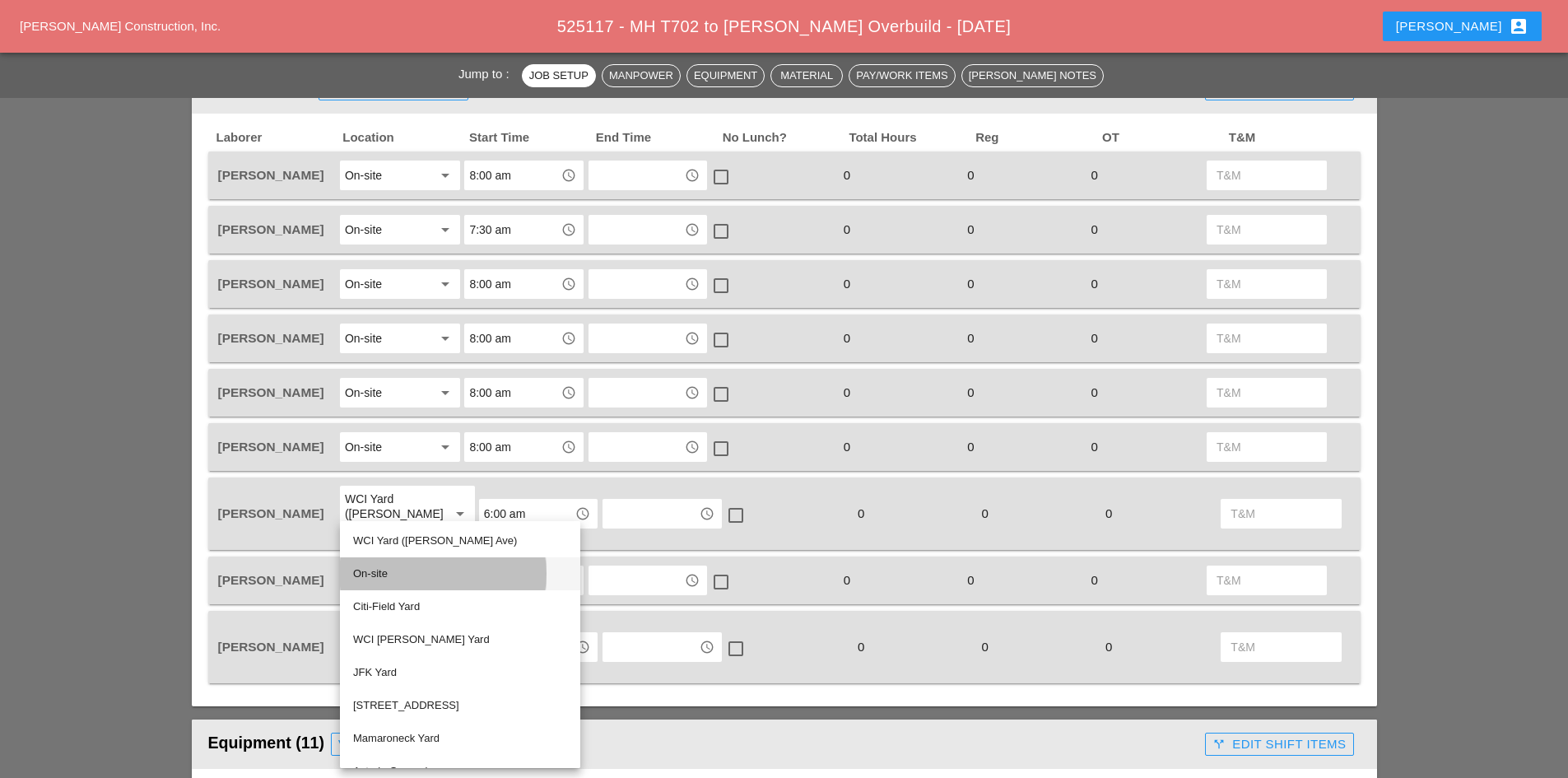
click at [399, 571] on div "On-site" at bounding box center [460, 573] width 214 height 20
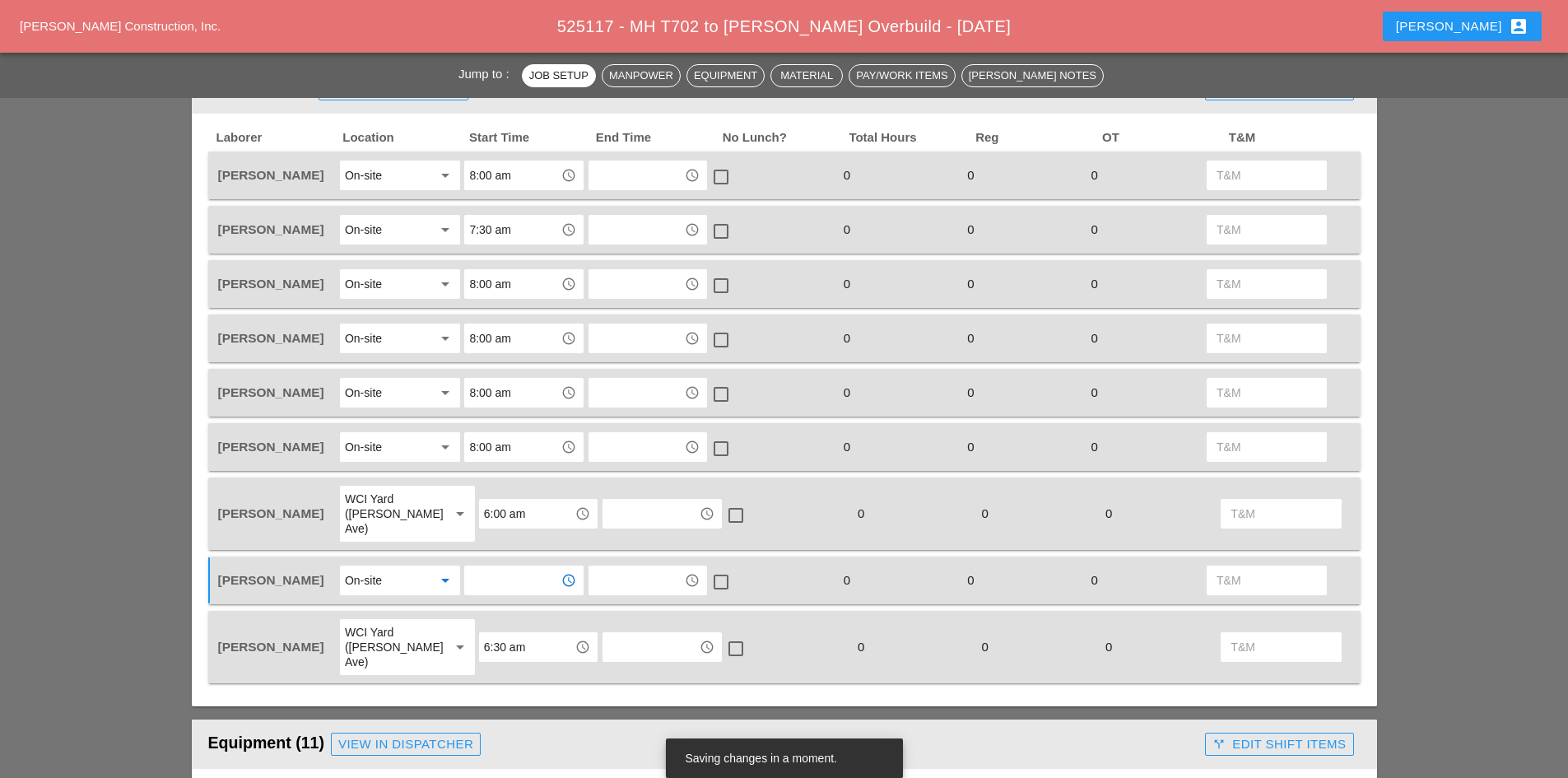
click at [472, 571] on input "text" at bounding box center [511, 580] width 85 height 27
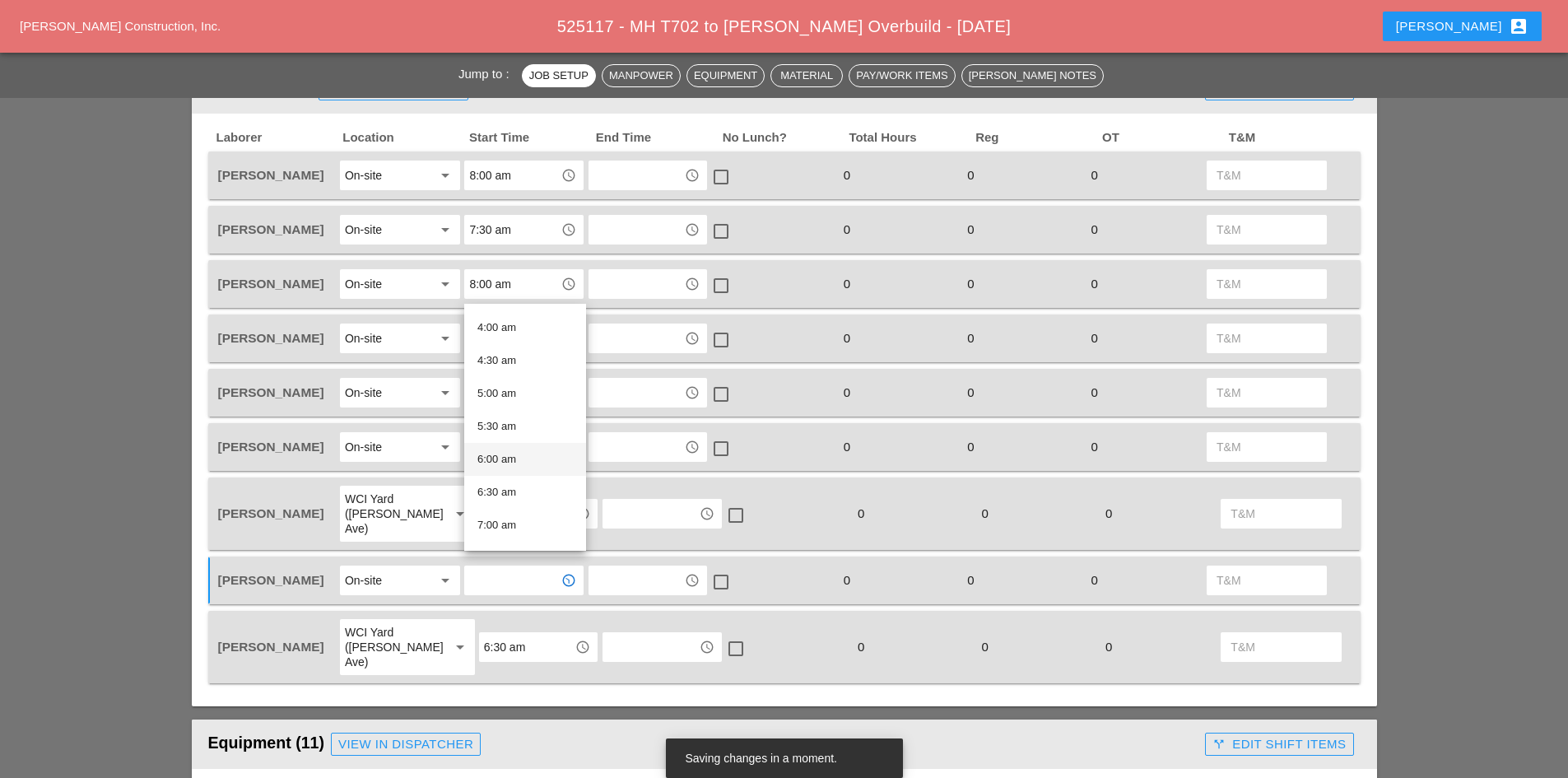
scroll to position [330, 0]
click at [518, 520] on div "8:00 am" at bounding box center [525, 521] width 96 height 20
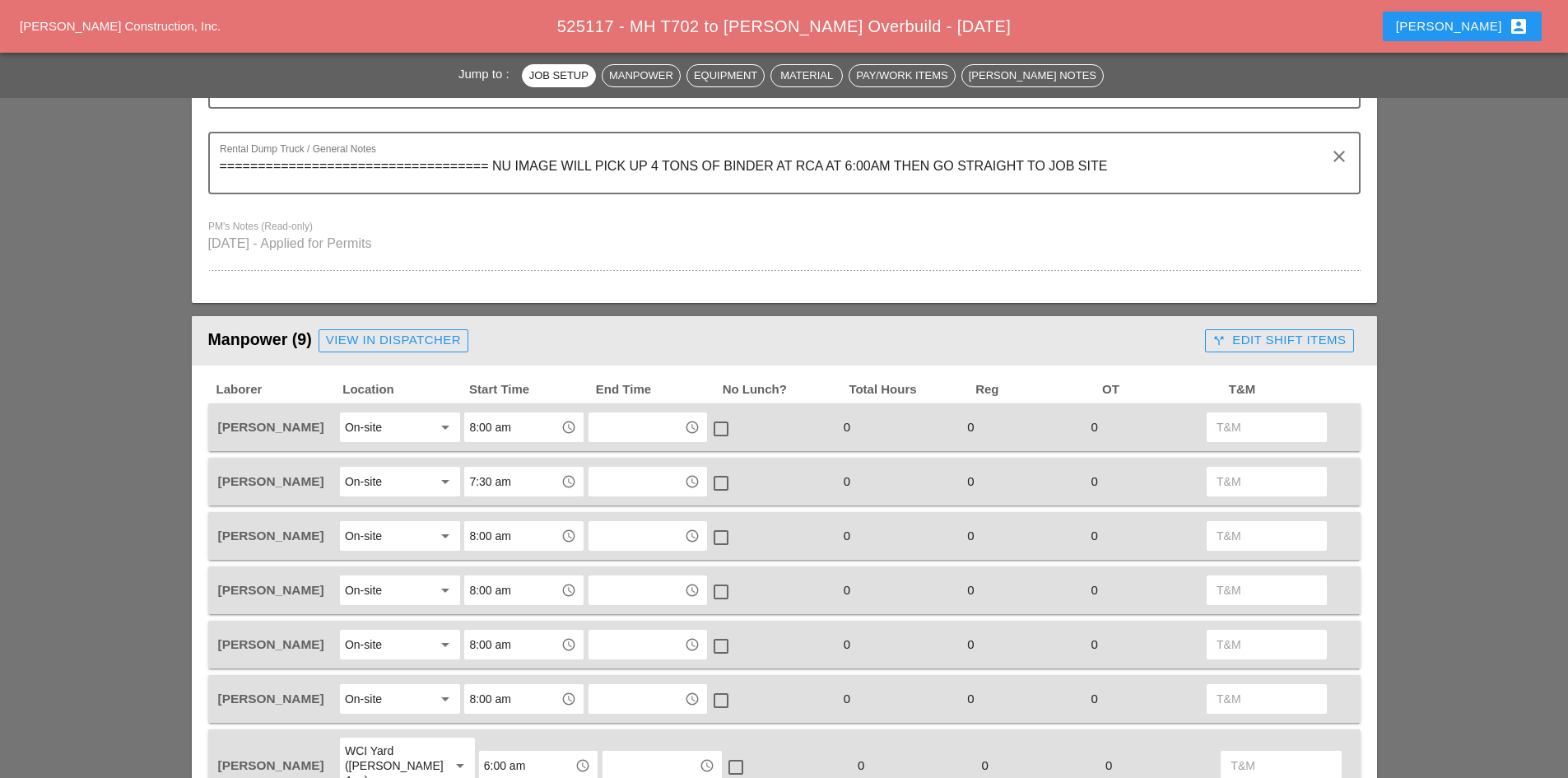
scroll to position [0, 0]
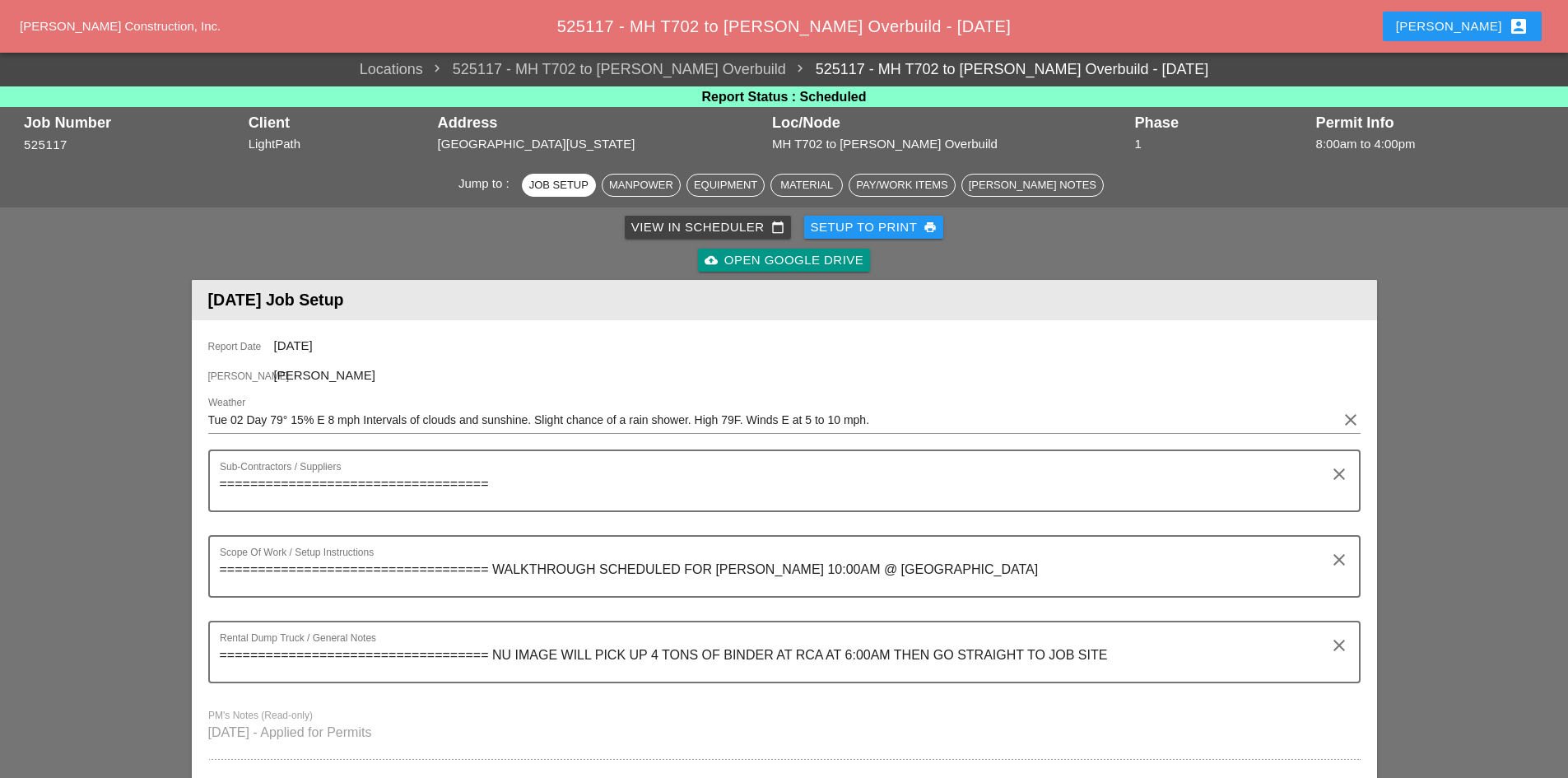
click at [1491, 30] on div "[PERSON_NAME] account_box" at bounding box center [1462, 26] width 133 height 20
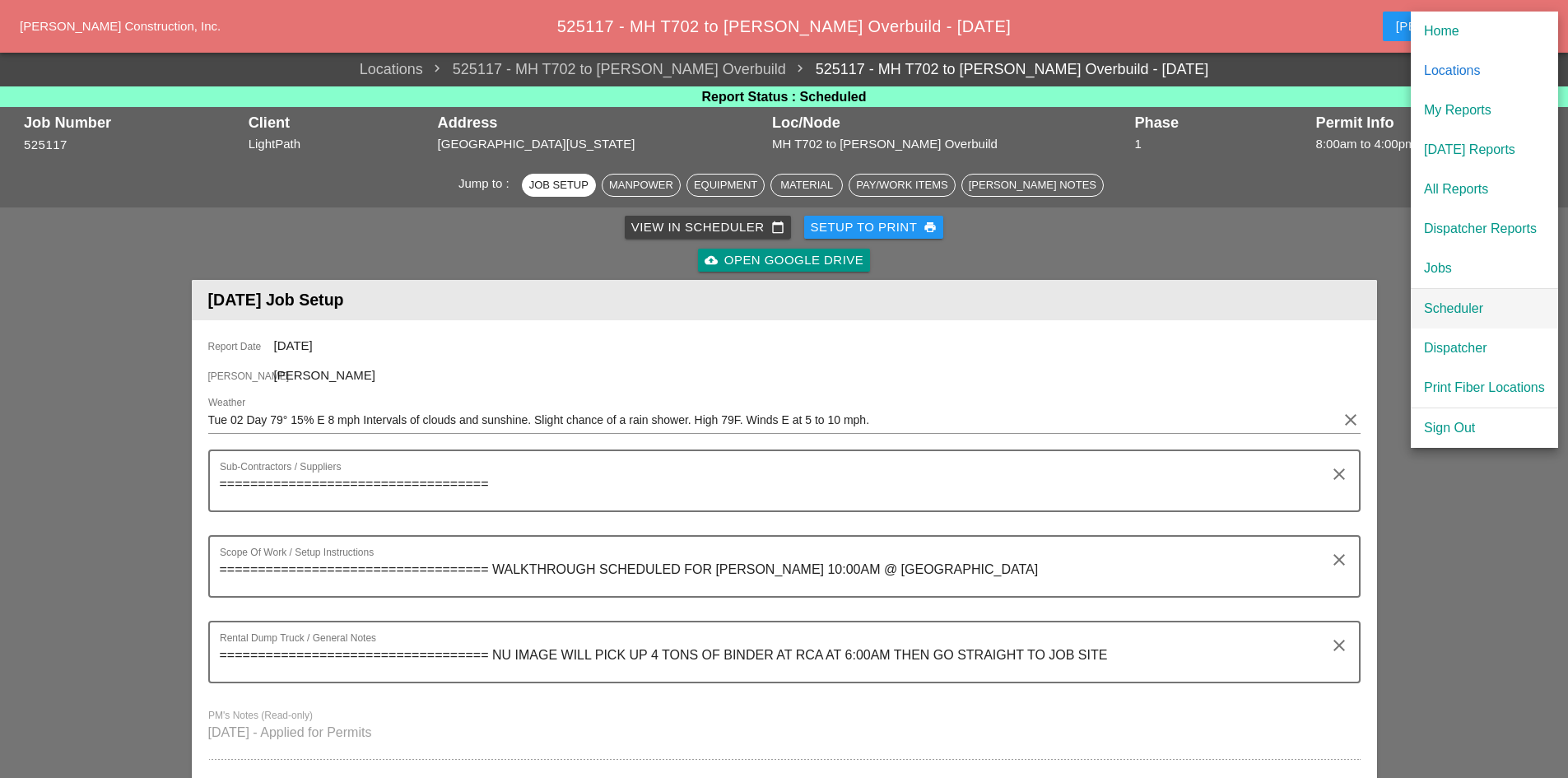
click at [1483, 306] on div "Scheduler" at bounding box center [1485, 308] width 121 height 20
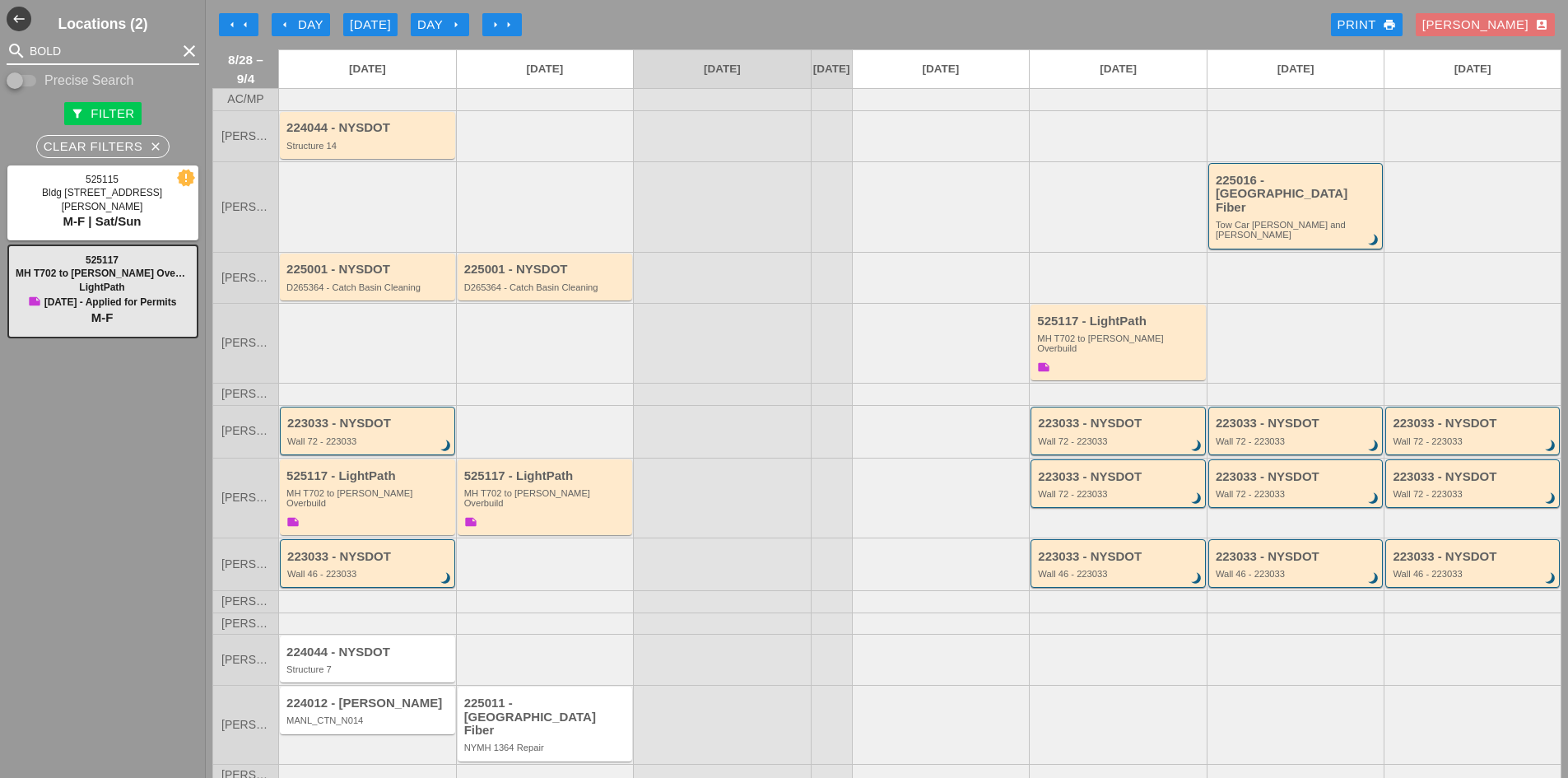
drag, startPoint x: 99, startPoint y: 56, endPoint x: 24, endPoint y: 52, distance: 75.1
click at [24, 52] on div "search BOLD clear" at bounding box center [103, 51] width 193 height 27
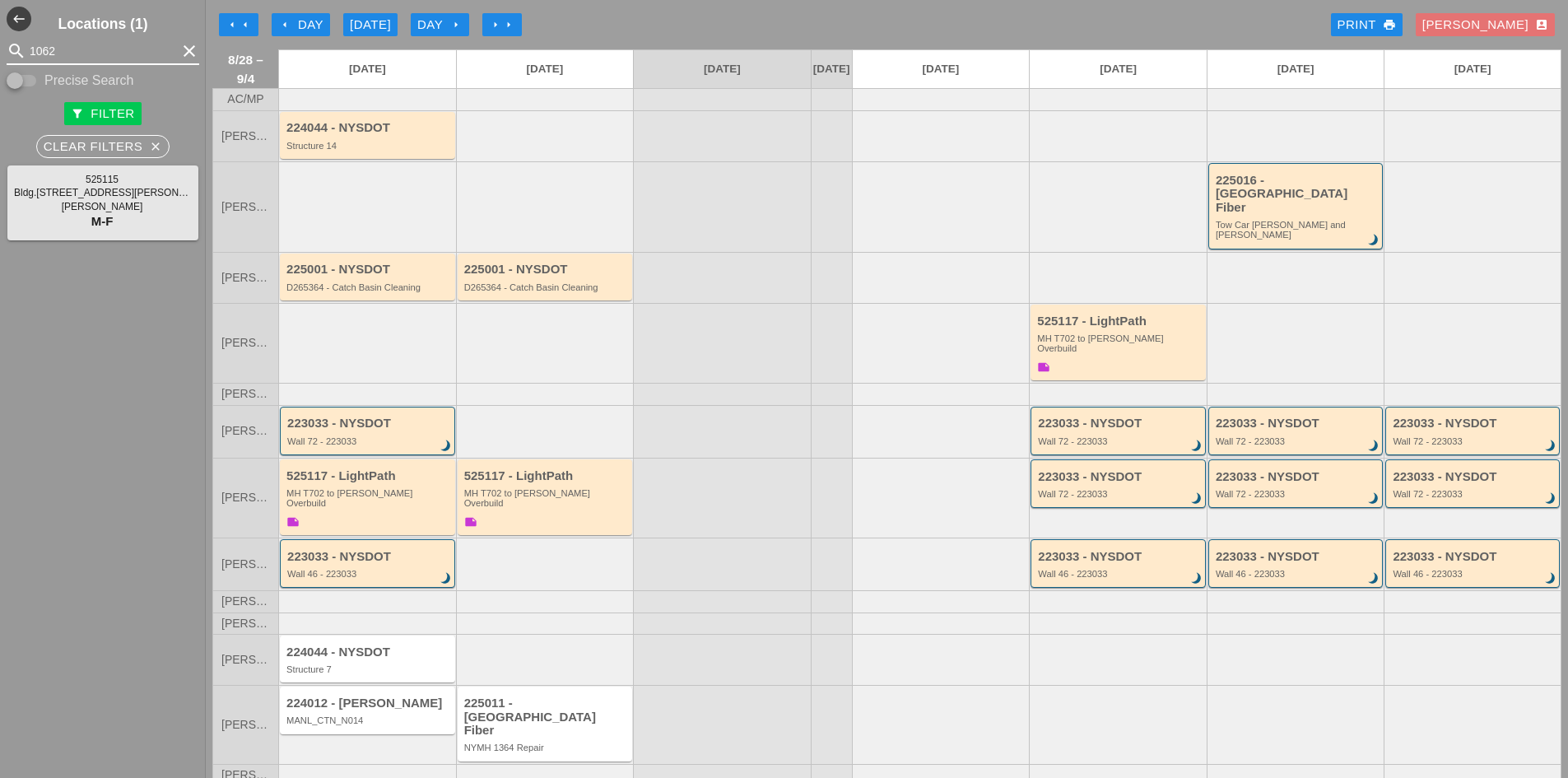
type input "1062"
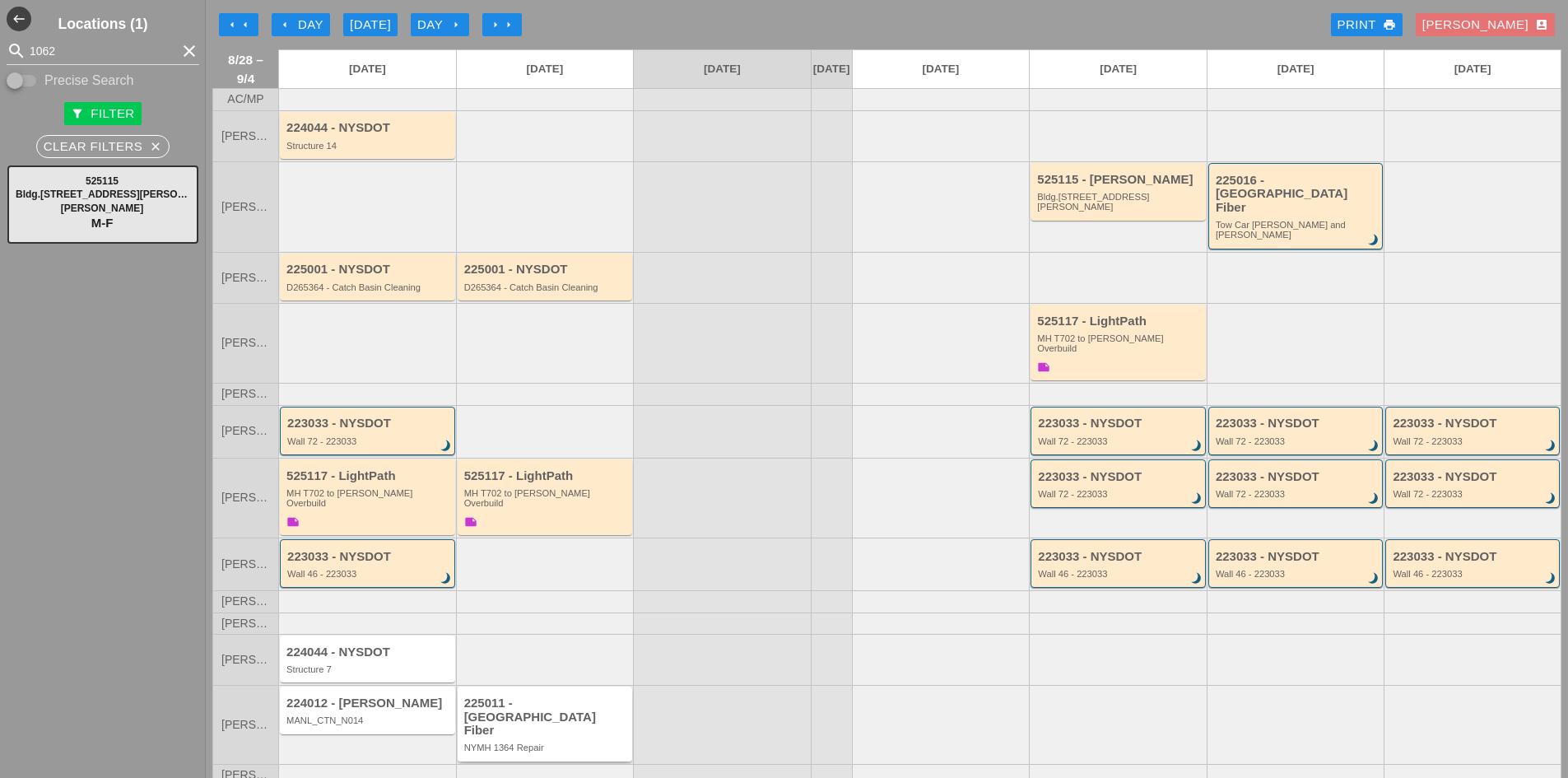
click at [577, 743] on div "NYMH 1364 Repair" at bounding box center [546, 747] width 164 height 9
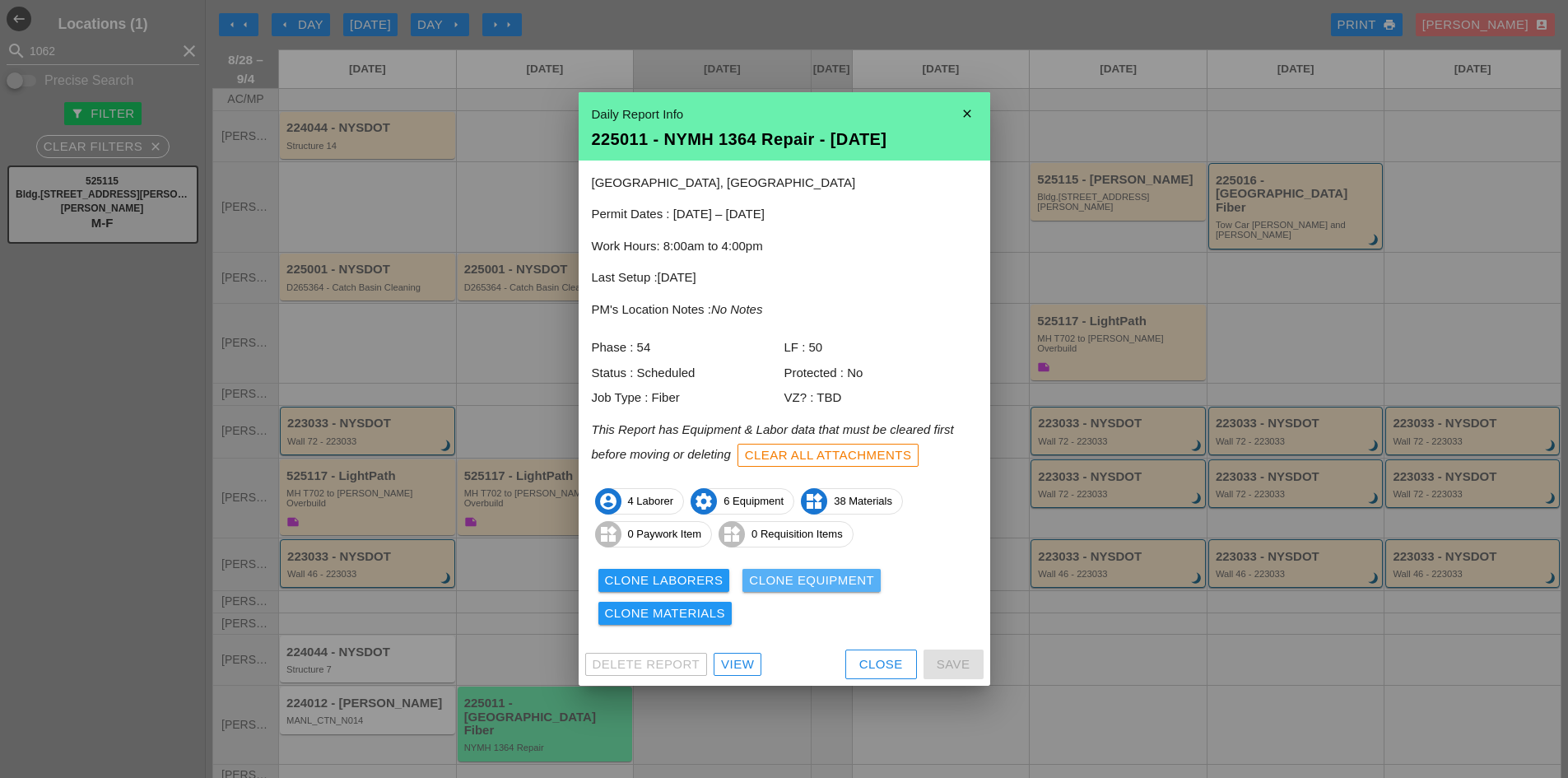
click at [770, 586] on div "Clone Equipment" at bounding box center [811, 581] width 125 height 19
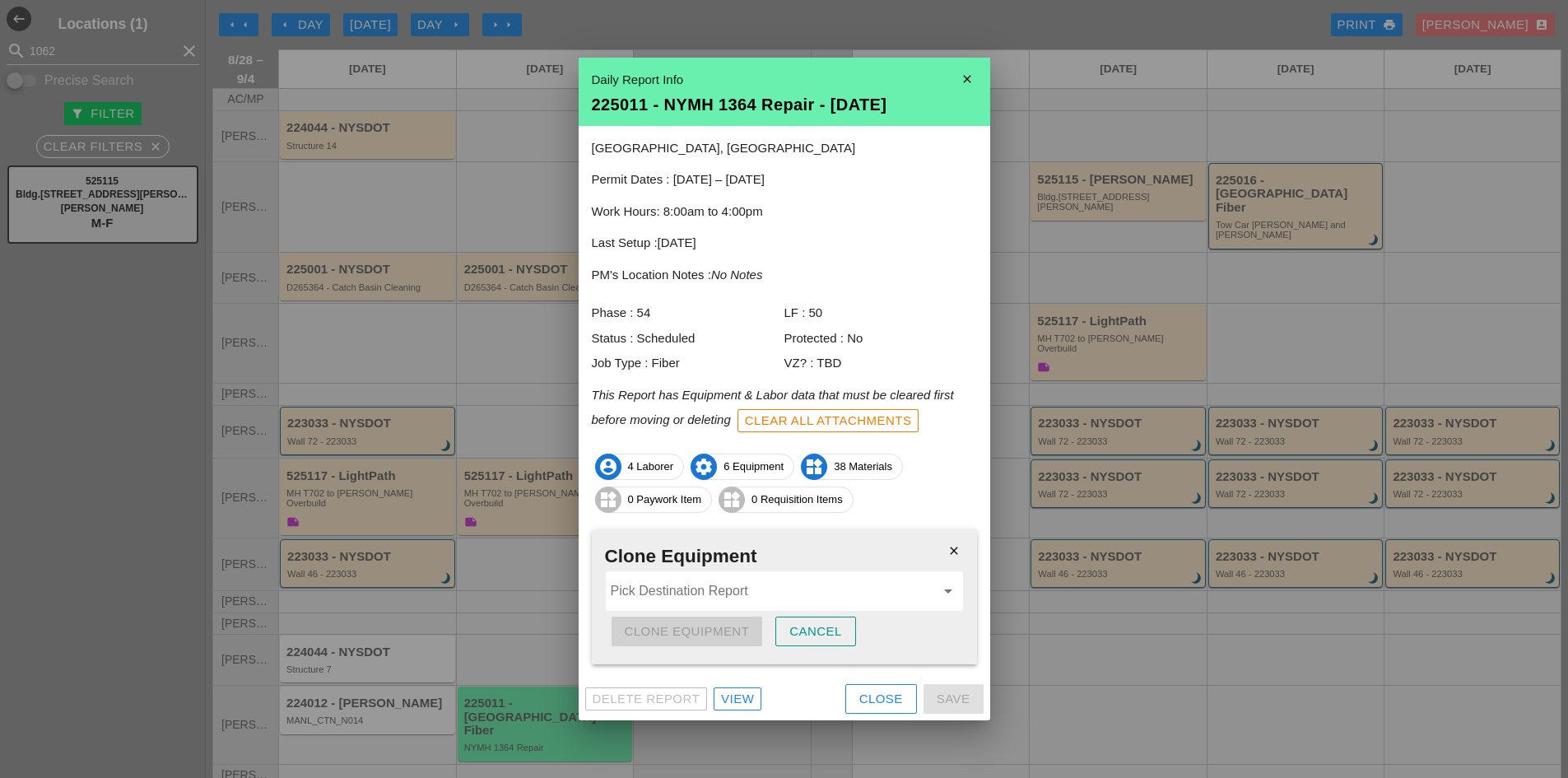
click at [709, 582] on input "Pick Destination Report" at bounding box center [773, 590] width 324 height 27
click at [707, 624] on div "525115 - Bldg. [STREET_ADDRESS][PERSON_NAME] - [DATE]" at bounding box center [787, 631] width 336 height 20
type input "525115 - Bldg.[STREET_ADDRESS][PERSON_NAME] - [DATE]"
click at [707, 635] on div "Clone Equipment" at bounding box center [687, 632] width 125 height 19
click at [707, 635] on div "Are you sure?" at bounding box center [676, 632] width 104 height 19
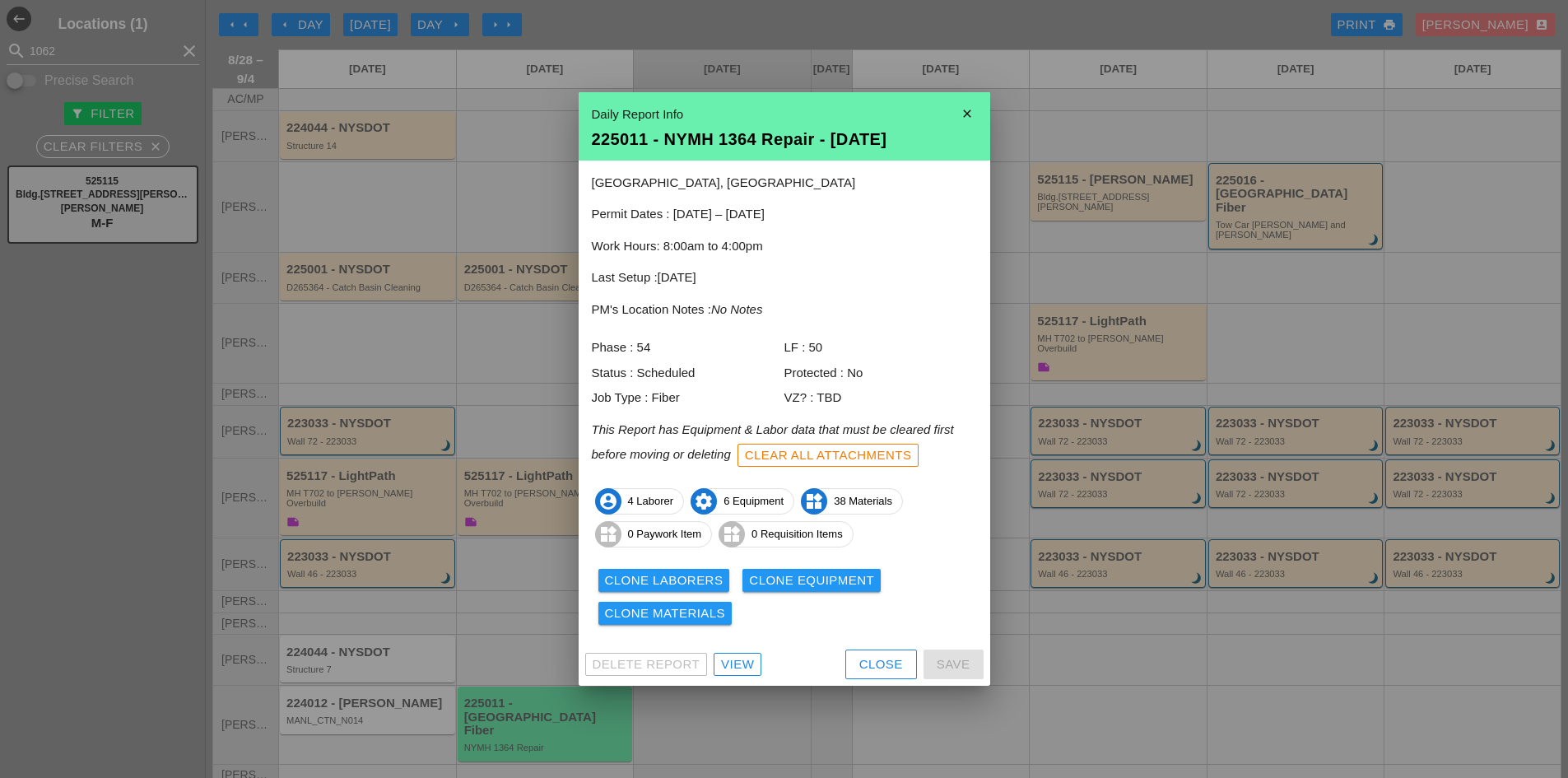
click at [868, 663] on div "Close" at bounding box center [880, 664] width 44 height 19
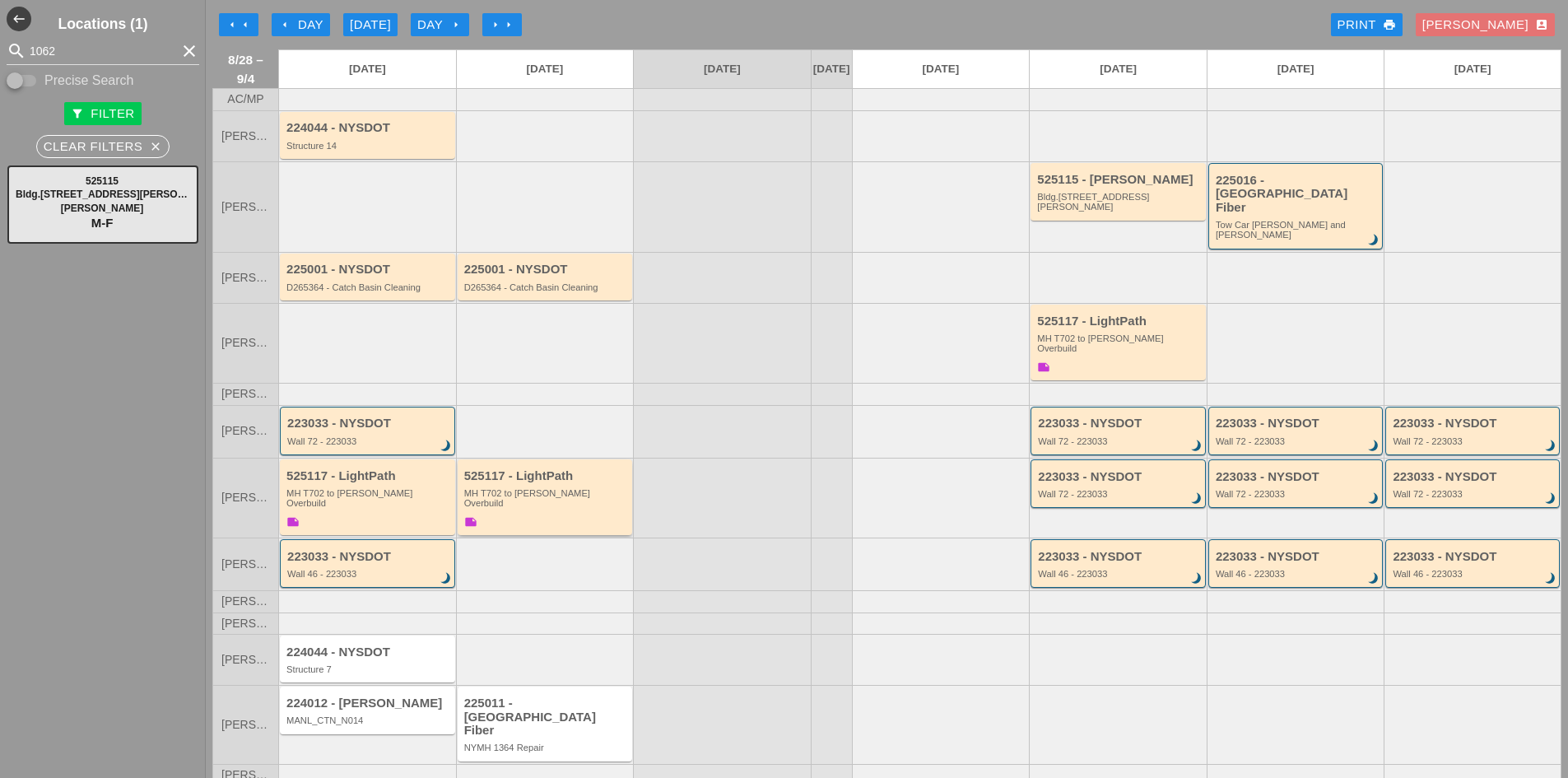
click at [539, 488] on div "MH T702 to [PERSON_NAME] Overbuild" at bounding box center [546, 498] width 164 height 21
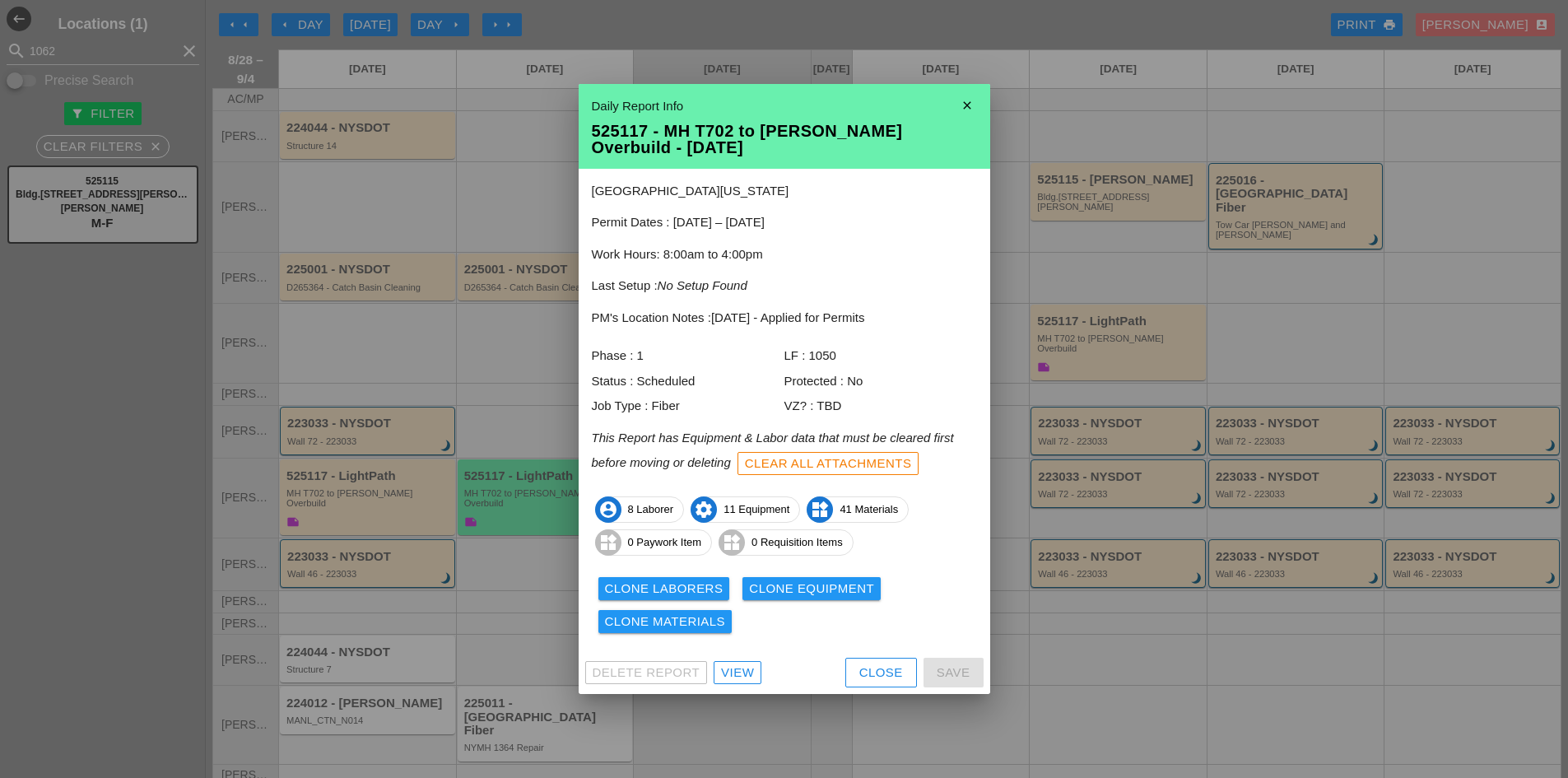
click at [724, 625] on div "Clone Materials" at bounding box center [665, 622] width 121 height 19
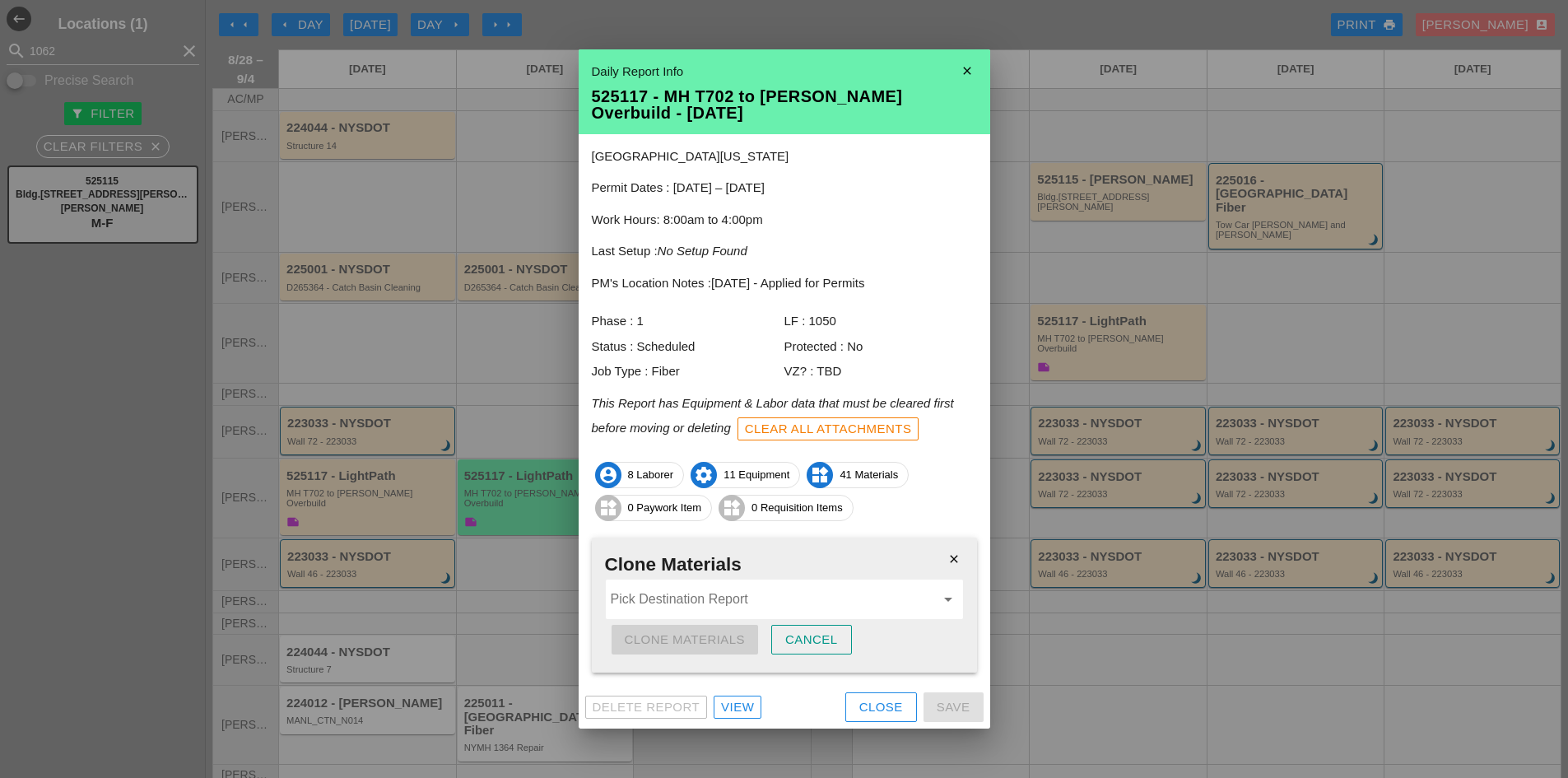
click at [722, 607] on input "Pick Destination Report" at bounding box center [773, 599] width 324 height 27
click at [711, 625] on div "525115 - Bldg. [STREET_ADDRESS][PERSON_NAME] - [DATE]" at bounding box center [787, 639] width 336 height 33
type input "525115 - Bldg.[STREET_ADDRESS][PERSON_NAME] - [DATE]"
click at [693, 639] on div "Clone Materials" at bounding box center [685, 640] width 121 height 19
click at [693, 639] on div "Are you sure?" at bounding box center [676, 640] width 104 height 19
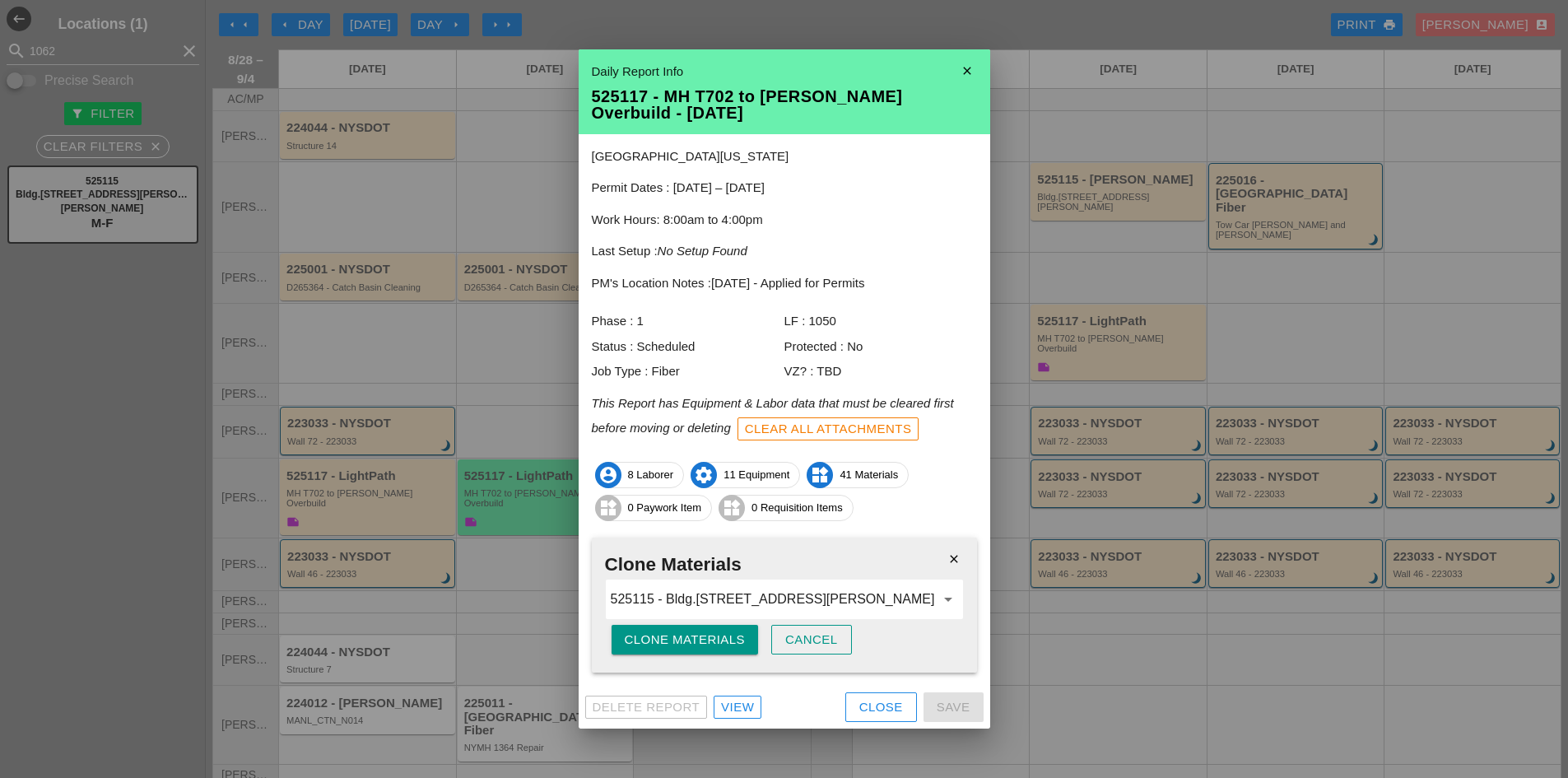
click at [875, 709] on div "Close" at bounding box center [880, 707] width 44 height 19
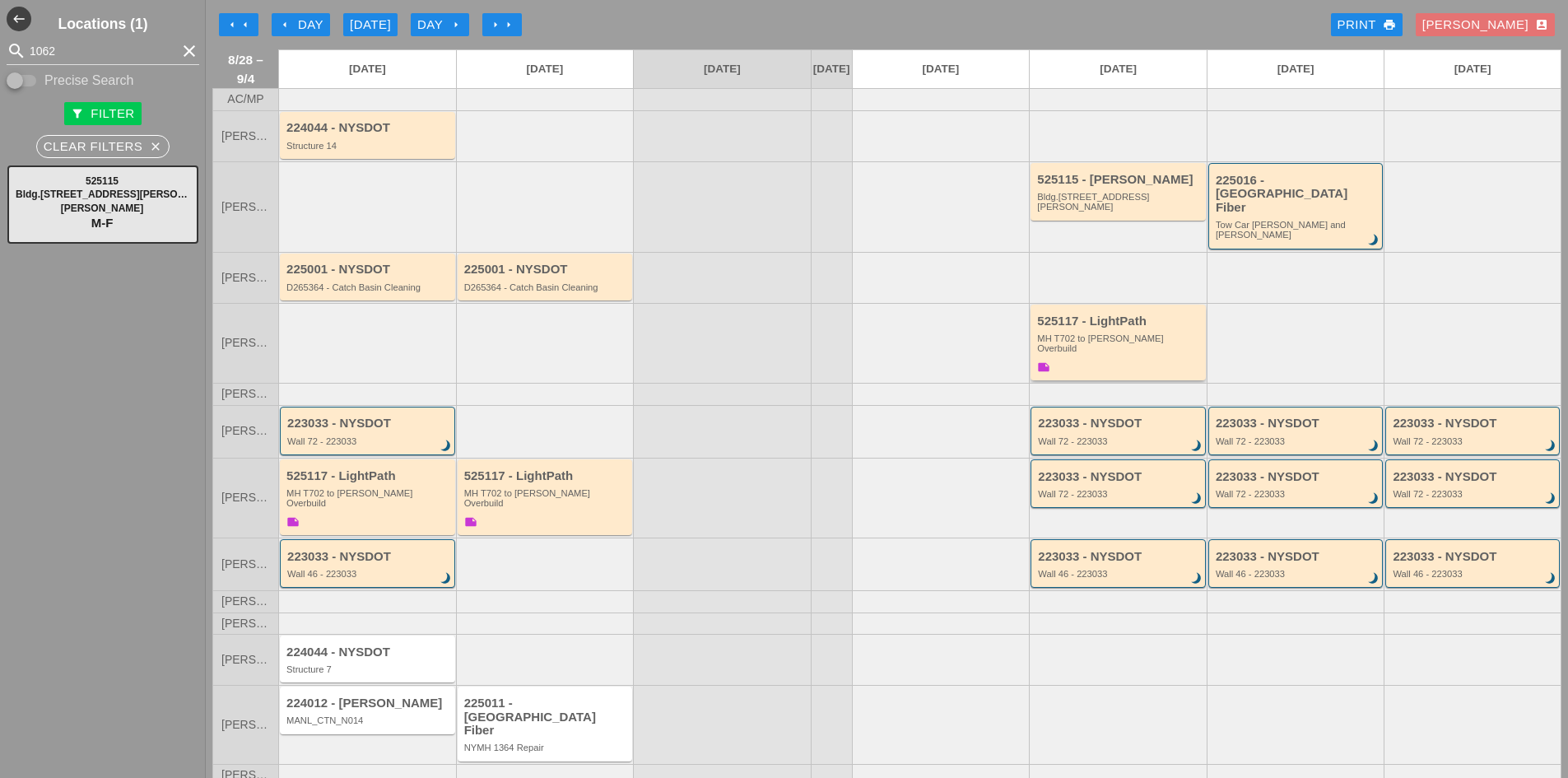
click at [1090, 338] on div "525117 - LightPath MH T702 to [PERSON_NAME] Overbuild note" at bounding box center [1119, 345] width 164 height 62
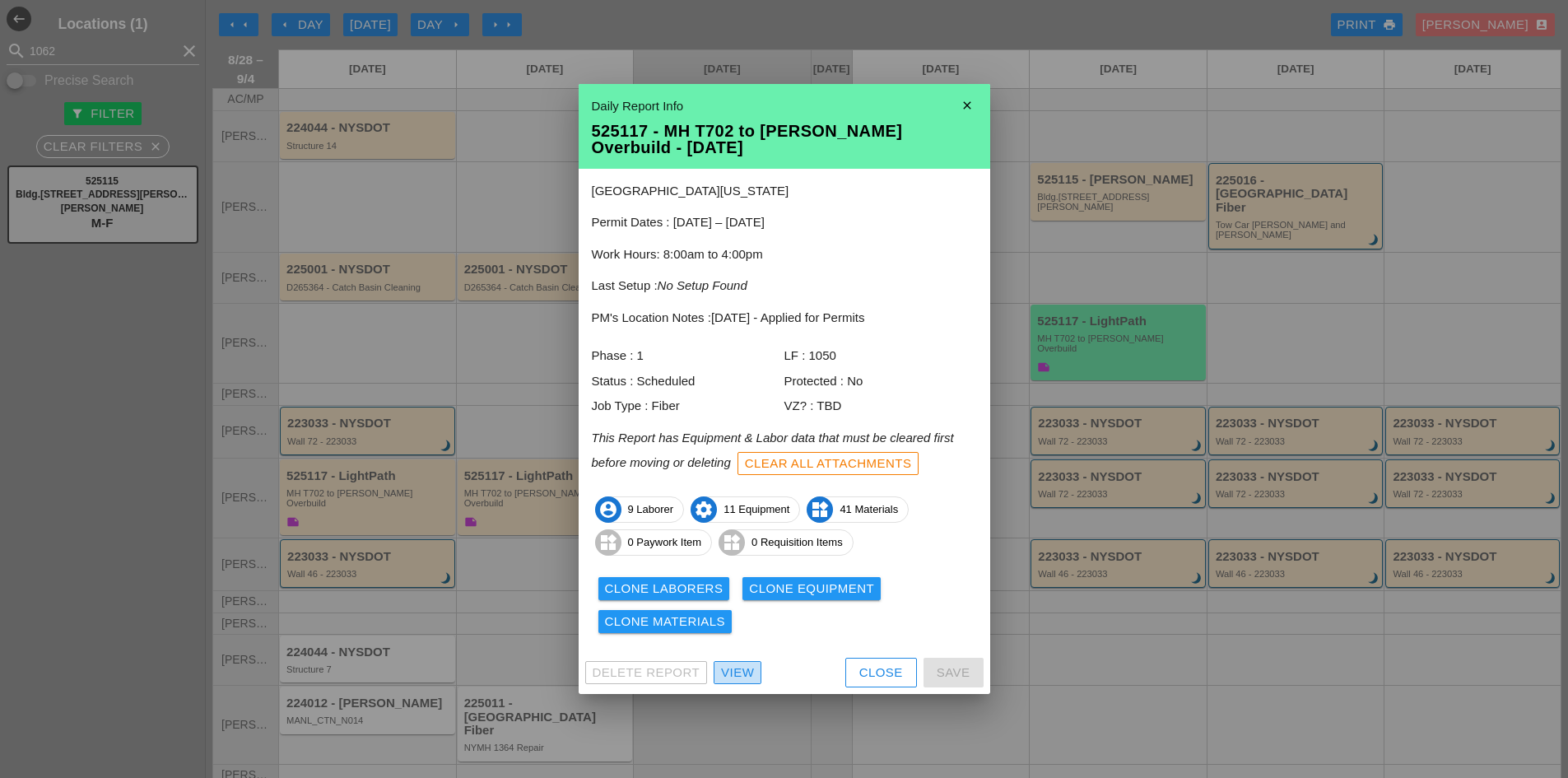
click at [756, 679] on link "View" at bounding box center [737, 672] width 47 height 23
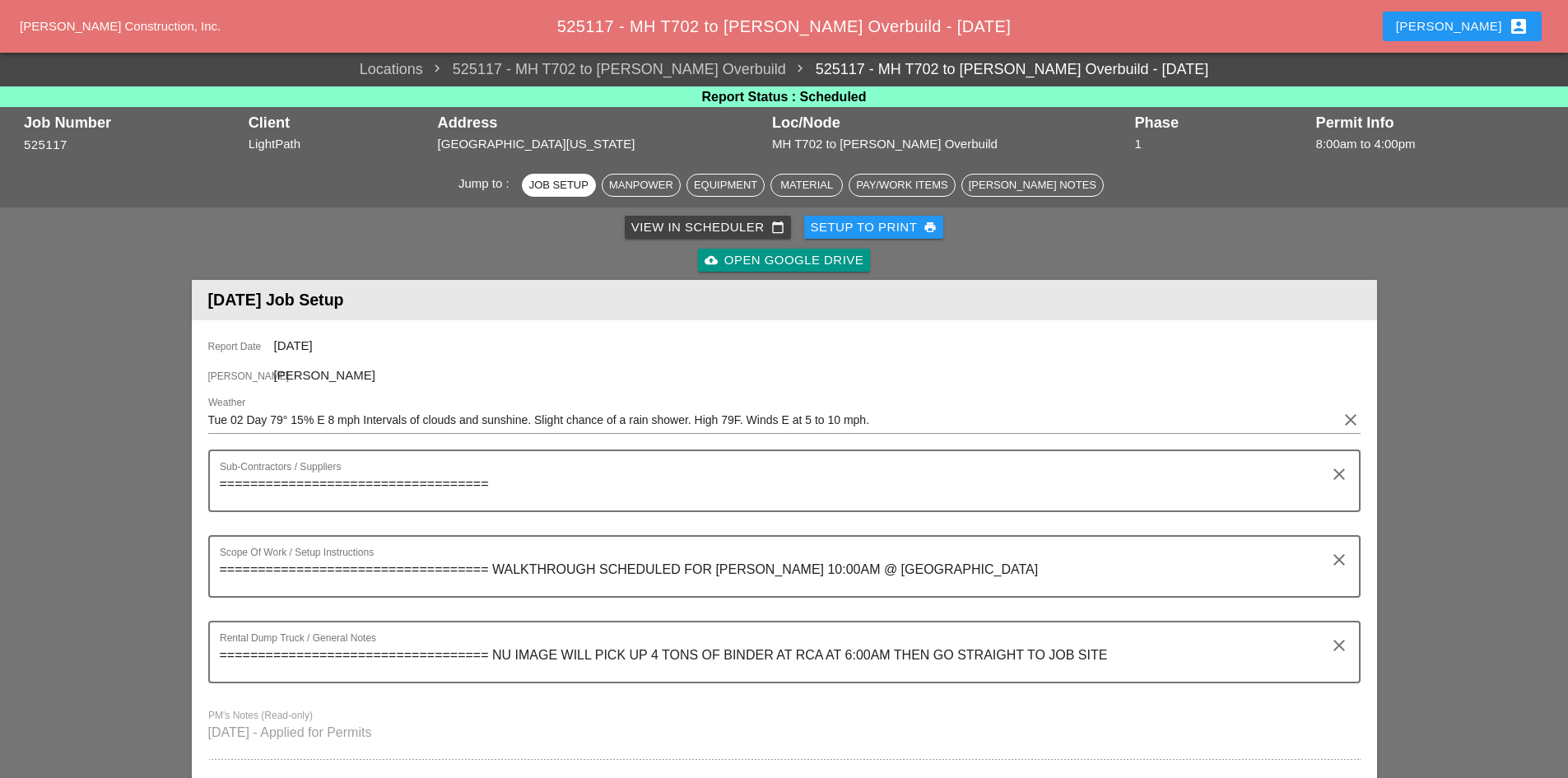
click at [1472, 37] on button "[PERSON_NAME] account_box" at bounding box center [1462, 26] width 159 height 29
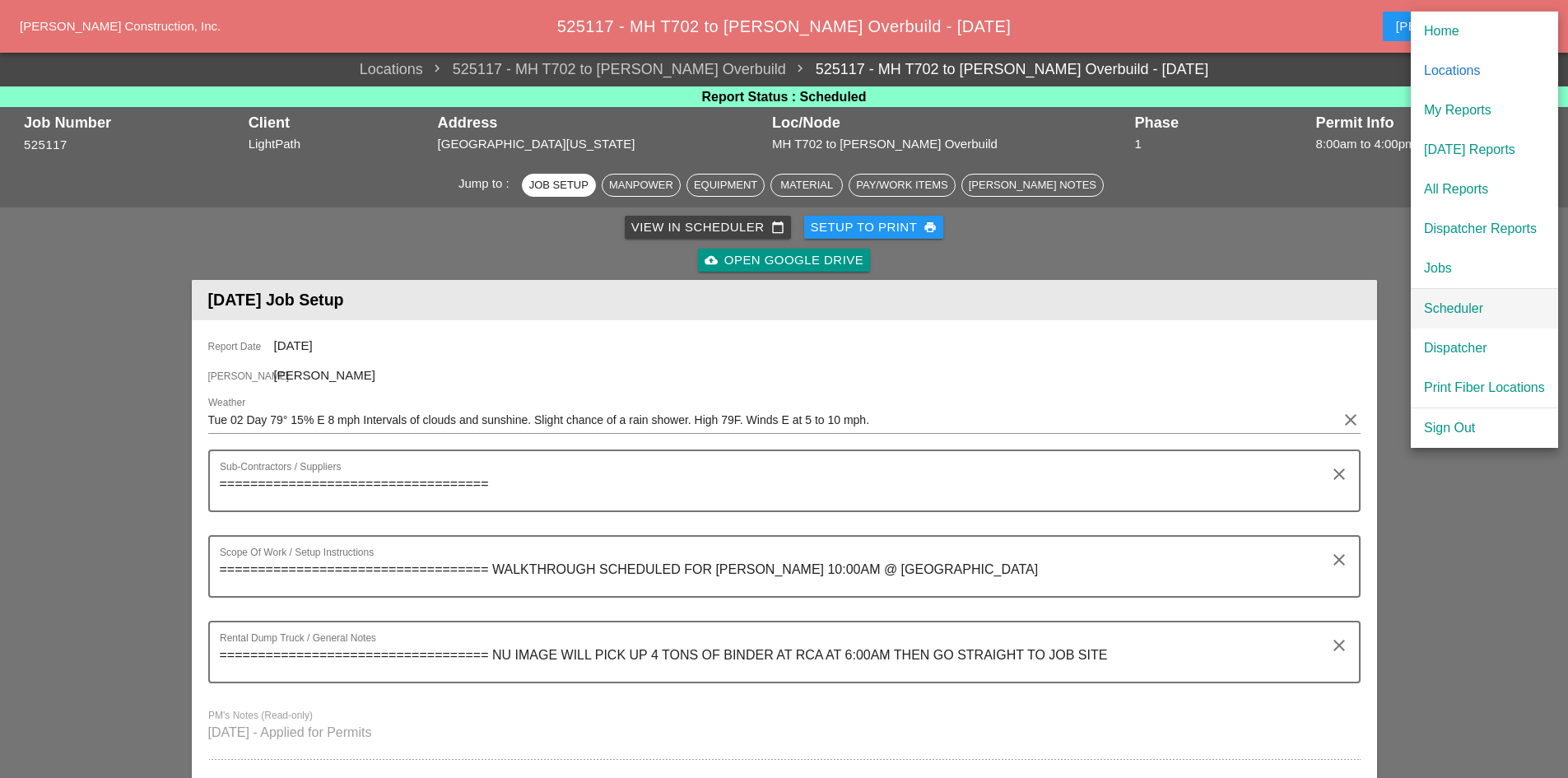
click at [1439, 305] on div "Scheduler" at bounding box center [1485, 308] width 121 height 20
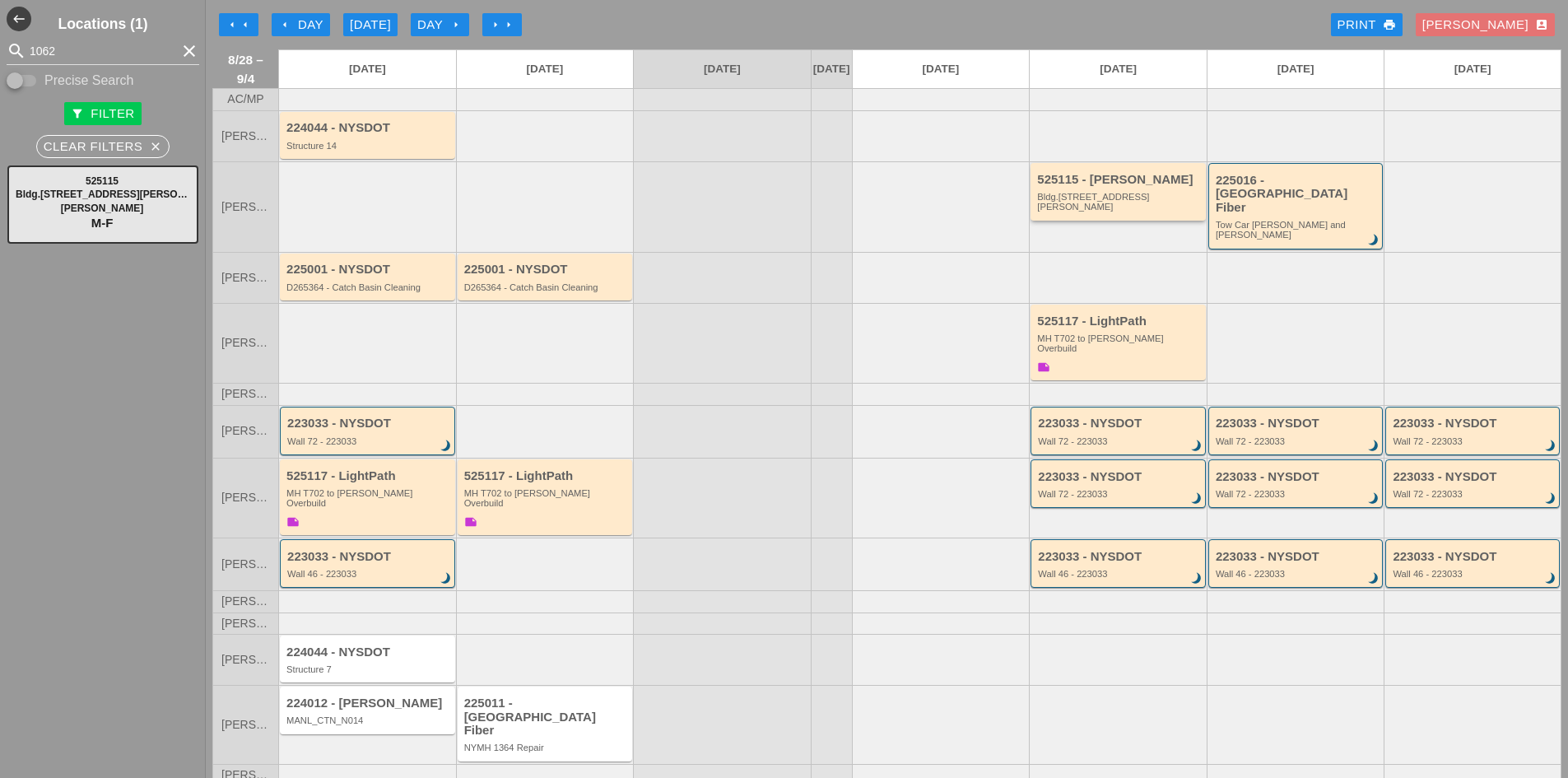
click at [1087, 217] on div "525115 - [PERSON_NAME].[STREET_ADDRESS][PERSON_NAME]" at bounding box center [1118, 191] width 176 height 58
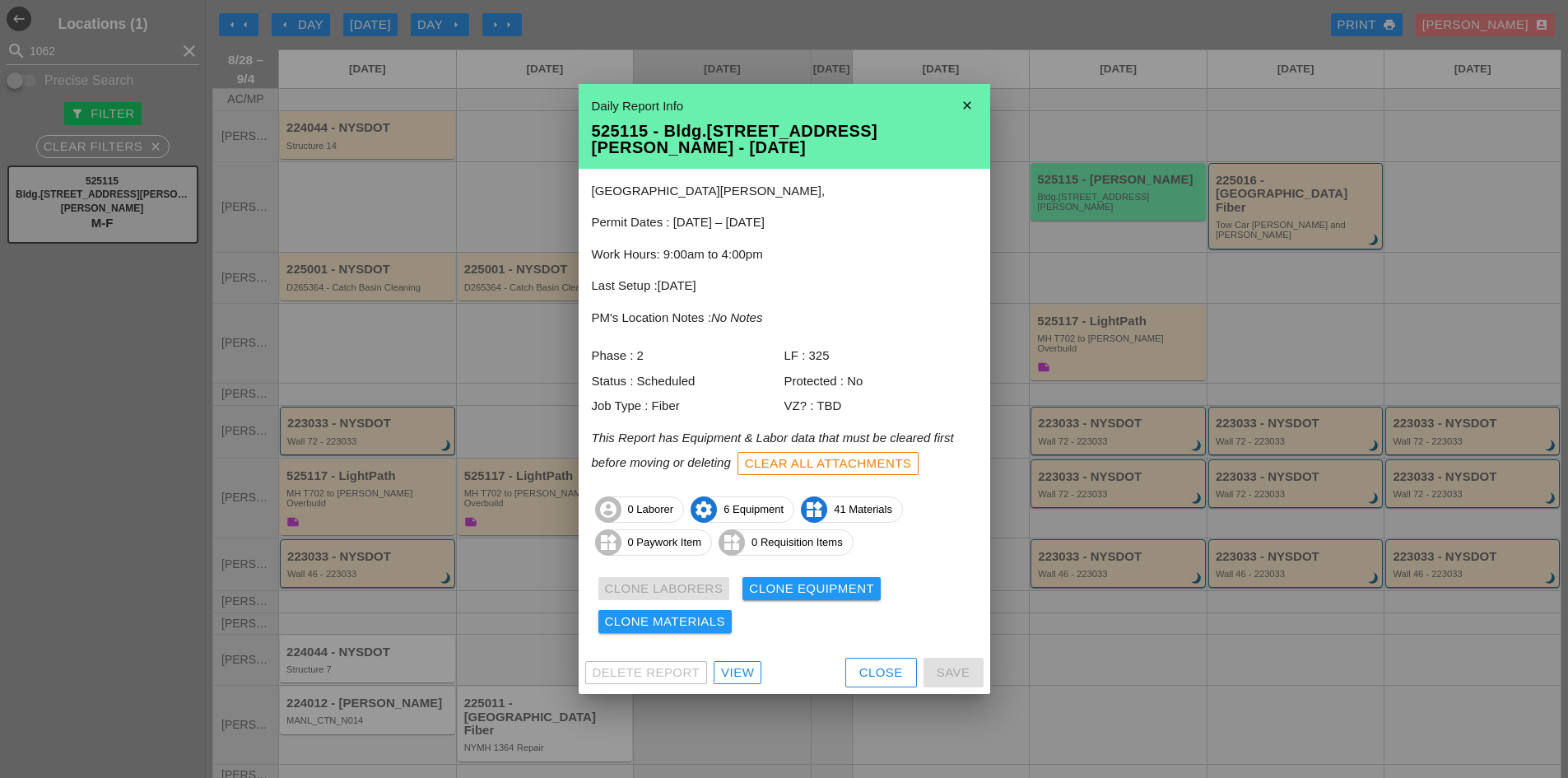
click at [739, 665] on div "View" at bounding box center [738, 673] width 33 height 19
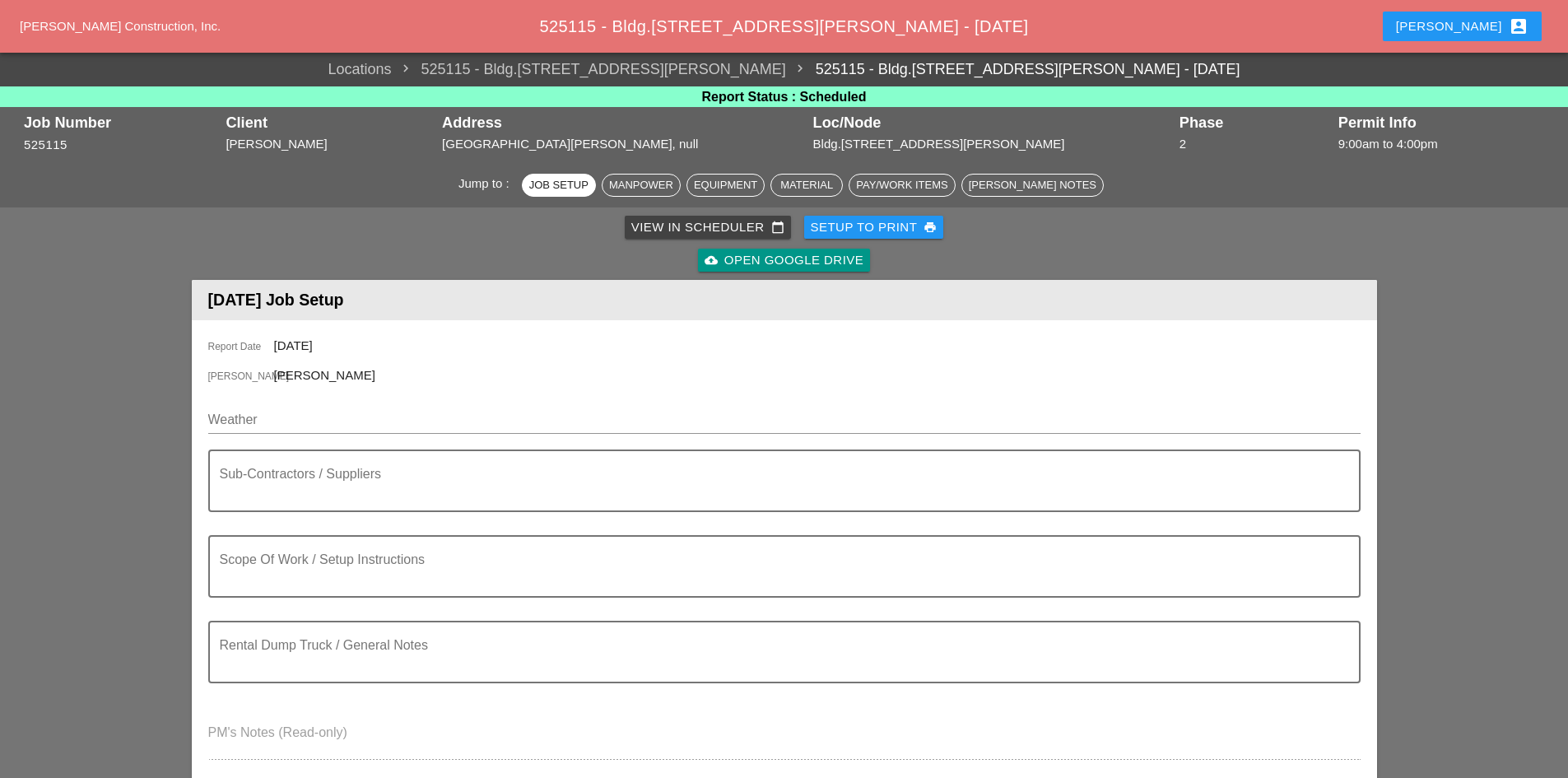
scroll to position [576, 0]
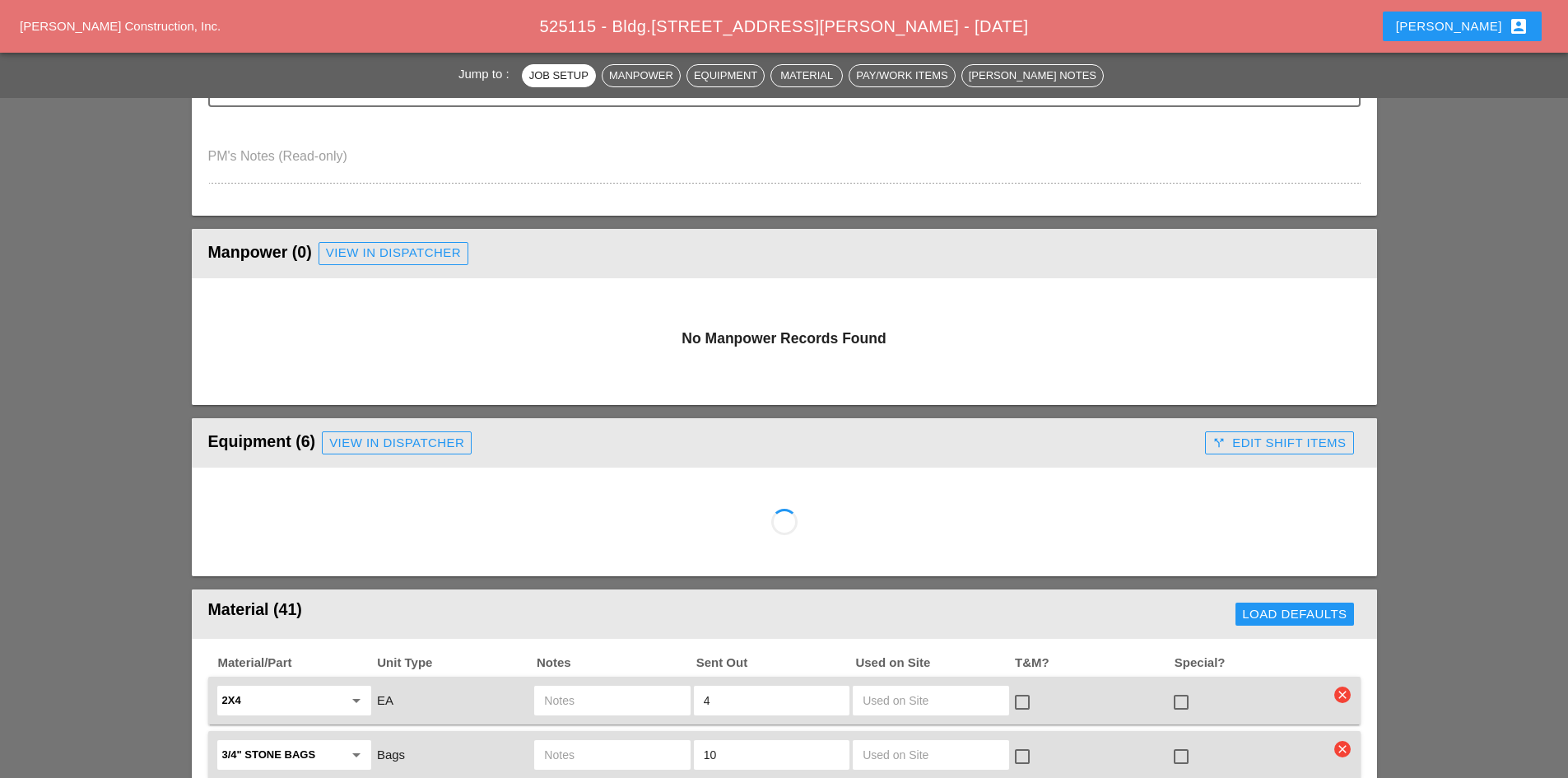
click at [389, 256] on div "View in Dispatcher" at bounding box center [393, 253] width 135 height 19
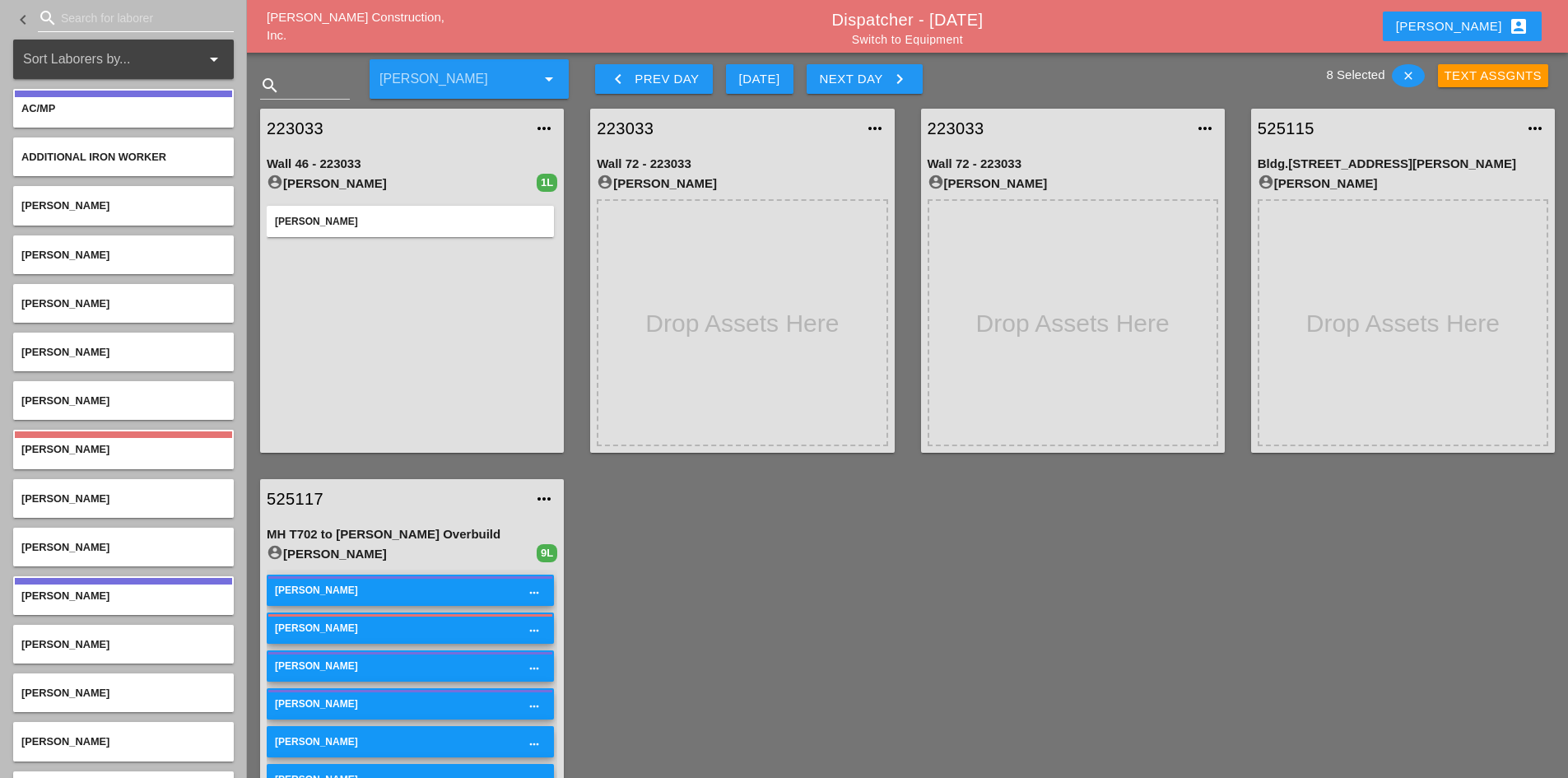
click at [93, 22] on input "Search for laborer" at bounding box center [136, 18] width 150 height 27
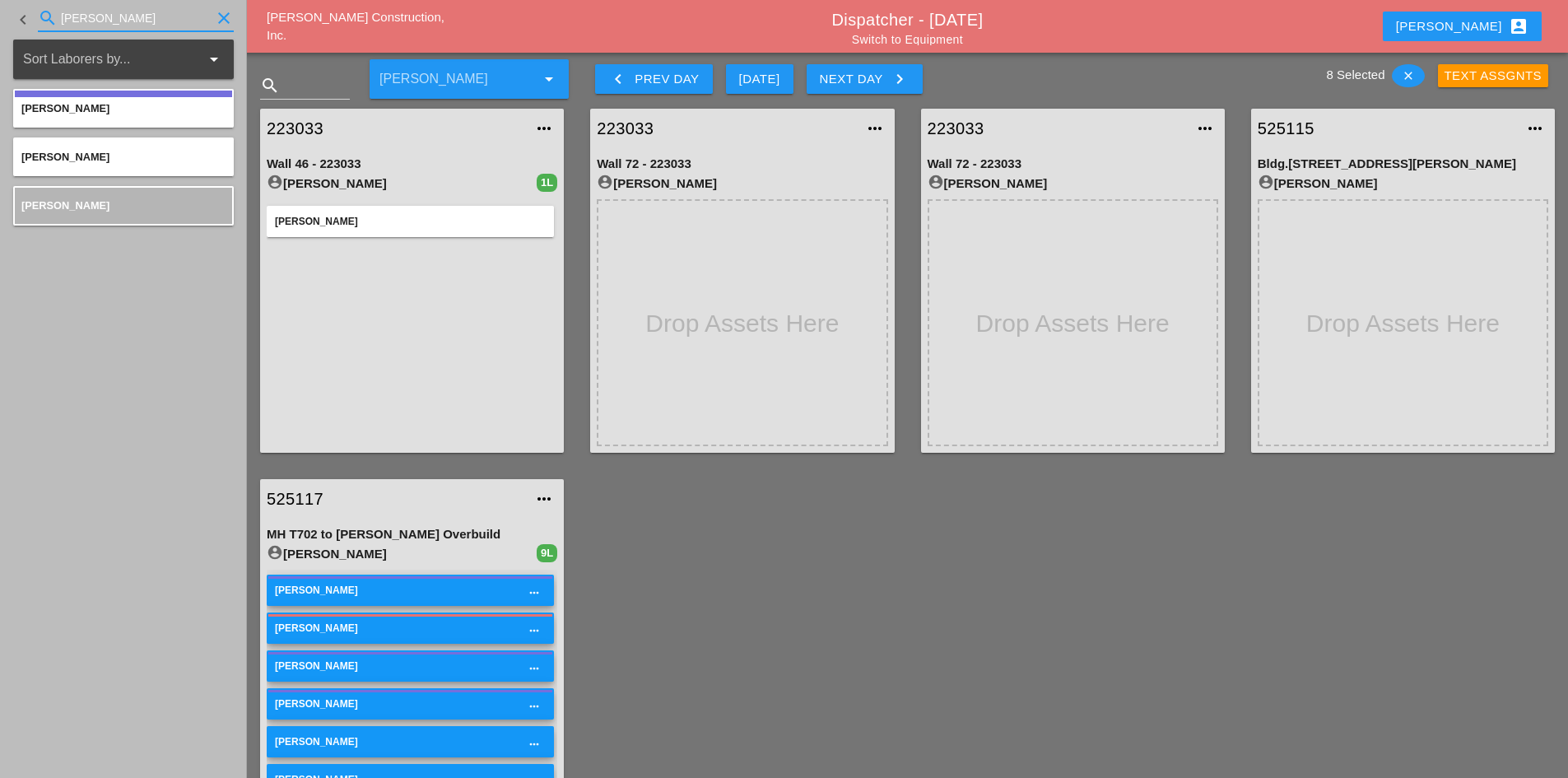
type input "[PERSON_NAME]"
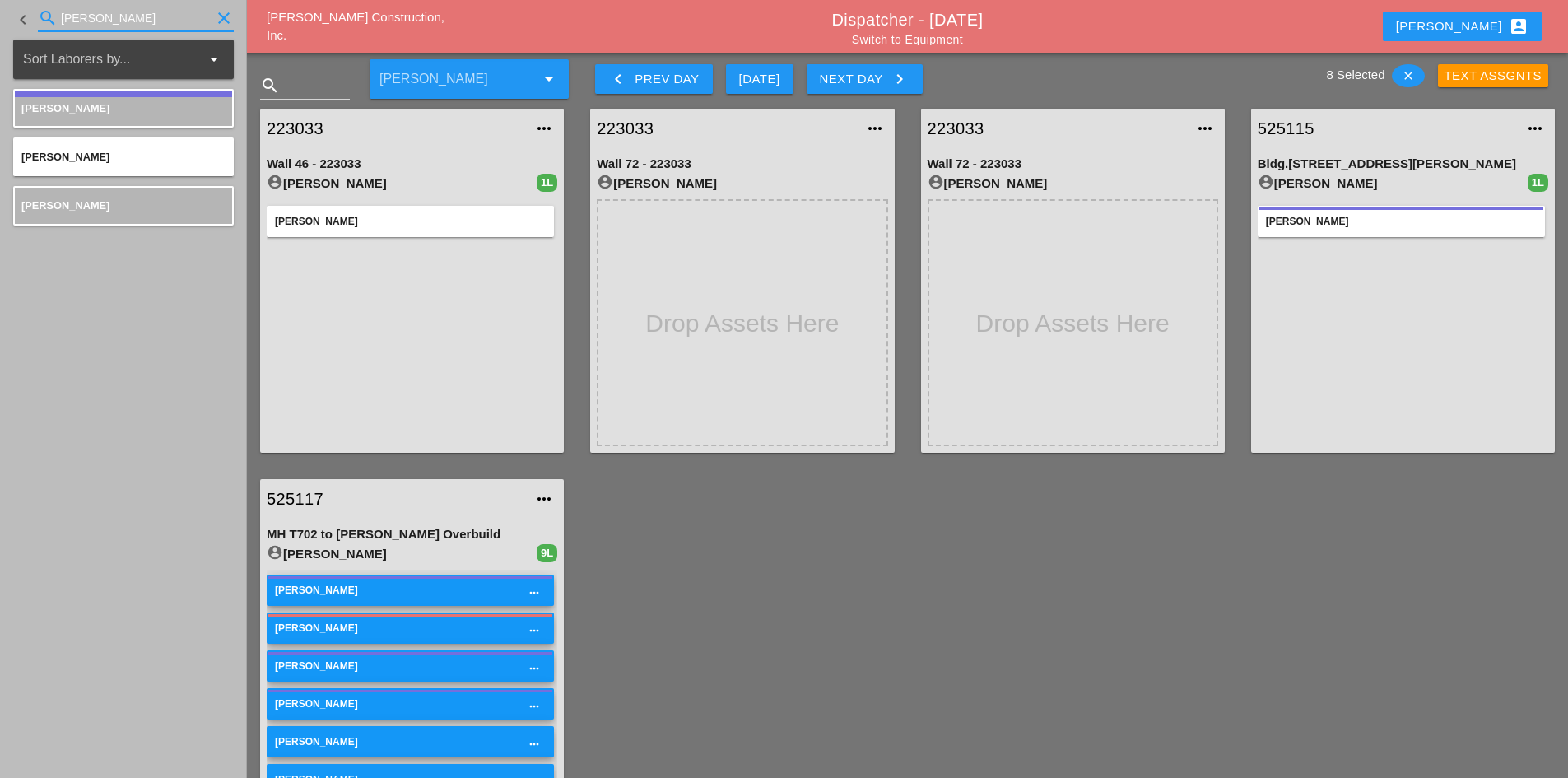
drag, startPoint x: 163, startPoint y: 21, endPoint x: -250, endPoint y: 23, distance: 413.0
click at [0, 23] on html "Remove Asset Remove (8) Selected Assets Assign Selected Assets to... 223033 - W…" at bounding box center [784, 483] width 1568 height 966
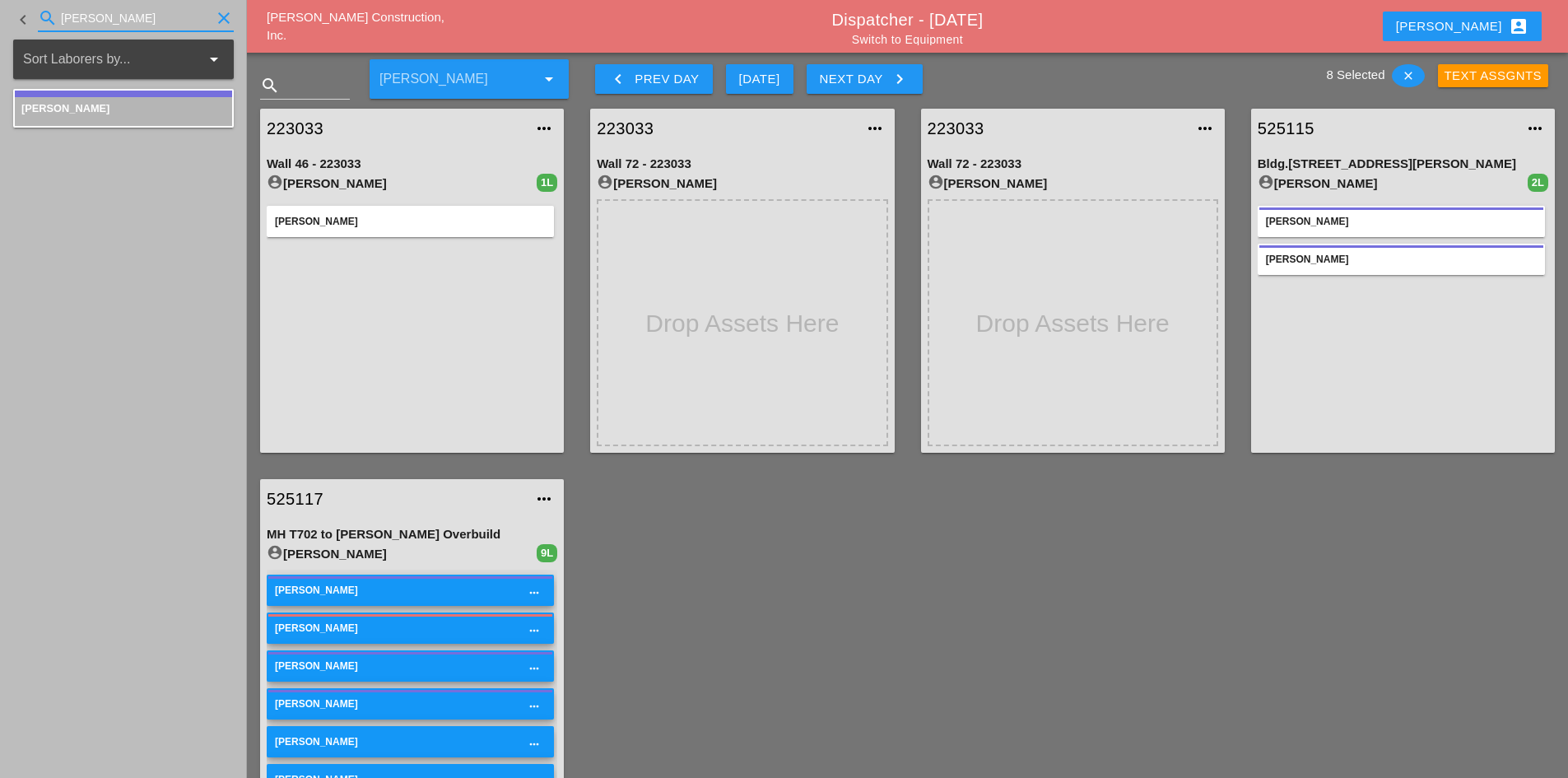
drag, startPoint x: 130, startPoint y: 19, endPoint x: -165, endPoint y: -6, distance: 296.1
click at [0, 0] on html "Remove Asset Remove (8) Selected Assets Assign Selected Assets to... 223033 - W…" at bounding box center [784, 483] width 1568 height 966
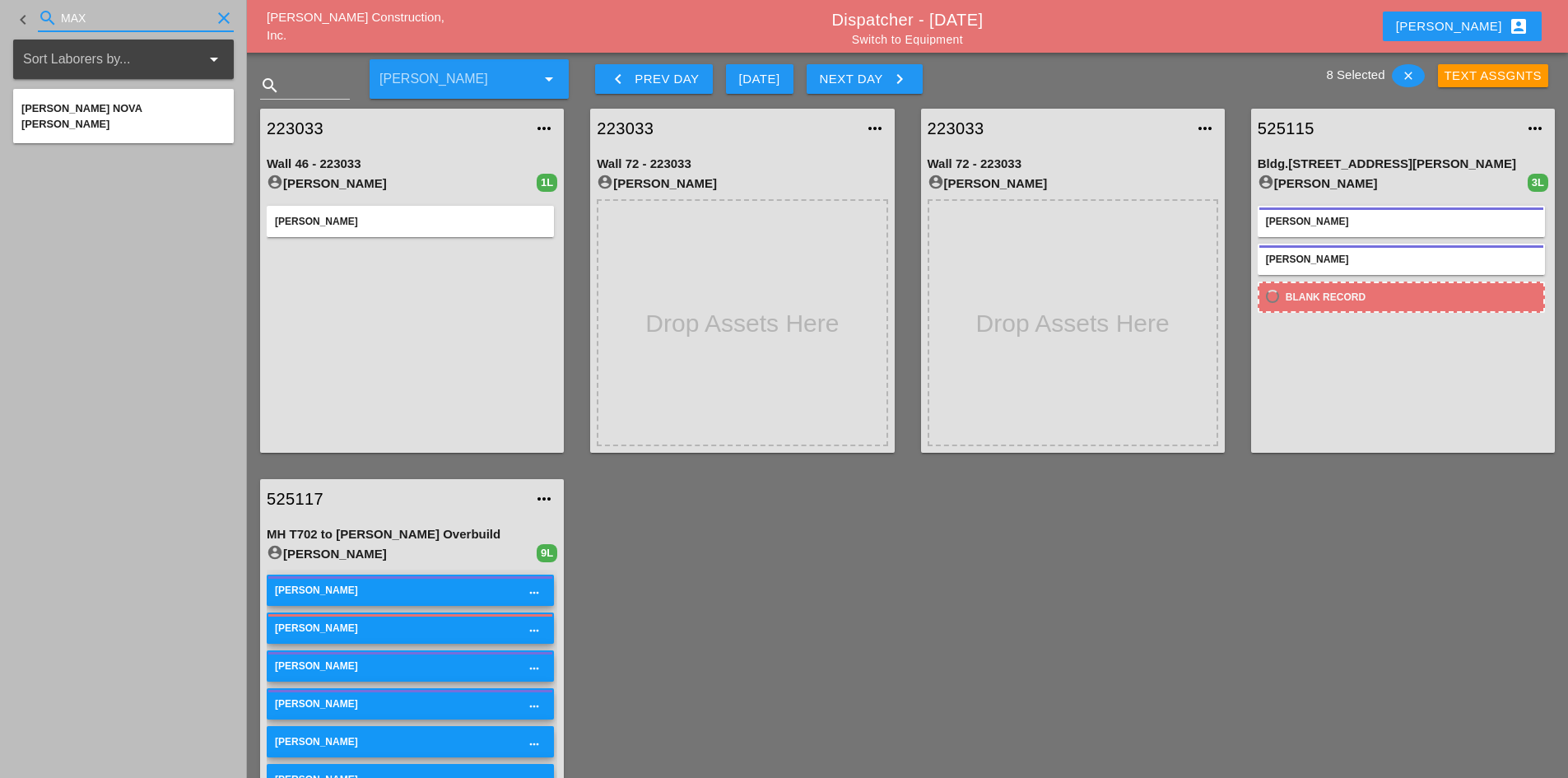
drag, startPoint x: 143, startPoint y: 23, endPoint x: -102, endPoint y: 15, distance: 245.1
click at [0, 15] on html "Remove Asset Remove (8) Selected Assets Assign Selected Assets to... 223033 - W…" at bounding box center [784, 483] width 1568 height 966
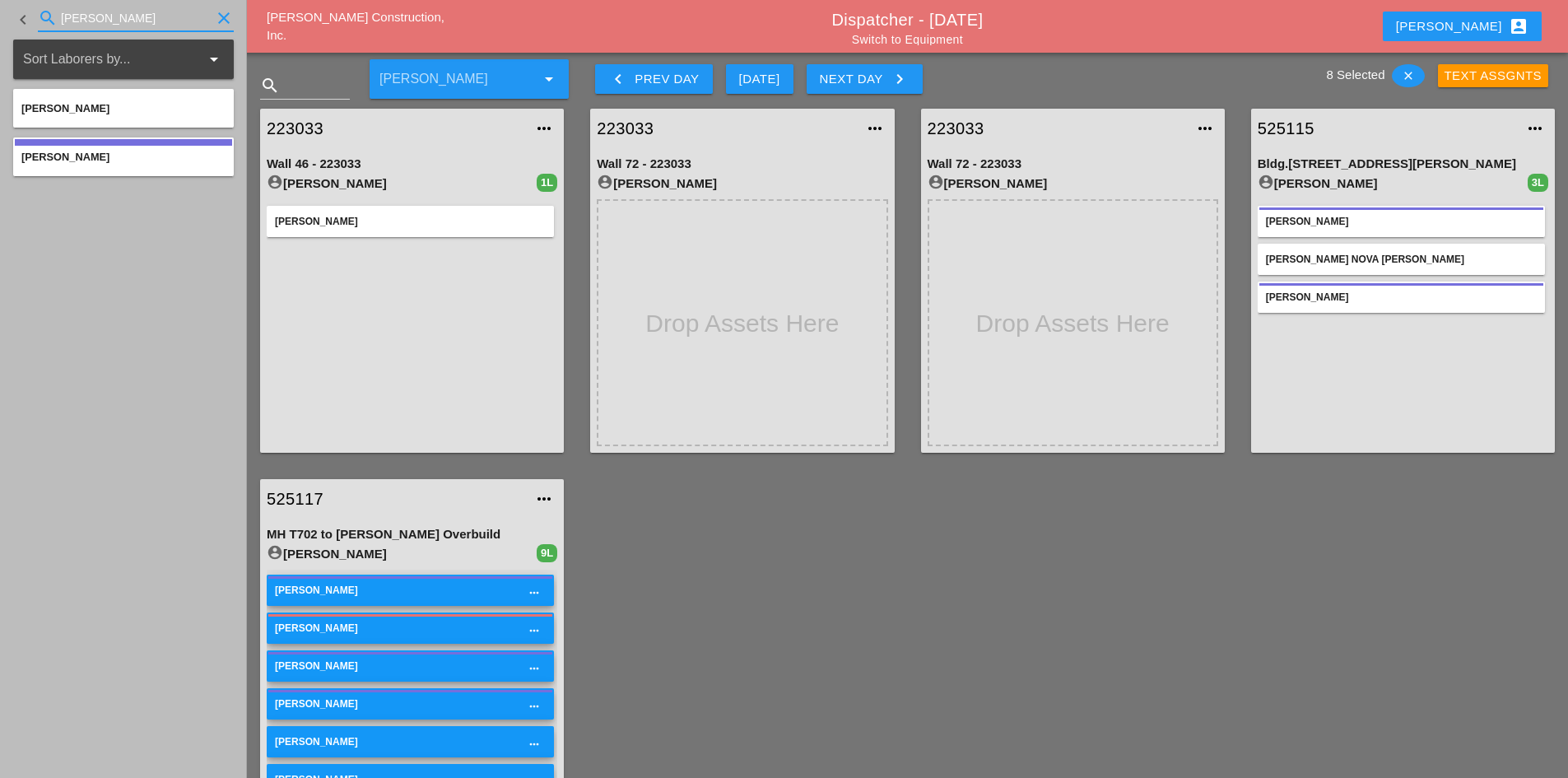
type input "[PERSON_NAME]"
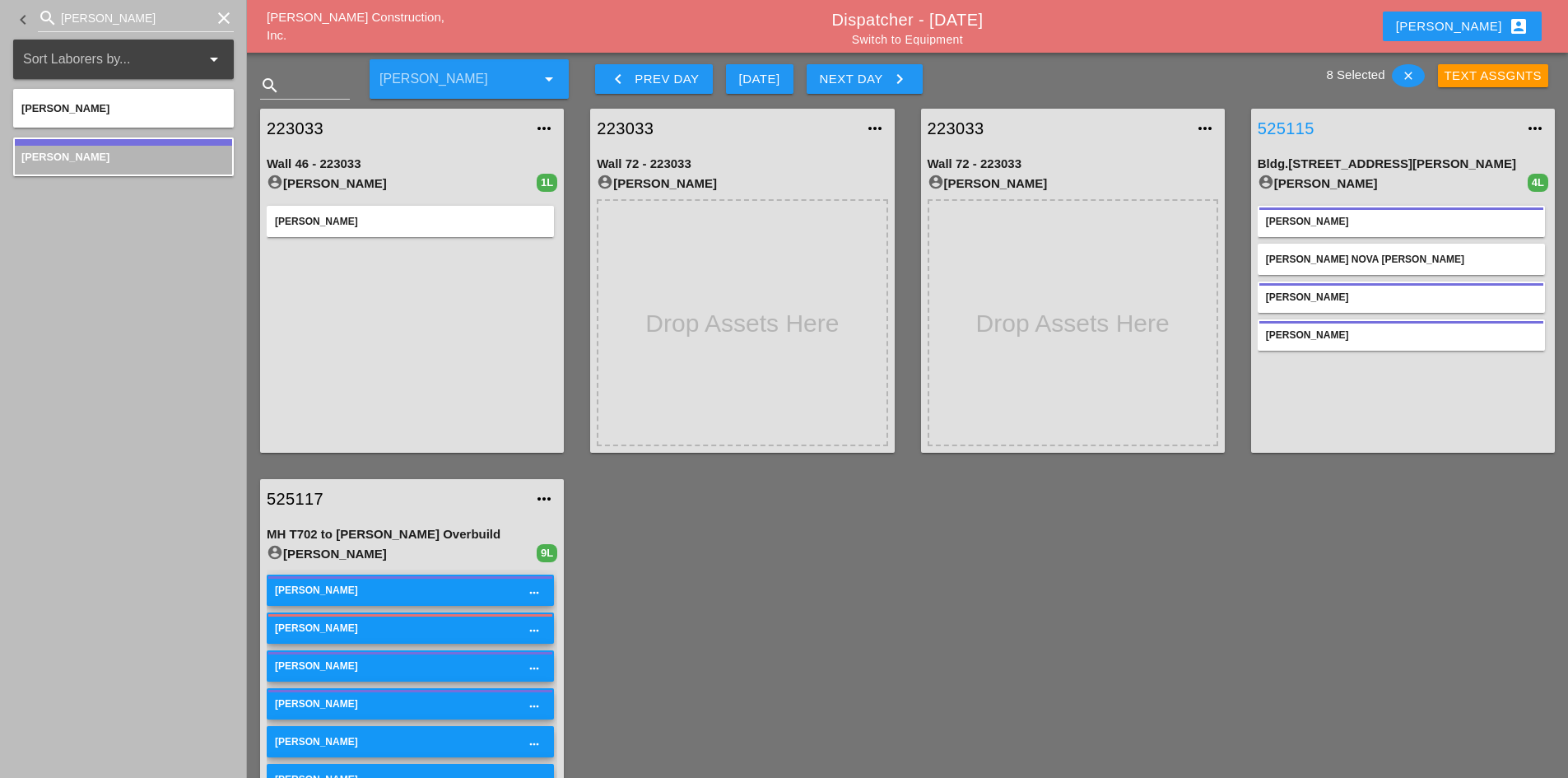
click at [1296, 121] on link "525115" at bounding box center [1386, 128] width 257 height 25
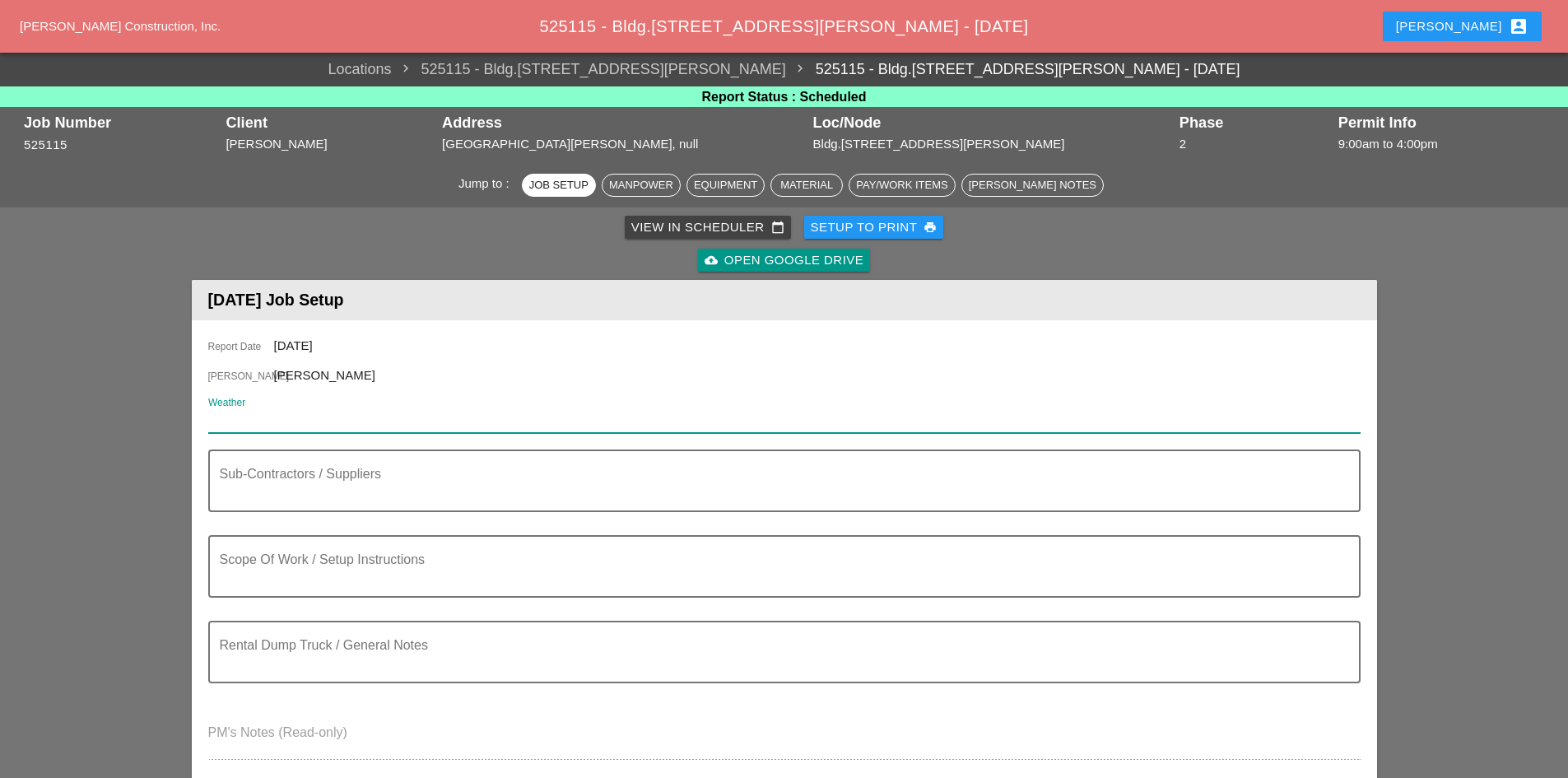
paste input "Tue 02 Day 79° 15% E 8 mph Intervals of clouds and sunshine. Slight chance of a…"
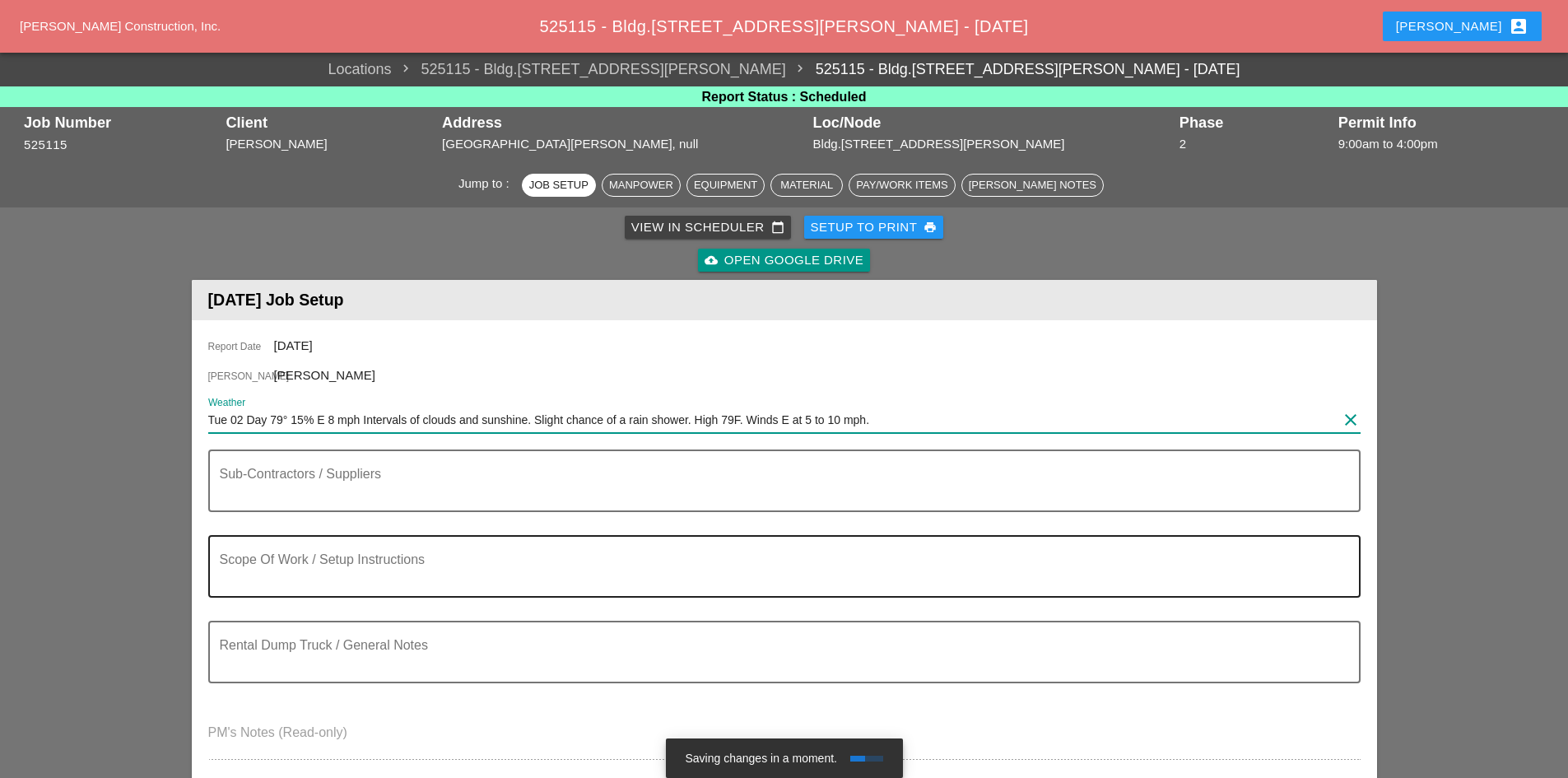
type input "Tue 02 Day 79° 15% E 8 mph Intervals of clouds and sunshine. Slight chance of a…"
click at [339, 582] on textarea "Scope Of Work / Setup Instructions" at bounding box center [777, 577] width 1116 height 40
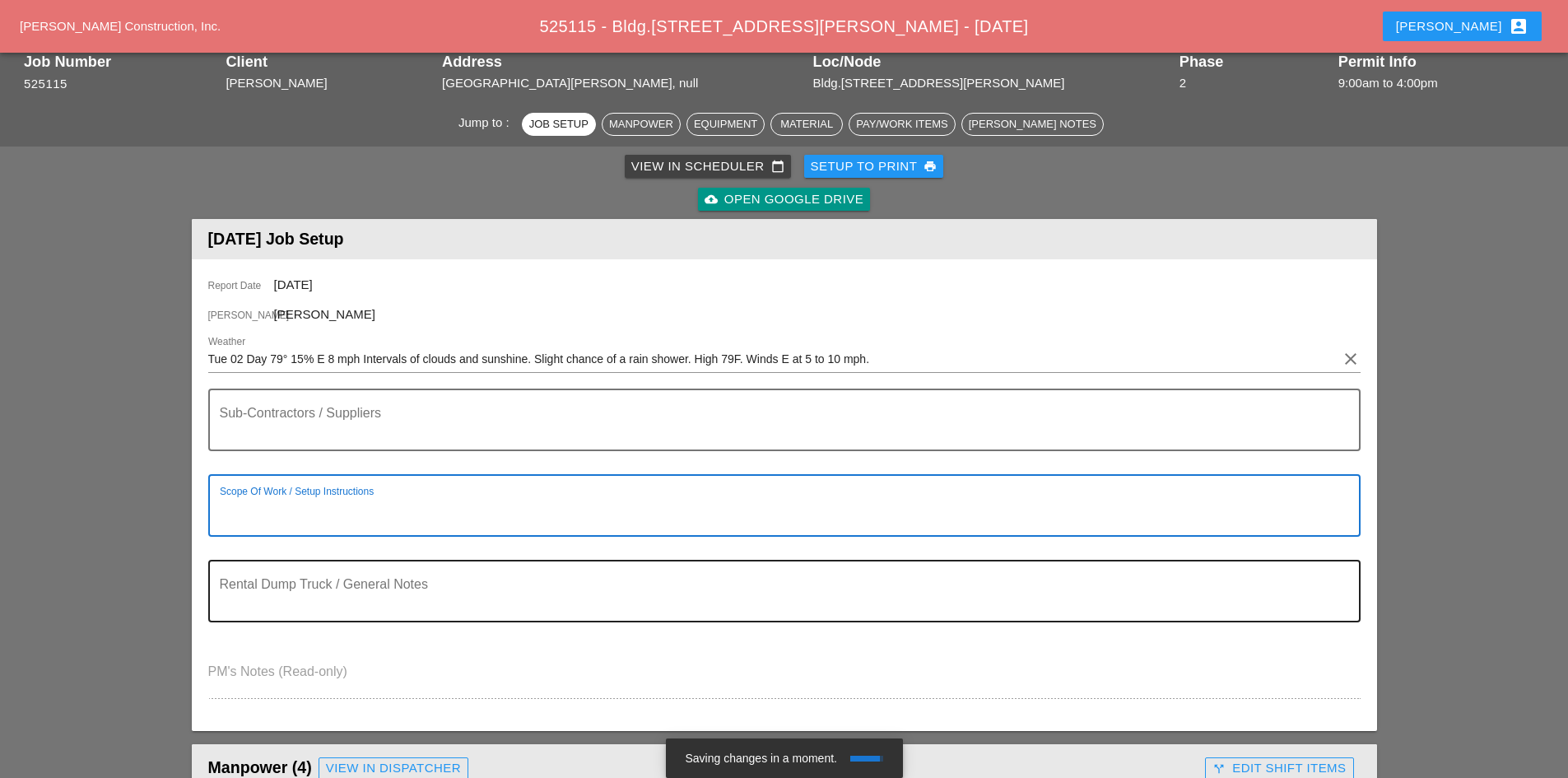
scroll to position [164, 0]
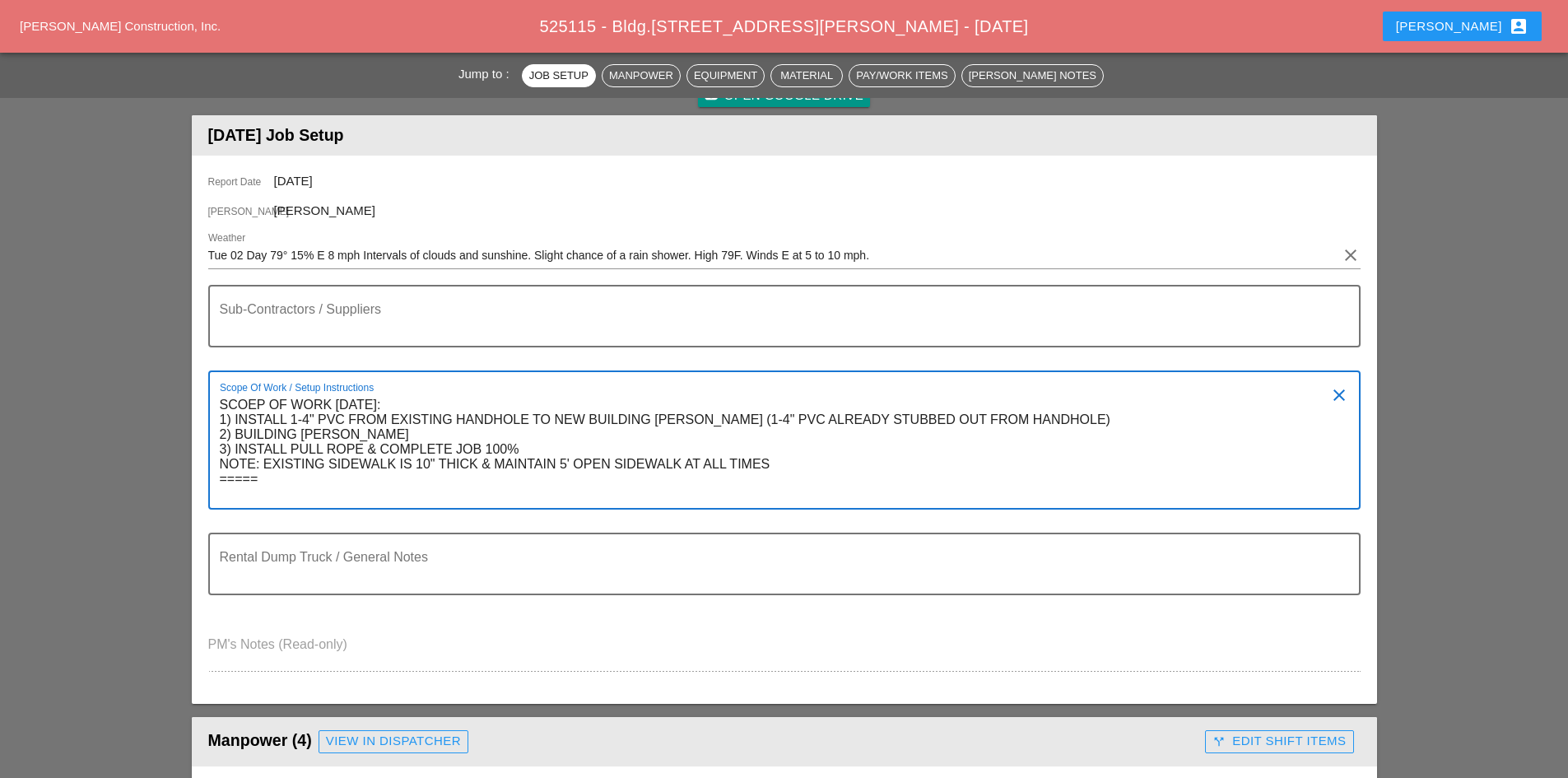
click at [553, 483] on textarea "SCOEP OF WORK [DATE]: 1) INSTALL 1-4" PVC FROM EXISTING HANDHOLE TO NEW BUILDIN…" at bounding box center [777, 449] width 1116 height 116
click at [530, 495] on textarea "SCOEP OF WORK [DATE]: 1) INSTALL 1-4" PVC FROM EXISTING HANDHOLE TO NEW BUILDIN…" at bounding box center [777, 449] width 1116 height 116
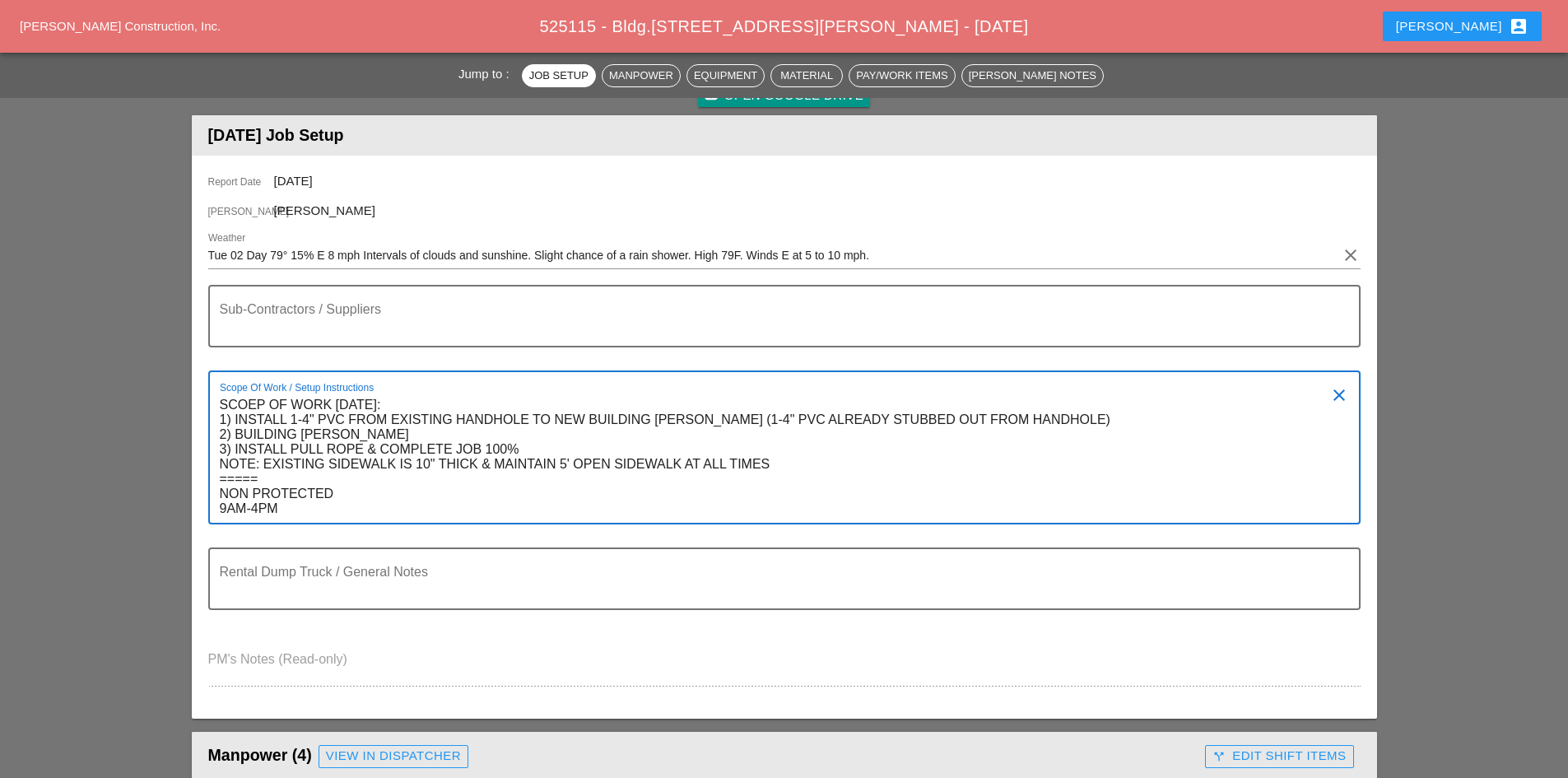
click at [219, 449] on textarea "SCOEP OF WORK [DATE]: 1) INSTALL 1-4" PVC FROM EXISTING HANDHOLE TO NEW BUILDIN…" at bounding box center [777, 457] width 1116 height 131
click at [351, 441] on textarea "SCOEP OF WORK [DATE]: 1) INSTALL 1-4" PVC FROM EXISTING HANDHOLE TO NEW BUILDIN…" at bounding box center [777, 457] width 1116 height 131
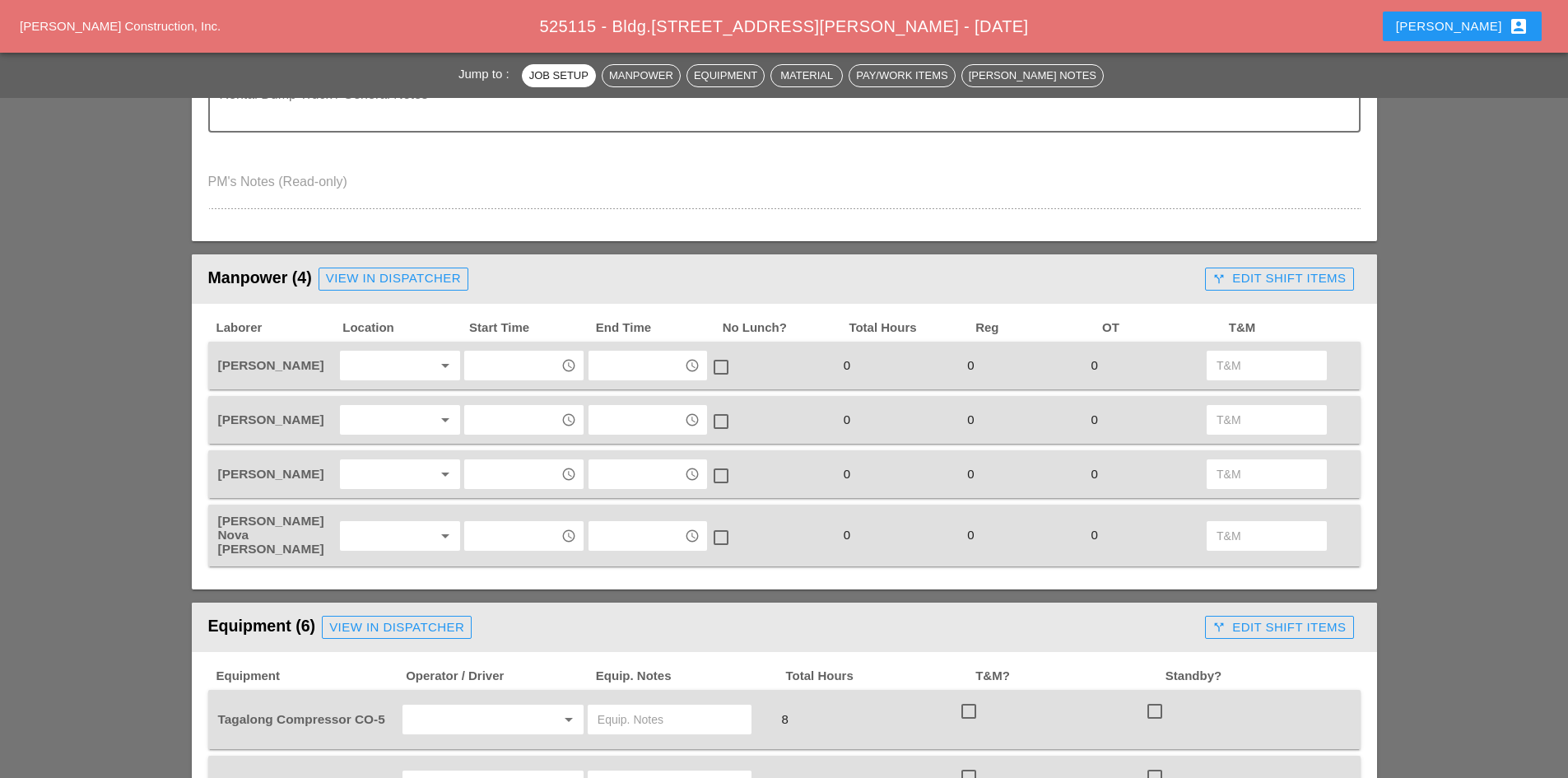
scroll to position [658, 0]
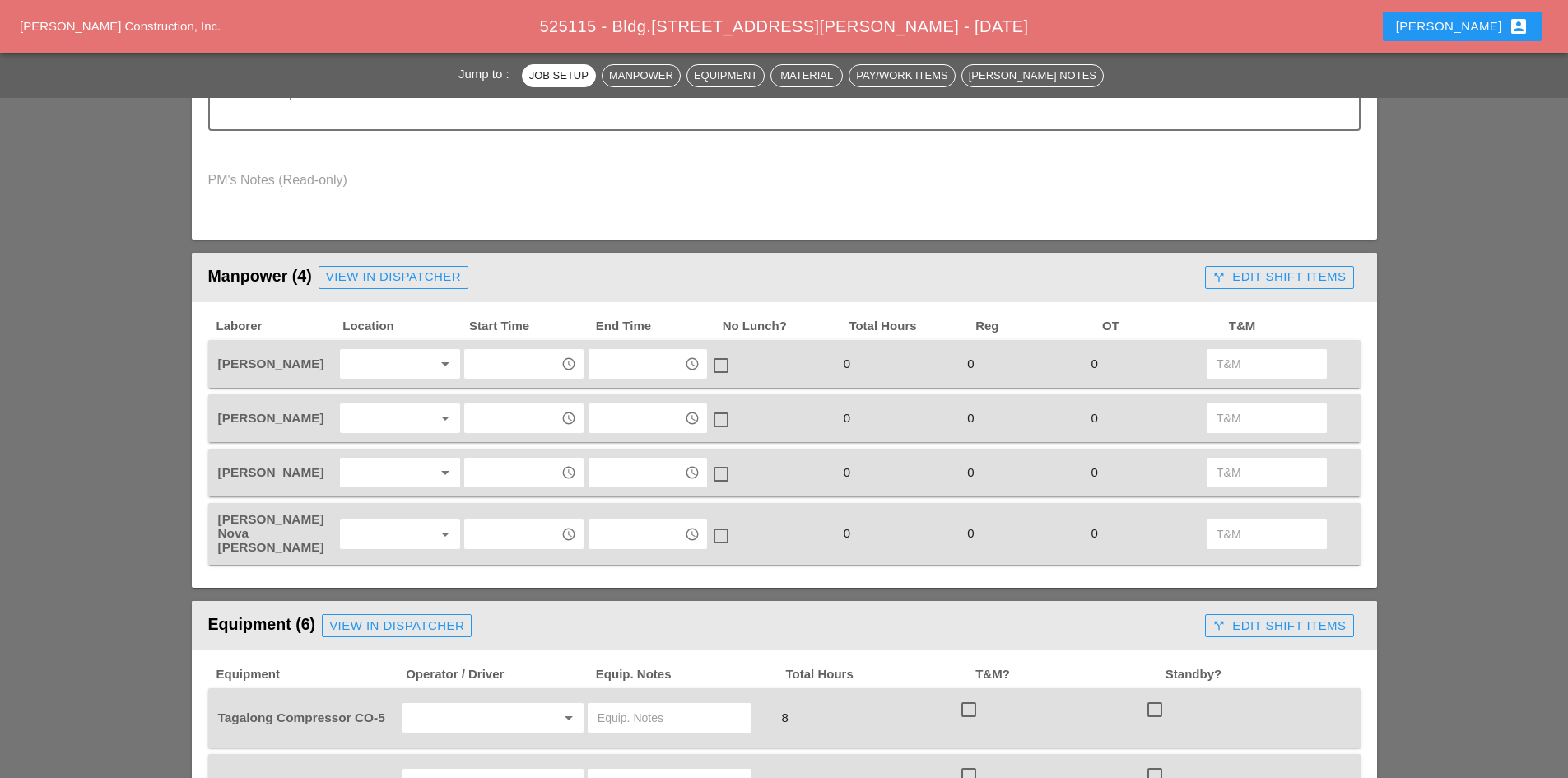
type textarea "SCOEP OF WORK [DATE]: 1) INSTALL 1-4" PVC FROM EXISTING HANDHOLE TO NEW BUILDIN…"
click at [386, 373] on div at bounding box center [388, 363] width 87 height 27
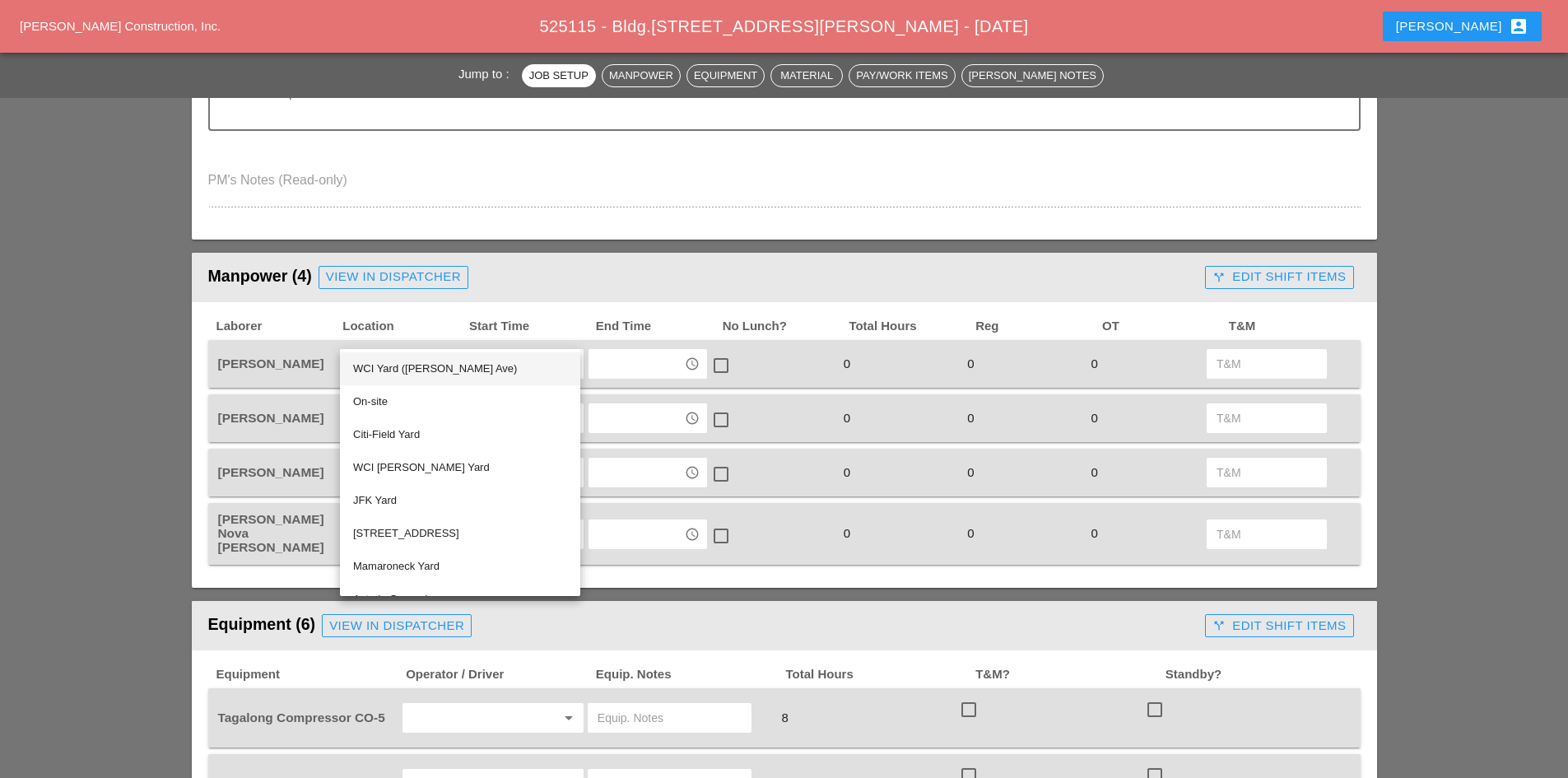
click at [392, 368] on div "WCI Yard ([PERSON_NAME] Ave)" at bounding box center [460, 368] width 214 height 20
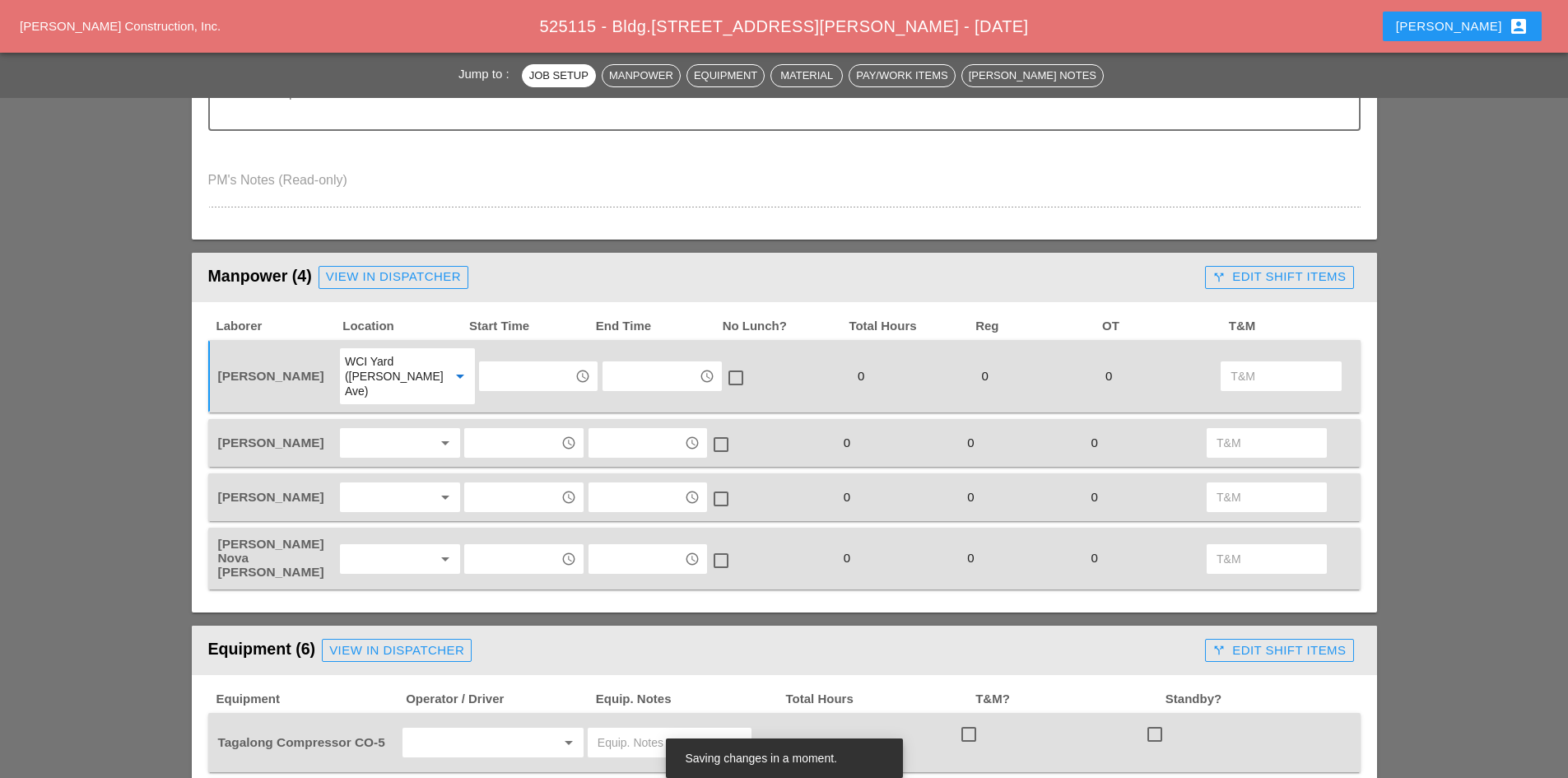
click at [393, 429] on div at bounding box center [388, 442] width 87 height 27
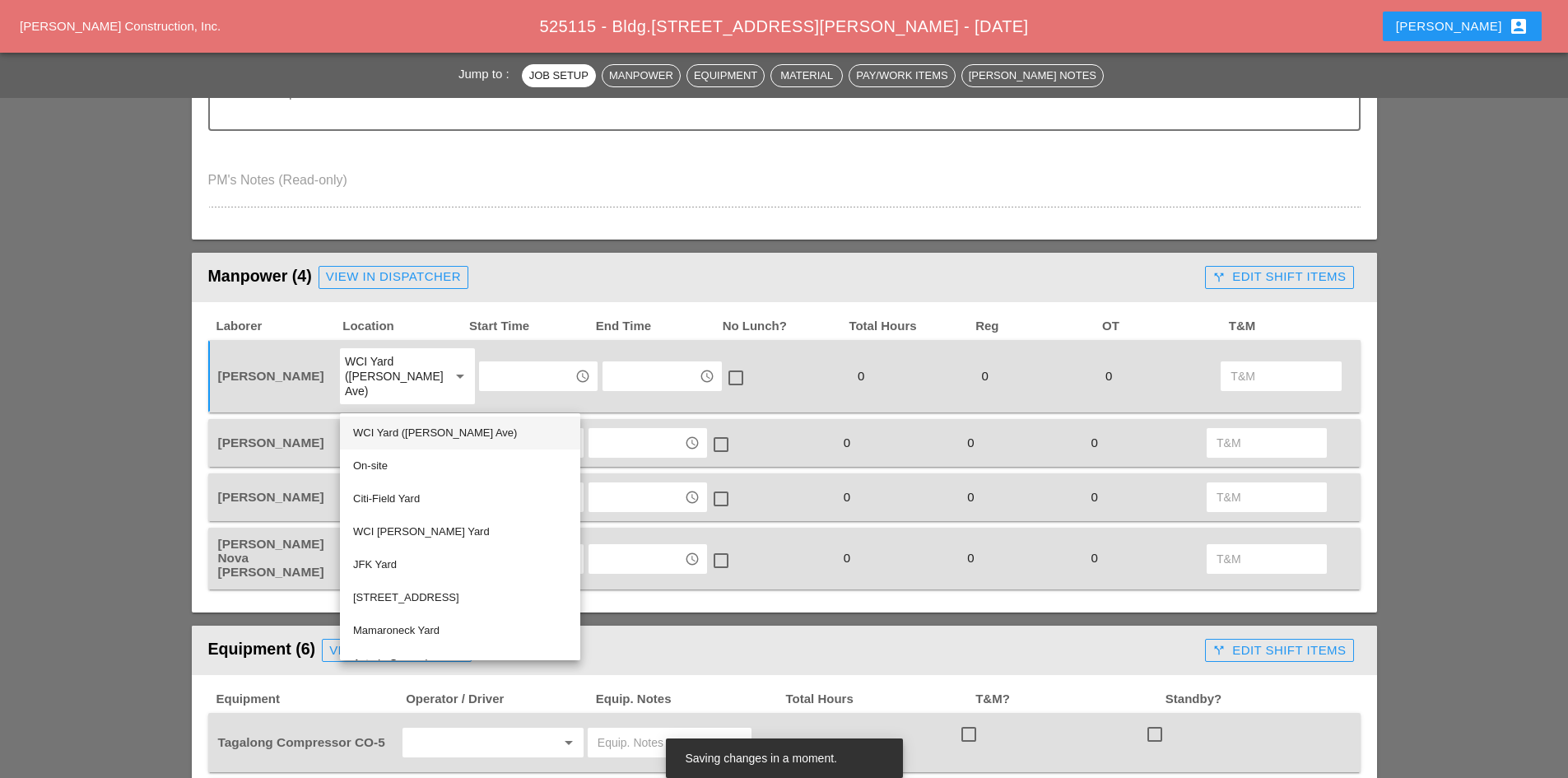
click at [394, 430] on div "WCI Yard ([PERSON_NAME] Ave)" at bounding box center [460, 433] width 214 height 20
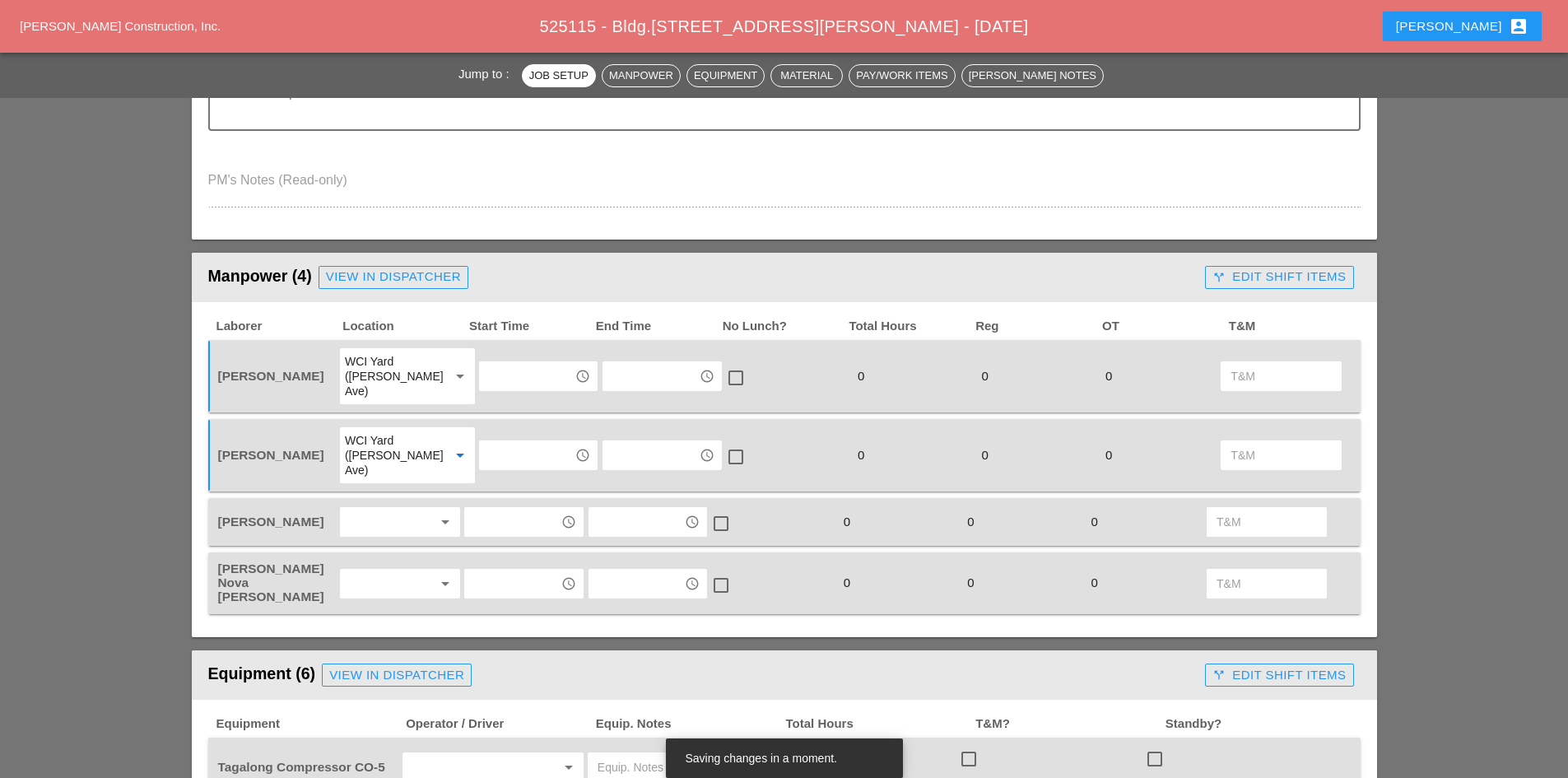
click at [359, 498] on div "[PERSON_NAME] arrow_drop_down access_time access_time check_box_outline_blank 0…" at bounding box center [784, 522] width 1152 height 47
click at [375, 509] on div at bounding box center [388, 522] width 87 height 27
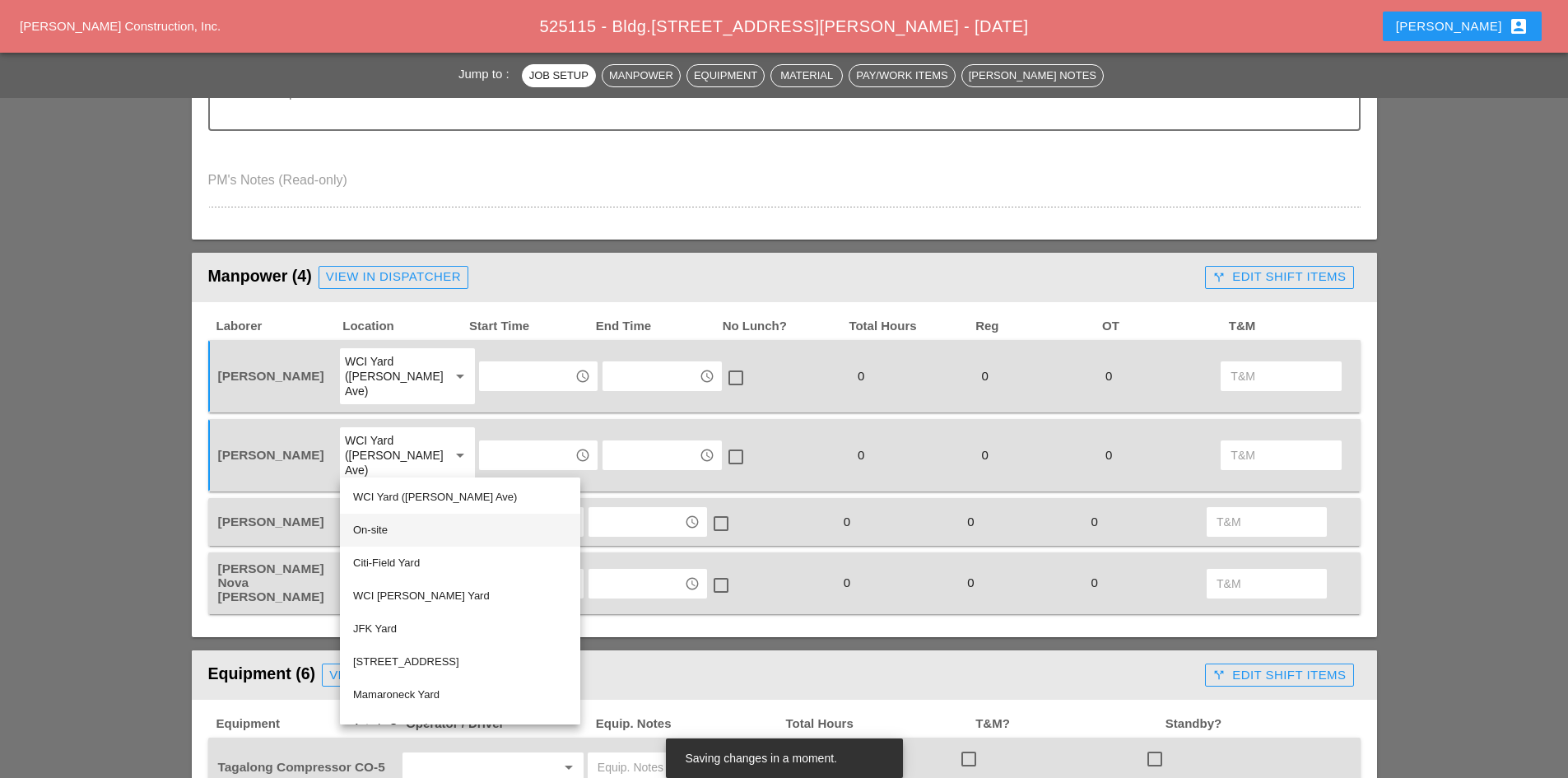
click at [377, 528] on div "On-site" at bounding box center [460, 529] width 214 height 20
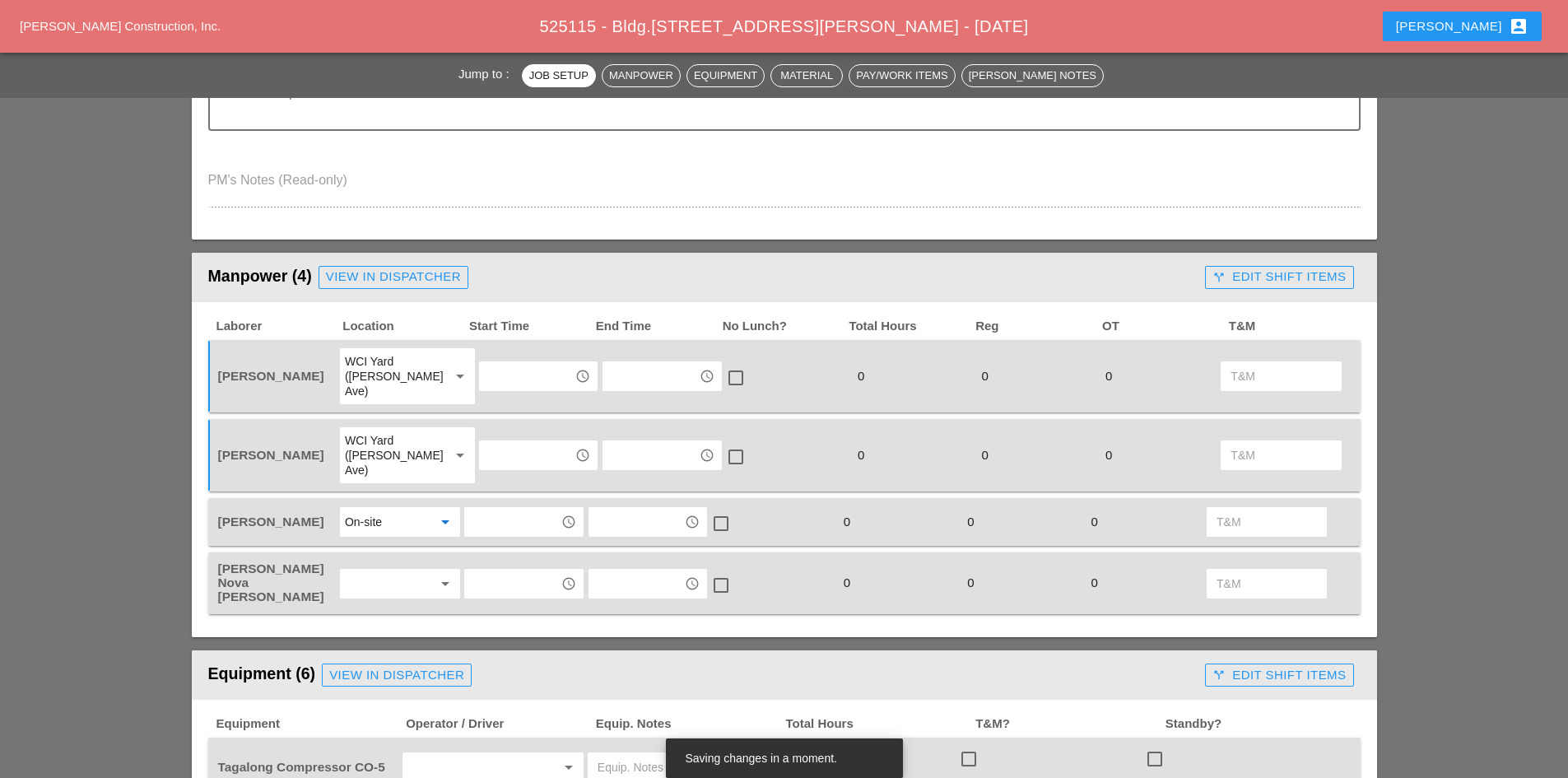
click at [381, 571] on div at bounding box center [388, 584] width 87 height 27
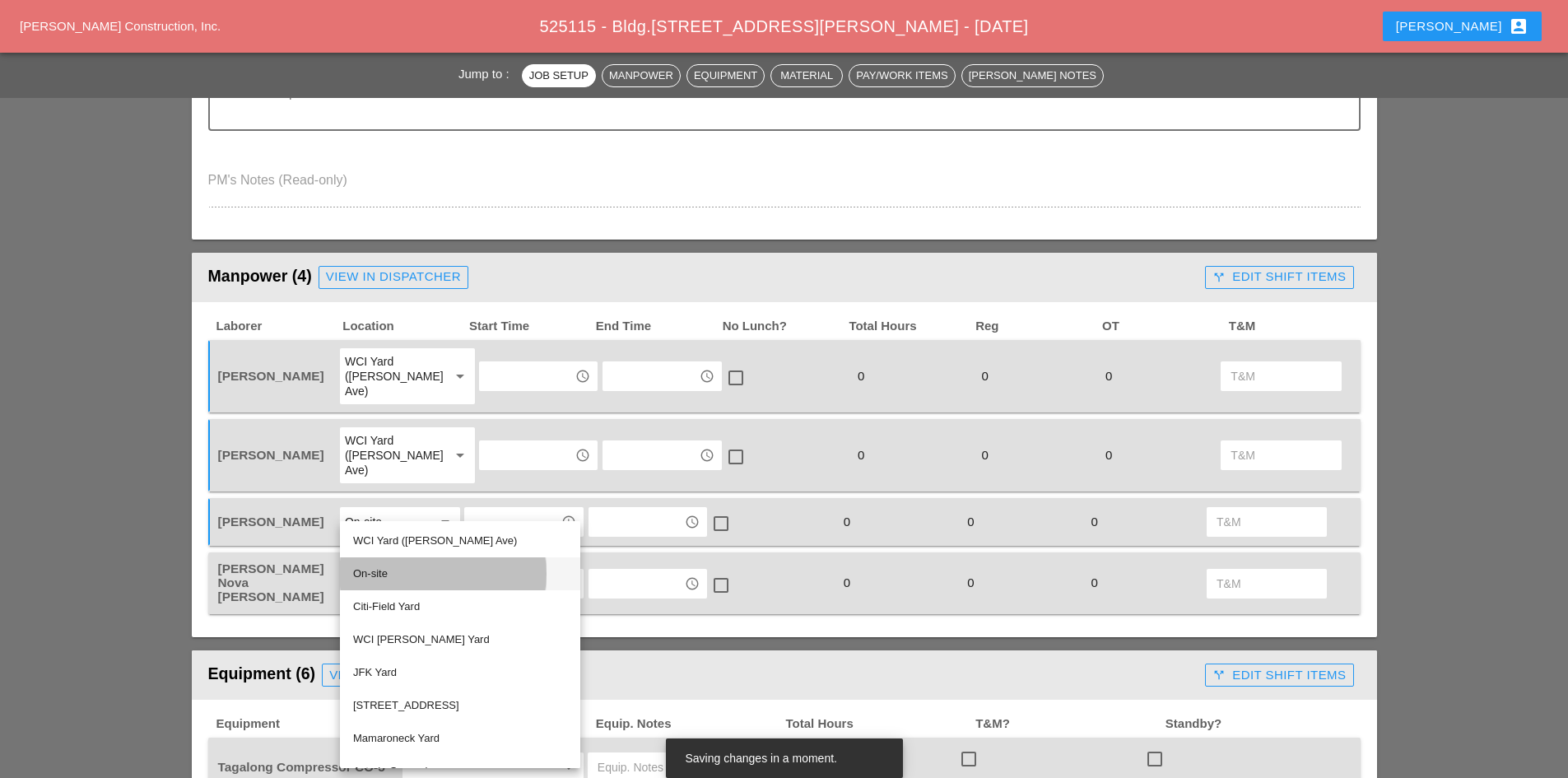
click at [376, 576] on div "On-site" at bounding box center [460, 573] width 214 height 20
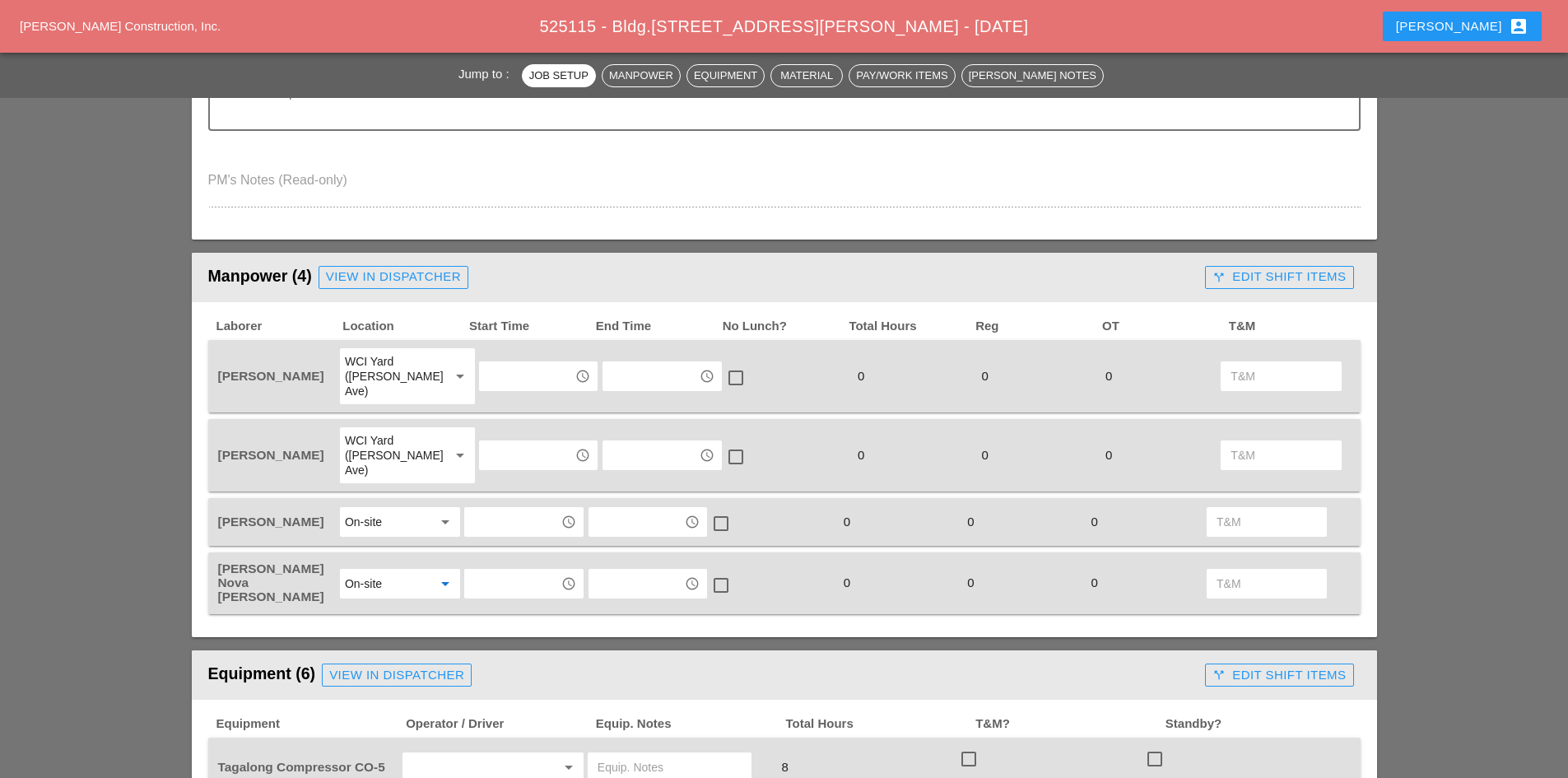
click at [497, 371] on input "text" at bounding box center [526, 376] width 85 height 27
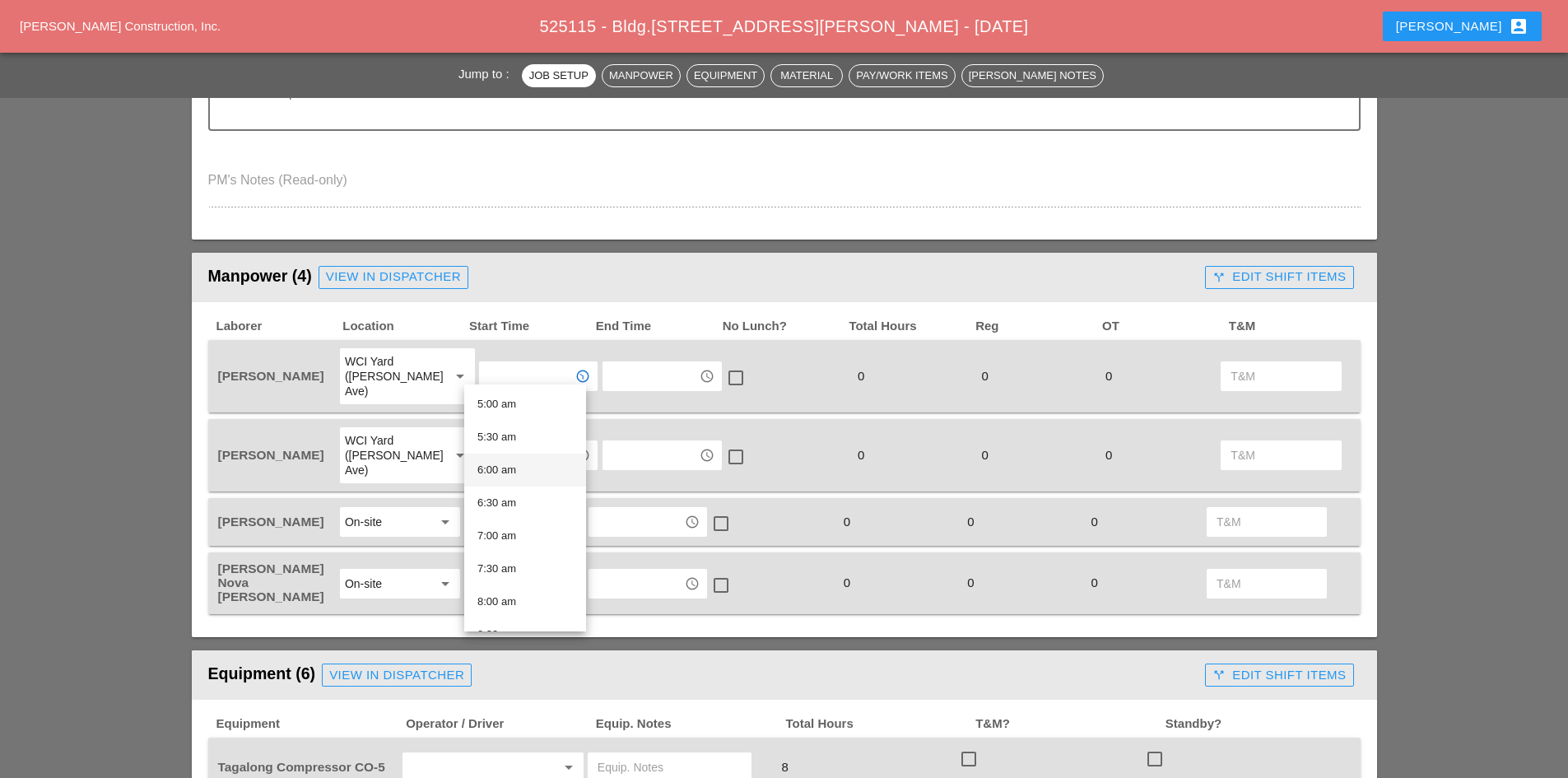
click at [502, 472] on div "6:00 am" at bounding box center [525, 470] width 96 height 20
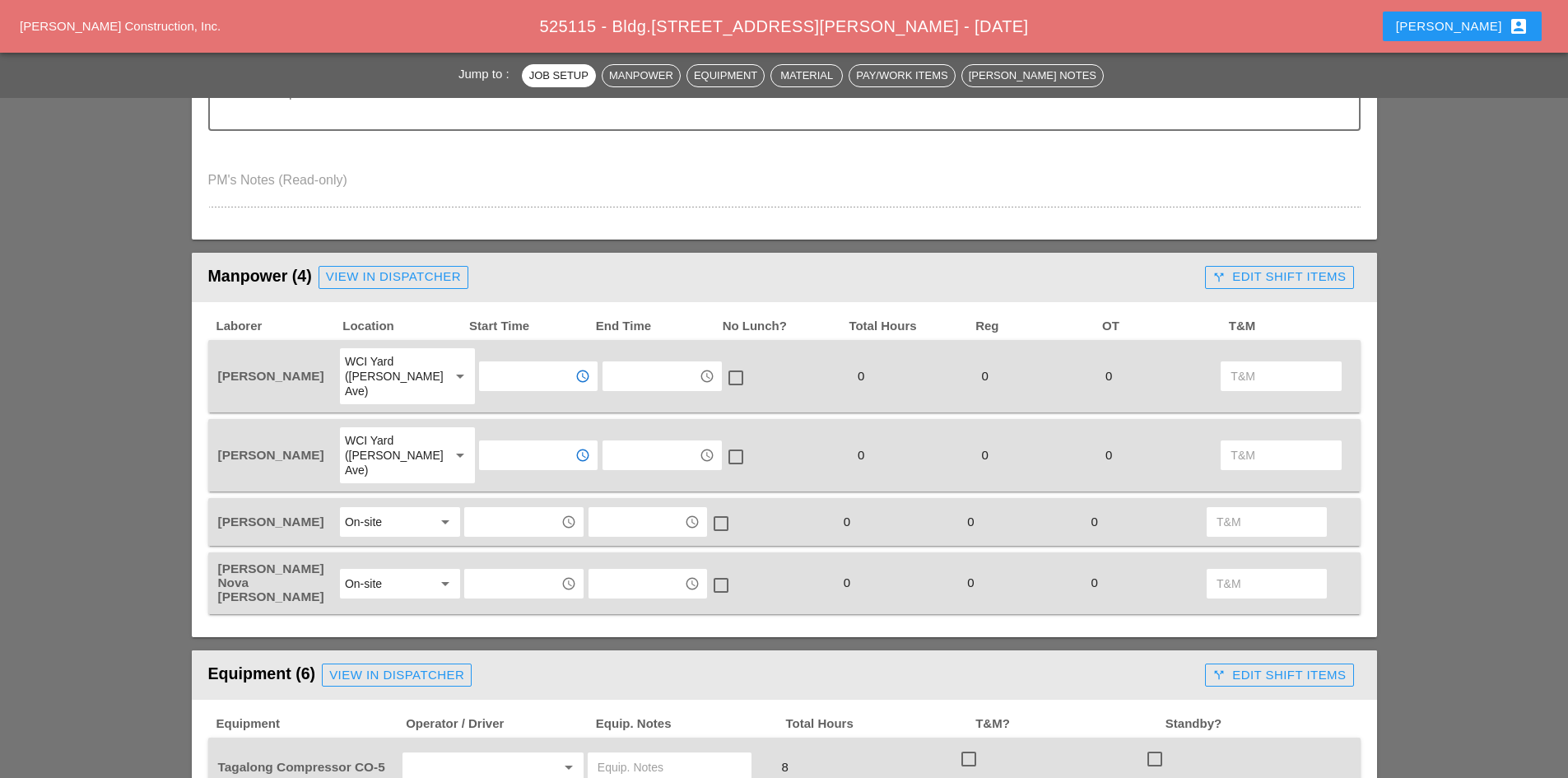
click at [497, 442] on input "text" at bounding box center [526, 455] width 85 height 27
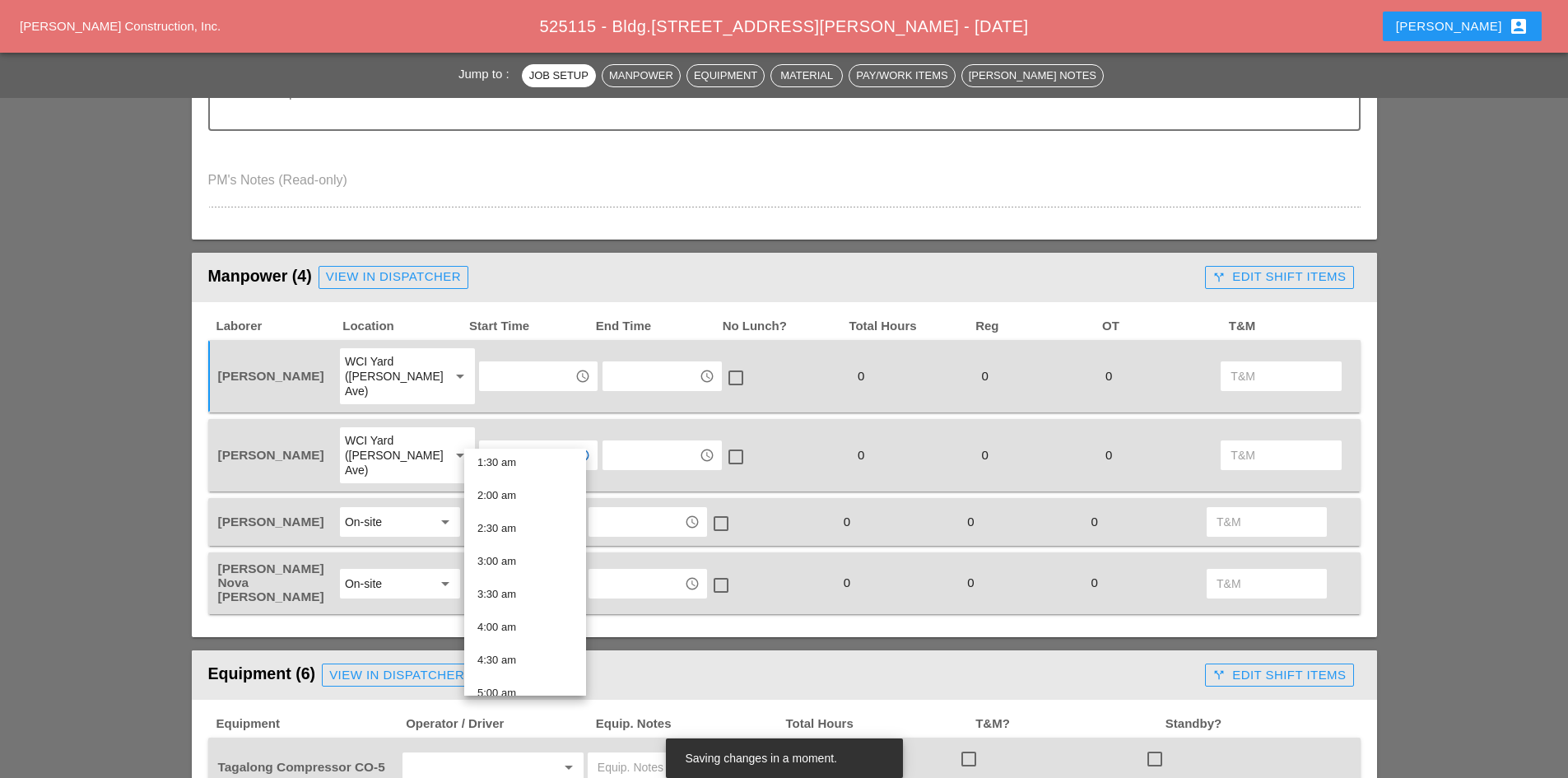
scroll to position [247, 0]
click at [519, 604] on div "6:00 am" at bounding box center [525, 616] width 96 height 33
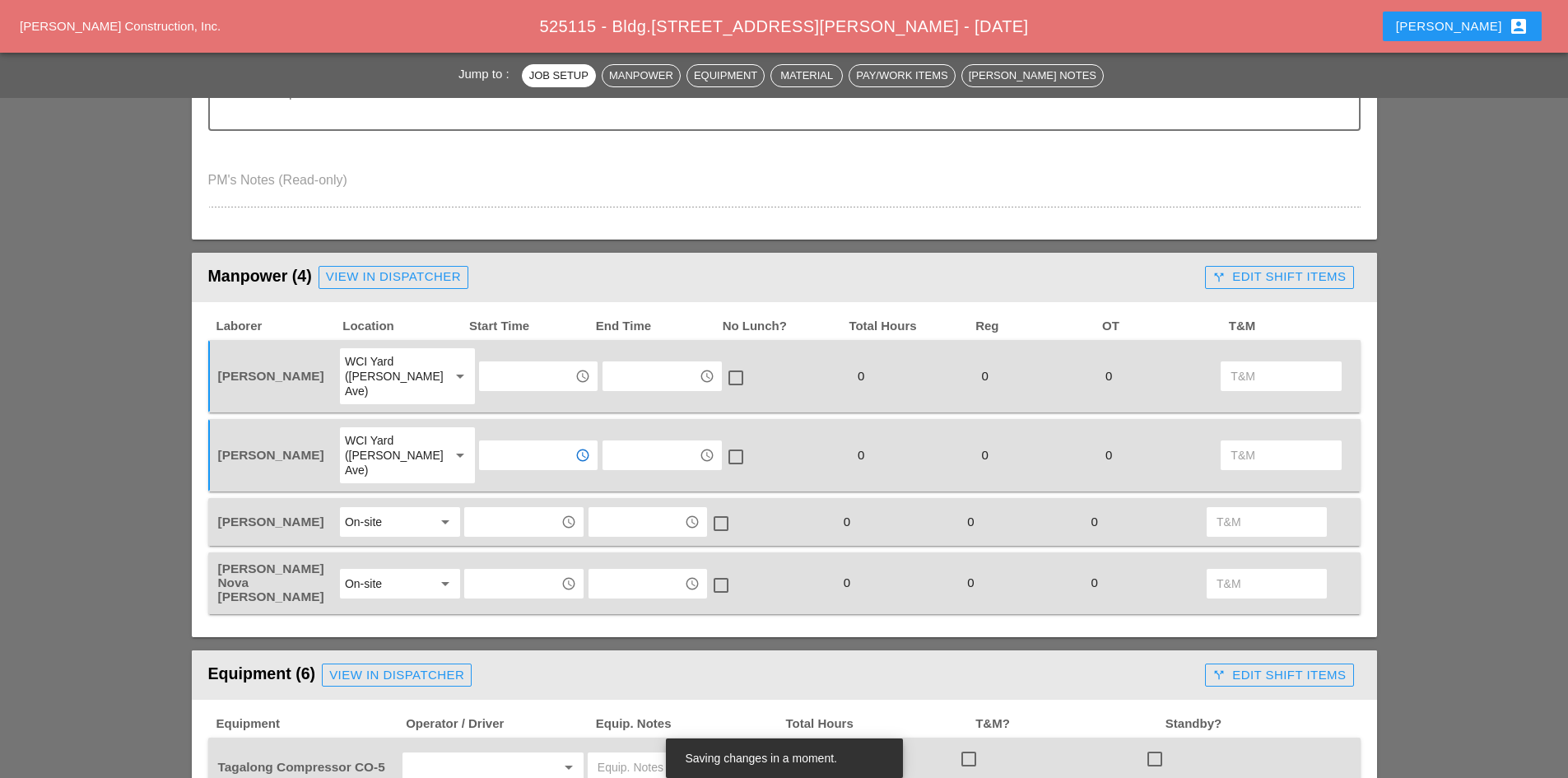
click at [499, 509] on input "text" at bounding box center [511, 522] width 85 height 27
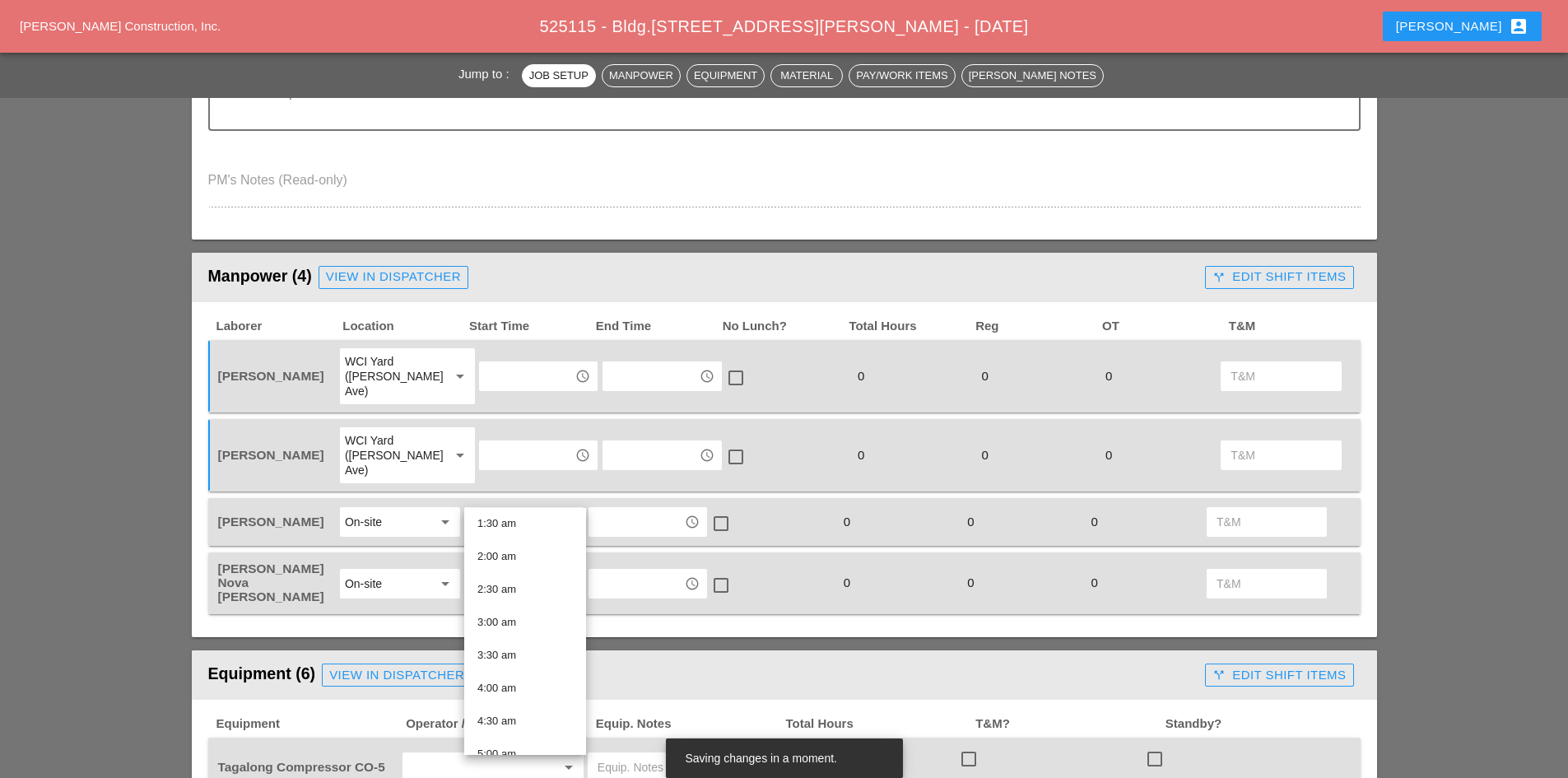
scroll to position [330, 0]
click at [507, 719] on div "8:00 am" at bounding box center [525, 725] width 96 height 20
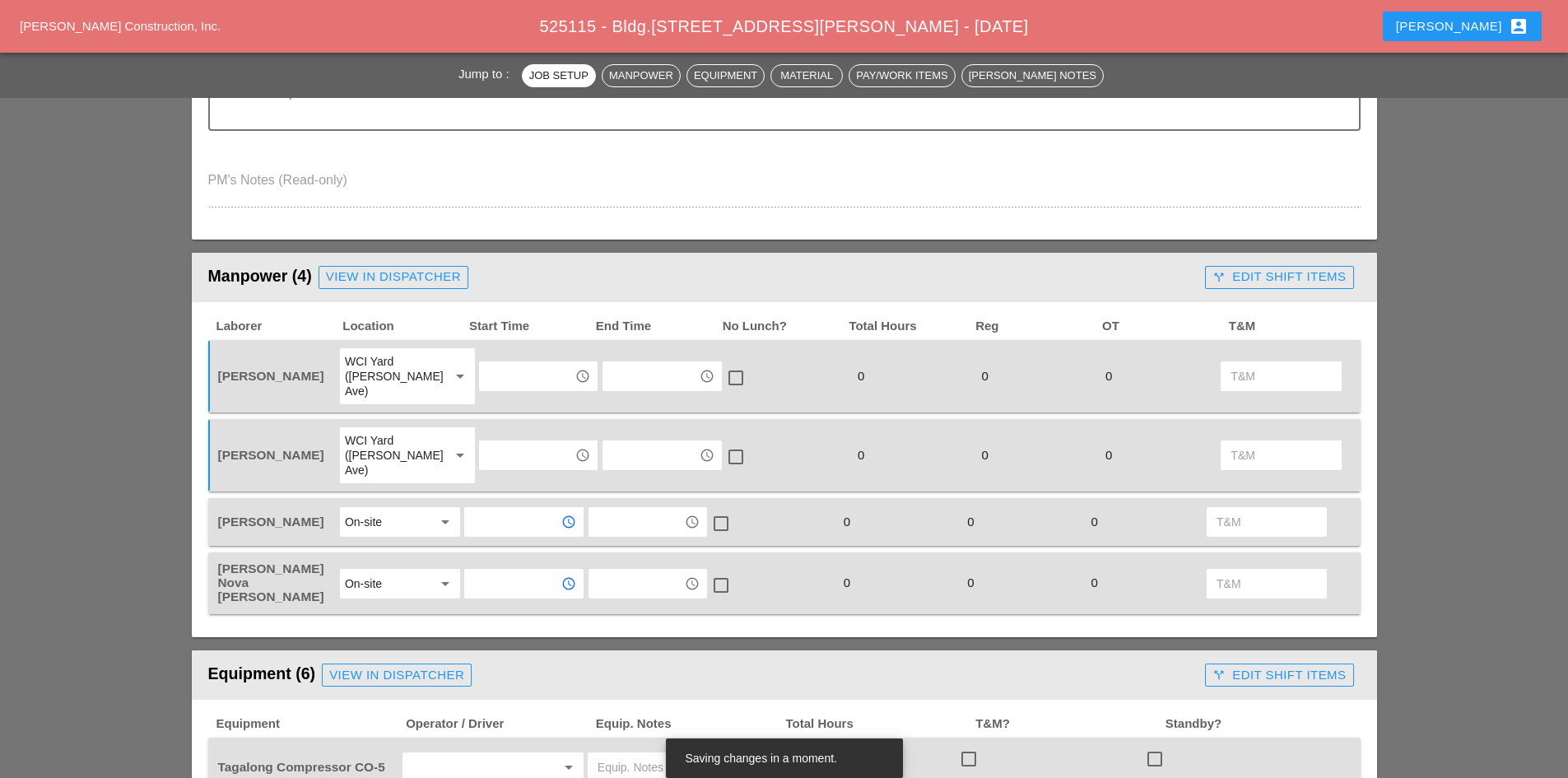
click at [509, 571] on input "text" at bounding box center [511, 584] width 85 height 27
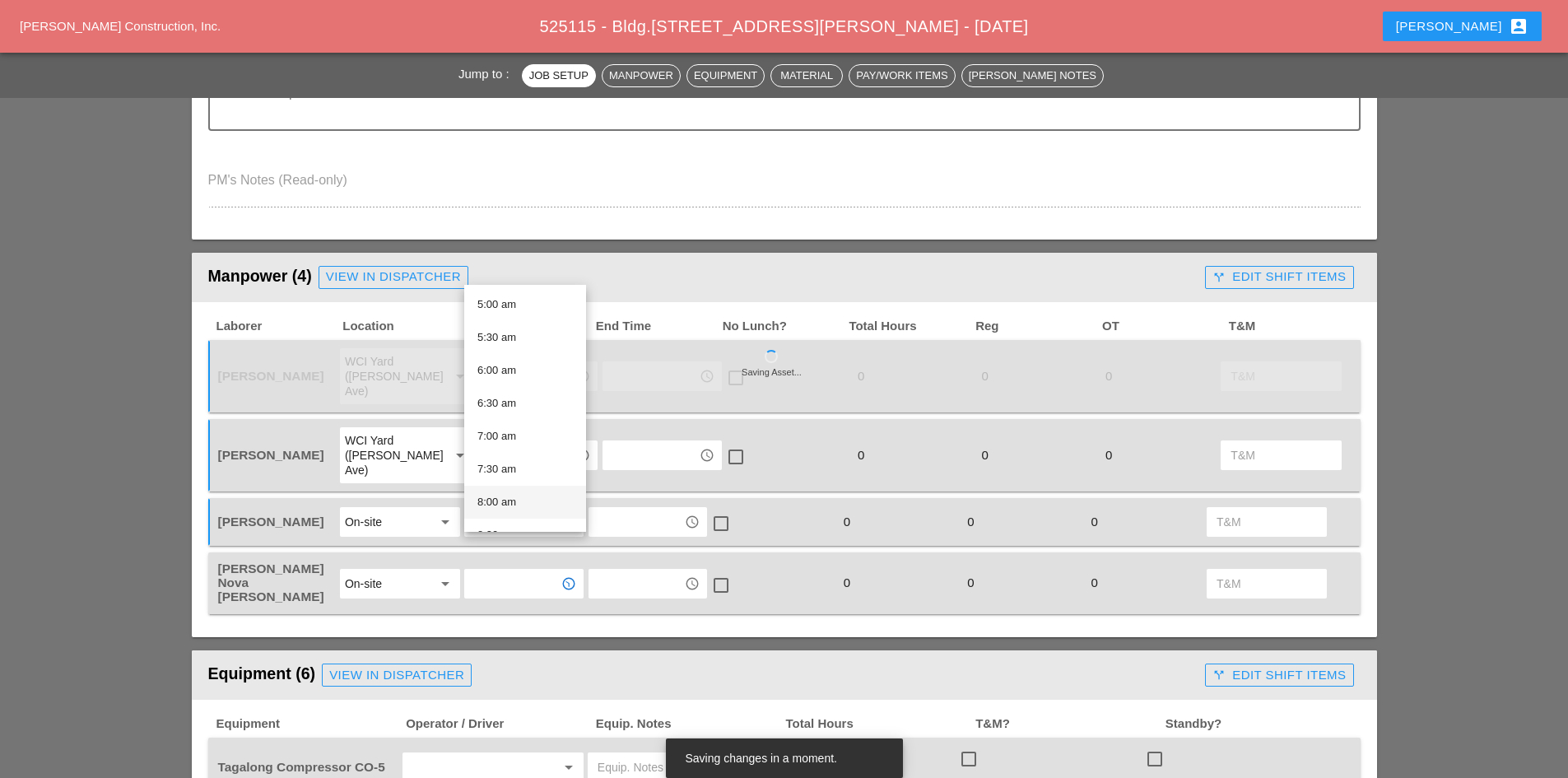
click at [523, 491] on div "8:00 am" at bounding box center [525, 502] width 96 height 33
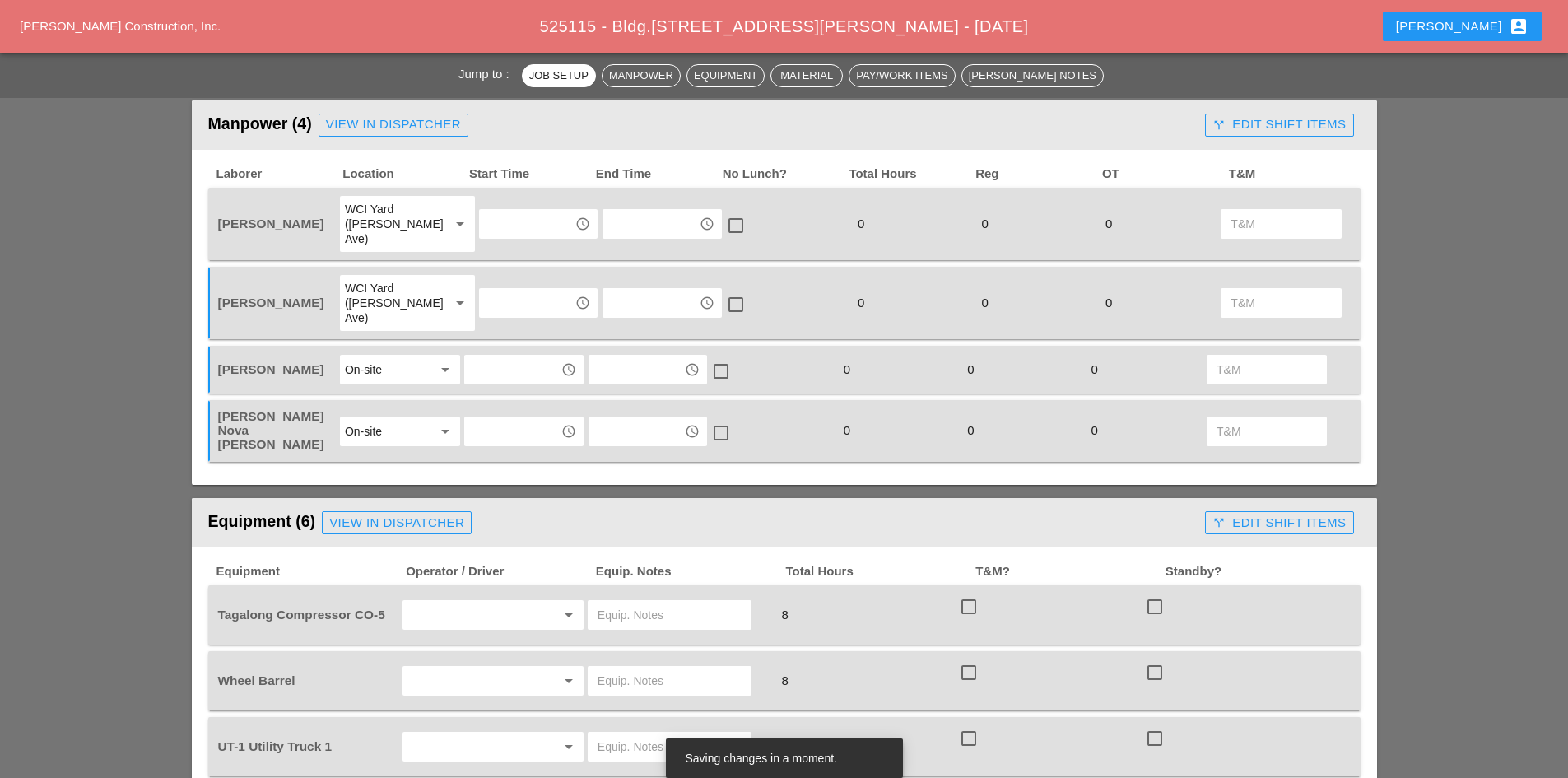
scroll to position [823, 0]
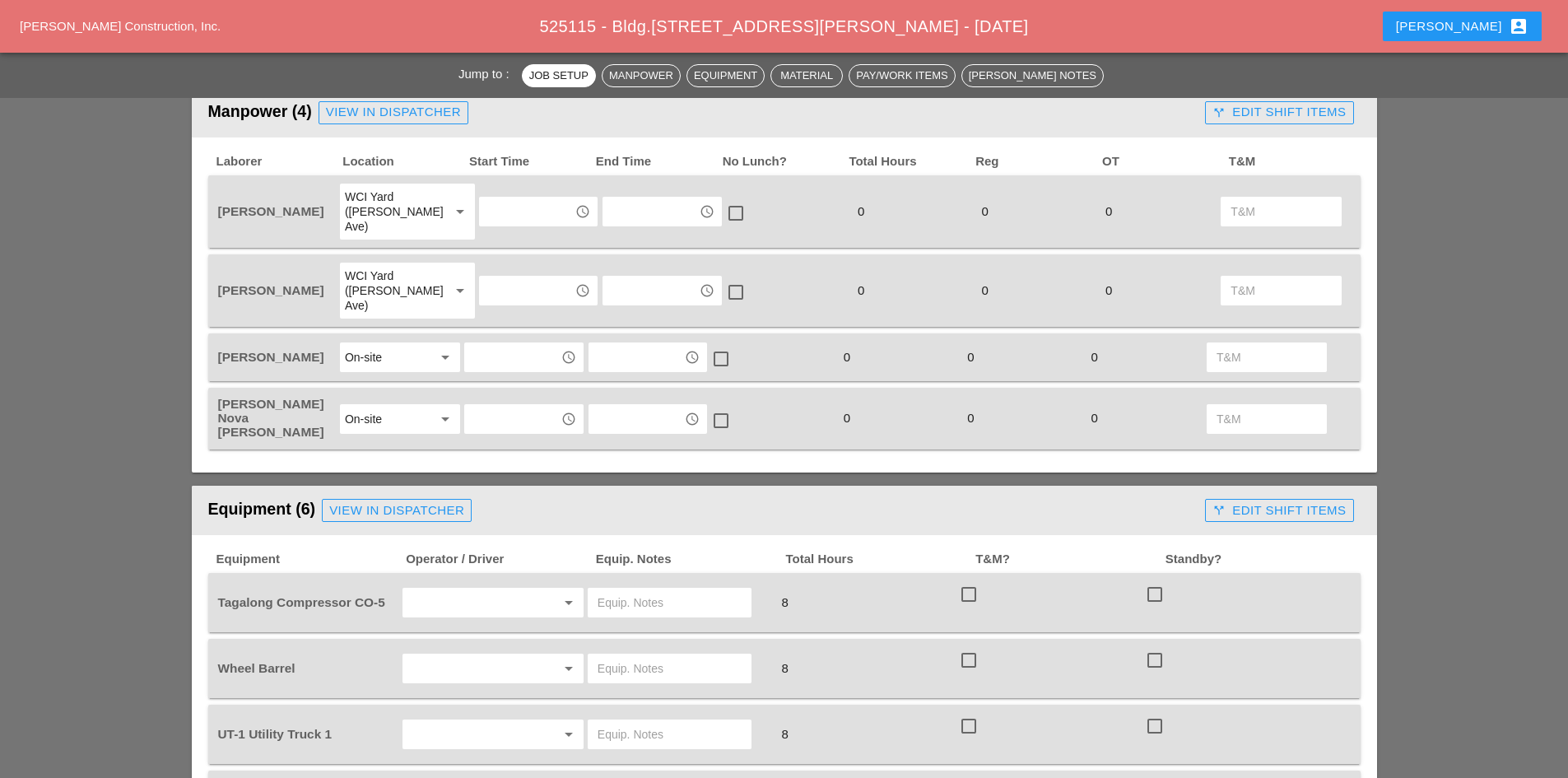
click at [517, 344] on input "text" at bounding box center [511, 357] width 85 height 27
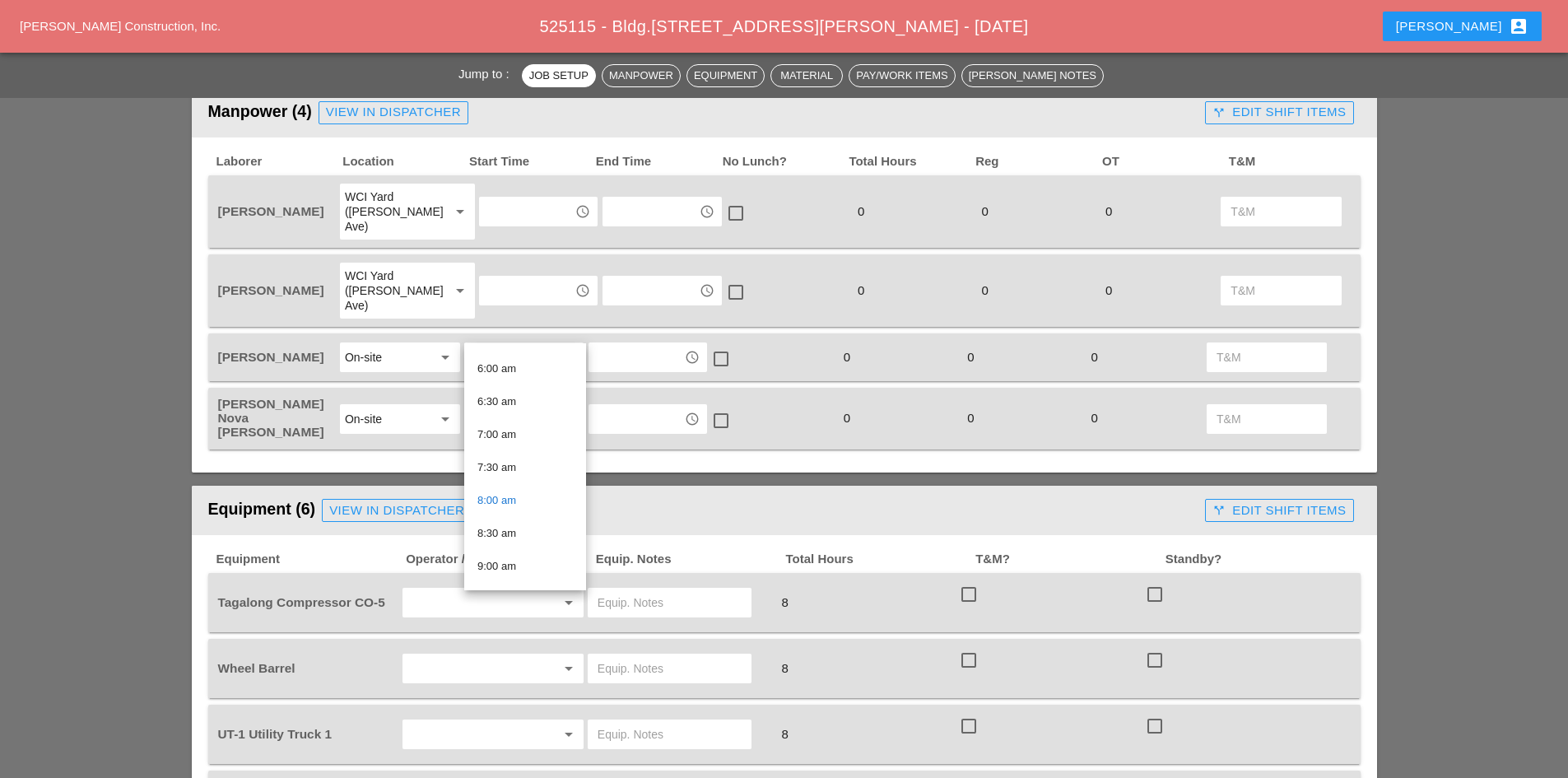
scroll to position [330, 0]
click at [515, 427] on div "6:00 am" at bounding box center [525, 429] width 96 height 20
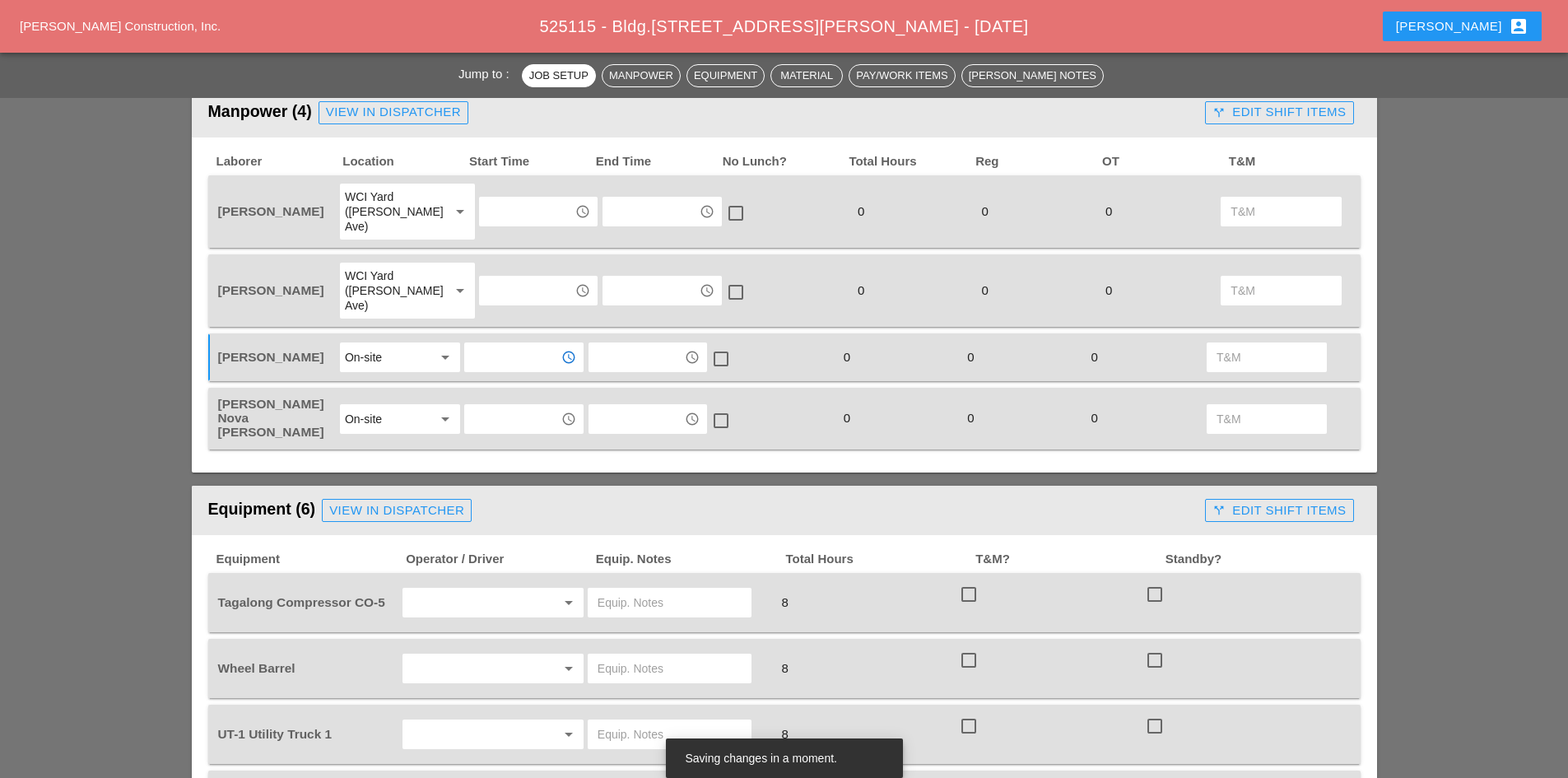
click at [400, 344] on div "On-site" at bounding box center [388, 357] width 87 height 27
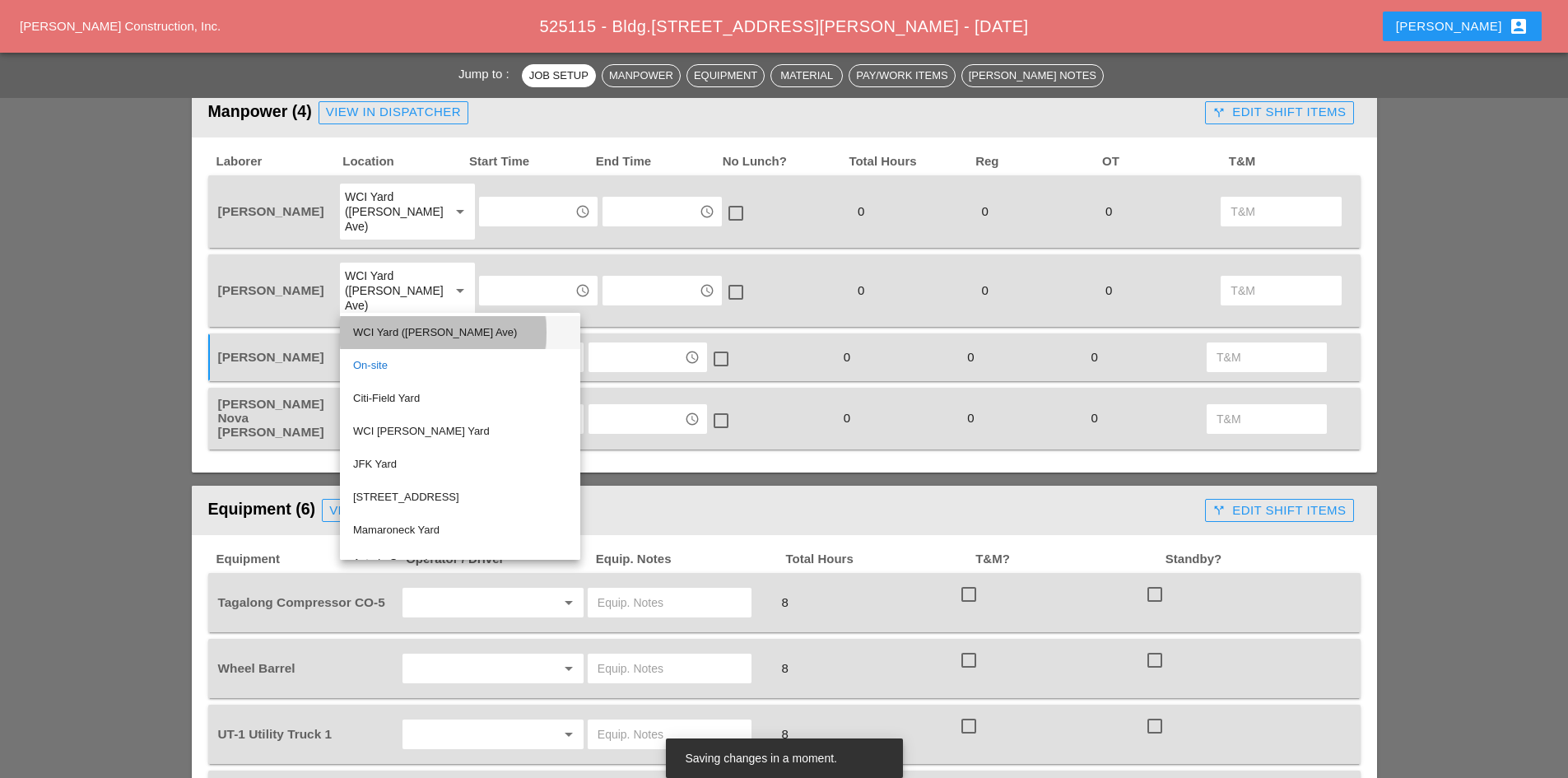
click at [380, 343] on div "WCI Yard ([PERSON_NAME] Ave)" at bounding box center [460, 332] width 214 height 33
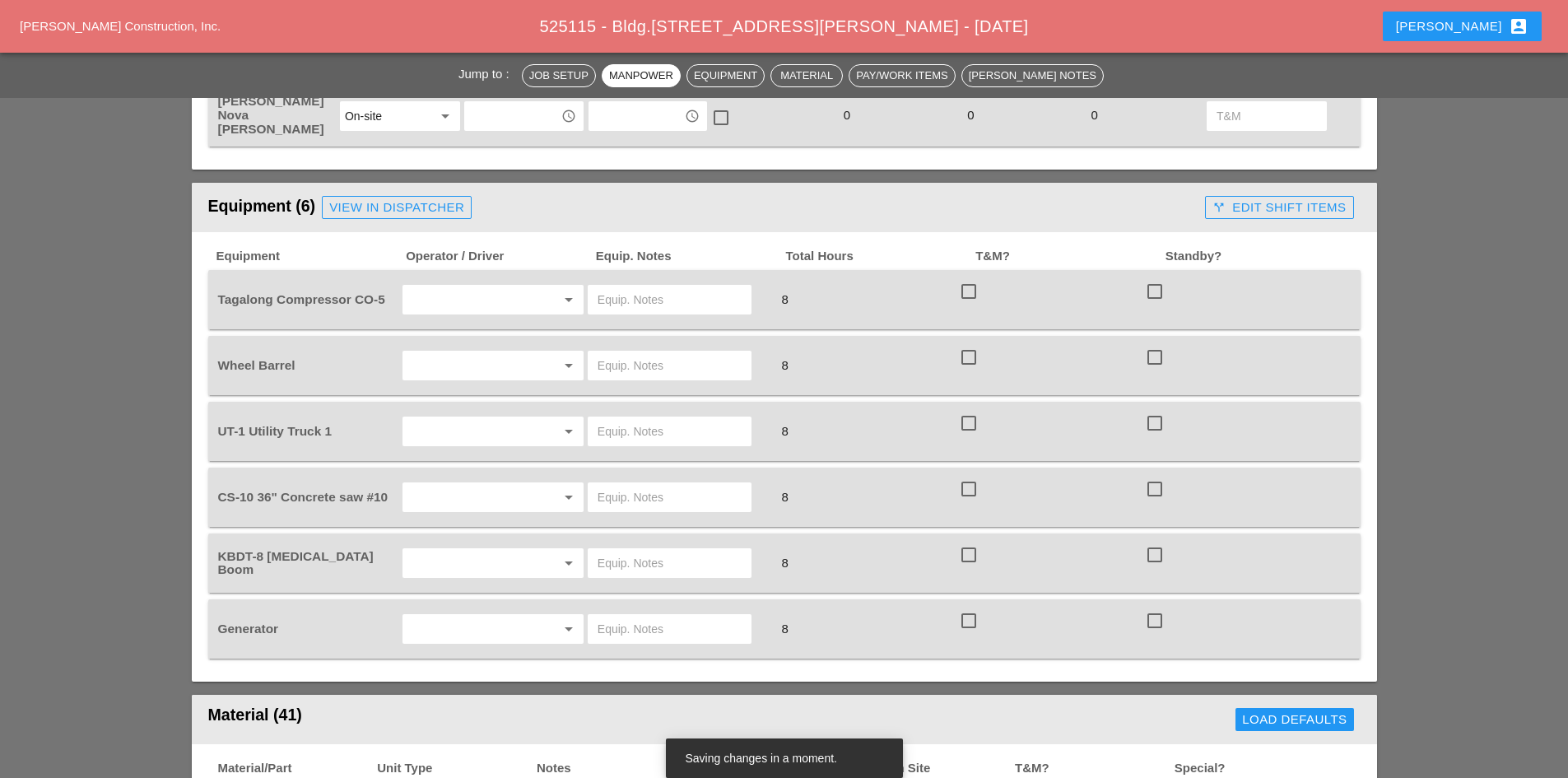
scroll to position [1152, 0]
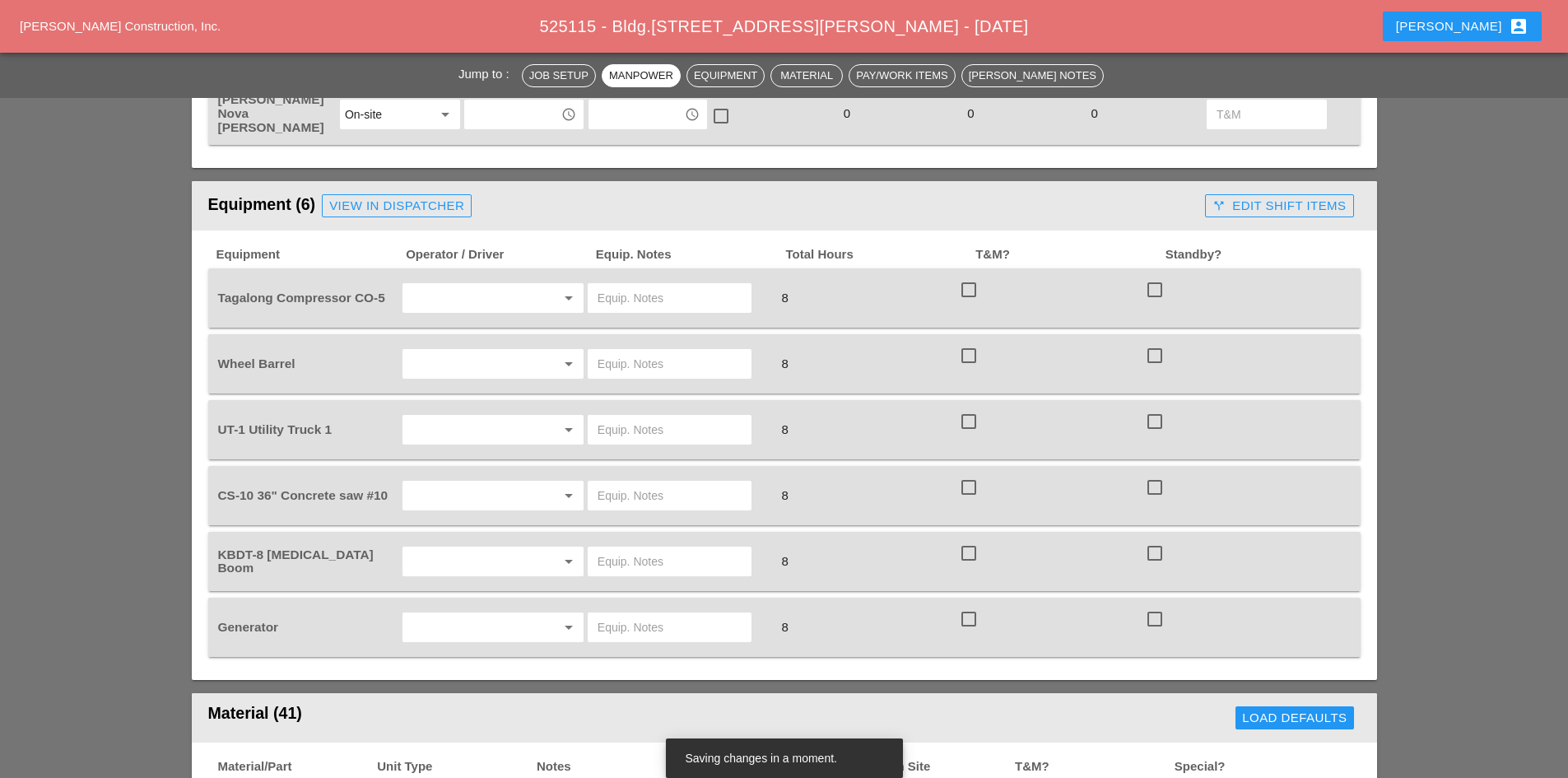
click at [508, 546] on div "arrow_drop_down" at bounding box center [493, 561] width 181 height 29
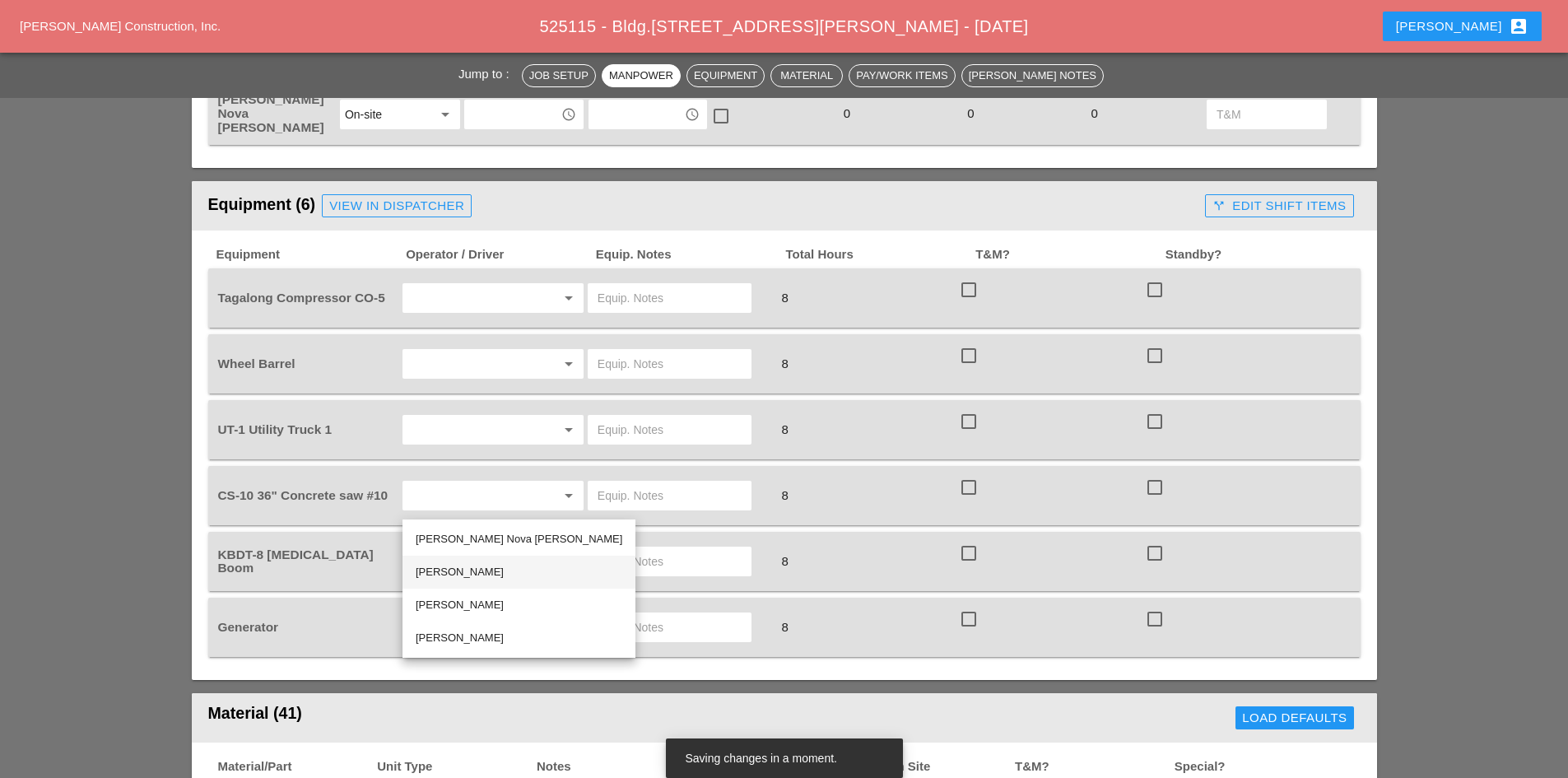
click at [505, 579] on div "[PERSON_NAME]" at bounding box center [519, 571] width 207 height 20
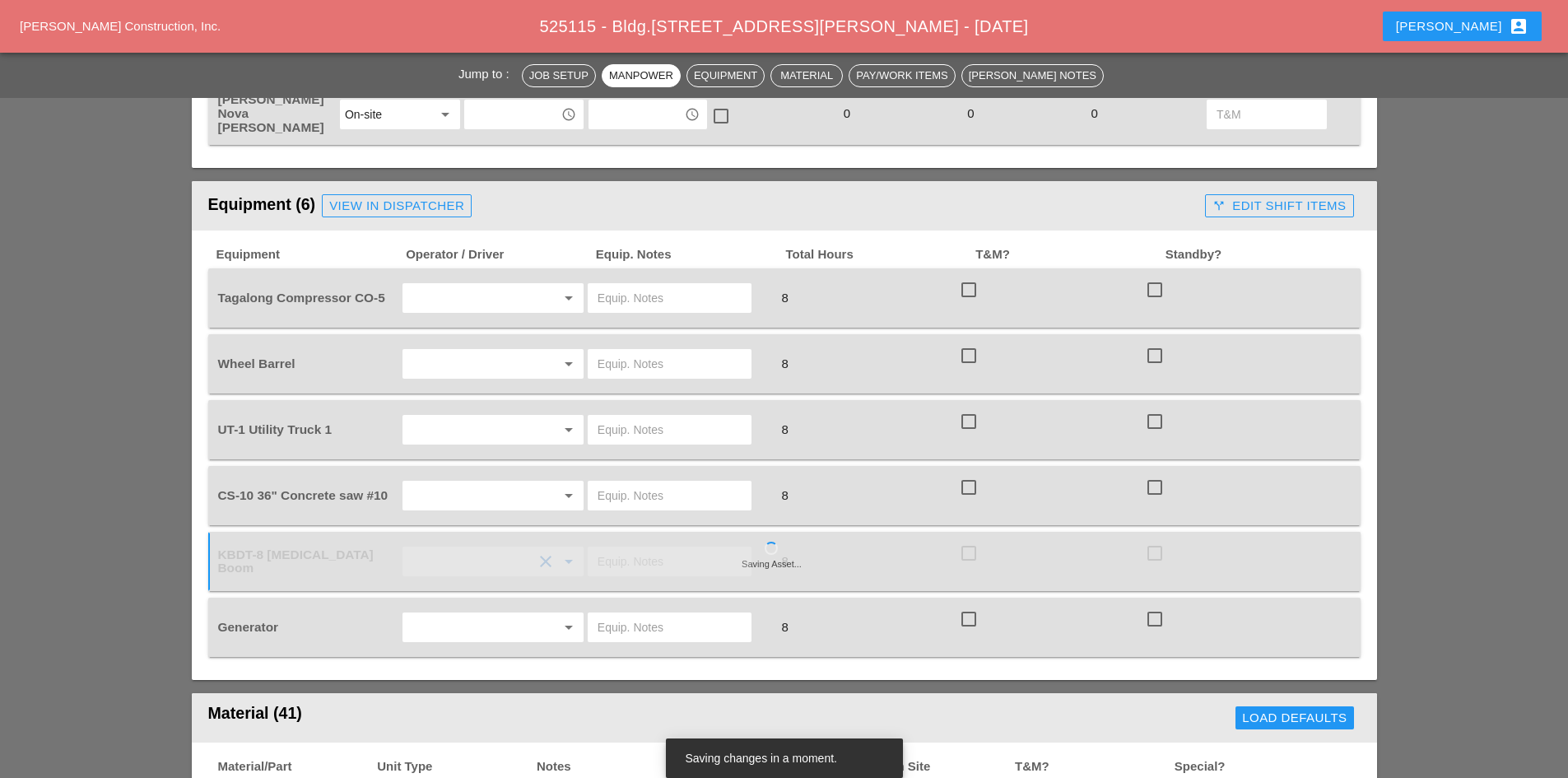
click at [637, 548] on input "text" at bounding box center [669, 561] width 144 height 27
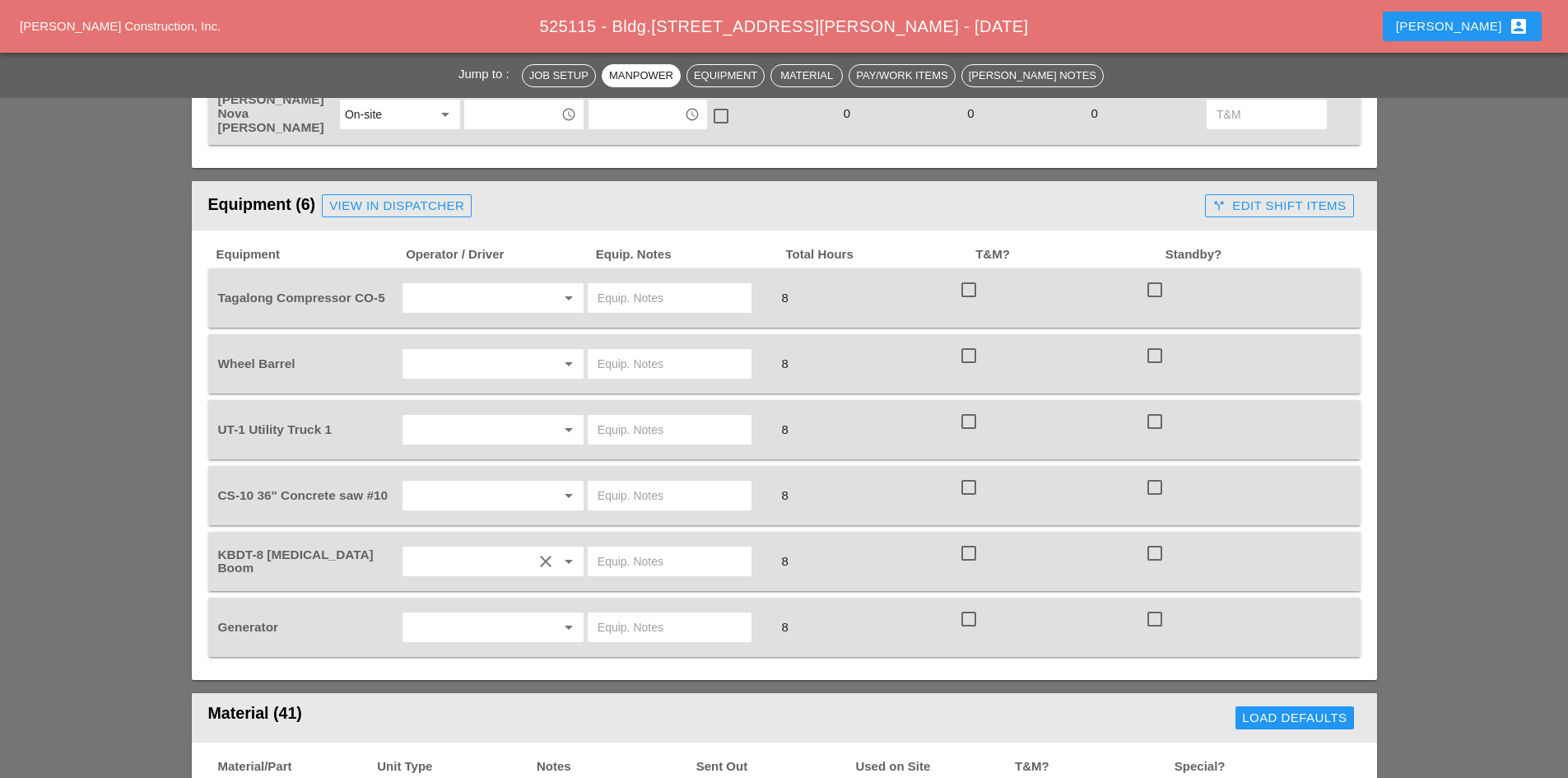
click at [639, 548] on input "text" at bounding box center [669, 561] width 144 height 27
type input "W/ MATERIALS"
click at [471, 285] on input "text" at bounding box center [469, 298] width 125 height 27
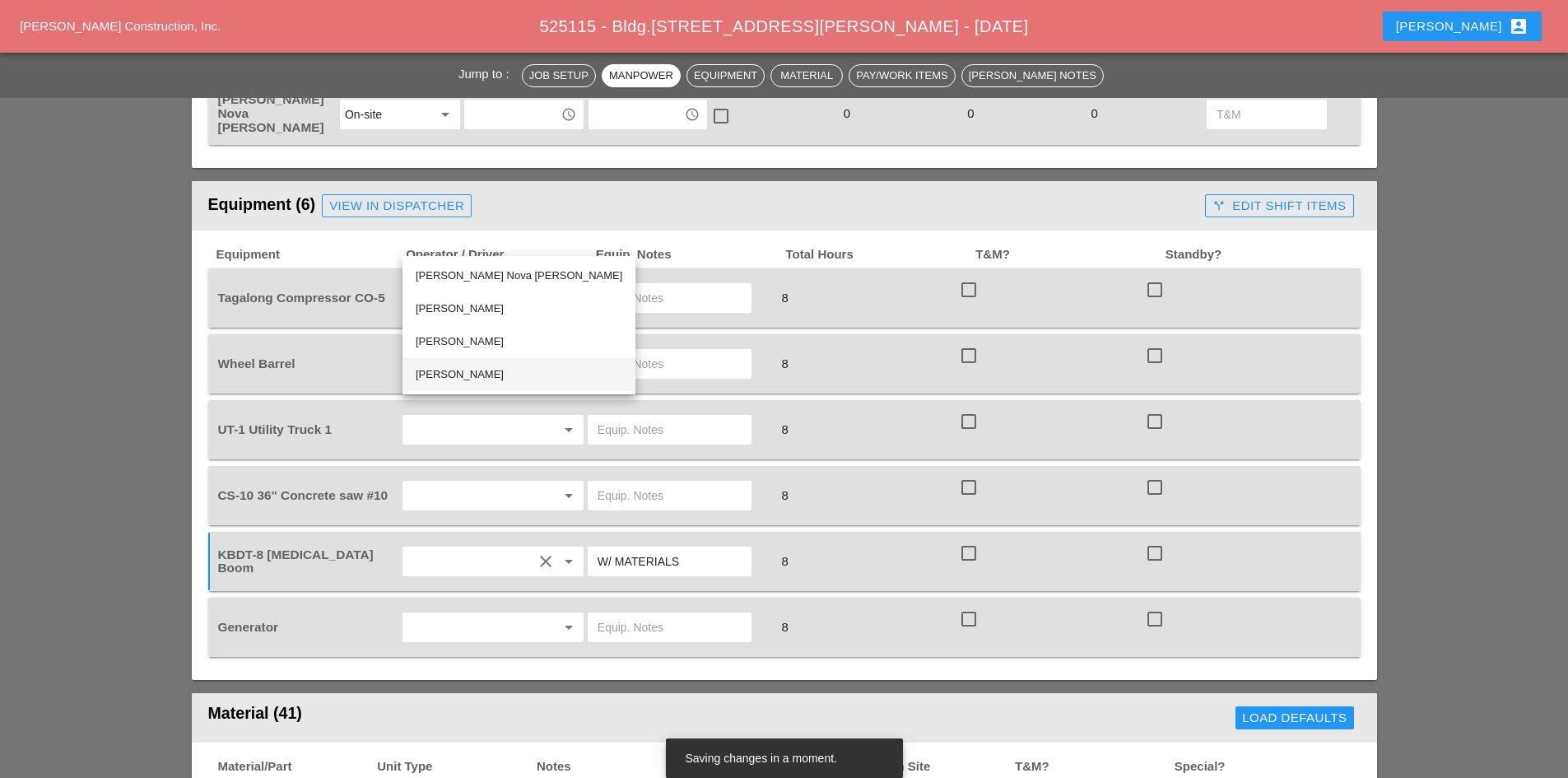
click at [480, 370] on div "[PERSON_NAME]" at bounding box center [519, 374] width 207 height 20
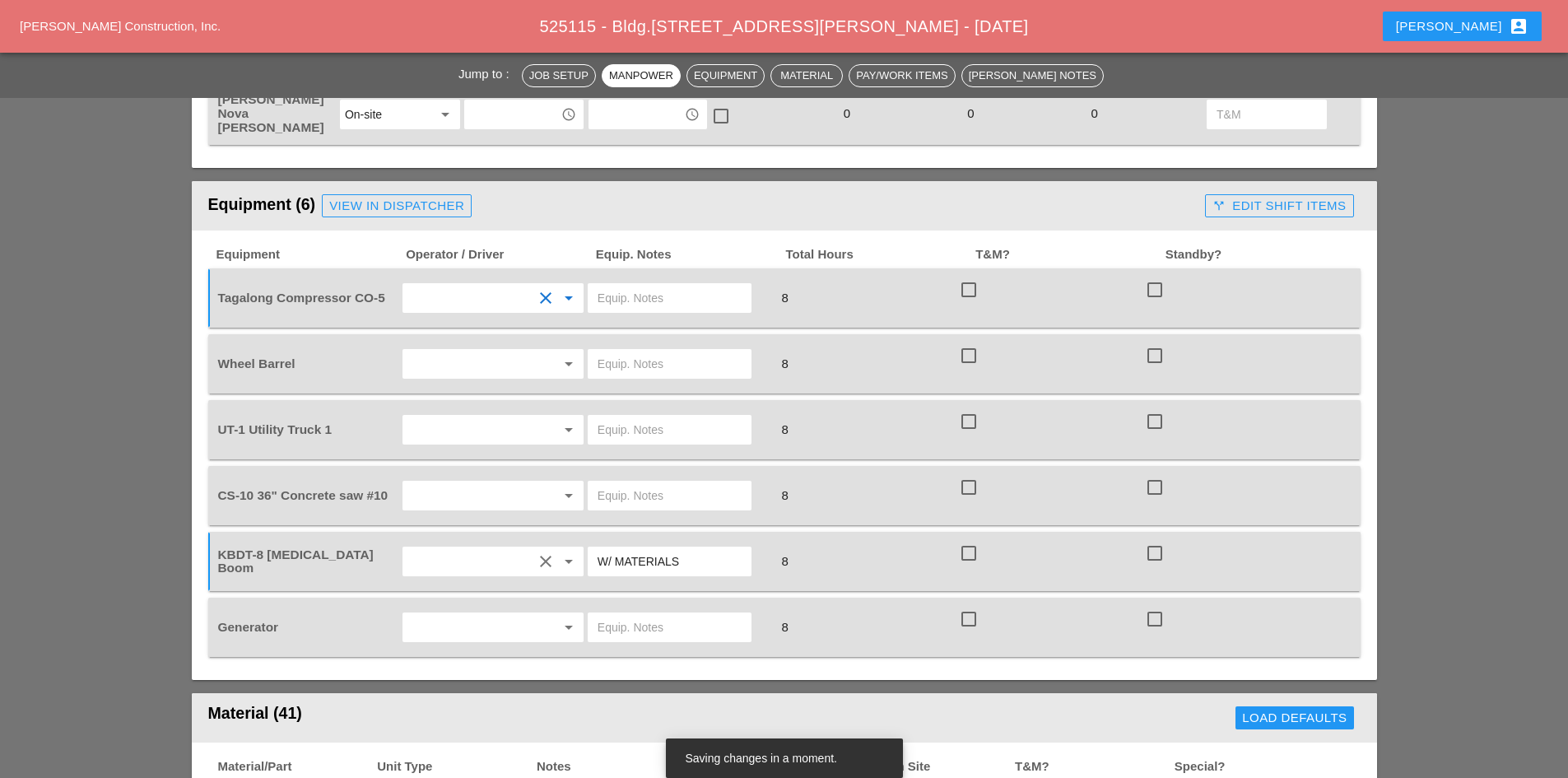
click at [621, 285] on input "text" at bounding box center [669, 298] width 144 height 27
type input "START"
click at [504, 350] on input "text" at bounding box center [469, 363] width 125 height 27
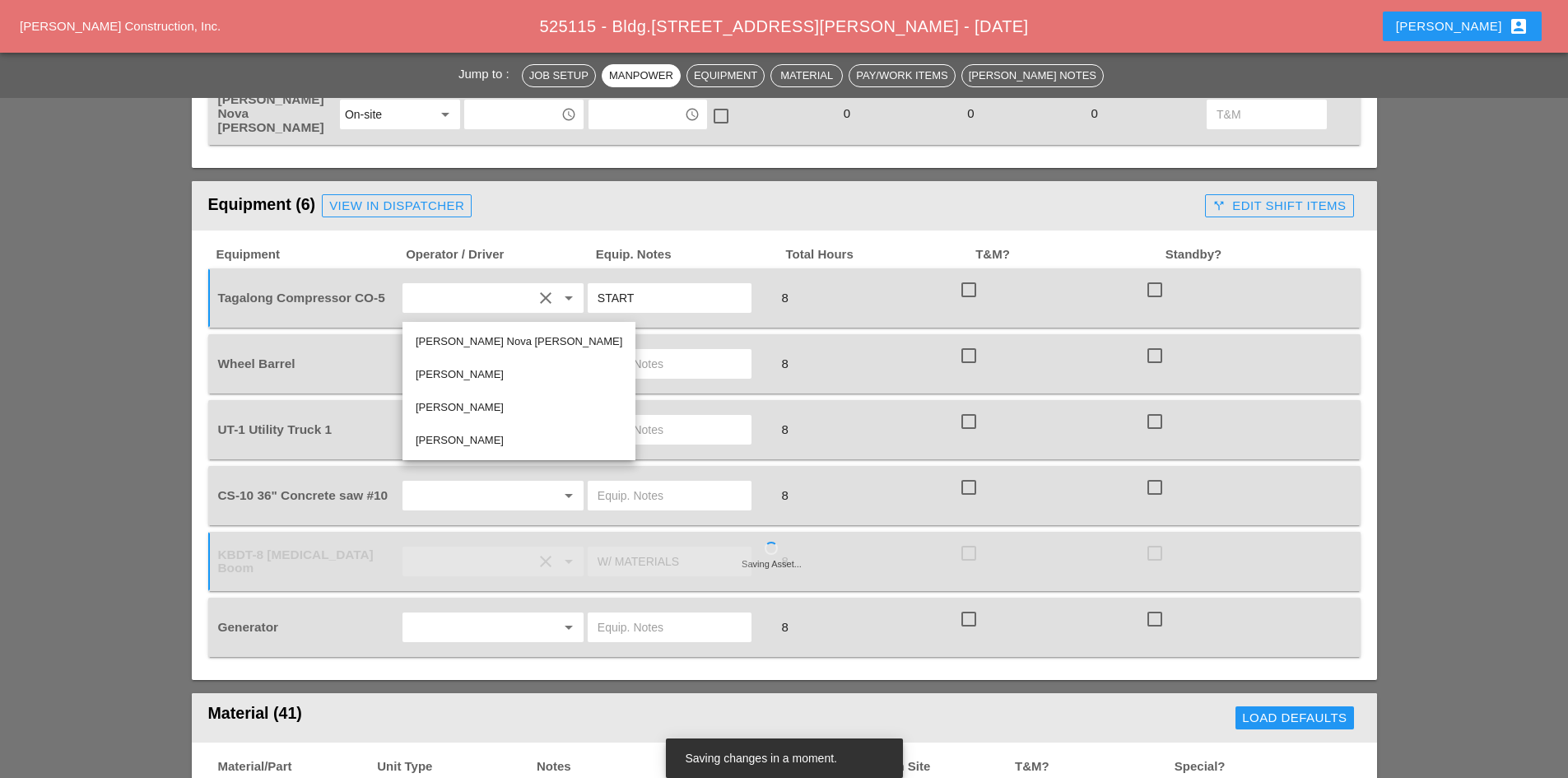
click at [478, 401] on div "[PERSON_NAME]" at bounding box center [519, 407] width 207 height 20
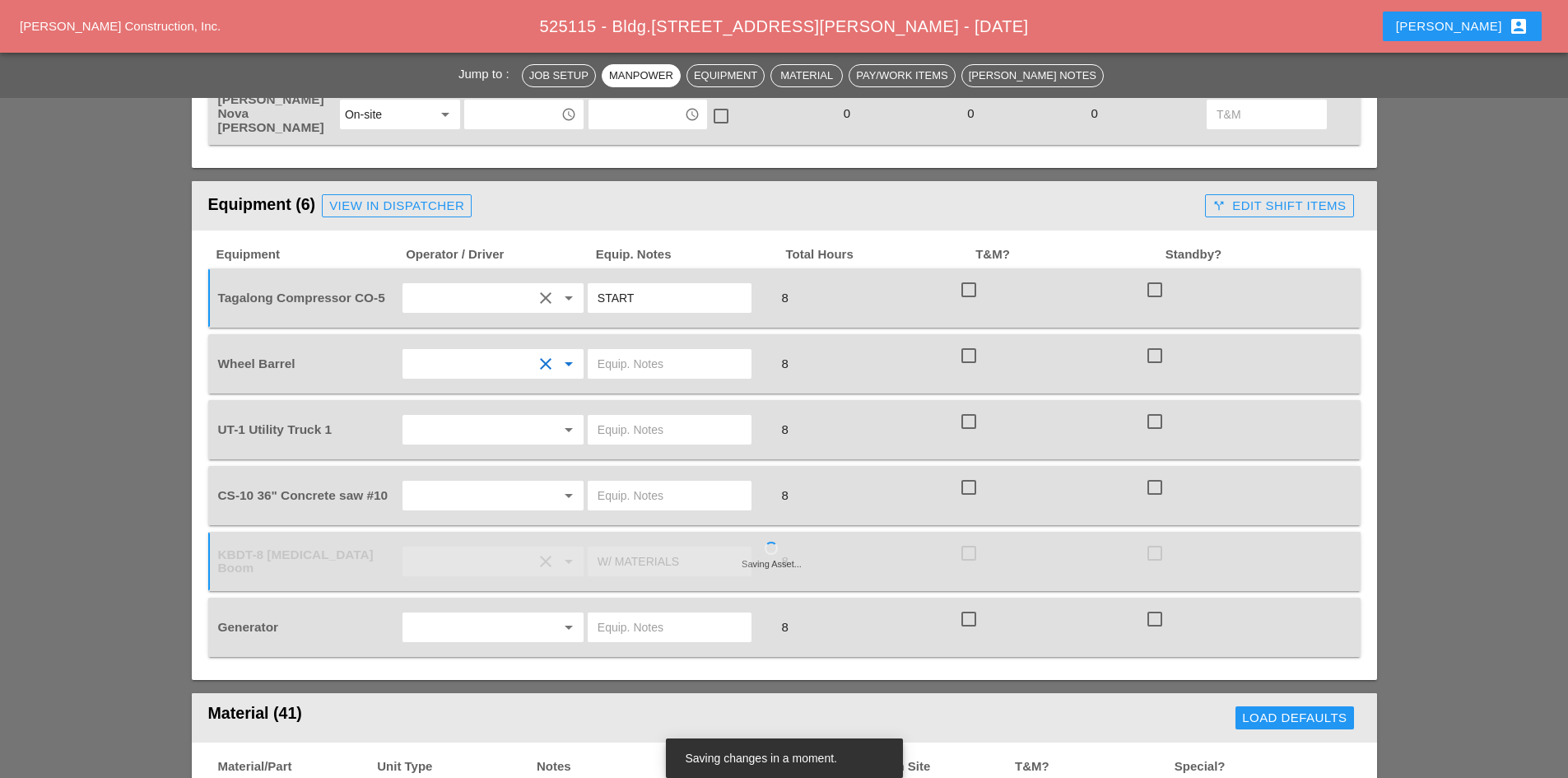
click at [636, 349] on div at bounding box center [670, 364] width 164 height 29
click at [639, 350] on input "text" at bounding box center [669, 363] width 144 height 27
type input "ON TRUCK"
click at [496, 417] on input "text" at bounding box center [469, 429] width 125 height 27
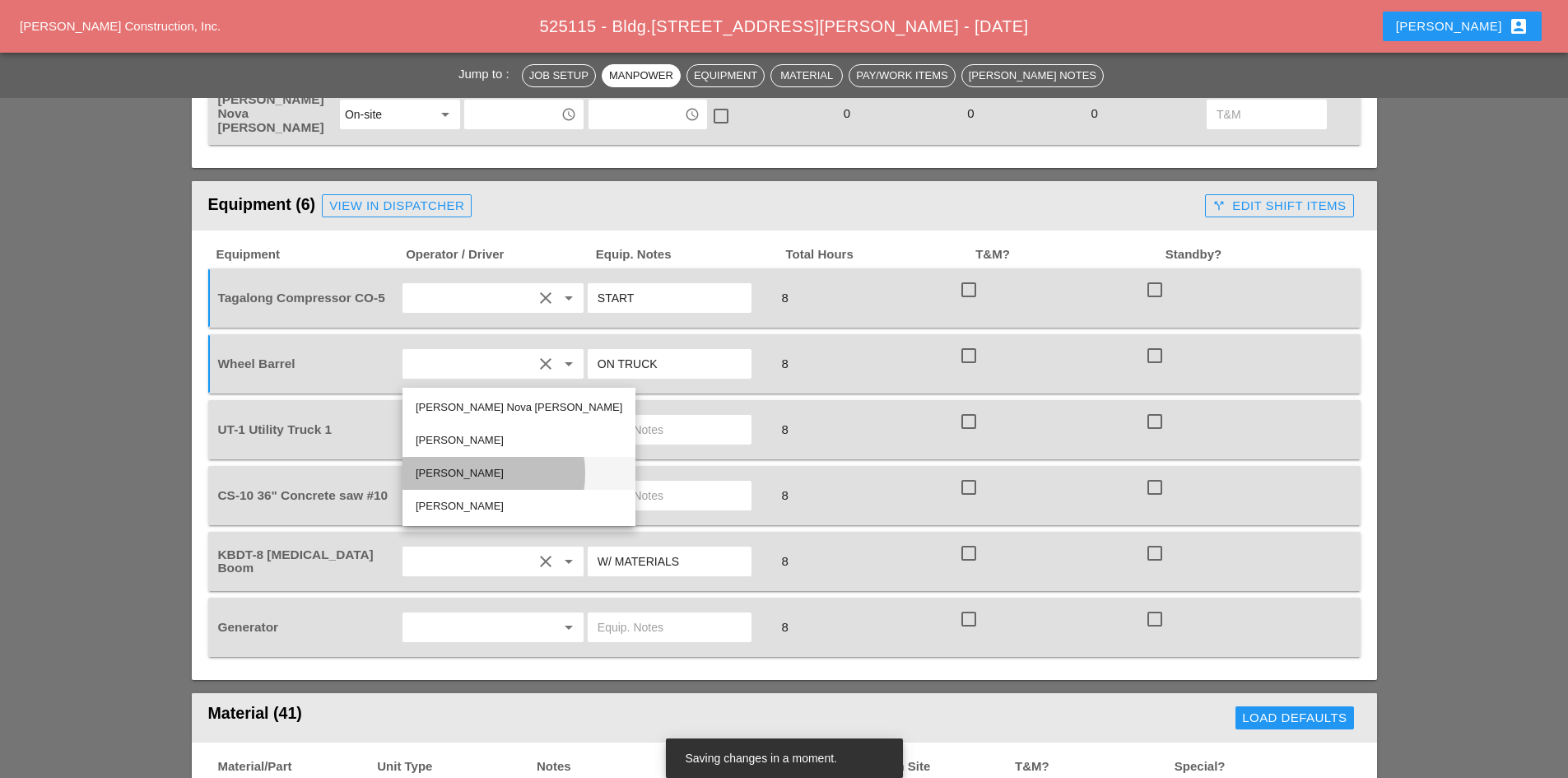
click at [477, 467] on div "[PERSON_NAME]" at bounding box center [519, 472] width 207 height 20
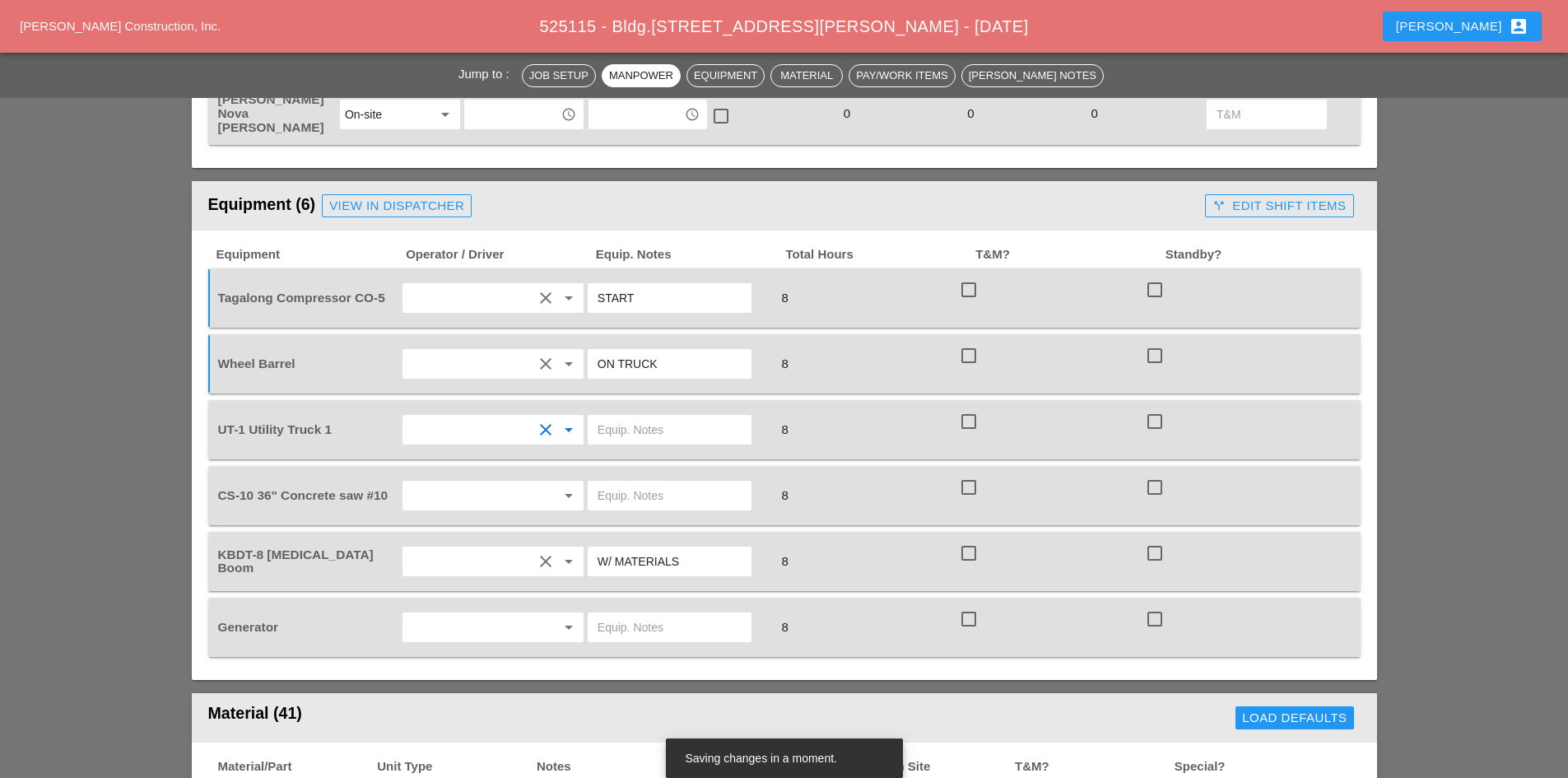
click at [634, 417] on input "text" at bounding box center [669, 429] width 144 height 27
type input "W/ CONCRETE SAW"
click at [552, 482] on div "arrow_drop_down" at bounding box center [492, 495] width 171 height 27
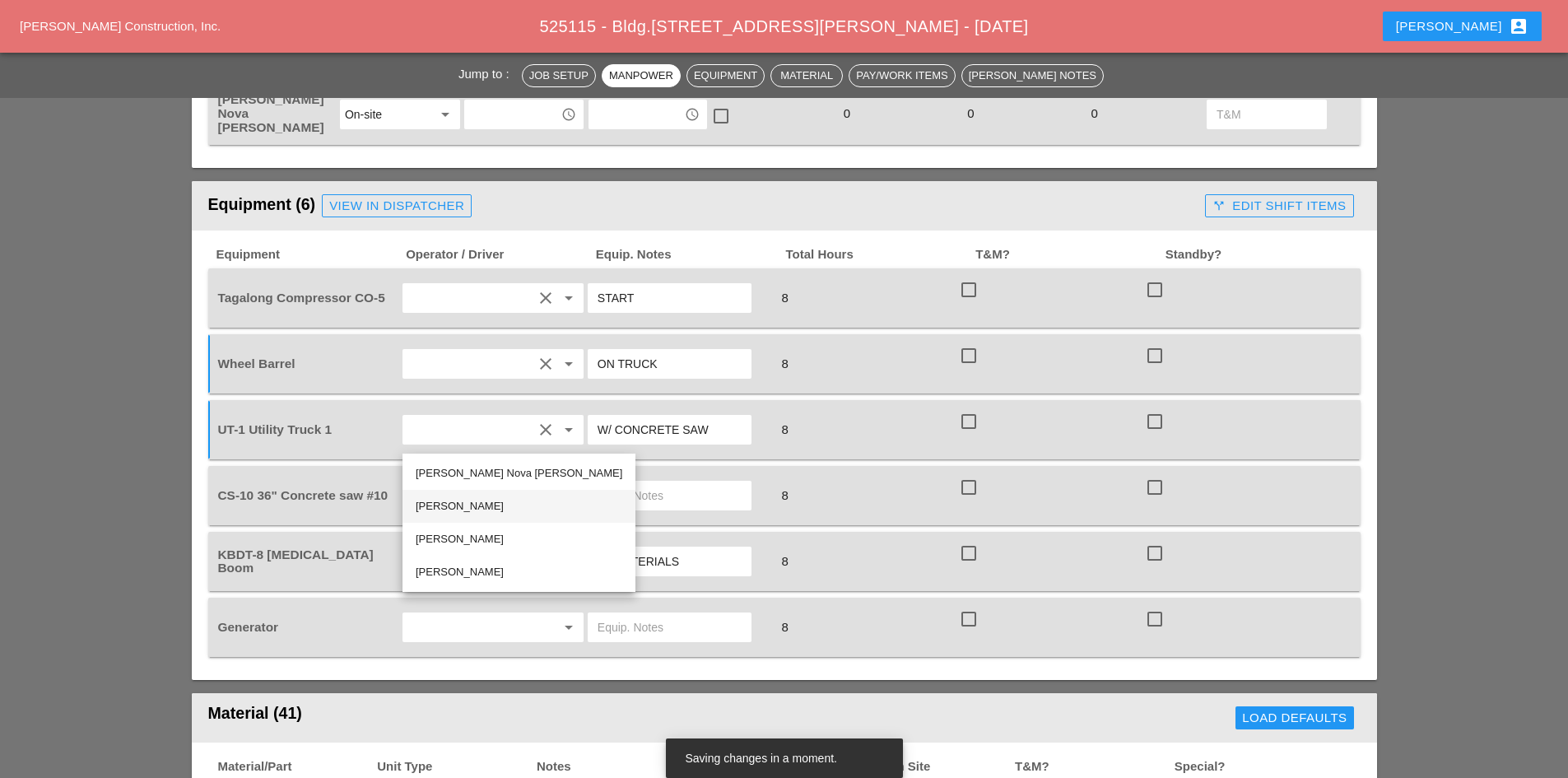
click at [499, 512] on div "[PERSON_NAME]" at bounding box center [519, 506] width 207 height 20
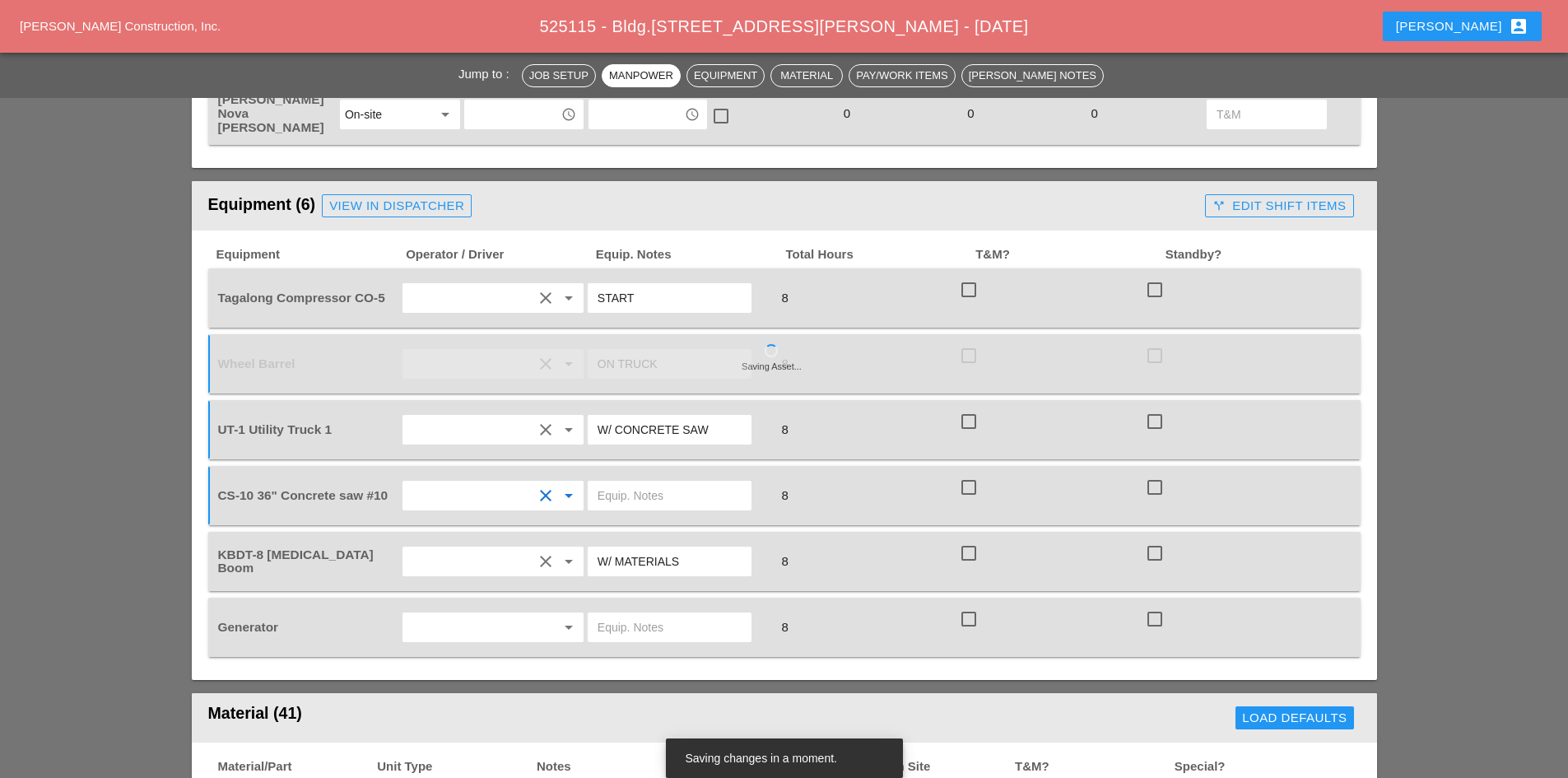
click at [508, 482] on input "text" at bounding box center [469, 495] width 125 height 27
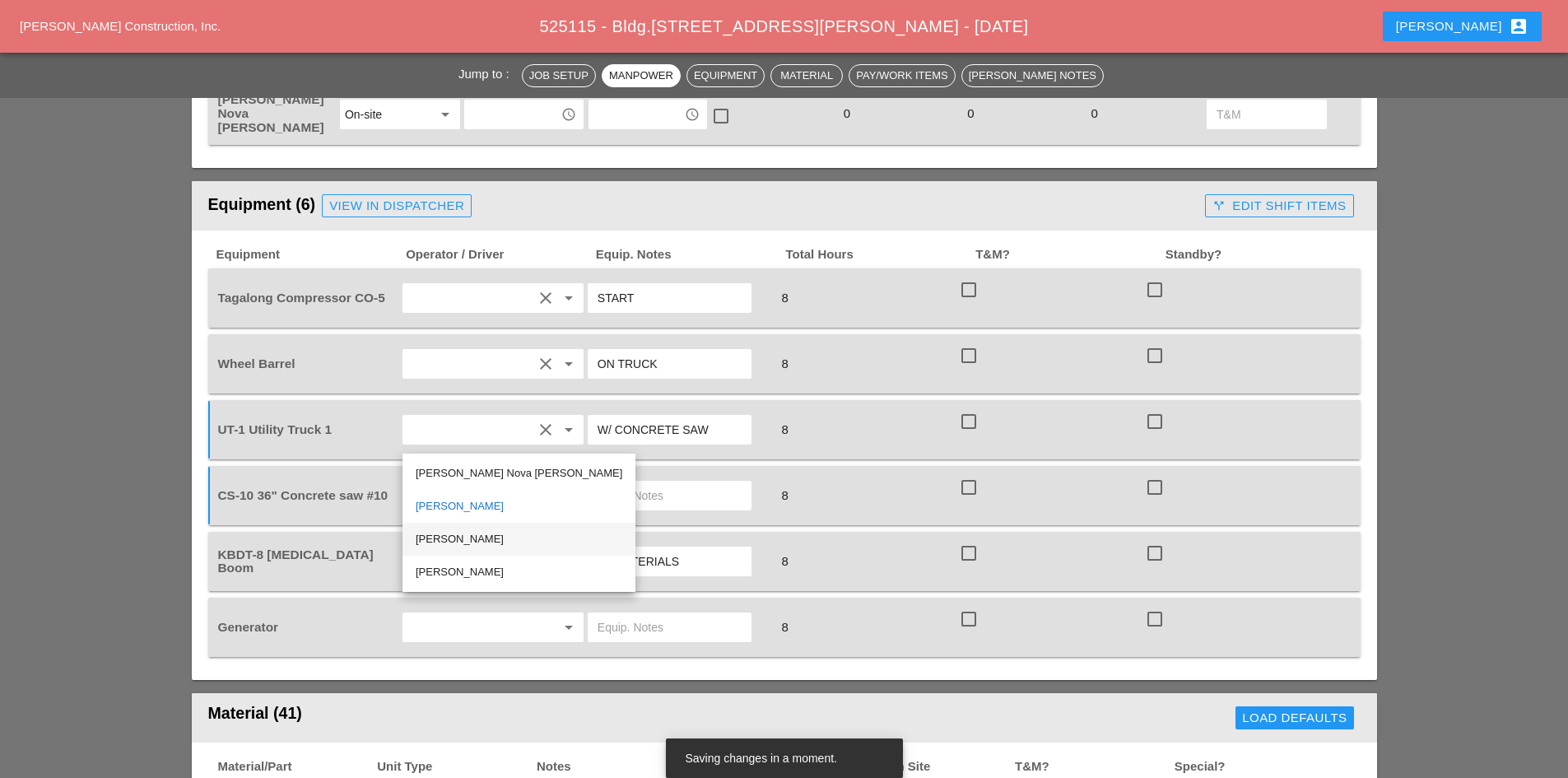
click at [465, 534] on div "[PERSON_NAME]" at bounding box center [519, 539] width 207 height 20
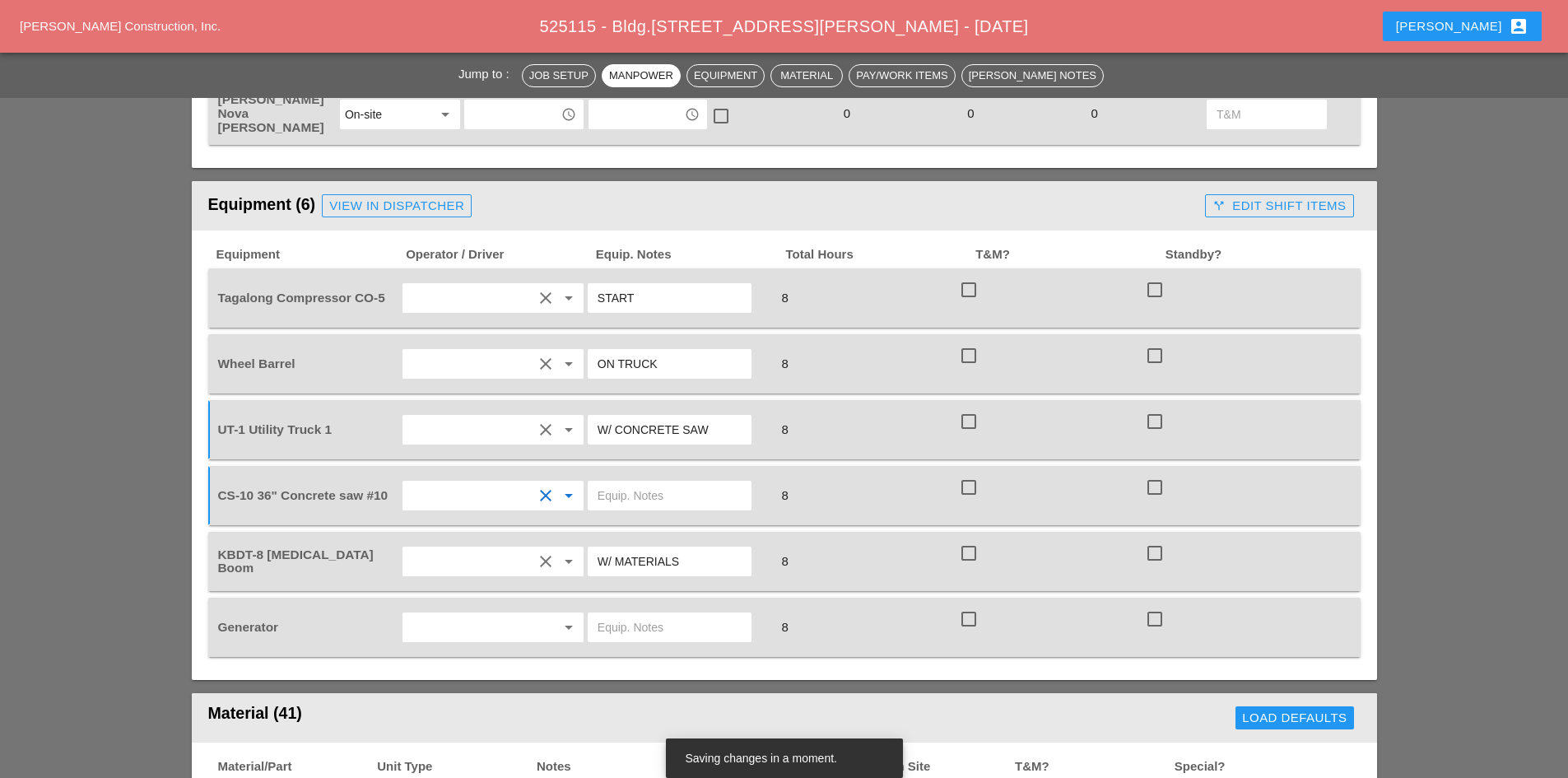
click at [614, 482] on input "text" at bounding box center [669, 495] width 144 height 27
type input "FULL SETUP"
click at [442, 614] on input "text" at bounding box center [469, 627] width 125 height 27
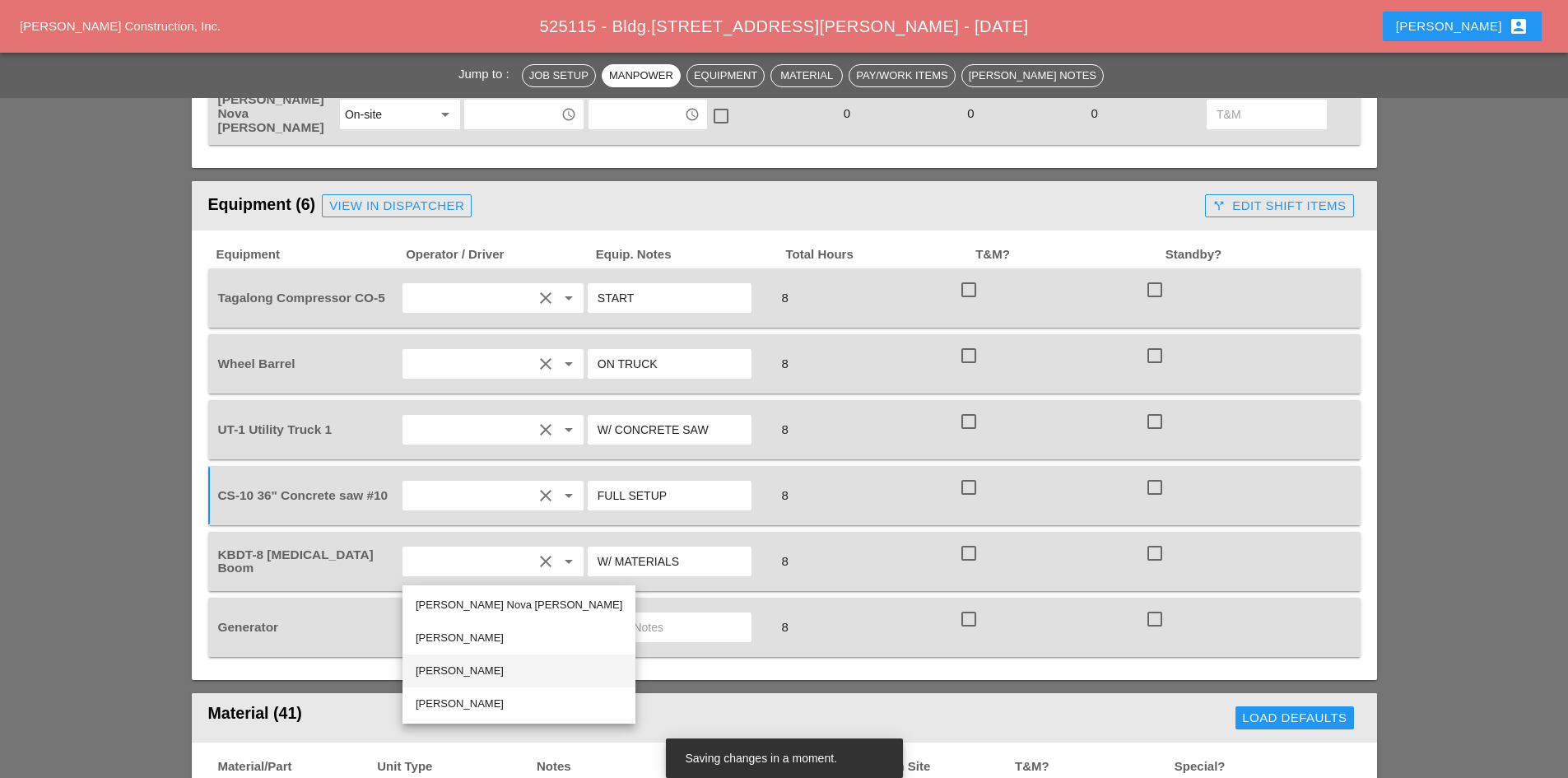
click at [478, 670] on div "[PERSON_NAME]" at bounding box center [519, 670] width 207 height 20
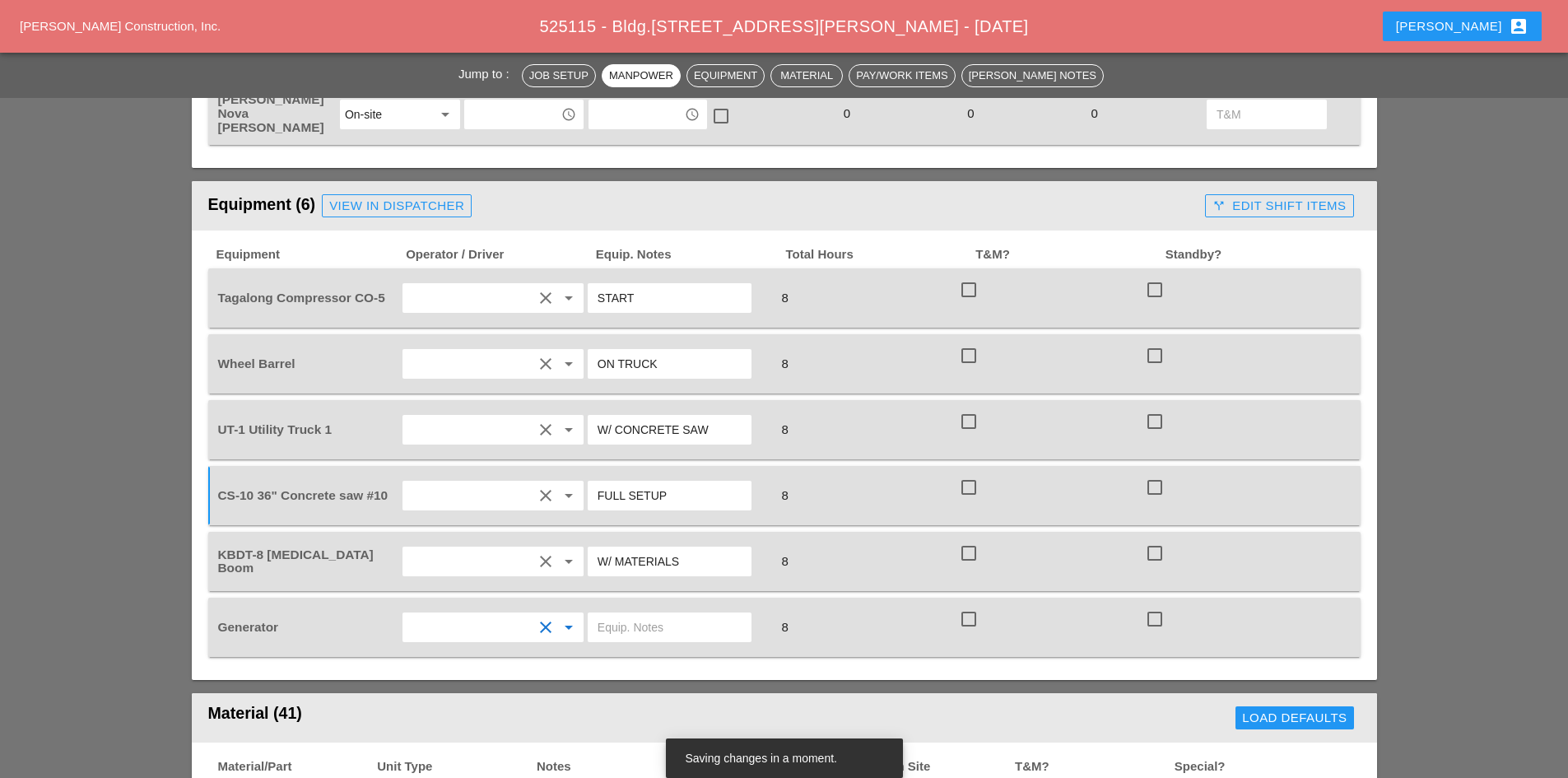
click at [613, 614] on input "text" at bounding box center [669, 627] width 144 height 27
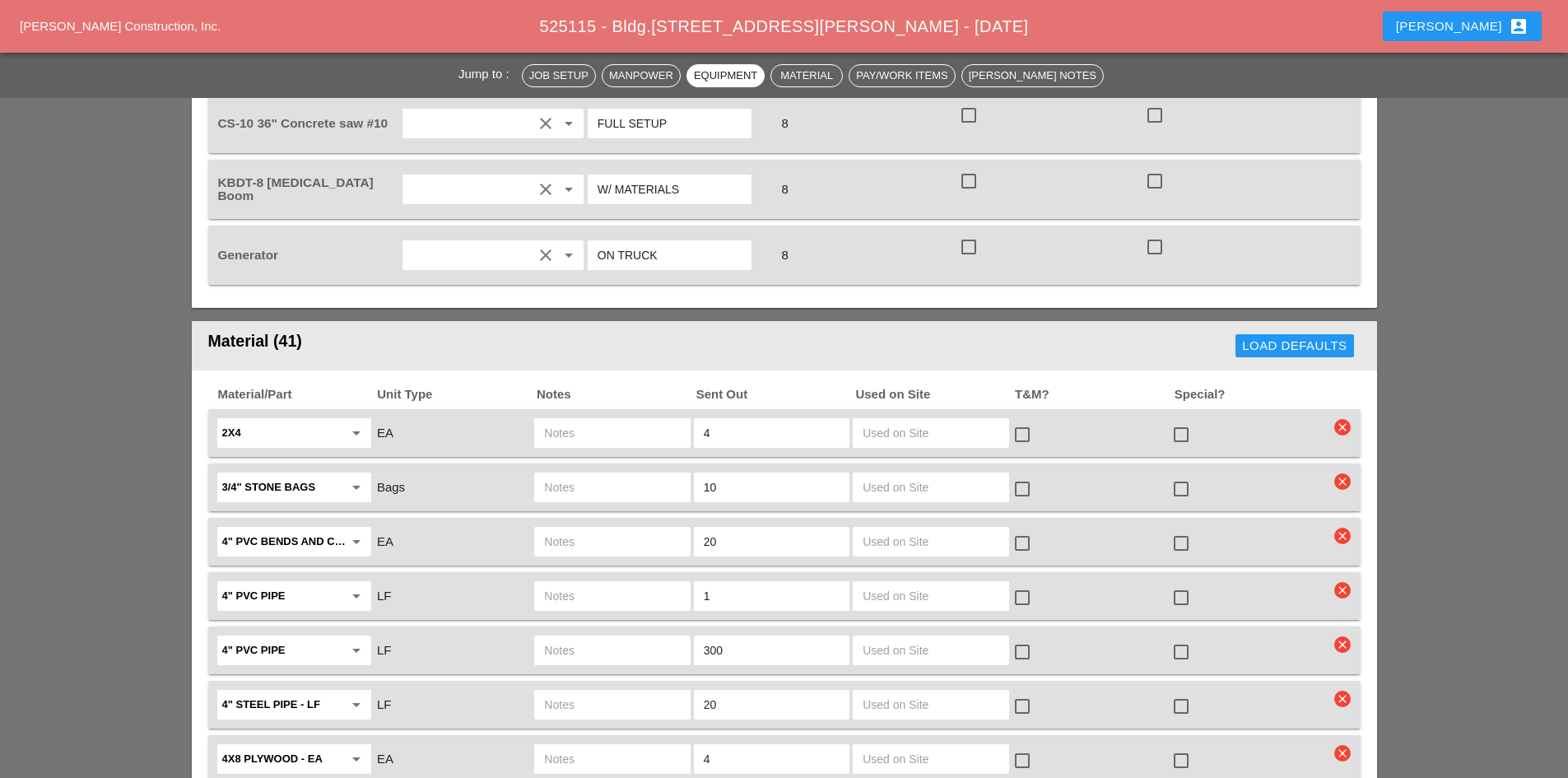
scroll to position [1564, 0]
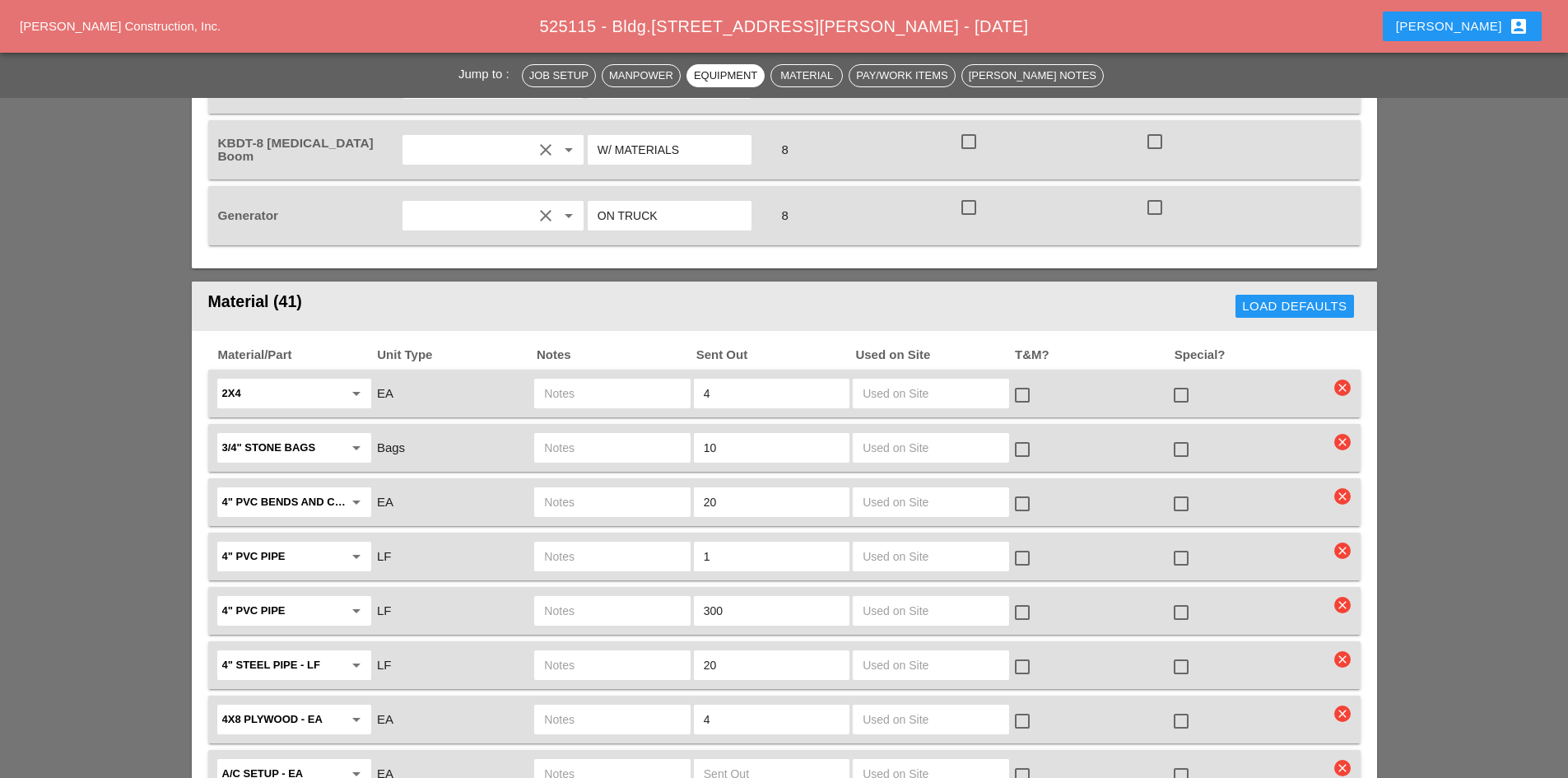
type input "ON TRUCK"
click at [1177, 381] on div at bounding box center [1181, 395] width 28 height 28
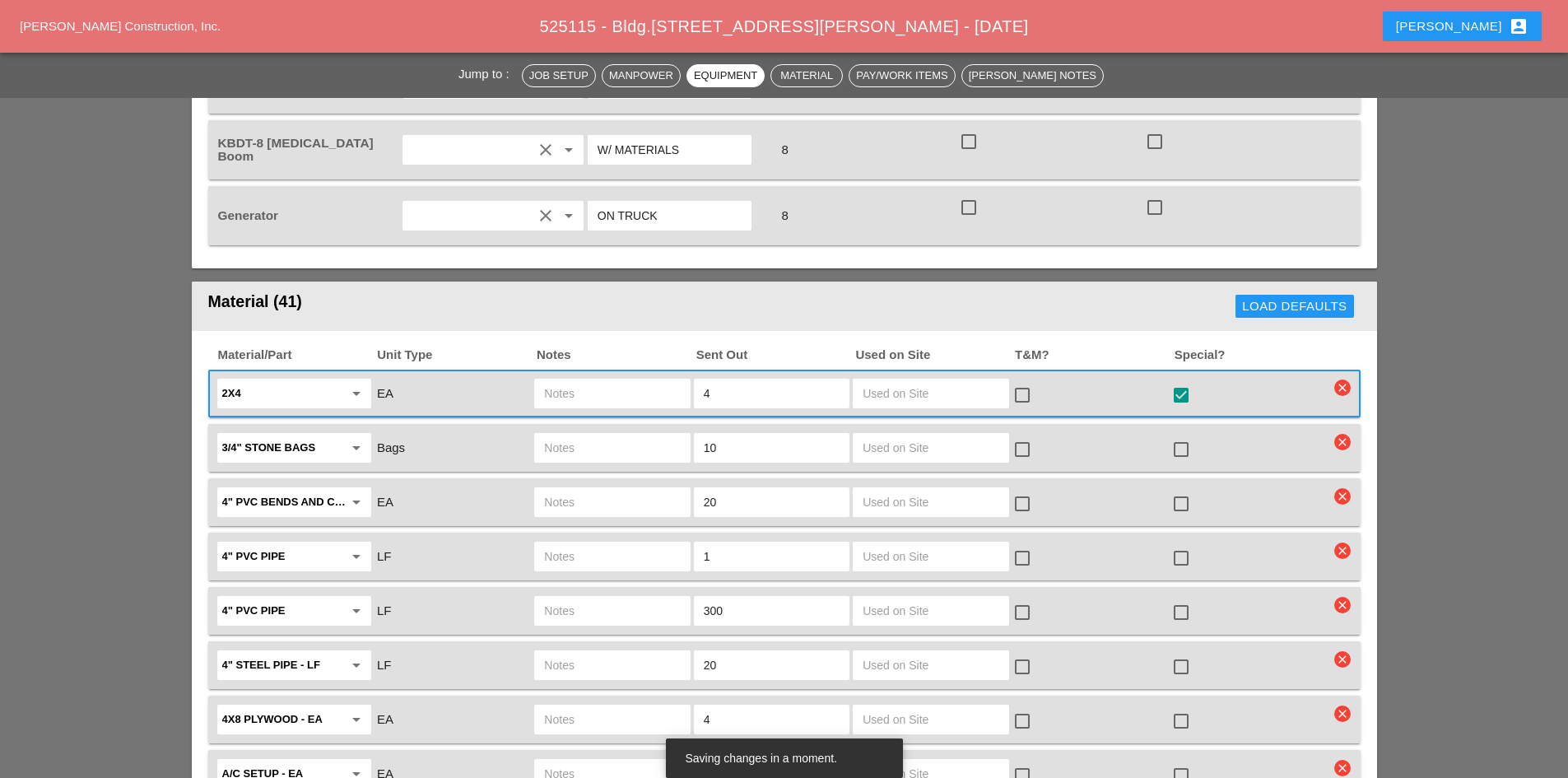
drag, startPoint x: 779, startPoint y: 339, endPoint x: 622, endPoint y: 337, distance: 157.0
click at [622, 376] on div "2x4 arrow_drop_down EA 4 check_box_outline_blank check_box" at bounding box center [772, 393] width 1114 height 34
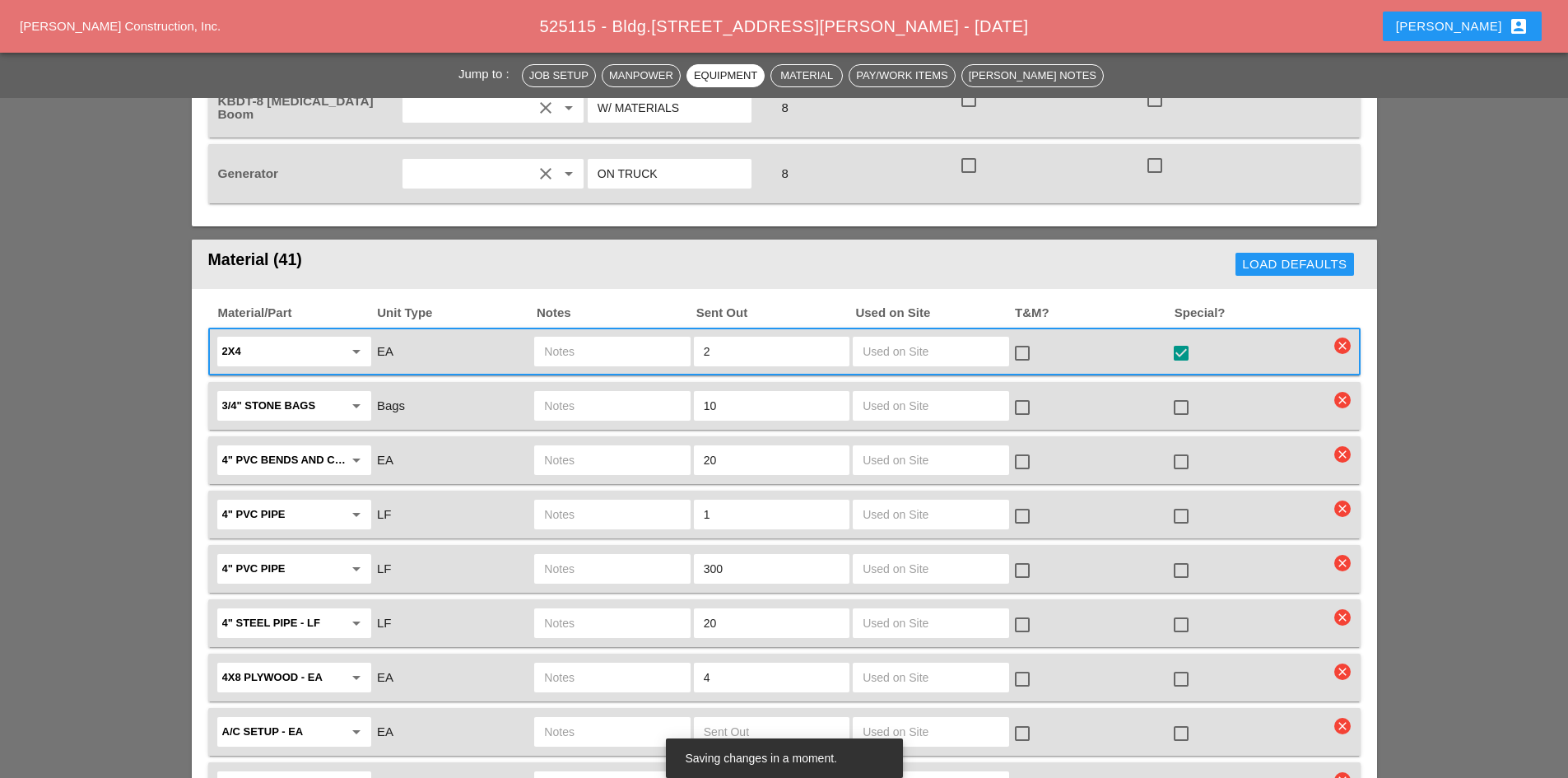
scroll to position [1646, 0]
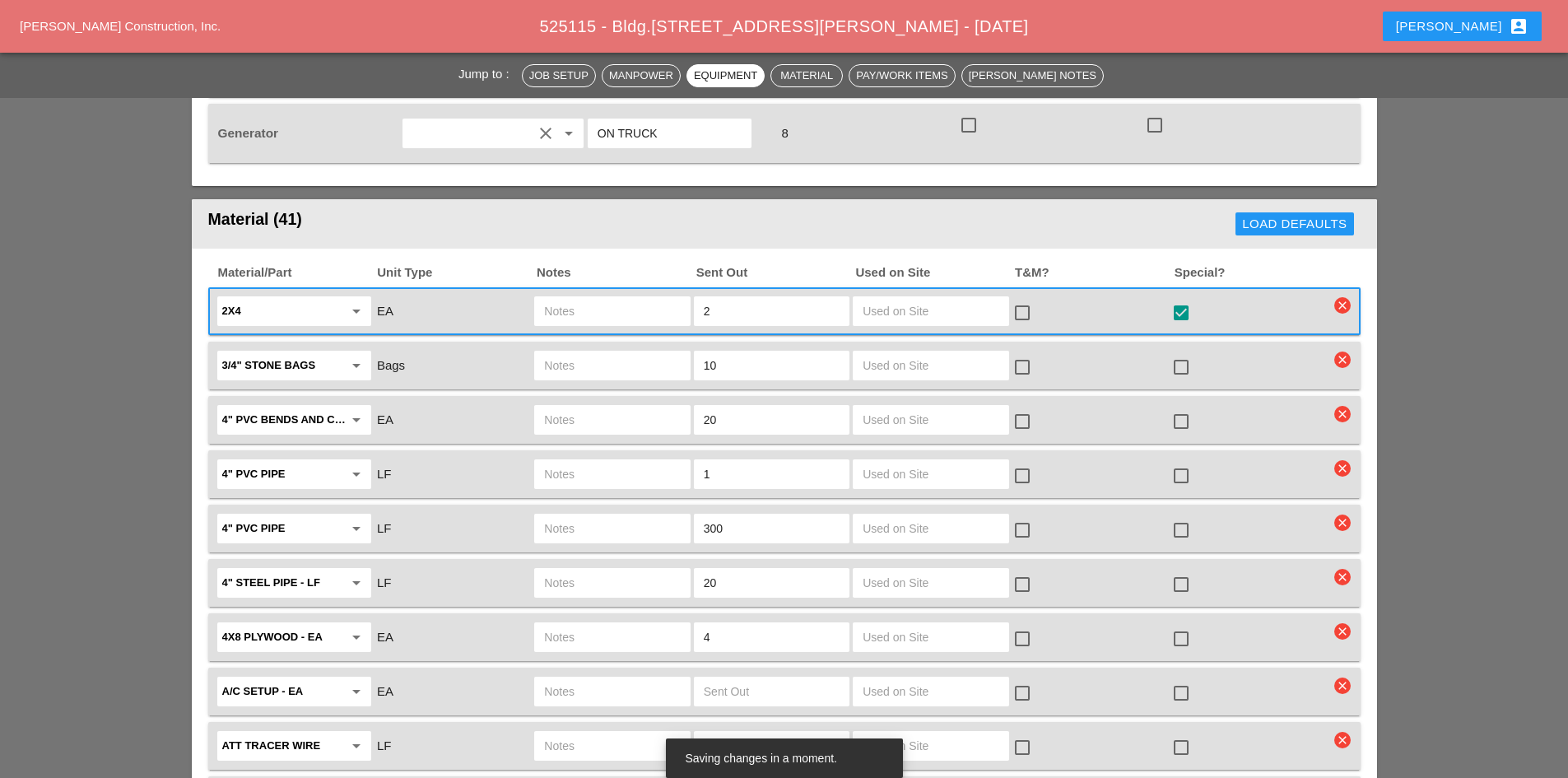
type input "2"
click at [1166, 403] on div "check_box_outline_blank" at bounding box center [1090, 420] width 159 height 34
click at [1171, 407] on div at bounding box center [1181, 421] width 28 height 28
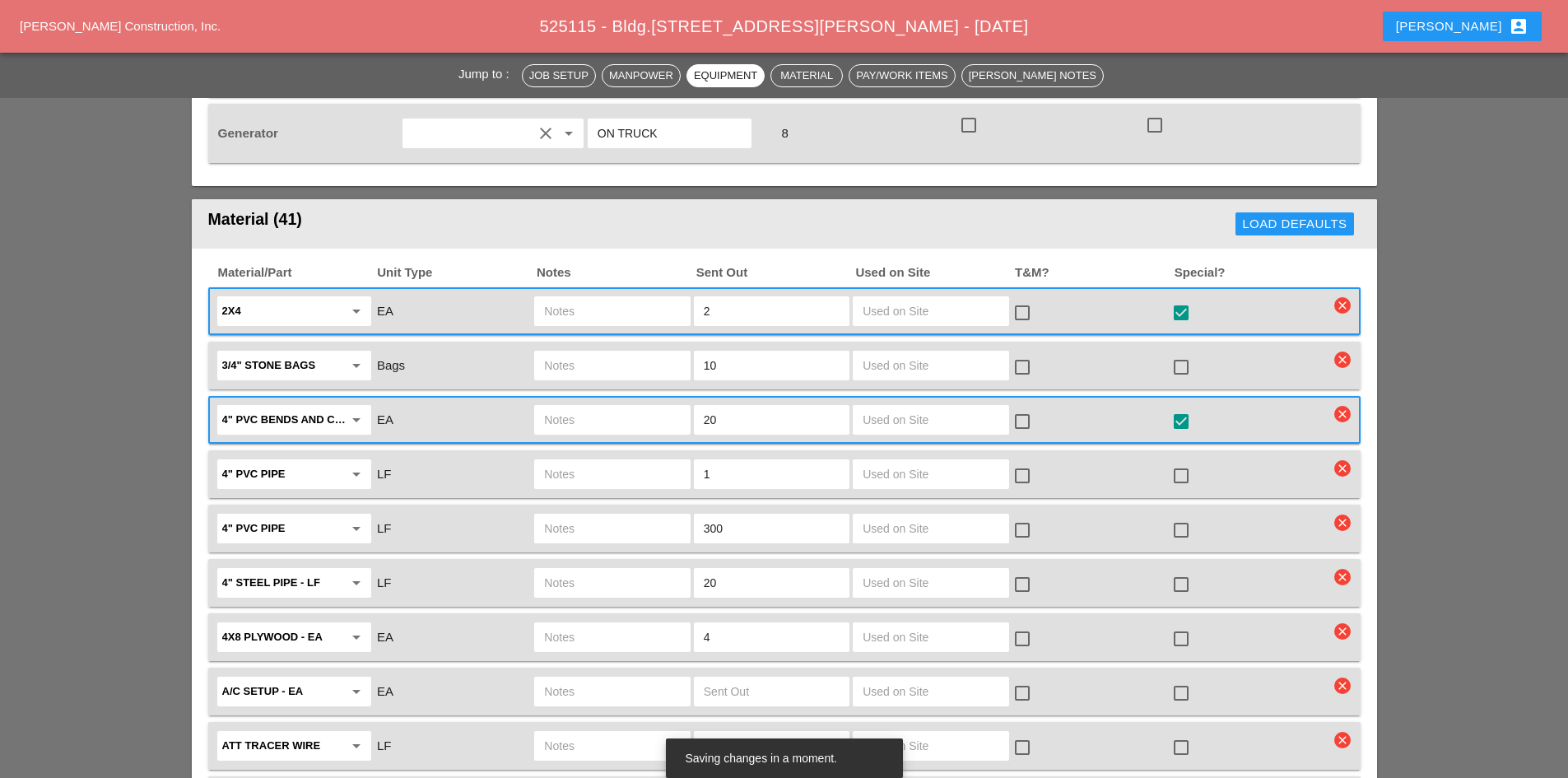
drag, startPoint x: 729, startPoint y: 421, endPoint x: 675, endPoint y: 413, distance: 54.6
click at [675, 457] on div "4" PVC pipe arrow_drop_down LF 1 check_box_outline_blank check_box_outline_blank" at bounding box center [772, 474] width 1114 height 34
type input "20"
click at [1187, 462] on div at bounding box center [1181, 476] width 28 height 28
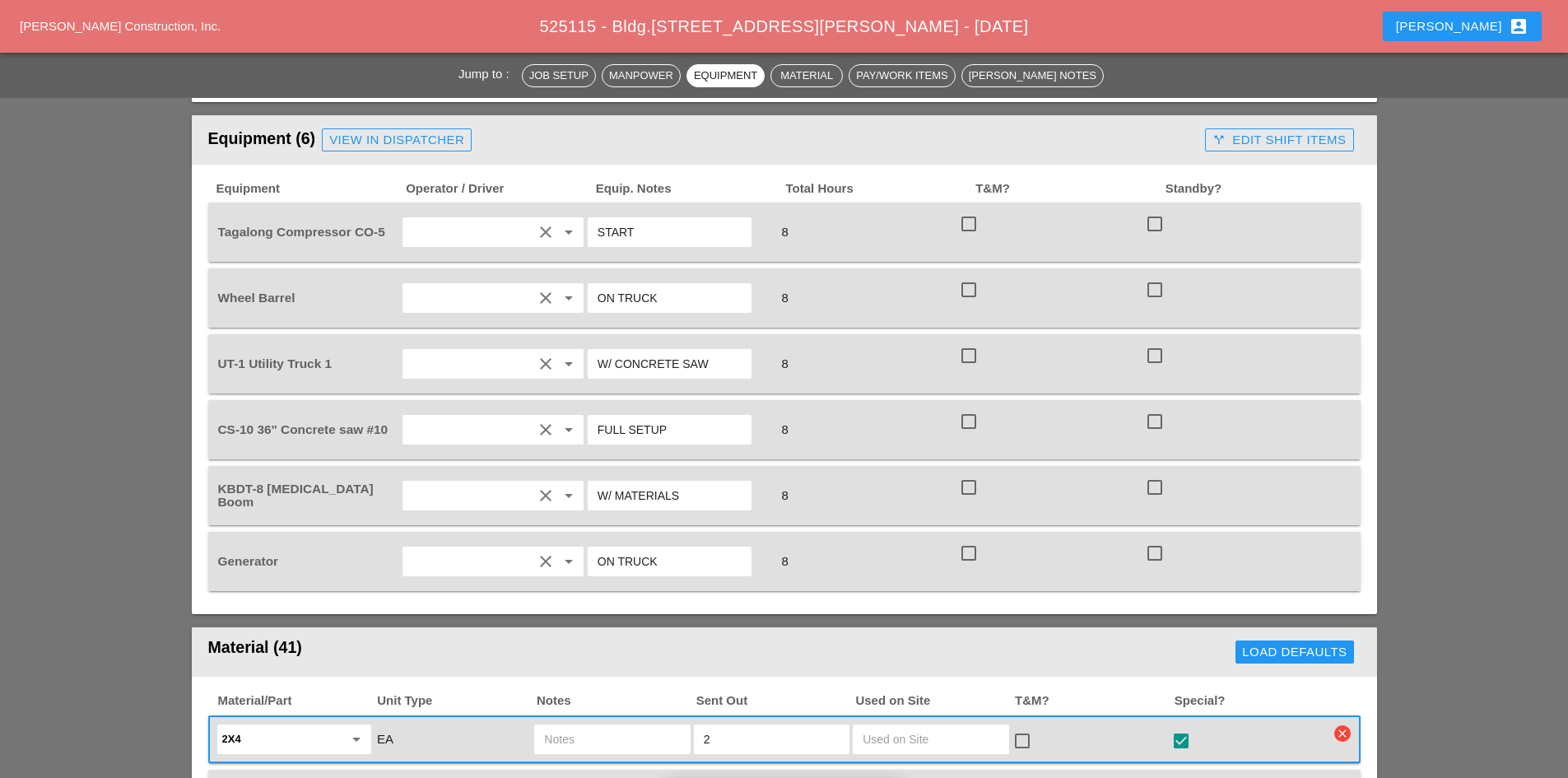
scroll to position [1399, 0]
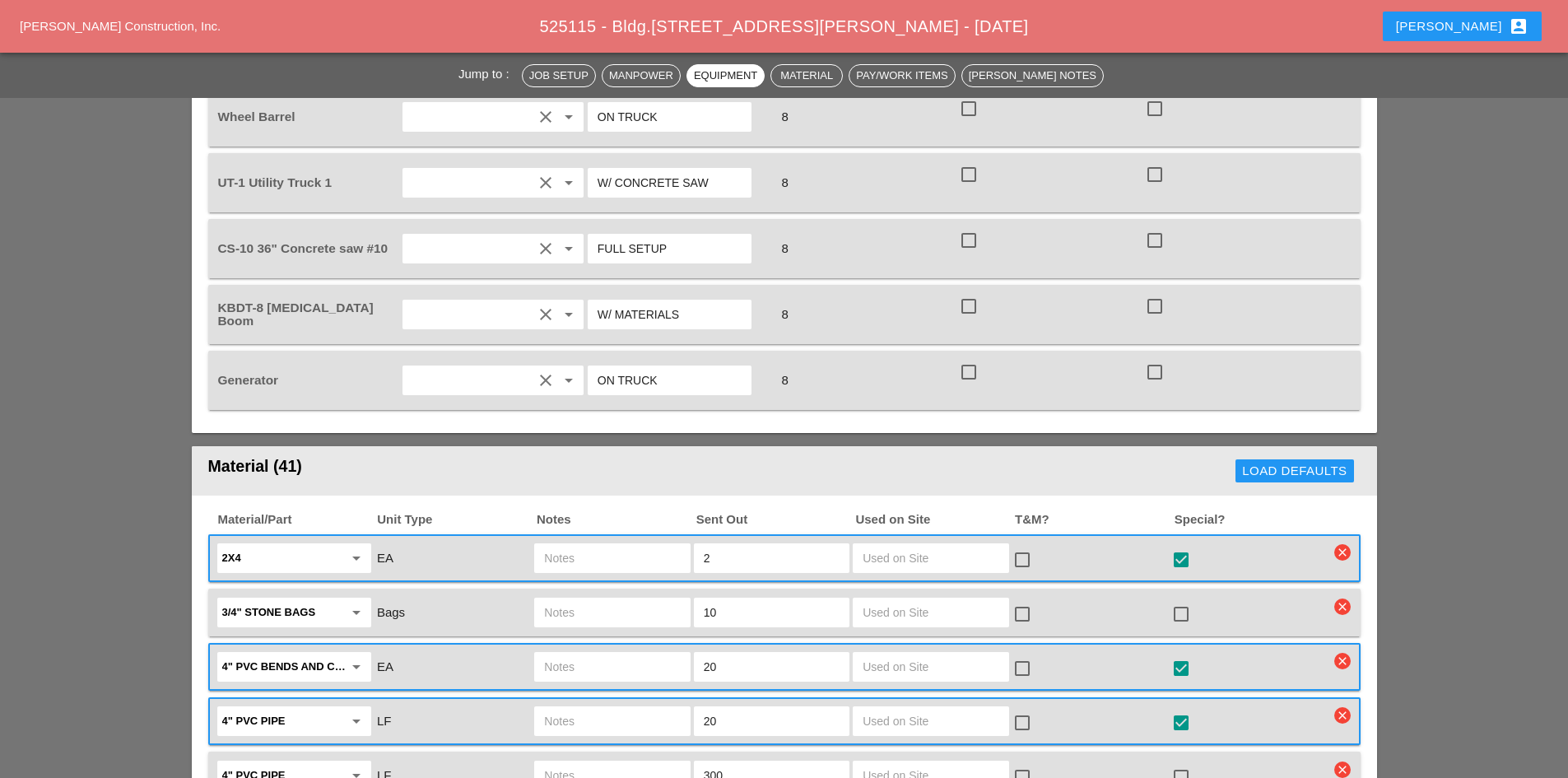
click at [1300, 462] on div "Load Defaults" at bounding box center [1293, 472] width 104 height 19
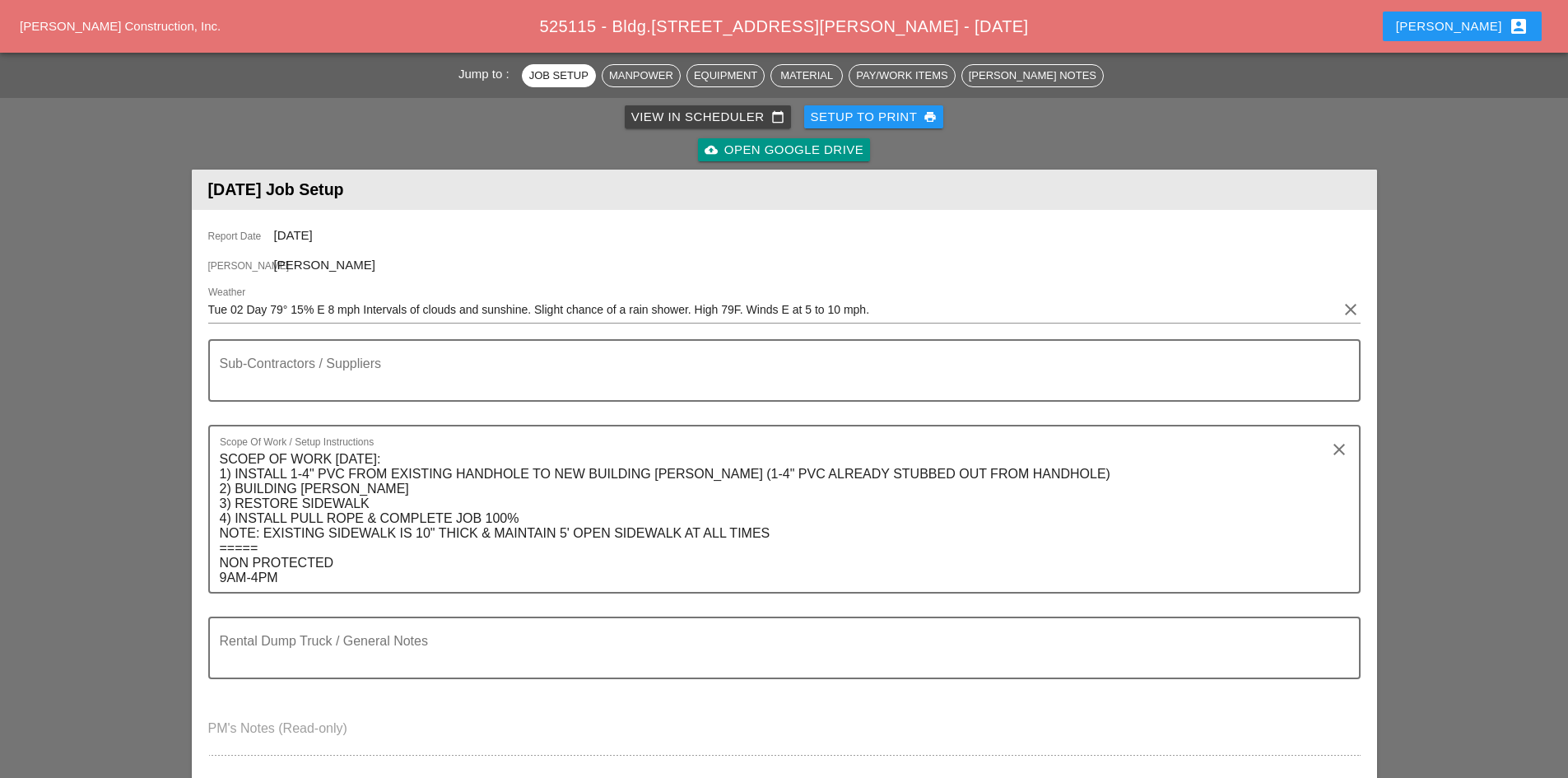
scroll to position [411, 0]
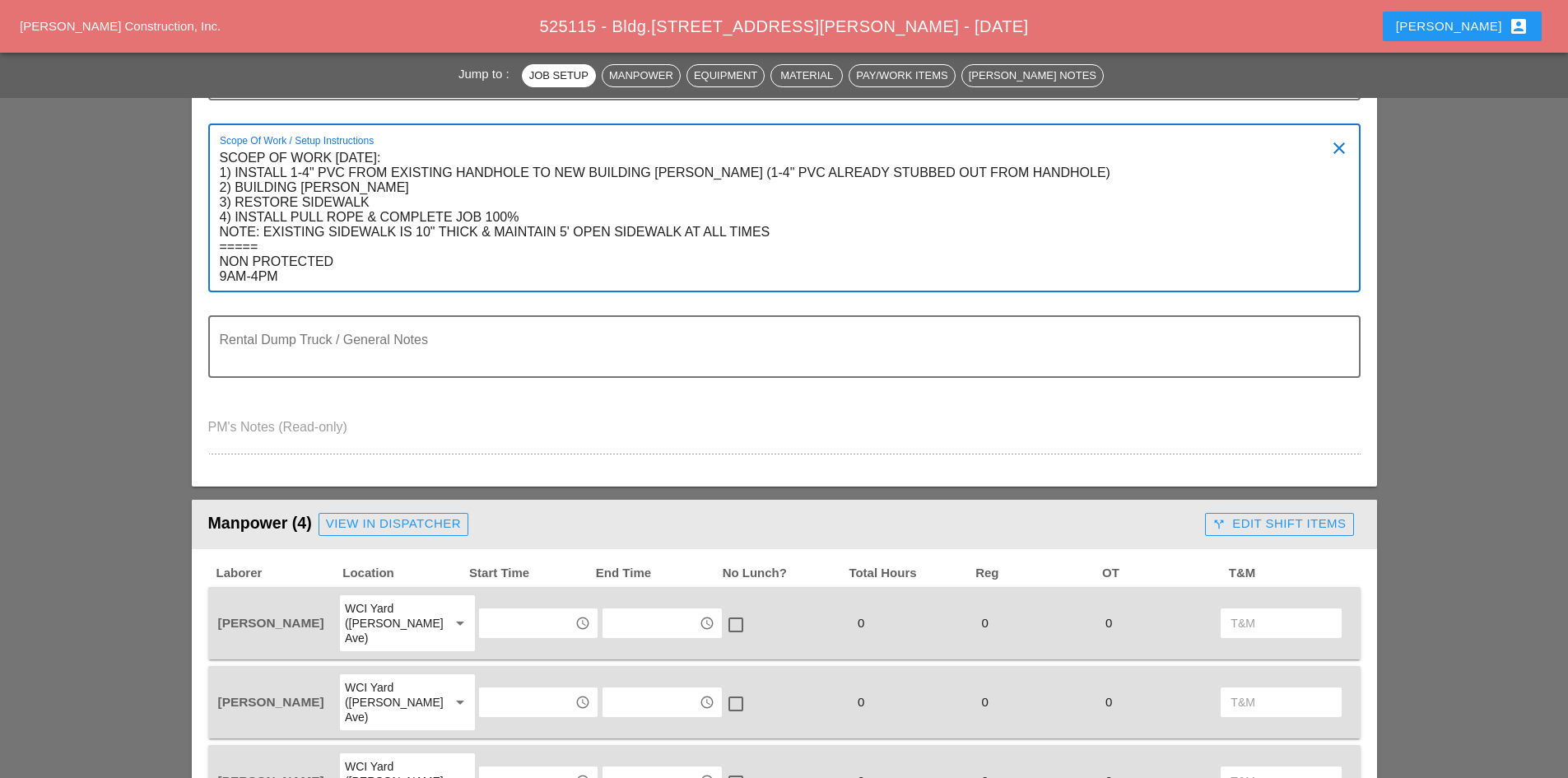
drag, startPoint x: 296, startPoint y: 281, endPoint x: 123, endPoint y: 98, distance: 251.8
